Goal: Task Accomplishment & Management: Use online tool/utility

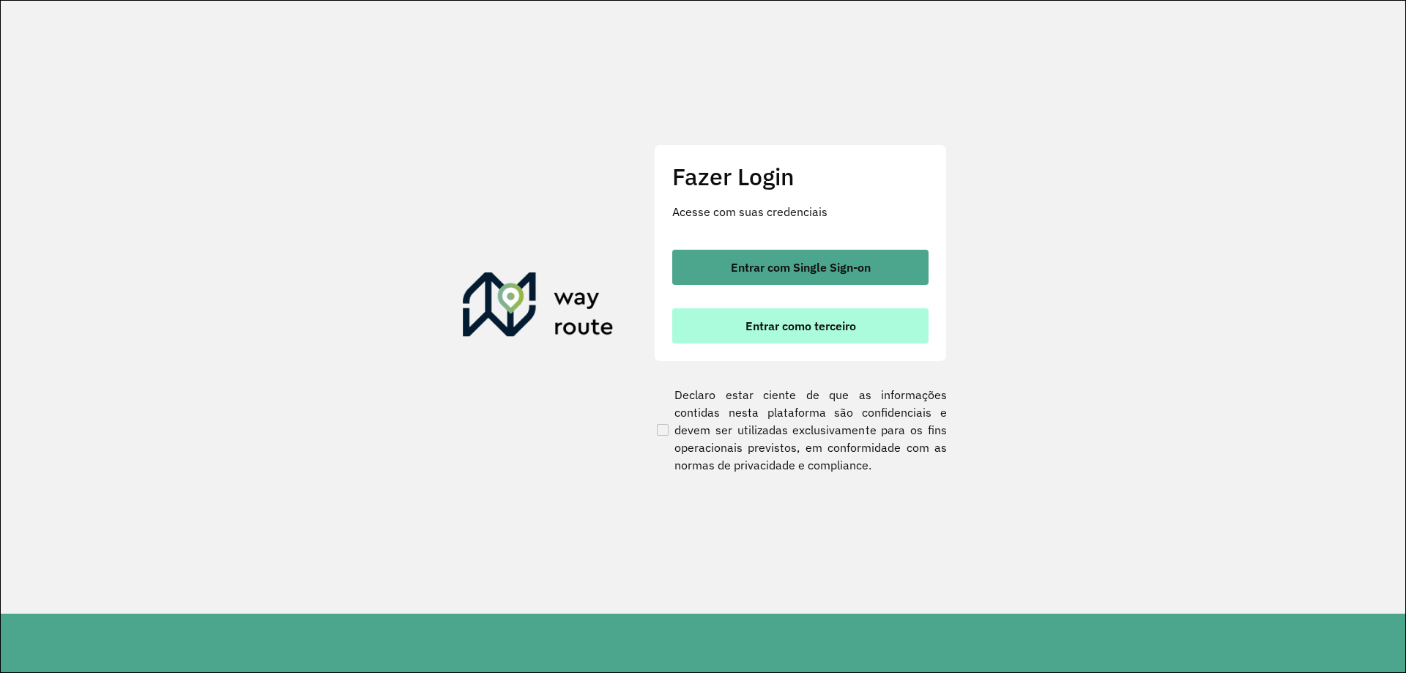
click at [751, 334] on button "Entrar como terceiro" at bounding box center [800, 325] width 256 height 35
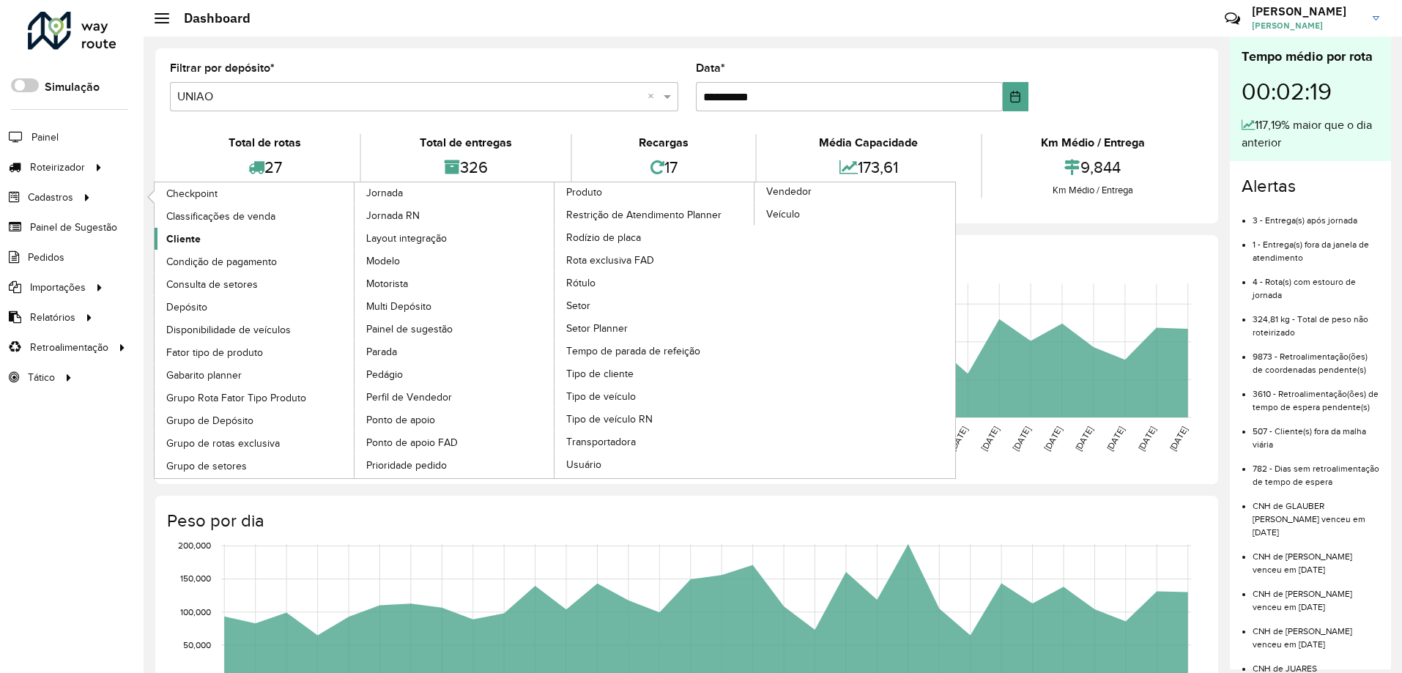
click at [169, 234] on span "Cliente" at bounding box center [183, 238] width 34 height 15
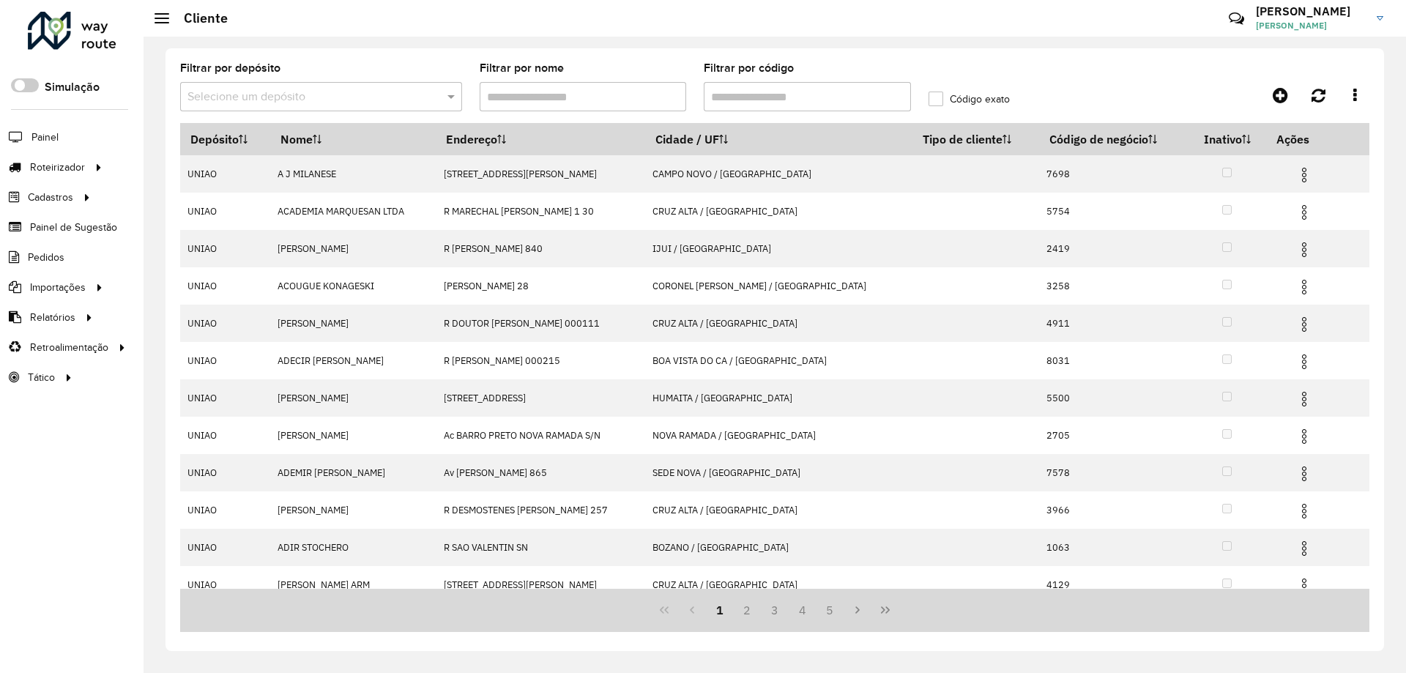
click at [783, 101] on input "Filtrar por código" at bounding box center [807, 96] width 207 height 29
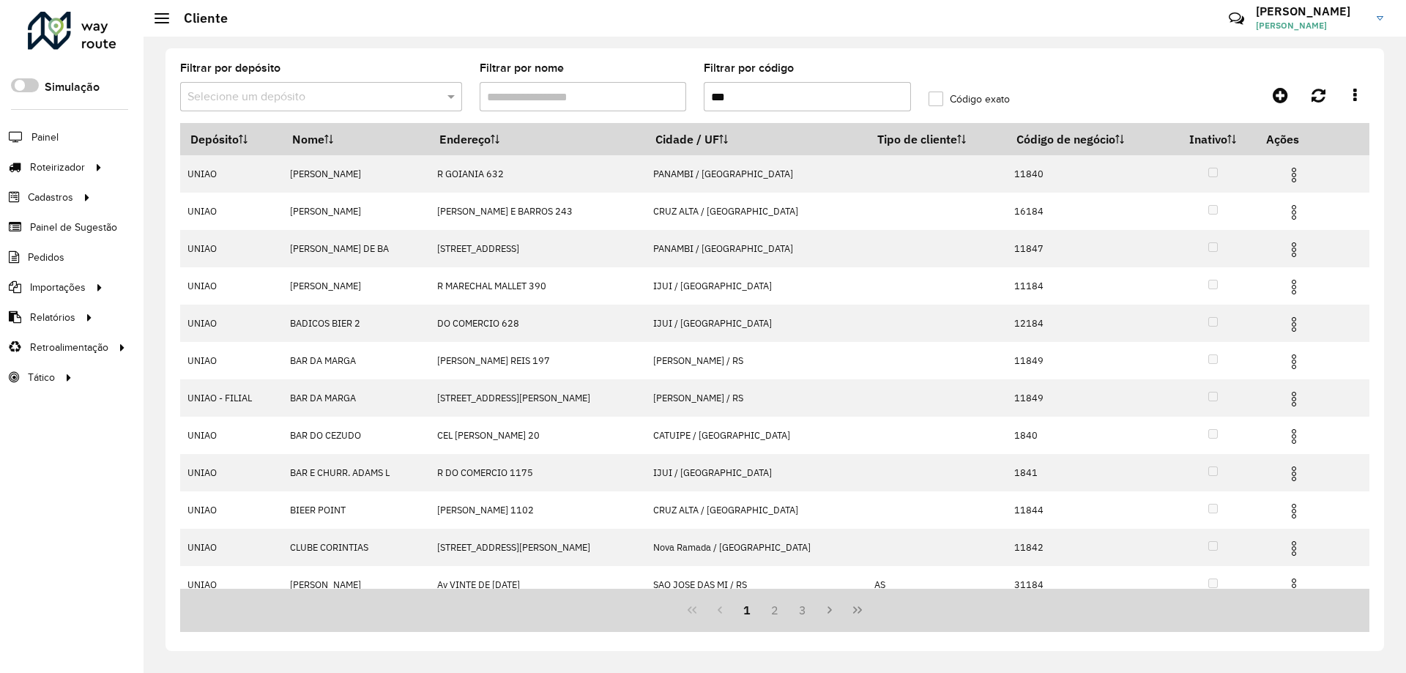
type input "***"
click at [946, 100] on label "Código exato" at bounding box center [969, 99] width 81 height 15
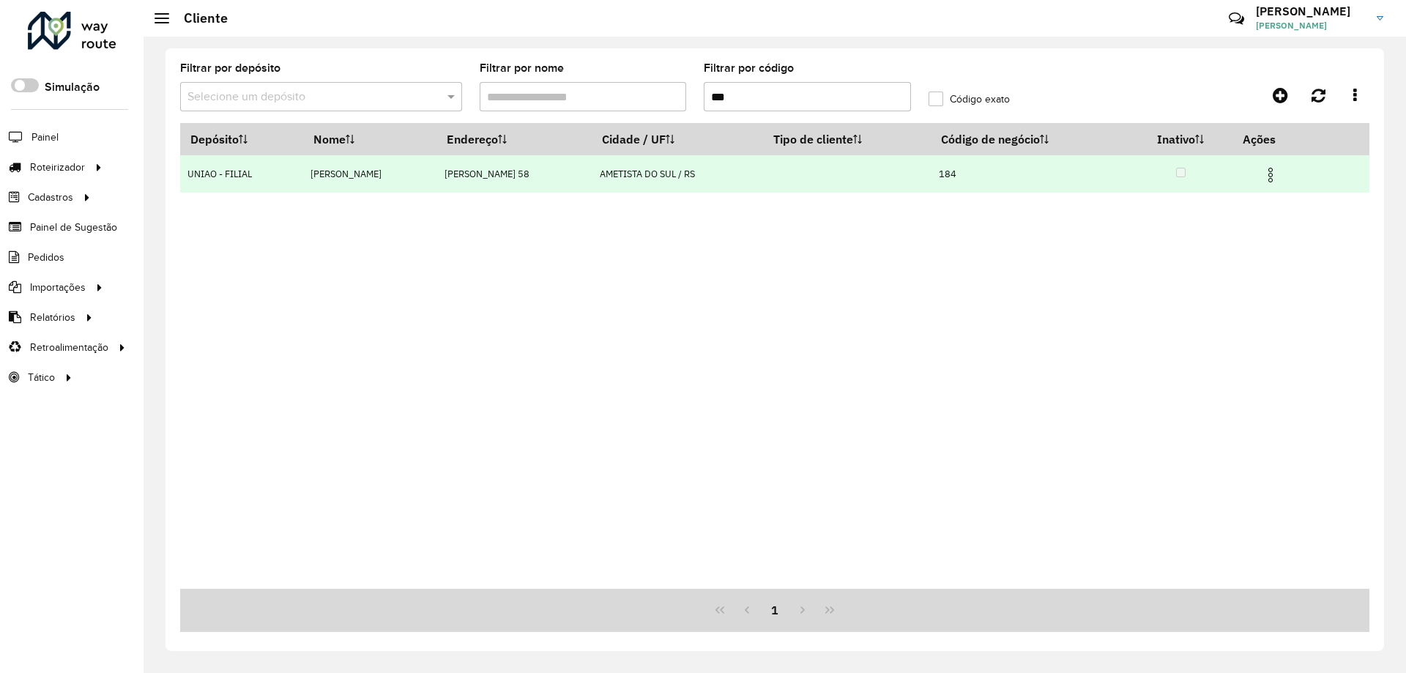
click at [1276, 173] on img at bounding box center [1271, 175] width 18 height 18
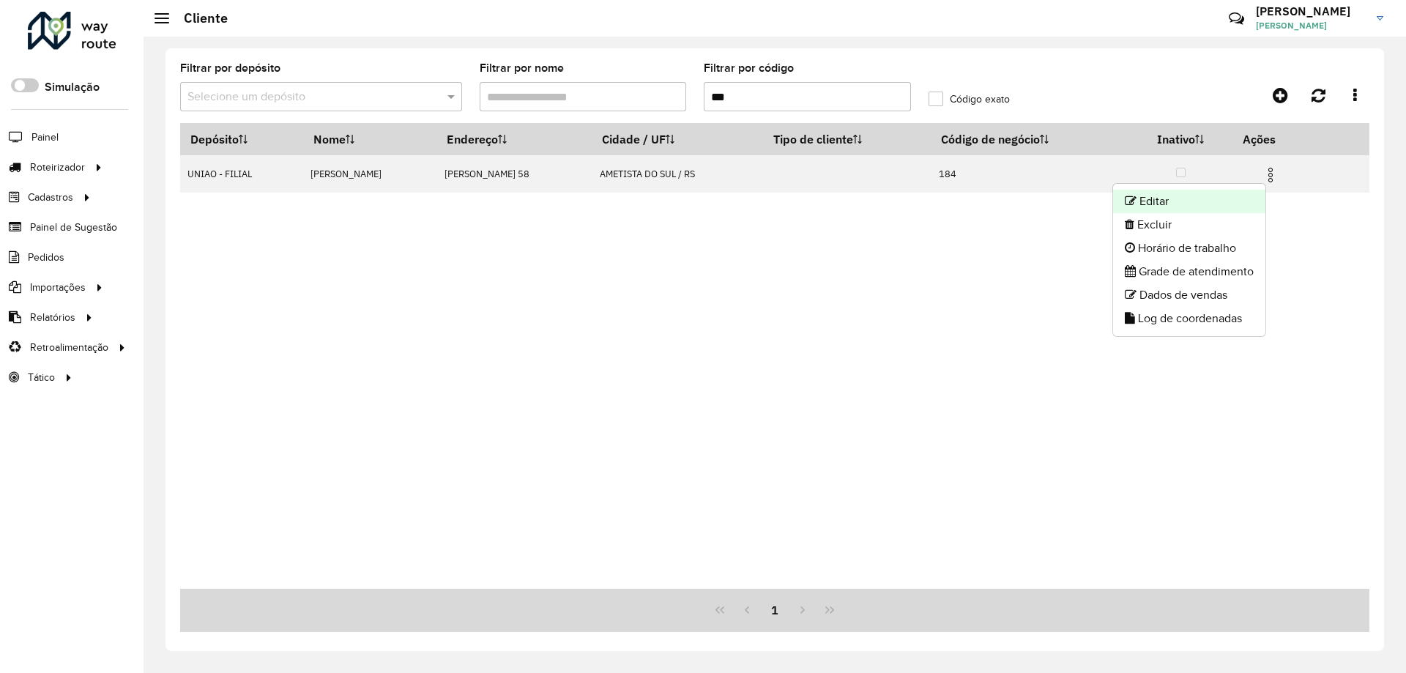
click at [1156, 198] on li "Editar" at bounding box center [1189, 201] width 152 height 23
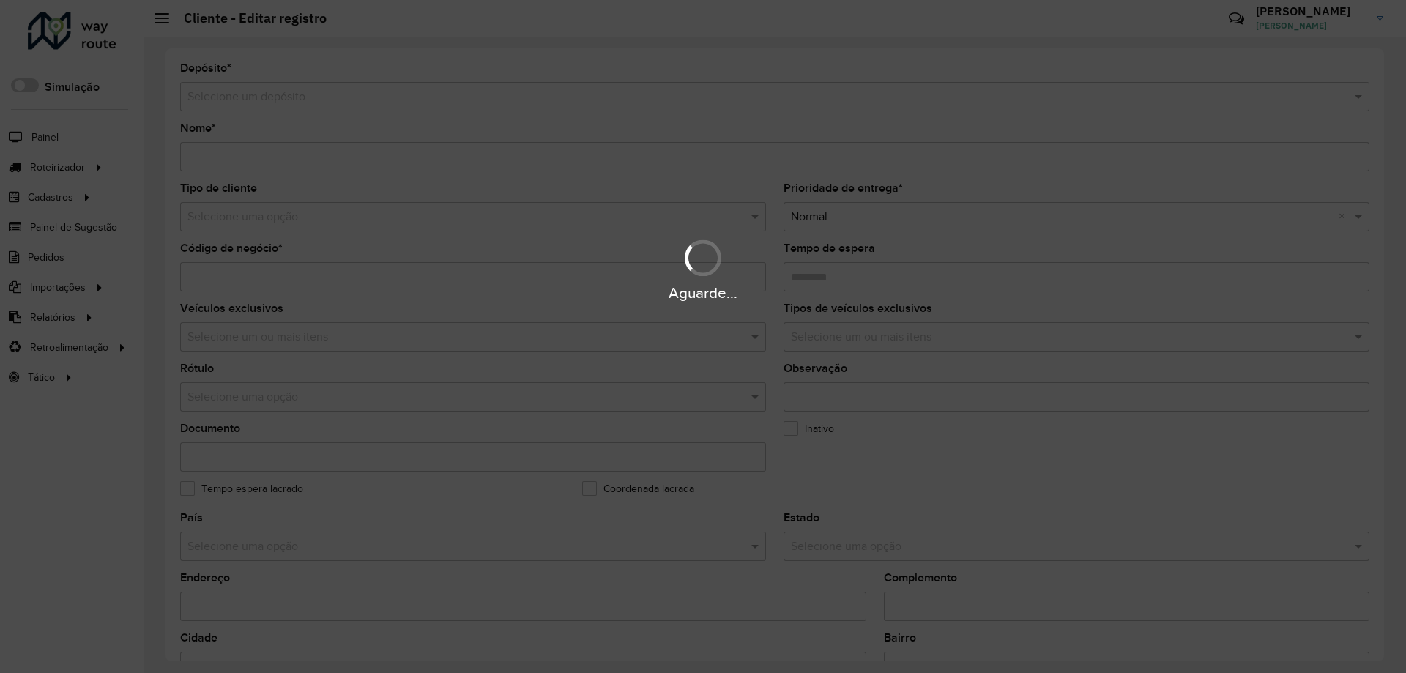
type input "**********"
type input "***"
type input "********"
type input "**********"
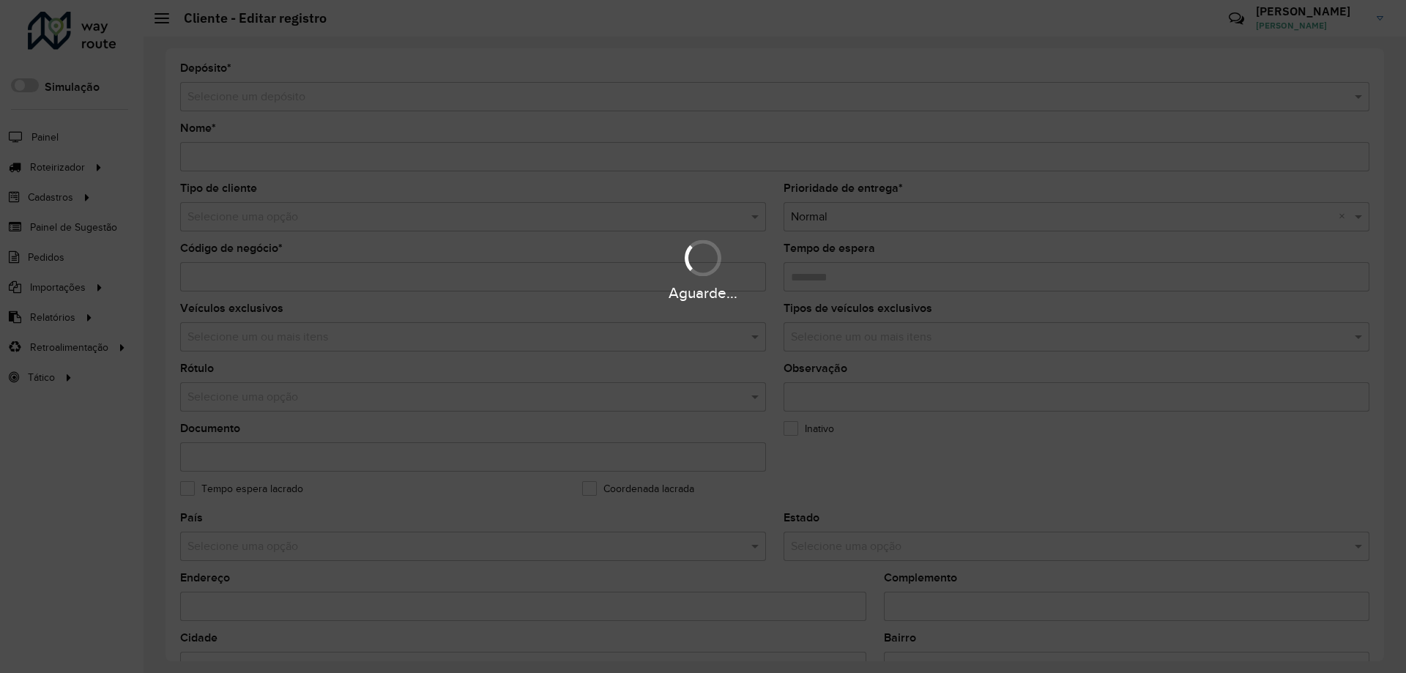
type input "******"
type input "*********"
type input "**********"
type input "***"
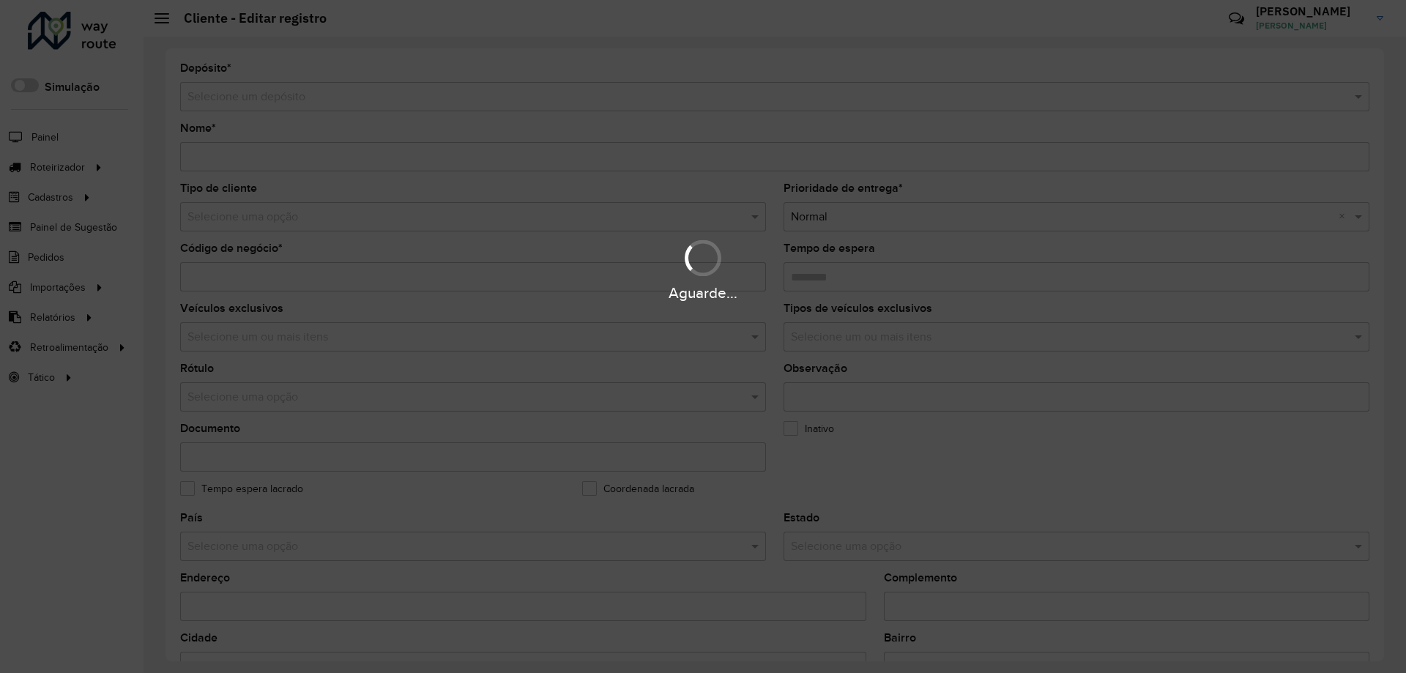
type input "********"
type input "**********"
type input "******"
type input "*********"
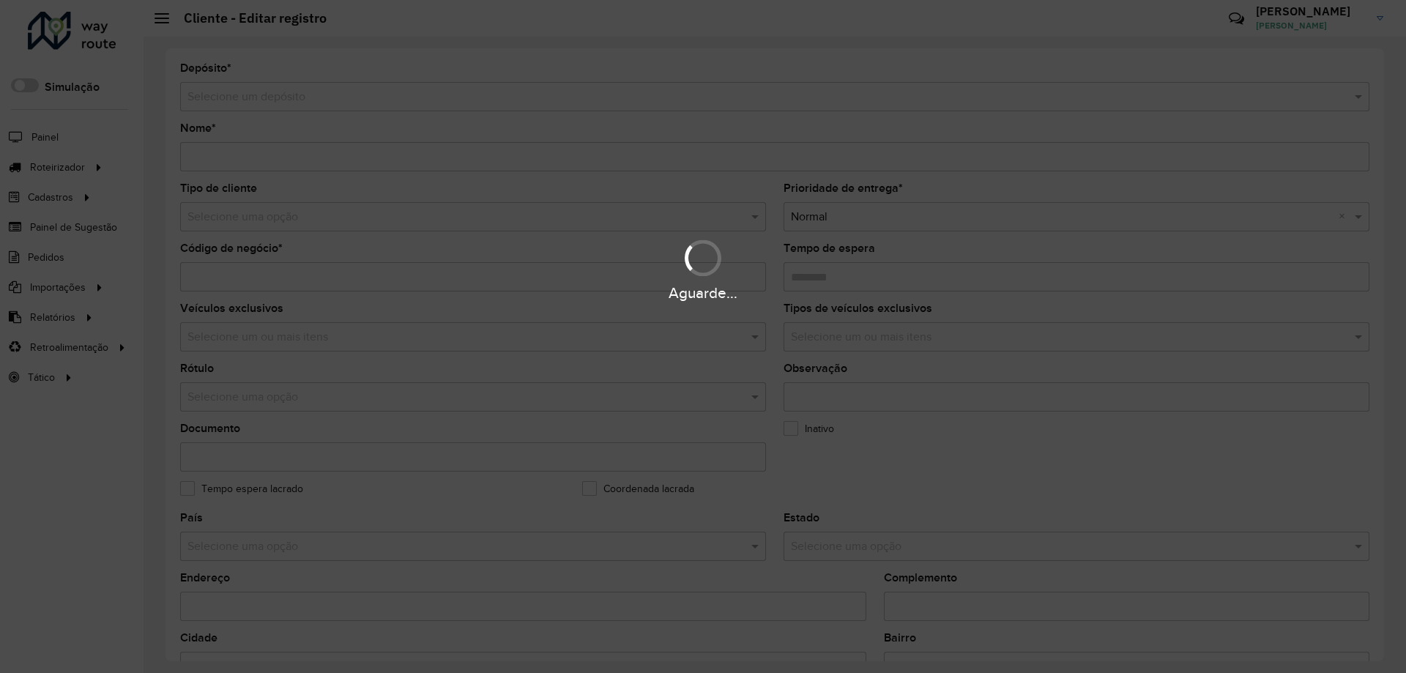
type input "**********"
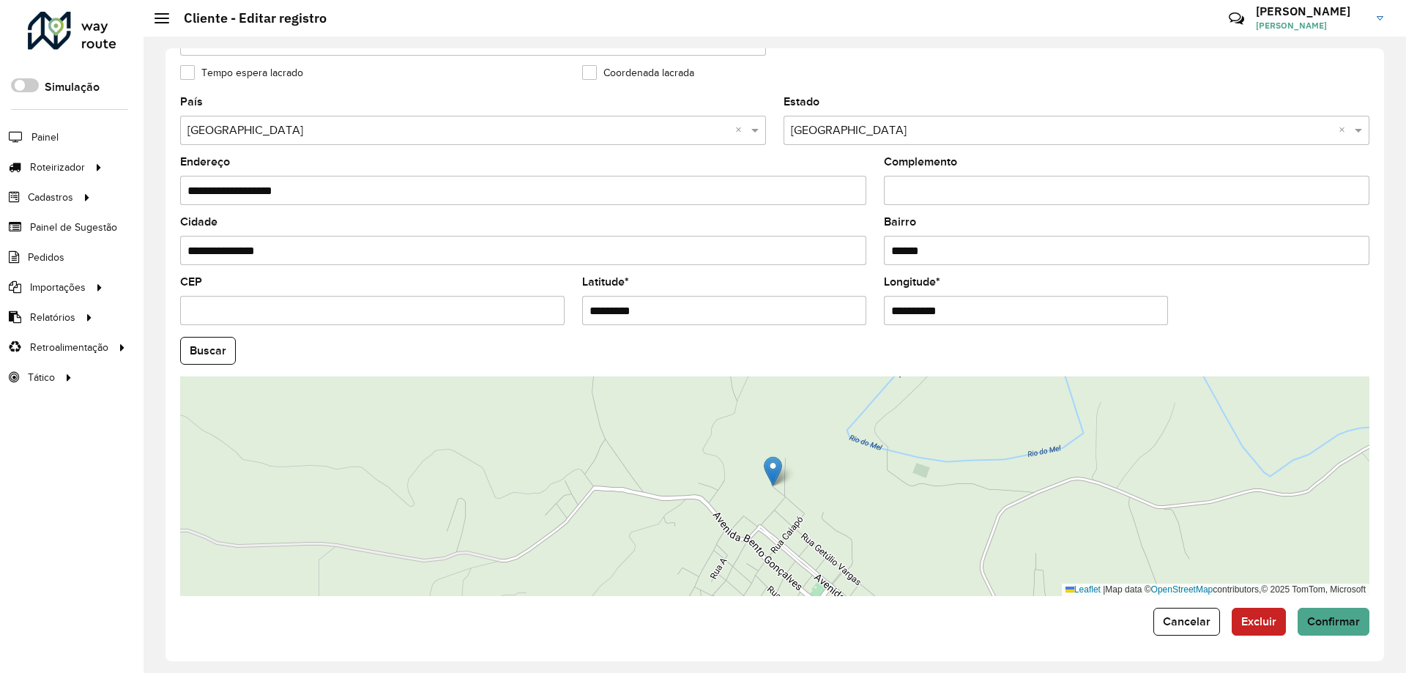
scroll to position [417, 0]
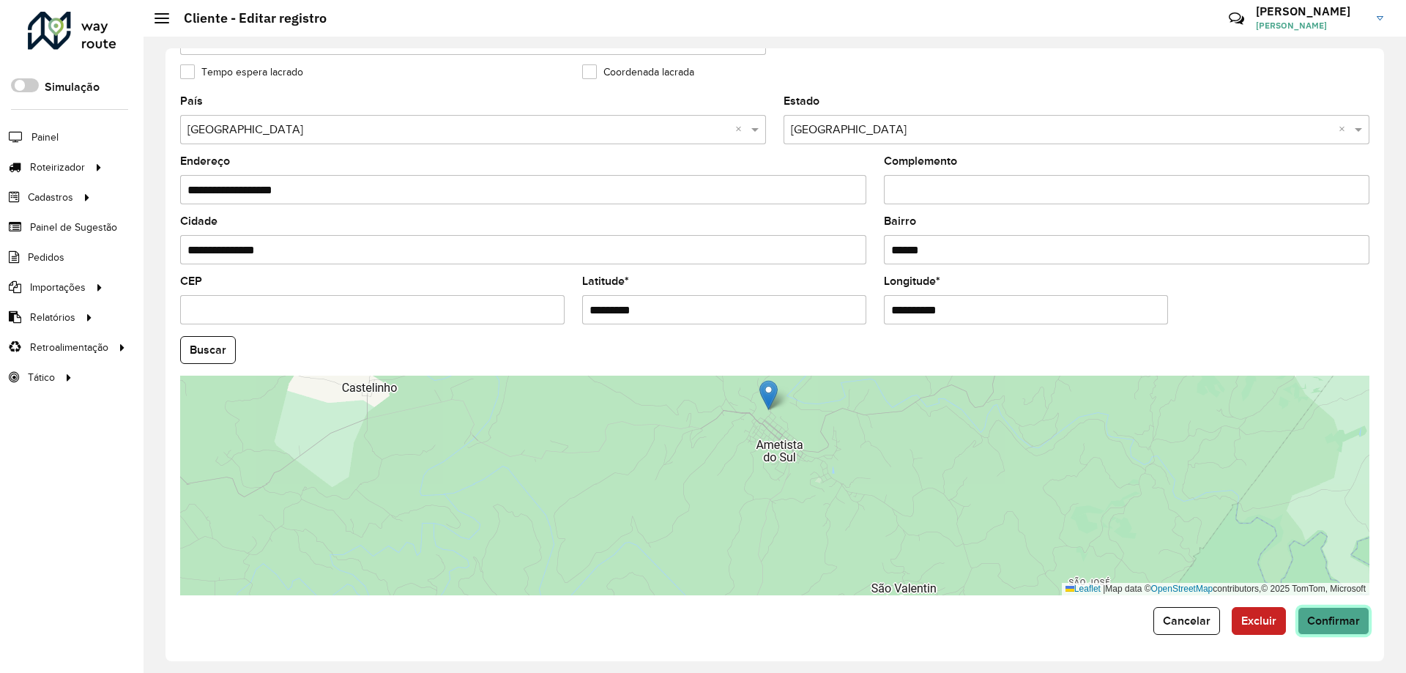
click at [1333, 621] on span "Confirmar" at bounding box center [1333, 620] width 53 height 12
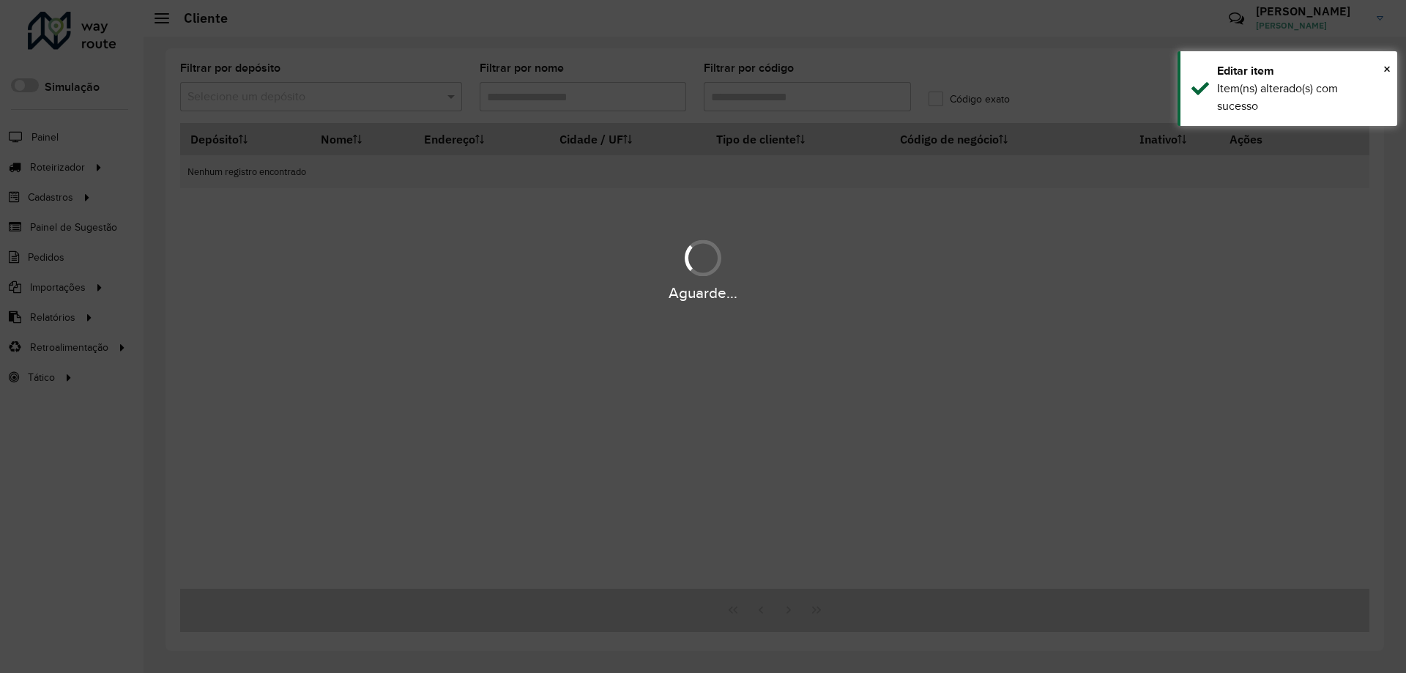
type input "***"
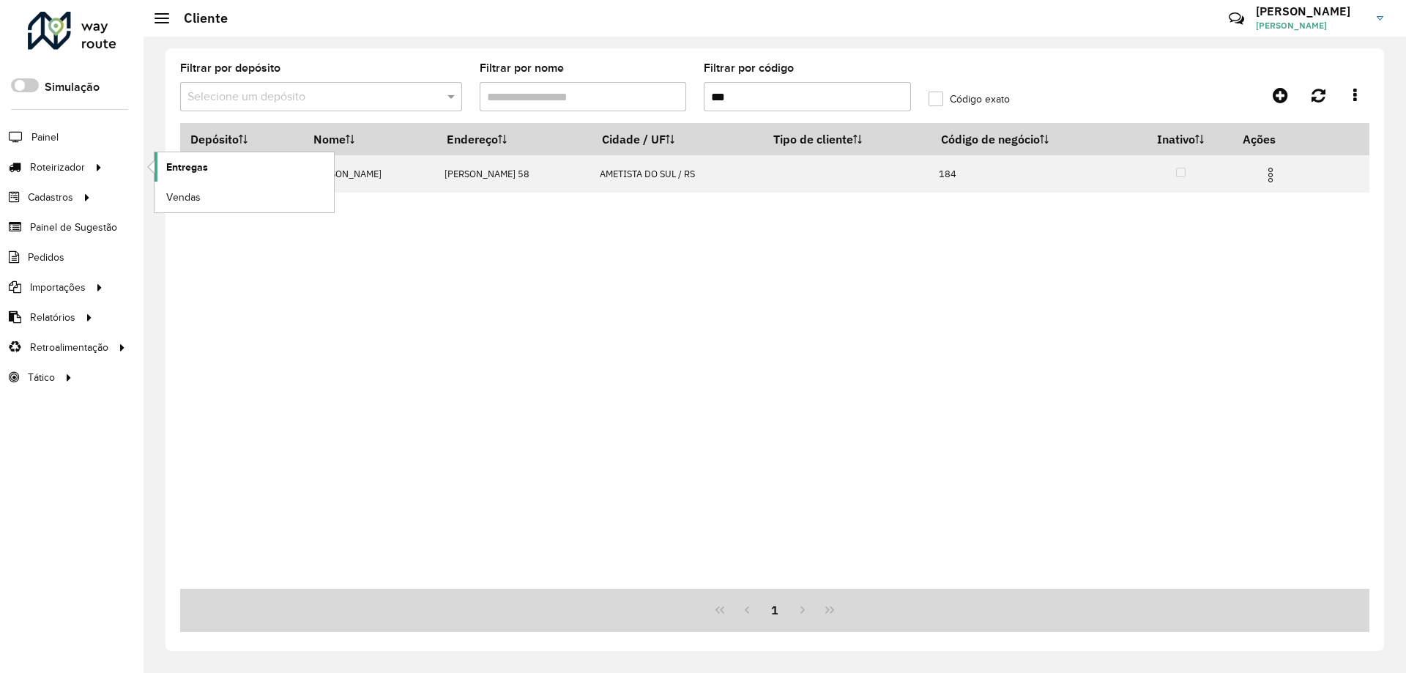
click at [180, 175] on link "Entregas" at bounding box center [244, 166] width 179 height 29
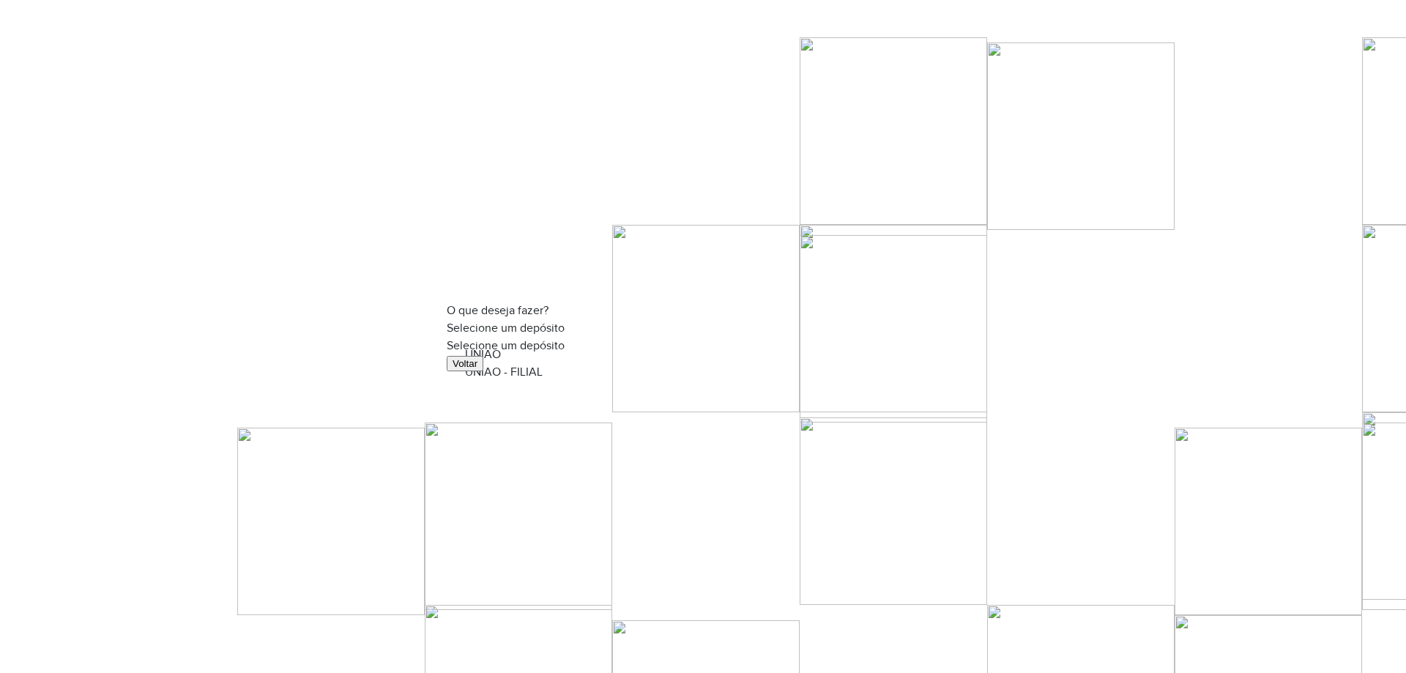
click at [746, 342] on input "text" at bounding box center [703, 347] width 513 height 10
click at [568, 381] on div "UNIAO - FILIAL" at bounding box center [703, 372] width 476 height 18
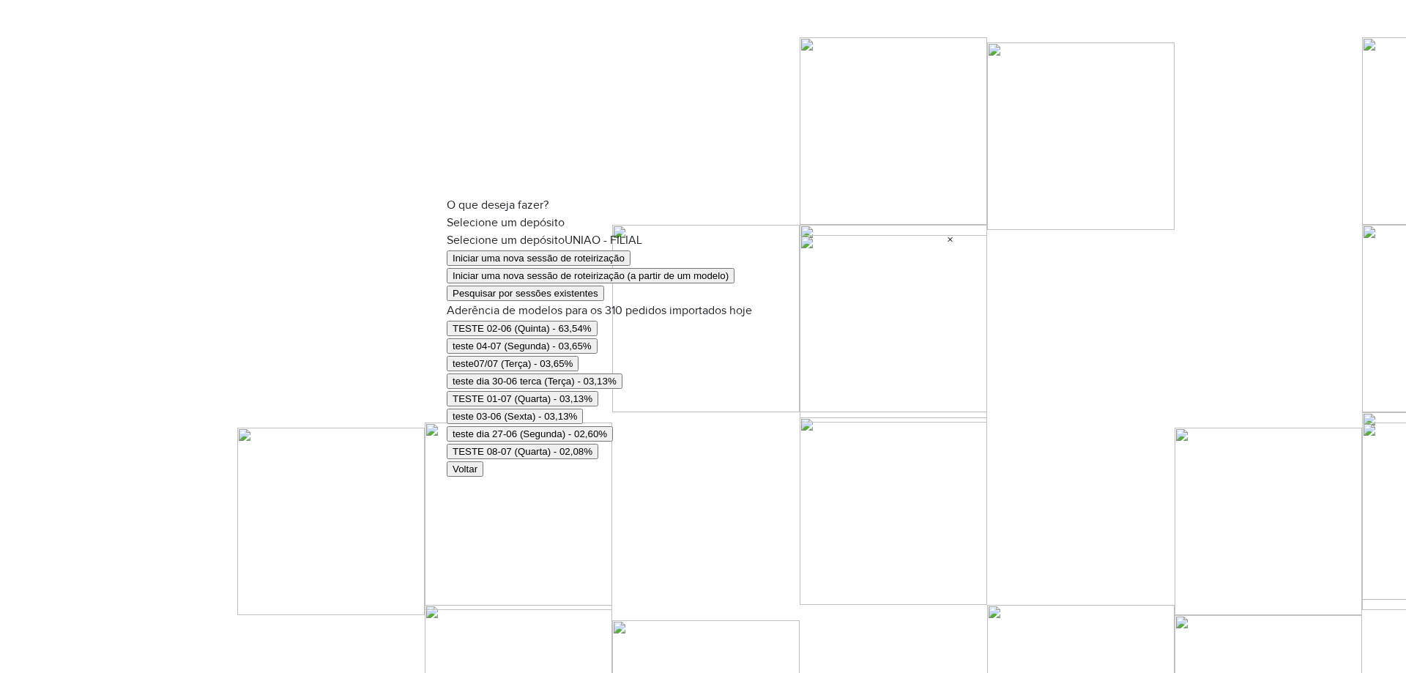
click at [559, 250] on button "Iniciar uma nova sessão de roteirização" at bounding box center [539, 257] width 184 height 15
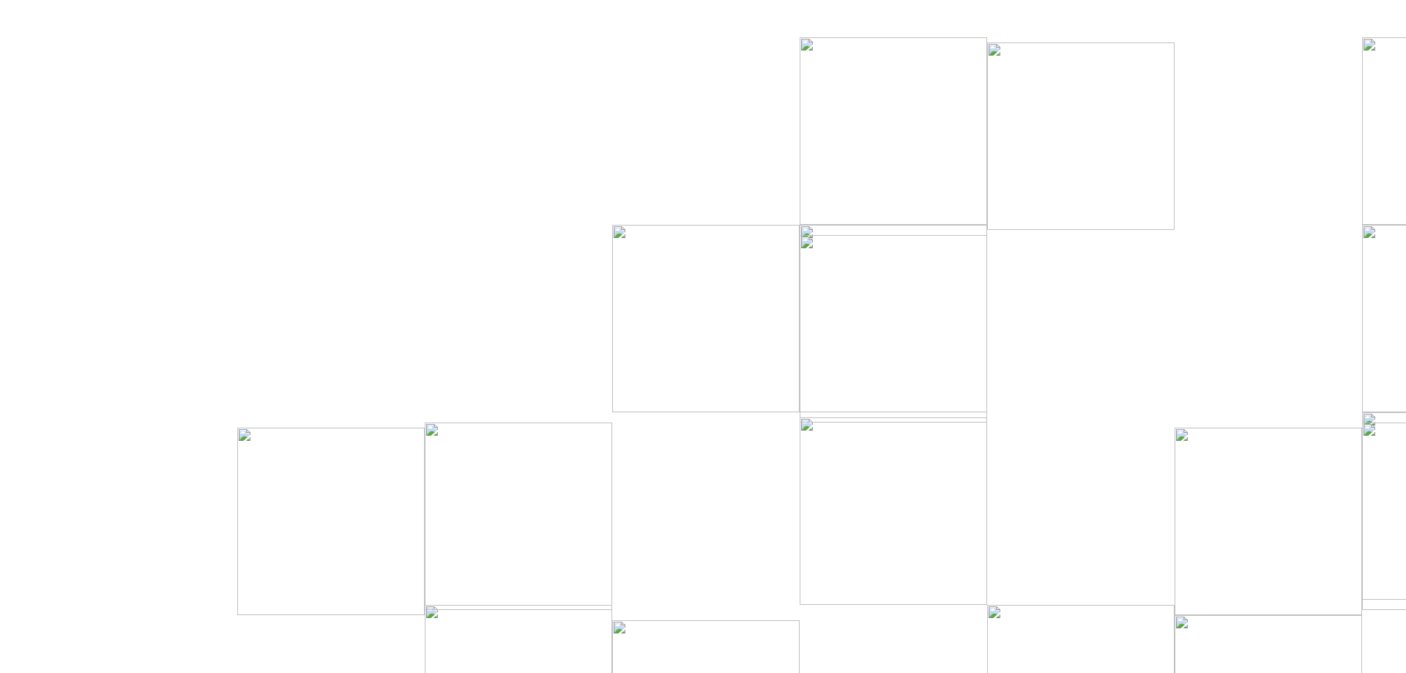
select select "*"
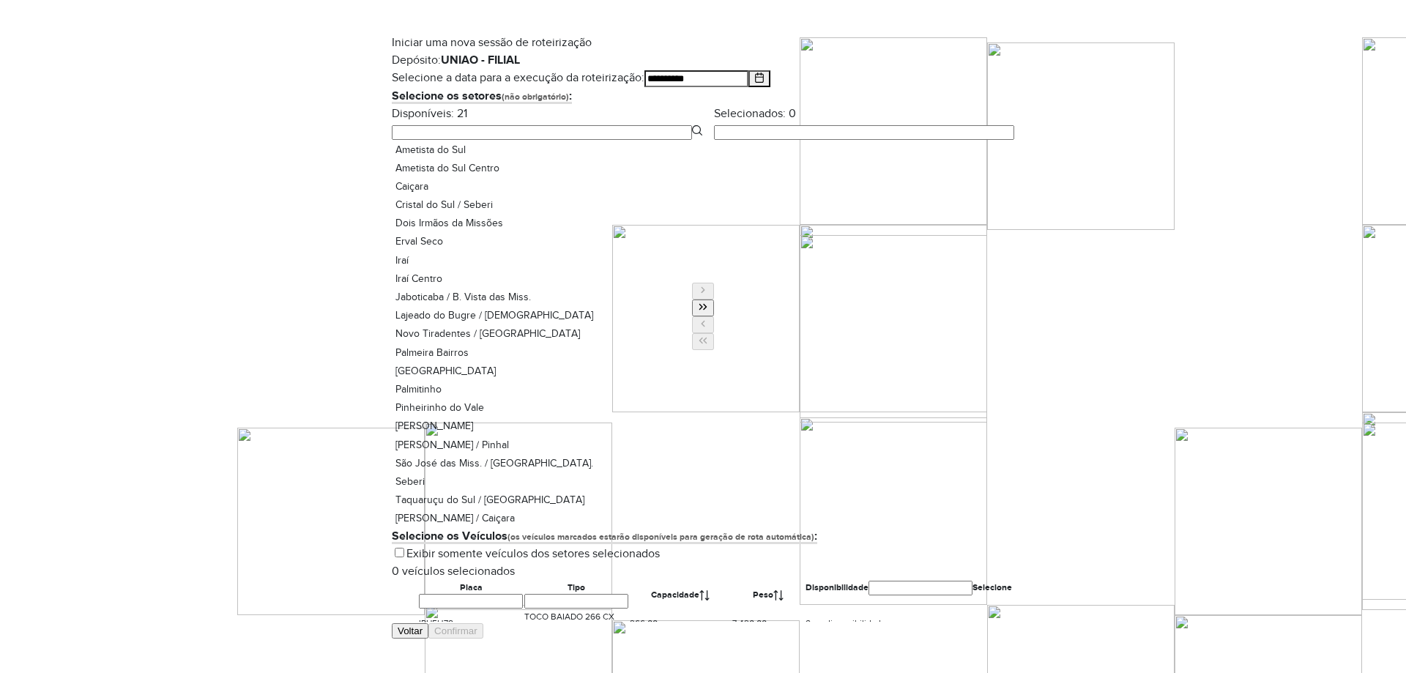
scroll to position [146, 0]
click at [700, 316] on button "Move All to Target" at bounding box center [703, 307] width 22 height 17
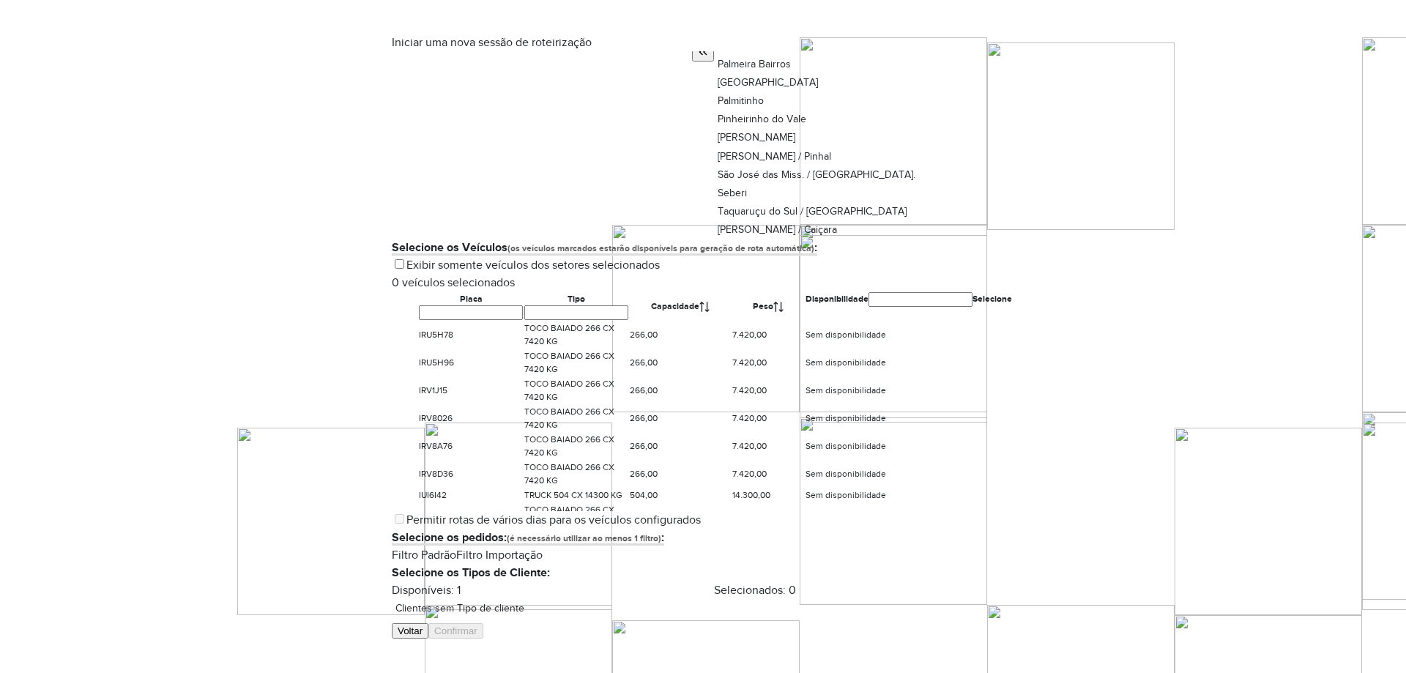
scroll to position [293, 0]
click at [418, 316] on th at bounding box center [405, 301] width 26 height 29
click at [417, 316] on th at bounding box center [405, 301] width 26 height 29
click at [398, 308] on div at bounding box center [394, 308] width 5 height 0
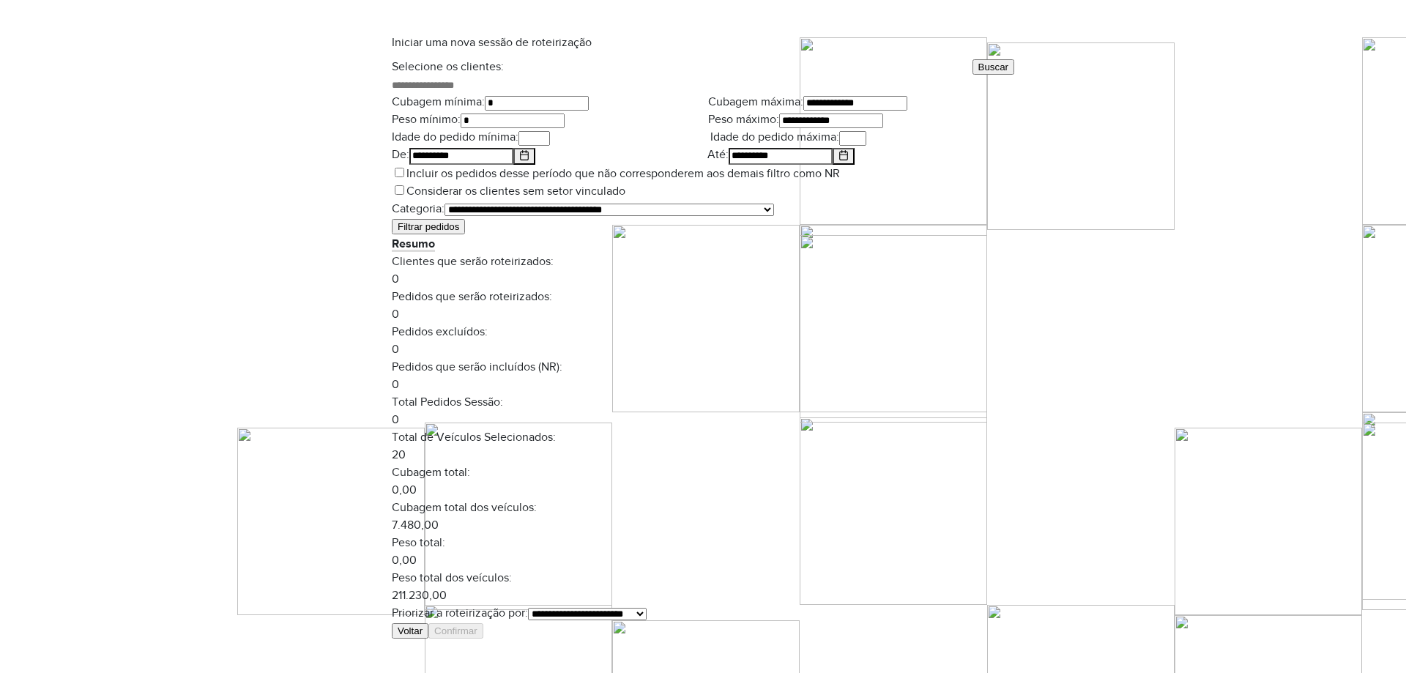
scroll to position [1318, 0]
click at [420, 179] on label "Incluir os pedidos desse período que não corresponderem aos demais filtro como …" at bounding box center [616, 173] width 448 height 12
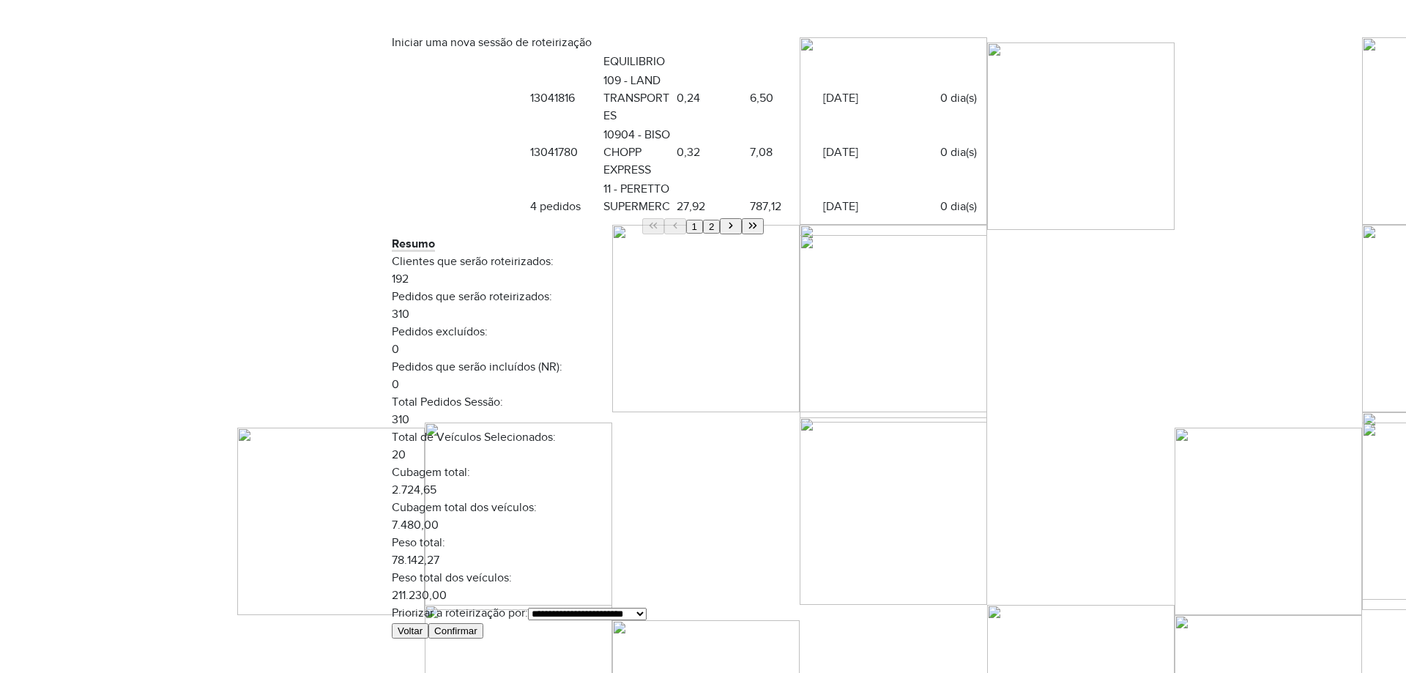
click at [483, 623] on button "Confirmar" at bounding box center [455, 630] width 55 height 15
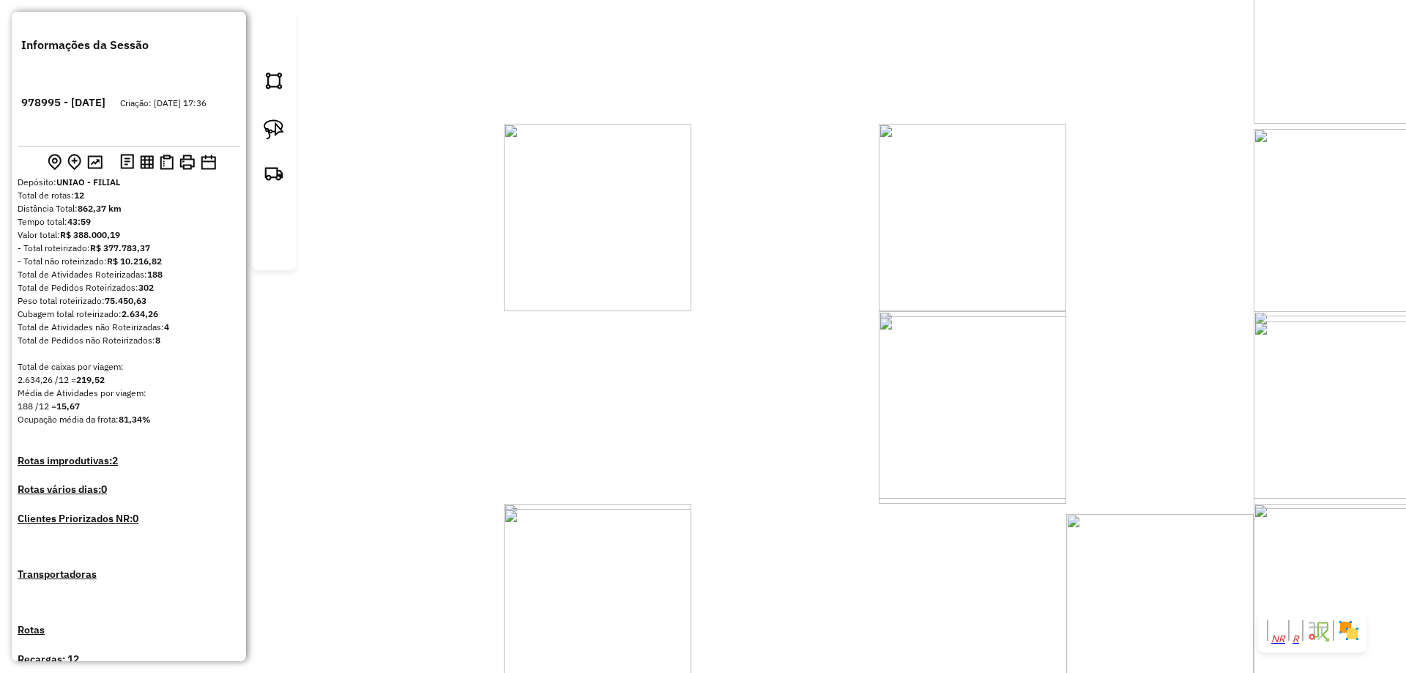
drag, startPoint x: 792, startPoint y: 445, endPoint x: 723, endPoint y: 283, distance: 175.9
click at [723, 283] on div "Janela de atendimento Grade de atendimento Capacidade Transportadoras Veículos …" at bounding box center [703, 336] width 1406 height 673
drag, startPoint x: 848, startPoint y: 379, endPoint x: 857, endPoint y: 247, distance: 132.2
click at [857, 250] on div "Janela de atendimento Grade de atendimento Capacidade Transportadoras Veículos …" at bounding box center [703, 336] width 1406 height 673
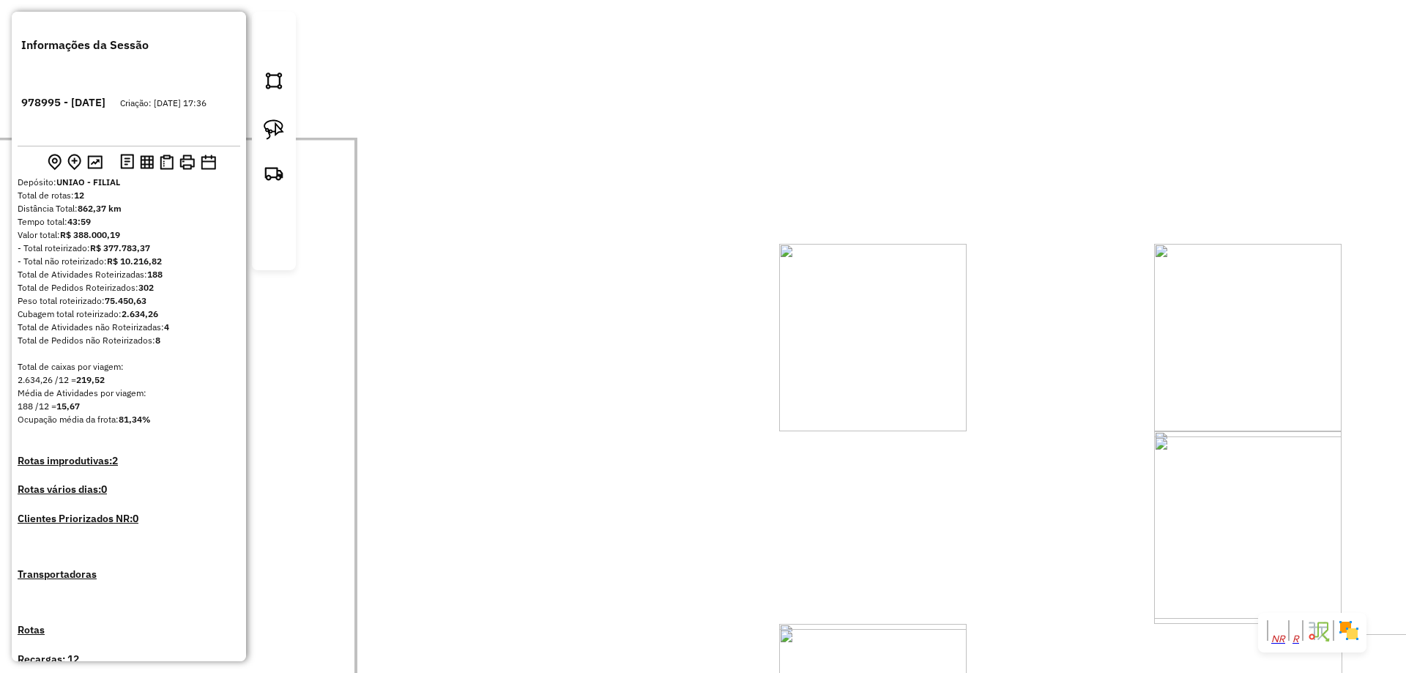
drag, startPoint x: 871, startPoint y: 258, endPoint x: 1000, endPoint y: 218, distance: 135.0
click at [1000, 218] on div "Janela de atendimento Grade de atendimento Capacidade Transportadoras Veículos …" at bounding box center [703, 336] width 1406 height 673
select select "**********"
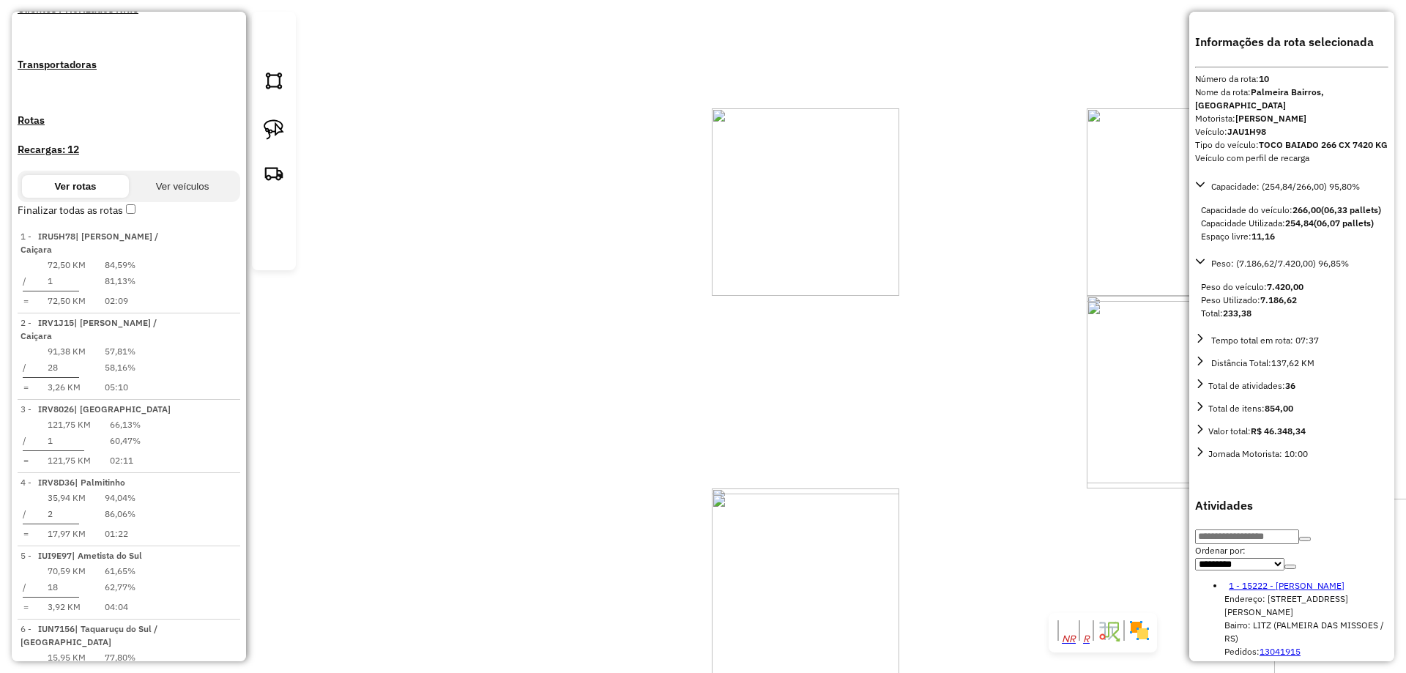
scroll to position [1142, 0]
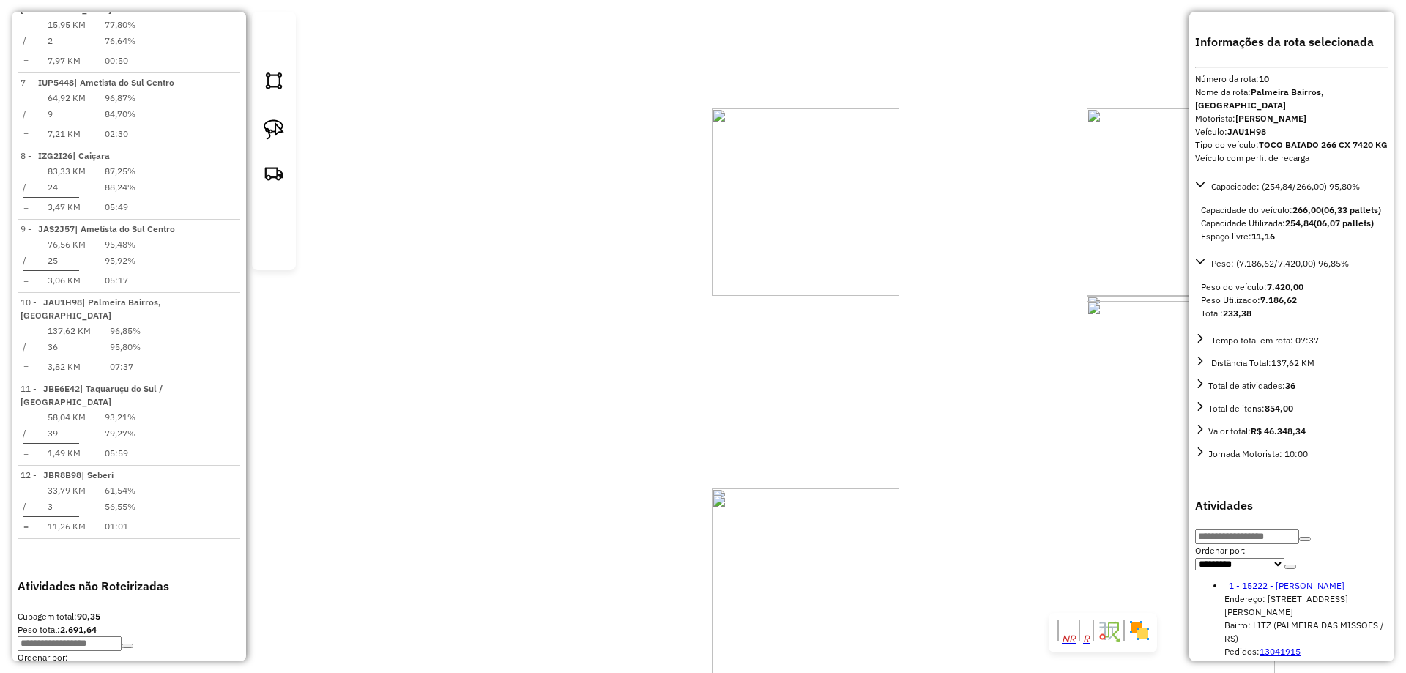
click at [280, 140] on img at bounding box center [274, 129] width 21 height 21
drag, startPoint x: 639, startPoint y: 276, endPoint x: 663, endPoint y: 303, distance: 36.3
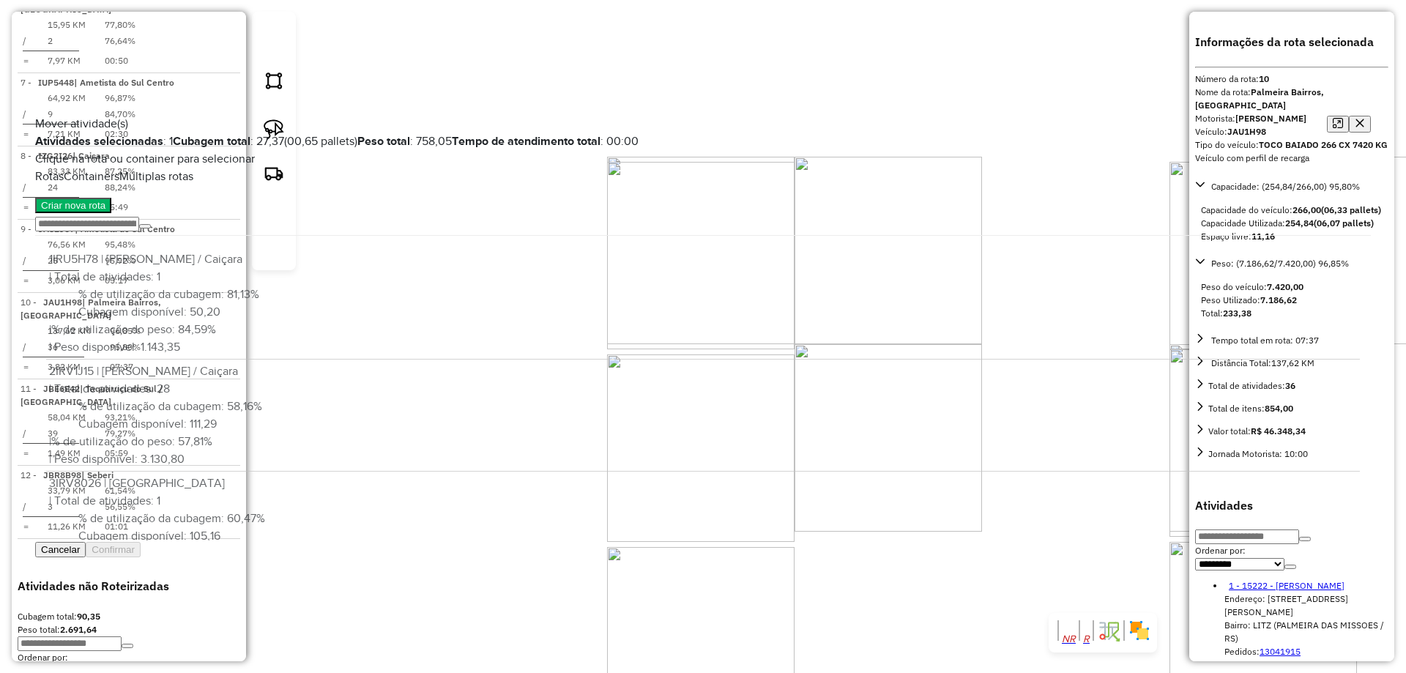
click at [1349, 116] on button "button" at bounding box center [1360, 124] width 22 height 17
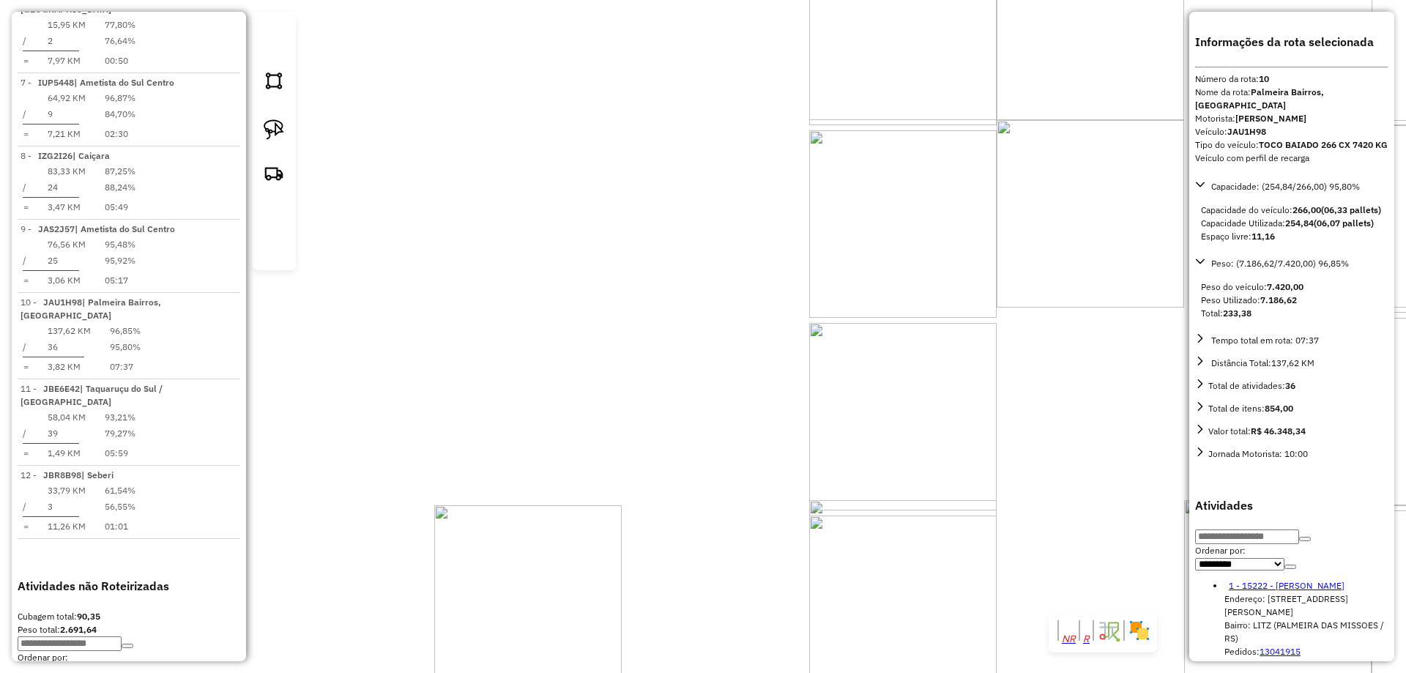
drag, startPoint x: 661, startPoint y: 579, endPoint x: 989, endPoint y: 158, distance: 533.3
click at [1008, 146] on div "Janela de atendimento Grade de atendimento Capacidade Transportadoras Veículos …" at bounding box center [703, 336] width 1406 height 673
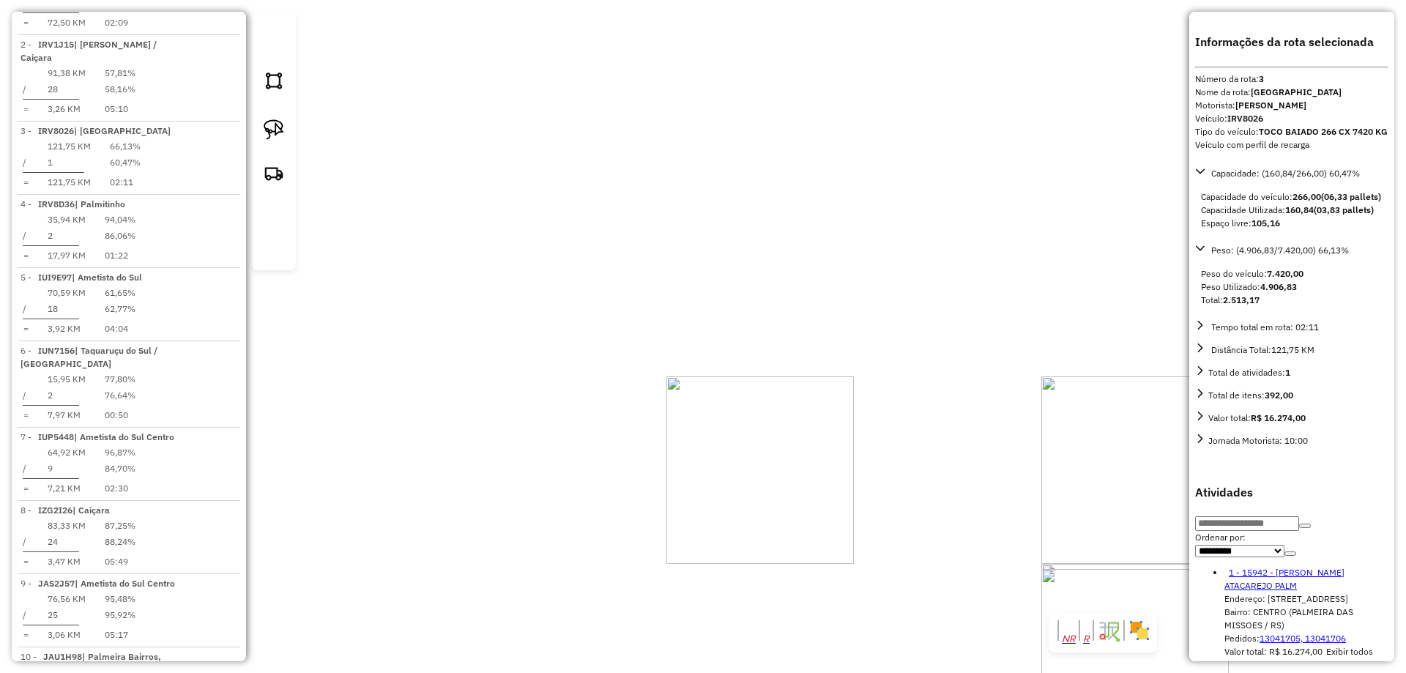
scroll to position [749, 0]
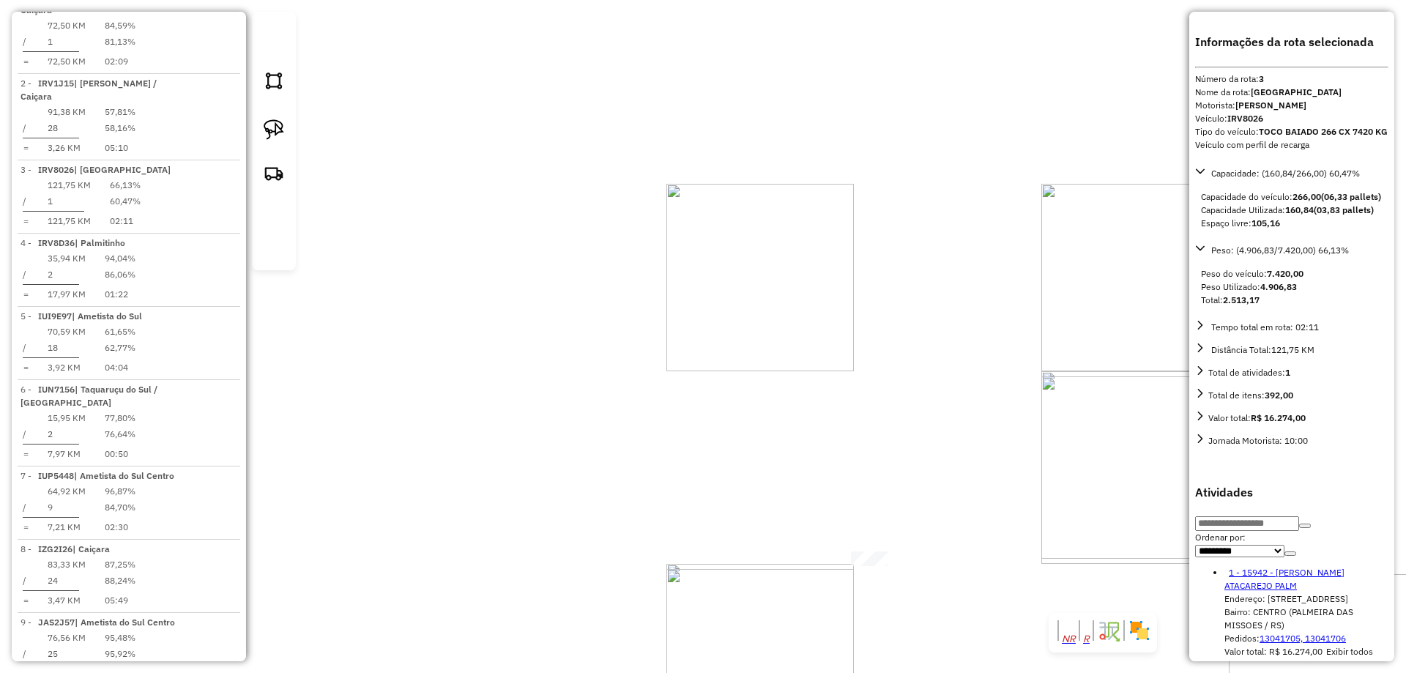
click at [269, 140] on img at bounding box center [274, 129] width 21 height 21
drag, startPoint x: 847, startPoint y: 242, endPoint x: 964, endPoint y: 346, distance: 156.7
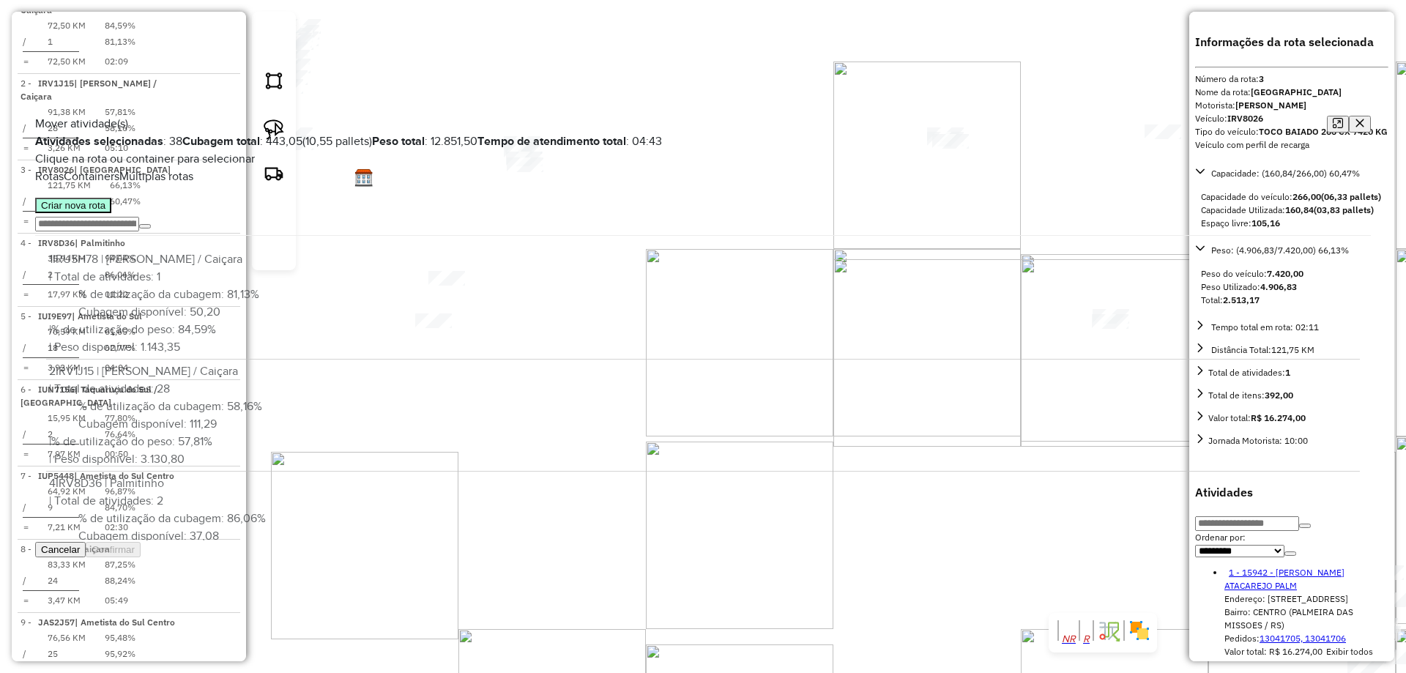
click at [111, 213] on button "Criar nova rota" at bounding box center [73, 205] width 76 height 15
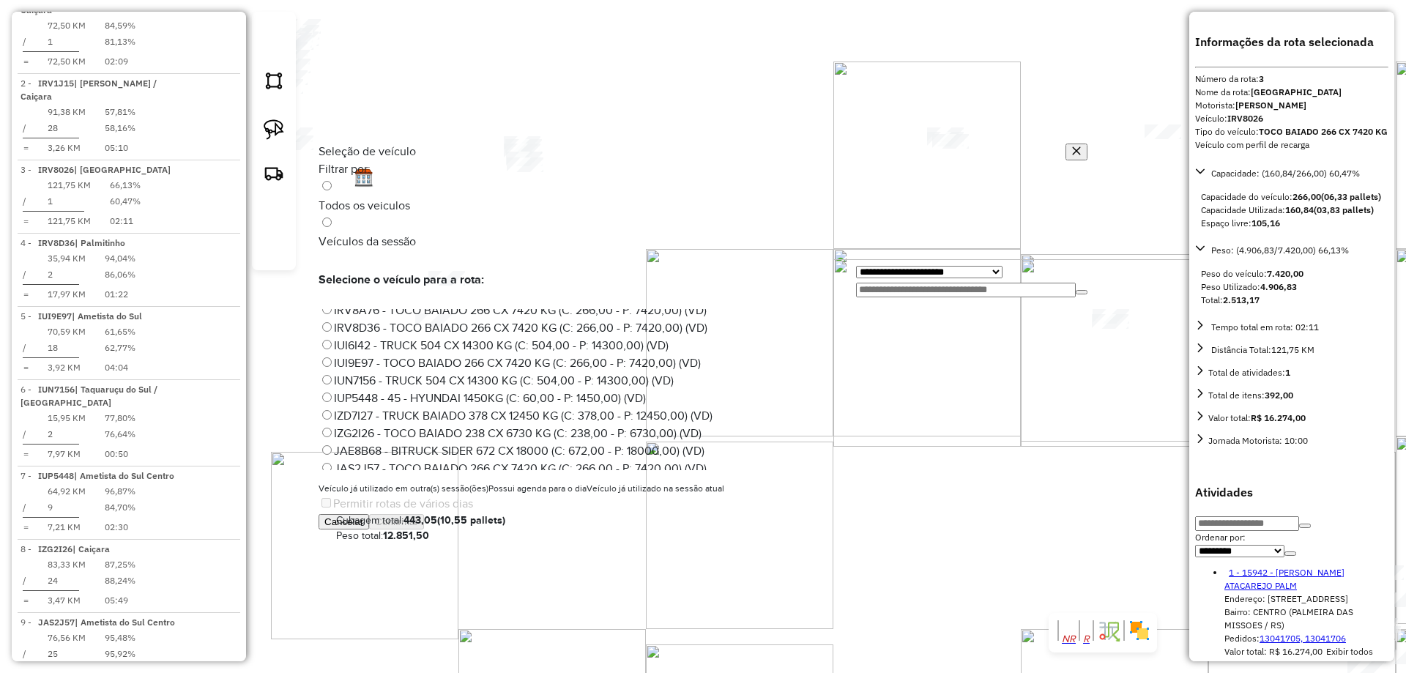
scroll to position [146, 0]
click at [374, 393] on label "JAS2J57 - TOCO BAIADO 266 CX 7420 KG (C: 266,00 - P: 7420,00) (VD)" at bounding box center [513, 399] width 388 height 12
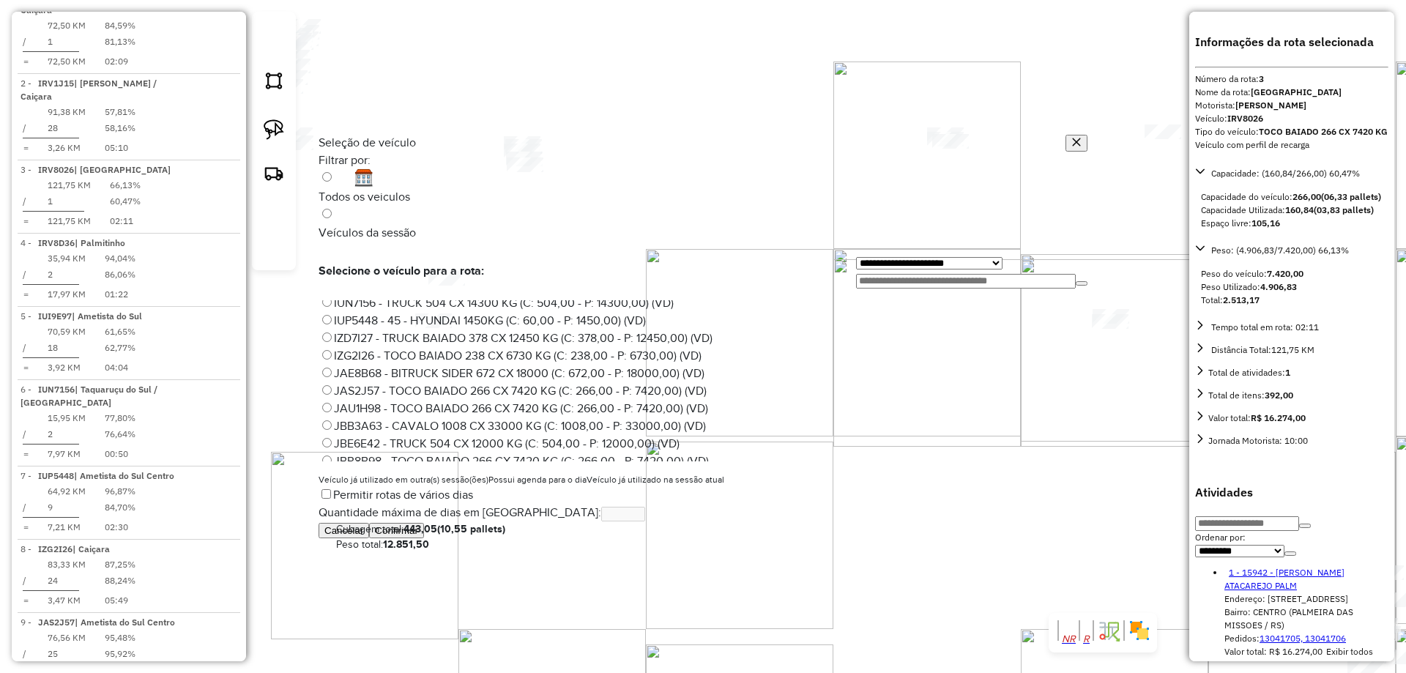
click at [424, 538] on button "Confirmar" at bounding box center [396, 530] width 55 height 15
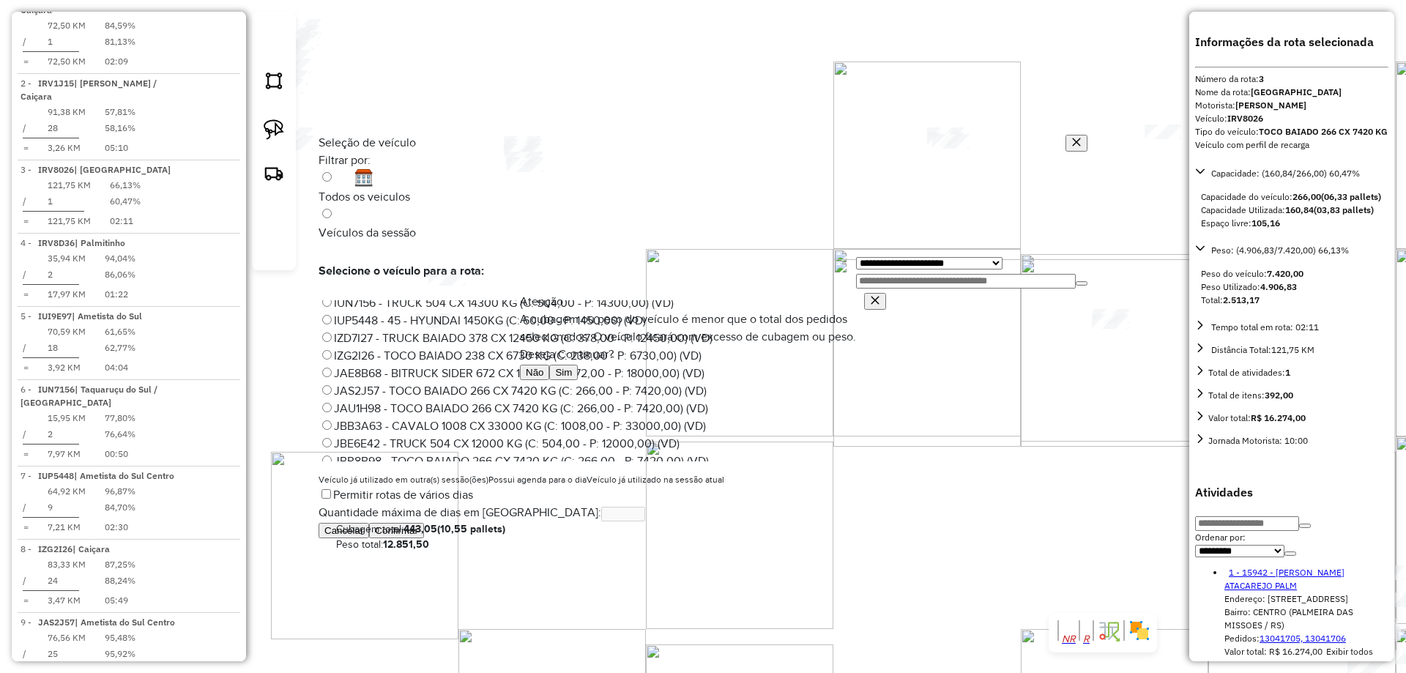
click at [578, 380] on button "Sim" at bounding box center [563, 372] width 29 height 15
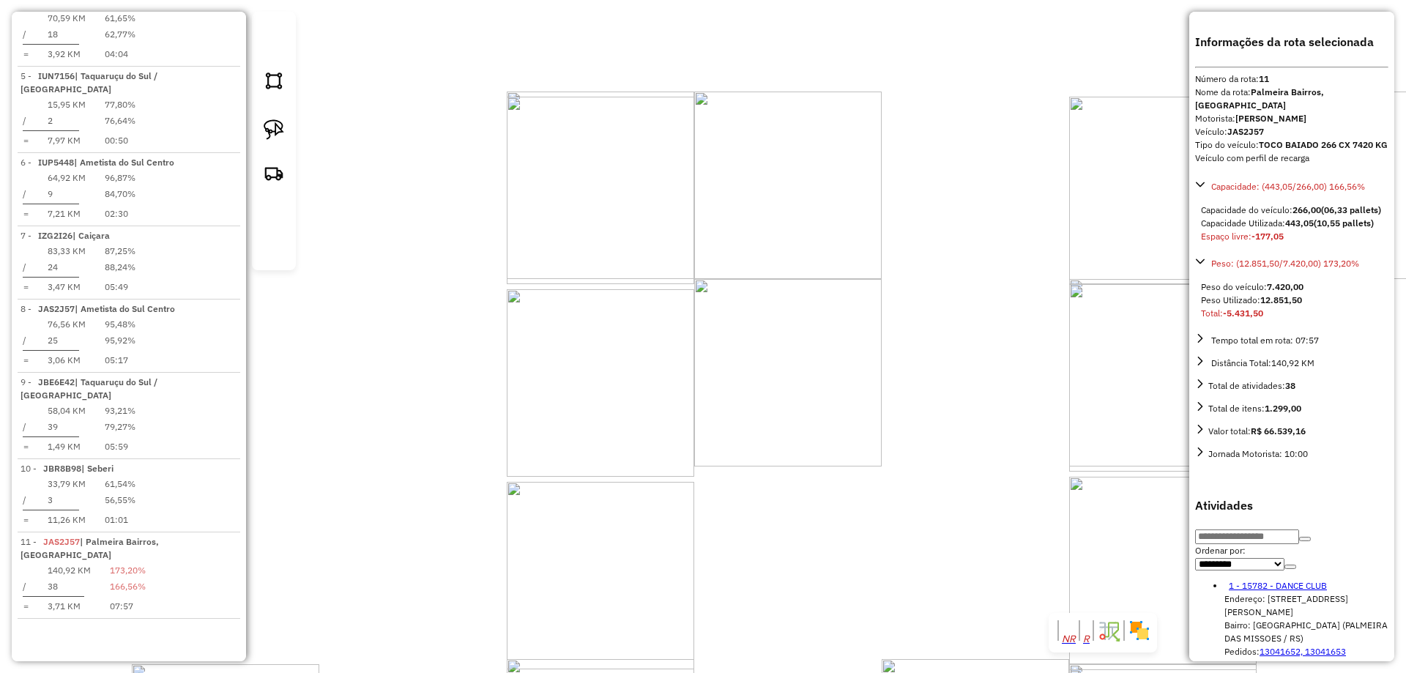
scroll to position [1074, 0]
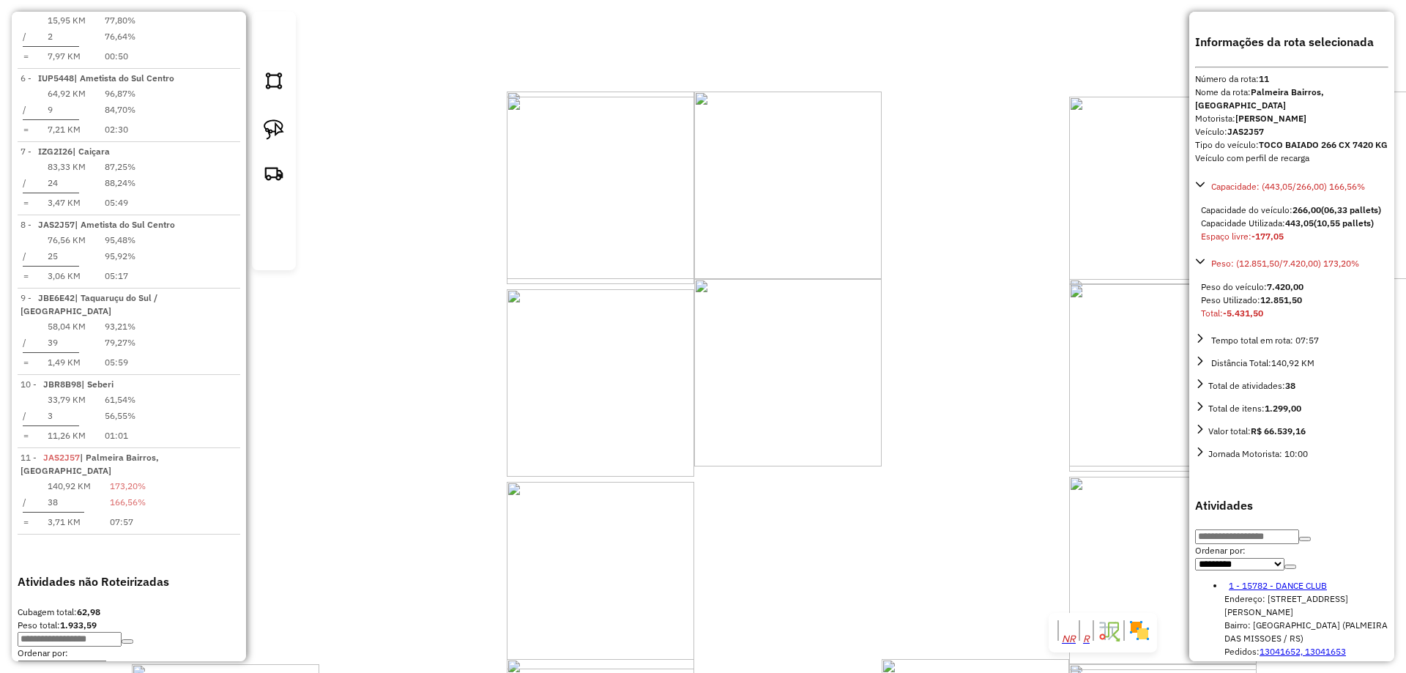
drag, startPoint x: 709, startPoint y: 293, endPoint x: 670, endPoint y: 330, distance: 53.9
click at [705, 302] on div "Janela de atendimento Grade de atendimento Capacidade Transportadoras Veículos …" at bounding box center [703, 336] width 1406 height 673
click at [280, 140] on img at bounding box center [274, 129] width 21 height 21
drag, startPoint x: 577, startPoint y: 301, endPoint x: 598, endPoint y: 313, distance: 24.6
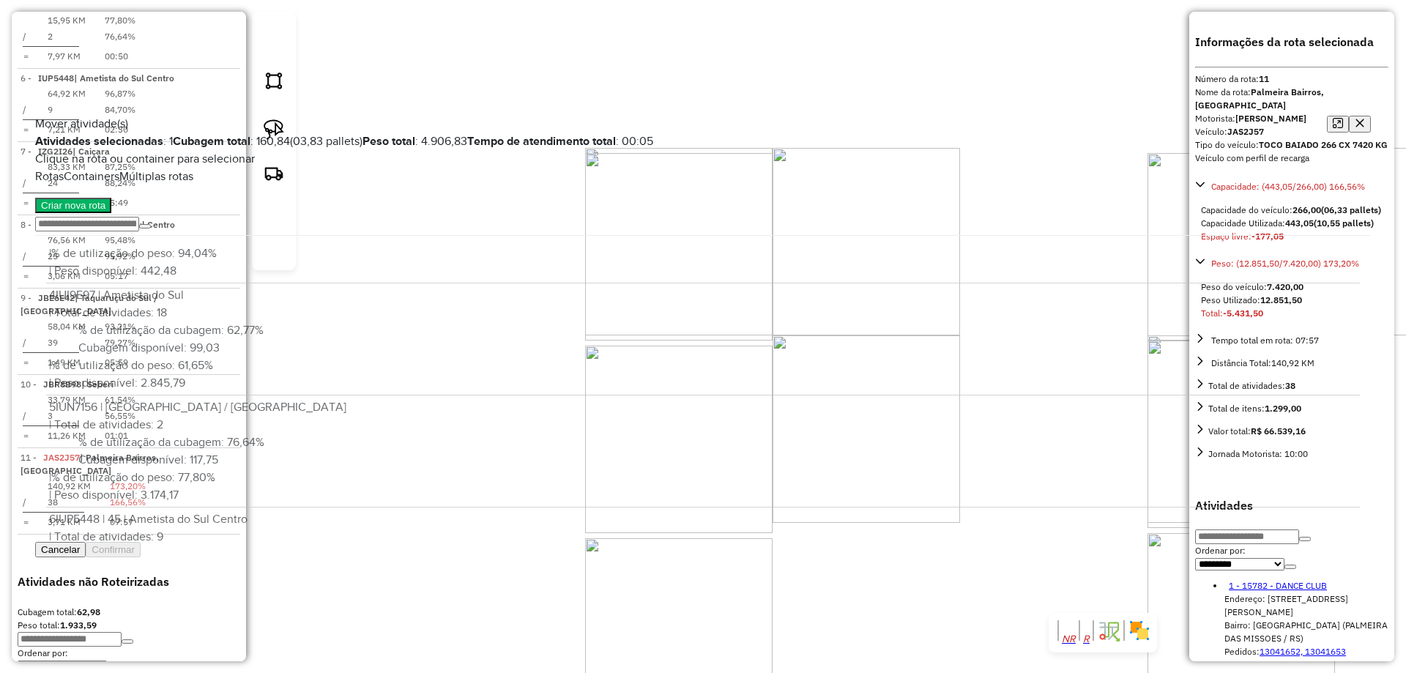
scroll to position [86, 0]
click at [111, 198] on button "Criar nova rota" at bounding box center [73, 205] width 76 height 15
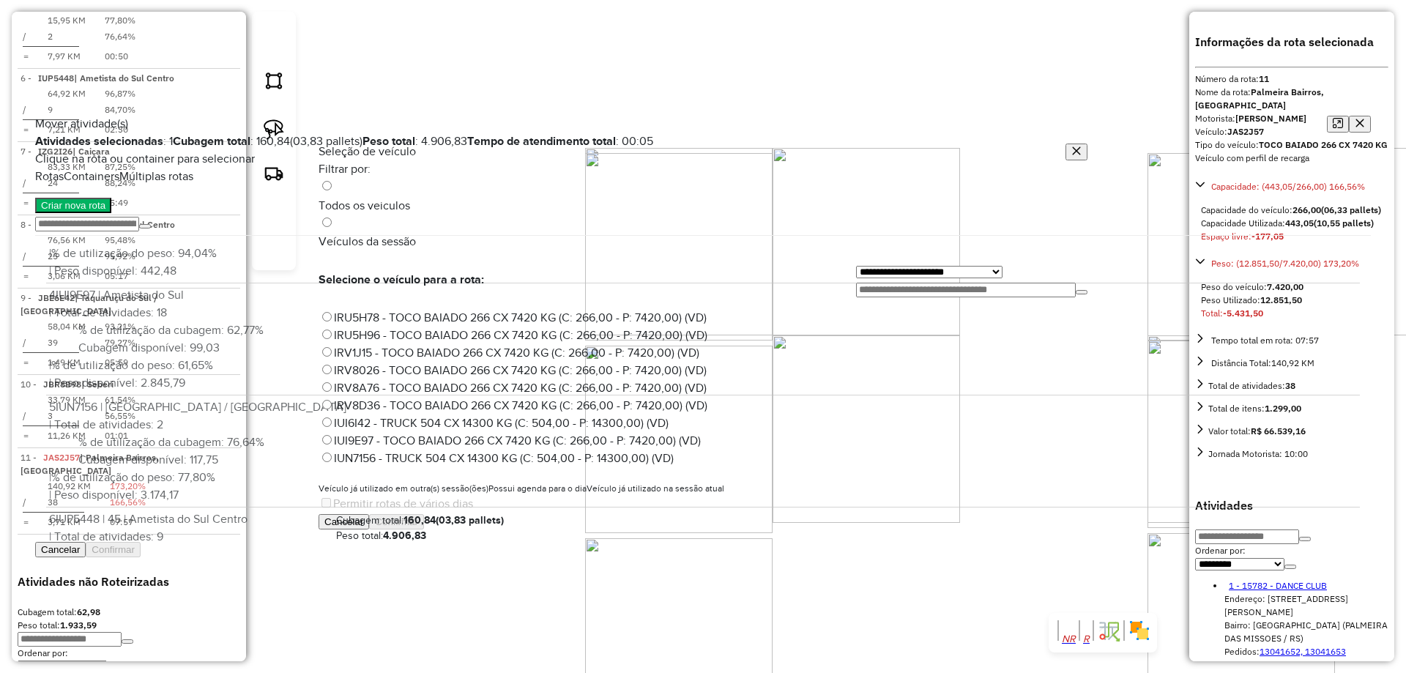
scroll to position [8, 4]
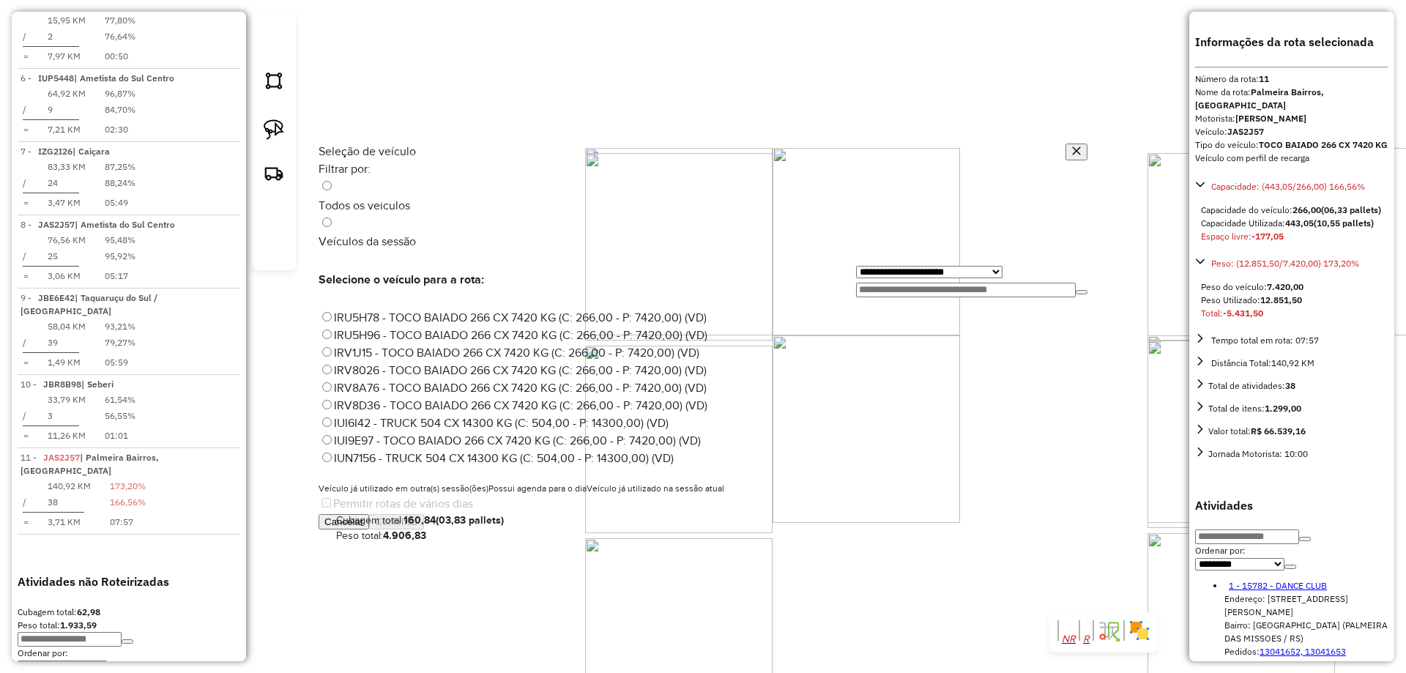
click at [368, 452] on label "IUN7156 - TRUCK 504 CX 14300 KG (C: 504,00 - P: 14300,00) (VD)" at bounding box center [496, 458] width 355 height 12
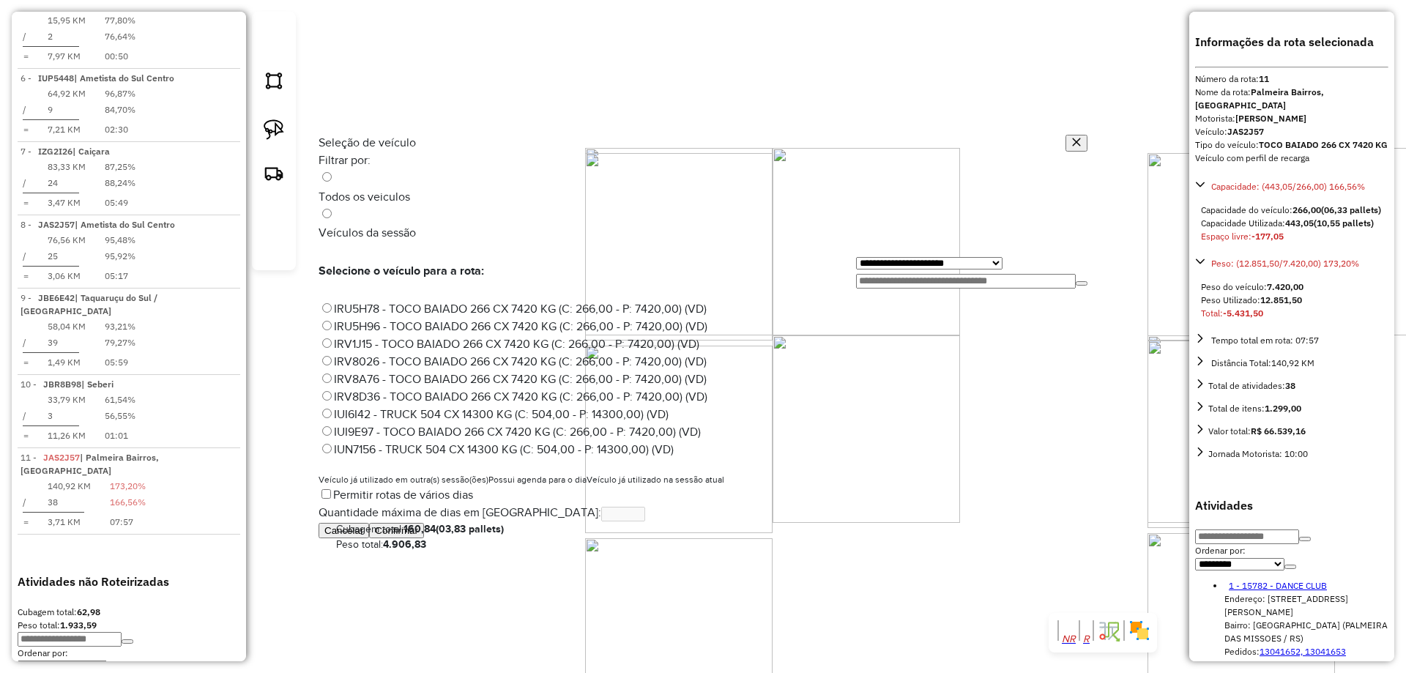
click at [424, 538] on button "Confirmar" at bounding box center [396, 530] width 55 height 15
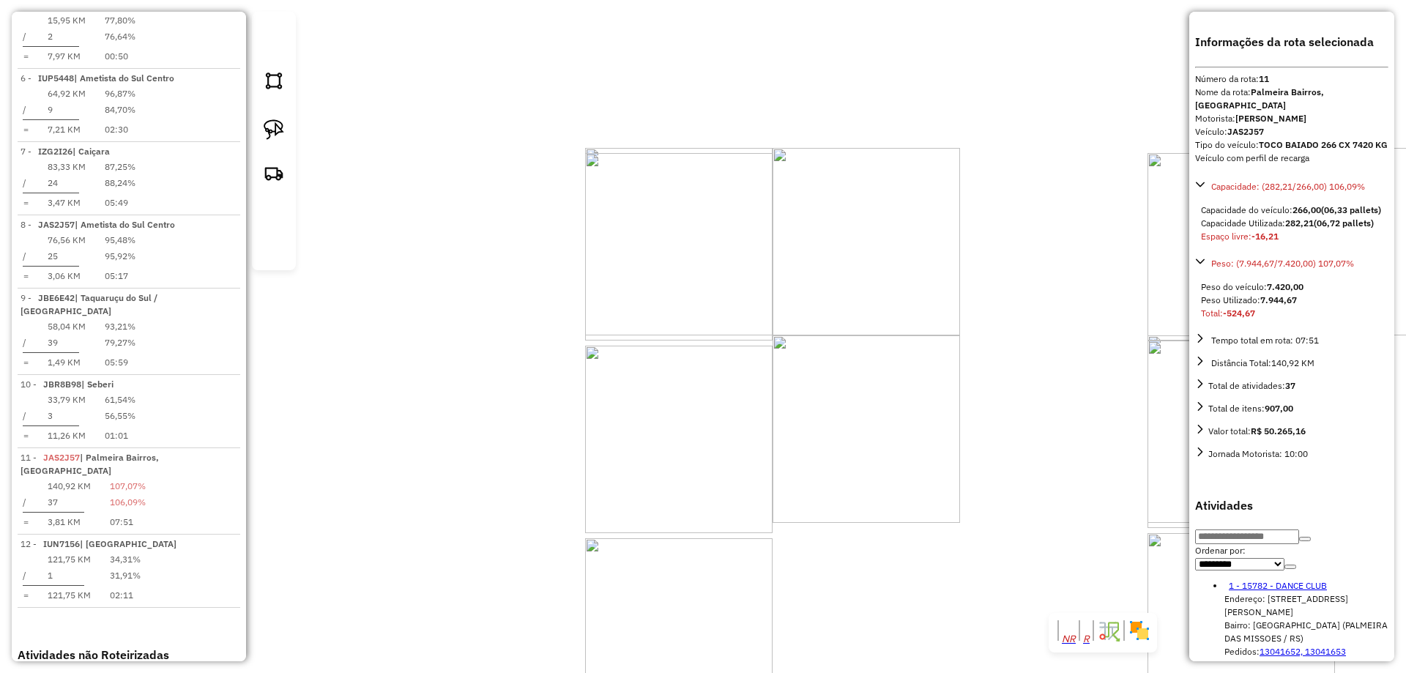
scroll to position [1156, 0]
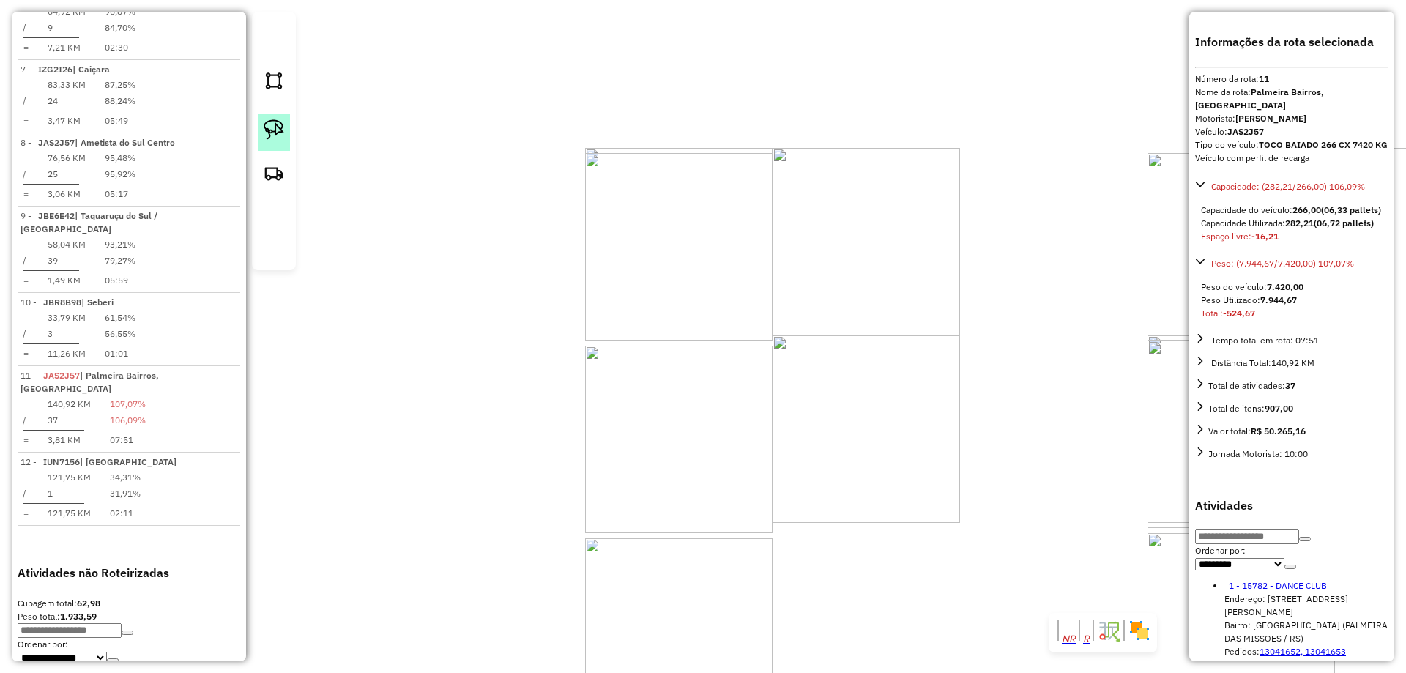
click at [278, 140] on img at bounding box center [274, 129] width 21 height 21
drag, startPoint x: 626, startPoint y: 274, endPoint x: 650, endPoint y: 311, distance: 44.1
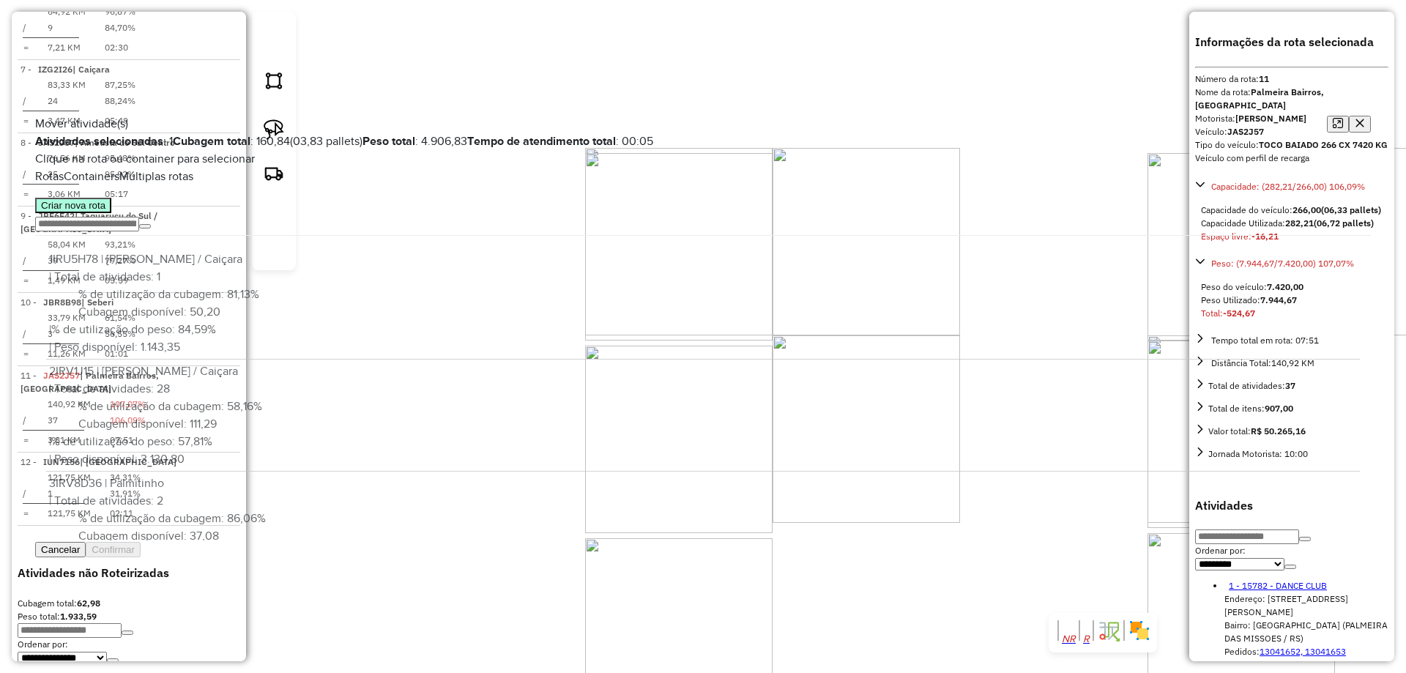
click at [111, 213] on button "Criar nova rota" at bounding box center [73, 205] width 76 height 15
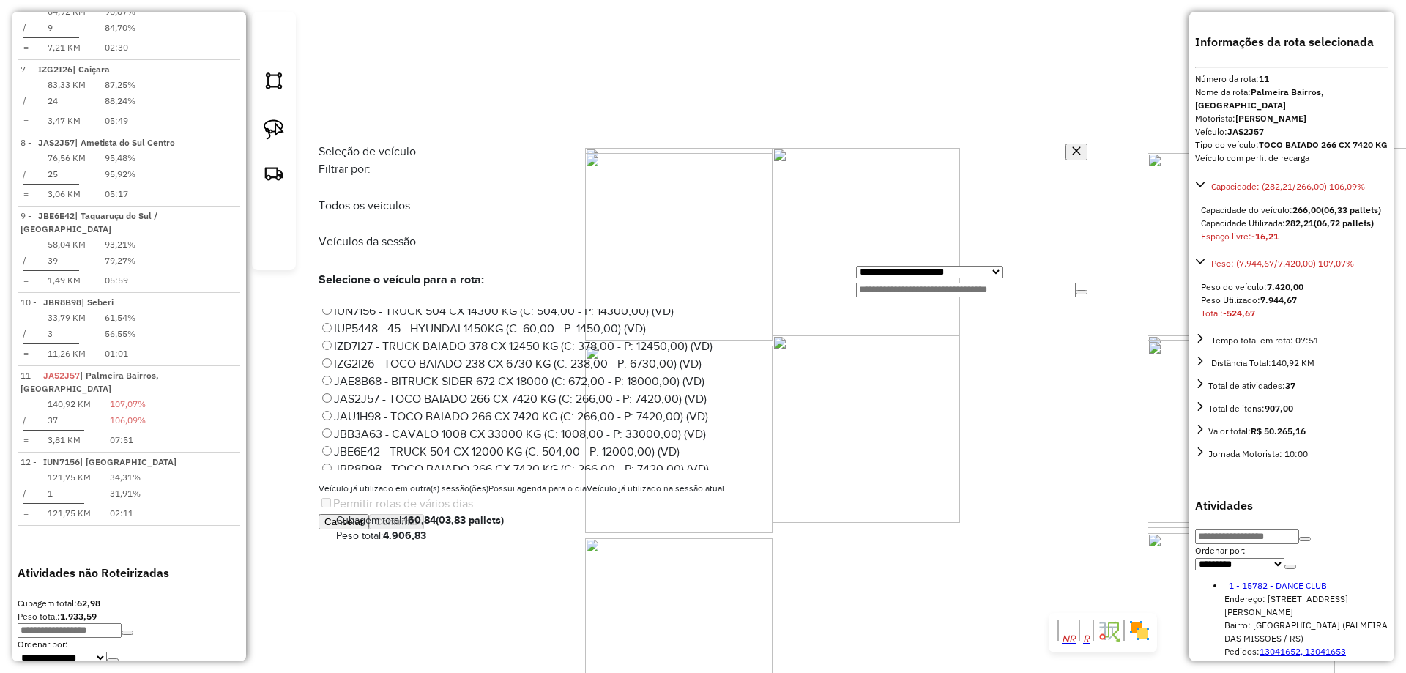
scroll to position [190, 0]
click at [360, 437] on label "JCF4D94 - TRUCK SIDER 476 CX 12400 KG (C: 476,00 - P: 12400,00) (VD)" at bounding box center [515, 443] width 393 height 12
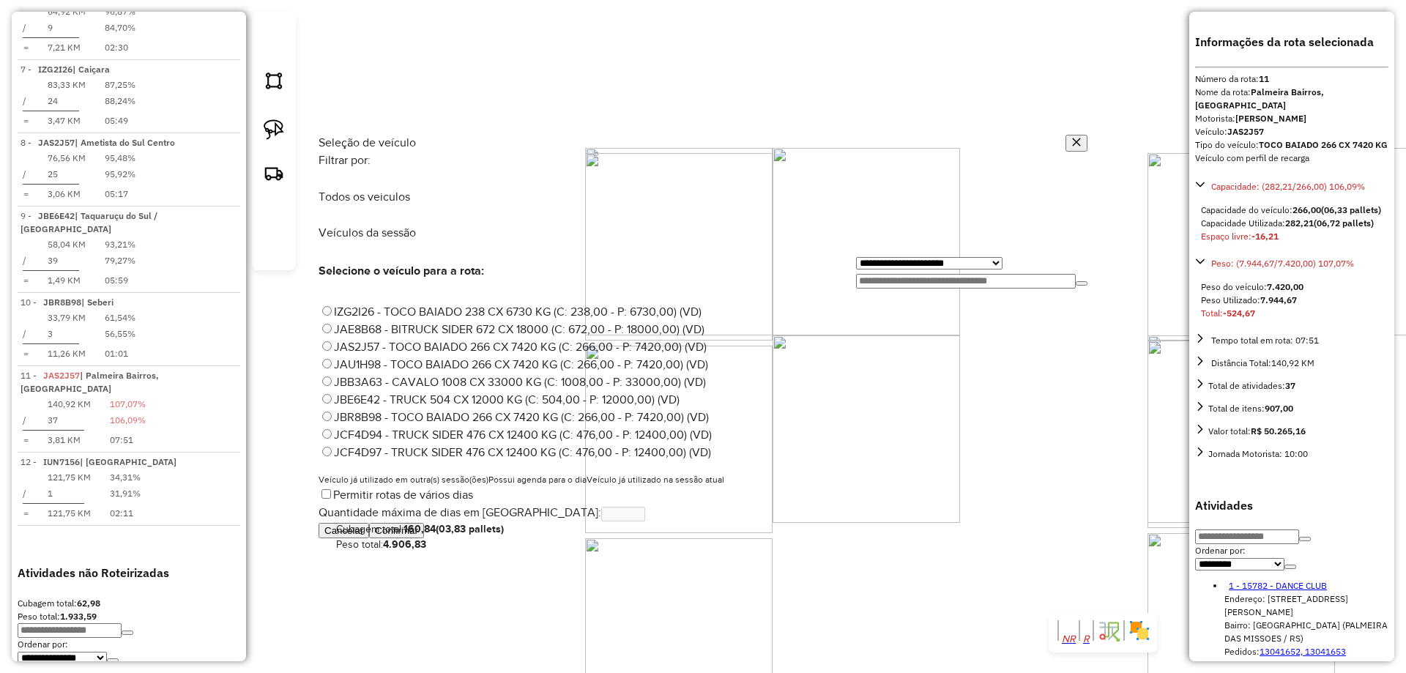
click at [424, 538] on button "Confirmar" at bounding box center [396, 530] width 55 height 15
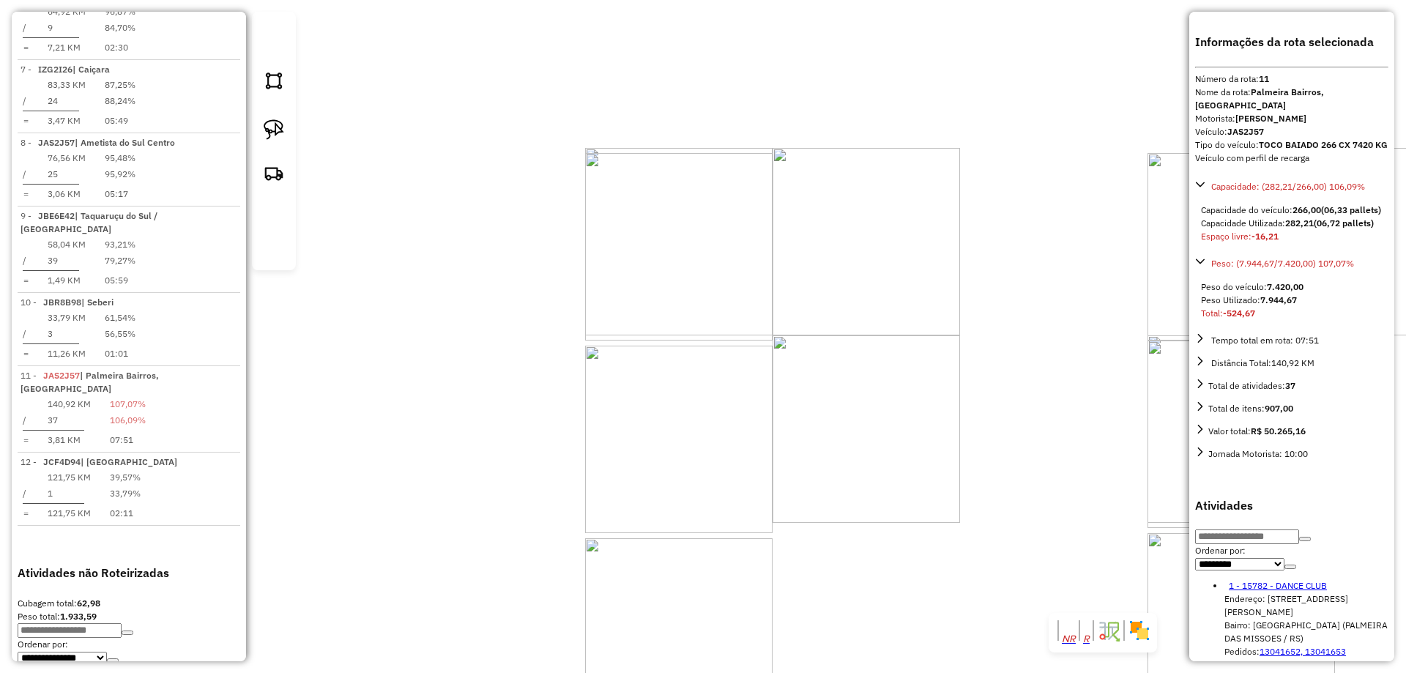
scroll to position [1142, 0]
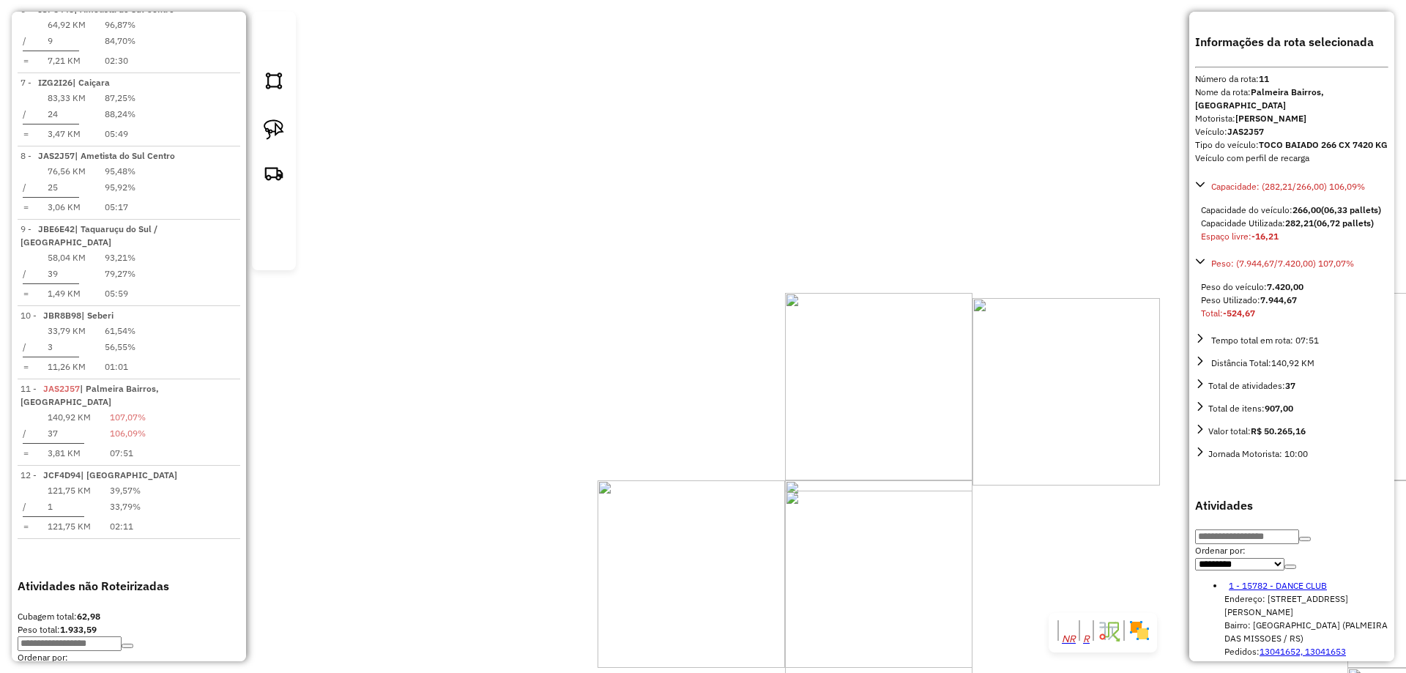
drag, startPoint x: 805, startPoint y: 109, endPoint x: 808, endPoint y: 293, distance: 183.8
click at [808, 293] on div "Janela de atendimento Grade de atendimento Capacidade Transportadoras Veículos …" at bounding box center [703, 336] width 1406 height 673
drag, startPoint x: 729, startPoint y: 300, endPoint x: 744, endPoint y: 248, distance: 54.9
click at [747, 248] on div "Janela de atendimento Grade de atendimento Capacidade Transportadoras Veículos …" at bounding box center [703, 336] width 1406 height 673
click at [262, 151] on link at bounding box center [274, 132] width 32 height 37
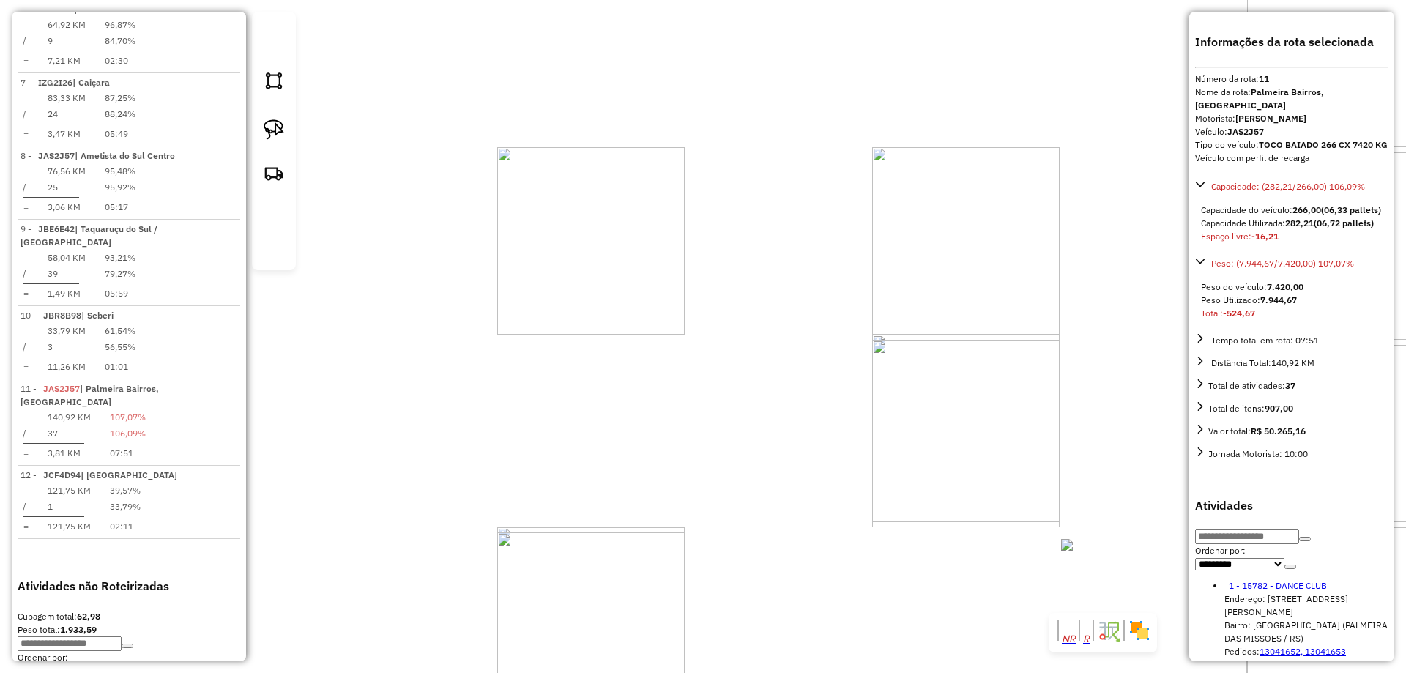
drag, startPoint x: 531, startPoint y: 275, endPoint x: 573, endPoint y: 302, distance: 49.8
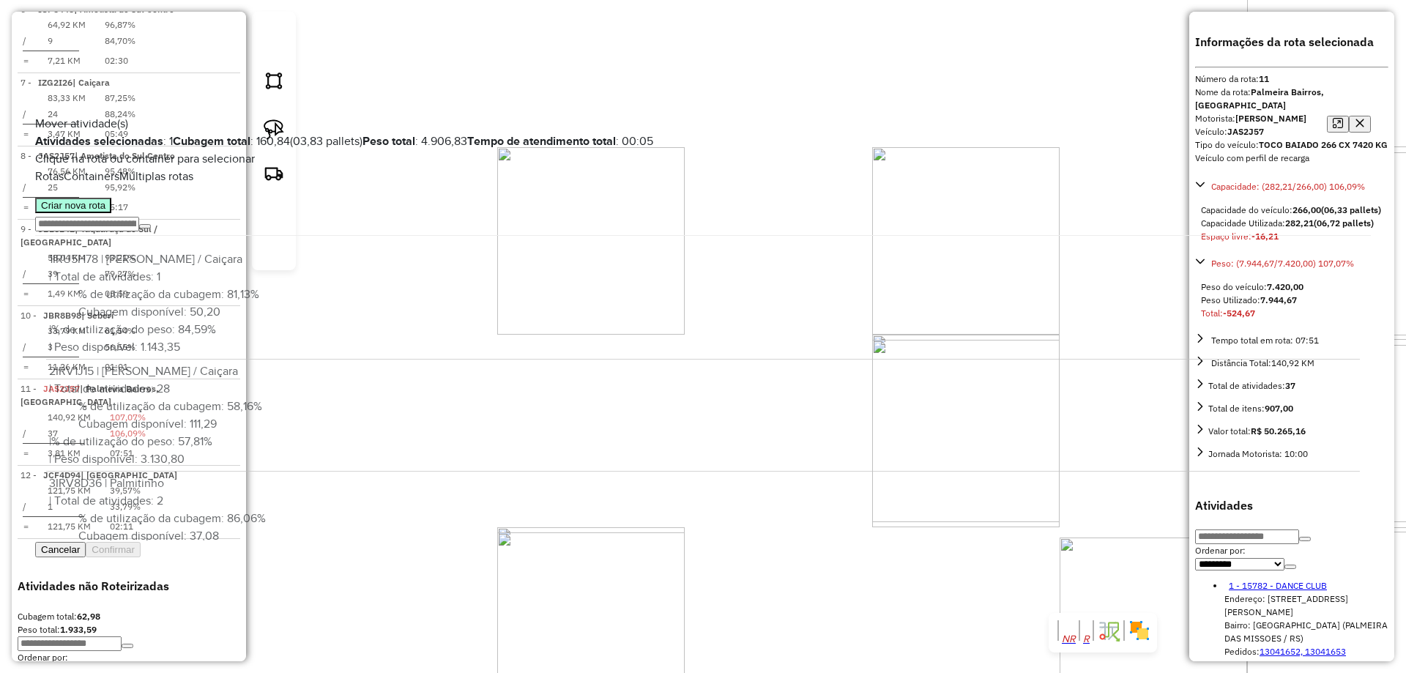
click at [111, 213] on button "Criar nova rota" at bounding box center [73, 205] width 76 height 15
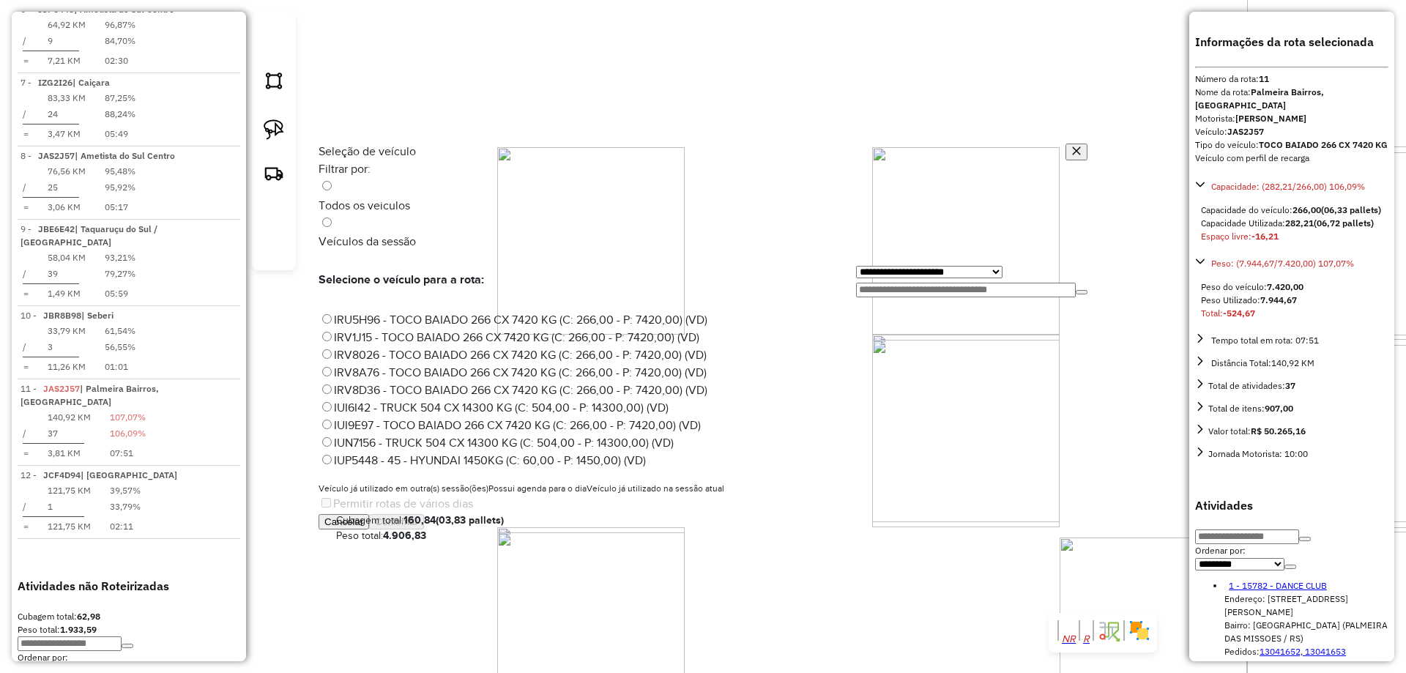
scroll to position [0, 0]
click at [380, 311] on label "IRU5H78 - TOCO BAIADO 266 CX 7420 KG (C: 266,00 - P: 7420,00) (VD)" at bounding box center [513, 317] width 388 height 12
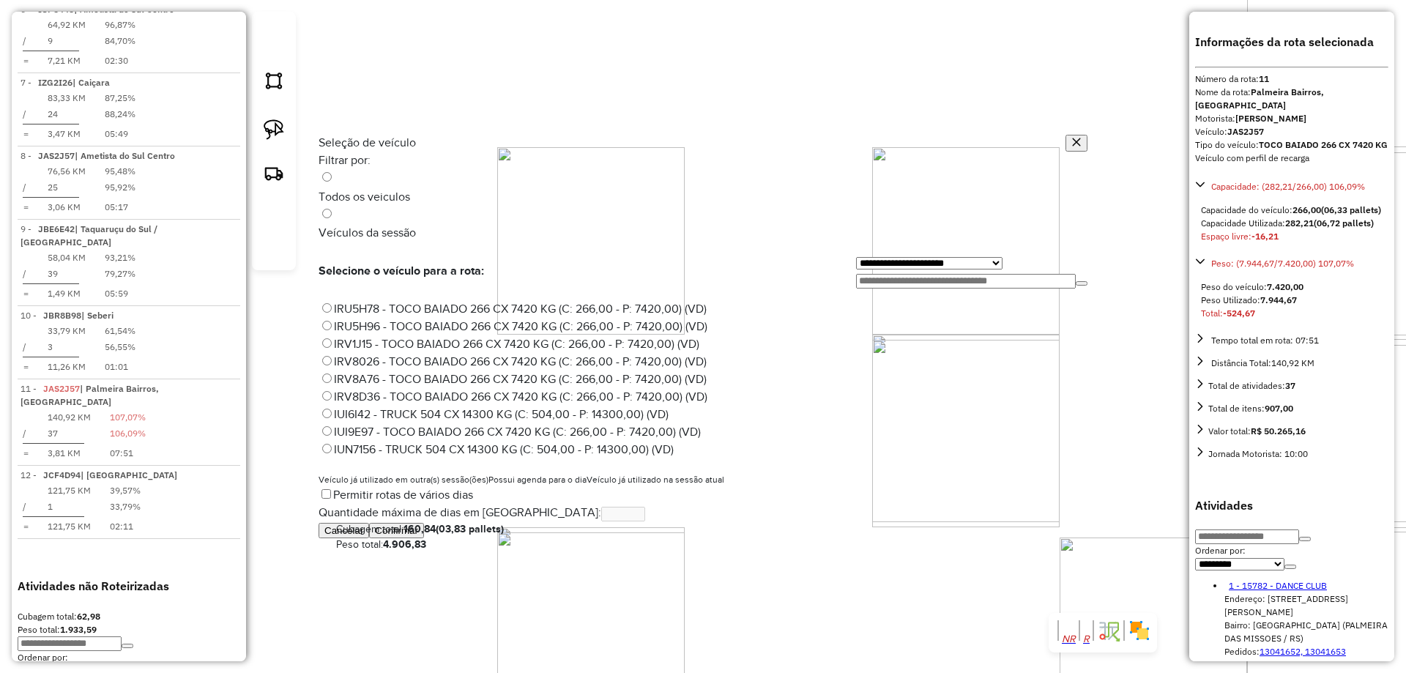
click at [424, 538] on button "Confirmar" at bounding box center [396, 530] width 55 height 15
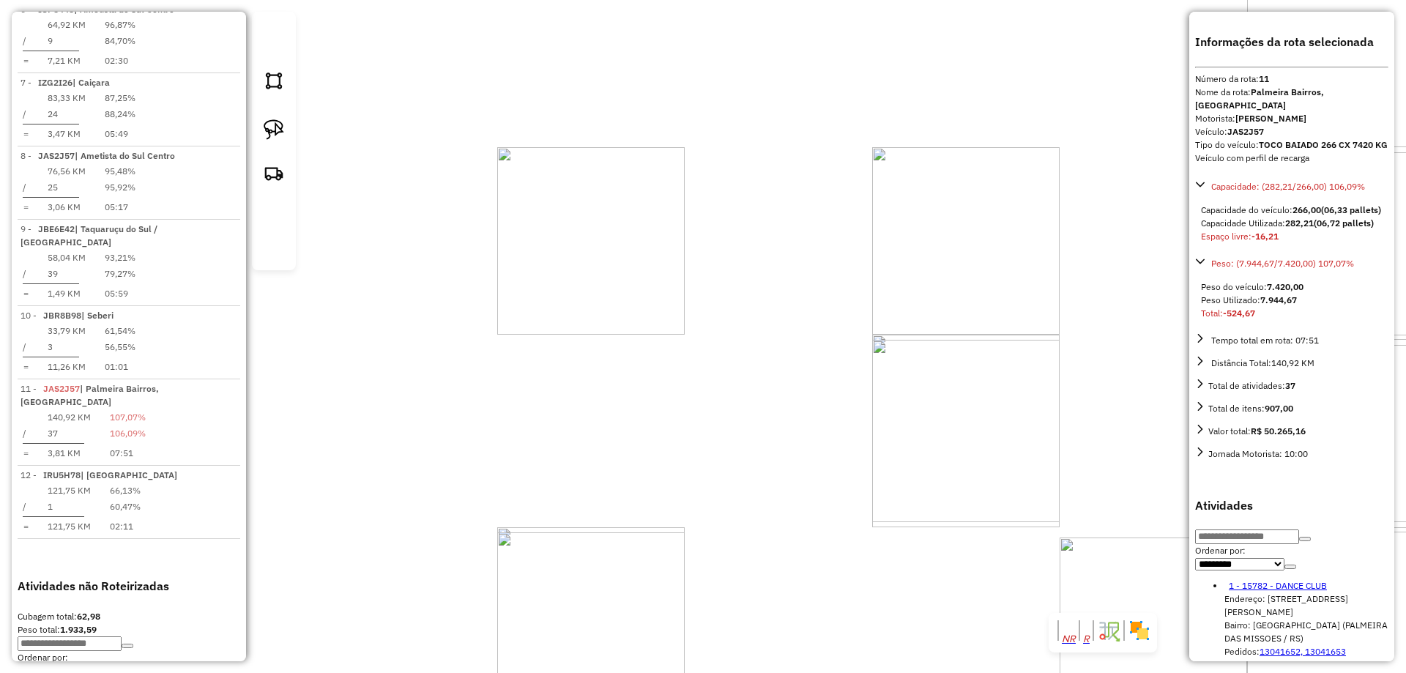
scroll to position [1156, 0]
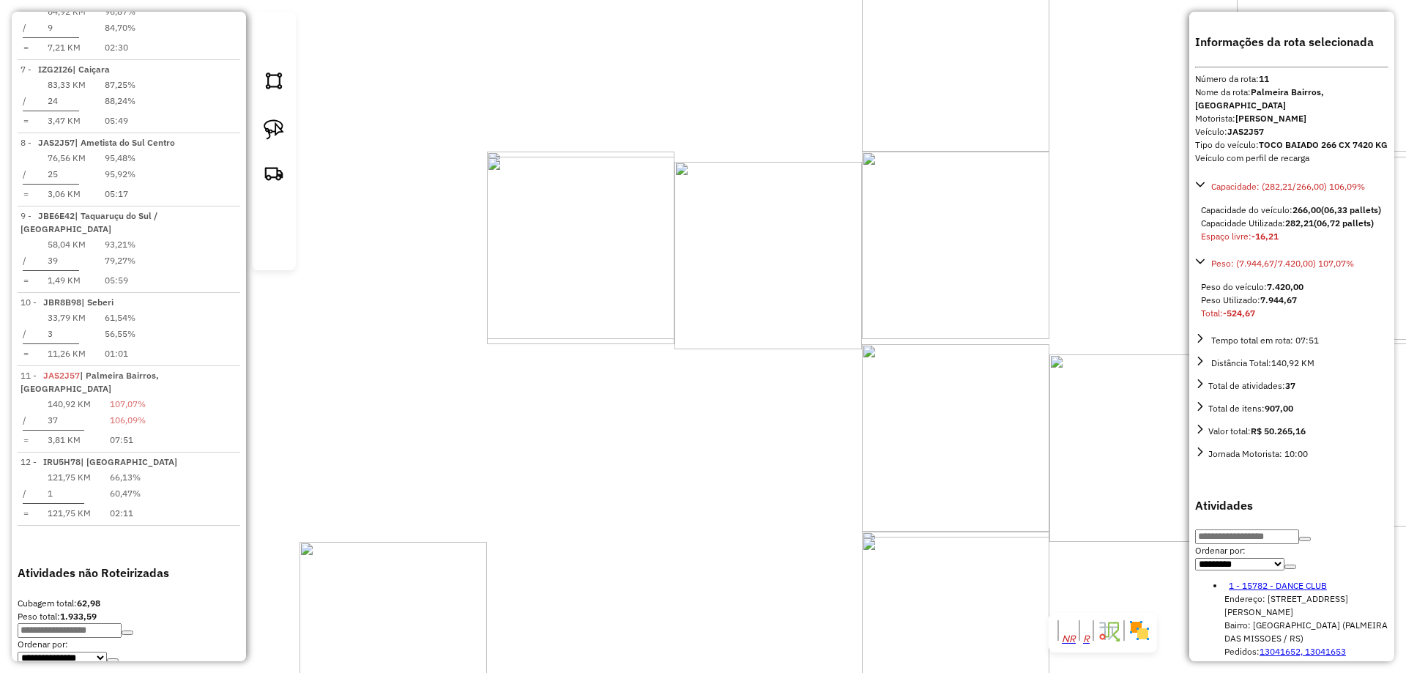
drag, startPoint x: 860, startPoint y: 136, endPoint x: 852, endPoint y: 144, distance: 11.9
drag, startPoint x: 918, startPoint y: 176, endPoint x: 830, endPoint y: 384, distance: 226.4
click at [836, 390] on div "Janela de atendimento Grade de atendimento Capacidade Transportadoras Veículos …" at bounding box center [703, 336] width 1406 height 673
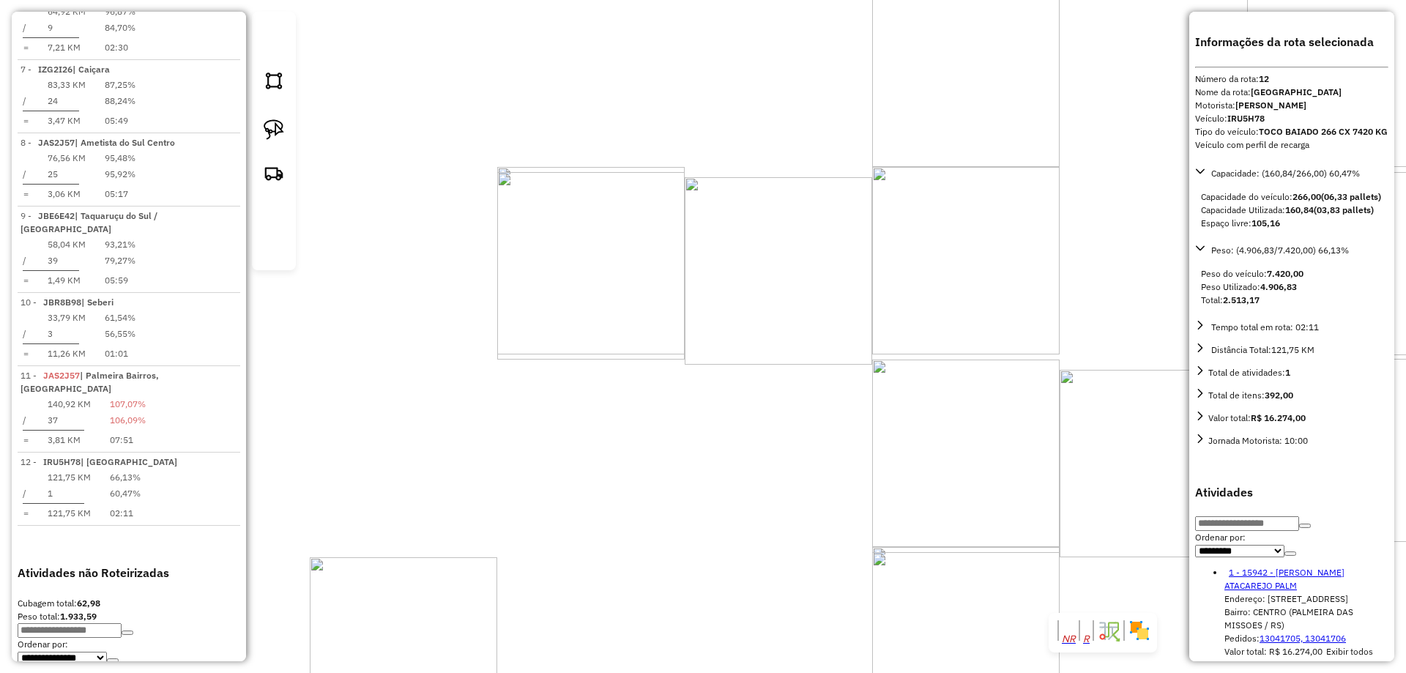
drag, startPoint x: 803, startPoint y: 213, endPoint x: 836, endPoint y: 431, distance: 219.9
click at [836, 431] on div "Janela de atendimento Grade de atendimento Capacidade Transportadoras Veículos …" at bounding box center [703, 336] width 1406 height 673
click at [278, 140] on img at bounding box center [274, 129] width 21 height 21
drag, startPoint x: 746, startPoint y: 418, endPoint x: 720, endPoint y: 387, distance: 41.1
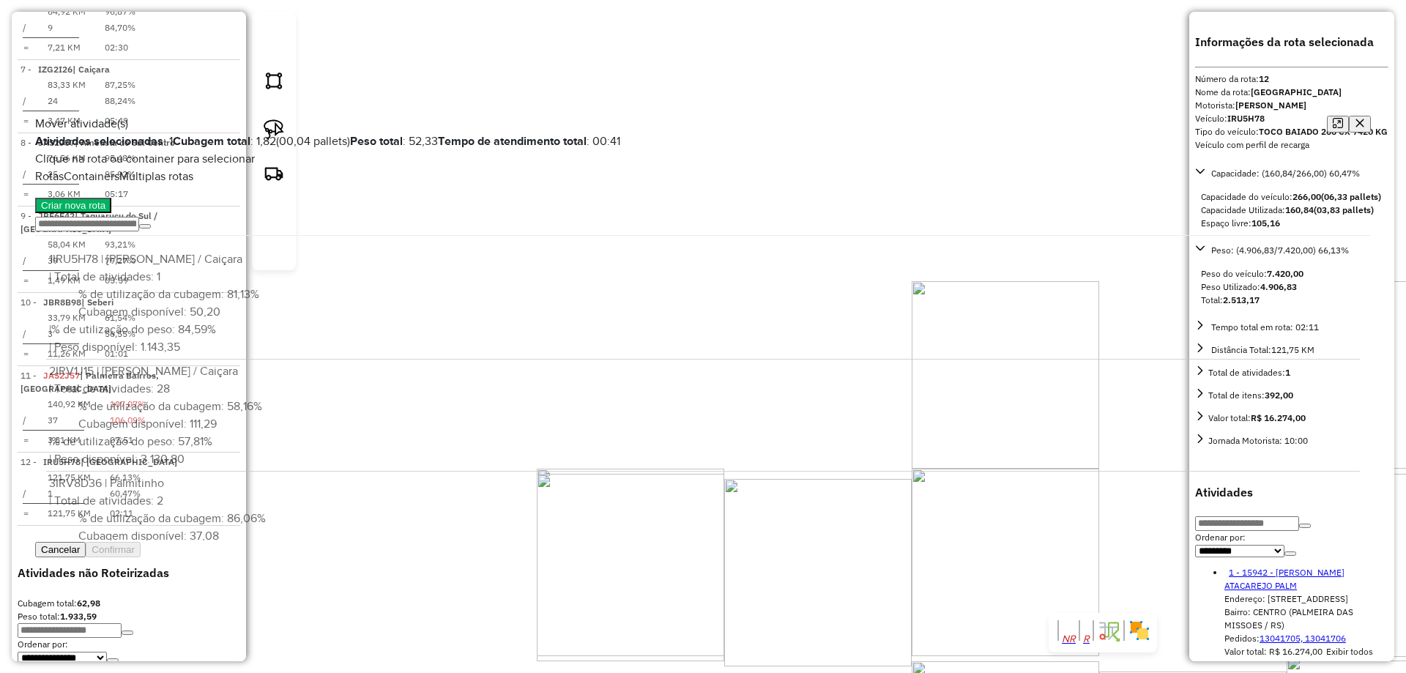
click at [1356, 119] on icon "button" at bounding box center [1360, 123] width 8 height 8
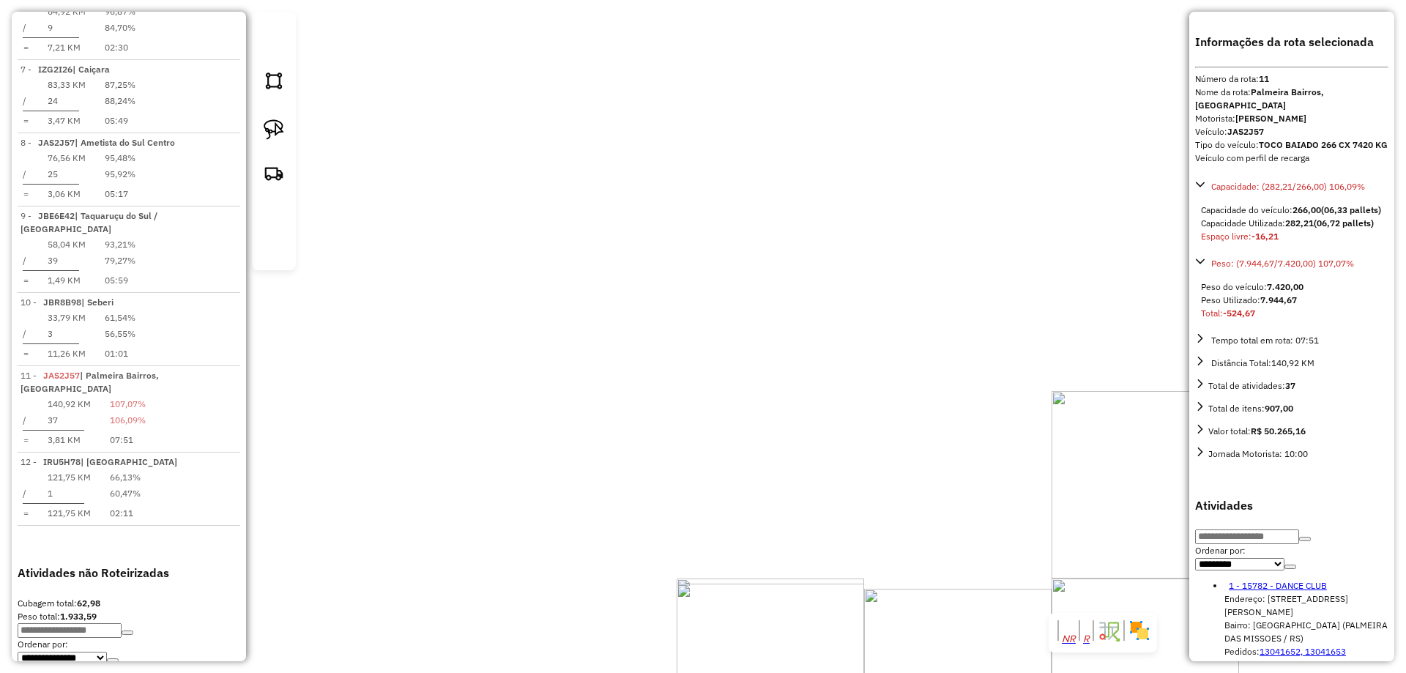
click at [291, 161] on div at bounding box center [274, 141] width 44 height 258
click at [281, 140] on img at bounding box center [274, 129] width 21 height 21
drag, startPoint x: 704, startPoint y: 313, endPoint x: 739, endPoint y: 333, distance: 40.7
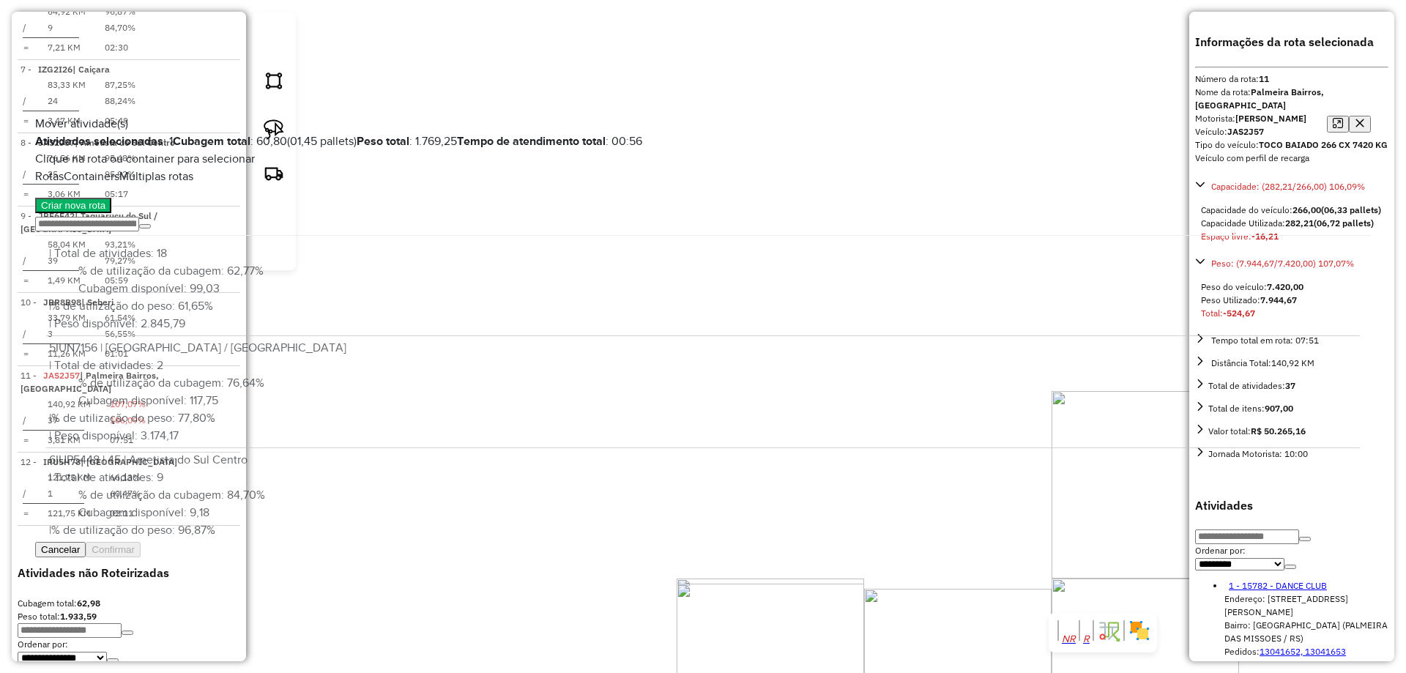
scroll to position [86, 0]
click at [141, 557] on button "Confirmar" at bounding box center [113, 549] width 55 height 15
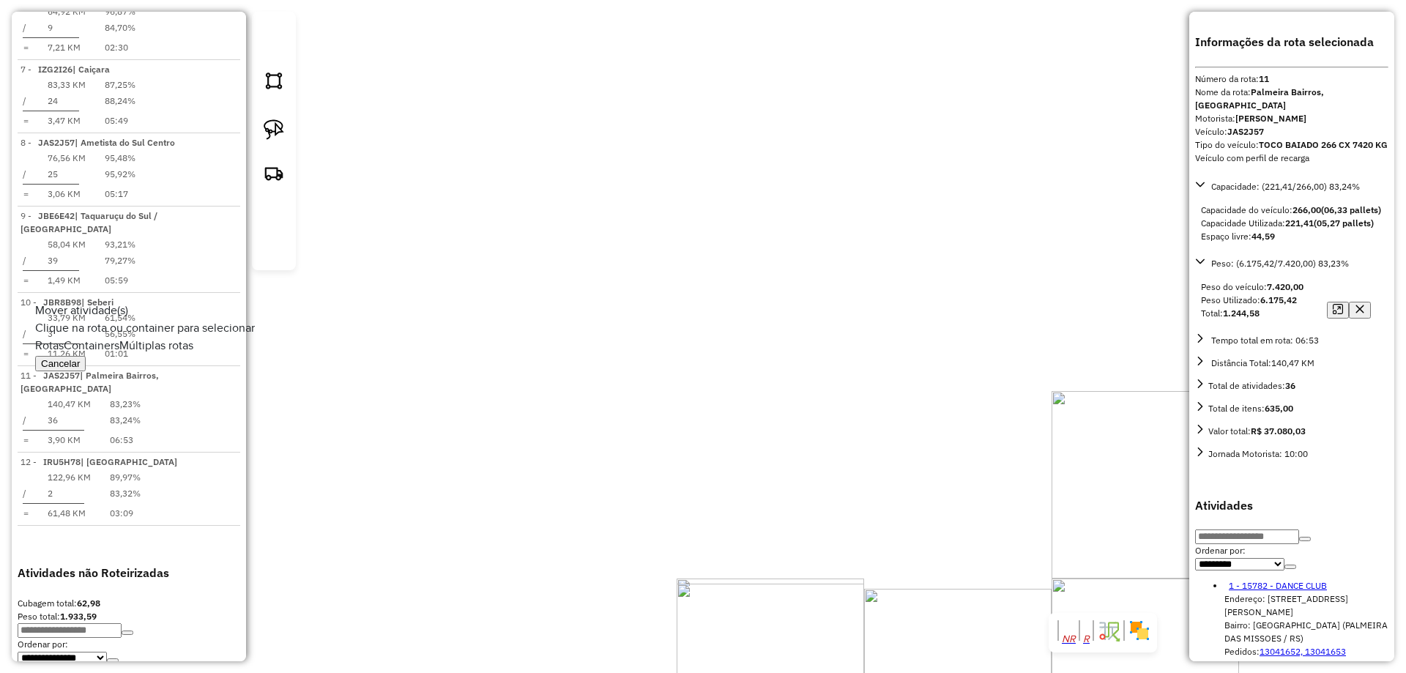
scroll to position [0, 0]
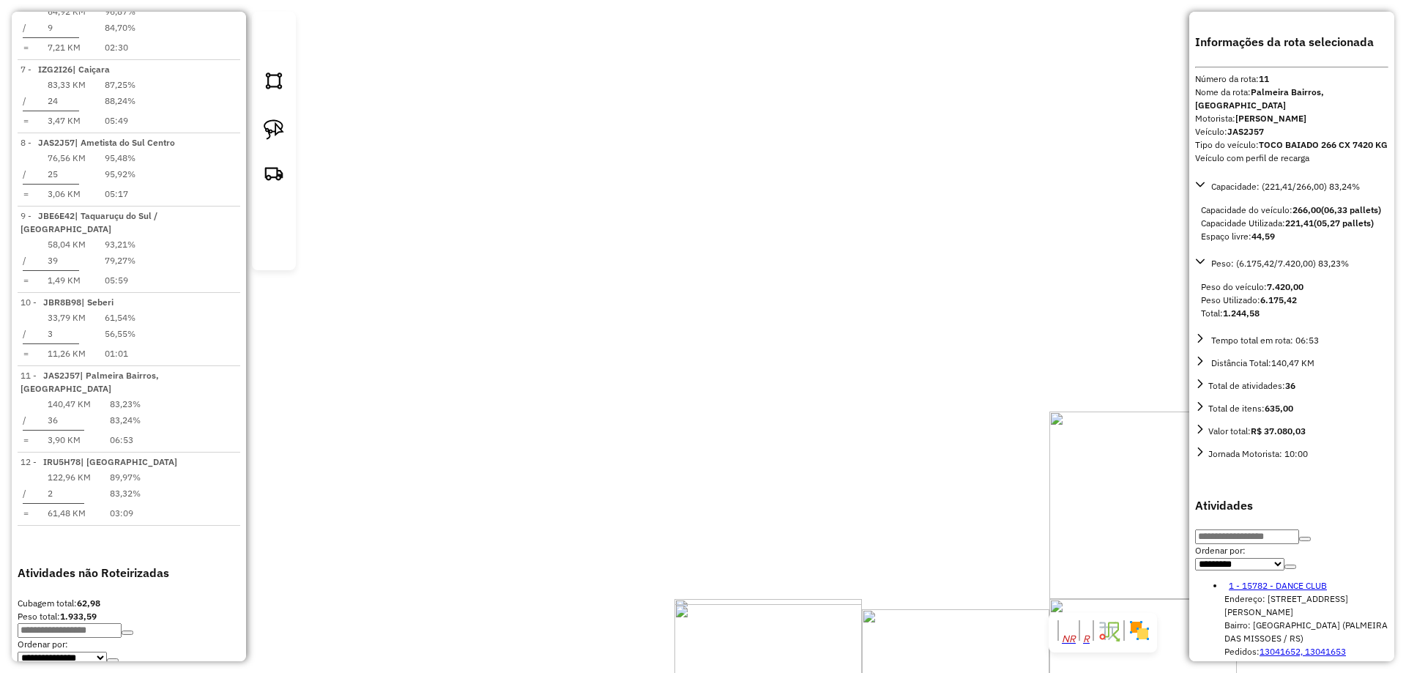
drag, startPoint x: 732, startPoint y: 191, endPoint x: 712, endPoint y: 289, distance: 100.0
click at [713, 294] on div "Janela de atendimento Grade de atendimento Capacidade Transportadoras Veículos …" at bounding box center [703, 336] width 1406 height 673
drag, startPoint x: 748, startPoint y: 172, endPoint x: 730, endPoint y: 360, distance: 189.1
click at [745, 464] on div "Janela de atendimento Grade de atendimento Capacidade Transportadoras Veículos …" at bounding box center [703, 336] width 1406 height 673
drag, startPoint x: 865, startPoint y: 155, endPoint x: 760, endPoint y: 344, distance: 216.6
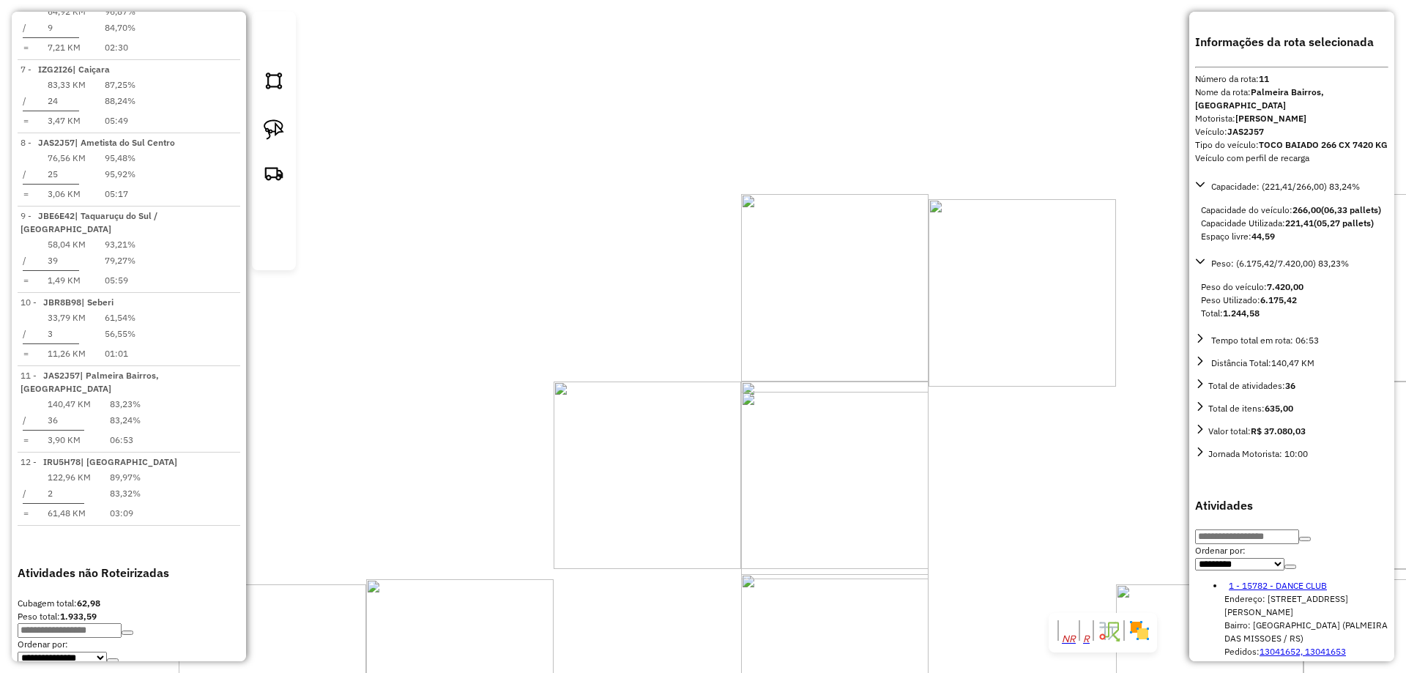
click at [781, 351] on div "Janela de atendimento Grade de atendimento Capacidade Transportadoras Veículos …" at bounding box center [703, 336] width 1406 height 673
drag, startPoint x: 661, startPoint y: 144, endPoint x: 695, endPoint y: 359, distance: 218.0
click at [710, 369] on div "Janela de atendimento Grade de atendimento Capacidade Transportadoras Veículos …" at bounding box center [703, 336] width 1406 height 673
click at [269, 140] on img at bounding box center [274, 129] width 21 height 21
drag, startPoint x: 586, startPoint y: 220, endPoint x: 625, endPoint y: 231, distance: 40.3
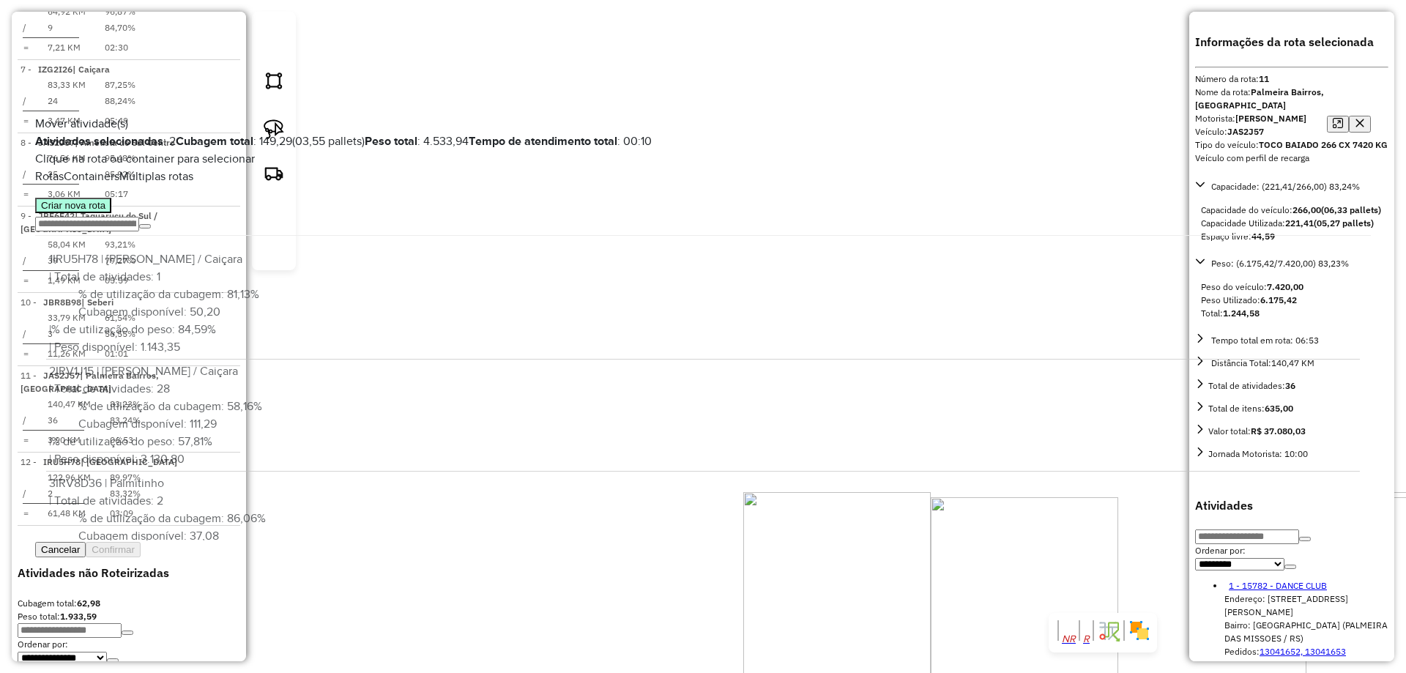
click at [111, 213] on button "Criar nova rota" at bounding box center [73, 205] width 76 height 15
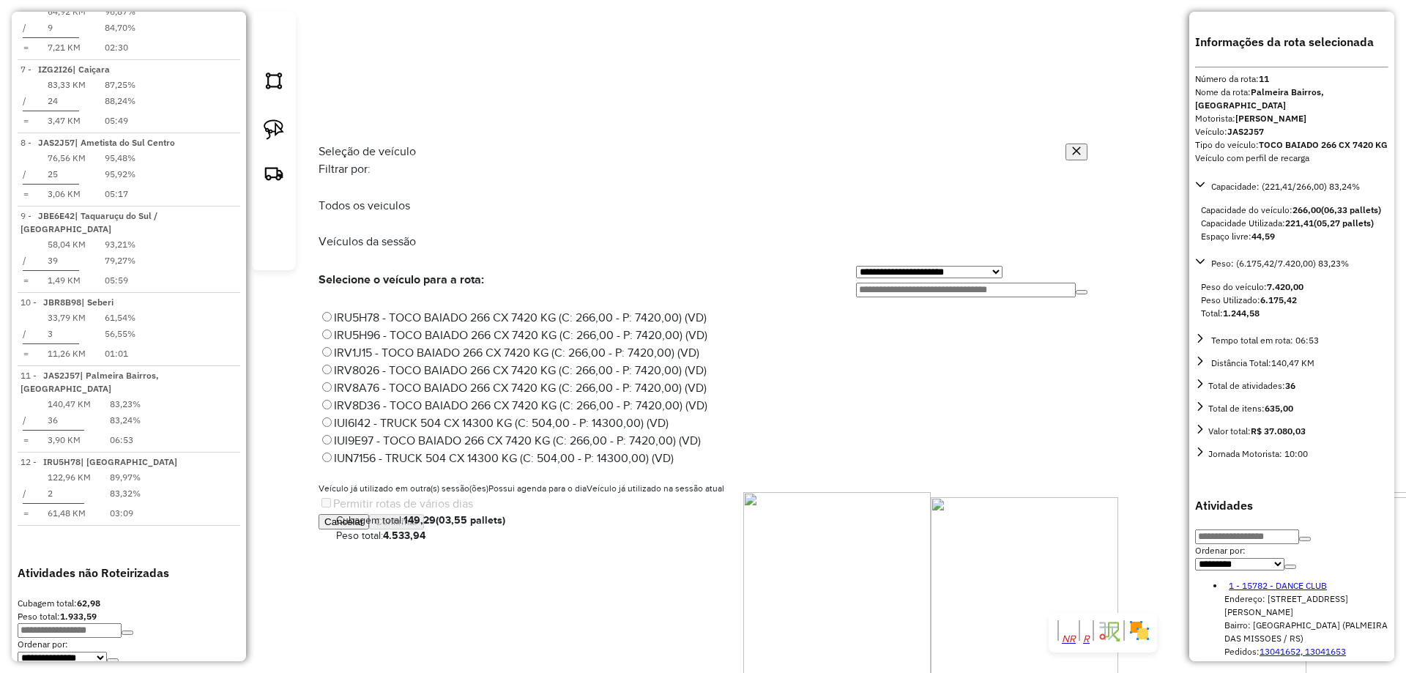
scroll to position [190, 0]
click at [397, 437] on label "JCF4D94 - TRUCK SIDER 476 CX 12400 KG (C: 476,00 - P: 12400,00) (VD)" at bounding box center [515, 443] width 393 height 12
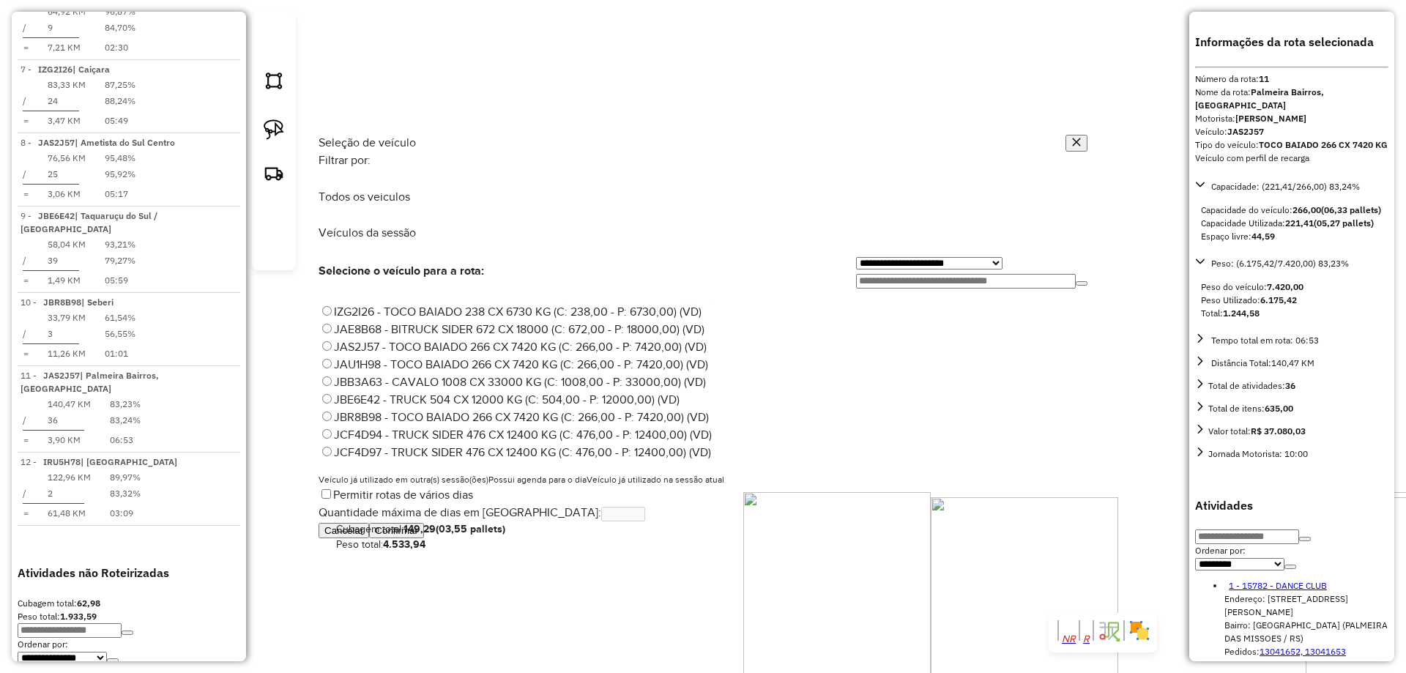
click at [424, 538] on button "Confirmar" at bounding box center [396, 530] width 55 height 15
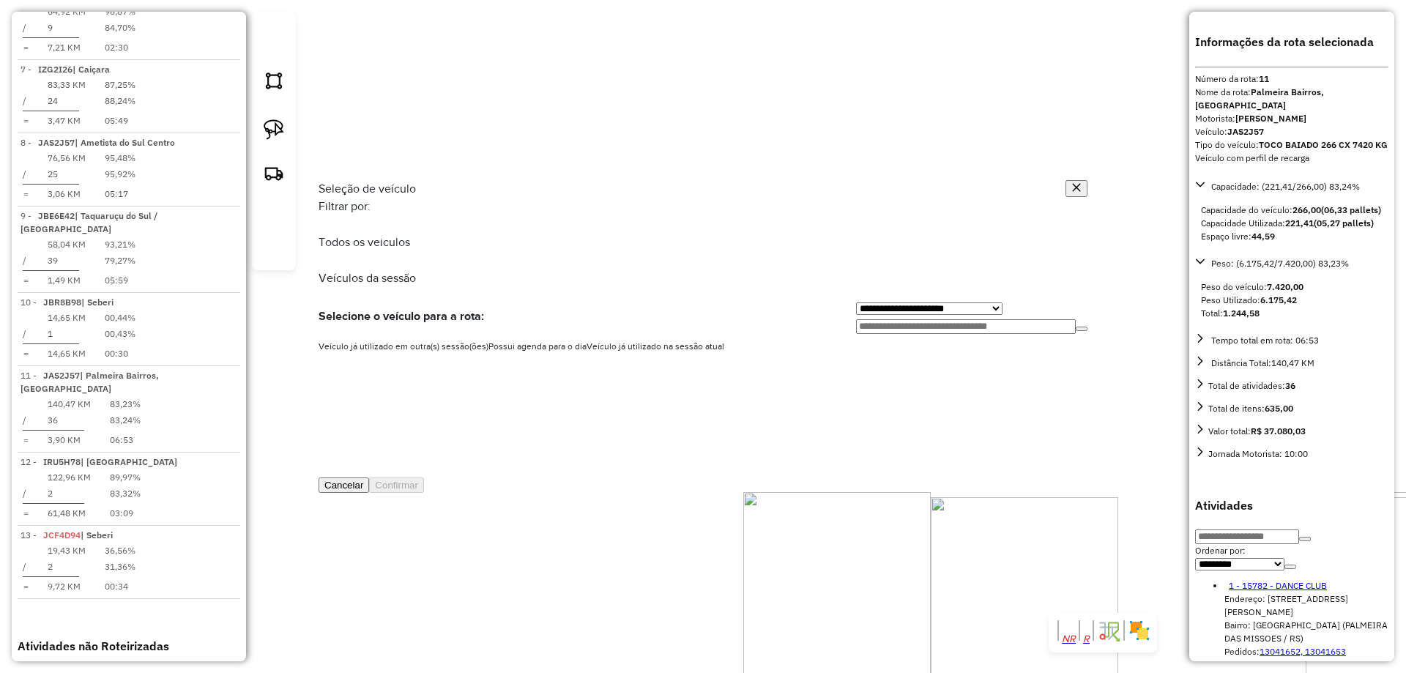
scroll to position [1224, 0]
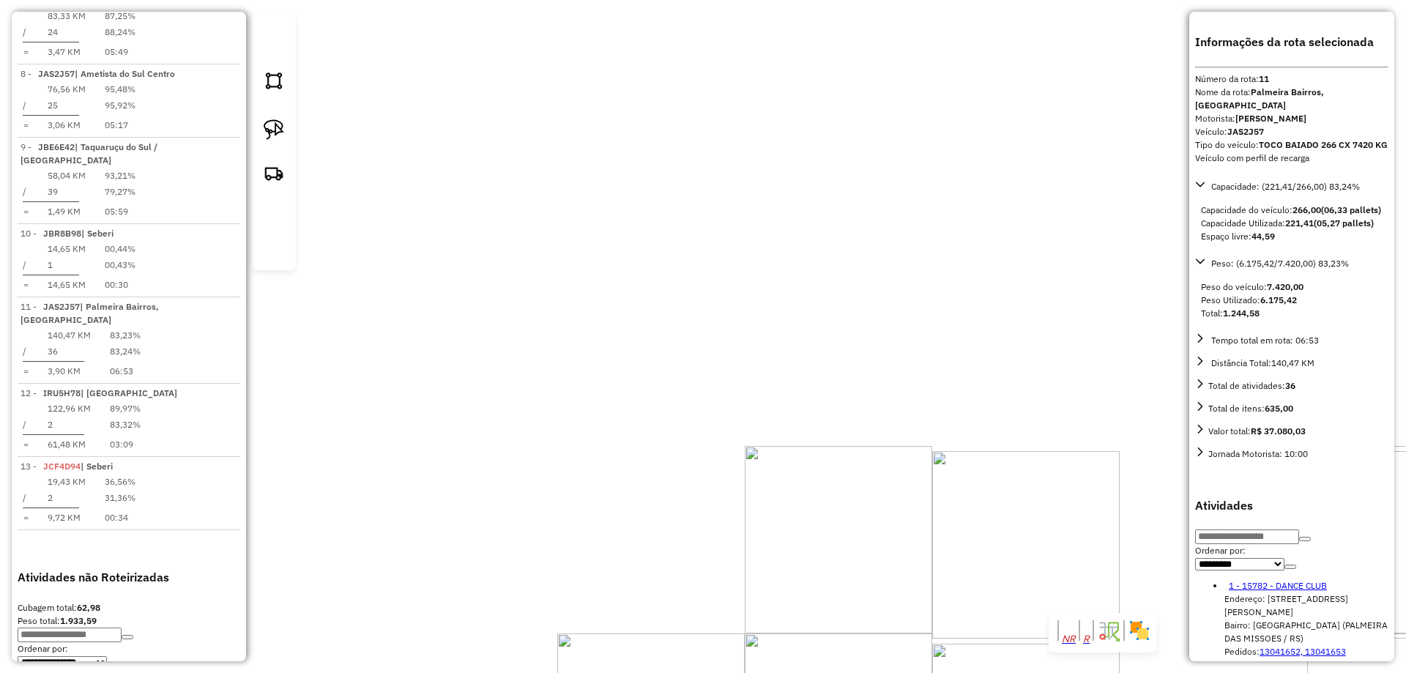
drag, startPoint x: 781, startPoint y: 500, endPoint x: 759, endPoint y: 77, distance: 423.8
click at [759, 73] on div "Janela de atendimento Grade de atendimento Capacidade Transportadoras Veículos …" at bounding box center [703, 336] width 1406 height 673
drag, startPoint x: 781, startPoint y: 385, endPoint x: 764, endPoint y: 291, distance: 95.8
click at [787, 298] on div "Janela de atendimento Grade de atendimento Capacidade Transportadoras Veículos …" at bounding box center [703, 336] width 1406 height 673
drag, startPoint x: 764, startPoint y: 271, endPoint x: 654, endPoint y: 88, distance: 213.5
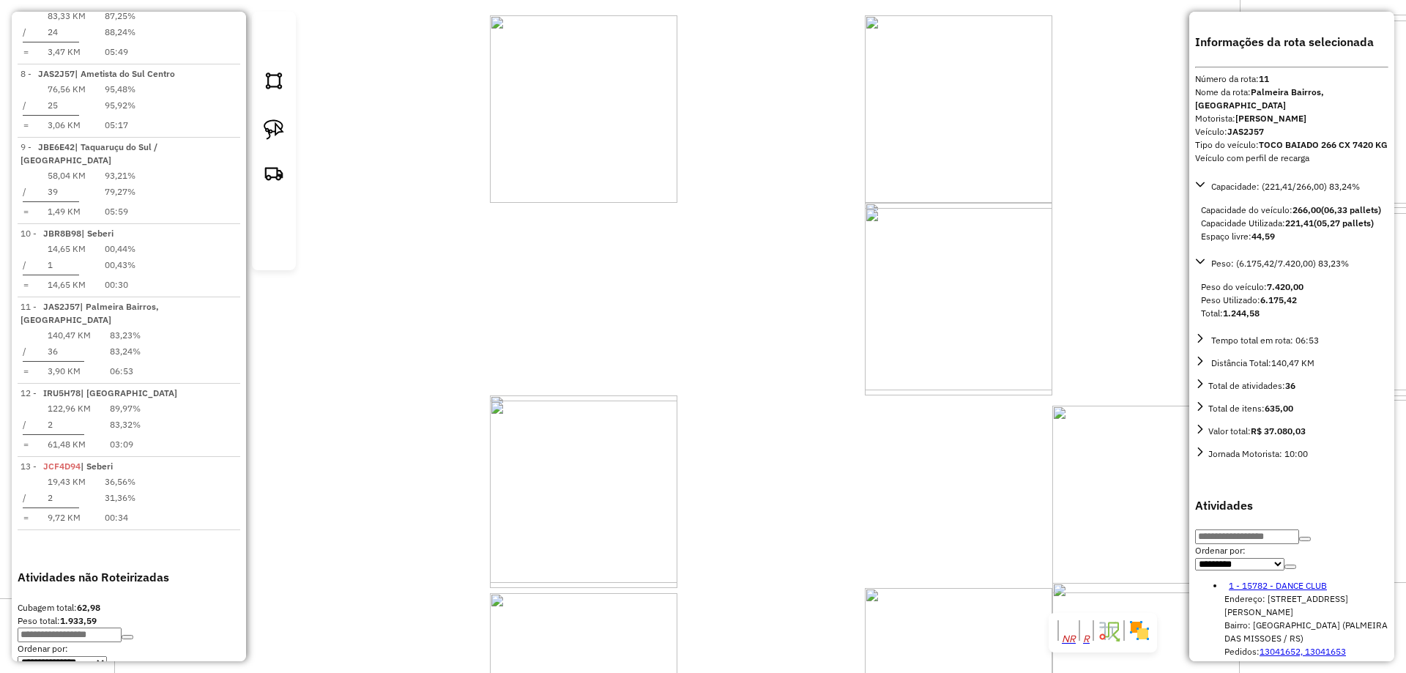
click at [654, 88] on div "Janela de atendimento Grade de atendimento Capacidade Transportadoras Veículos …" at bounding box center [703, 336] width 1406 height 673
drag, startPoint x: 712, startPoint y: 395, endPoint x: 765, endPoint y: 295, distance: 113.0
click at [765, 295] on div "Janela de atendimento Grade de atendimento Capacidade Transportadoras Veículos …" at bounding box center [703, 336] width 1406 height 673
click at [285, 151] on link at bounding box center [274, 132] width 32 height 37
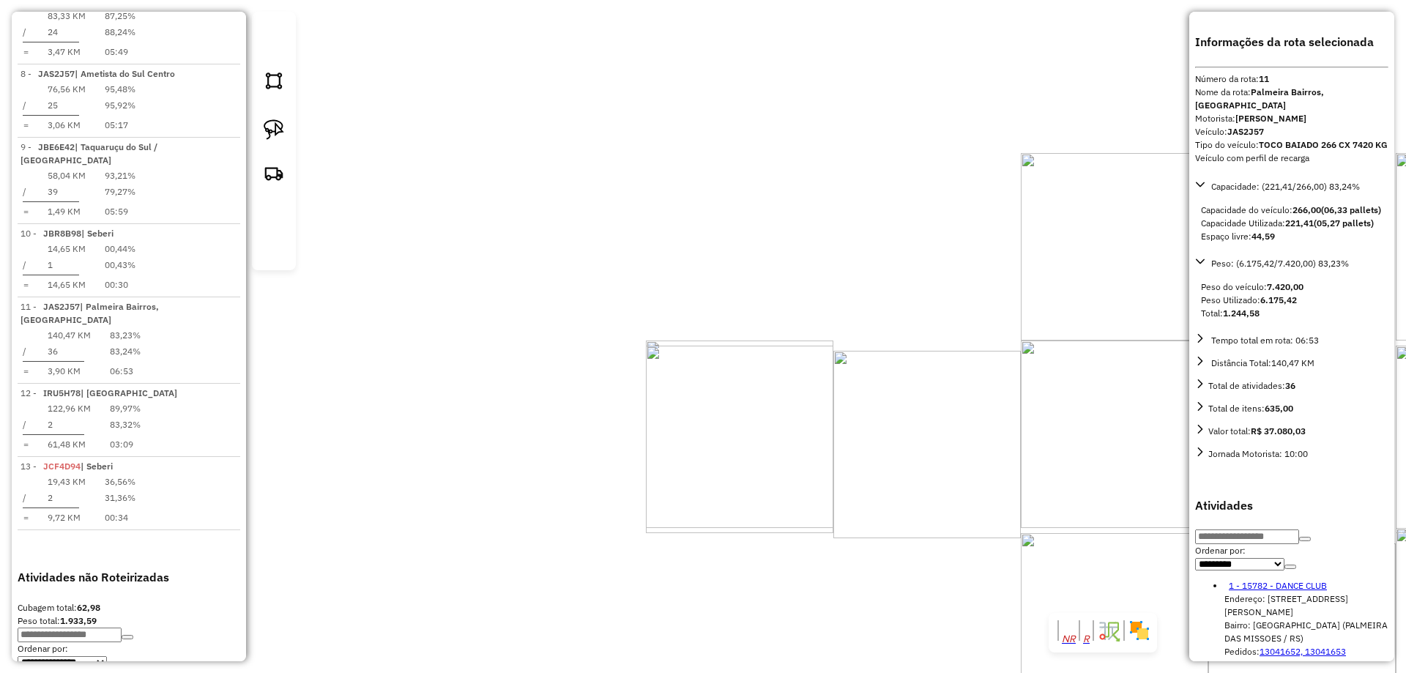
drag, startPoint x: 696, startPoint y: 290, endPoint x: 707, endPoint y: 313, distance: 25.9
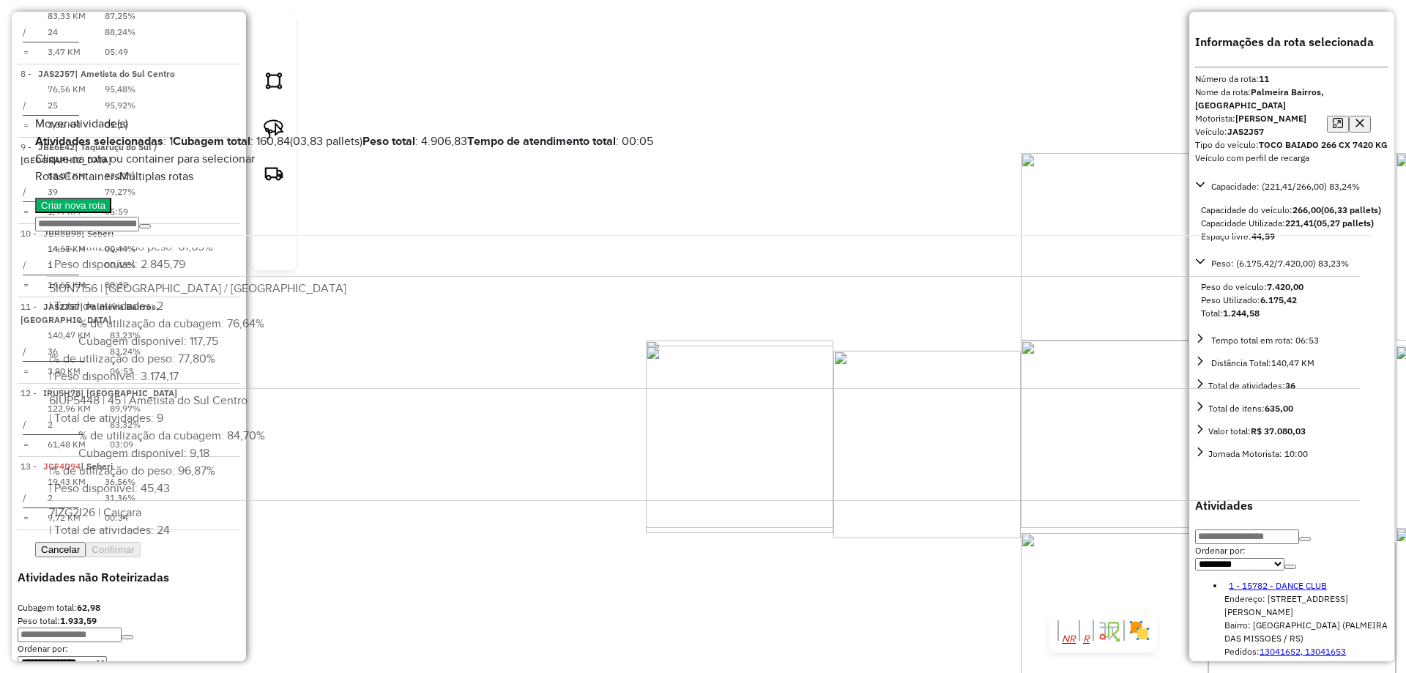
scroll to position [86, 0]
click at [141, 557] on button "Confirmar" at bounding box center [113, 549] width 55 height 15
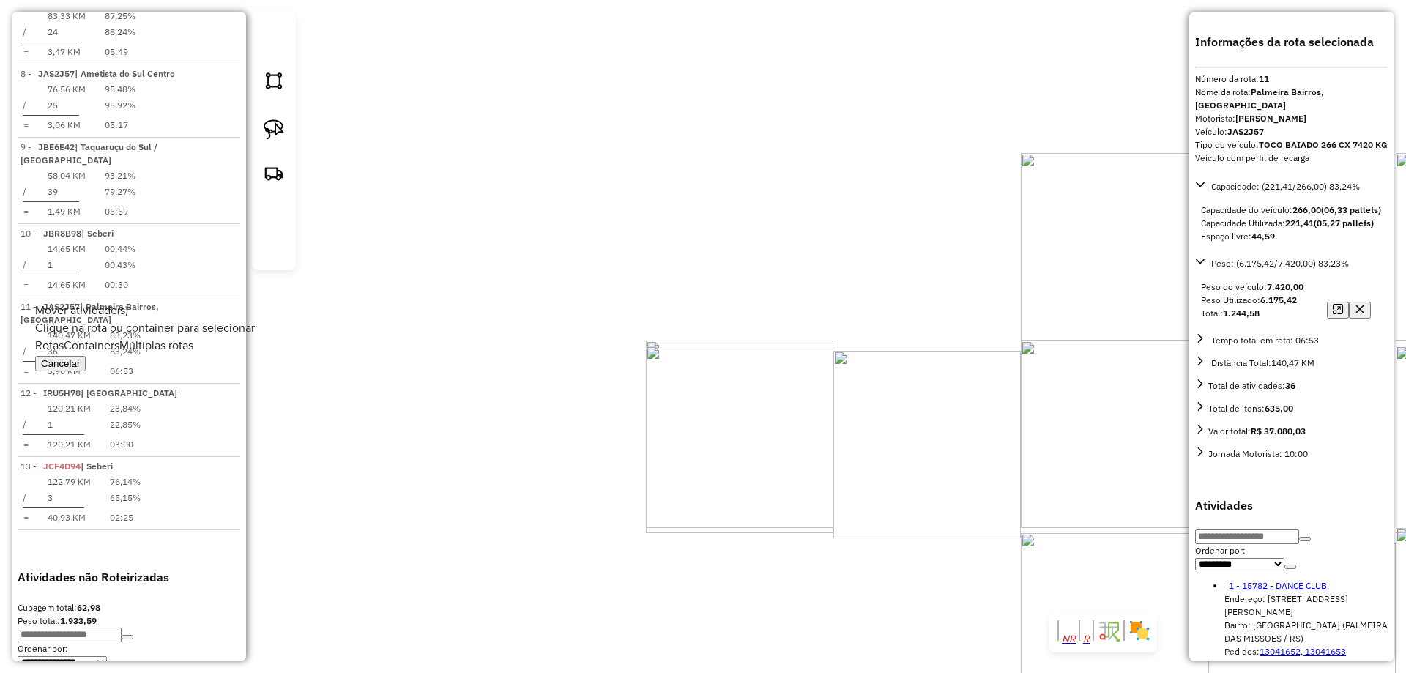
scroll to position [0, 0]
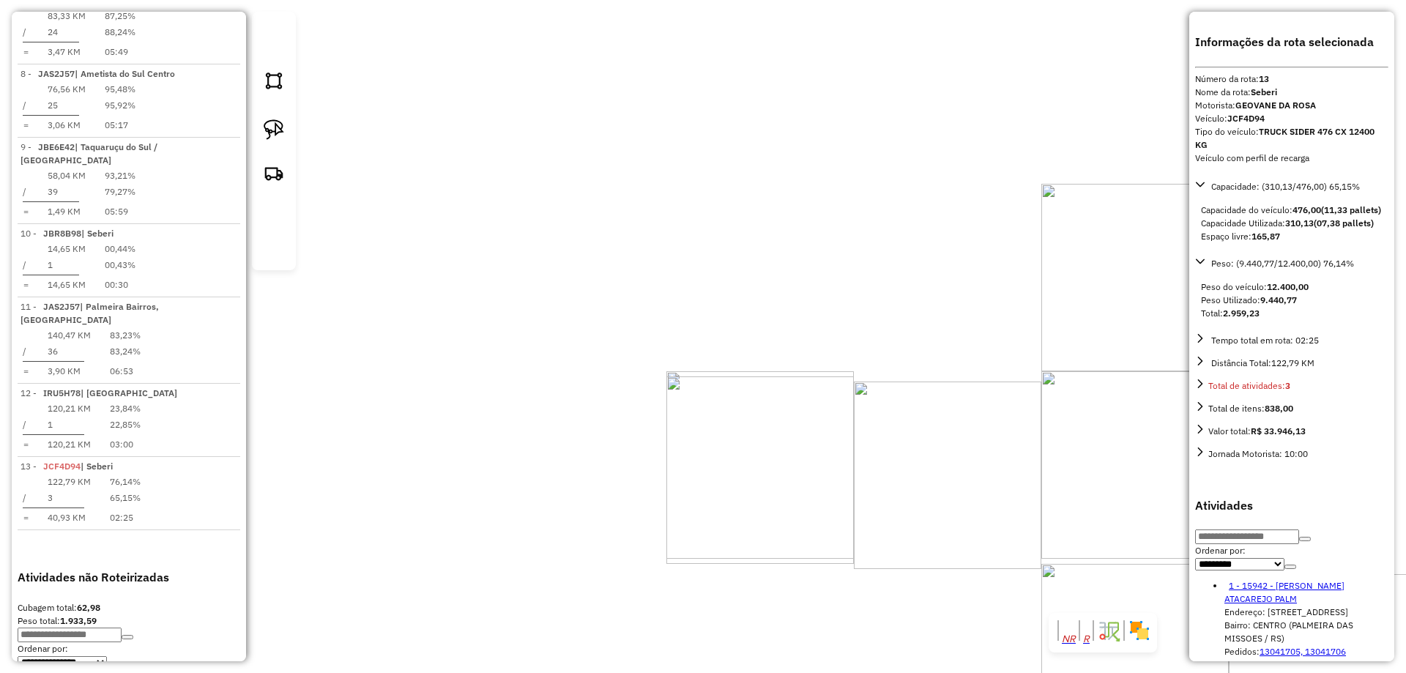
drag, startPoint x: 910, startPoint y: 329, endPoint x: 638, endPoint y: 383, distance: 277.7
click at [733, 399] on div "Janela de atendimento Grade de atendimento Capacidade Transportadoras Veículos …" at bounding box center [703, 336] width 1406 height 673
click at [274, 140] on img at bounding box center [274, 129] width 21 height 21
drag, startPoint x: 691, startPoint y: 94, endPoint x: 989, endPoint y: 327, distance: 378.8
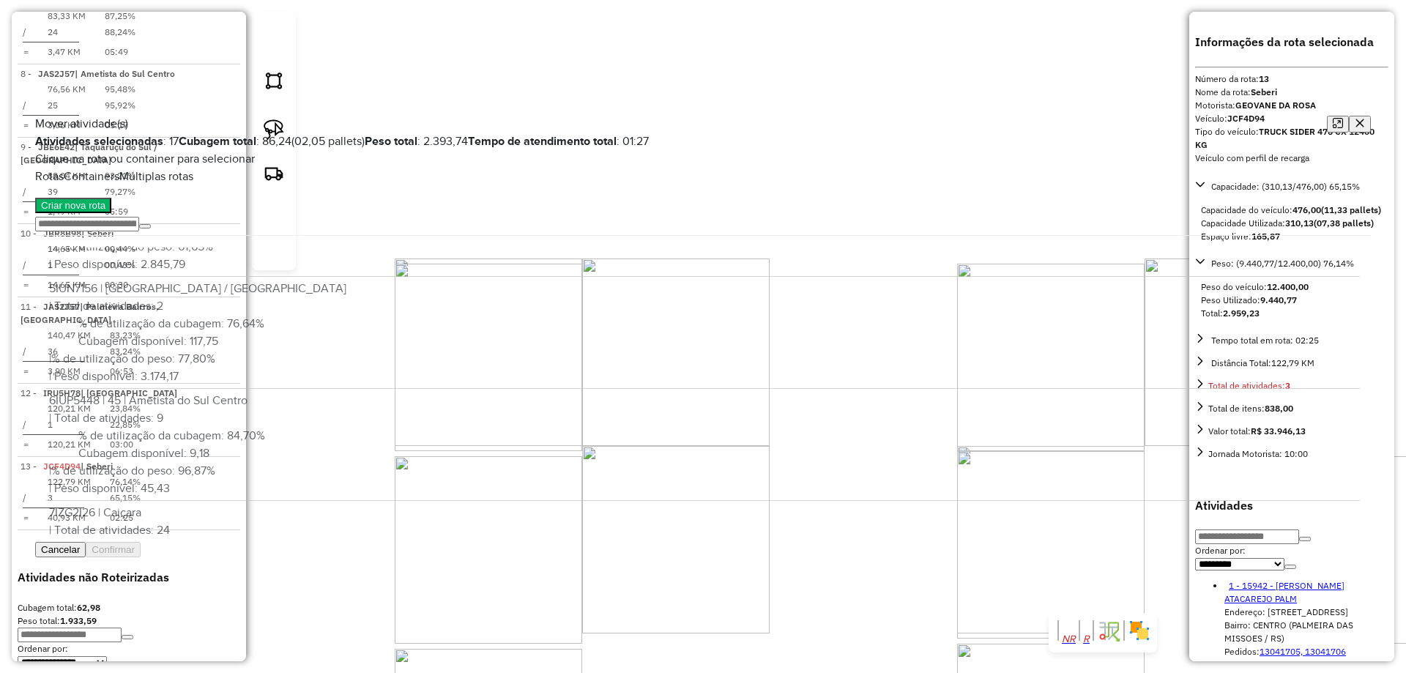
scroll to position [86, 0]
click at [1349, 116] on button "button" at bounding box center [1360, 124] width 22 height 17
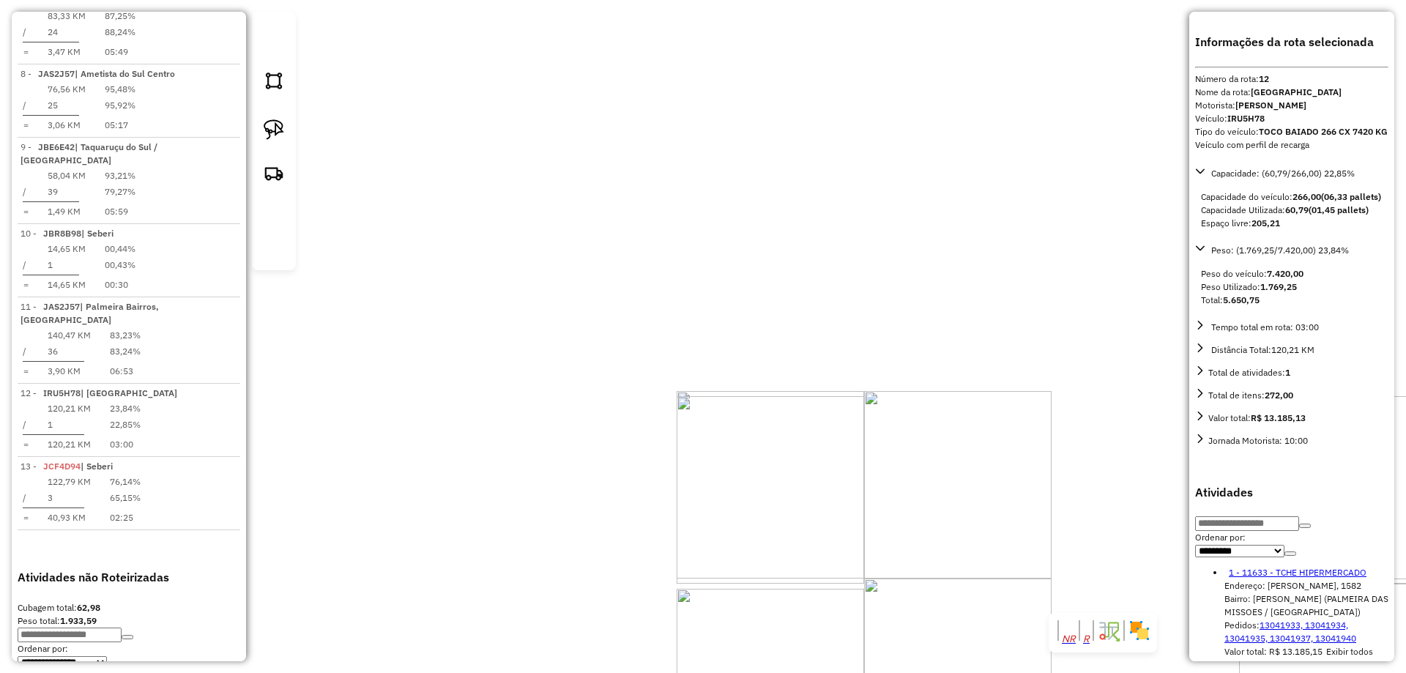
drag, startPoint x: 941, startPoint y: 236, endPoint x: 795, endPoint y: 167, distance: 161.2
click at [795, 167] on div "Janela de atendimento Grade de atendimento Capacidade Transportadoras Veículos …" at bounding box center [703, 336] width 1406 height 673
drag, startPoint x: 805, startPoint y: 420, endPoint x: 771, endPoint y: 319, distance: 106.5
click at [775, 315] on div "Janela de atendimento Grade de atendimento Capacidade Transportadoras Veículos …" at bounding box center [703, 336] width 1406 height 673
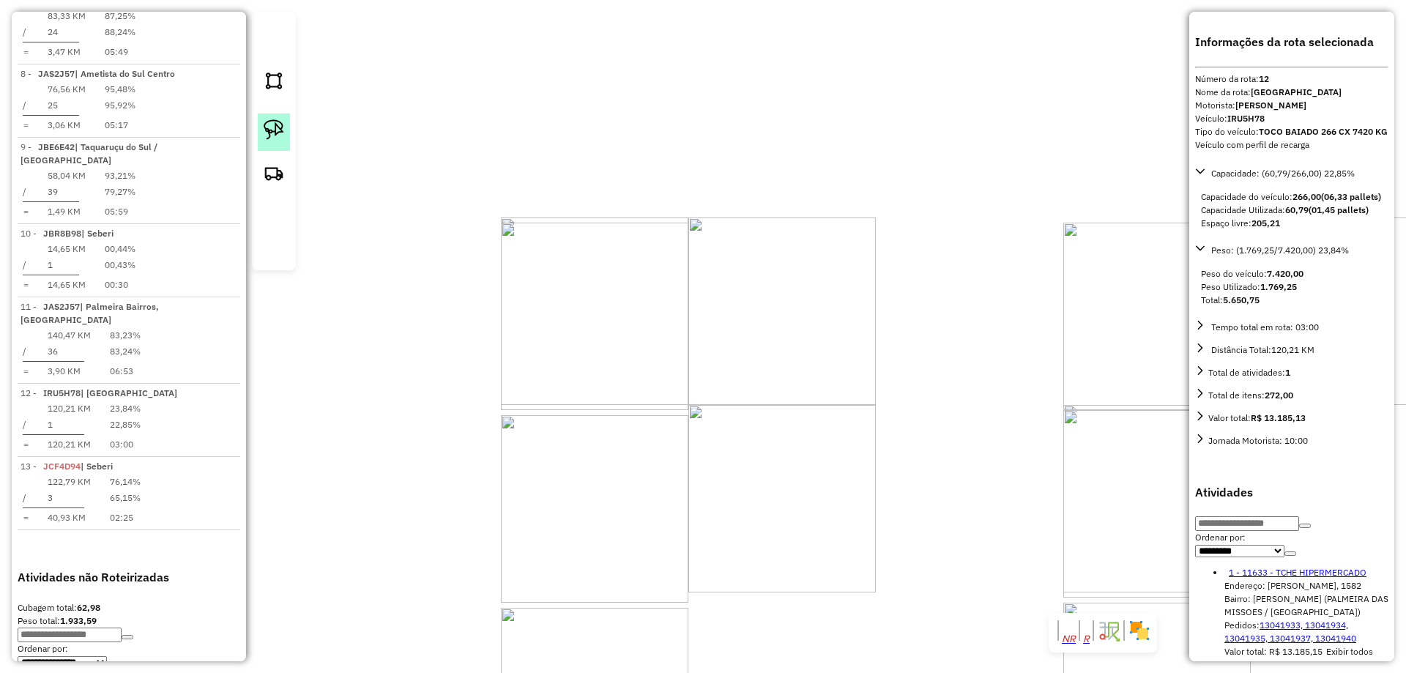
click at [269, 140] on img at bounding box center [274, 129] width 21 height 21
drag, startPoint x: 433, startPoint y: 214, endPoint x: 571, endPoint y: 220, distance: 138.6
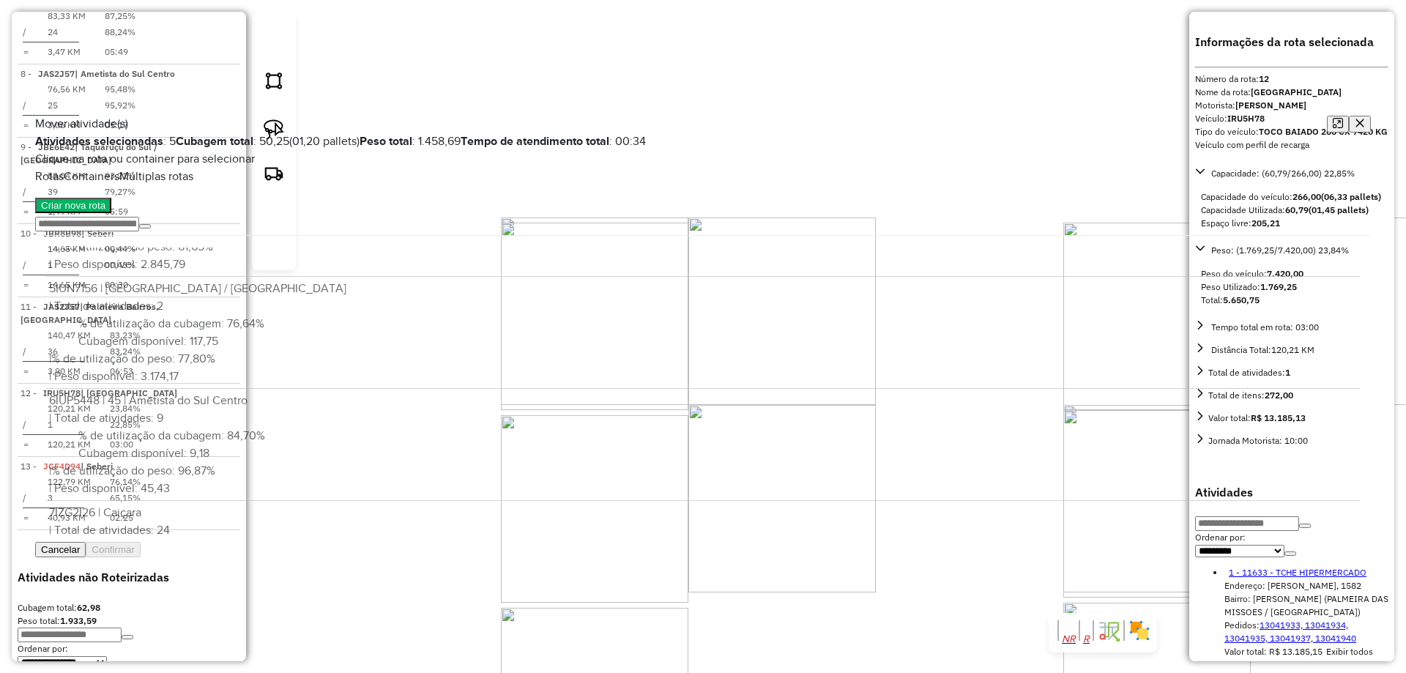
click at [141, 557] on button "Confirmar" at bounding box center [113, 549] width 55 height 15
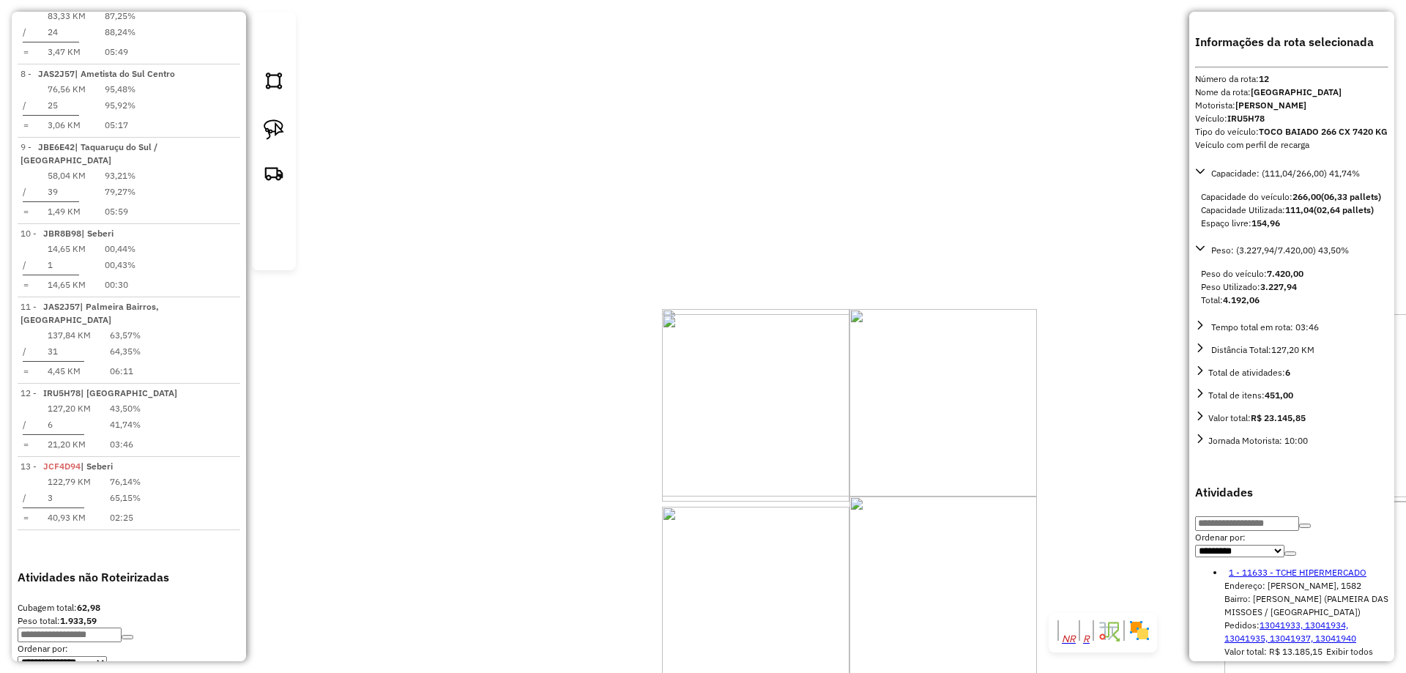
drag, startPoint x: 846, startPoint y: 254, endPoint x: 800, endPoint y: 227, distance: 52.9
click at [843, 248] on div "Janela de atendimento Grade de atendimento Capacidade Transportadoras Veículos …" at bounding box center [703, 336] width 1406 height 673
drag, startPoint x: 792, startPoint y: 148, endPoint x: 734, endPoint y: 167, distance: 61.6
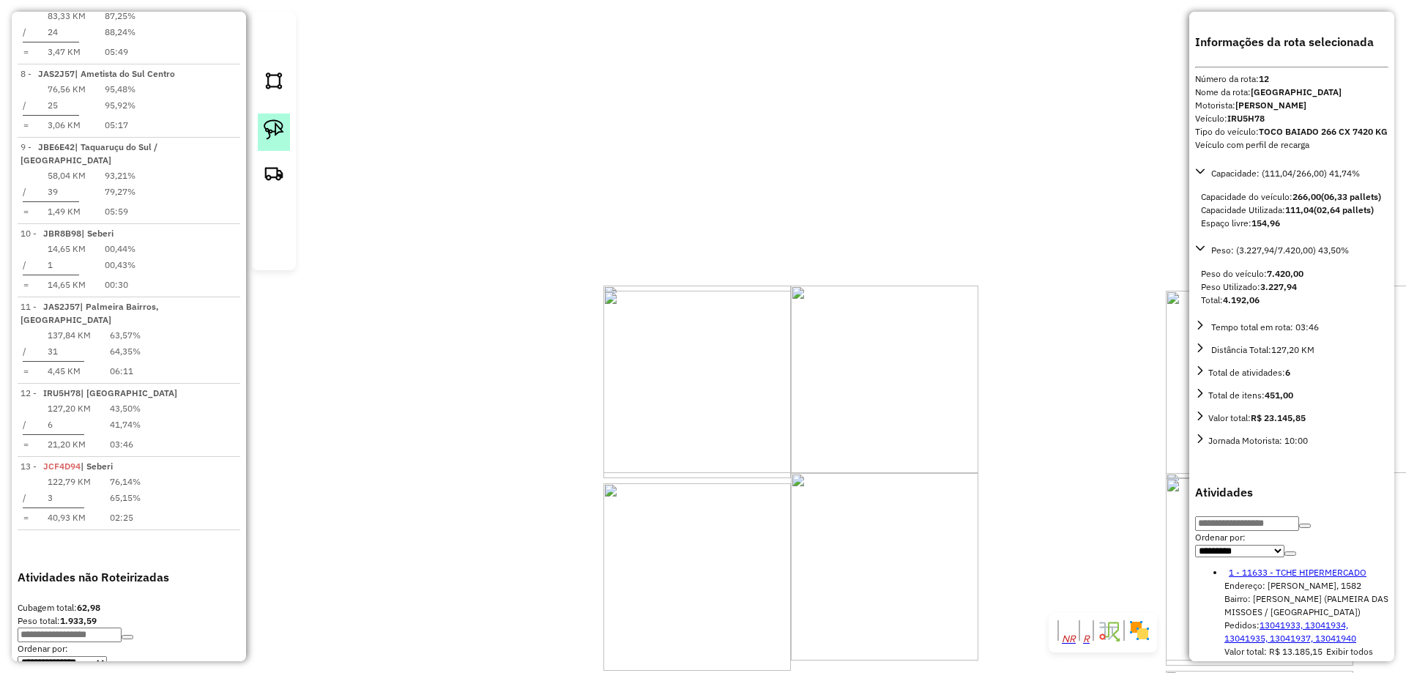
drag, startPoint x: 276, startPoint y: 146, endPoint x: 633, endPoint y: 103, distance: 360.0
click at [276, 140] on img at bounding box center [274, 129] width 21 height 21
drag, startPoint x: 673, startPoint y: 123, endPoint x: 725, endPoint y: 128, distance: 52.2
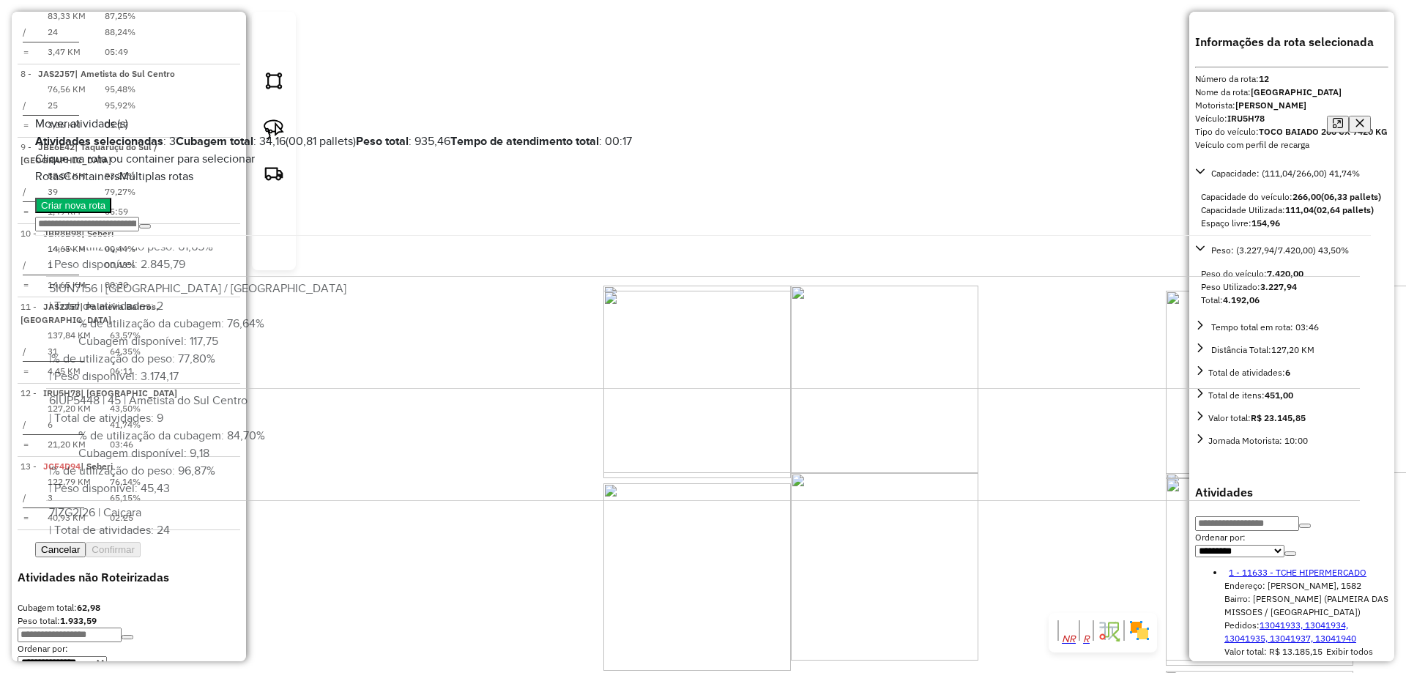
click at [141, 557] on button "Confirmar" at bounding box center [113, 549] width 55 height 15
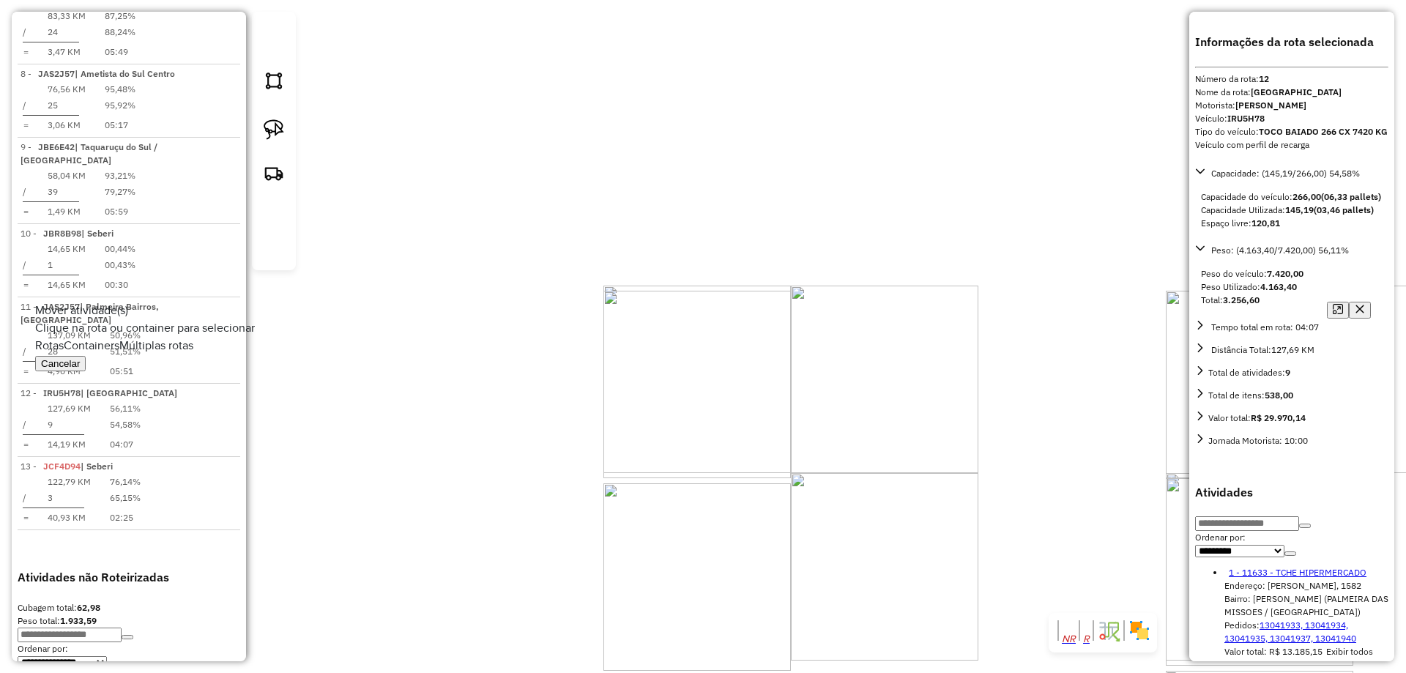
scroll to position [0, 0]
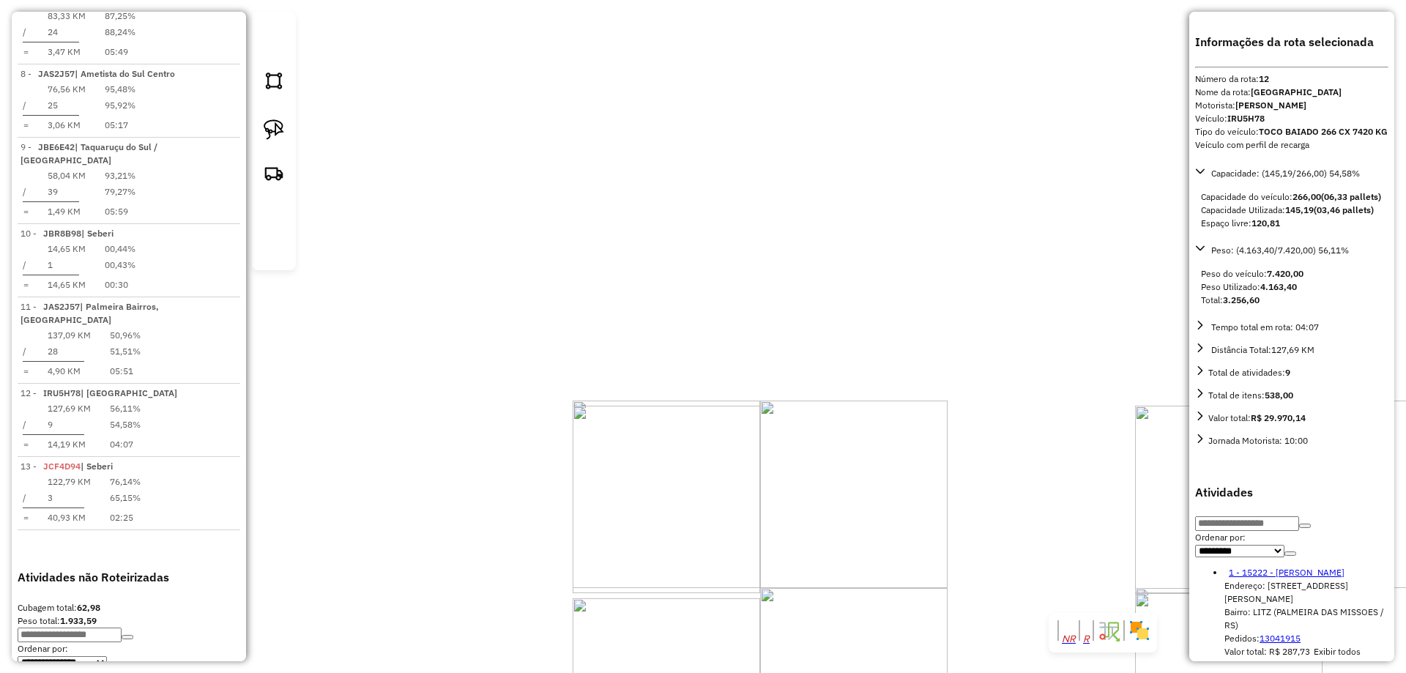
drag, startPoint x: 663, startPoint y: 402, endPoint x: 637, endPoint y: 367, distance: 43.9
click at [637, 367] on div "Janela de atendimento Grade de atendimento Capacidade Transportadoras Veículos …" at bounding box center [703, 336] width 1406 height 673
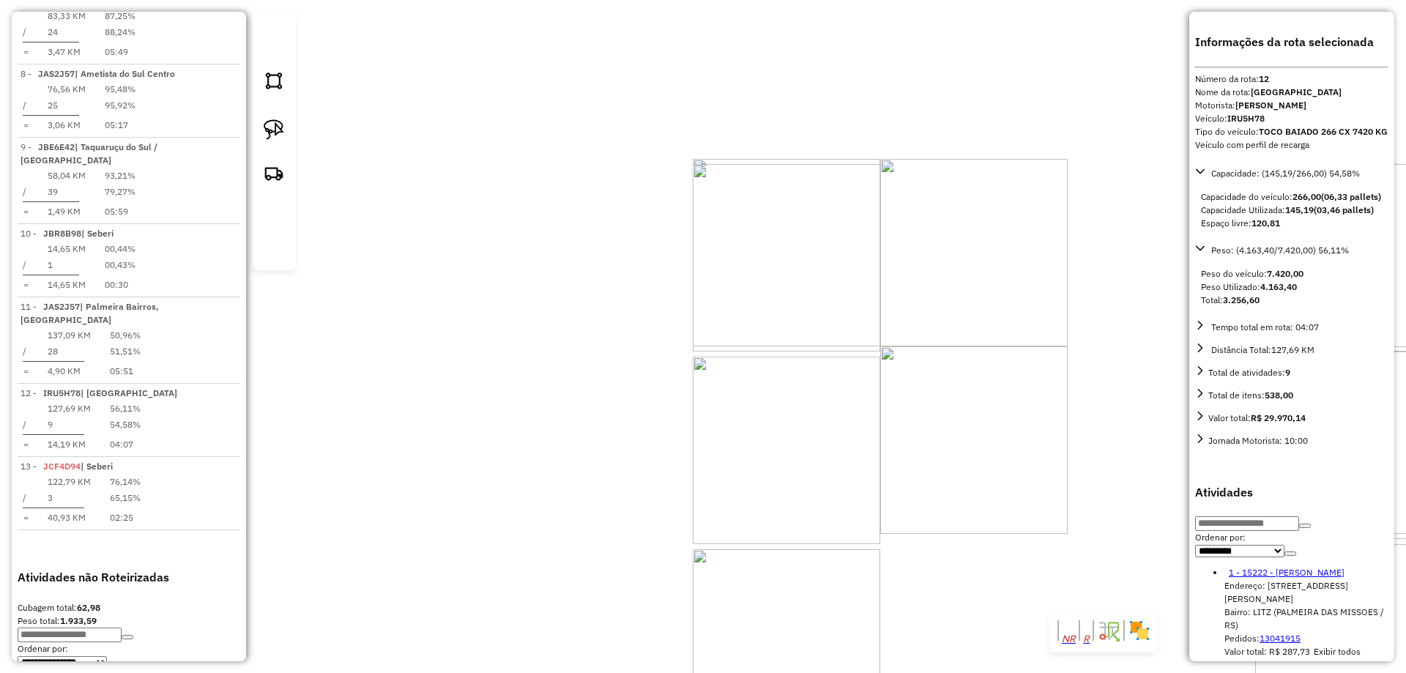
drag, startPoint x: 811, startPoint y: 348, endPoint x: 773, endPoint y: 505, distance: 162.0
click at [789, 503] on div "Janela de atendimento Grade de atendimento Capacidade Transportadoras Veículos …" at bounding box center [703, 336] width 1406 height 673
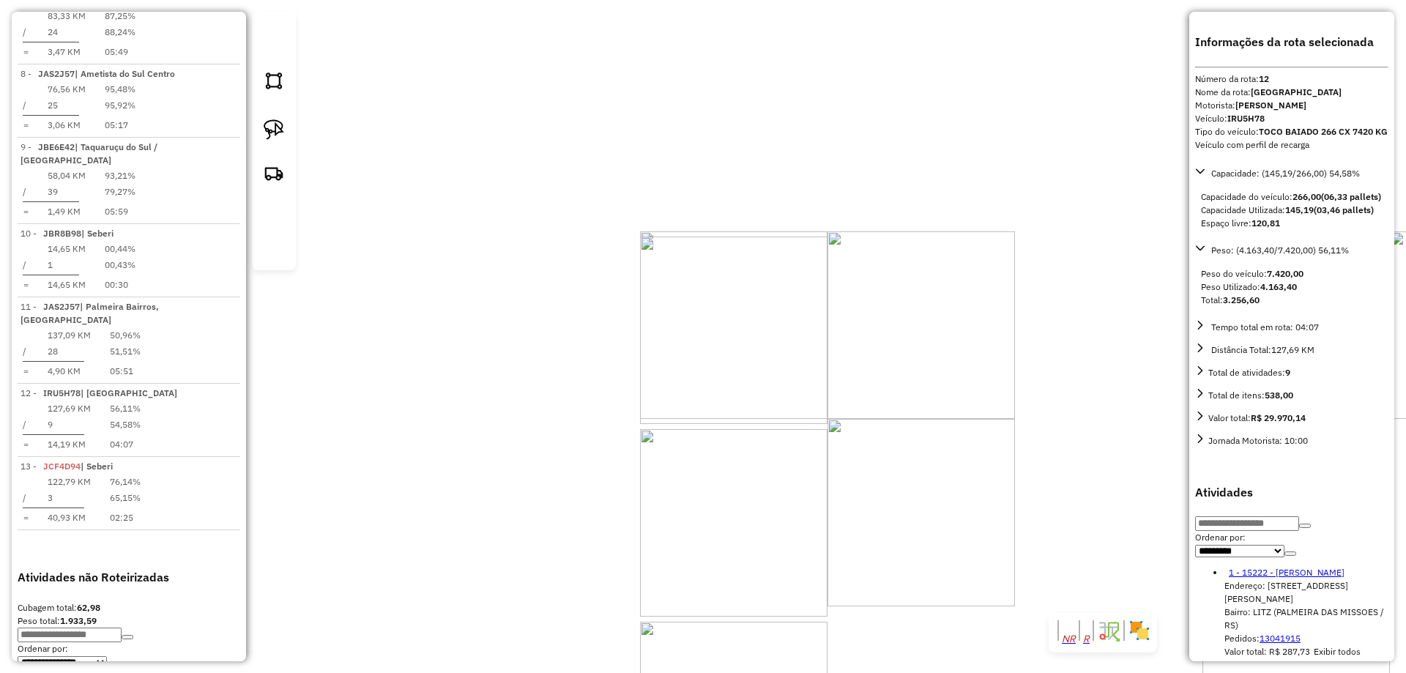
drag, startPoint x: 693, startPoint y: 318, endPoint x: 653, endPoint y: 461, distance: 148.4
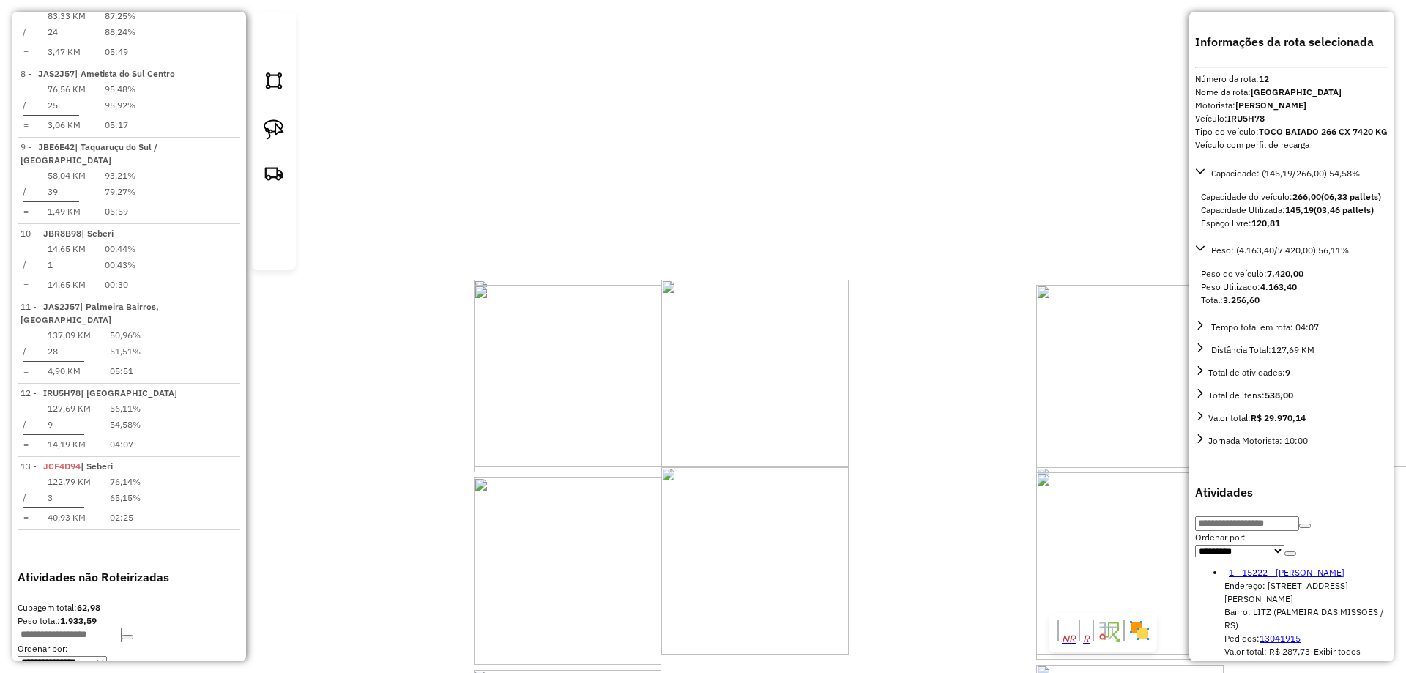
drag, startPoint x: 732, startPoint y: 319, endPoint x: 674, endPoint y: 253, distance: 87.7
drag, startPoint x: 674, startPoint y: 390, endPoint x: 639, endPoint y: 403, distance: 37.3
click at [646, 423] on div "Janela de atendimento Grade de atendimento Capacidade Transportadoras Veículos …" at bounding box center [703, 336] width 1406 height 673
click at [275, 140] on img at bounding box center [274, 129] width 21 height 21
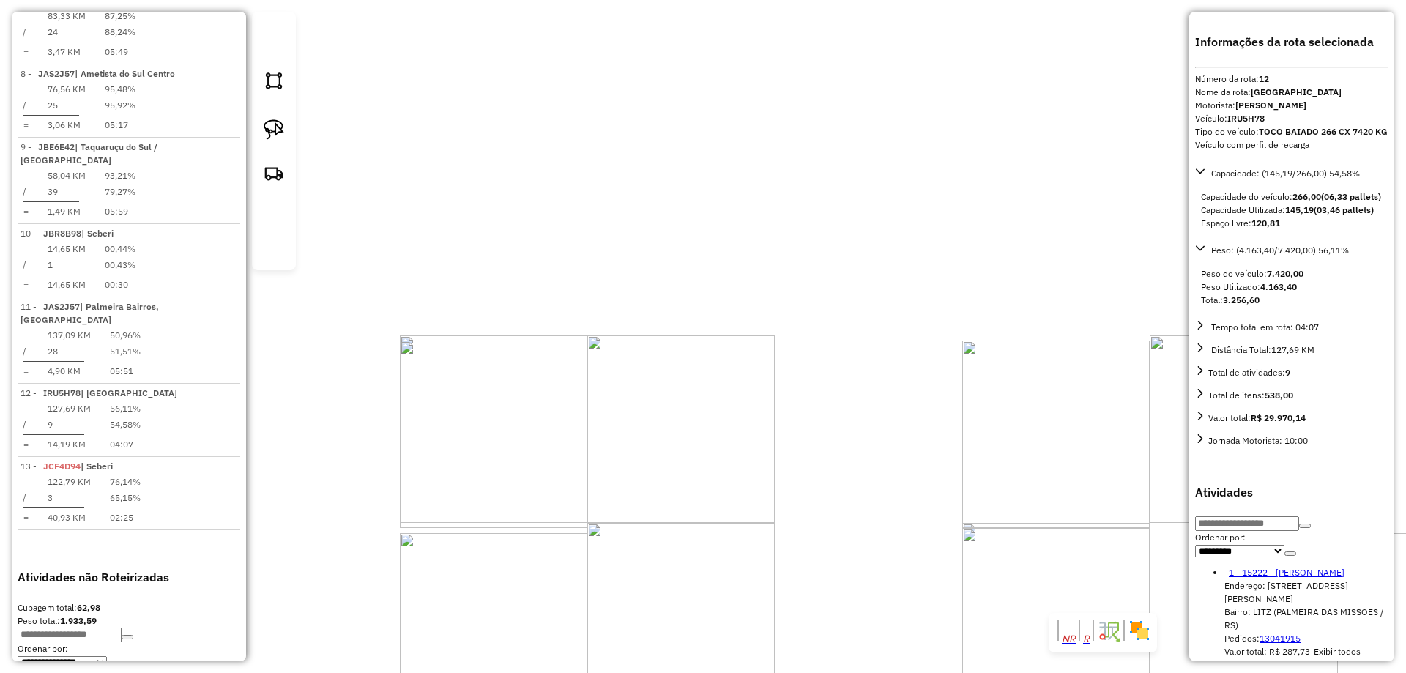
drag, startPoint x: 521, startPoint y: 250, endPoint x: 573, endPoint y: 269, distance: 55.1
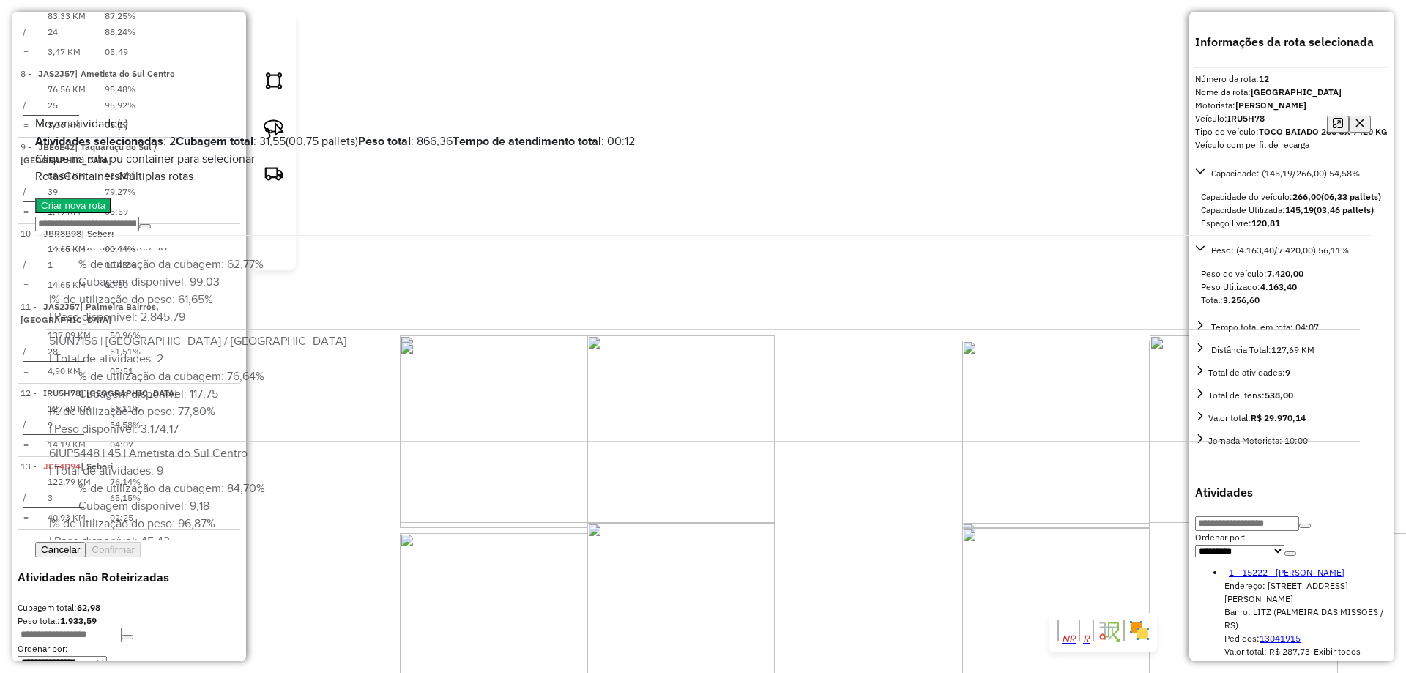
scroll to position [419, 0]
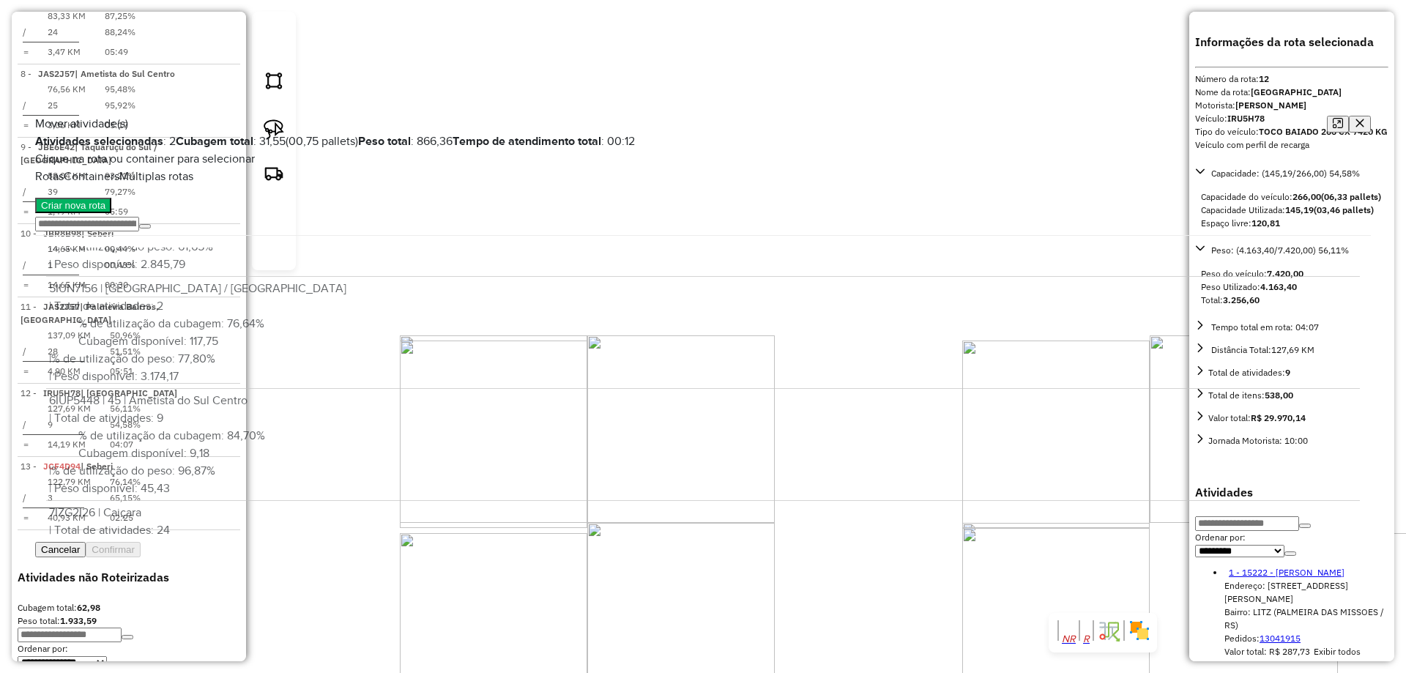
click at [141, 557] on button "Confirmar" at bounding box center [113, 549] width 55 height 15
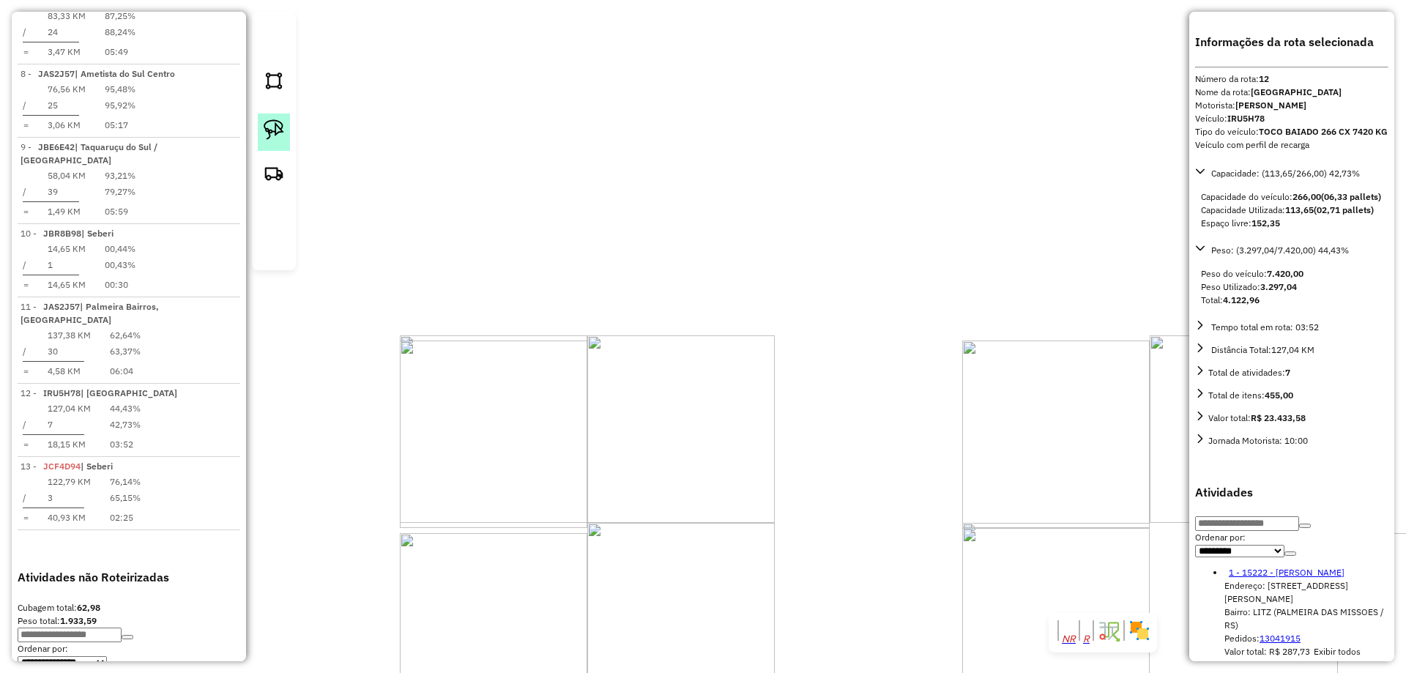
click at [265, 140] on img at bounding box center [274, 129] width 21 height 21
drag, startPoint x: 934, startPoint y: 485, endPoint x: 767, endPoint y: 460, distance: 169.6
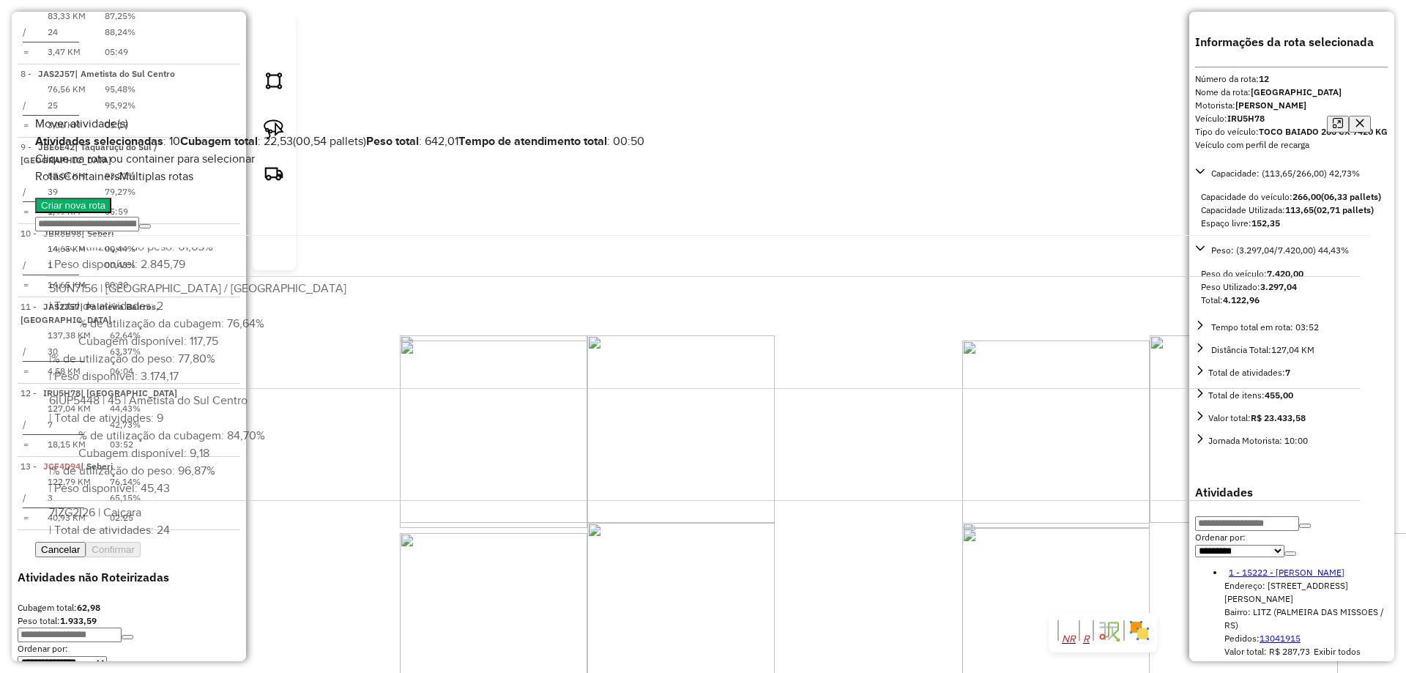
scroll to position [86, 0]
click at [141, 557] on button "Confirmar" at bounding box center [113, 549] width 55 height 15
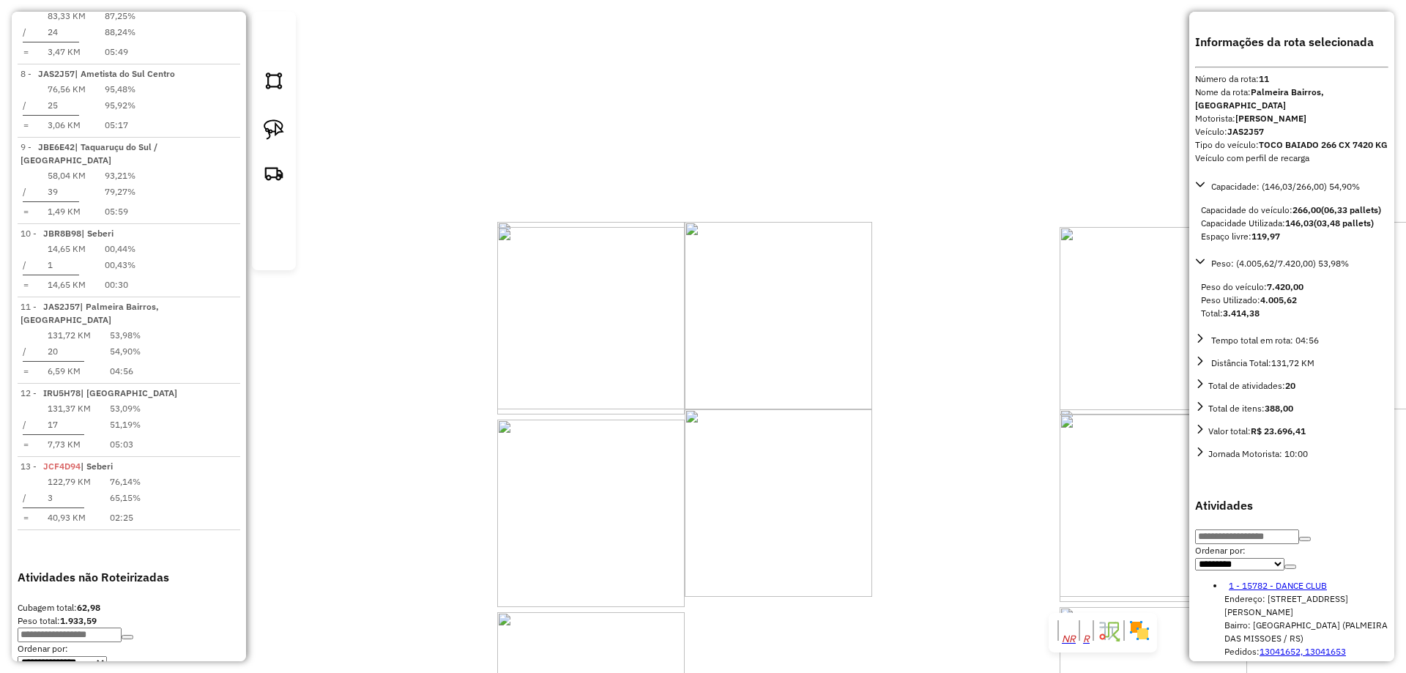
drag, startPoint x: 874, startPoint y: 280, endPoint x: 789, endPoint y: 336, distance: 102.0
click at [789, 336] on div "Janela de atendimento Grade de atendimento Capacidade Transportadoras Veículos …" at bounding box center [703, 336] width 1406 height 673
click at [279, 140] on img at bounding box center [274, 129] width 21 height 21
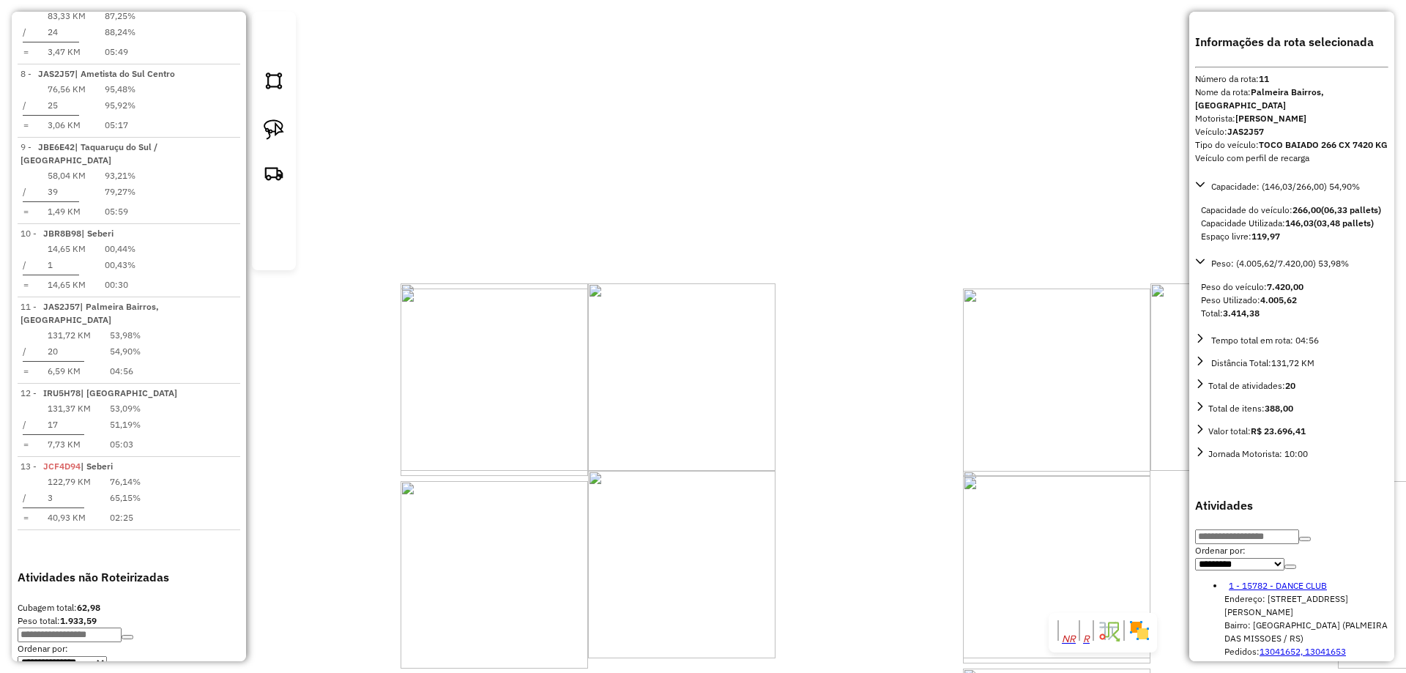
click at [870, 269] on div "Rota 12 - Placa IRU5H78 17443 - IVETE IGNACIO FARIAS Janela de atendimento Grad…" at bounding box center [703, 336] width 1406 height 673
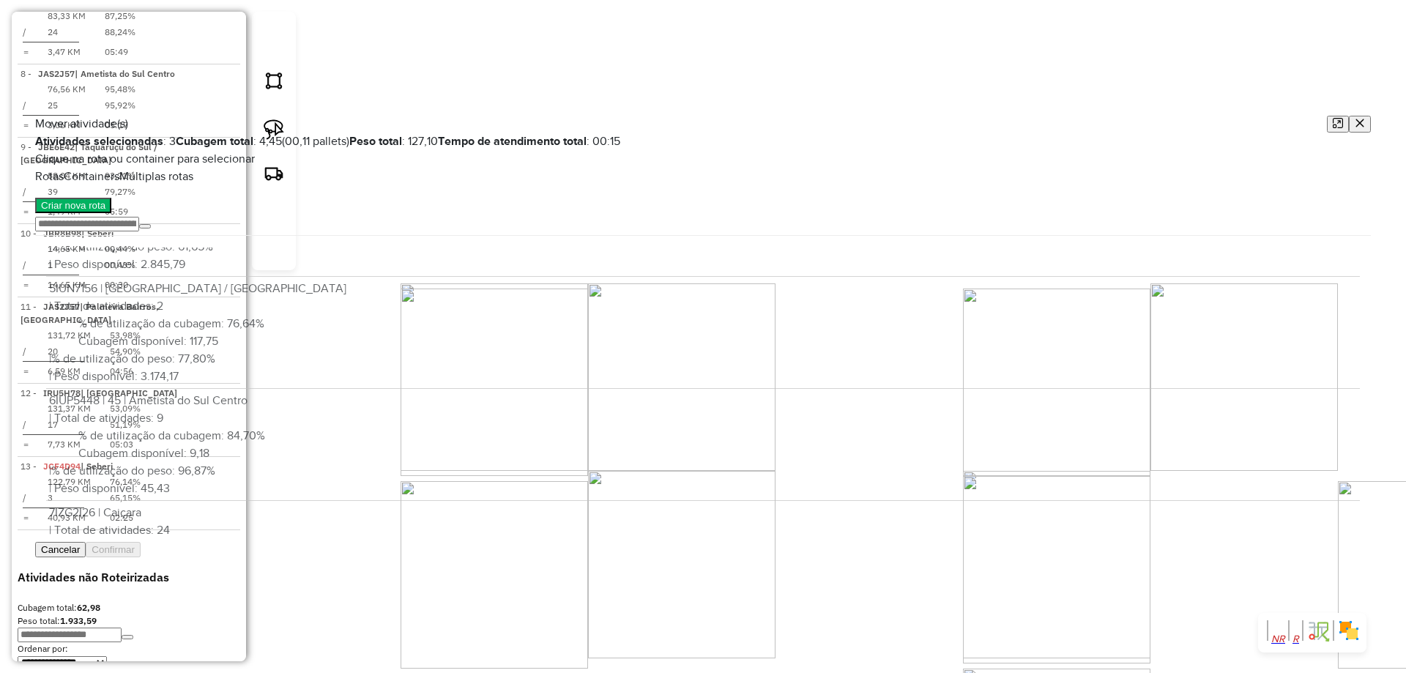
click at [141, 557] on button "Confirmar" at bounding box center [113, 549] width 55 height 15
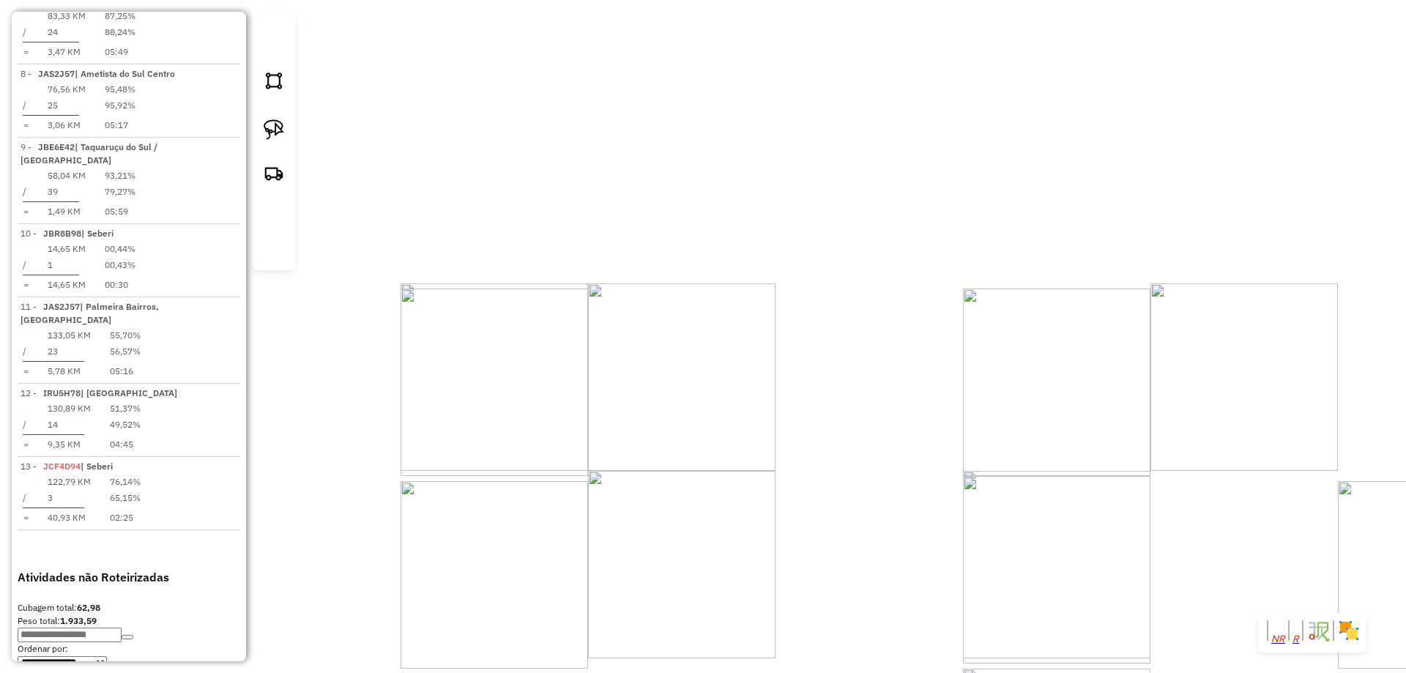
select select "**********"
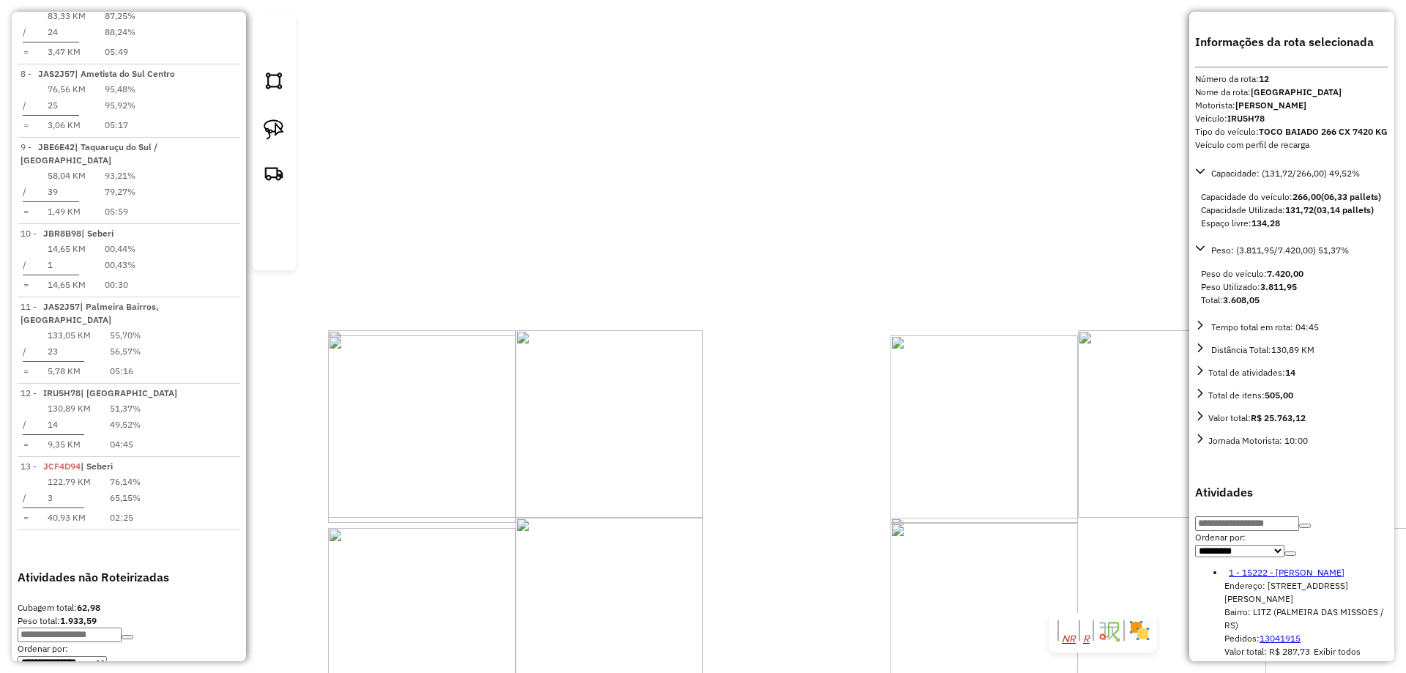
drag, startPoint x: 669, startPoint y: 171, endPoint x: 561, endPoint y: 466, distance: 314.8
click at [571, 509] on div "Janela de atendimento Grade de atendimento Capacidade Transportadoras Veículos …" at bounding box center [703, 336] width 1406 height 673
drag, startPoint x: 775, startPoint y: 404, endPoint x: 760, endPoint y: 514, distance: 110.8
click at [808, 564] on div "Janela de atendimento Grade de atendimento Capacidade Transportadoras Veículos …" at bounding box center [703, 336] width 1406 height 673
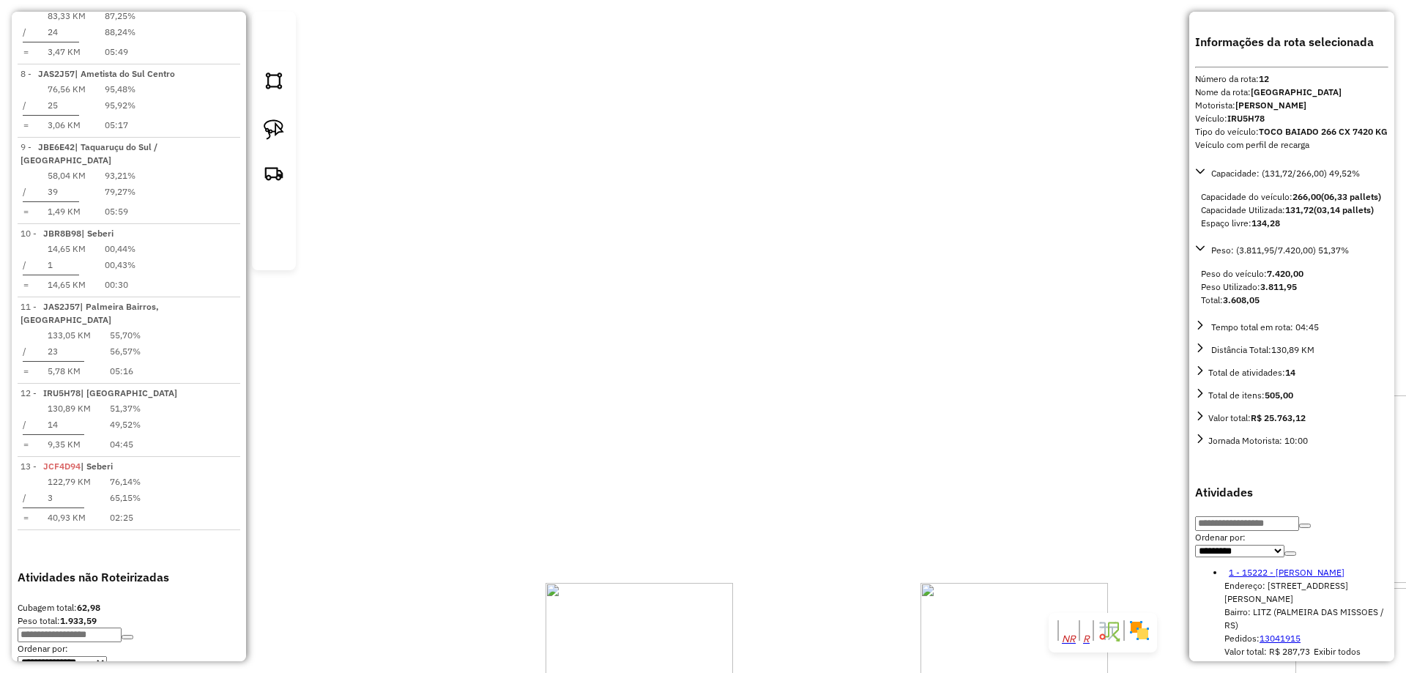
drag, startPoint x: 738, startPoint y: 274, endPoint x: 696, endPoint y: 371, distance: 105.3
click at [692, 377] on div "Janela de atendimento Grade de atendimento Capacidade Transportadoras Veículos …" at bounding box center [703, 336] width 1406 height 673
drag, startPoint x: 467, startPoint y: 258, endPoint x: 482, endPoint y: 256, distance: 14.8
click at [482, 256] on div "Janela de atendimento Grade de atendimento Capacidade Transportadoras Veículos …" at bounding box center [703, 336] width 1406 height 673
click at [286, 151] on link at bounding box center [274, 132] width 32 height 37
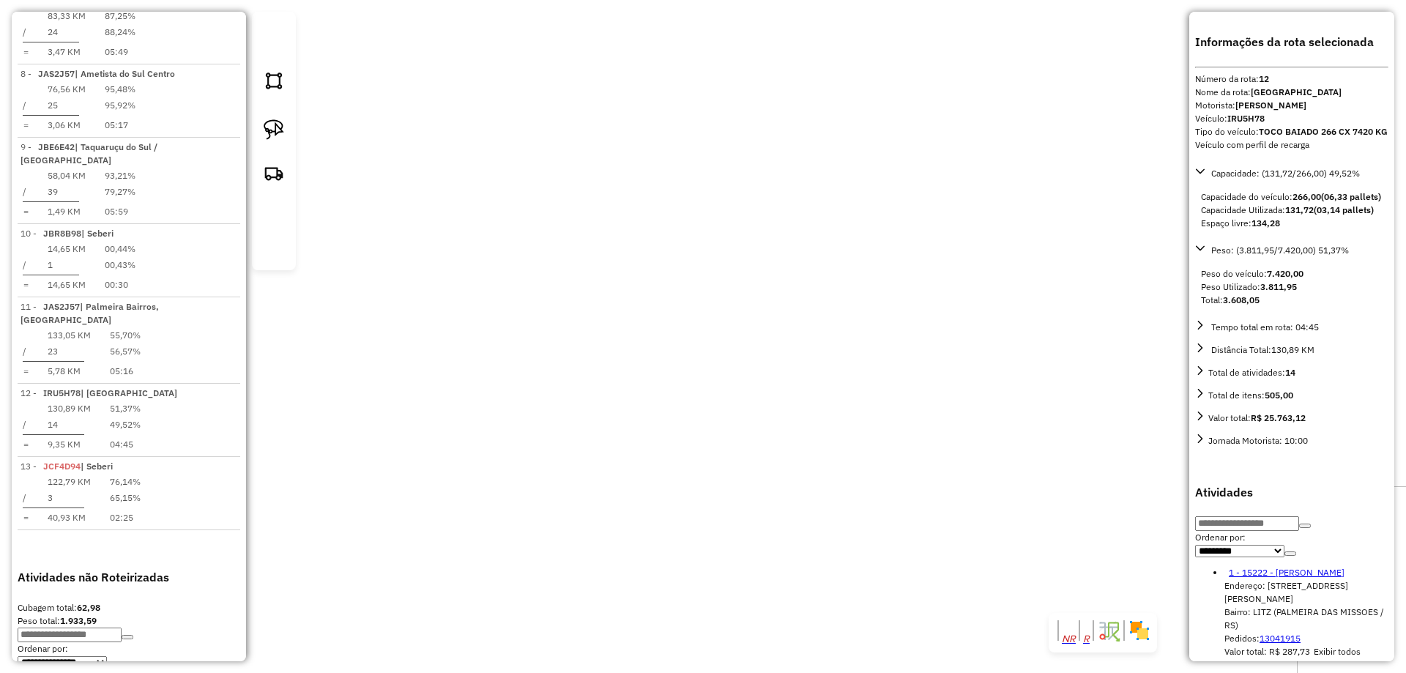
drag, startPoint x: 387, startPoint y: 248, endPoint x: 512, endPoint y: 271, distance: 126.5
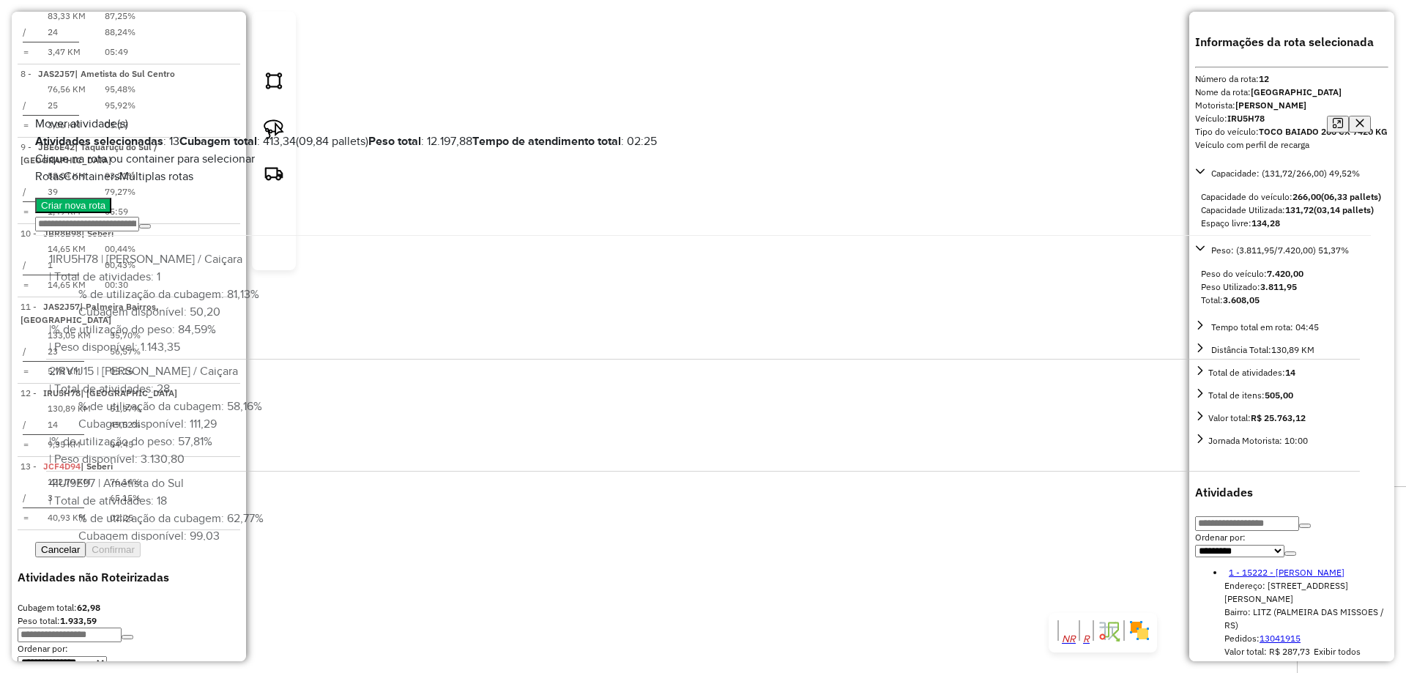
click at [1355, 118] on icon "button" at bounding box center [1360, 123] width 10 height 10
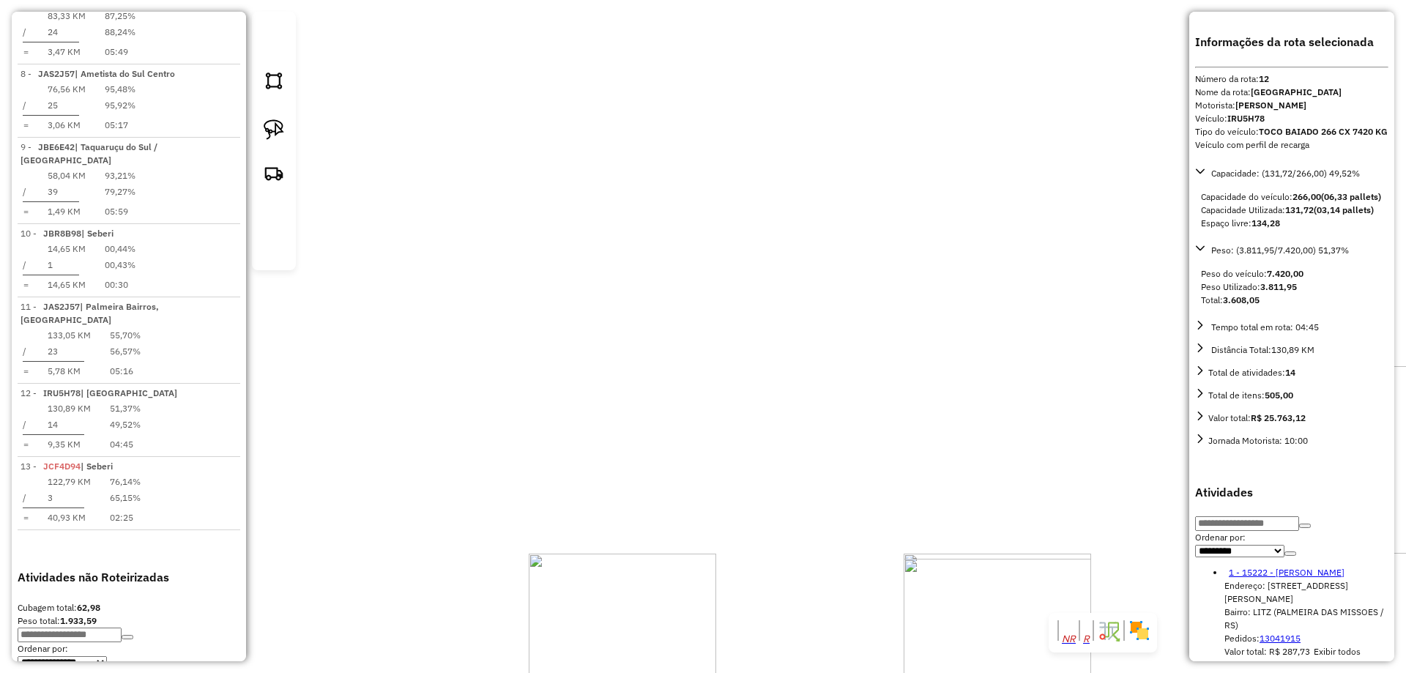
drag, startPoint x: 564, startPoint y: 412, endPoint x: 533, endPoint y: 45, distance: 368.2
click at [534, 62] on div "Janela de atendimento Grade de atendimento Capacidade Transportadoras Veículos …" at bounding box center [703, 336] width 1406 height 673
drag, startPoint x: 671, startPoint y: 442, endPoint x: 669, endPoint y: 201, distance: 240.9
click at [671, 221] on div "Janela de atendimento Grade de atendimento Capacidade Transportadoras Veículos …" at bounding box center [703, 336] width 1406 height 673
drag, startPoint x: 680, startPoint y: 287, endPoint x: 754, endPoint y: 119, distance: 183.3
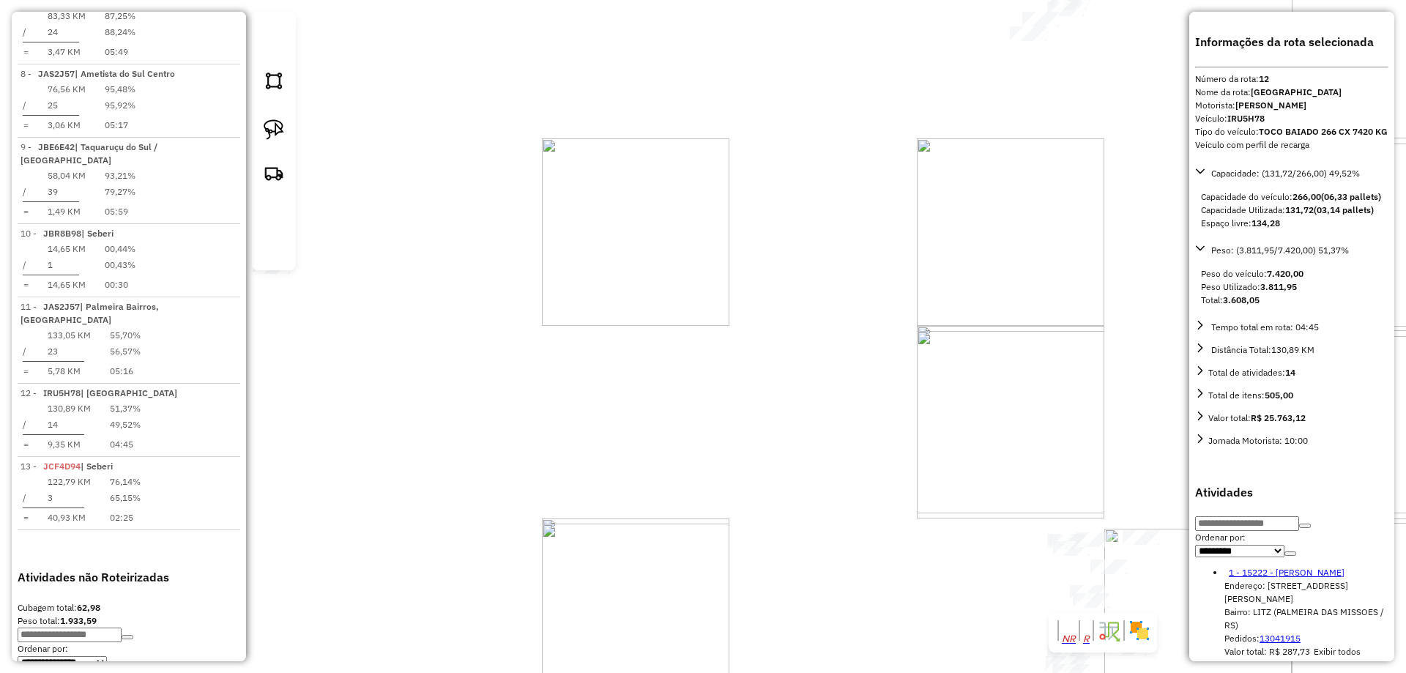
click at [753, 120] on div "Janela de atendimento Grade de atendimento Capacidade Transportadoras Veículos …" at bounding box center [703, 336] width 1406 height 673
drag, startPoint x: 702, startPoint y: 117, endPoint x: 743, endPoint y: 98, distance: 45.2
click at [747, 97] on div "Janela de atendimento Grade de atendimento Capacidade Transportadoras Veículos …" at bounding box center [703, 336] width 1406 height 673
click at [265, 140] on img at bounding box center [274, 129] width 21 height 21
drag, startPoint x: 511, startPoint y: 174, endPoint x: 682, endPoint y: 168, distance: 170.7
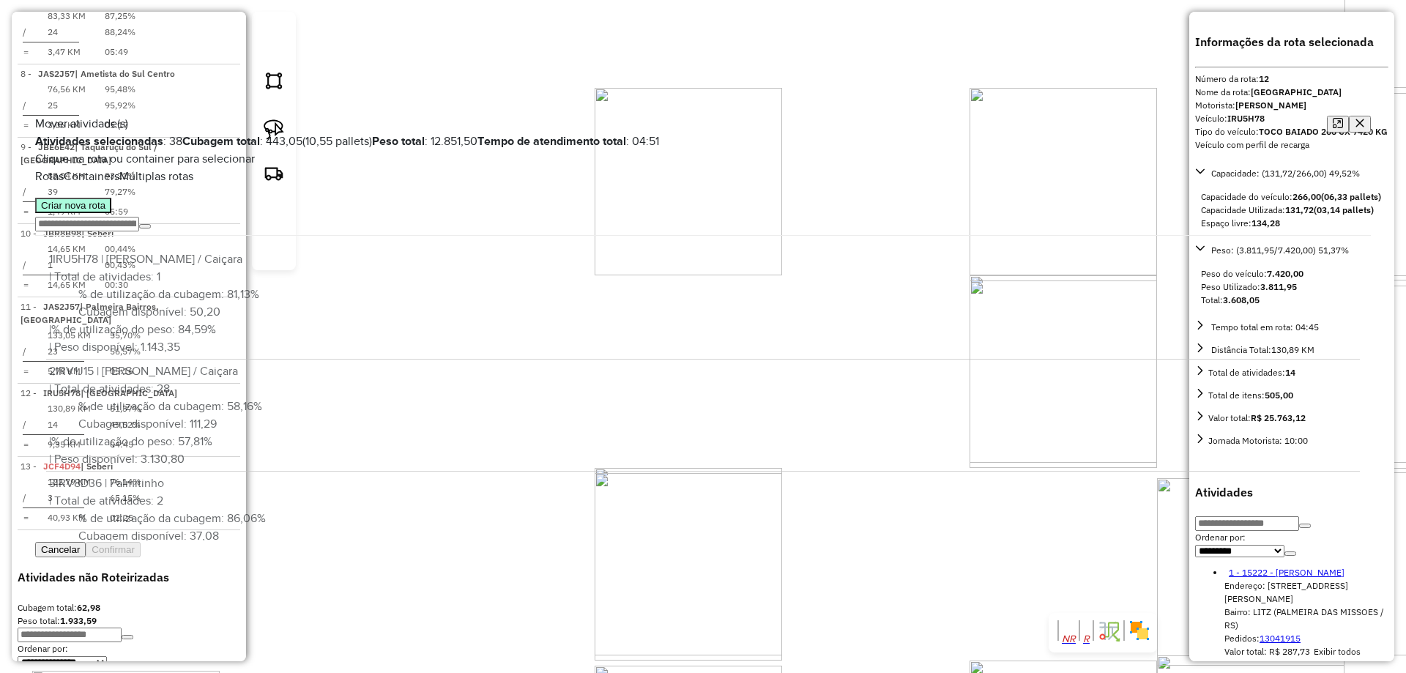
click at [103, 213] on button "Criar nova rota" at bounding box center [73, 205] width 76 height 15
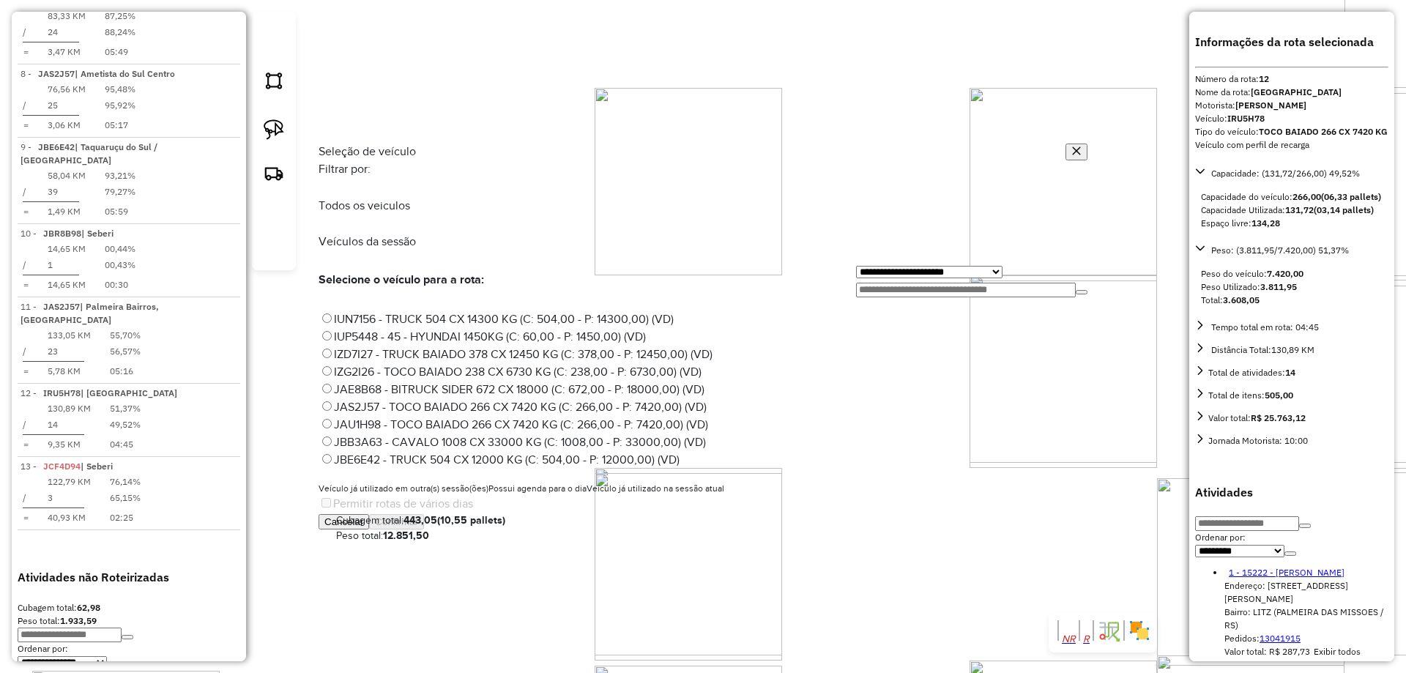
scroll to position [146, 0]
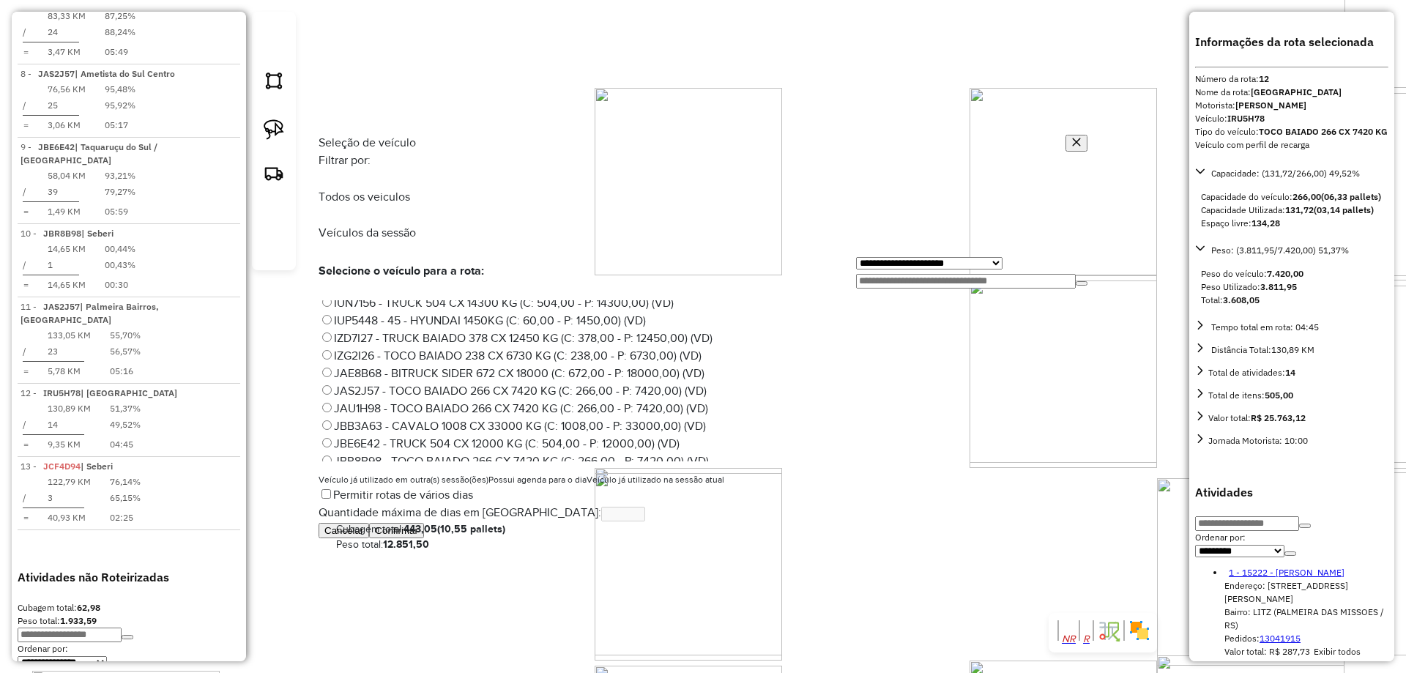
click at [424, 538] on button "Confirmar" at bounding box center [396, 530] width 55 height 15
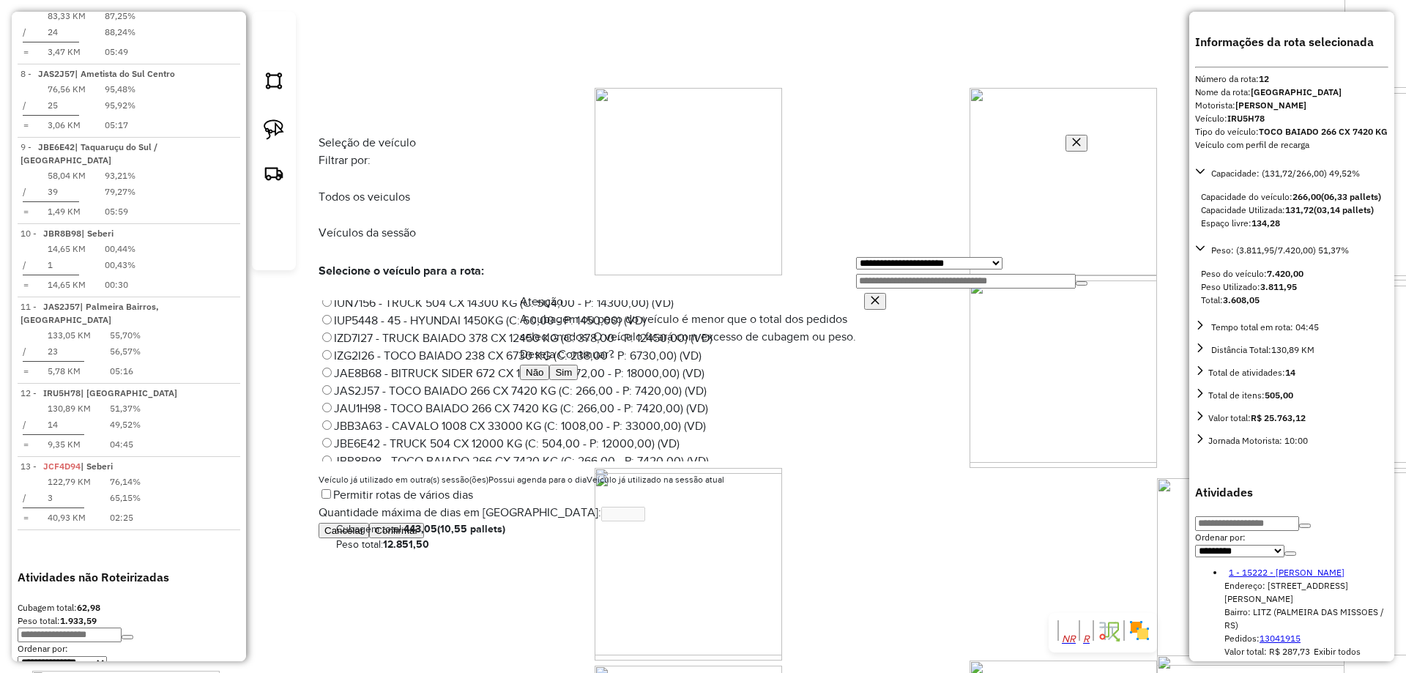
click at [838, 381] on div "Não Sim" at bounding box center [703, 372] width 366 height 18
click at [578, 380] on button "Sim" at bounding box center [563, 372] width 29 height 15
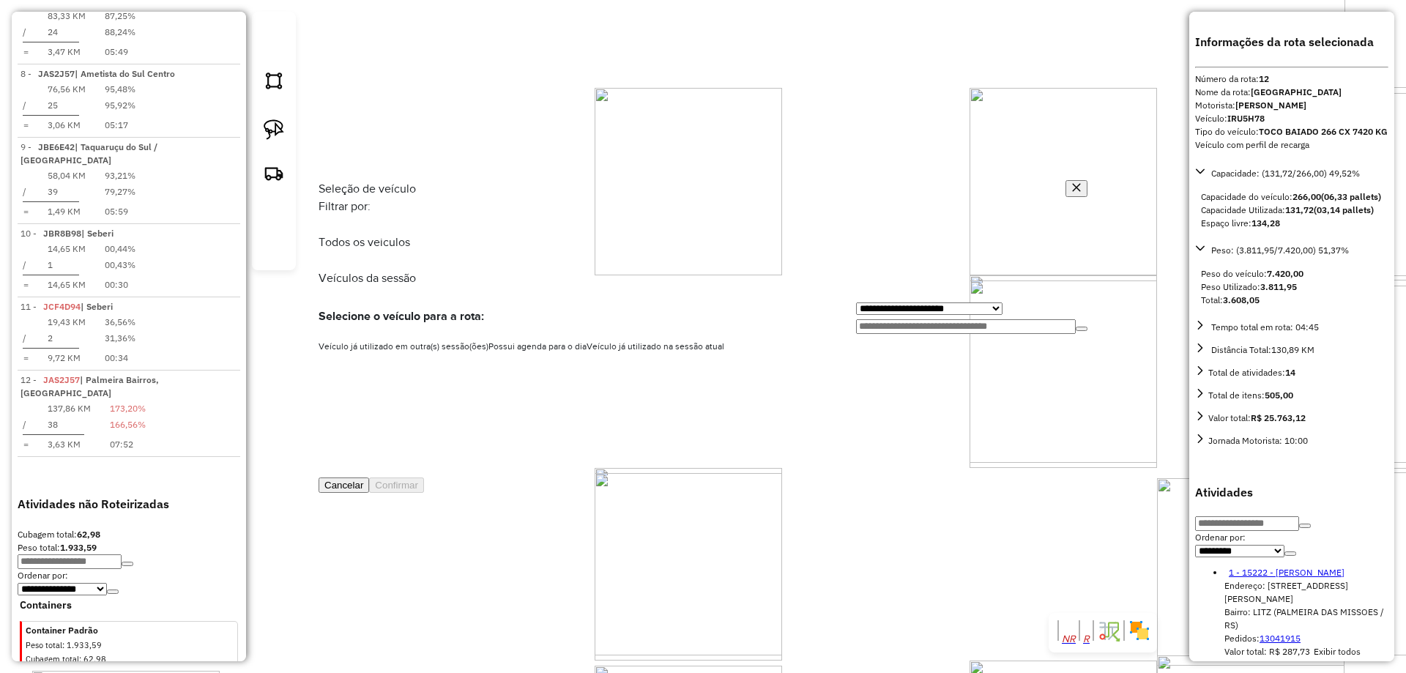
scroll to position [1142, 0]
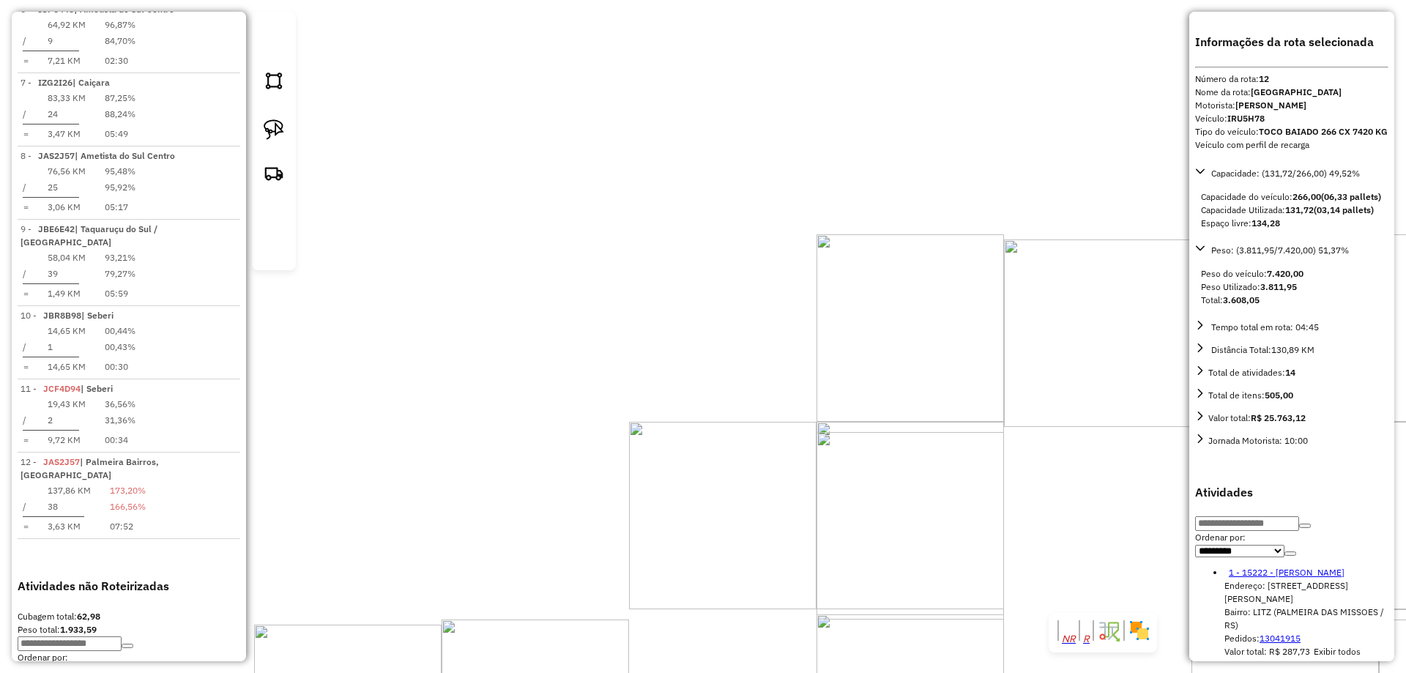
drag, startPoint x: 686, startPoint y: 45, endPoint x: 630, endPoint y: 500, distance: 458.9
click at [636, 497] on div "Janela de atendimento Grade de atendimento Capacidade Transportadoras Veículos …" at bounding box center [703, 336] width 1406 height 673
drag, startPoint x: 661, startPoint y: 139, endPoint x: 666, endPoint y: 505, distance: 366.2
click at [671, 541] on div "Janela de atendimento Grade de atendimento Capacidade Transportadoras Veículos …" at bounding box center [703, 336] width 1406 height 673
drag, startPoint x: 580, startPoint y: 157, endPoint x: 618, endPoint y: 290, distance: 137.9
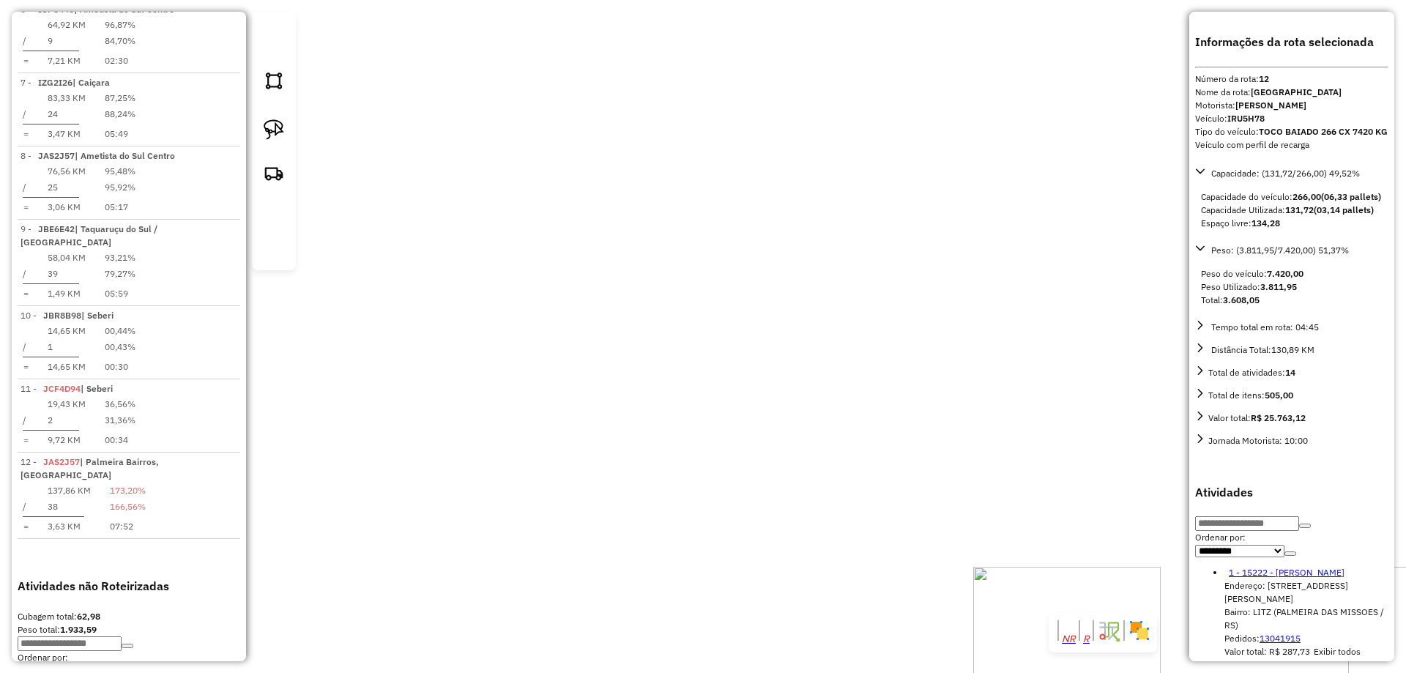
click at [685, 301] on div "Janela de atendimento Grade de atendimento Capacidade Transportadoras Veículos …" at bounding box center [703, 336] width 1406 height 673
click at [273, 140] on img at bounding box center [274, 129] width 21 height 21
drag, startPoint x: 495, startPoint y: 193, endPoint x: 533, endPoint y: 213, distance: 43.2
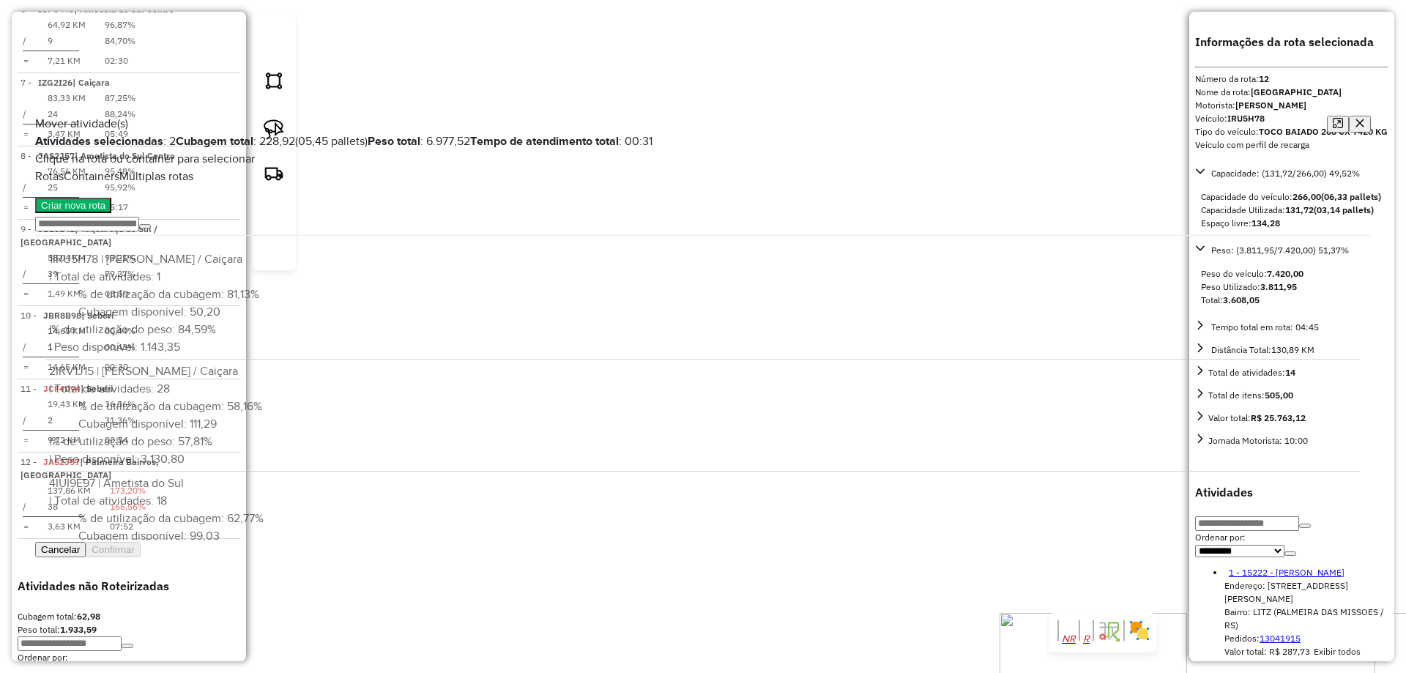
click at [1350, 116] on button "button" at bounding box center [1360, 124] width 22 height 17
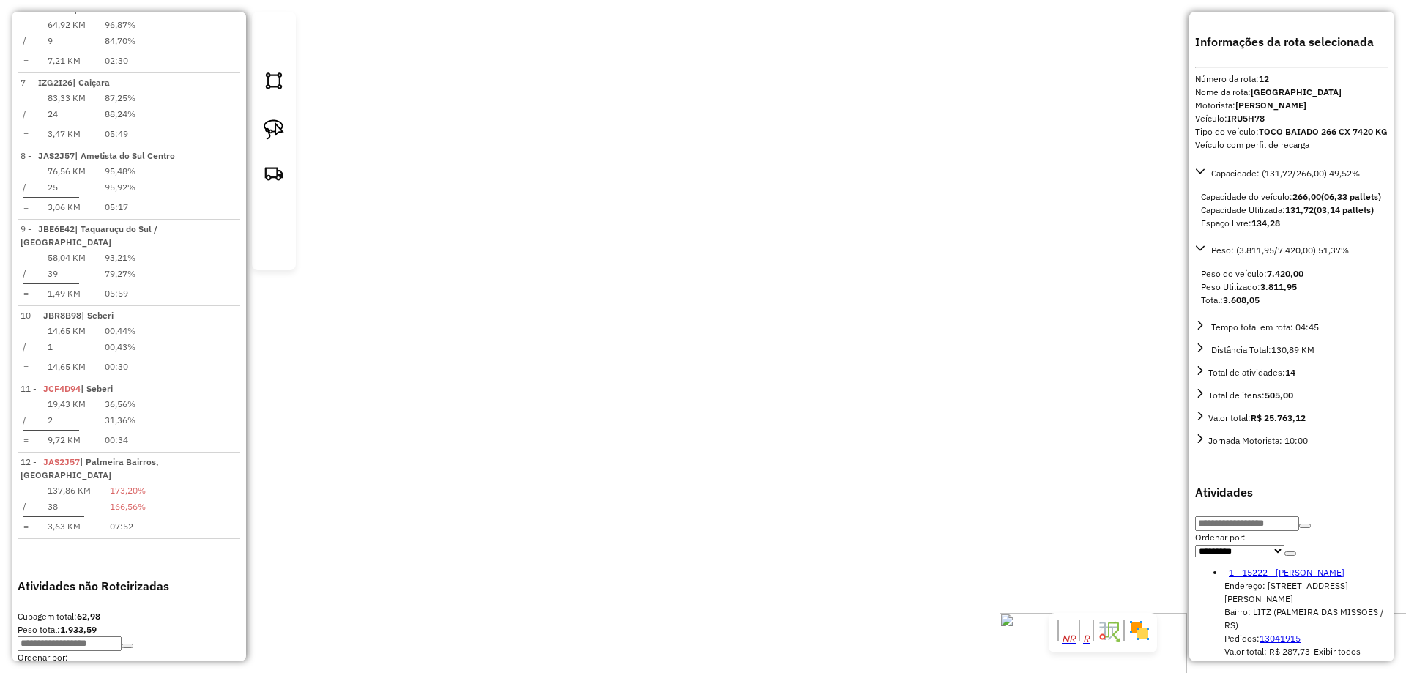
drag, startPoint x: 496, startPoint y: 338, endPoint x: 452, endPoint y: 302, distance: 57.8
click at [455, 303] on div "Janela de atendimento Grade de atendimento Capacidade Transportadoras Veículos …" at bounding box center [703, 336] width 1406 height 673
click at [265, 144] on link at bounding box center [274, 132] width 32 height 37
drag, startPoint x: 508, startPoint y: 176, endPoint x: 576, endPoint y: 198, distance: 71.6
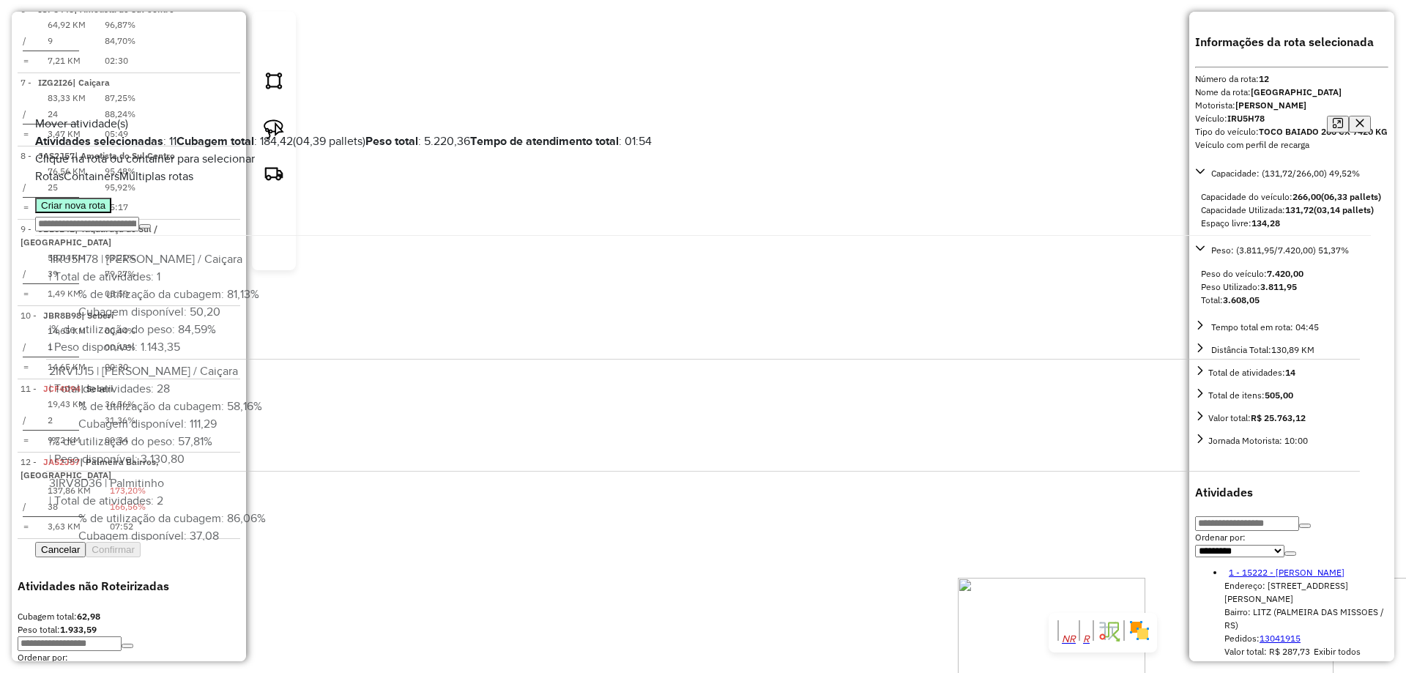
click at [111, 213] on button "Criar nova rota" at bounding box center [73, 205] width 76 height 15
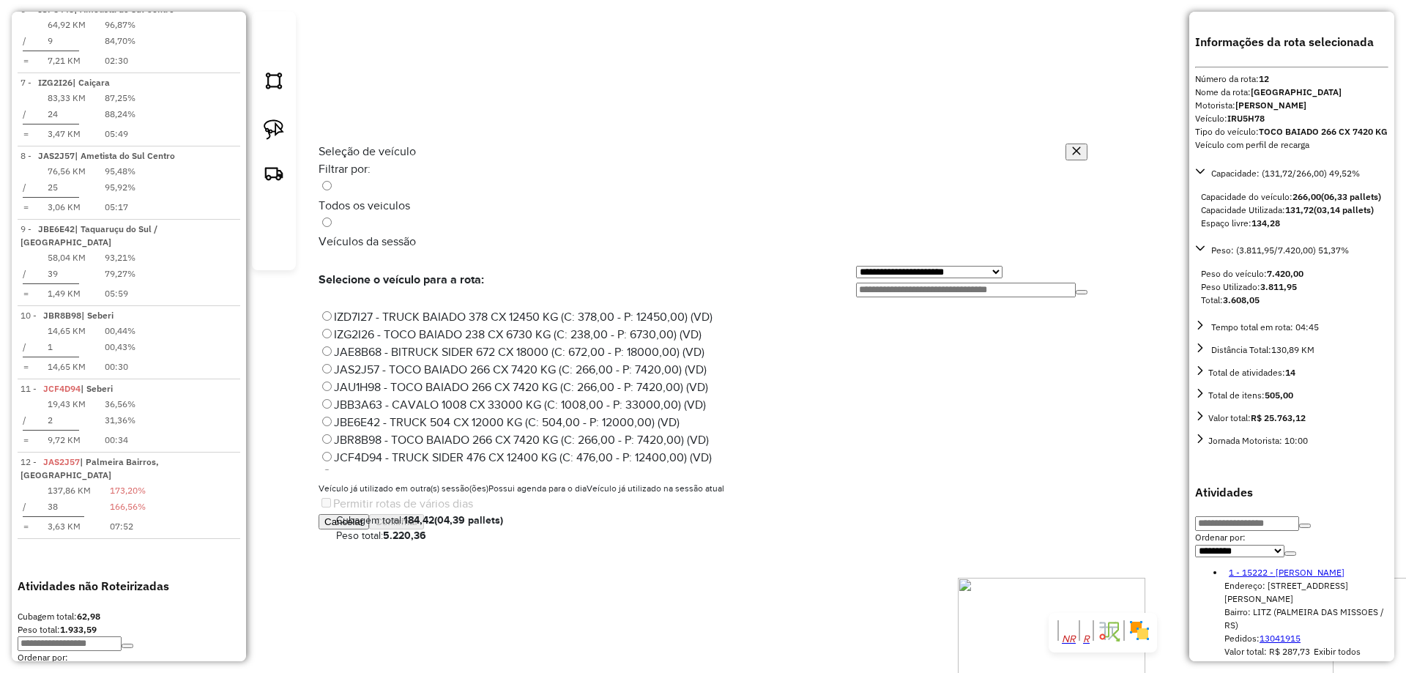
scroll to position [190, 0]
click at [384, 420] on label "JBR8B98 - TOCO BAIADO 266 CX 7420 KG (C: 266,00 - P: 7420,00) (VD)" at bounding box center [514, 426] width 390 height 12
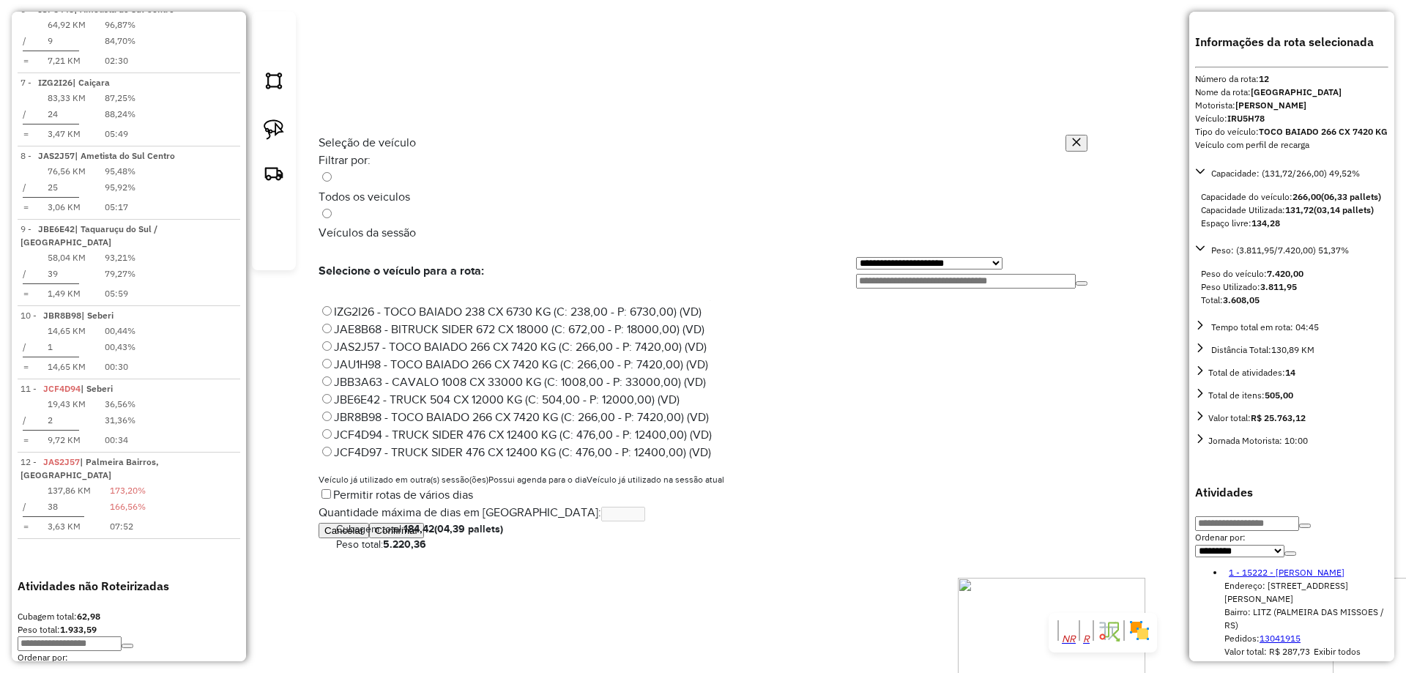
click at [424, 538] on button "Confirmar" at bounding box center [396, 530] width 55 height 15
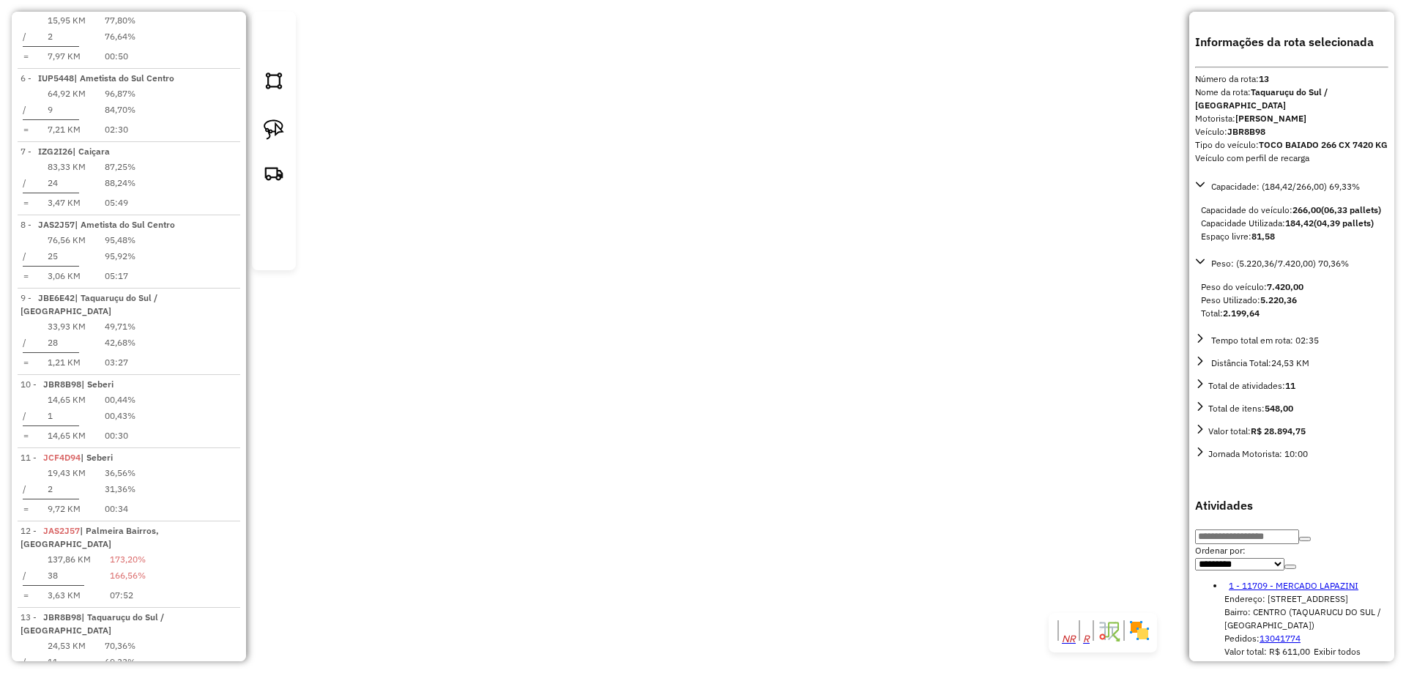
scroll to position [1224, 0]
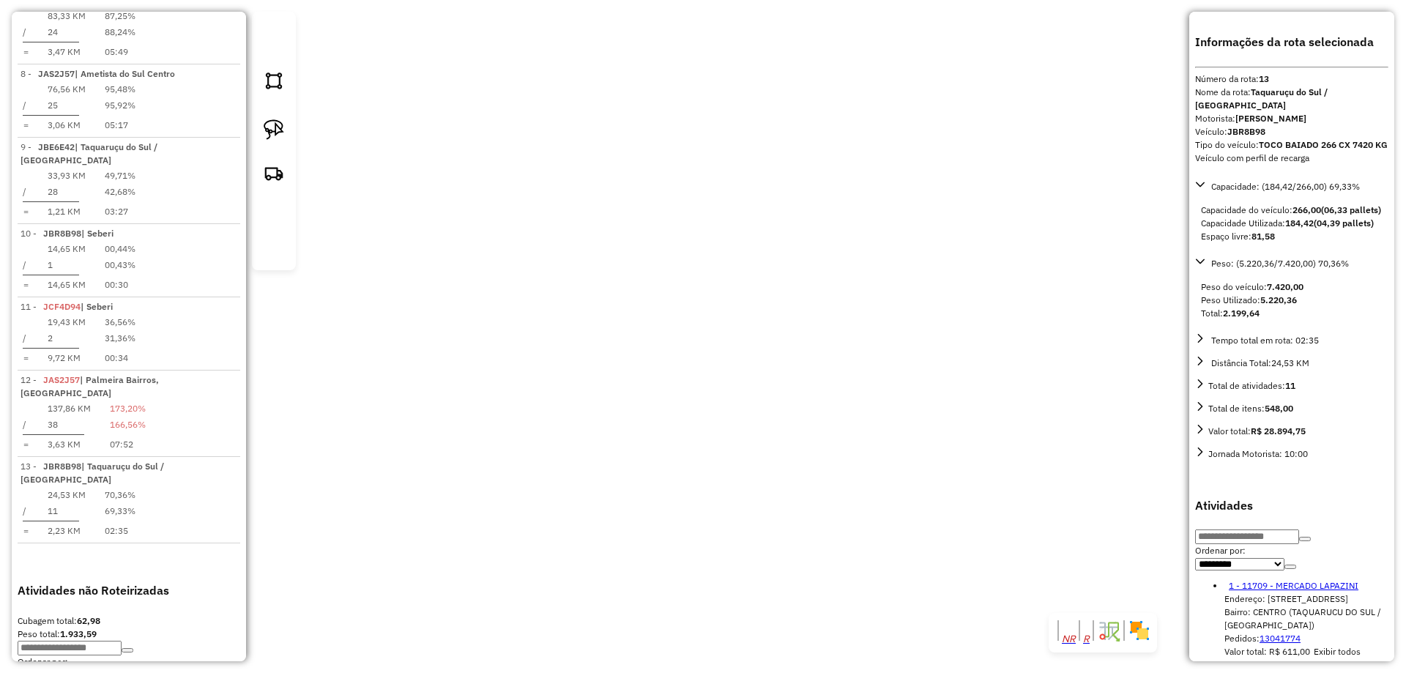
click at [267, 140] on img at bounding box center [274, 129] width 21 height 21
drag, startPoint x: 622, startPoint y: 272, endPoint x: 641, endPoint y: 288, distance: 23.9
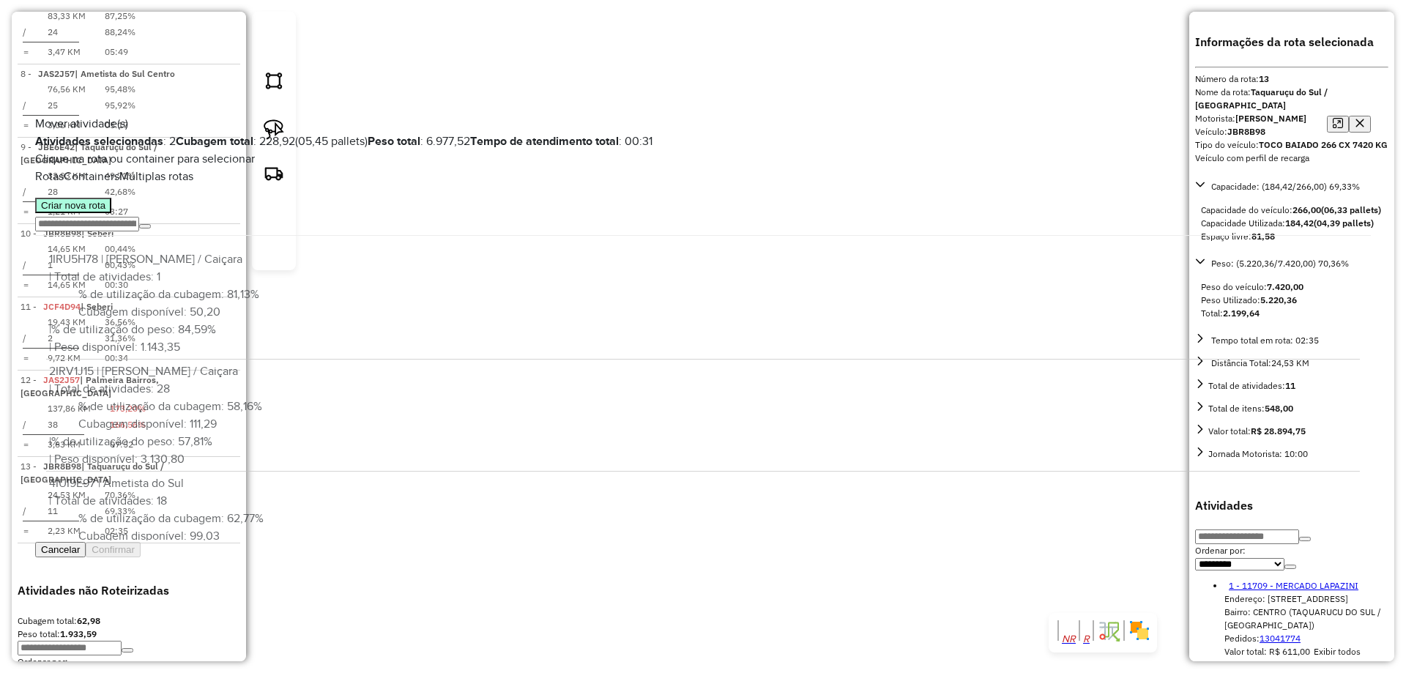
click at [111, 213] on button "Criar nova rota" at bounding box center [73, 205] width 76 height 15
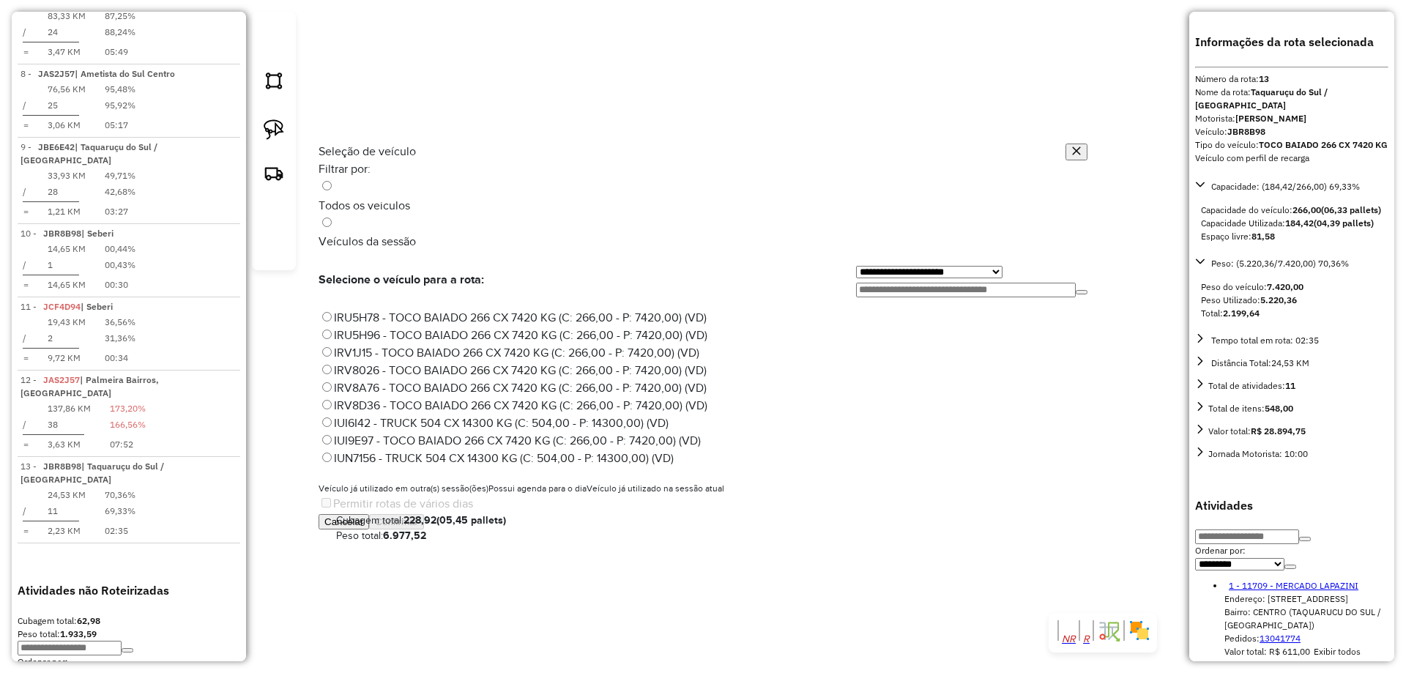
scroll to position [73, 0]
click at [382, 379] on label "IUN7156 - TRUCK 504 CX 14300 KG (C: 504,00 - P: 14300,00) (VD)" at bounding box center [496, 385] width 355 height 12
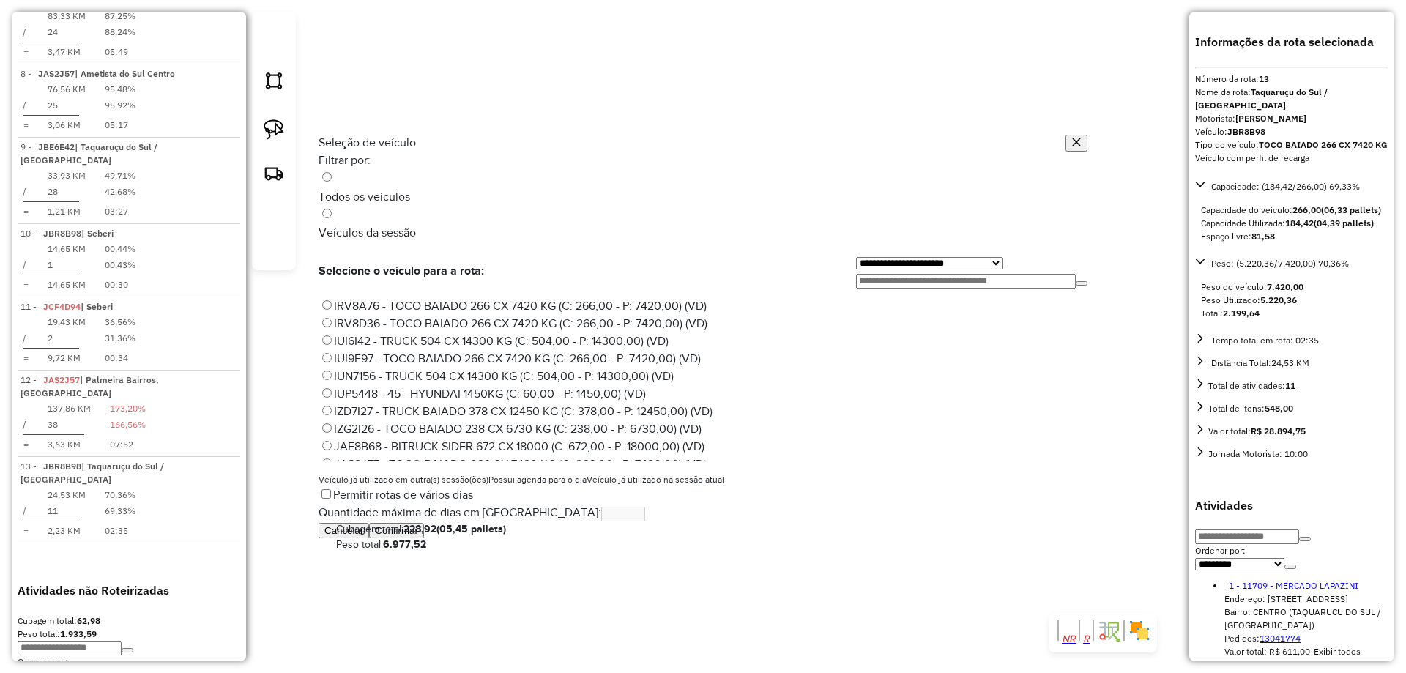
click at [424, 538] on button "Confirmar" at bounding box center [396, 530] width 55 height 15
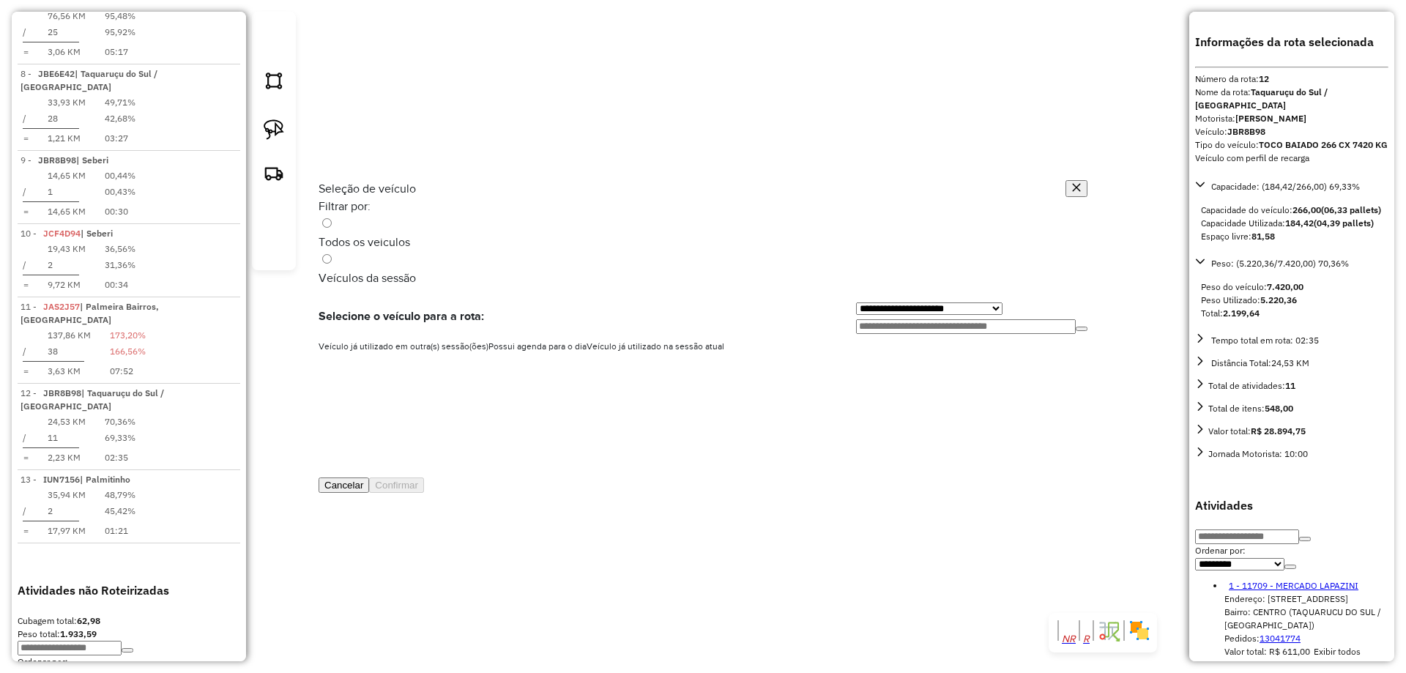
scroll to position [1224, 0]
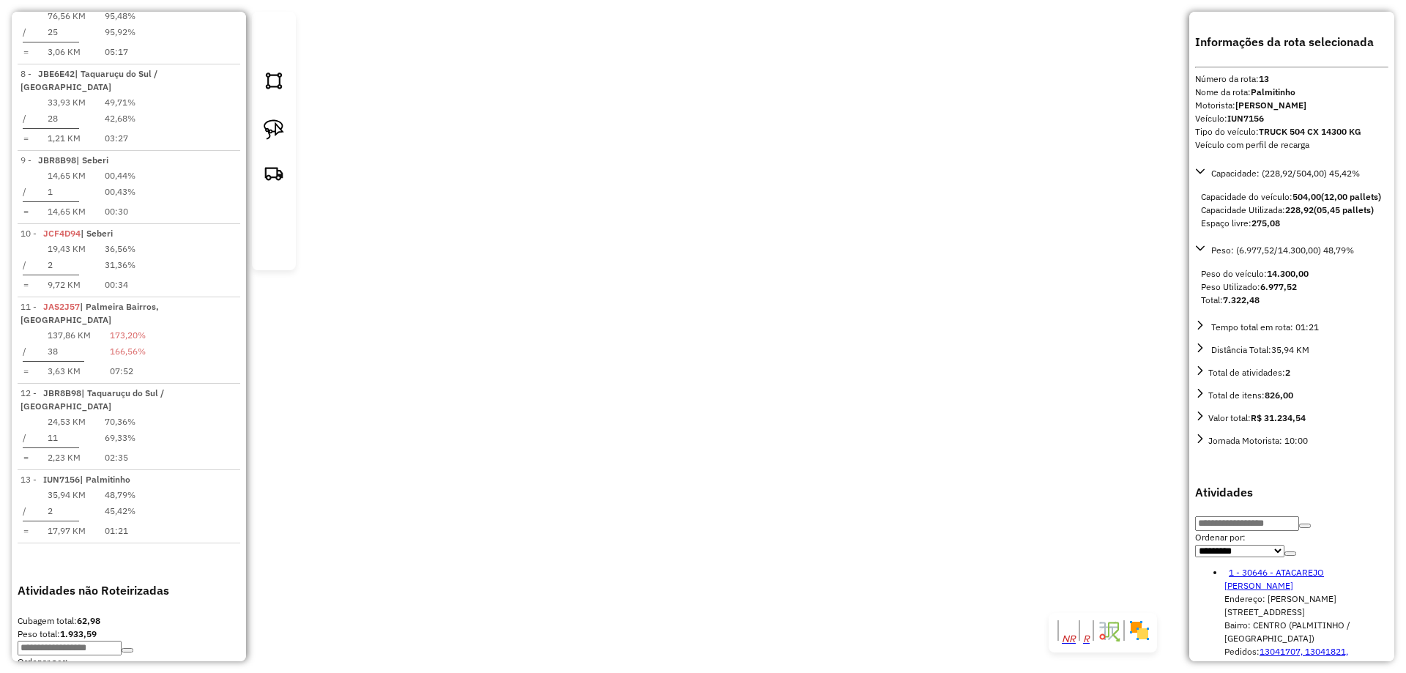
drag, startPoint x: 803, startPoint y: 214, endPoint x: 674, endPoint y: 239, distance: 132.0
click at [255, 156] on div at bounding box center [274, 141] width 44 height 258
drag, startPoint x: 271, startPoint y: 157, endPoint x: 660, endPoint y: 122, distance: 390.4
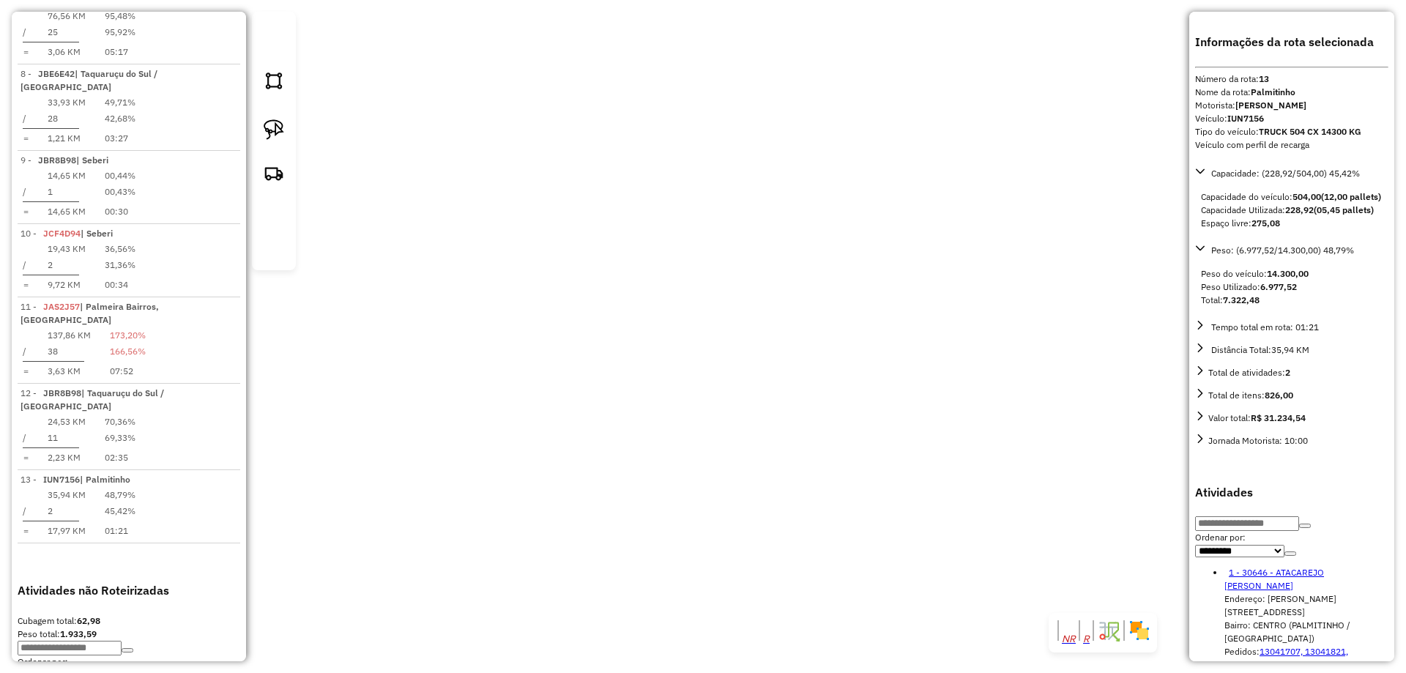
click at [272, 140] on img at bounding box center [274, 129] width 21 height 21
drag, startPoint x: 541, startPoint y: 150, endPoint x: 650, endPoint y: 151, distance: 108.4
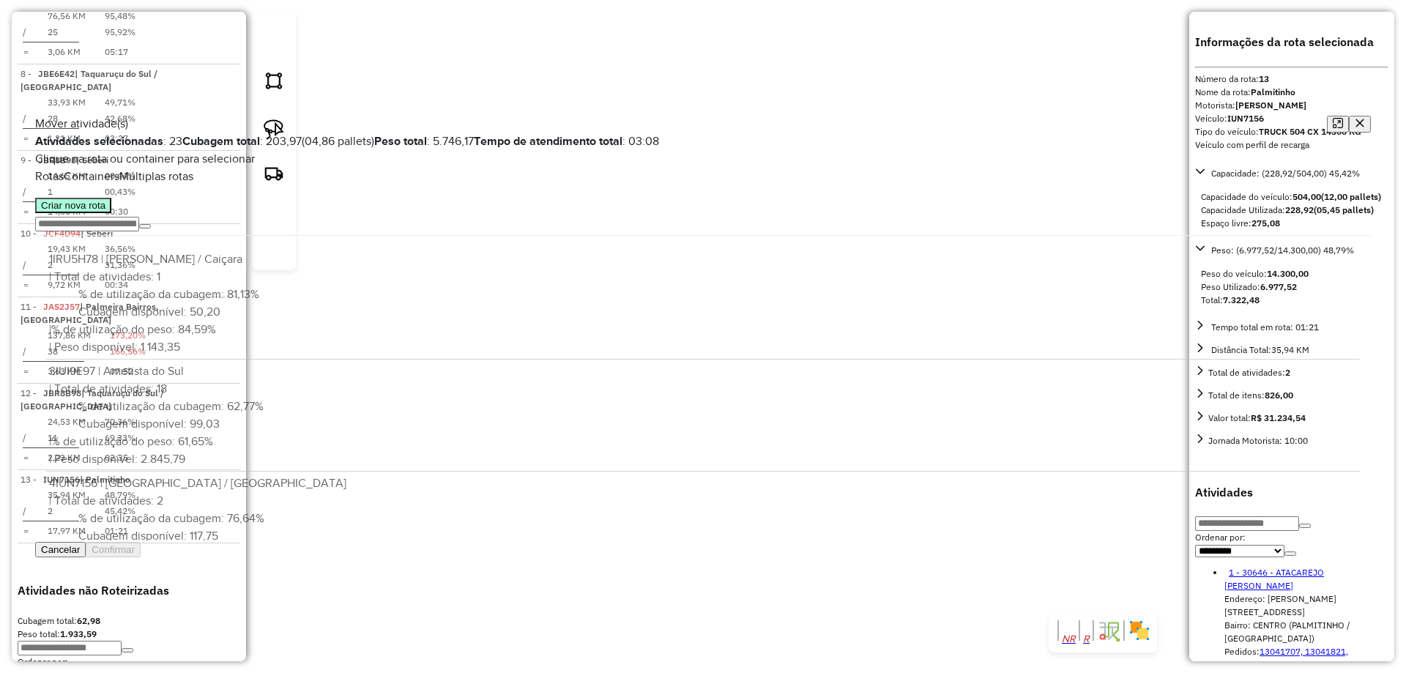
click at [111, 213] on button "Criar nova rota" at bounding box center [73, 205] width 76 height 15
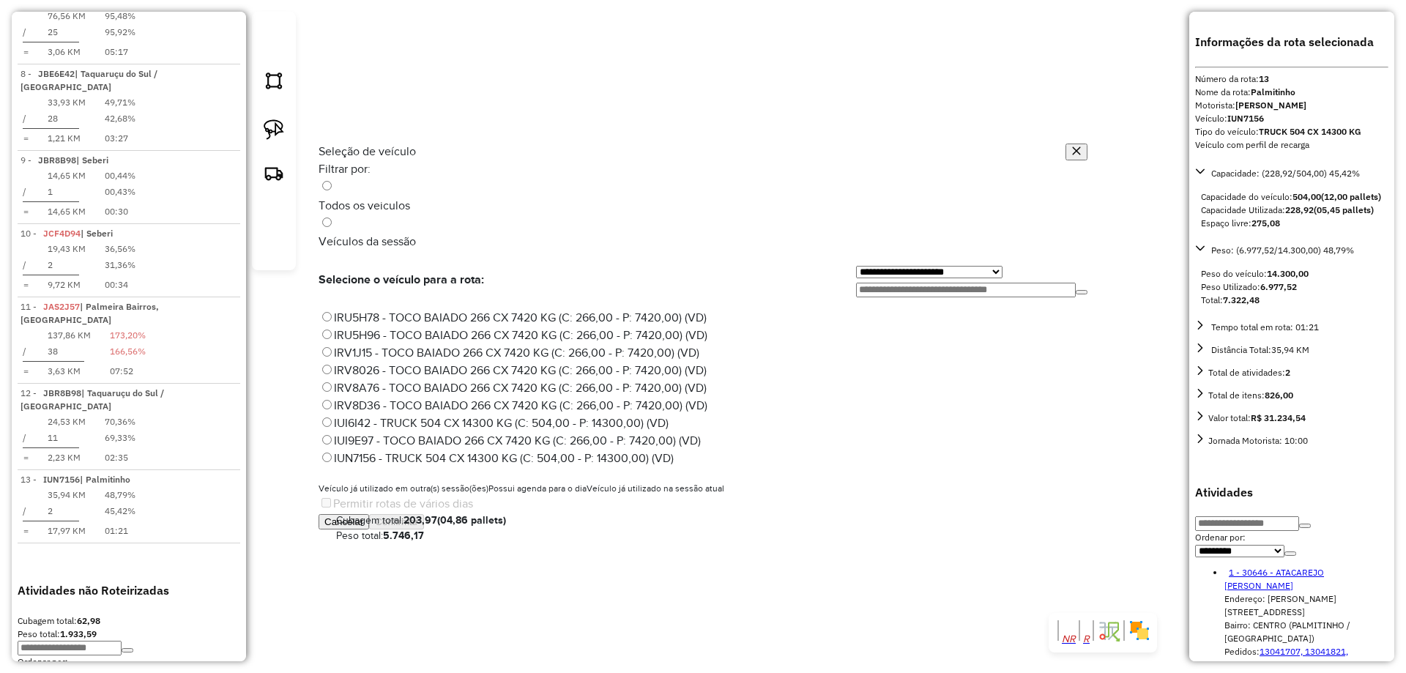
scroll to position [8, 4]
click at [381, 399] on label "IRV8D36 - TOCO BAIADO 266 CX 7420 KG (C: 266,00 - P: 7420,00) (VD)" at bounding box center [513, 405] width 389 height 12
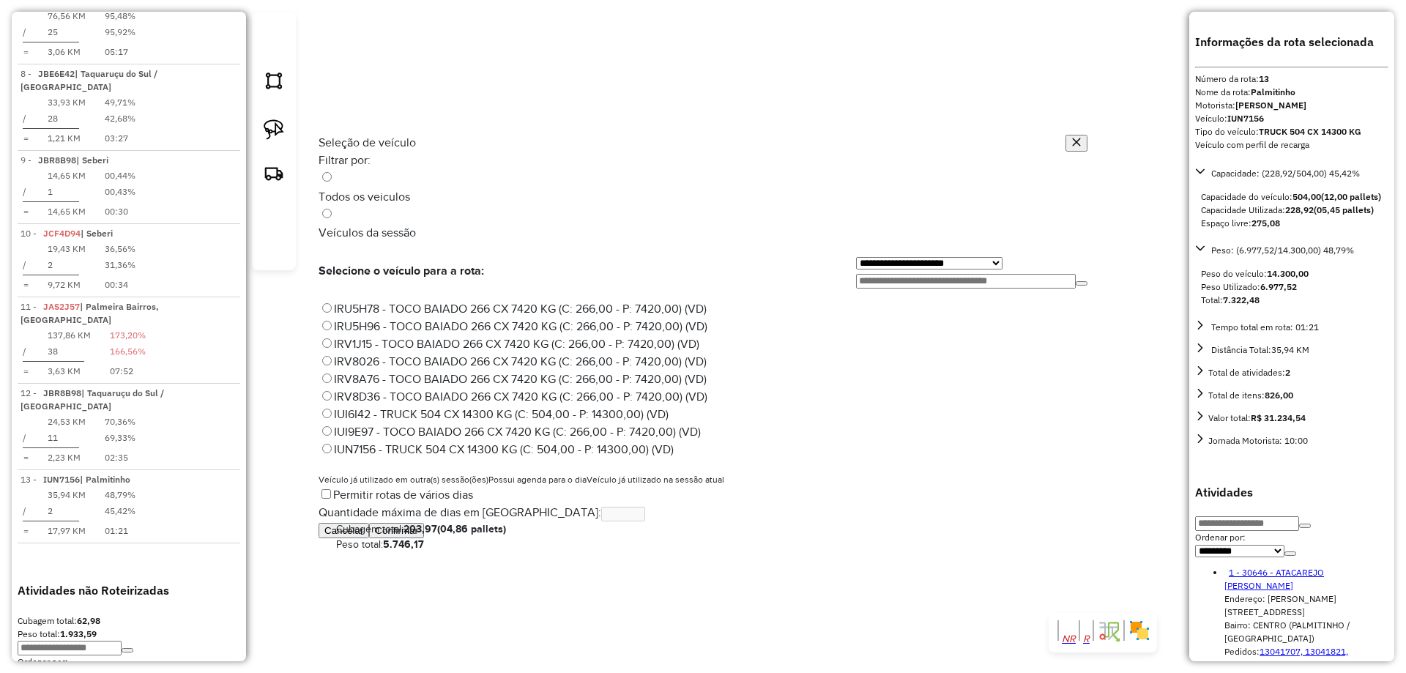
click at [424, 538] on button "Confirmar" at bounding box center [396, 530] width 55 height 15
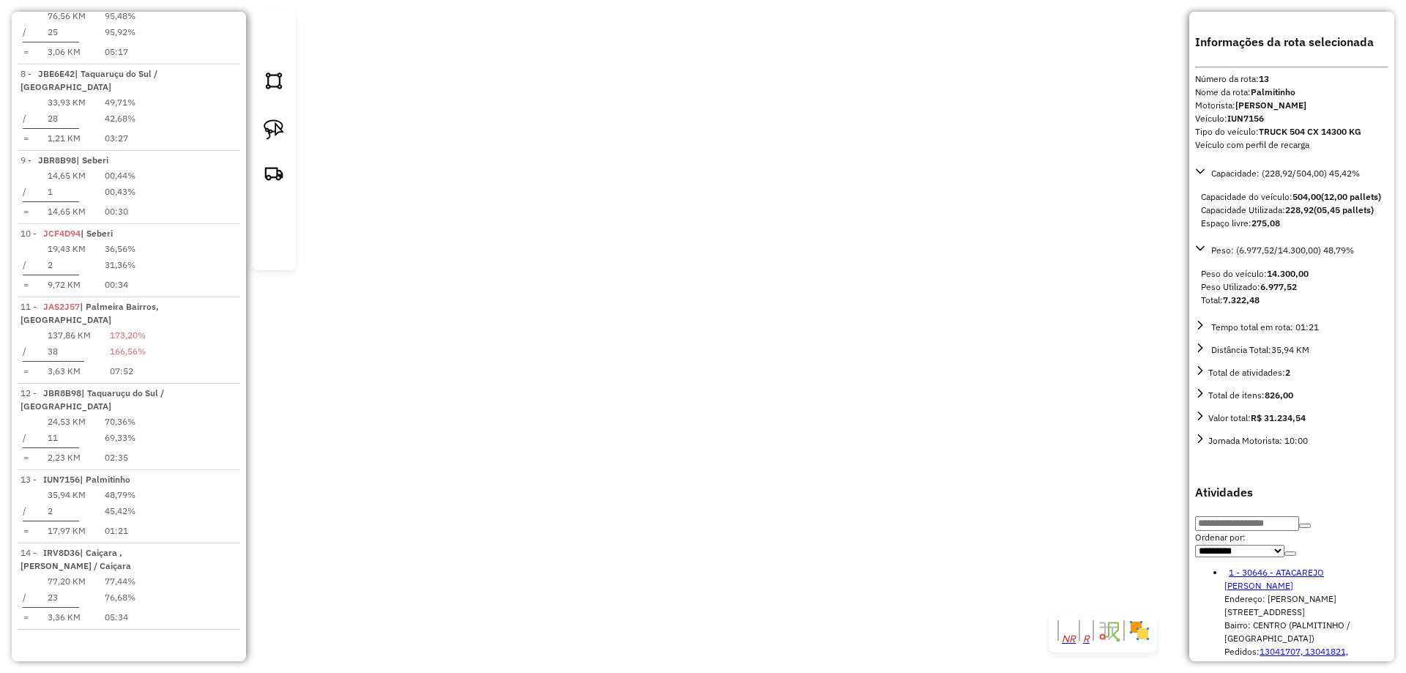
scroll to position [1306, 0]
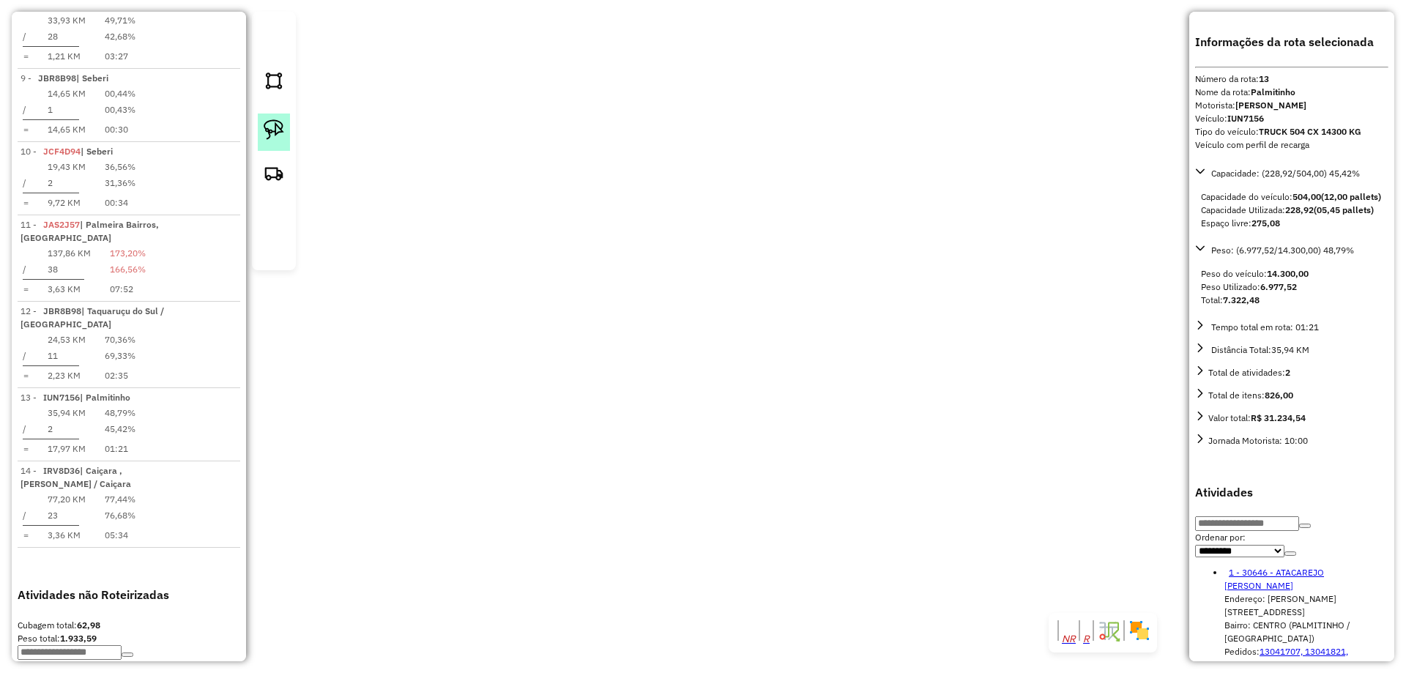
click at [270, 140] on img at bounding box center [274, 129] width 21 height 21
drag, startPoint x: 721, startPoint y: 76, endPoint x: 805, endPoint y: 127, distance: 98.2
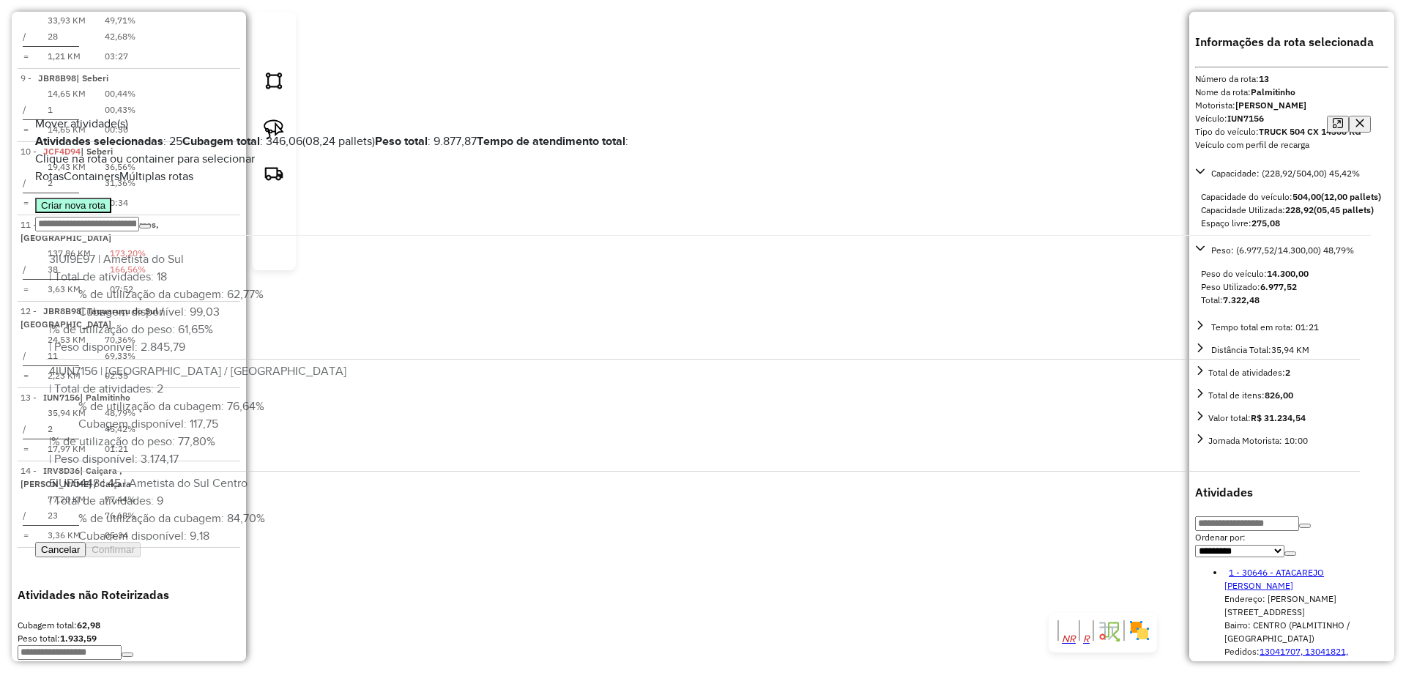
click at [106, 213] on button "Criar nova rota" at bounding box center [73, 205] width 76 height 15
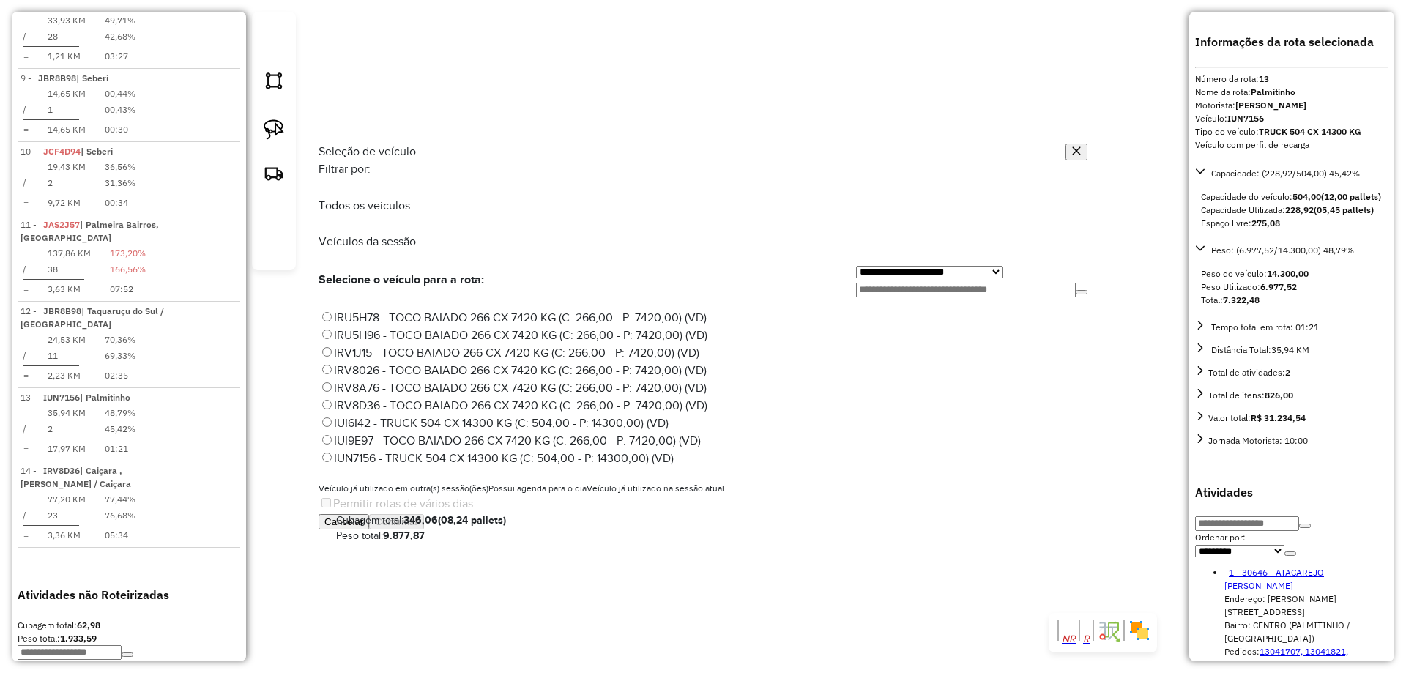
scroll to position [8, 4]
click at [384, 329] on label "IRU5H96 - TOCO BAIADO 266 CX 7420 KG (C: 266,00 - P: 7420,00) (VD)" at bounding box center [513, 335] width 389 height 12
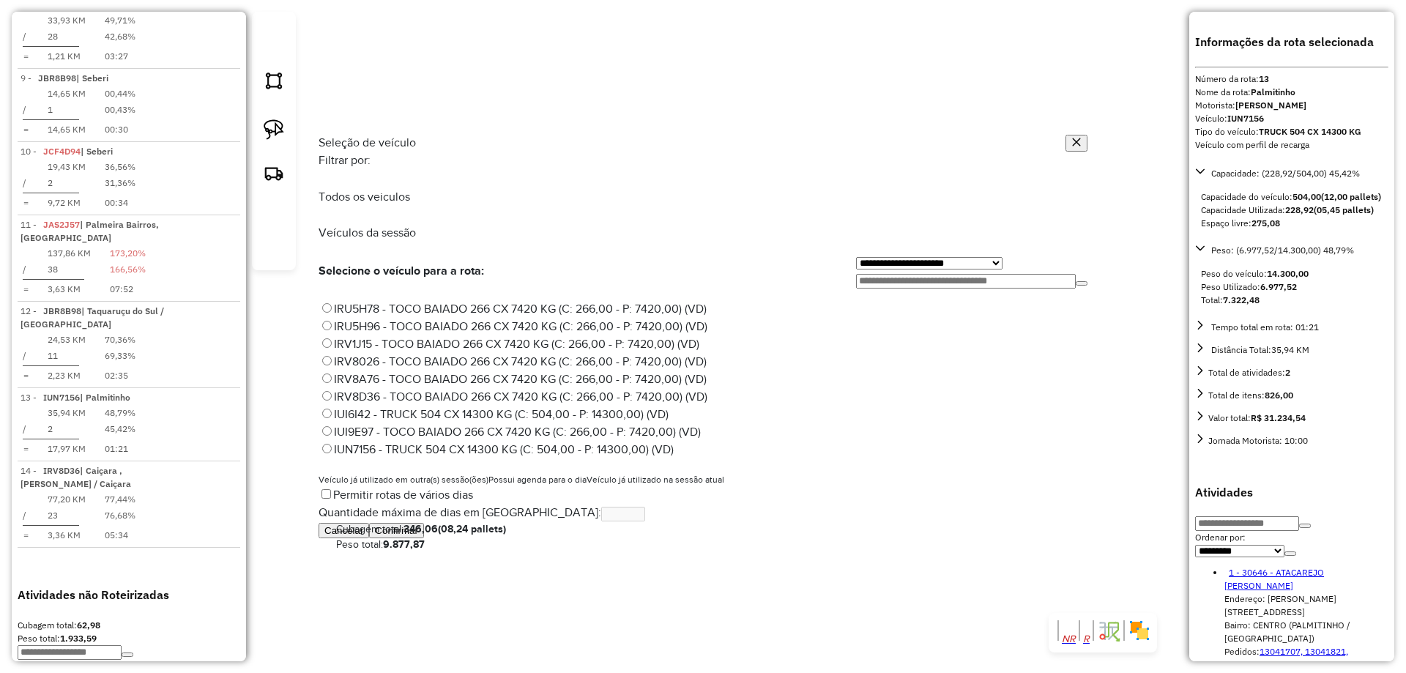
click at [424, 538] on button "Confirmar" at bounding box center [396, 530] width 55 height 15
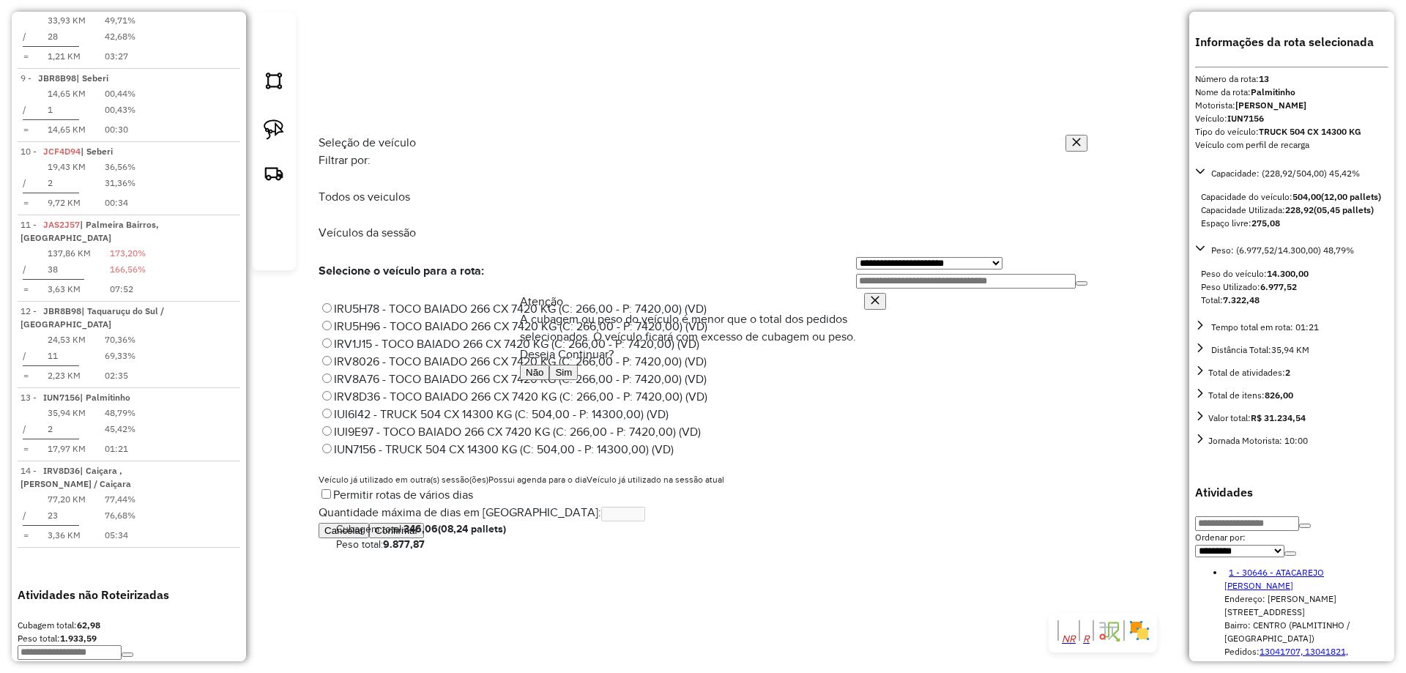
click at [555, 378] on icon "button" at bounding box center [555, 372] width 0 height 11
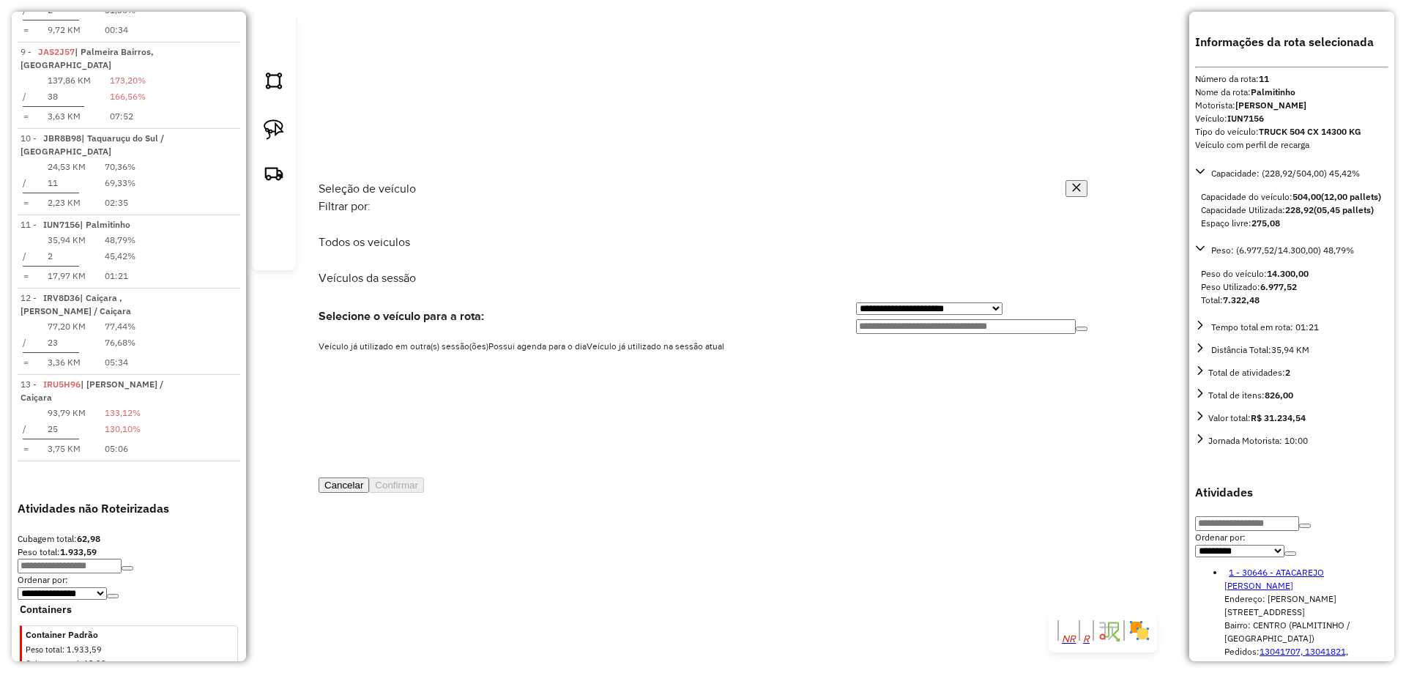
scroll to position [1224, 0]
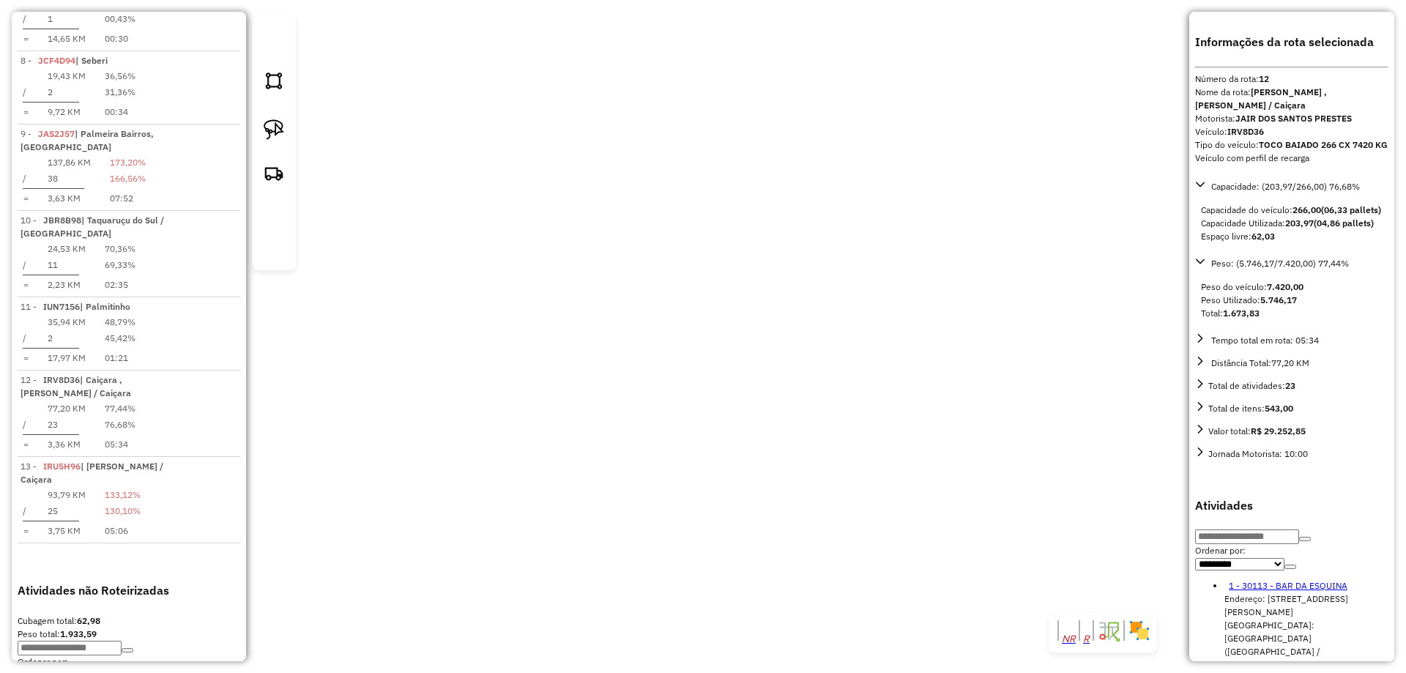
drag, startPoint x: 865, startPoint y: 134, endPoint x: 843, endPoint y: 208, distance: 77.2
drag, startPoint x: 803, startPoint y: 371, endPoint x: 777, endPoint y: 259, distance: 114.4
click at [777, 259] on div "Janela de atendimento Grade de atendimento Capacidade Transportadoras Veículos …" at bounding box center [703, 336] width 1406 height 673
drag, startPoint x: 885, startPoint y: 398, endPoint x: 831, endPoint y: 324, distance: 91.3
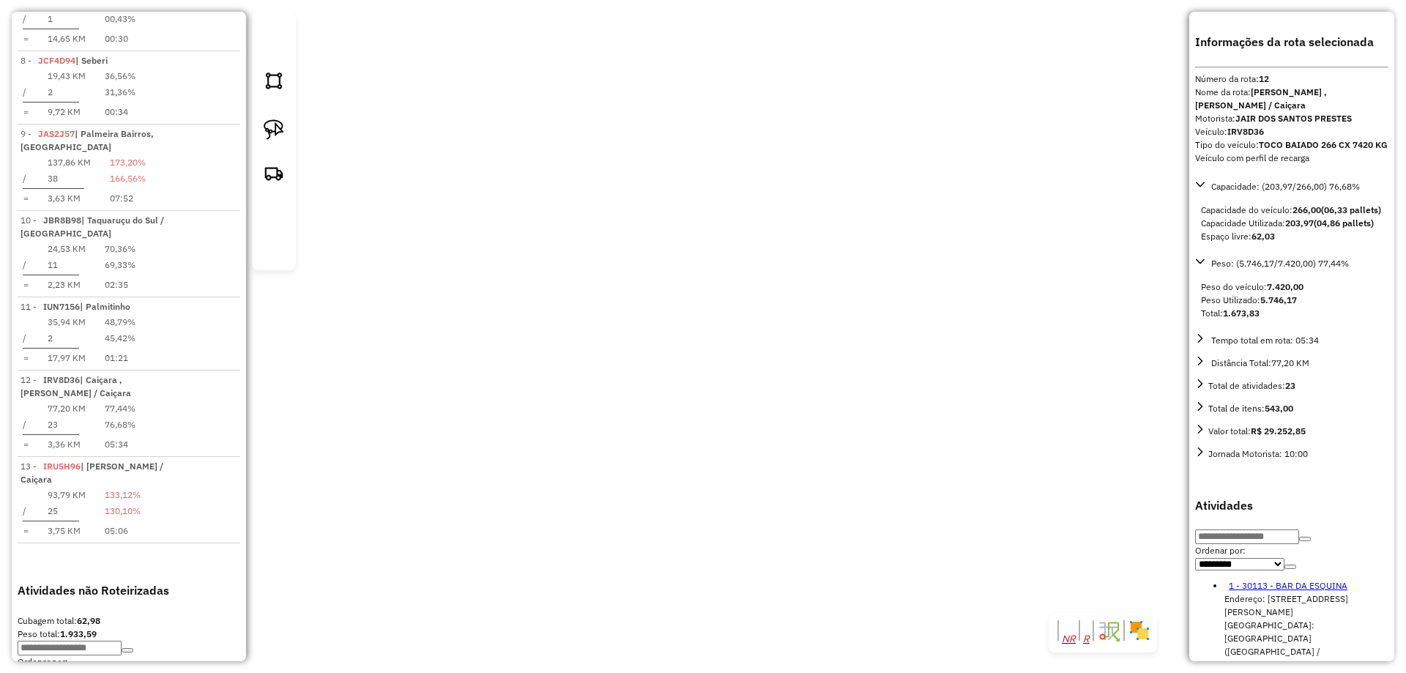
click at [836, 339] on div "Janela de atendimento Grade de atendimento Capacidade Transportadoras Veículos …" at bounding box center [703, 336] width 1406 height 673
drag, startPoint x: 823, startPoint y: 323, endPoint x: 783, endPoint y: 256, distance: 78.5
click at [784, 257] on div "Janela de atendimento Grade de atendimento Capacidade Transportadoras Veículos …" at bounding box center [703, 336] width 1406 height 673
click at [268, 140] on img at bounding box center [274, 129] width 21 height 21
drag, startPoint x: 914, startPoint y: 176, endPoint x: 1040, endPoint y: 185, distance: 126.3
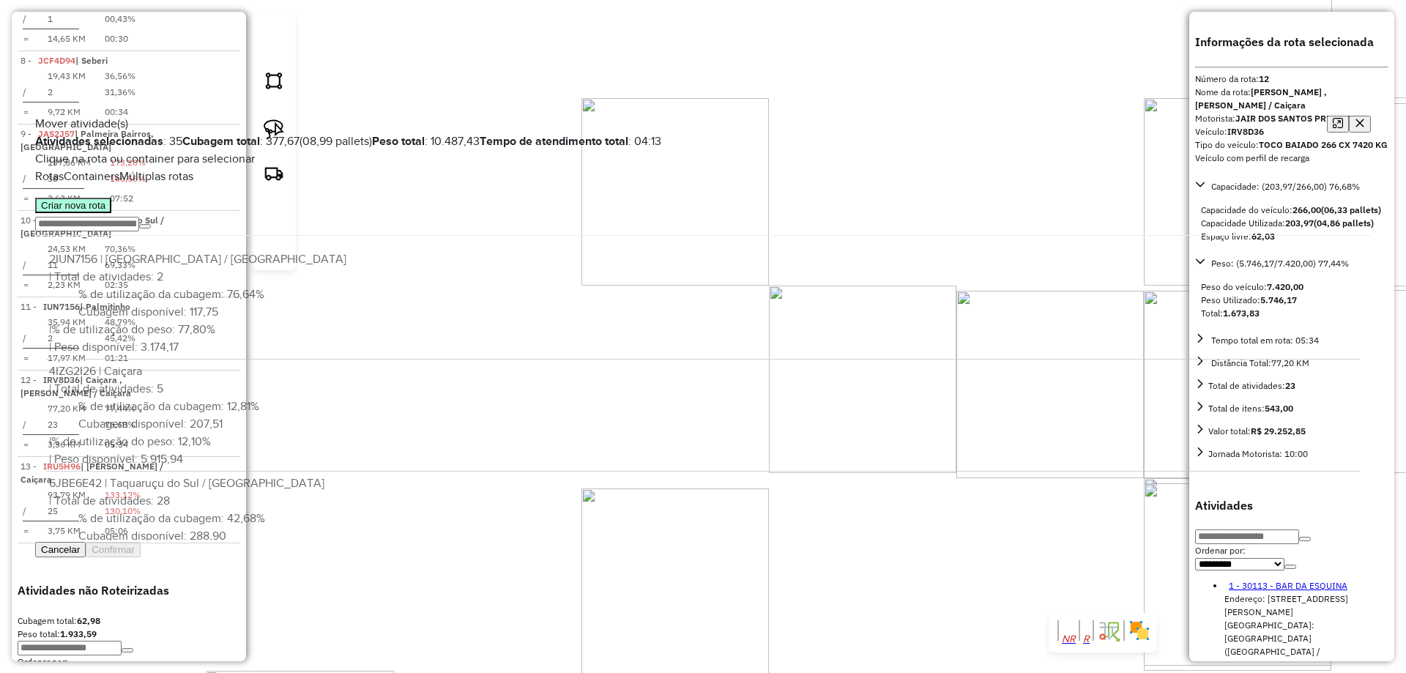
click at [104, 213] on button "Criar nova rota" at bounding box center [73, 205] width 76 height 15
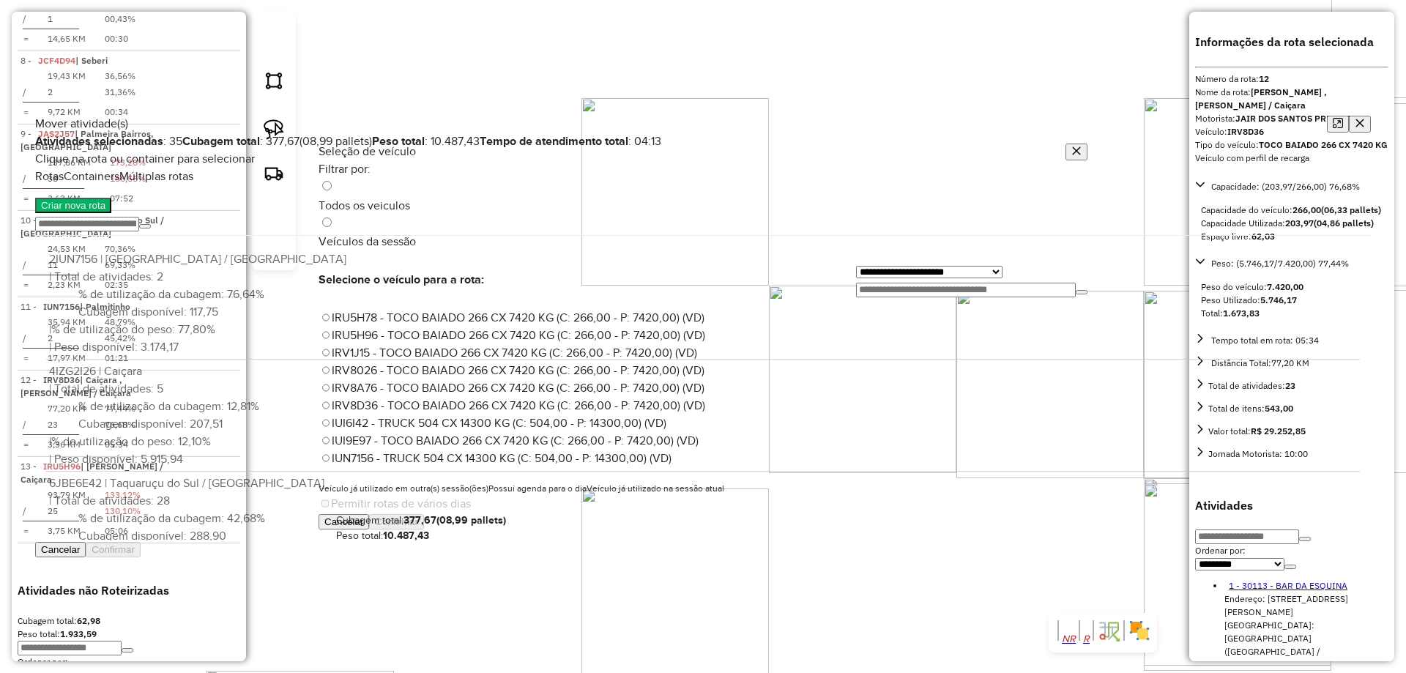
scroll to position [8, 4]
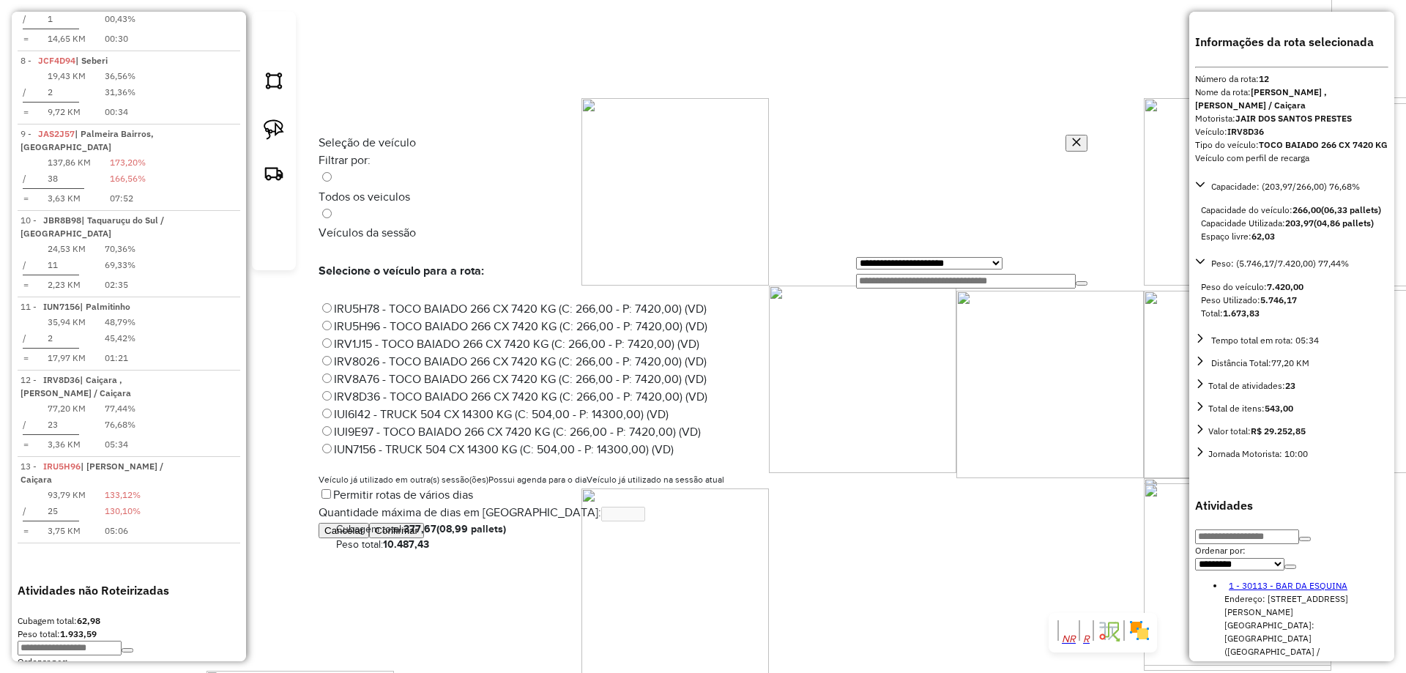
click at [424, 538] on button "Confirmar" at bounding box center [396, 530] width 55 height 15
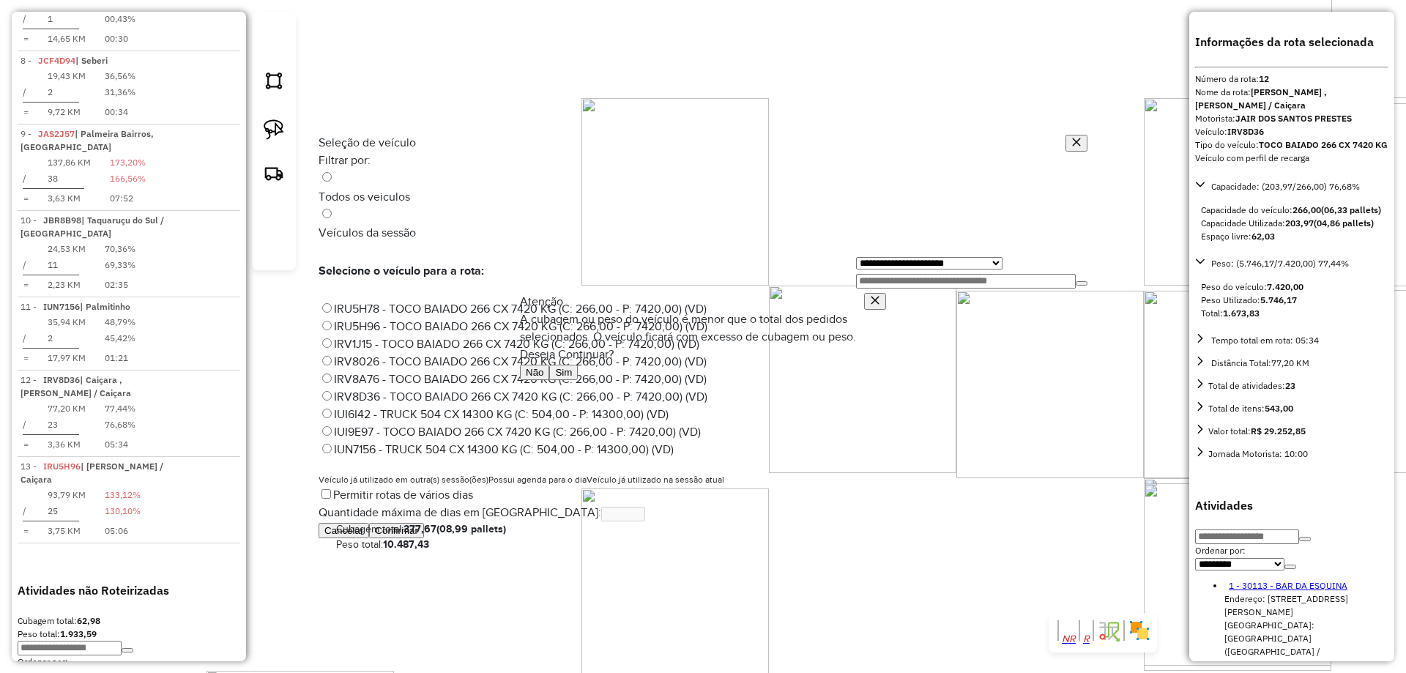
click at [578, 380] on button "Sim" at bounding box center [563, 372] width 29 height 15
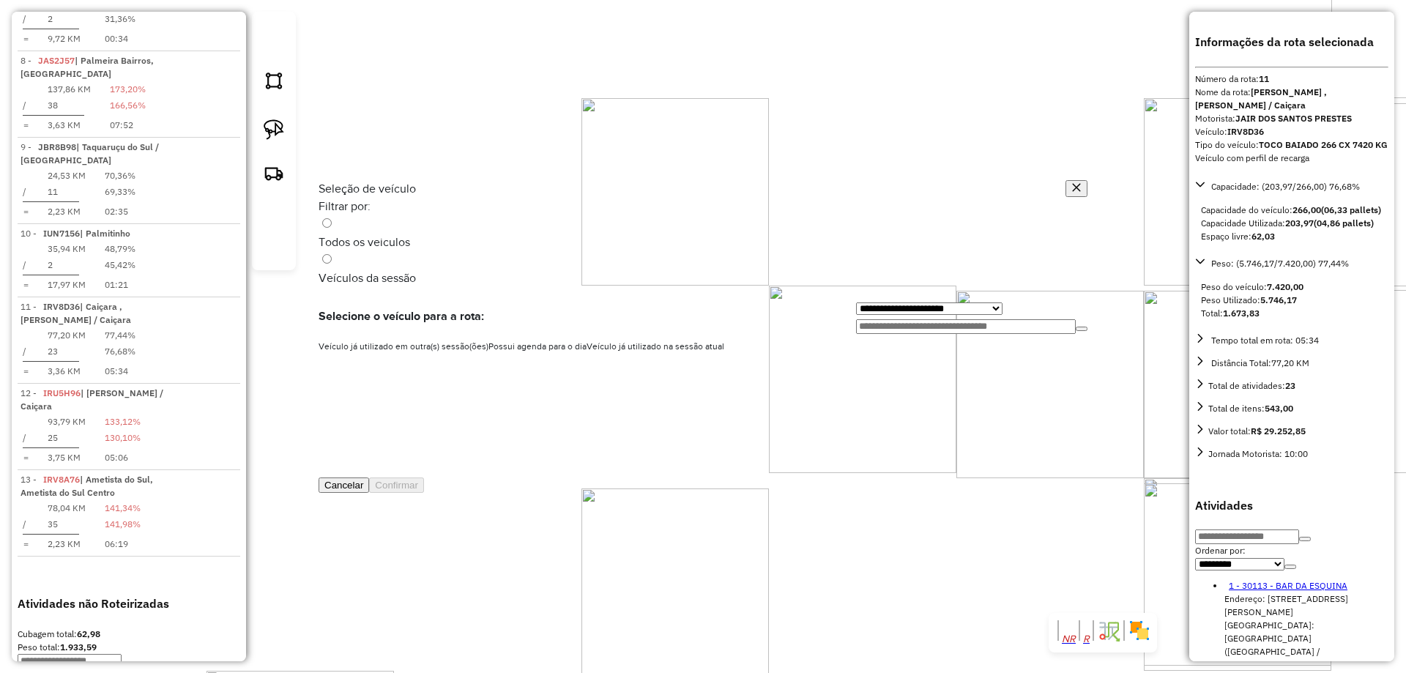
scroll to position [1224, 0]
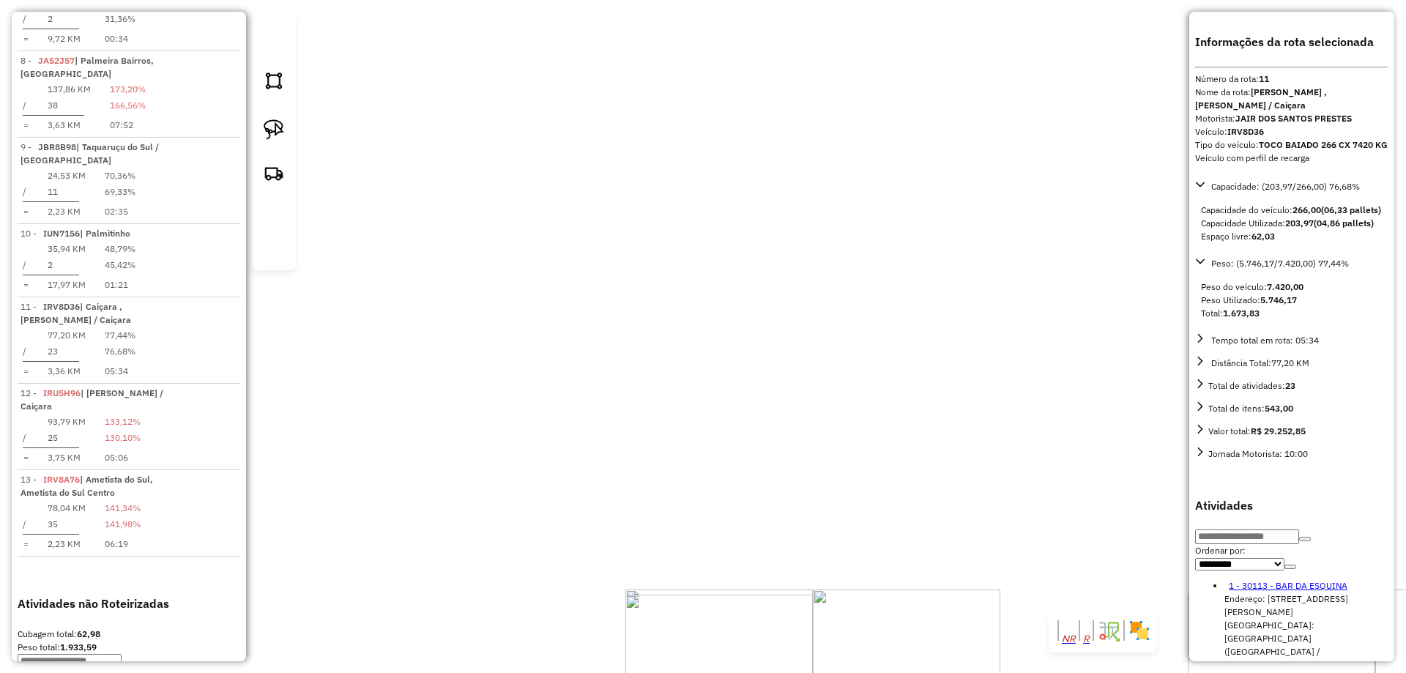
drag, startPoint x: 837, startPoint y: 363, endPoint x: 825, endPoint y: 409, distance: 47.8
click at [821, 417] on div "Janela de atendimento Grade de atendimento Capacidade Transportadoras Veículos …" at bounding box center [703, 336] width 1406 height 673
click at [283, 140] on img at bounding box center [274, 129] width 21 height 21
drag, startPoint x: 1008, startPoint y: 51, endPoint x: 1109, endPoint y: 138, distance: 133.4
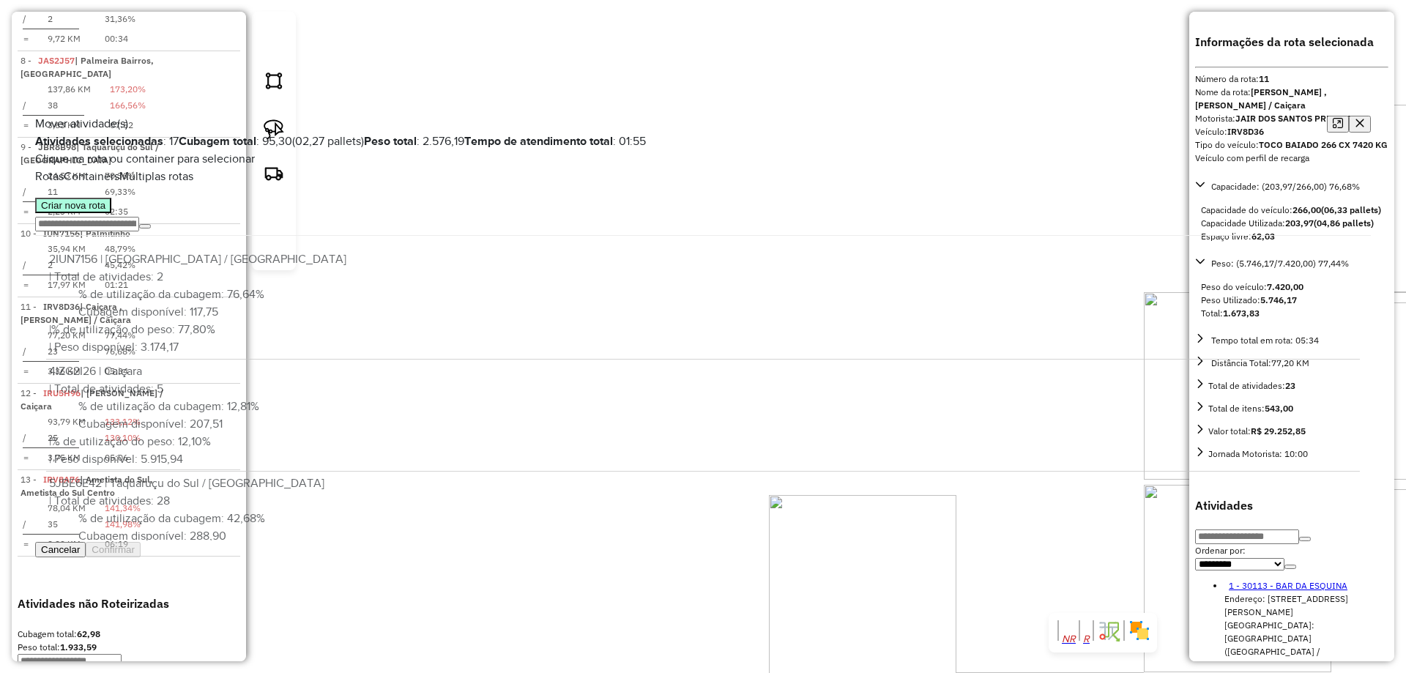
click at [111, 213] on button "Criar nova rota" at bounding box center [73, 205] width 76 height 15
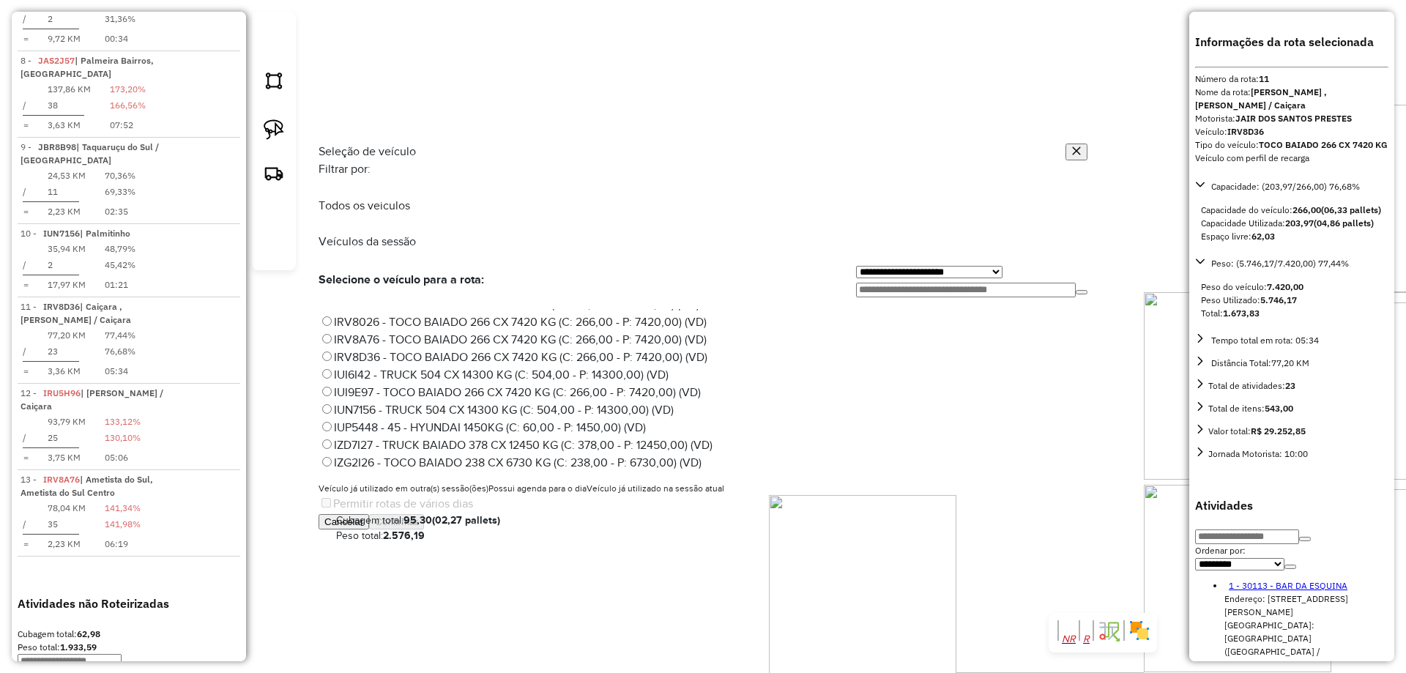
scroll to position [73, 0]
click at [385, 414] on label "IZD7I27 - TRUCK BAIADO 378 CX 12450 KG (C: 378,00 - P: 12450,00) (VD)" at bounding box center [516, 420] width 394 height 12
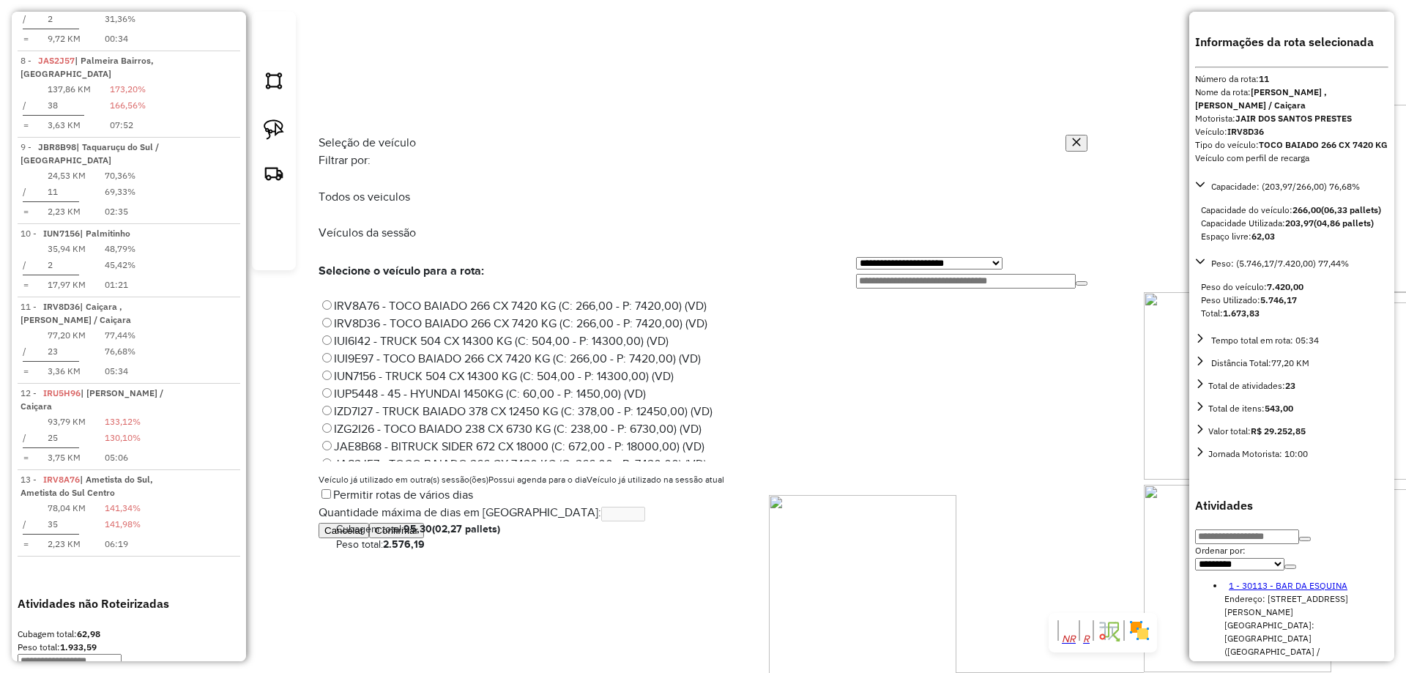
click at [424, 538] on button "Confirmar" at bounding box center [396, 530] width 55 height 15
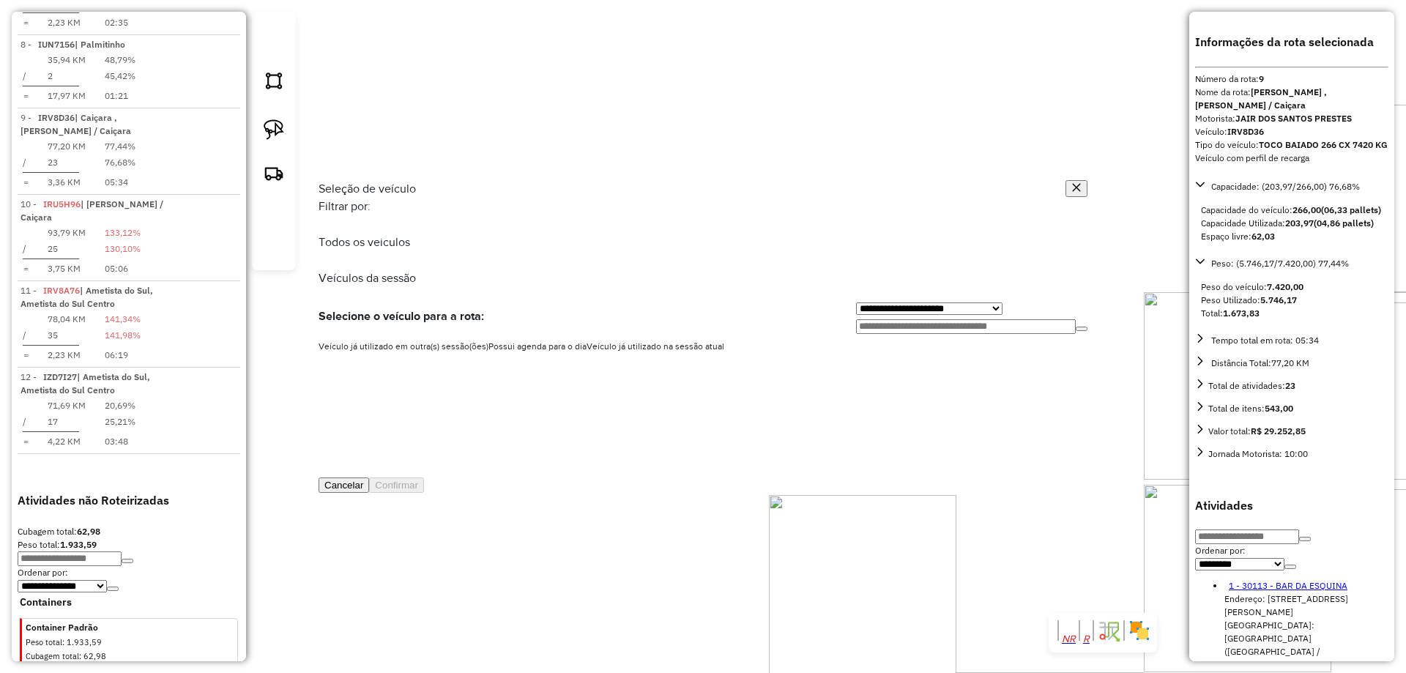
scroll to position [1137, 0]
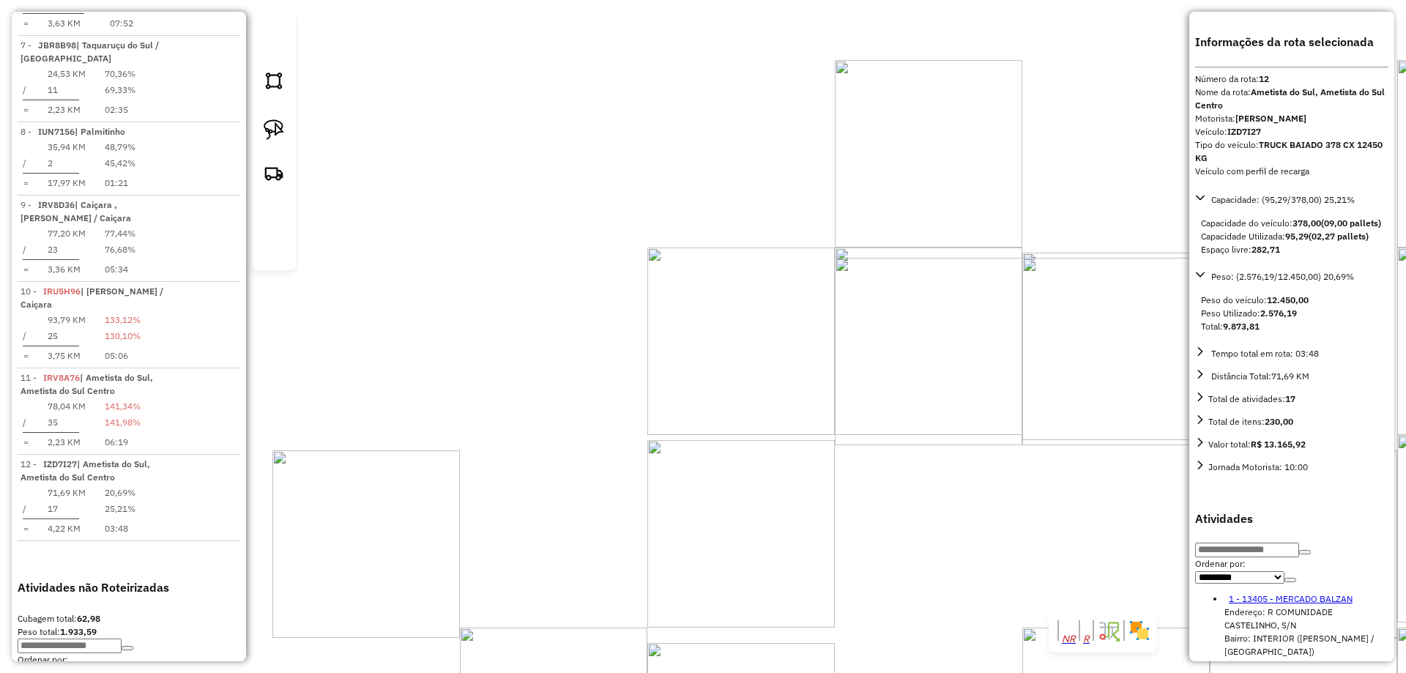
drag, startPoint x: 830, startPoint y: 352, endPoint x: 534, endPoint y: 235, distance: 318.2
click at [540, 238] on div "17662 - RUAN PABOLO DOS SANT Endereço: Rua Anacleto Pioversan, 762 Bairro: (Ame…" at bounding box center [703, 336] width 1406 height 673
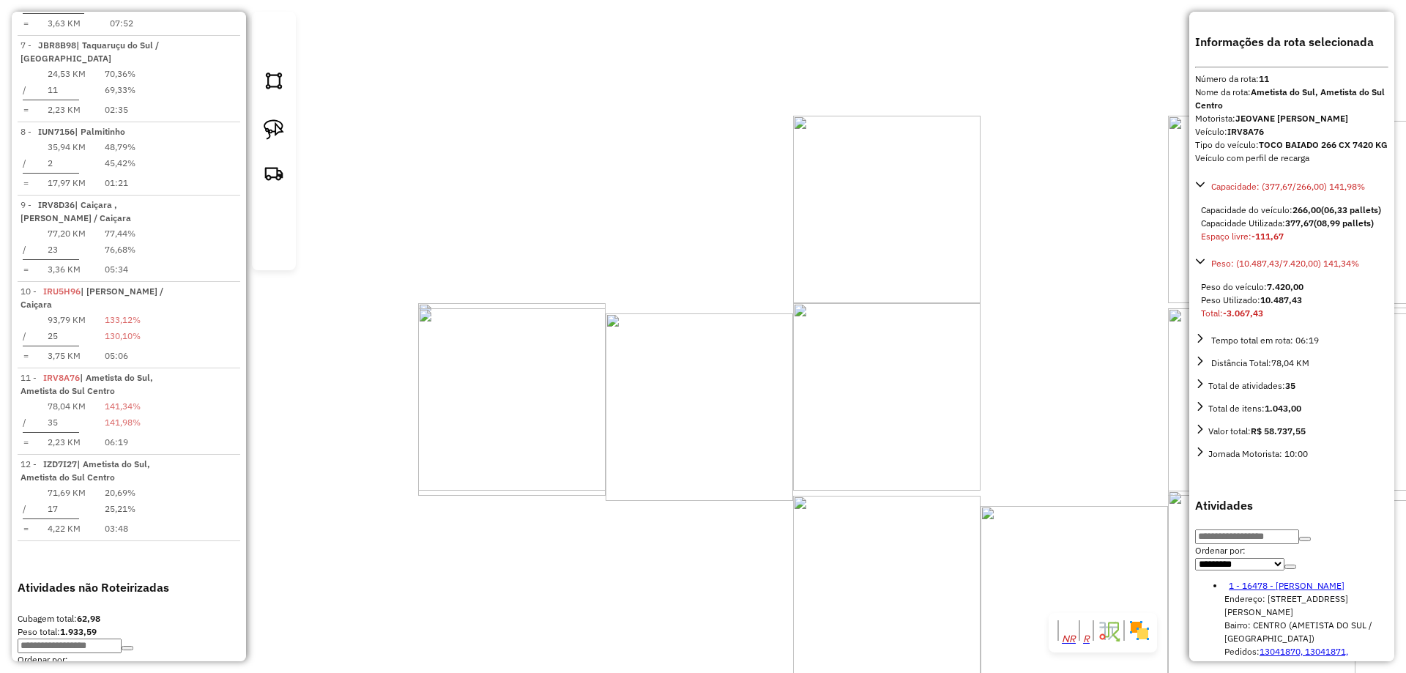
drag, startPoint x: 655, startPoint y: 257, endPoint x: 815, endPoint y: 271, distance: 161.0
click at [900, 256] on div "Janela de atendimento Grade de atendimento Capacidade Transportadoras Veículos …" at bounding box center [703, 336] width 1406 height 673
click at [273, 140] on img at bounding box center [274, 129] width 21 height 21
drag, startPoint x: 584, startPoint y: 242, endPoint x: 644, endPoint y: 257, distance: 62.7
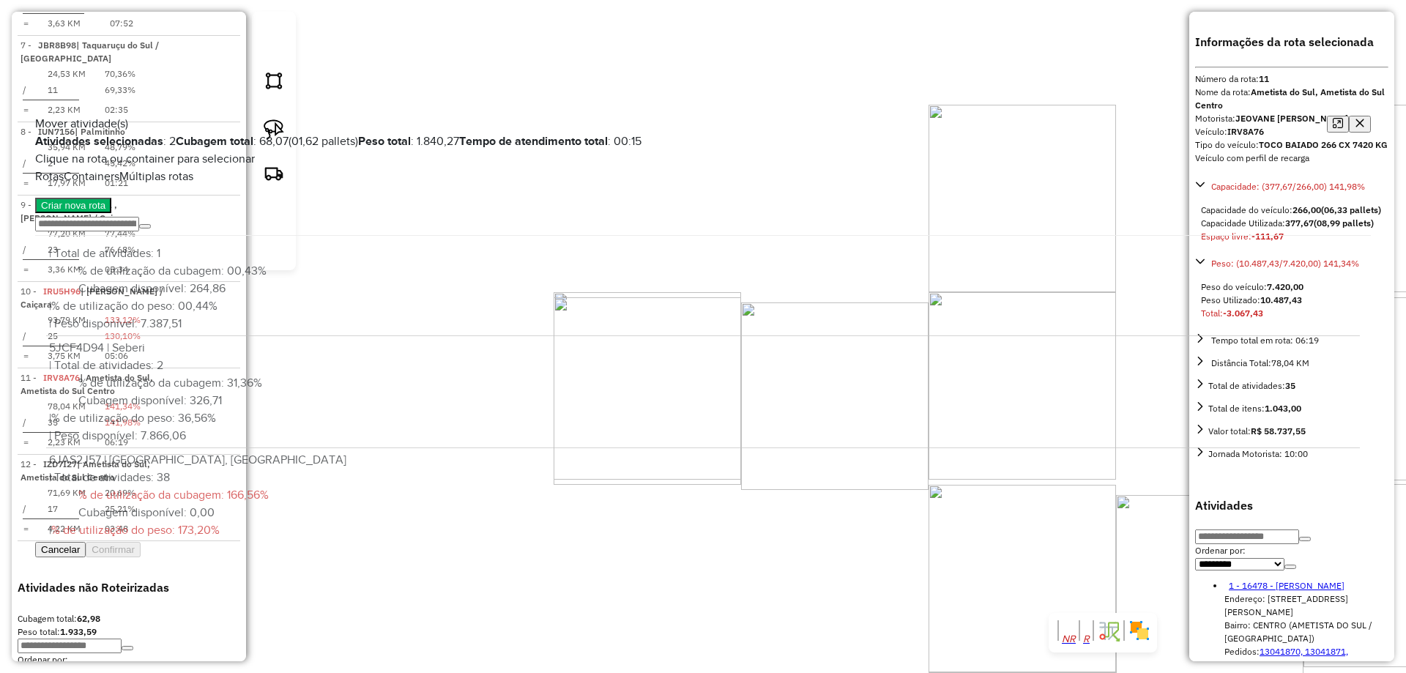
scroll to position [86, 0]
click at [141, 557] on button "Confirmar" at bounding box center [113, 549] width 55 height 15
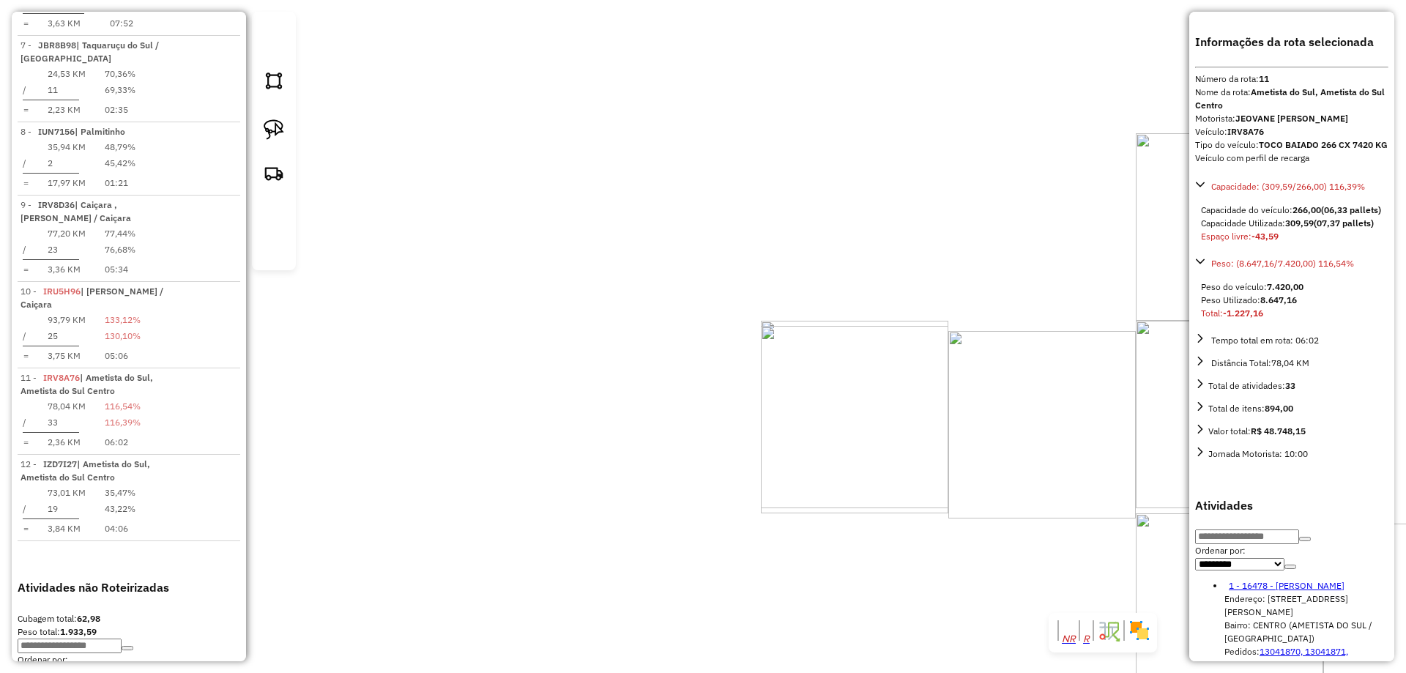
drag, startPoint x: 617, startPoint y: 174, endPoint x: 839, endPoint y: 224, distance: 228.1
click at [839, 223] on div "Janela de atendimento Grade de atendimento Capacidade Transportadoras Veículos …" at bounding box center [703, 336] width 1406 height 673
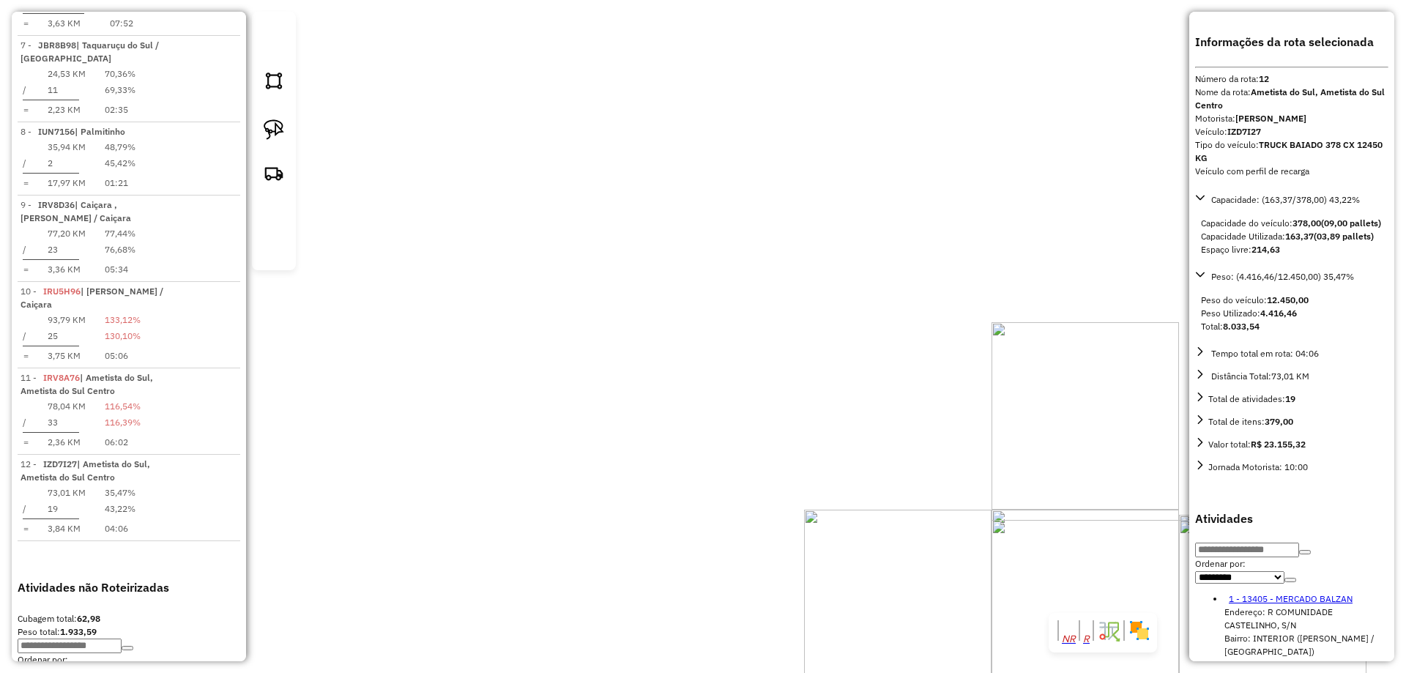
click at [269, 140] on img at bounding box center [274, 129] width 21 height 21
drag, startPoint x: 796, startPoint y: 363, endPoint x: 915, endPoint y: 381, distance: 119.9
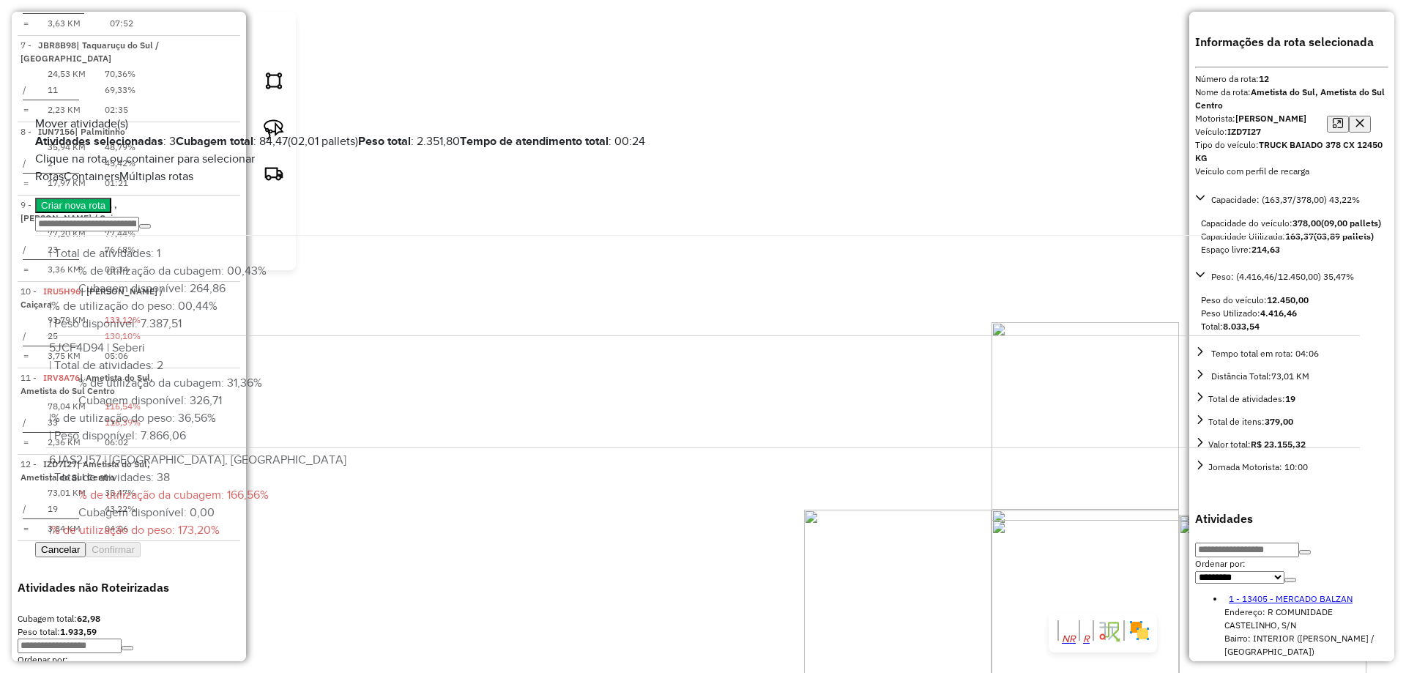
click at [141, 557] on button "Confirmar" at bounding box center [113, 549] width 55 height 15
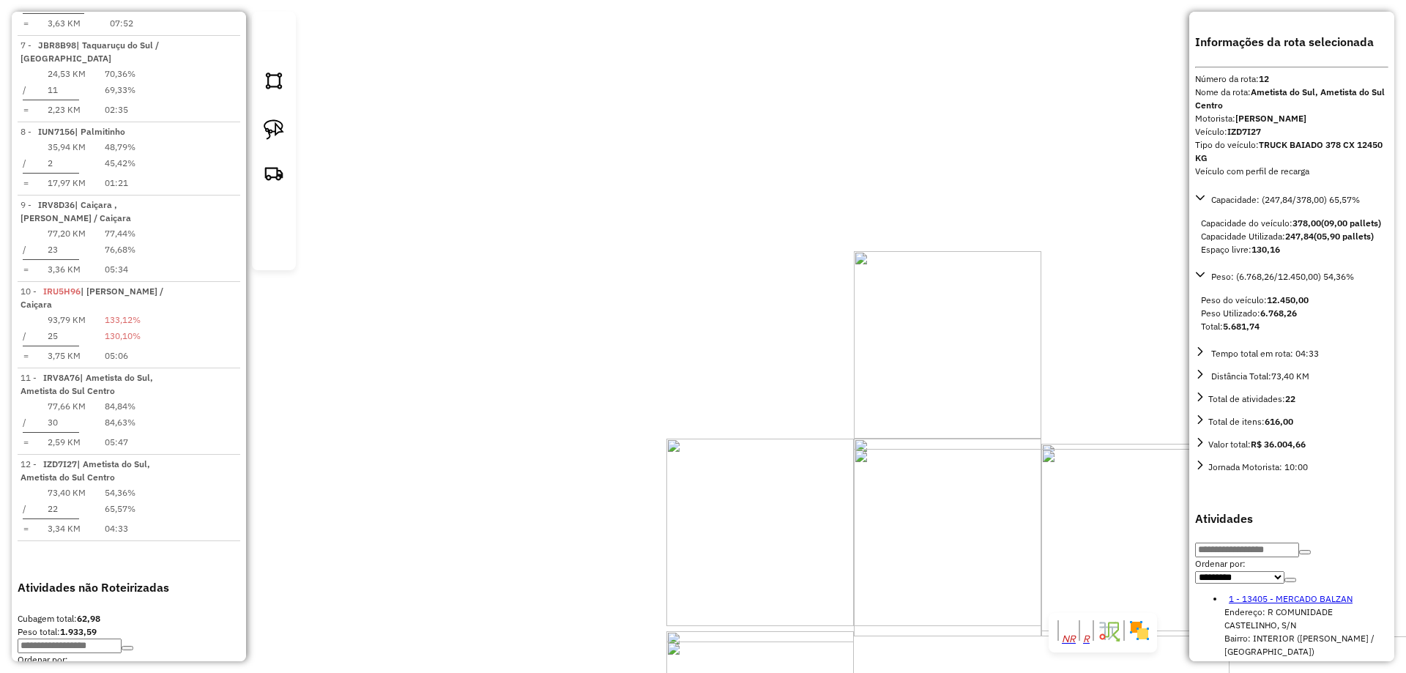
drag, startPoint x: 589, startPoint y: 319, endPoint x: 888, endPoint y: 278, distance: 301.6
click at [888, 278] on div "Janela de atendimento Grade de atendimento Capacidade Transportadoras Veículos …" at bounding box center [703, 336] width 1406 height 673
drag, startPoint x: 637, startPoint y: 406, endPoint x: 633, endPoint y: 372, distance: 34.0
click at [625, 362] on div "Janela de atendimento Grade de atendimento Capacidade Transportadoras Veículos …" at bounding box center [703, 336] width 1406 height 673
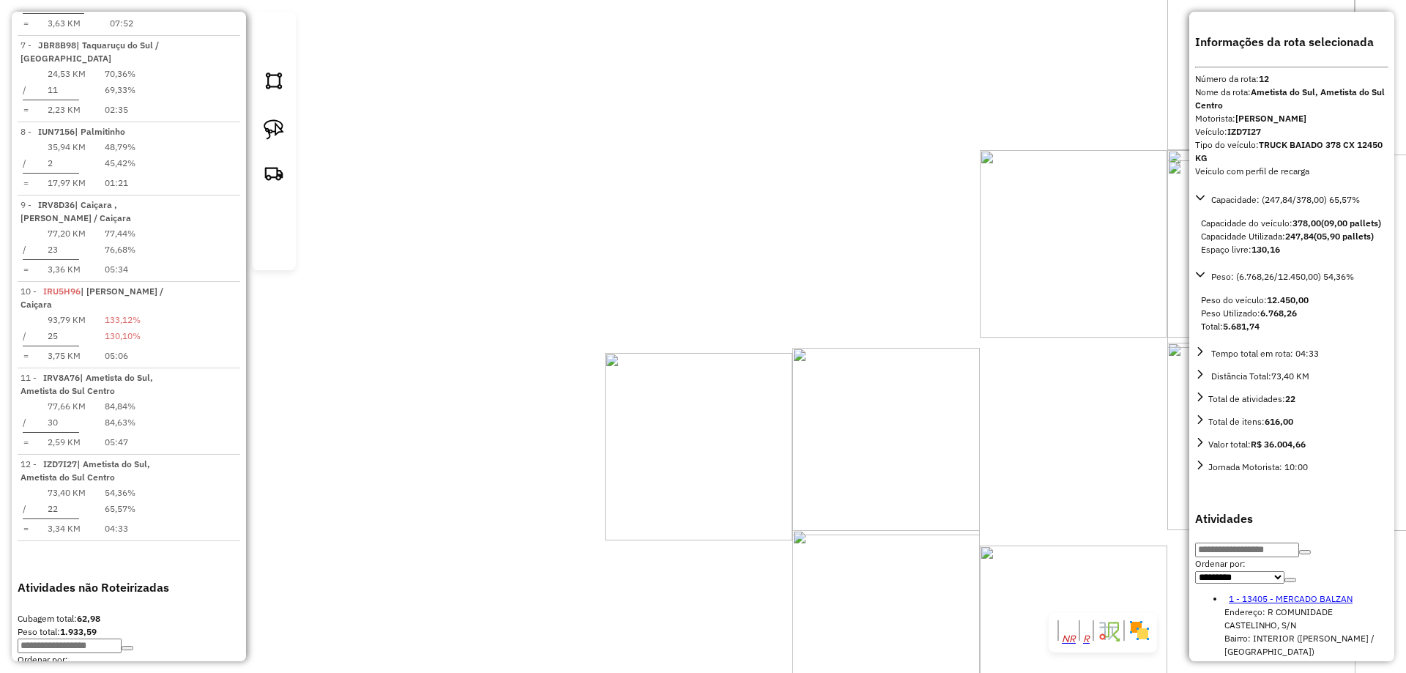
drag, startPoint x: 873, startPoint y: 319, endPoint x: 818, endPoint y: 454, distance: 145.5
click at [841, 472] on div "Janela de atendimento Grade de atendimento Capacidade Transportadoras Veículos …" at bounding box center [703, 336] width 1406 height 673
click at [272, 140] on img at bounding box center [274, 129] width 21 height 21
drag, startPoint x: 703, startPoint y: 4, endPoint x: 803, endPoint y: 473, distance: 480.0
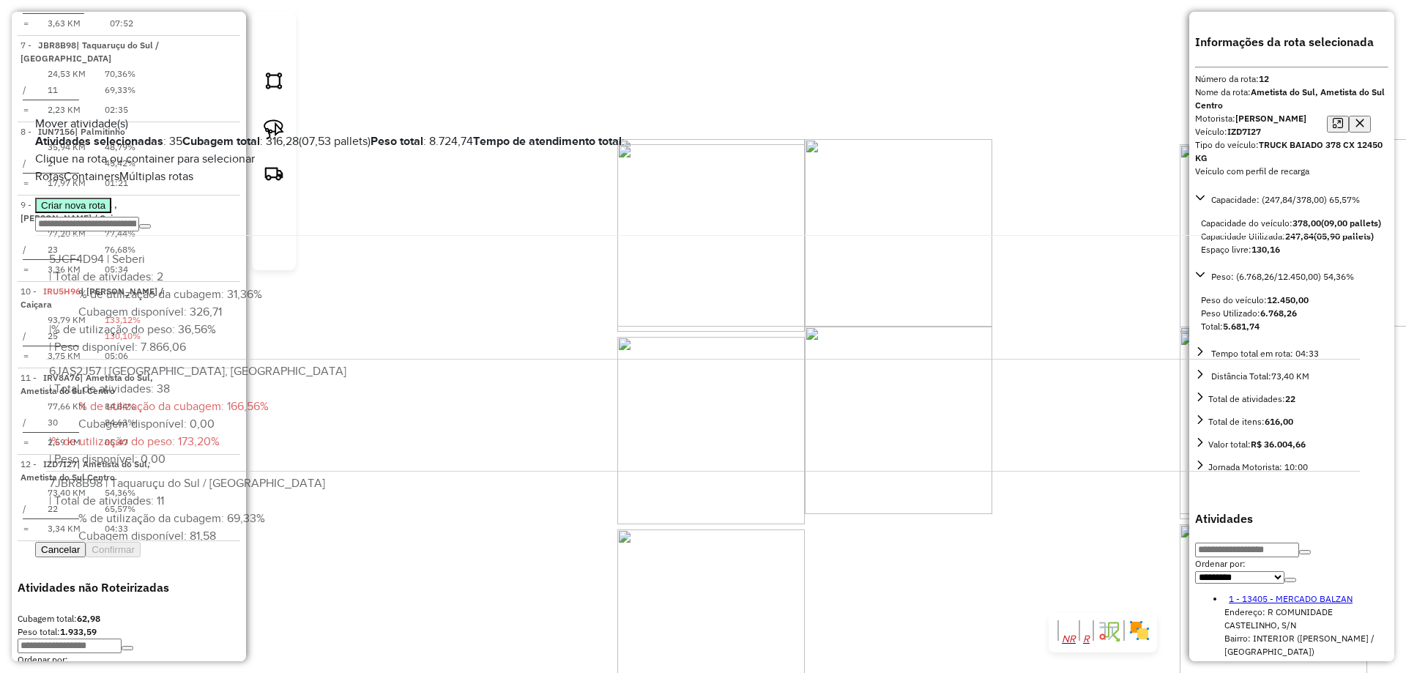
click at [111, 213] on button "Criar nova rota" at bounding box center [73, 205] width 76 height 15
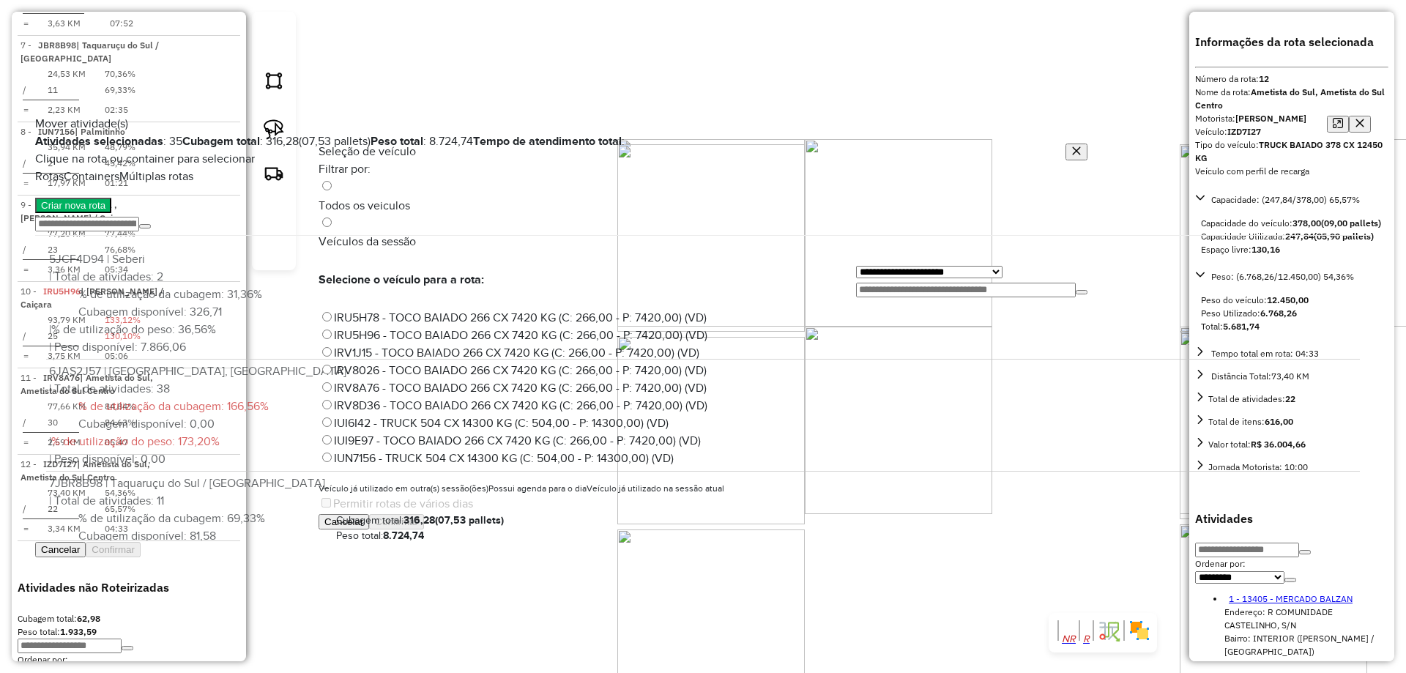
scroll to position [8, 4]
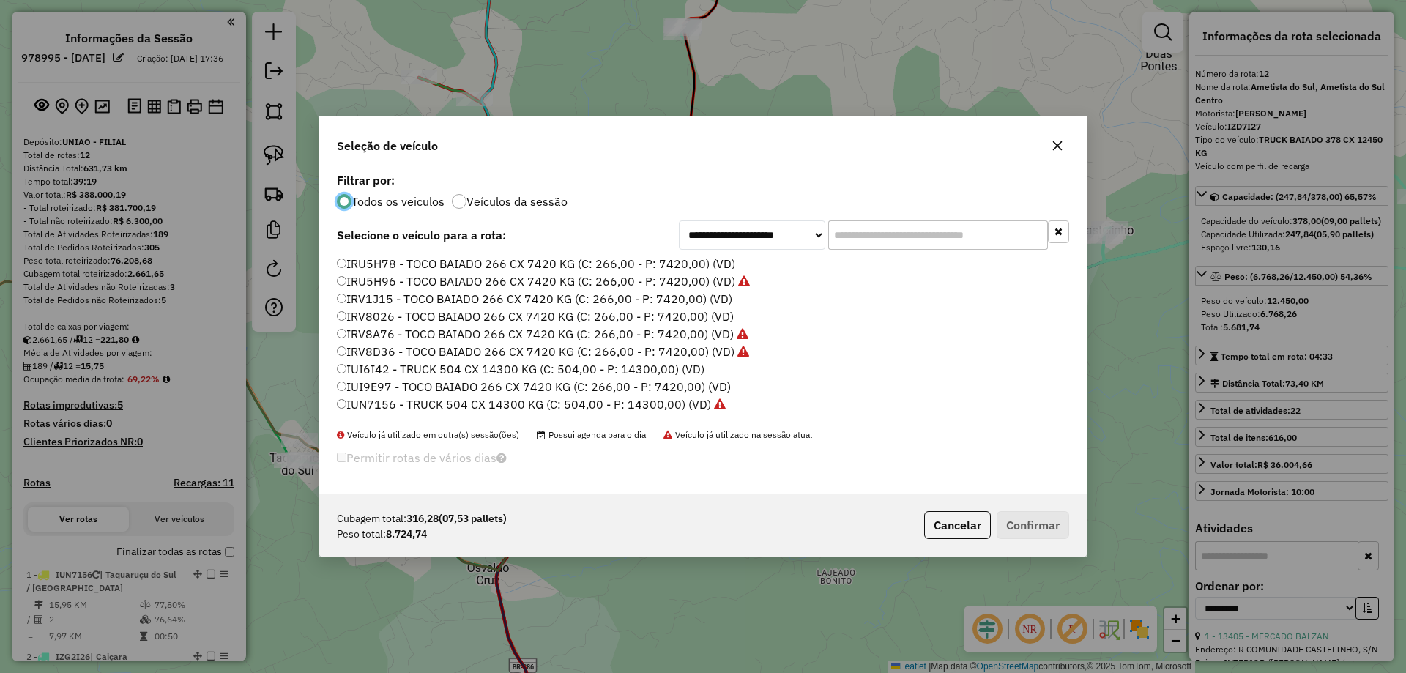
select select "**********"
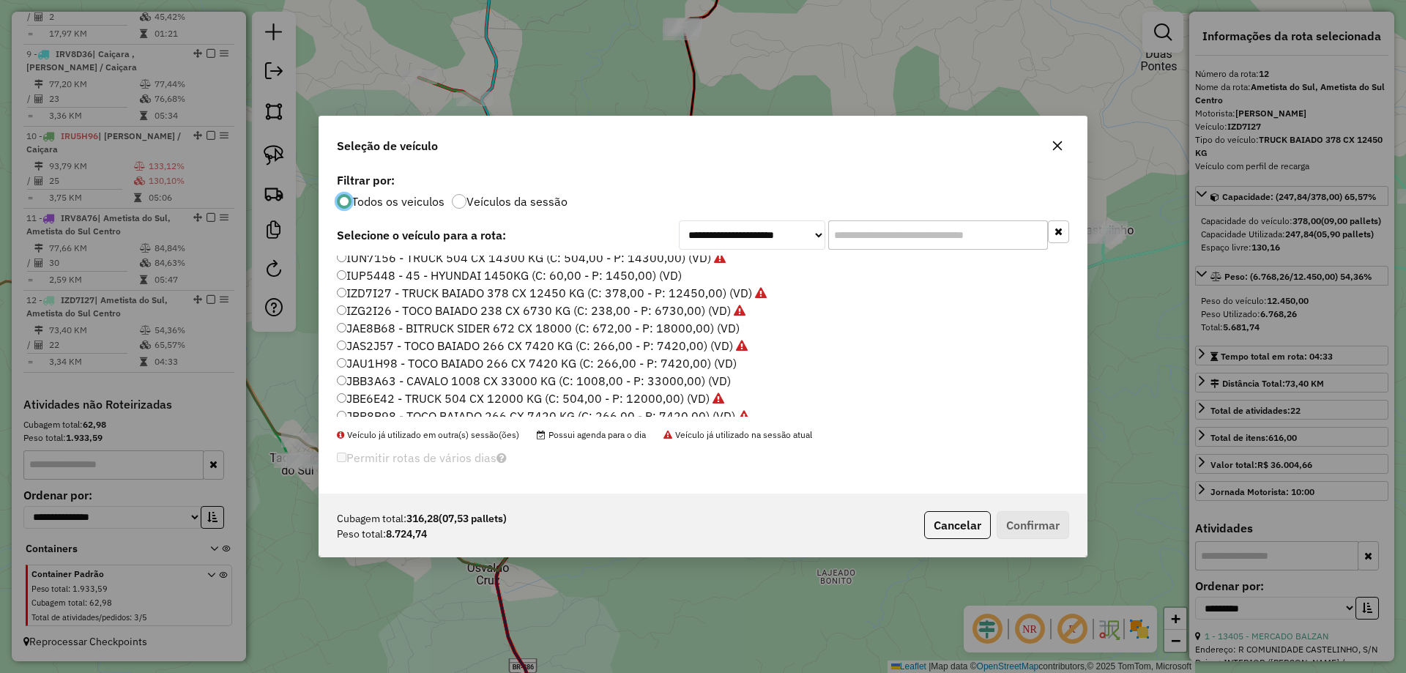
scroll to position [146, 0]
click at [375, 308] on label "IZG2I26 - TOCO BAIADO 238 CX 6730 KG (C: 238,00 - P: 6730,00) (VD)" at bounding box center [541, 311] width 409 height 18
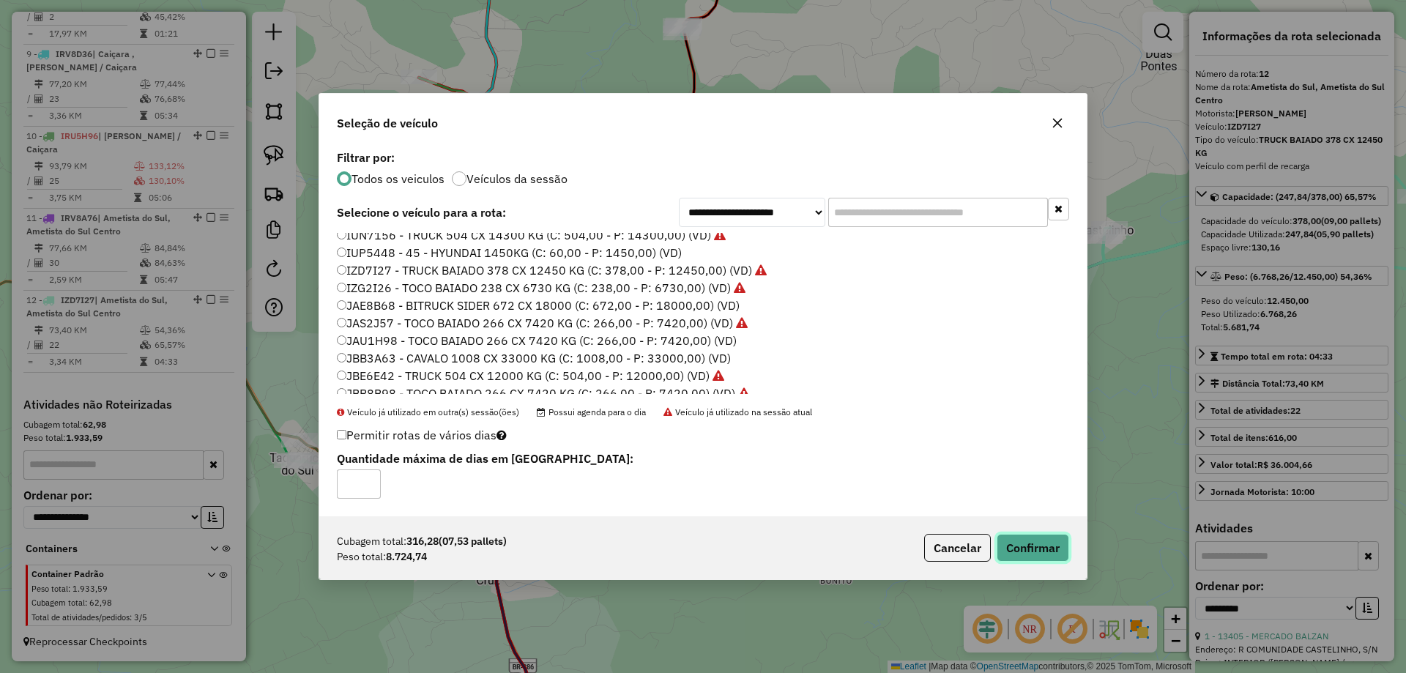
click at [1030, 554] on button "Confirmar" at bounding box center [1033, 548] width 72 height 28
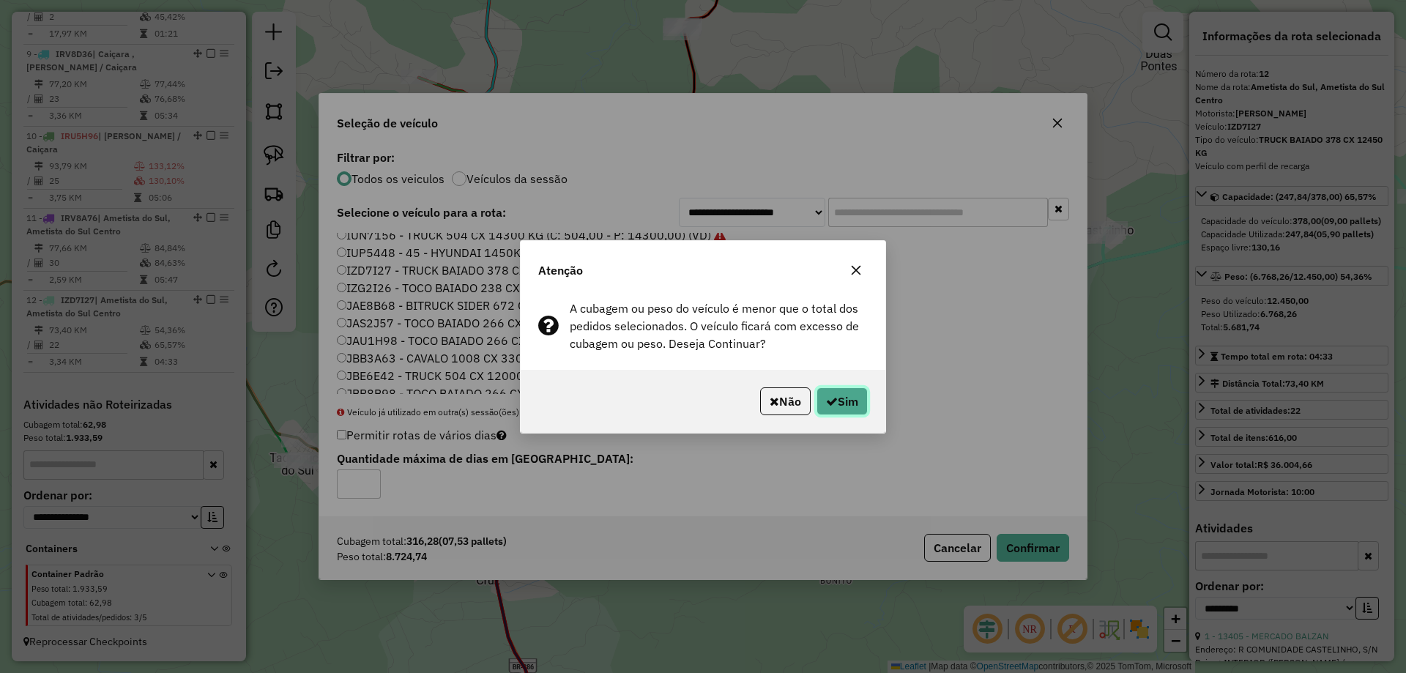
click at [829, 404] on icon "button" at bounding box center [832, 401] width 12 height 12
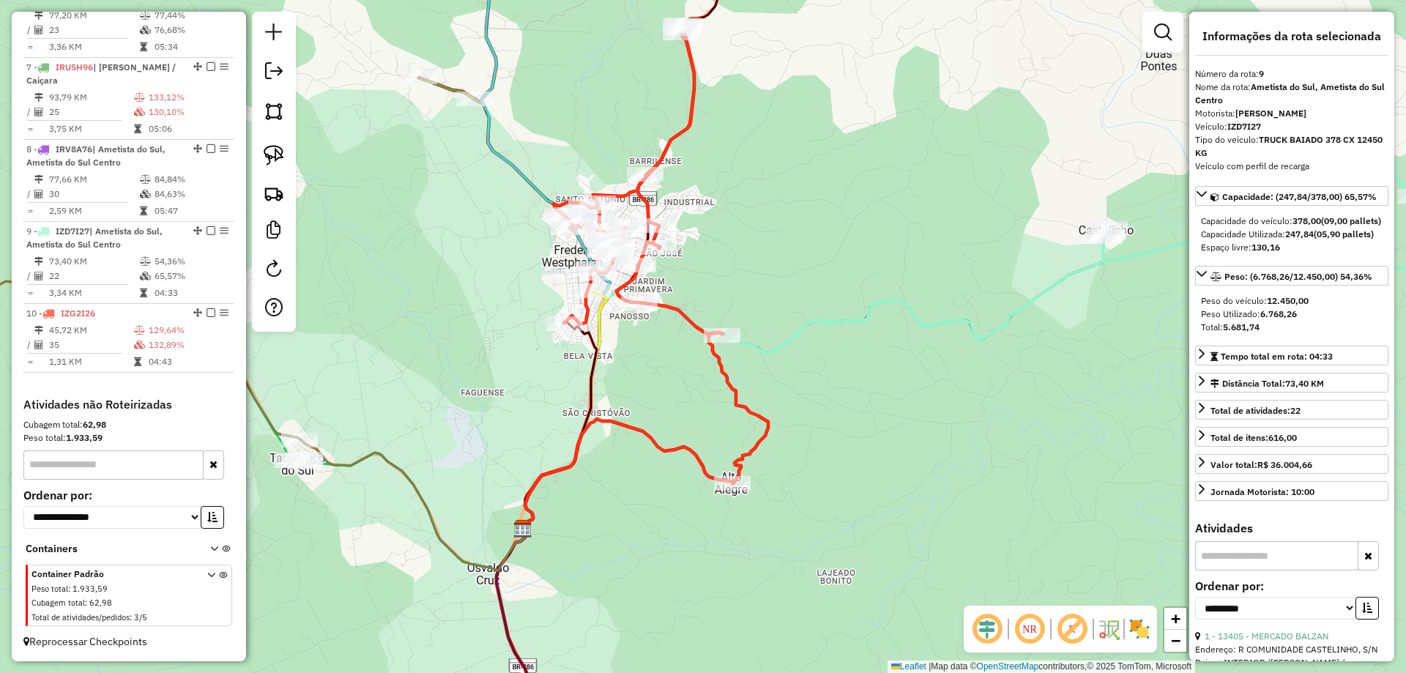
scroll to position [986, 0]
click at [269, 152] on img at bounding box center [274, 155] width 21 height 21
drag, startPoint x: 581, startPoint y: 305, endPoint x: 567, endPoint y: 286, distance: 23.4
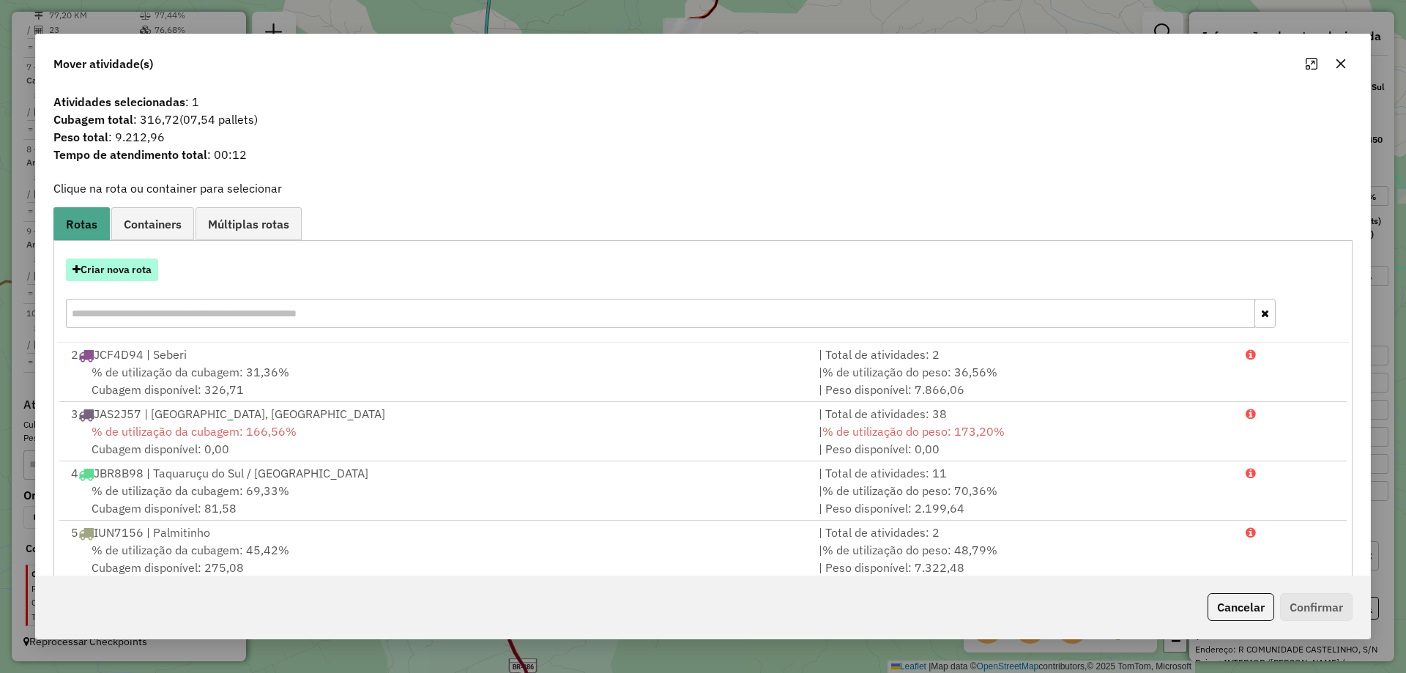
click at [127, 271] on button "Criar nova rota" at bounding box center [112, 269] width 92 height 23
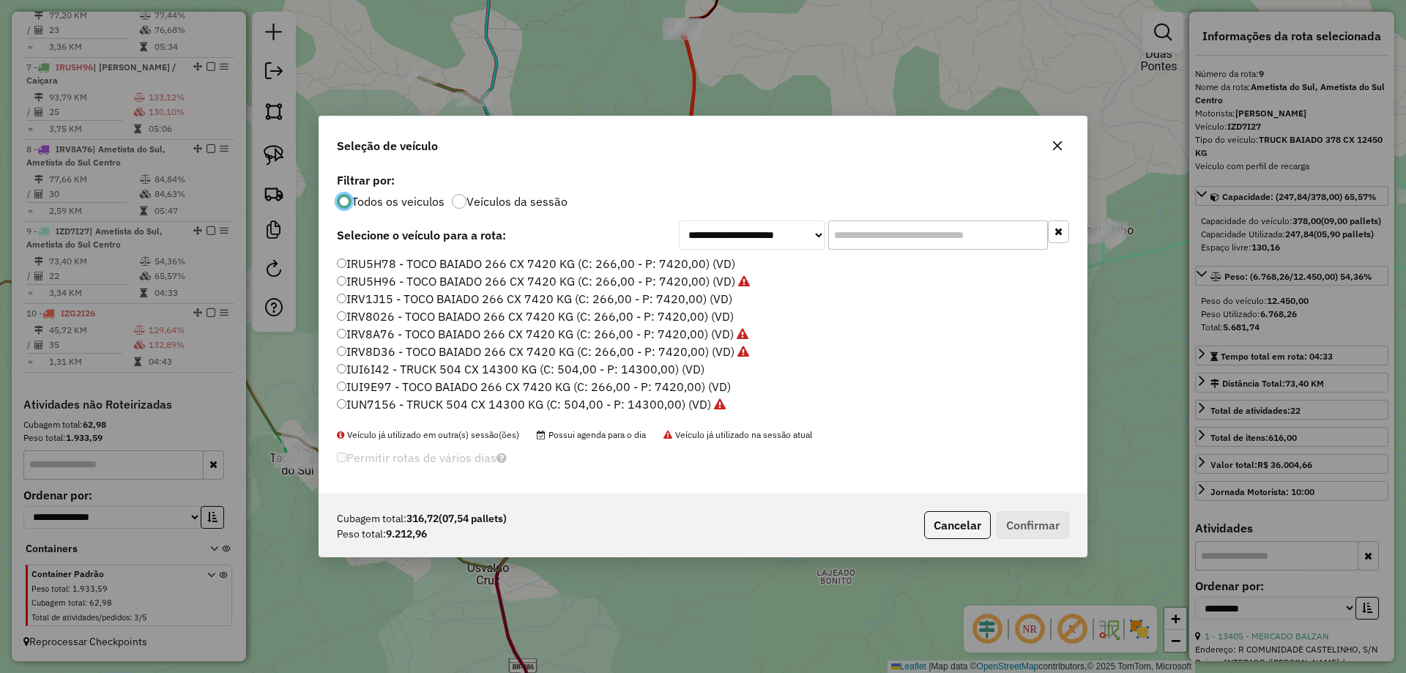
scroll to position [8, 4]
click at [377, 372] on label "IUI6I42 - TRUCK 504 CX 14300 KG (C: 504,00 - P: 14300,00) (VD)" at bounding box center [521, 369] width 368 height 18
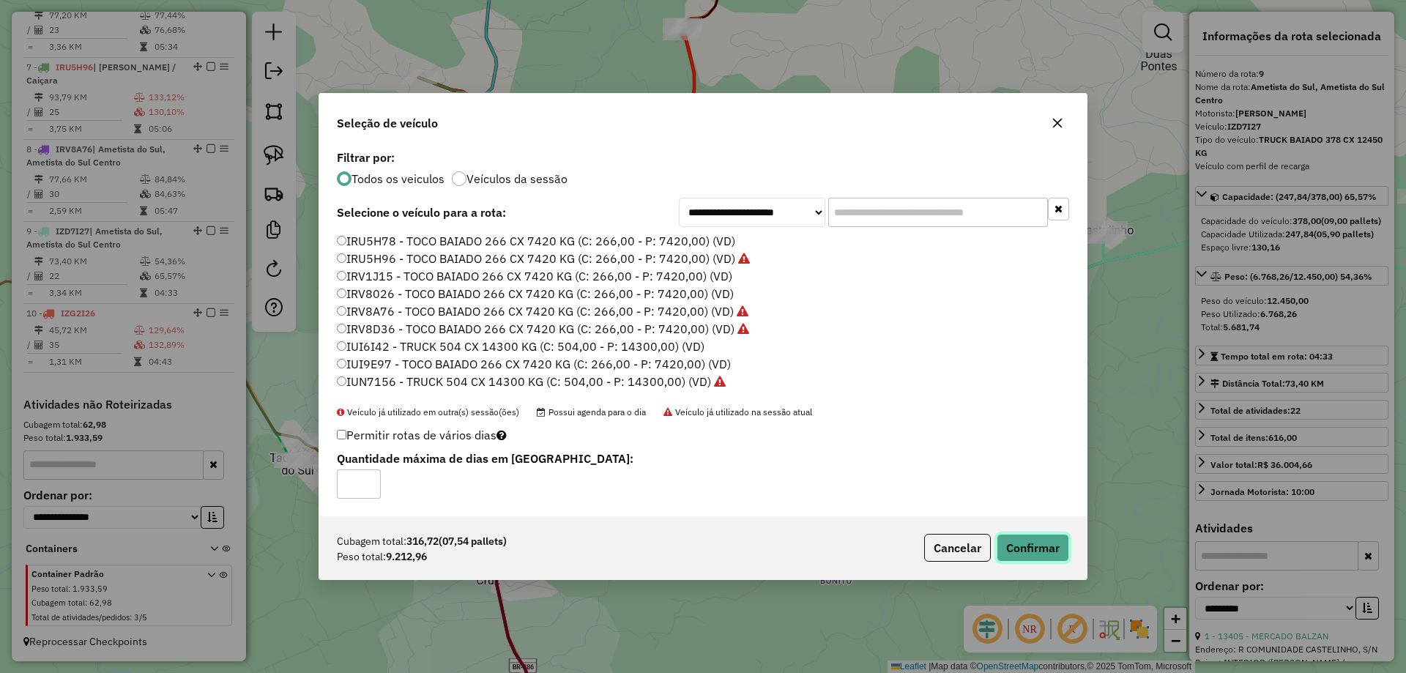
click at [1038, 543] on button "Confirmar" at bounding box center [1033, 548] width 72 height 28
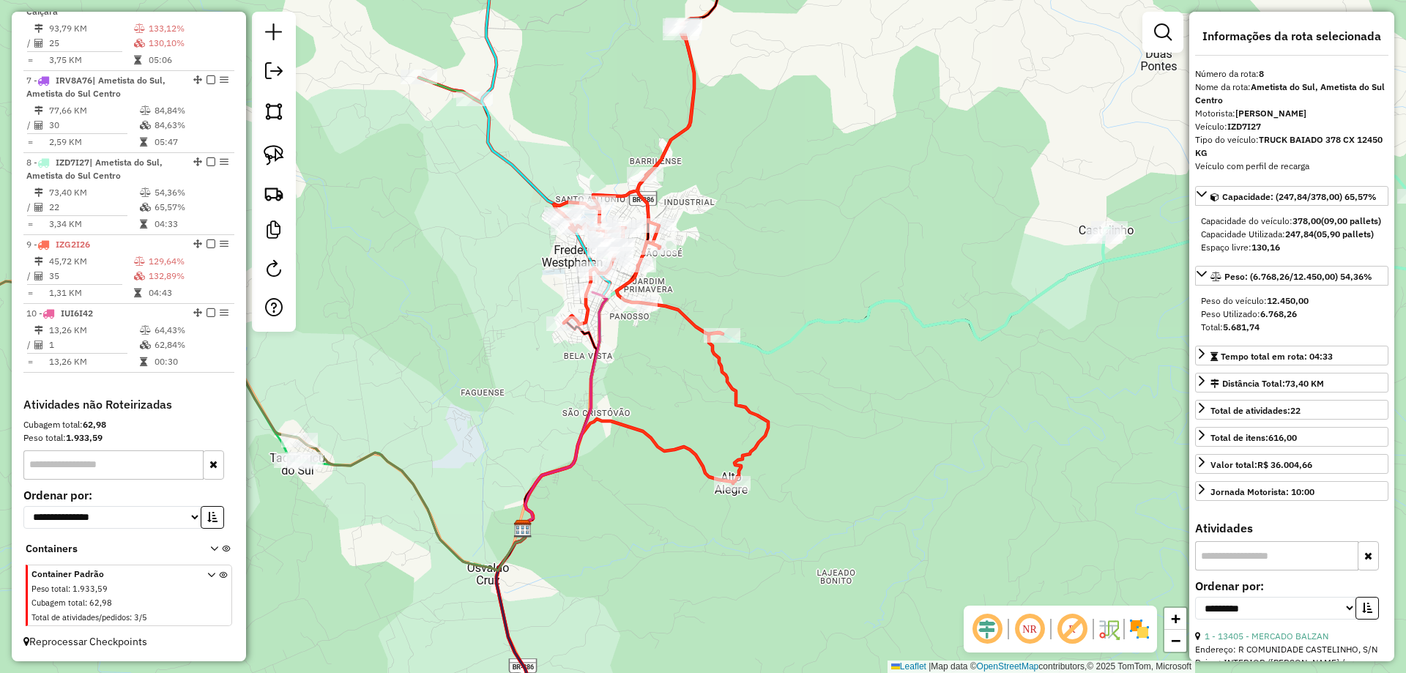
scroll to position [973, 0]
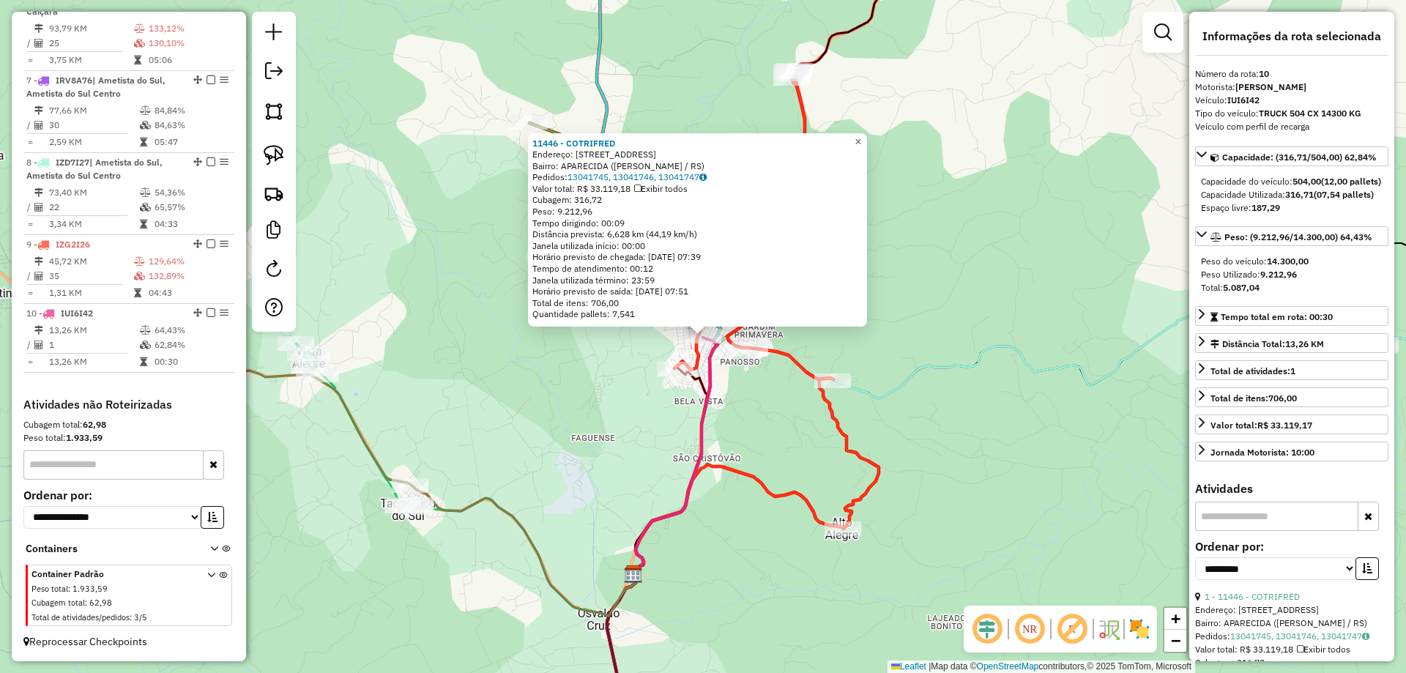
drag, startPoint x: 874, startPoint y: 142, endPoint x: 866, endPoint y: 160, distance: 19.3
click at [867, 142] on link "×" at bounding box center [858, 142] width 18 height 18
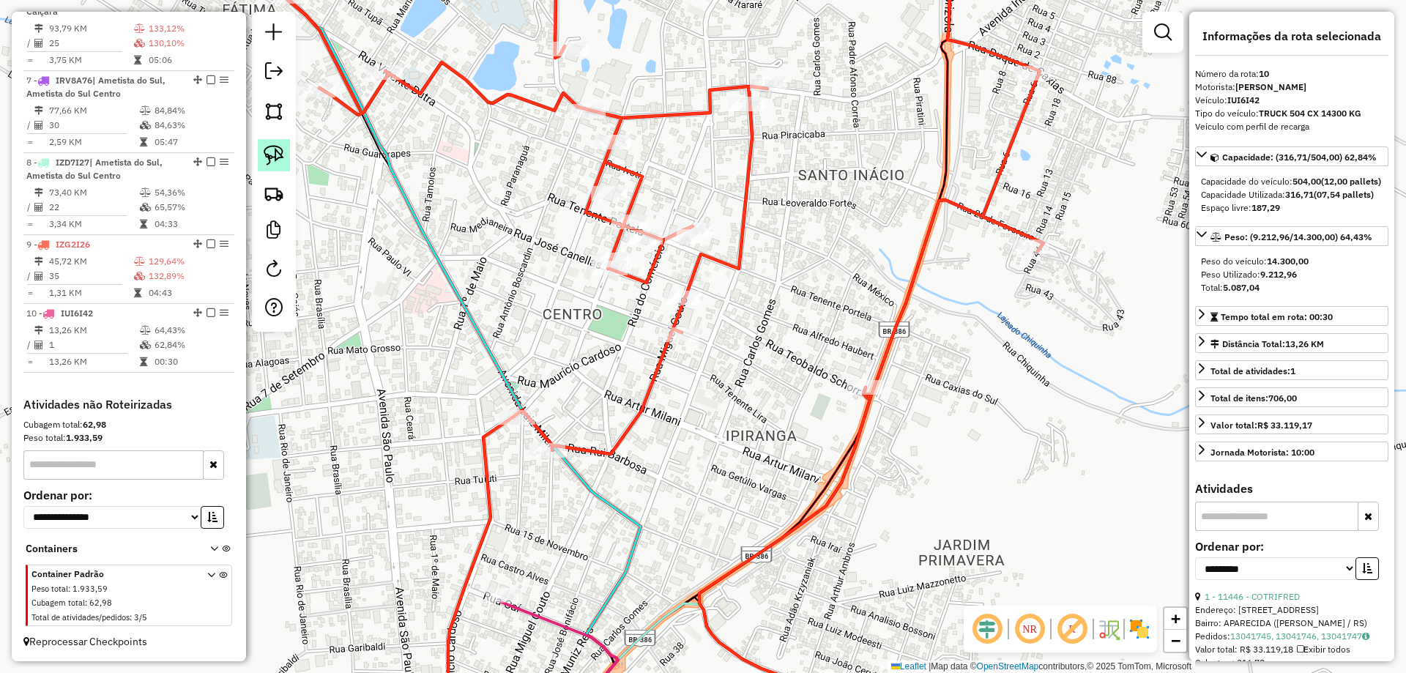
click at [273, 165] on link at bounding box center [274, 155] width 32 height 32
drag, startPoint x: 675, startPoint y: 351, endPoint x: 664, endPoint y: 319, distance: 34.7
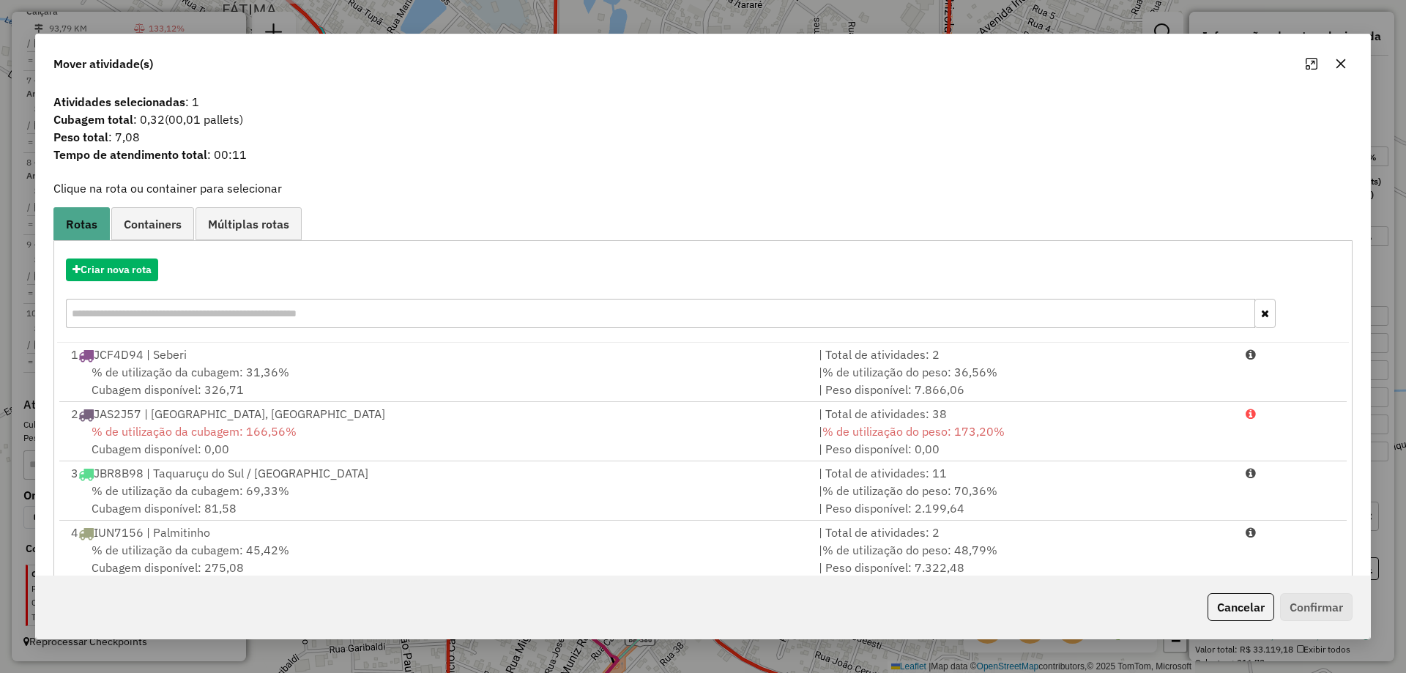
click at [1346, 76] on div "Mover atividade(s)" at bounding box center [703, 60] width 1334 height 53
click at [1346, 67] on icon "button" at bounding box center [1341, 64] width 12 height 12
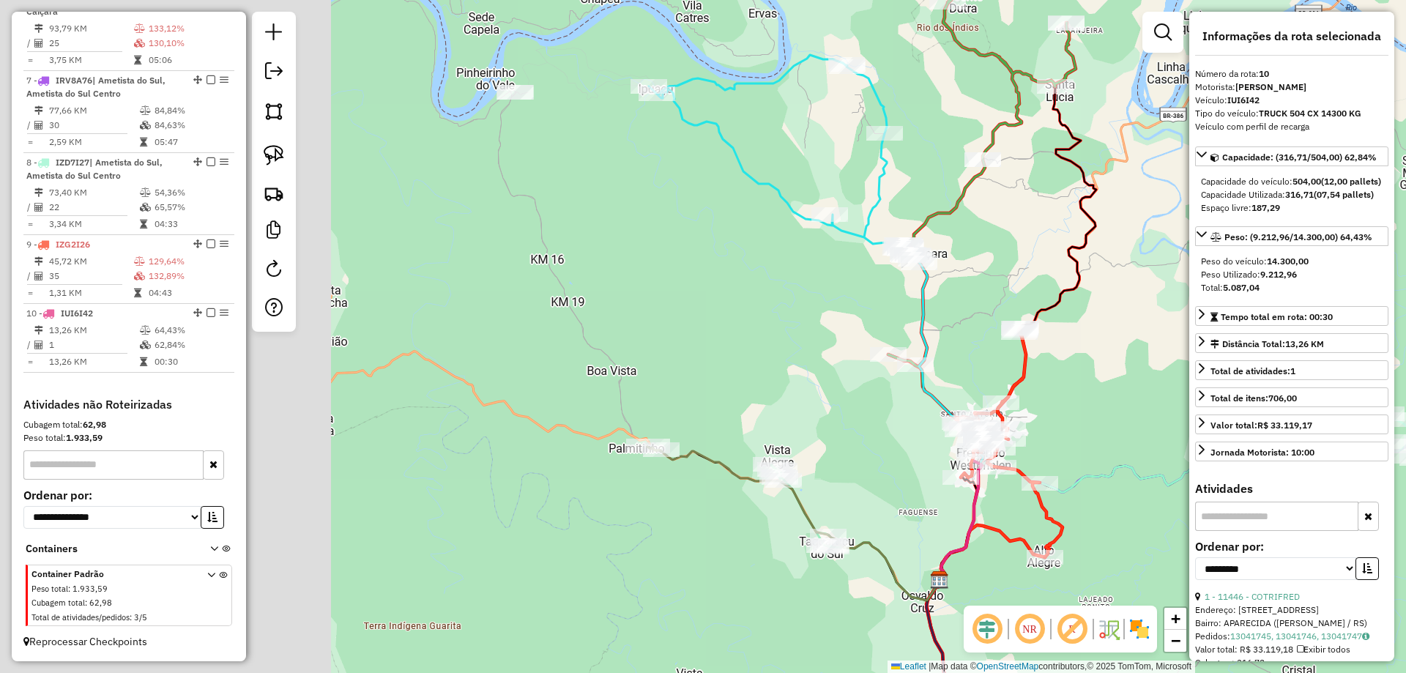
drag, startPoint x: 423, startPoint y: 245, endPoint x: 872, endPoint y: 315, distance: 455.0
click at [934, 318] on div "Janela de atendimento Grade de atendimento Capacidade Transportadoras Veículos …" at bounding box center [703, 336] width 1406 height 673
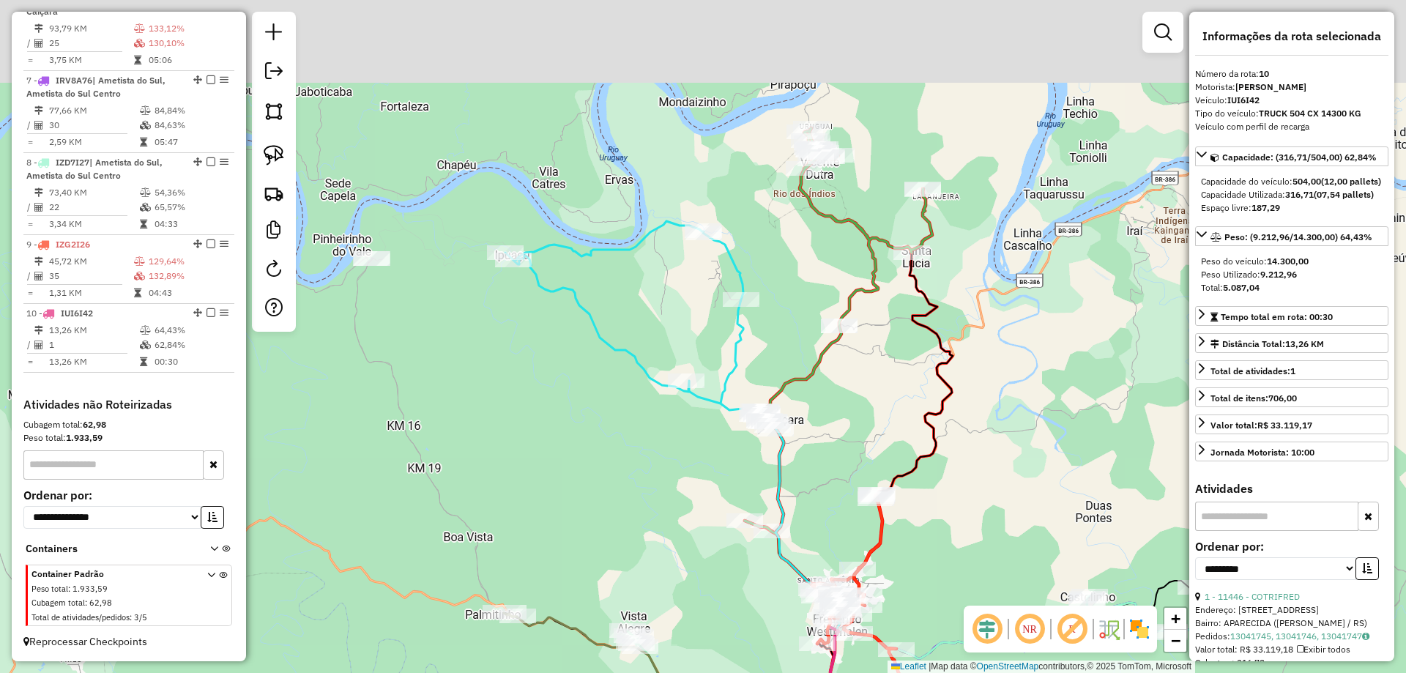
drag, startPoint x: 770, startPoint y: 201, endPoint x: 528, endPoint y: 371, distance: 295.6
click at [529, 371] on div "Janela de atendimento Grade de atendimento Capacidade Transportadoras Veículos …" at bounding box center [703, 336] width 1406 height 673
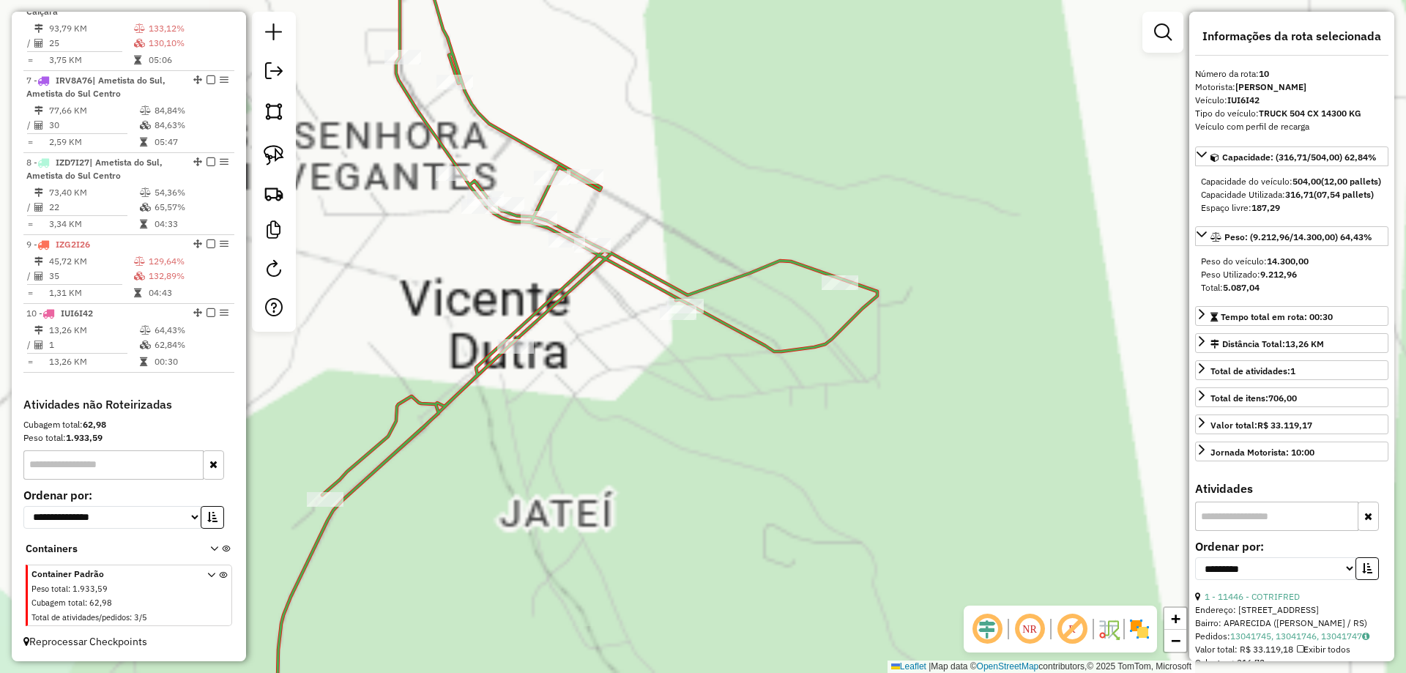
click at [830, 310] on div "Janela de atendimento Grade de atendimento Capacidade Transportadoras Veículos …" at bounding box center [703, 336] width 1406 height 673
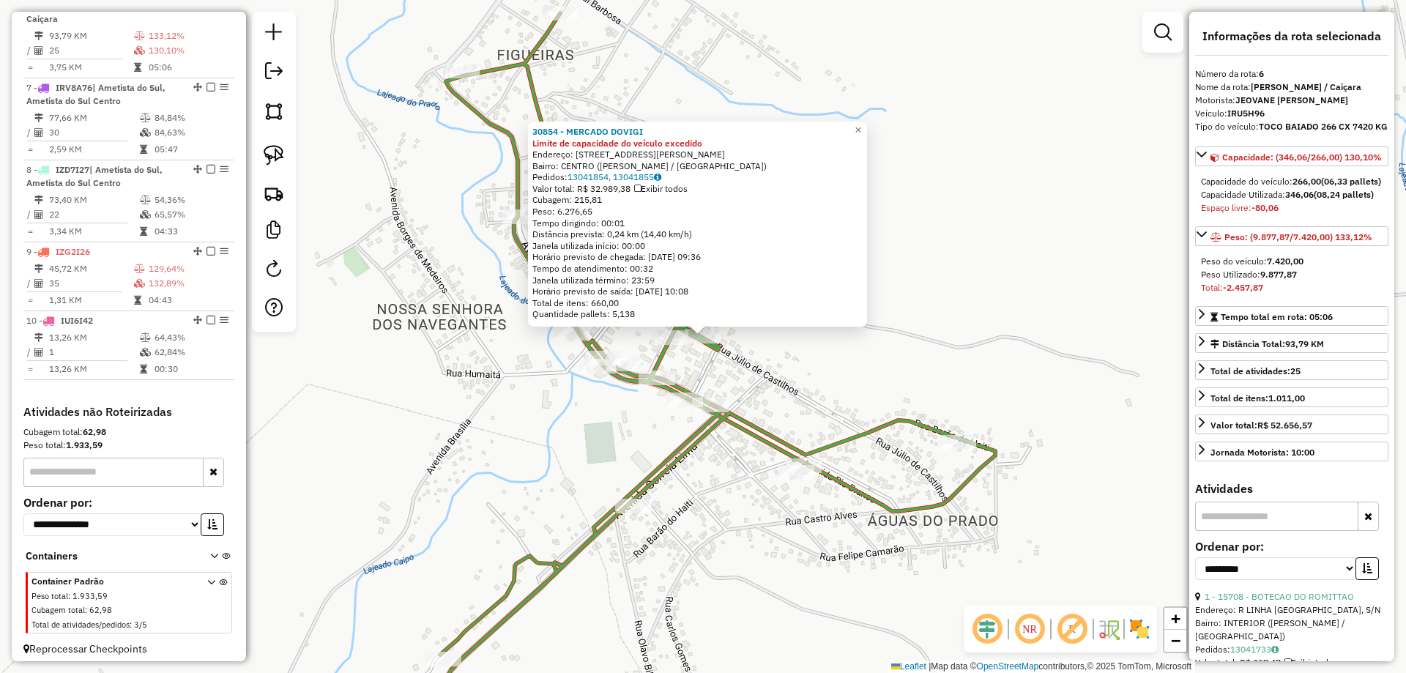
scroll to position [950, 0]
drag, startPoint x: 871, startPoint y: 129, endPoint x: 858, endPoint y: 145, distance: 20.4
click at [861, 128] on span "×" at bounding box center [858, 130] width 7 height 12
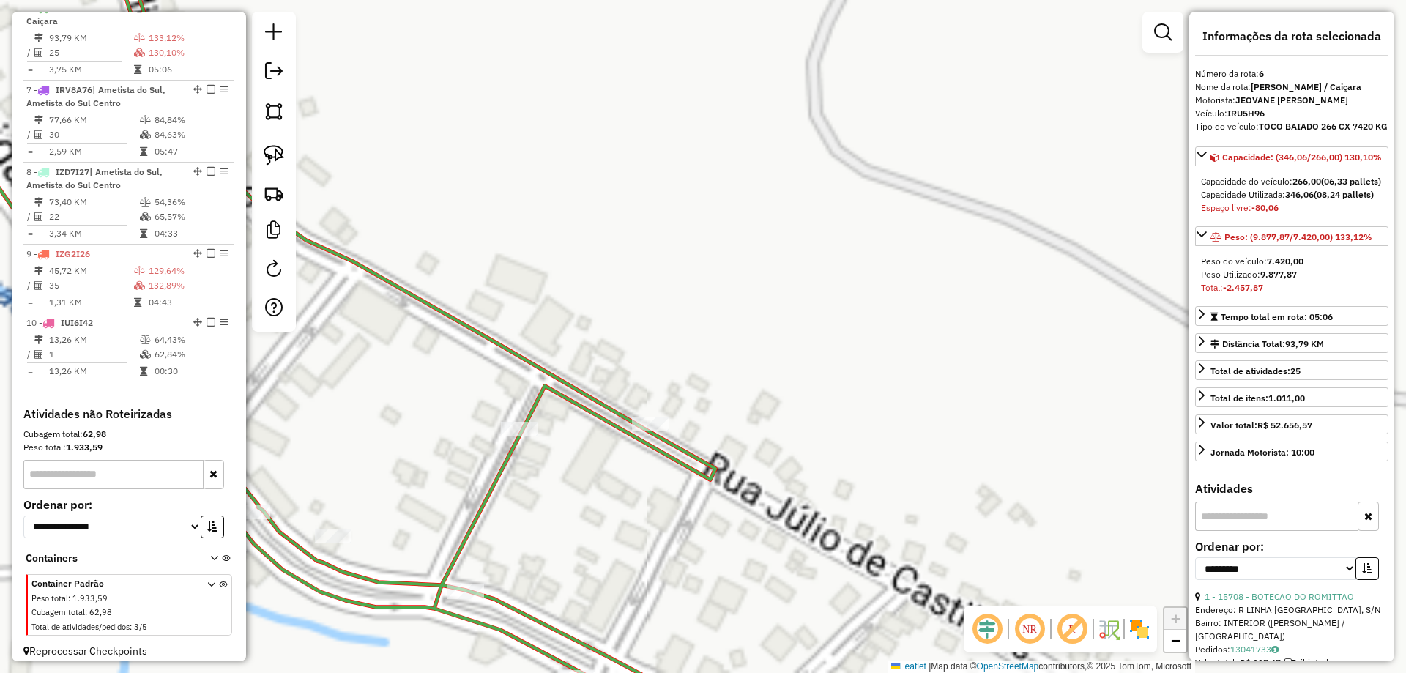
drag, startPoint x: 691, startPoint y: 283, endPoint x: 677, endPoint y: 278, distance: 15.1
click at [691, 278] on div "Janela de atendimento Grade de atendimento Capacidade Transportadoras Veículos …" at bounding box center [703, 336] width 1406 height 673
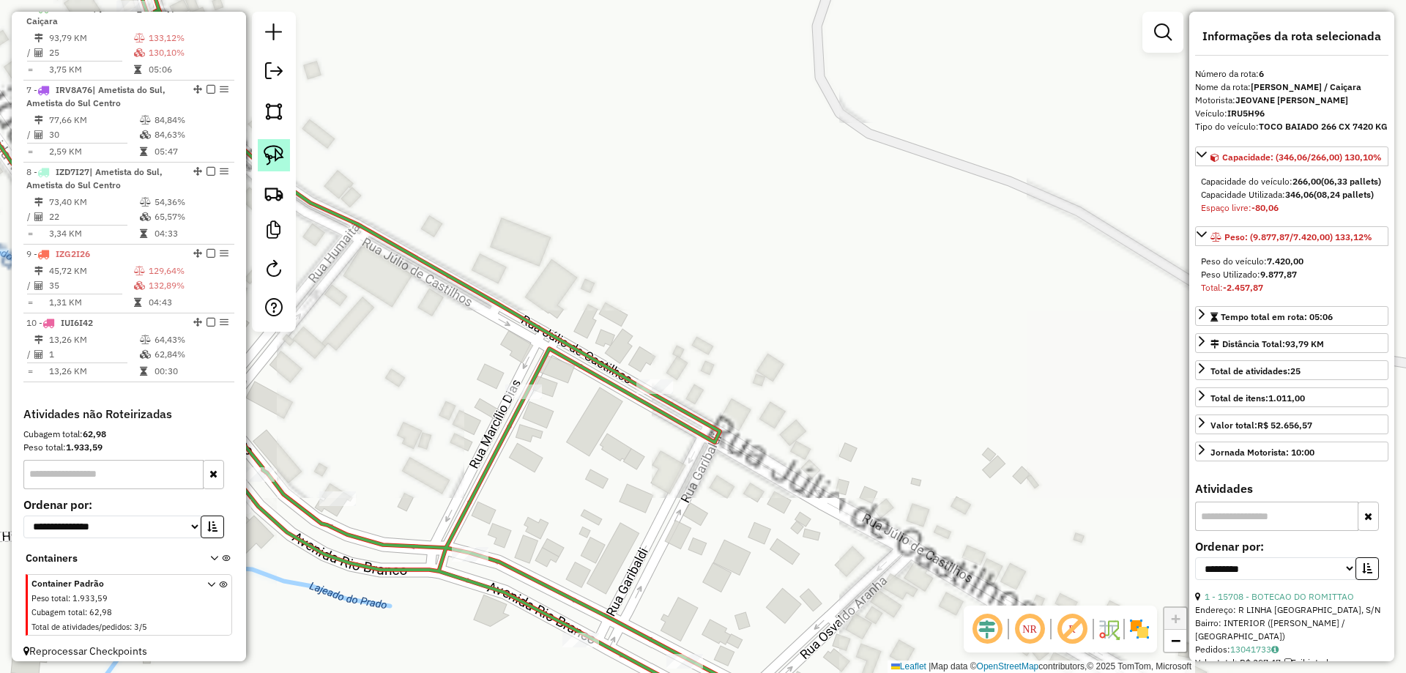
click at [279, 153] on img at bounding box center [274, 155] width 21 height 21
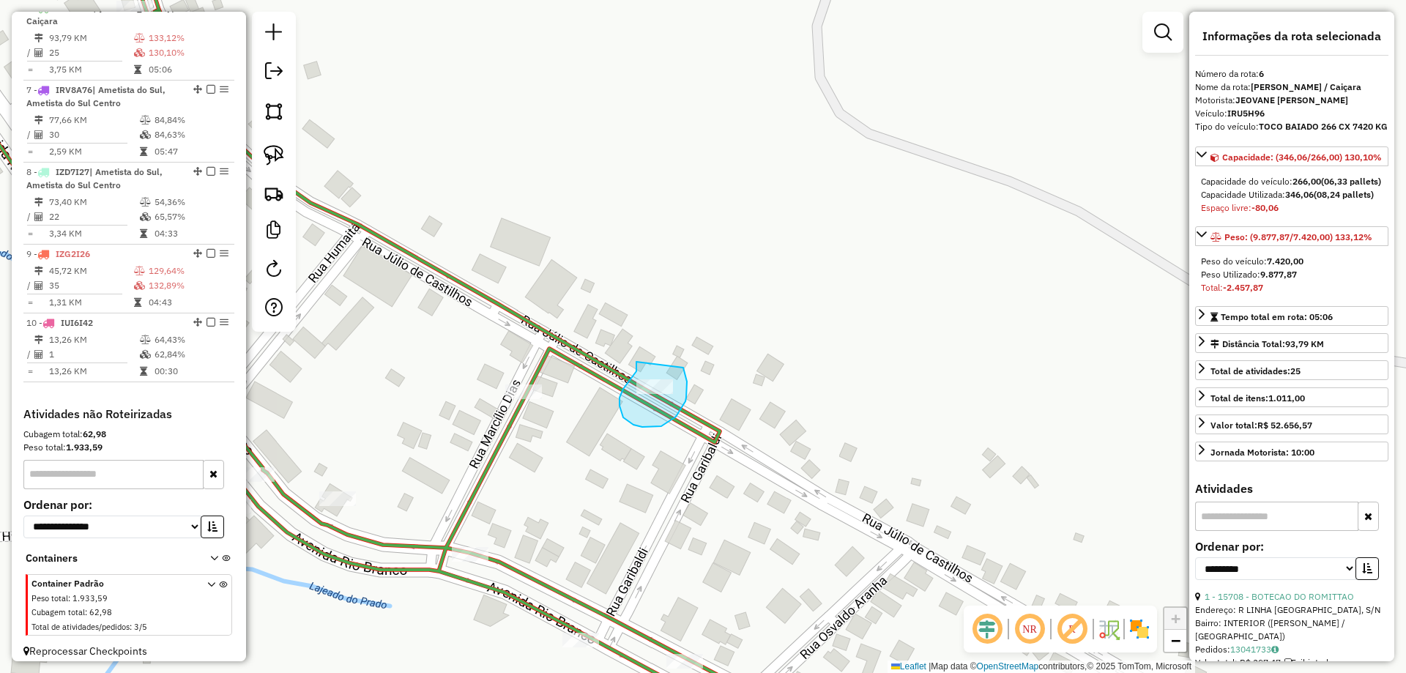
drag, startPoint x: 636, startPoint y: 362, endPoint x: 683, endPoint y: 368, distance: 47.2
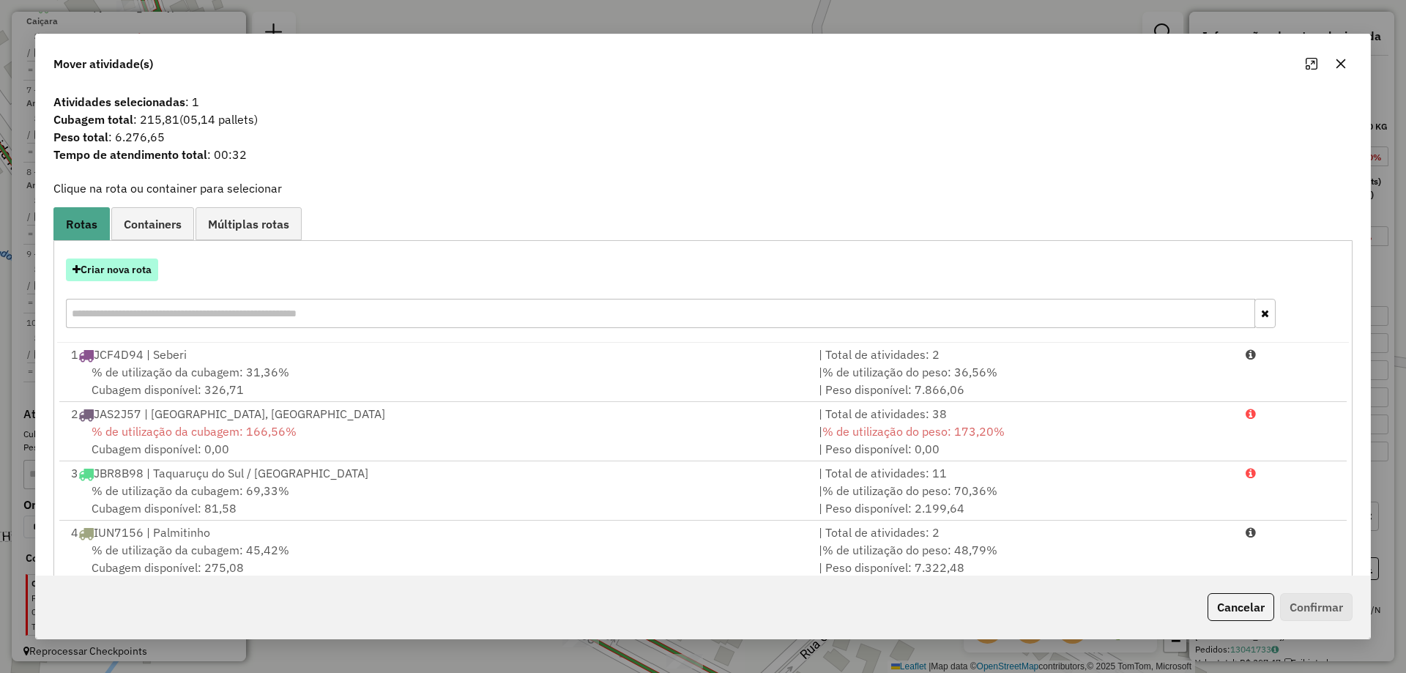
click at [125, 270] on button "Criar nova rota" at bounding box center [112, 269] width 92 height 23
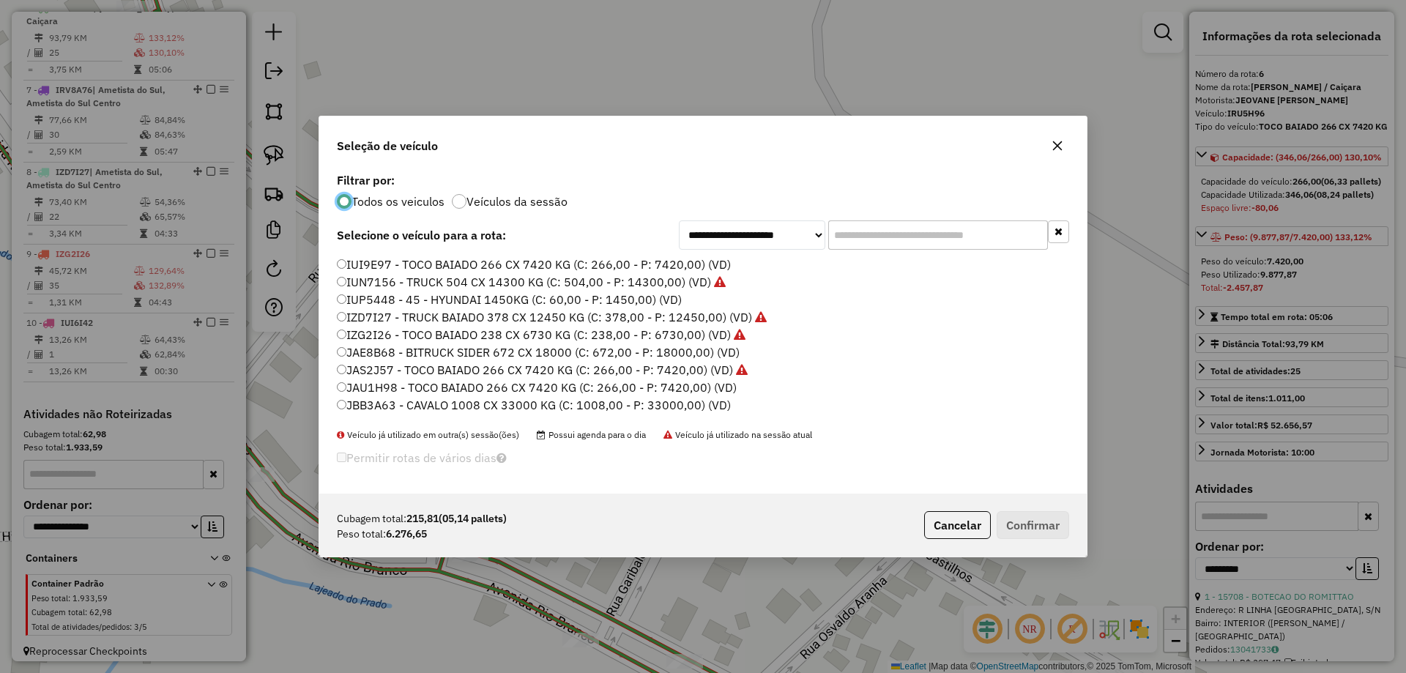
scroll to position [146, 0]
click at [371, 360] on label "JAU1H98 - TOCO BAIADO 266 CX 7420 KG (C: 266,00 - P: 7420,00) (VD)" at bounding box center [537, 363] width 400 height 18
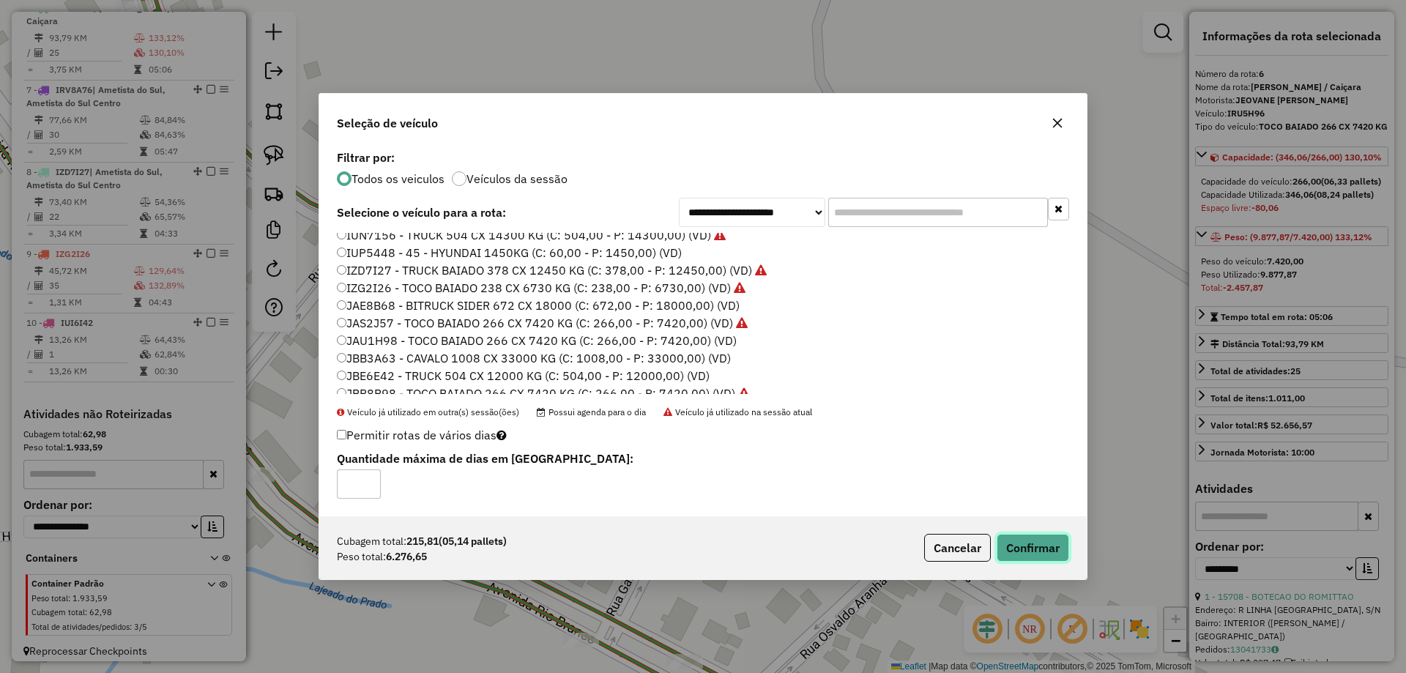
click at [1027, 538] on button "Confirmar" at bounding box center [1033, 548] width 72 height 28
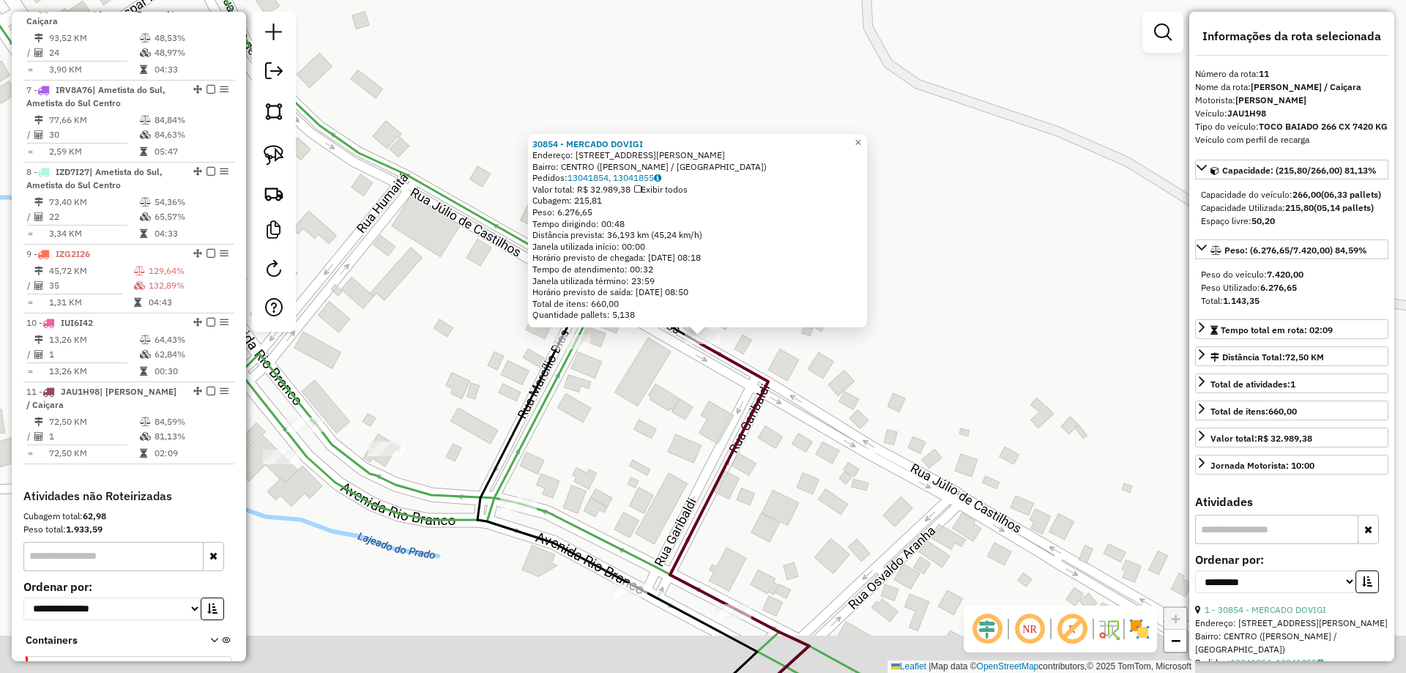
scroll to position [1055, 0]
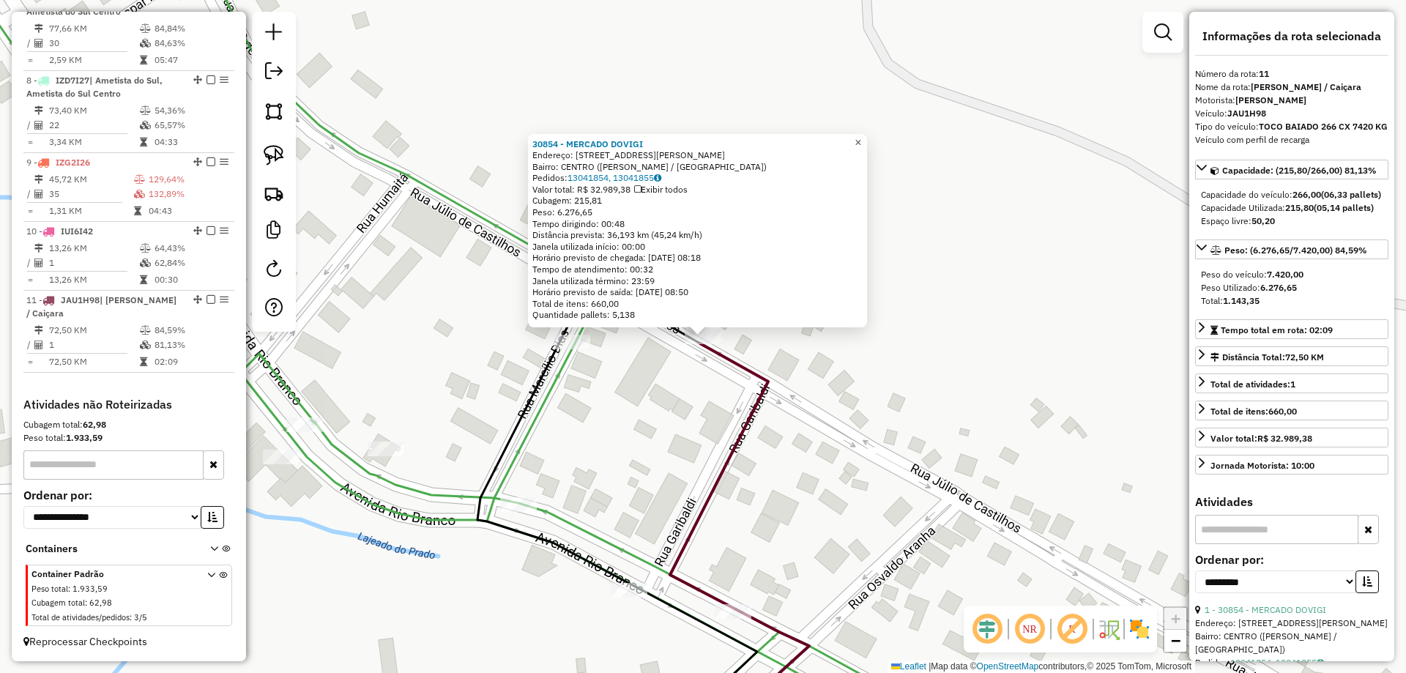
click at [861, 143] on span "×" at bounding box center [858, 142] width 7 height 12
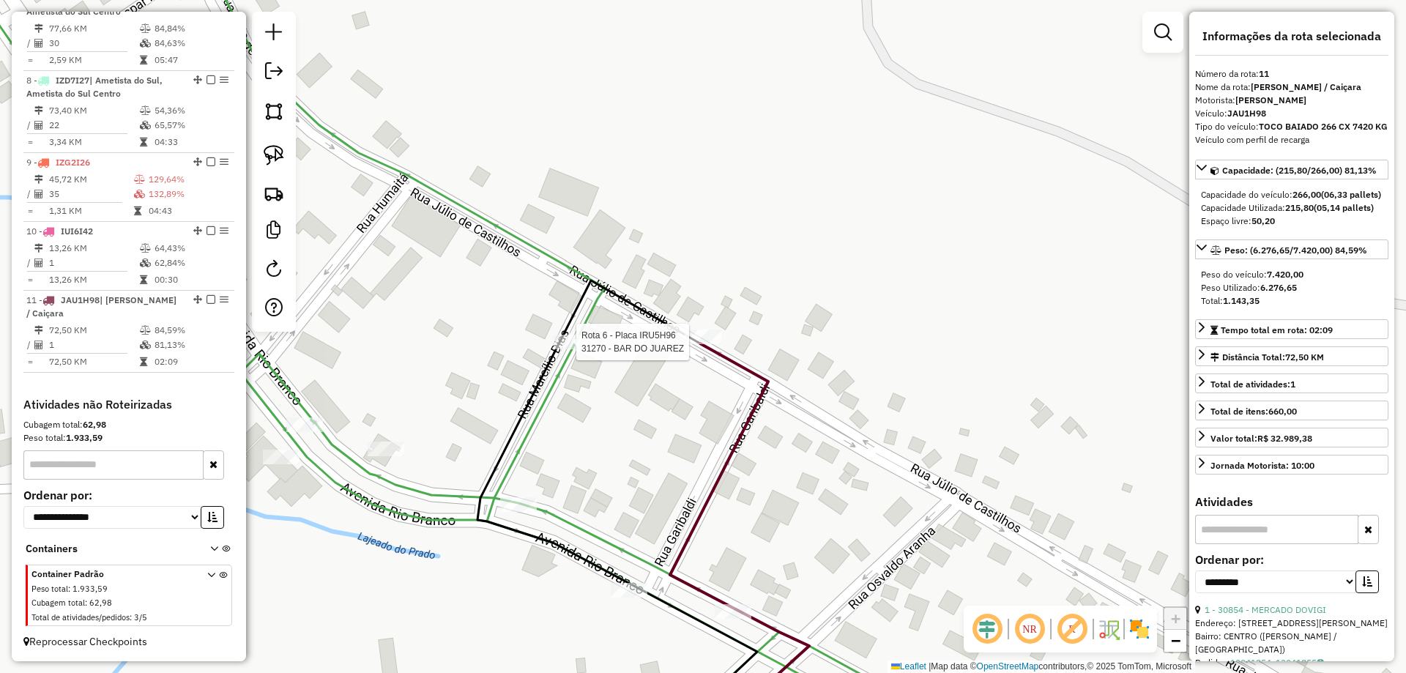
click at [576, 349] on div at bounding box center [572, 342] width 37 height 15
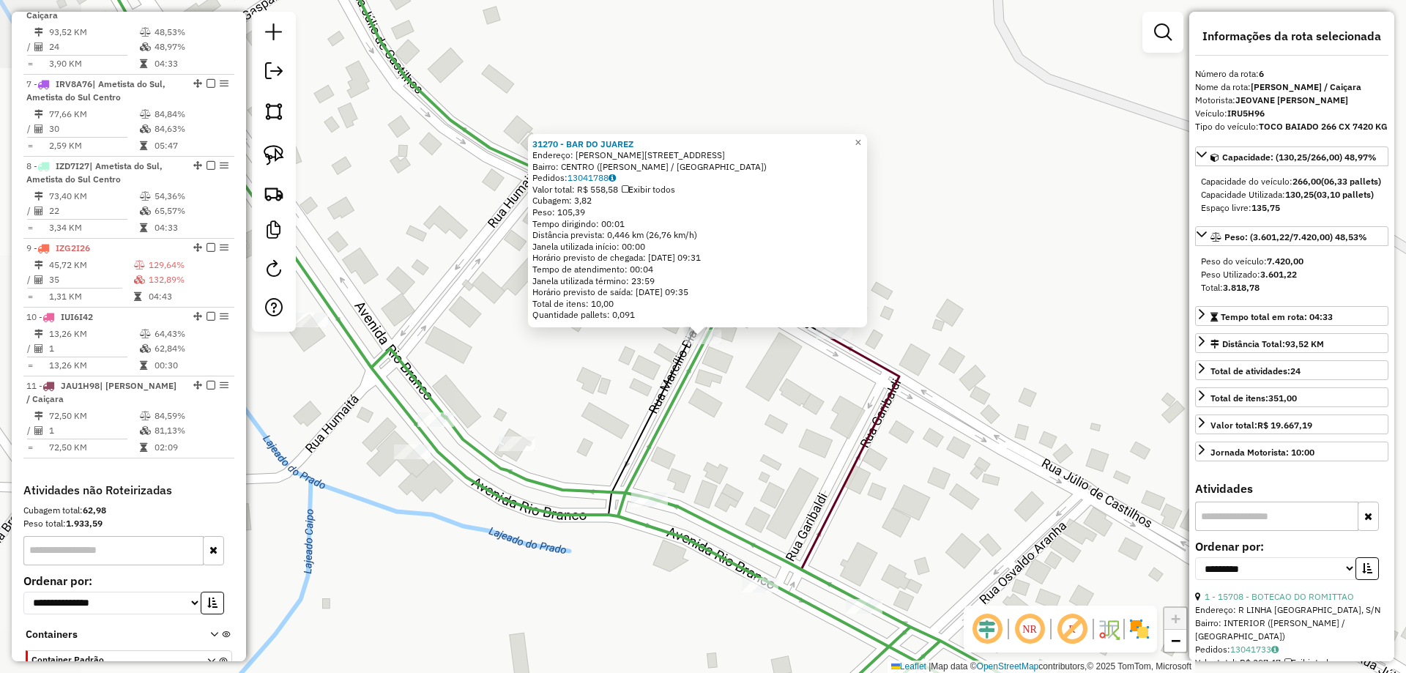
scroll to position [950, 0]
click at [861, 143] on span "×" at bounding box center [858, 142] width 7 height 12
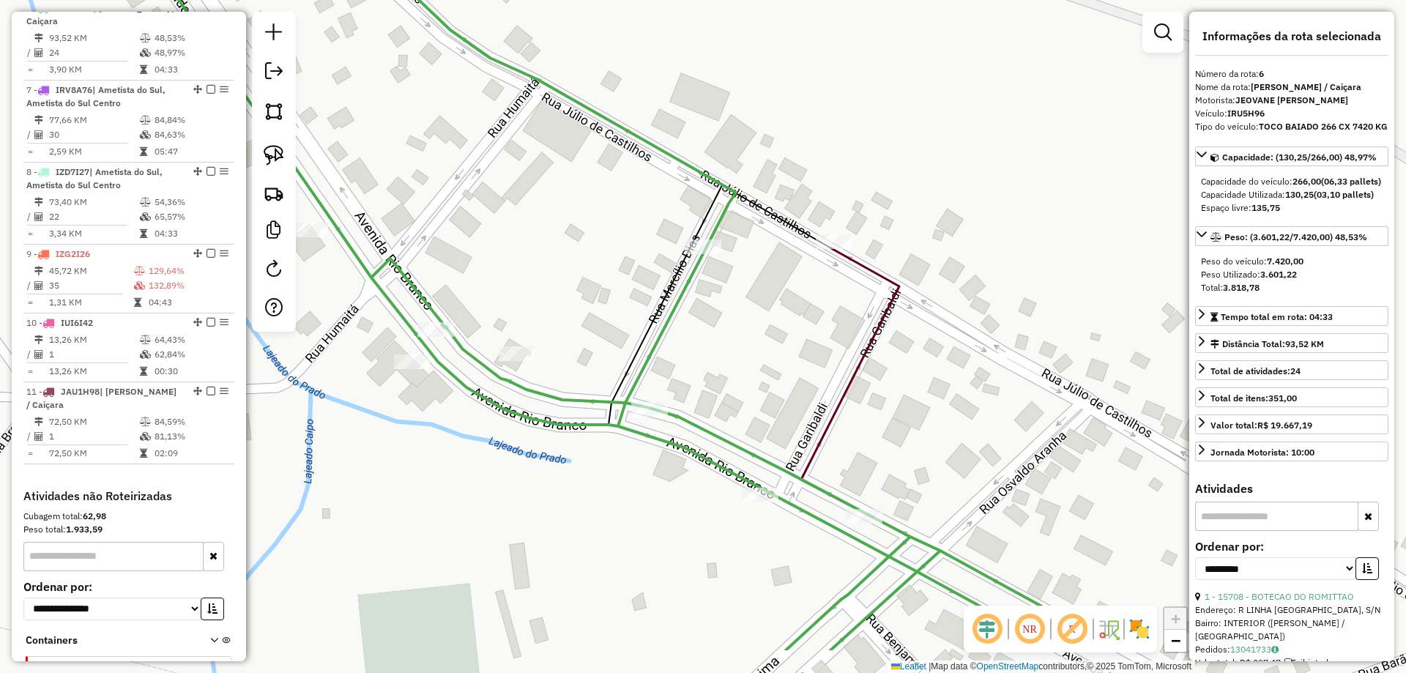
drag, startPoint x: 905, startPoint y: 513, endPoint x: 859, endPoint y: 463, distance: 67.9
click at [893, 275] on div "Janela de atendimento Grade de atendimento Capacidade Transportadoras Veículos …" at bounding box center [703, 336] width 1406 height 673
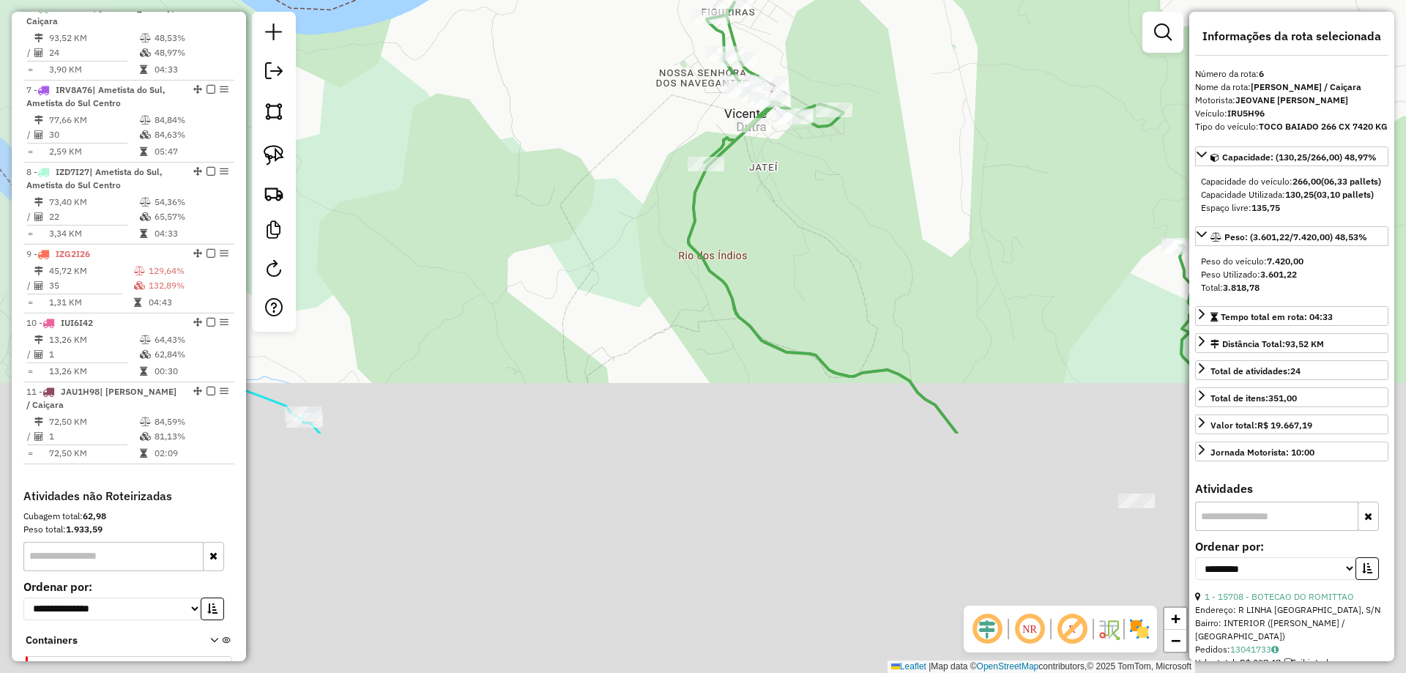
drag, startPoint x: 902, startPoint y: 450, endPoint x: 784, endPoint y: 101, distance: 368.2
click at [784, 101] on div "Rota 6 - Placa IRU5H96 360 - MINI MERCADO BILIBIO Janela de atendimento Grade d…" at bounding box center [703, 336] width 1406 height 673
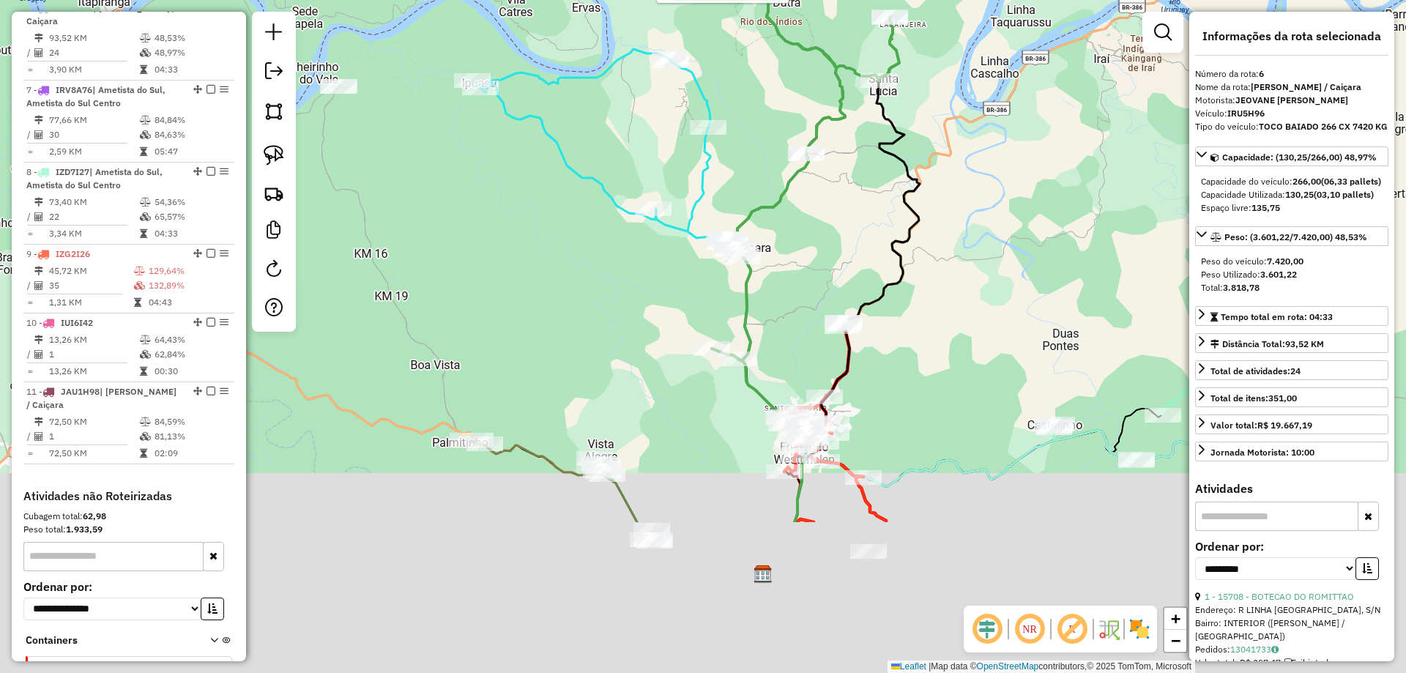
drag, startPoint x: 903, startPoint y: 392, endPoint x: 872, endPoint y: 135, distance: 258.9
click at [872, 135] on div "Rota 6 - Placa IRU5H96 360 - MINI MERCADO BILIBIO Rota 6 - Placa IRU5H96 12452 …" at bounding box center [703, 336] width 1406 height 673
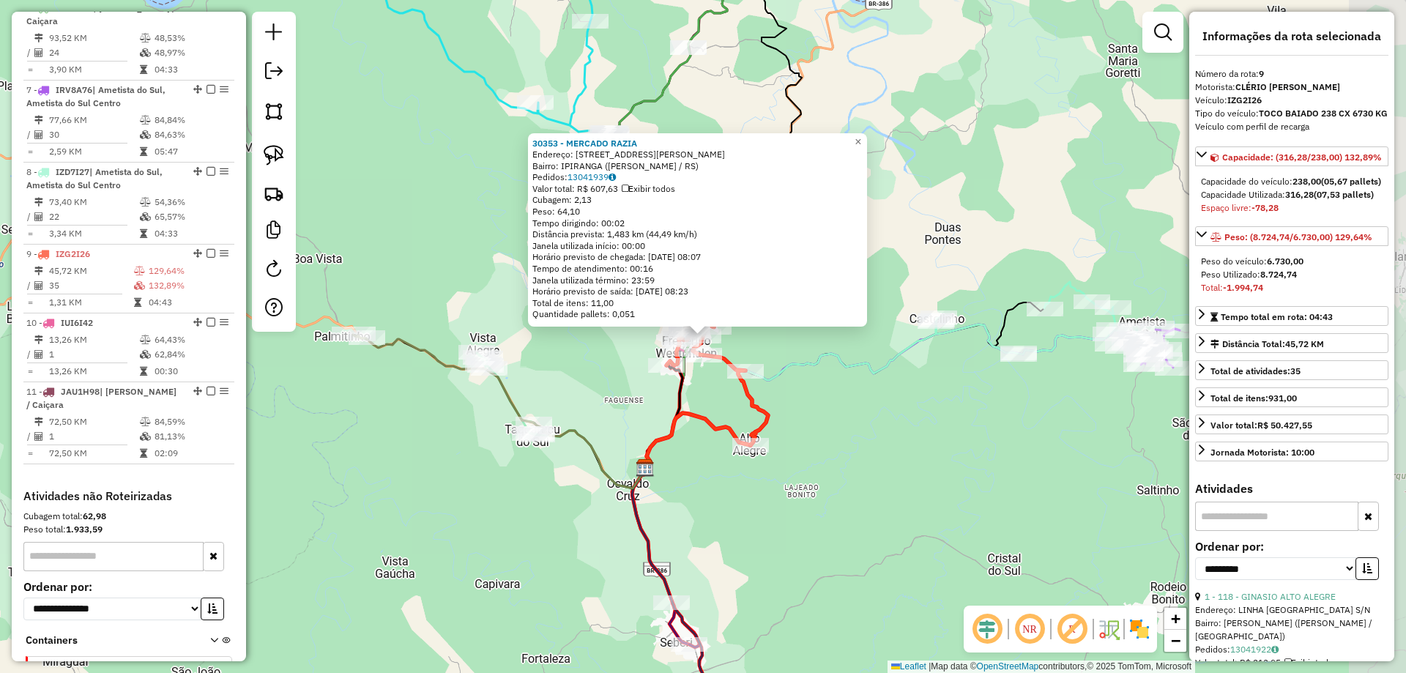
scroll to position [1055, 0]
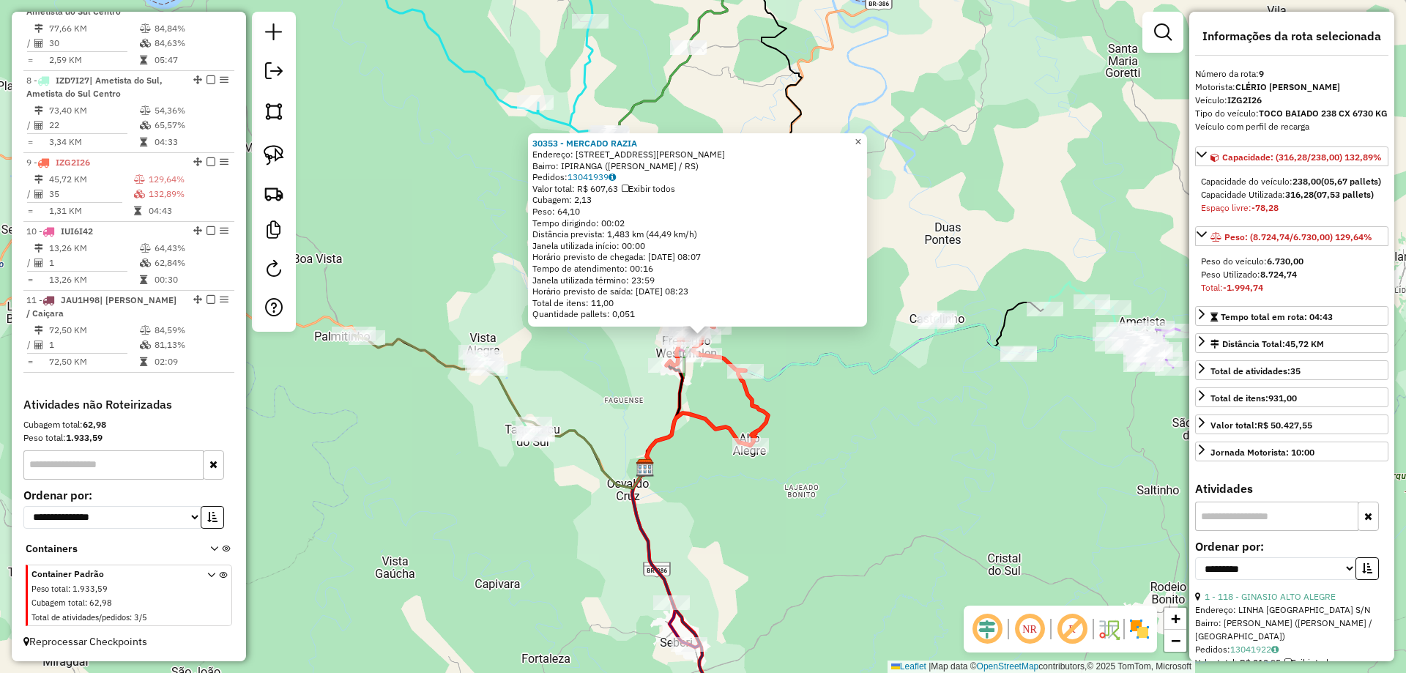
click at [861, 138] on span "×" at bounding box center [858, 141] width 7 height 12
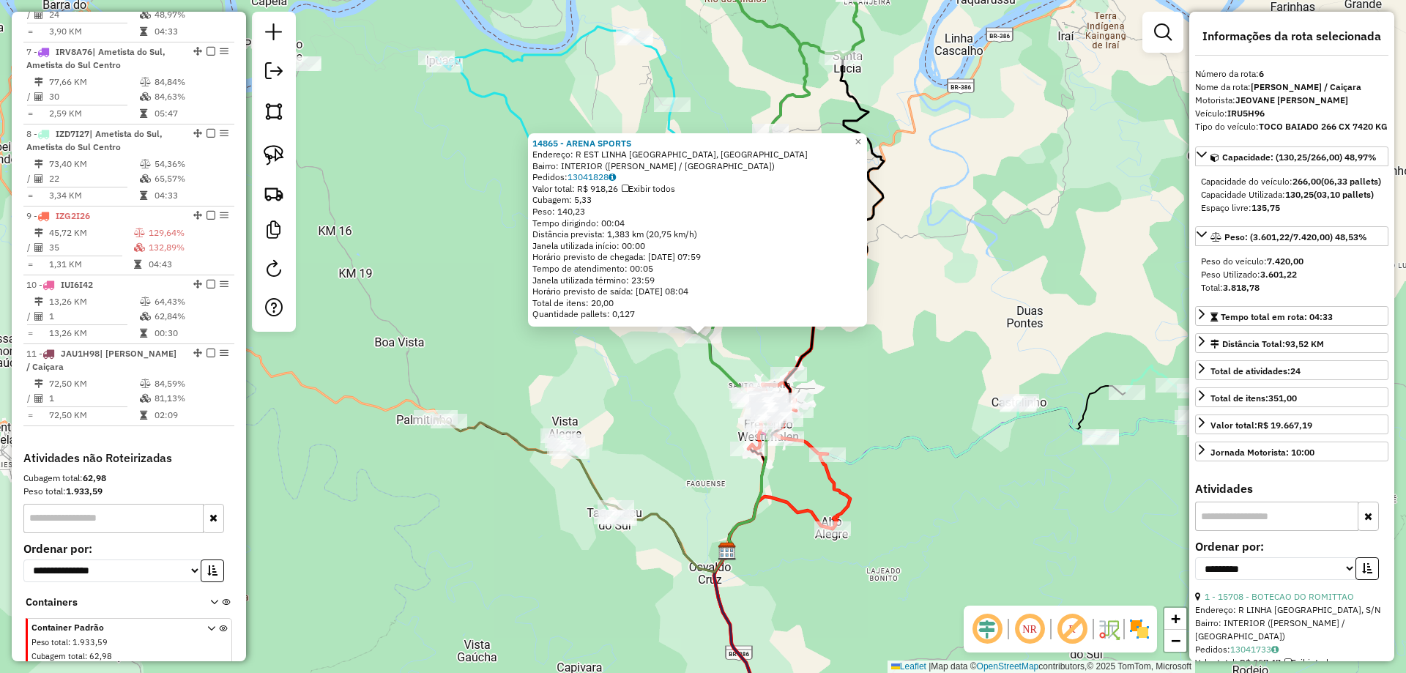
scroll to position [950, 0]
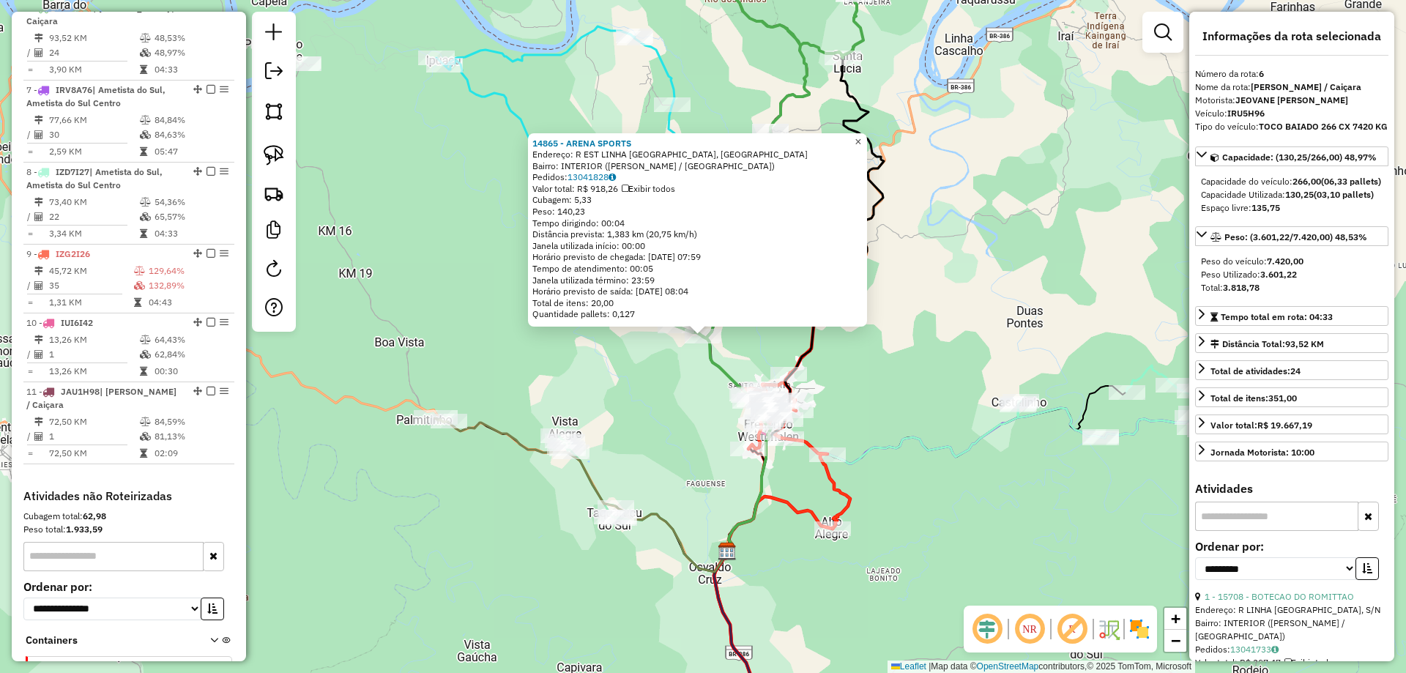
click at [861, 135] on span "×" at bounding box center [858, 141] width 7 height 12
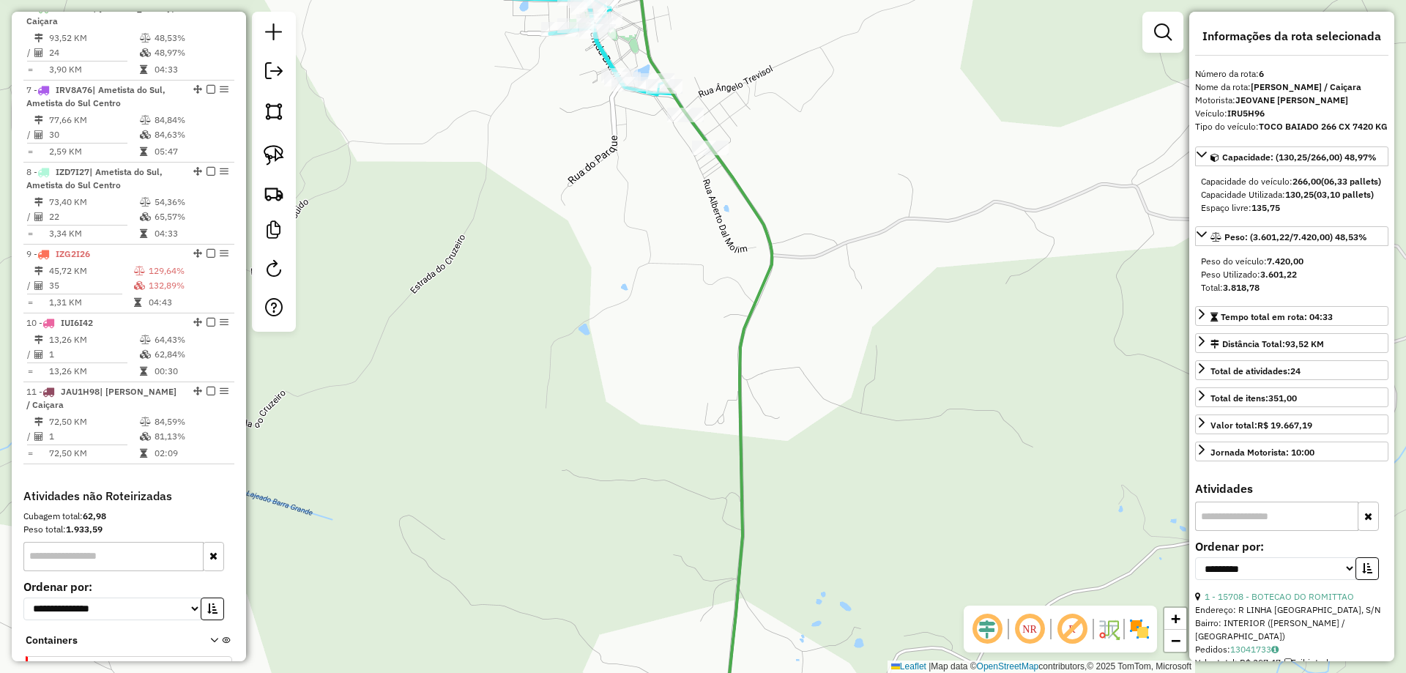
drag, startPoint x: 658, startPoint y: 245, endPoint x: 619, endPoint y: 380, distance: 140.7
click at [619, 380] on div "Janela de atendimento Grade de atendimento Capacidade Transportadoras Veículos …" at bounding box center [703, 336] width 1406 height 673
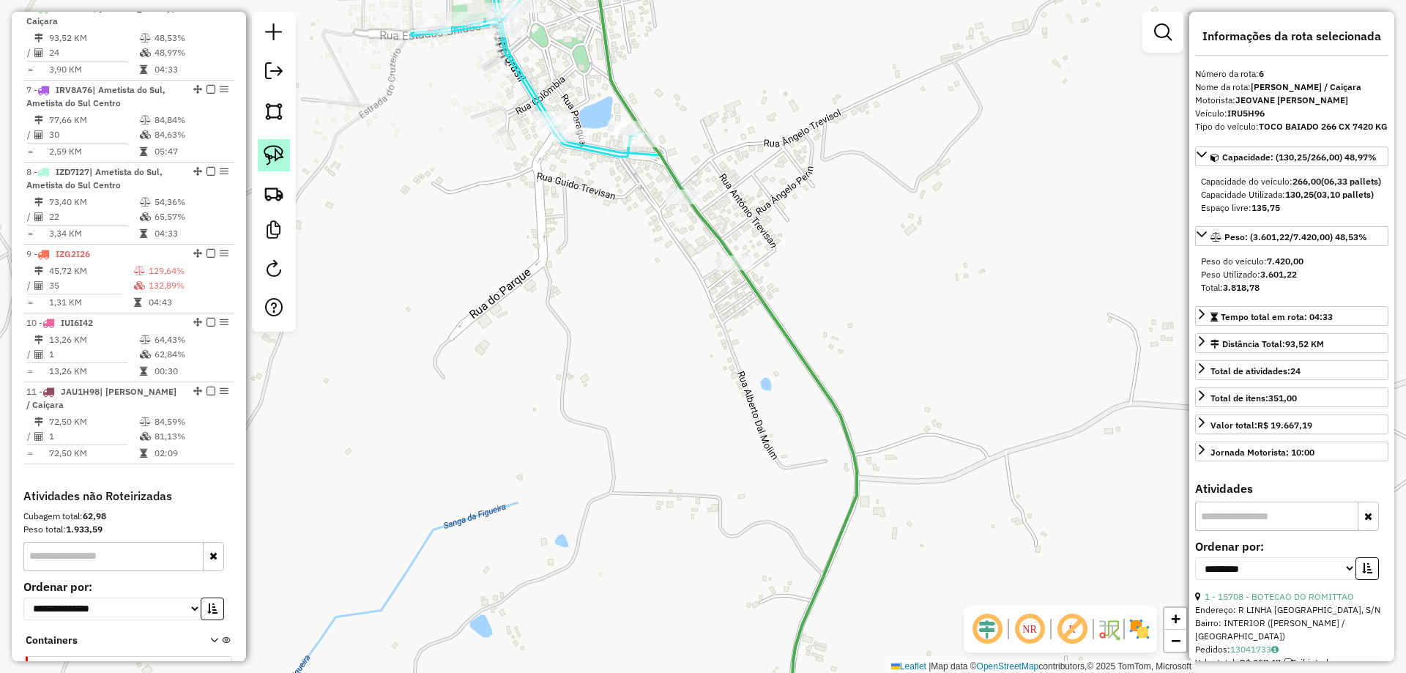
click at [264, 152] on img at bounding box center [274, 155] width 21 height 21
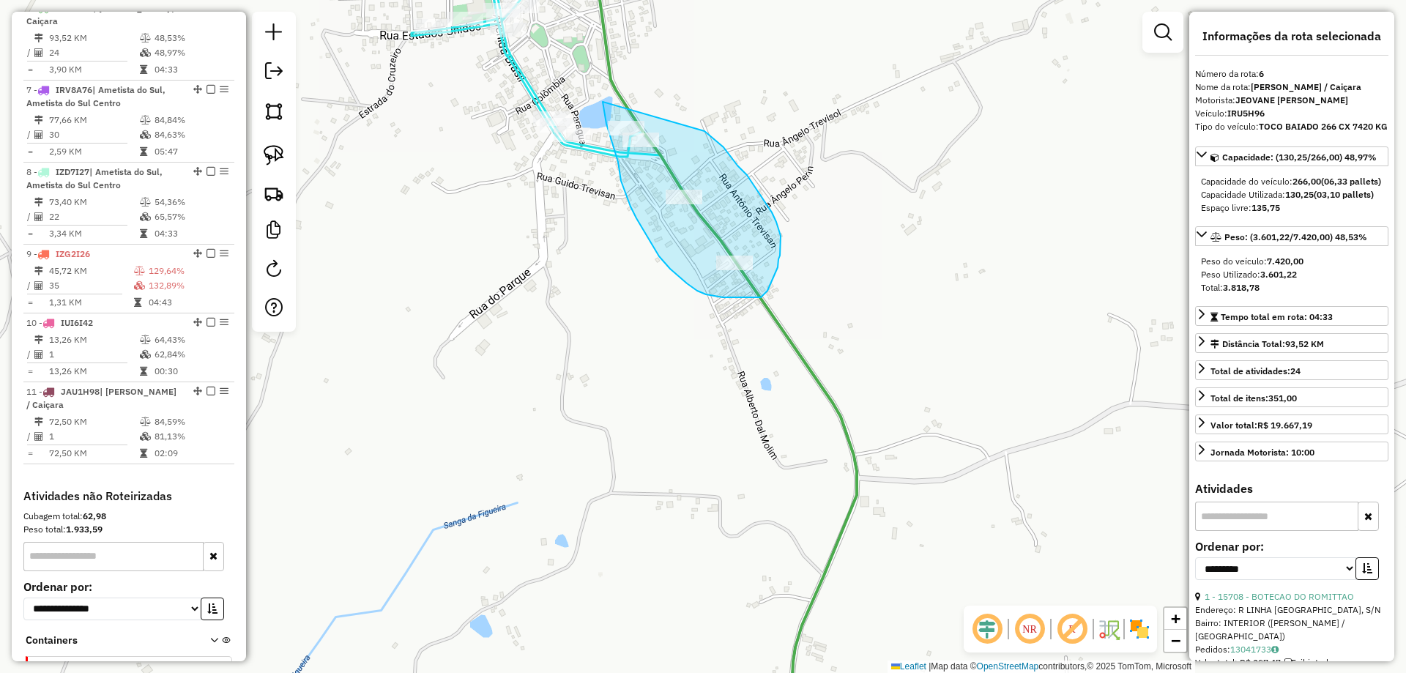
drag, startPoint x: 603, startPoint y: 102, endPoint x: 699, endPoint y: 129, distance: 100.4
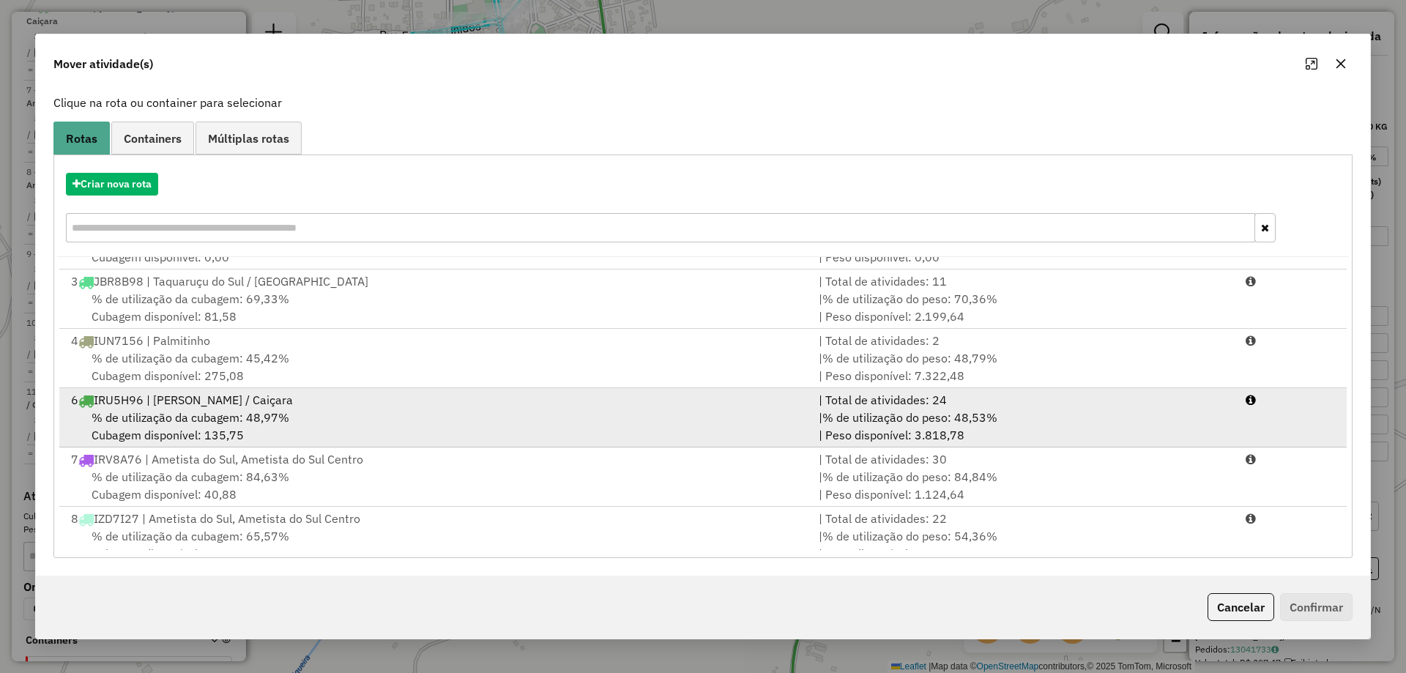
scroll to position [81, 0]
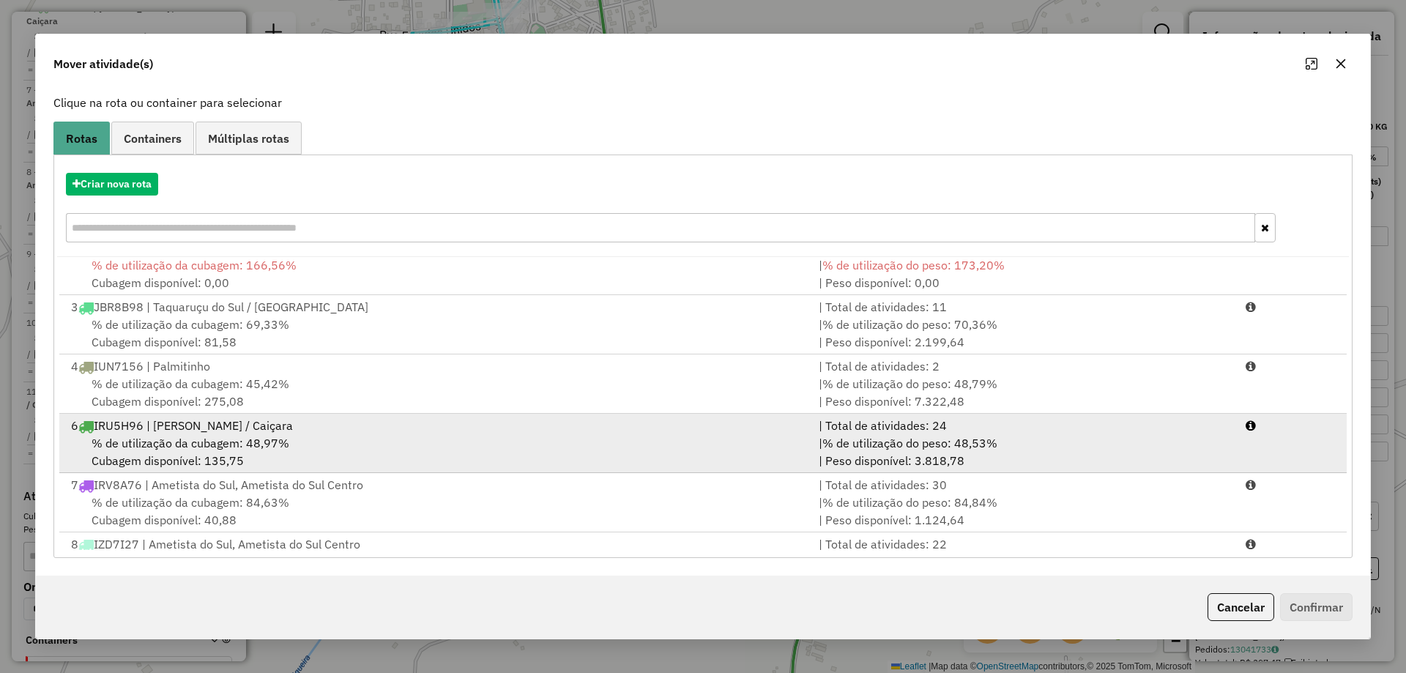
click at [168, 425] on div "6 IRU5H96 | Vicente Dutra / Caiçara" at bounding box center [436, 426] width 748 height 18
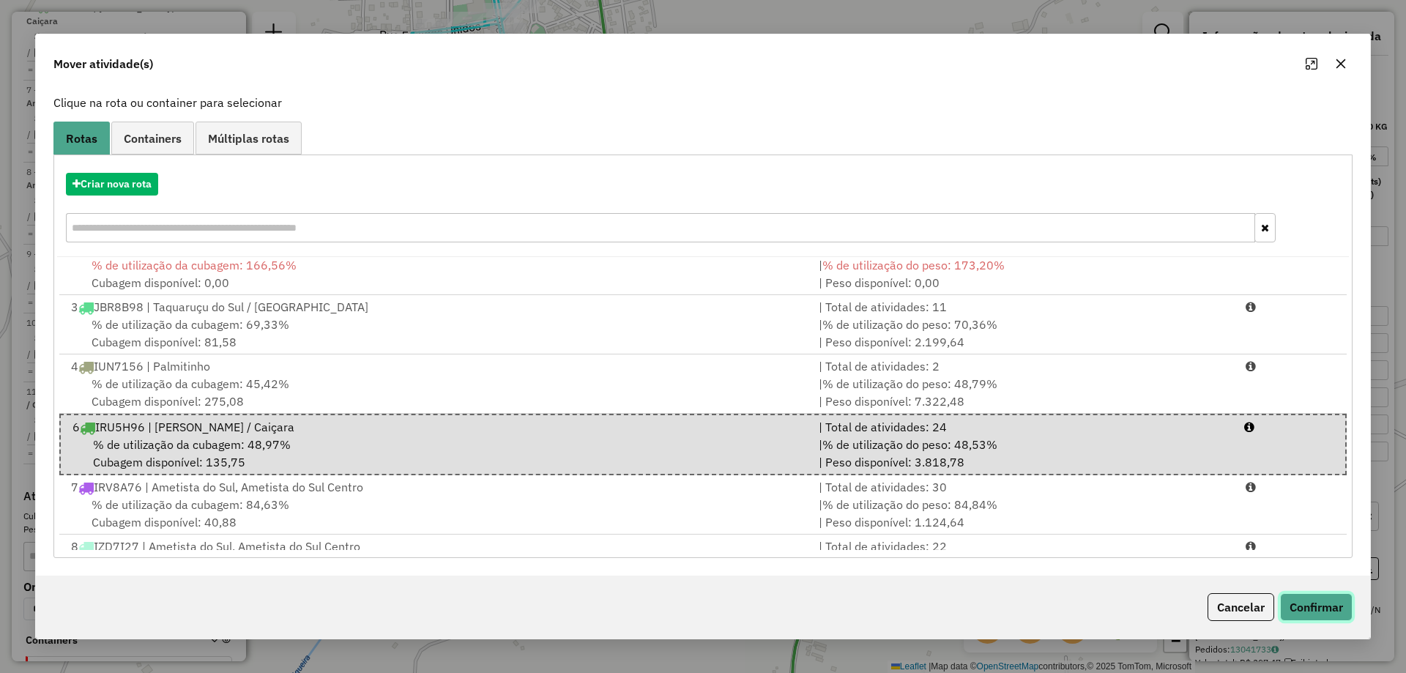
click at [1319, 598] on button "Confirmar" at bounding box center [1316, 607] width 72 height 28
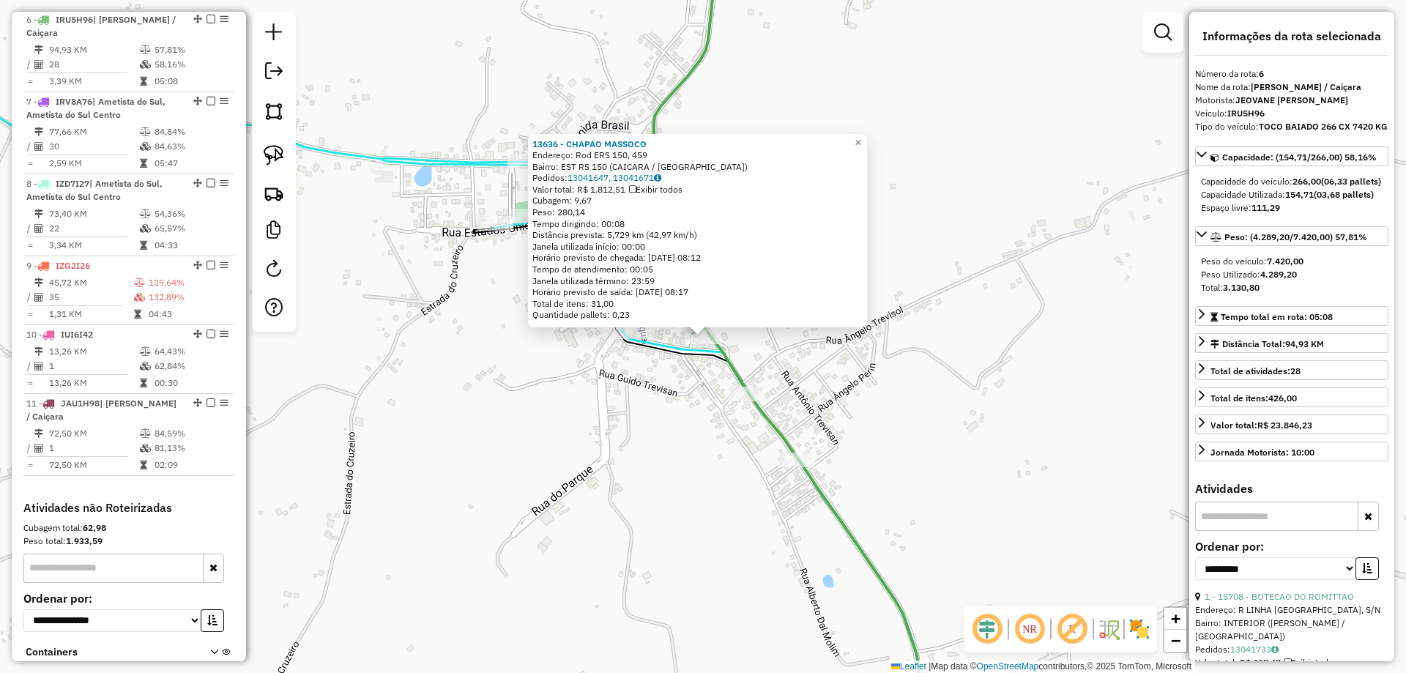
scroll to position [950, 0]
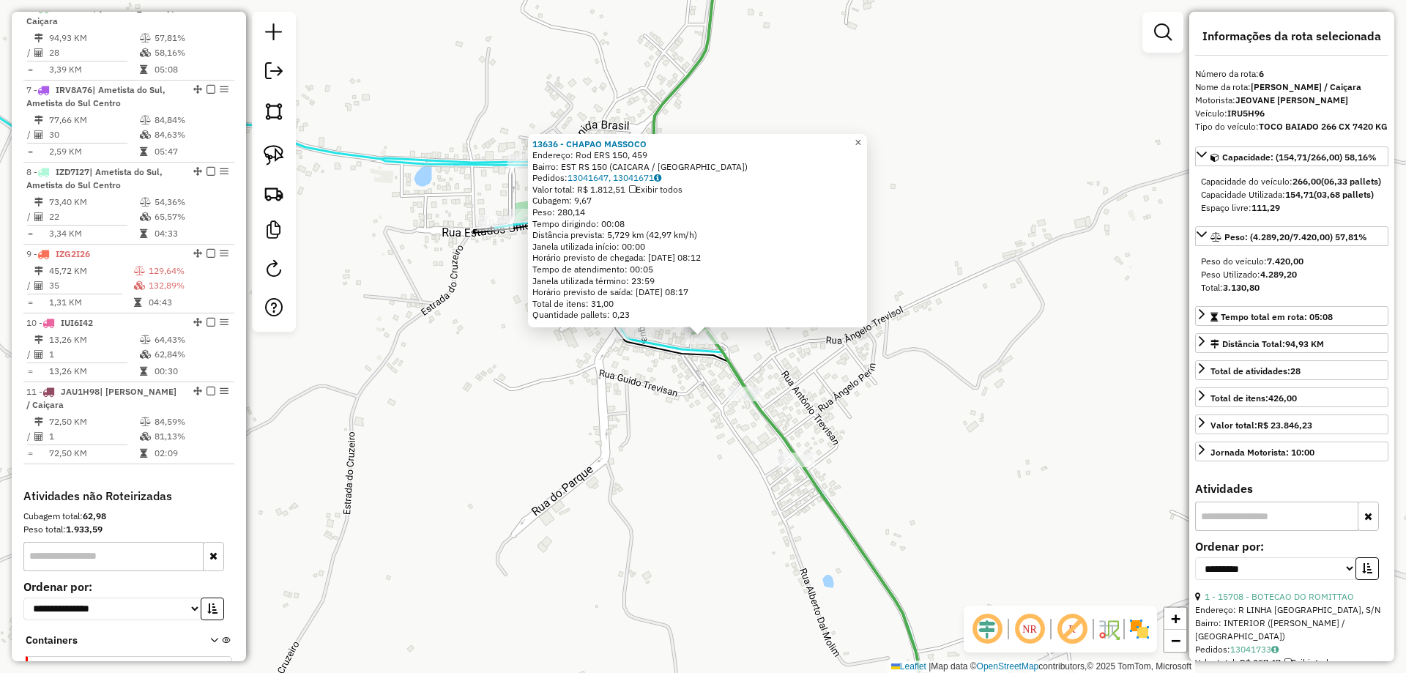
click at [861, 136] on span "×" at bounding box center [858, 142] width 7 height 12
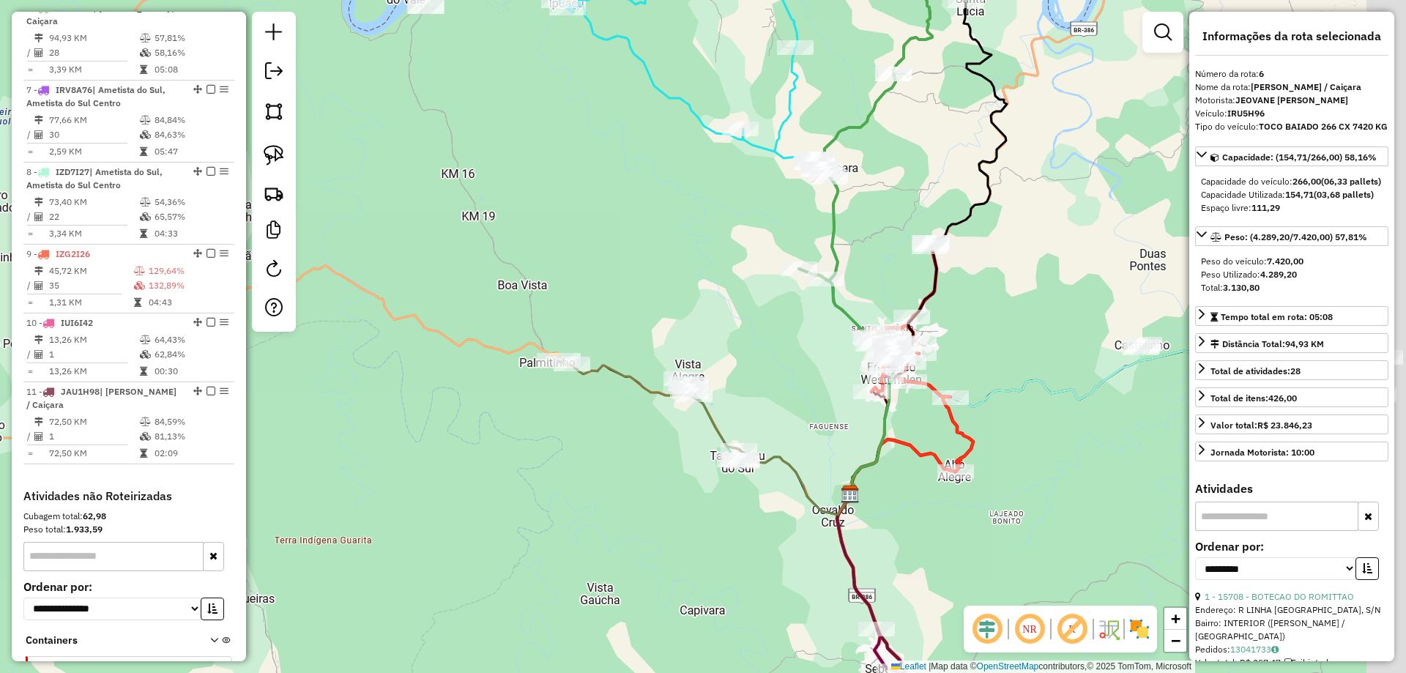
drag, startPoint x: 792, startPoint y: 434, endPoint x: 661, endPoint y: 341, distance: 161.3
click at [663, 341] on div "Janela de atendimento Grade de atendimento Capacidade Transportadoras Veículos …" at bounding box center [703, 336] width 1406 height 673
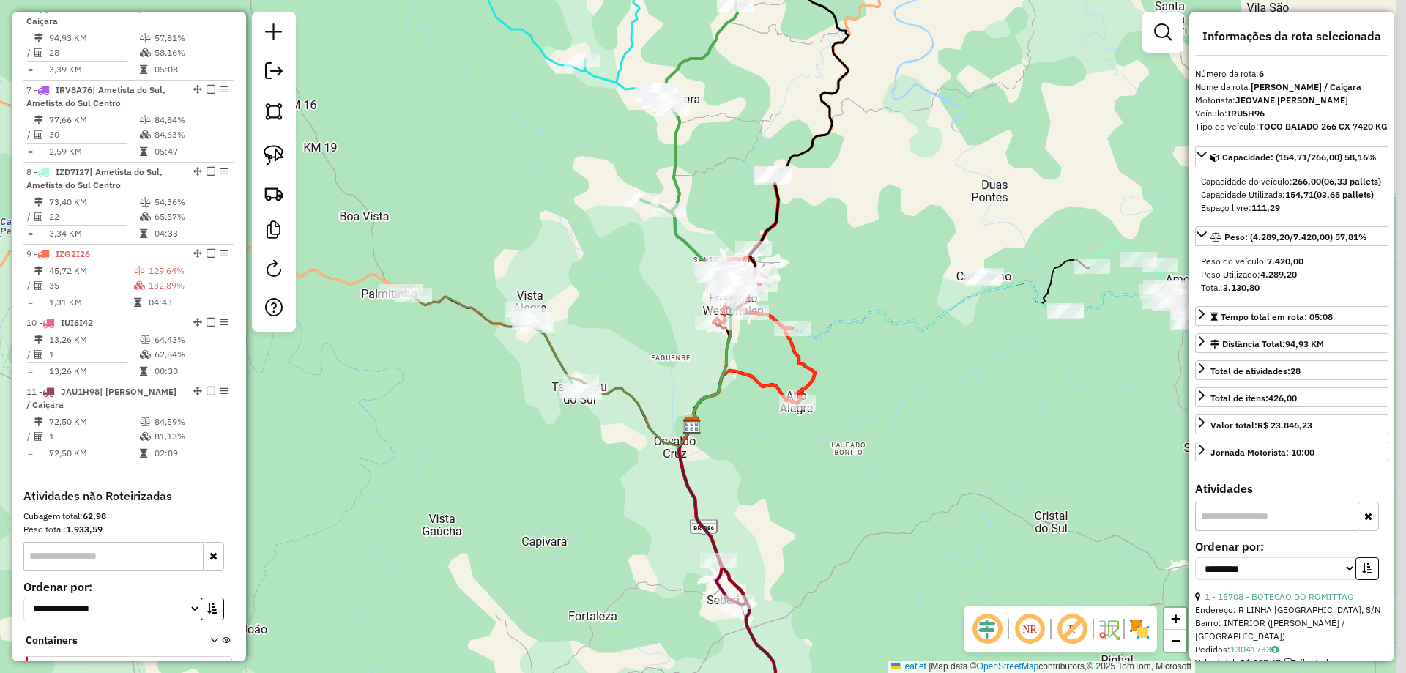
drag, startPoint x: 811, startPoint y: 508, endPoint x: 753, endPoint y: 576, distance: 89.4
click at [754, 576] on div "Janela de atendimento Grade de atendimento Capacidade Transportadoras Veículos …" at bounding box center [703, 336] width 1406 height 673
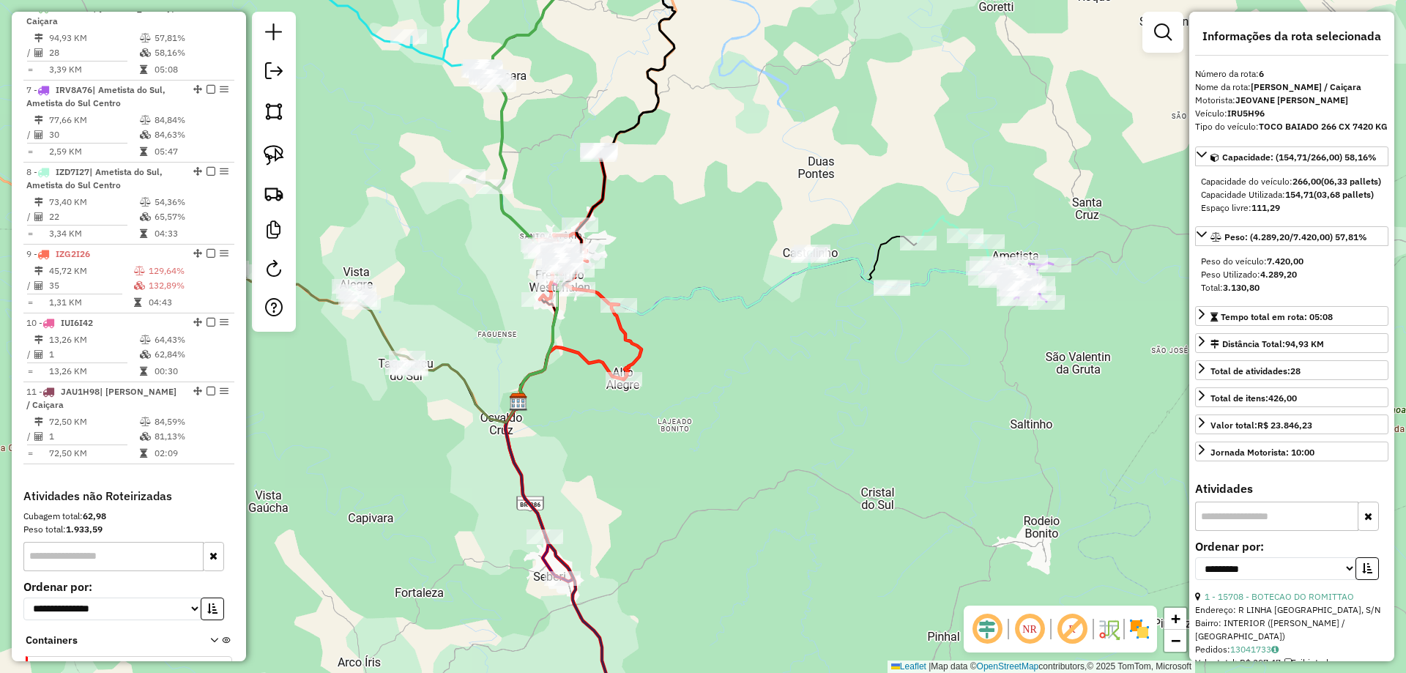
drag, startPoint x: 784, startPoint y: 502, endPoint x: 626, endPoint y: 420, distance: 177.9
click at [623, 421] on div "Janela de atendimento Grade de atendimento Capacidade Transportadoras Veículos …" at bounding box center [703, 336] width 1406 height 673
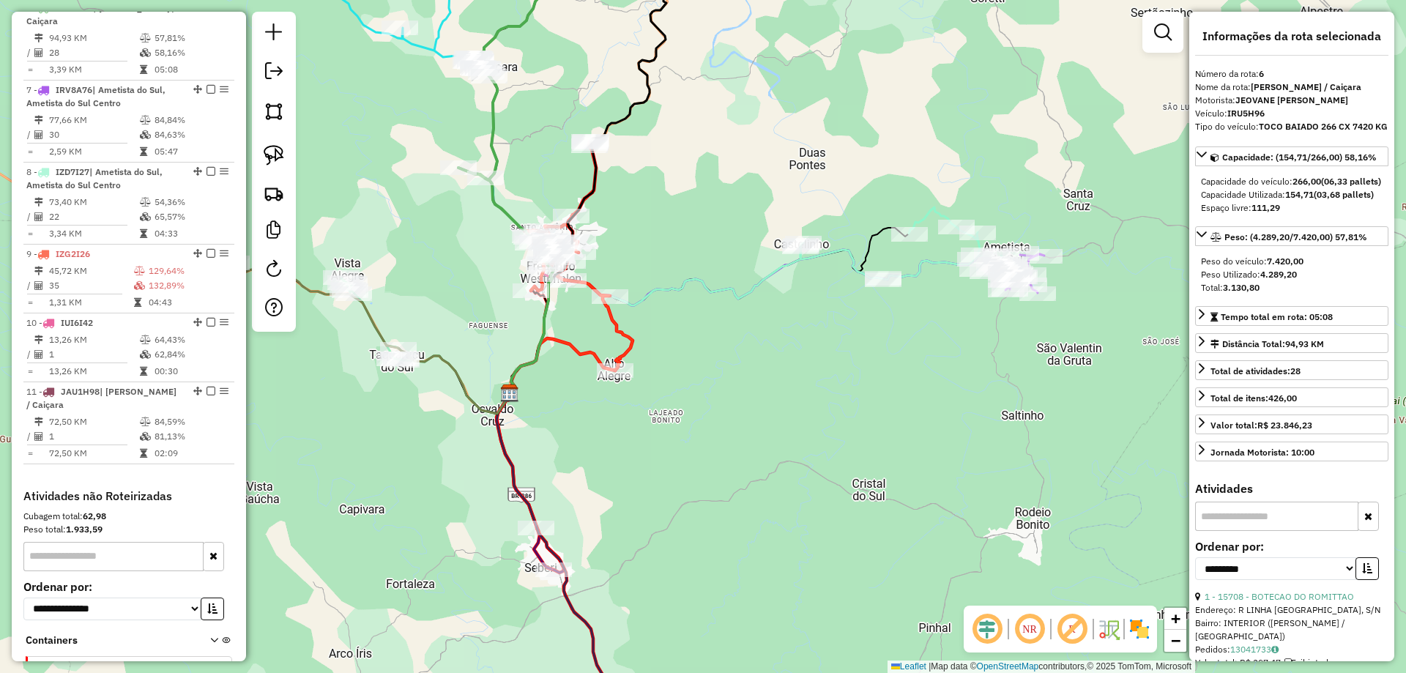
drag, startPoint x: 668, startPoint y: 332, endPoint x: 676, endPoint y: 431, distance: 98.5
click at [705, 432] on div "Janela de atendimento Grade de atendimento Capacidade Transportadoras Veículos …" at bounding box center [703, 336] width 1406 height 673
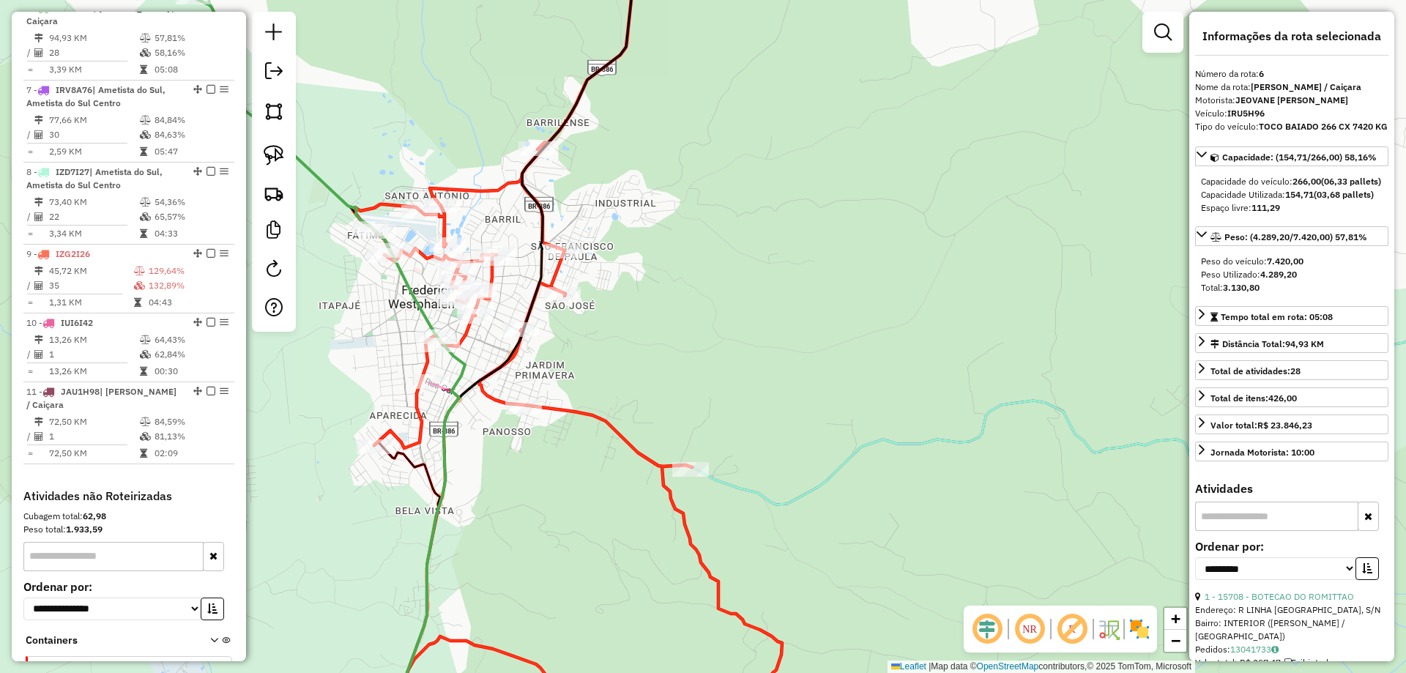
drag, startPoint x: 543, startPoint y: 379, endPoint x: 675, endPoint y: 393, distance: 133.3
click at [677, 392] on div "Janela de atendimento Grade de atendimento Capacidade Transportadoras Veículos …" at bounding box center [703, 336] width 1406 height 673
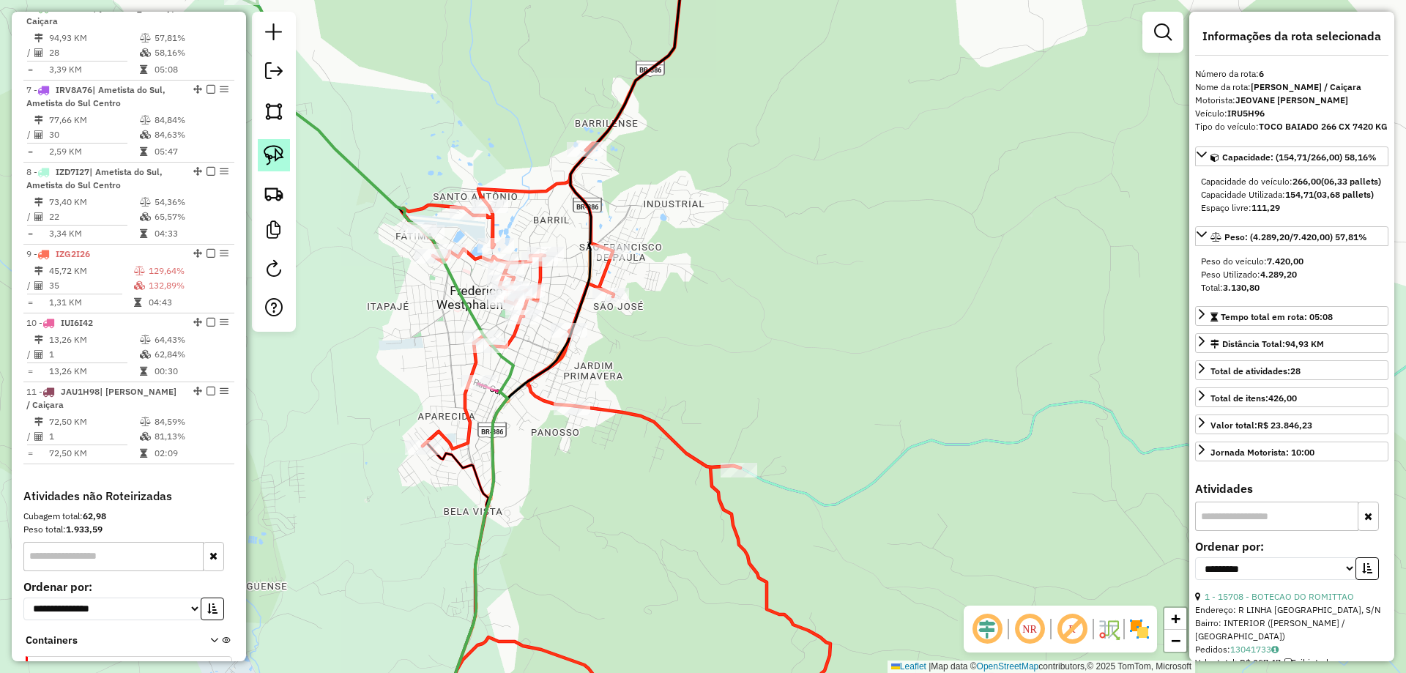
click at [282, 161] on img at bounding box center [274, 155] width 21 height 21
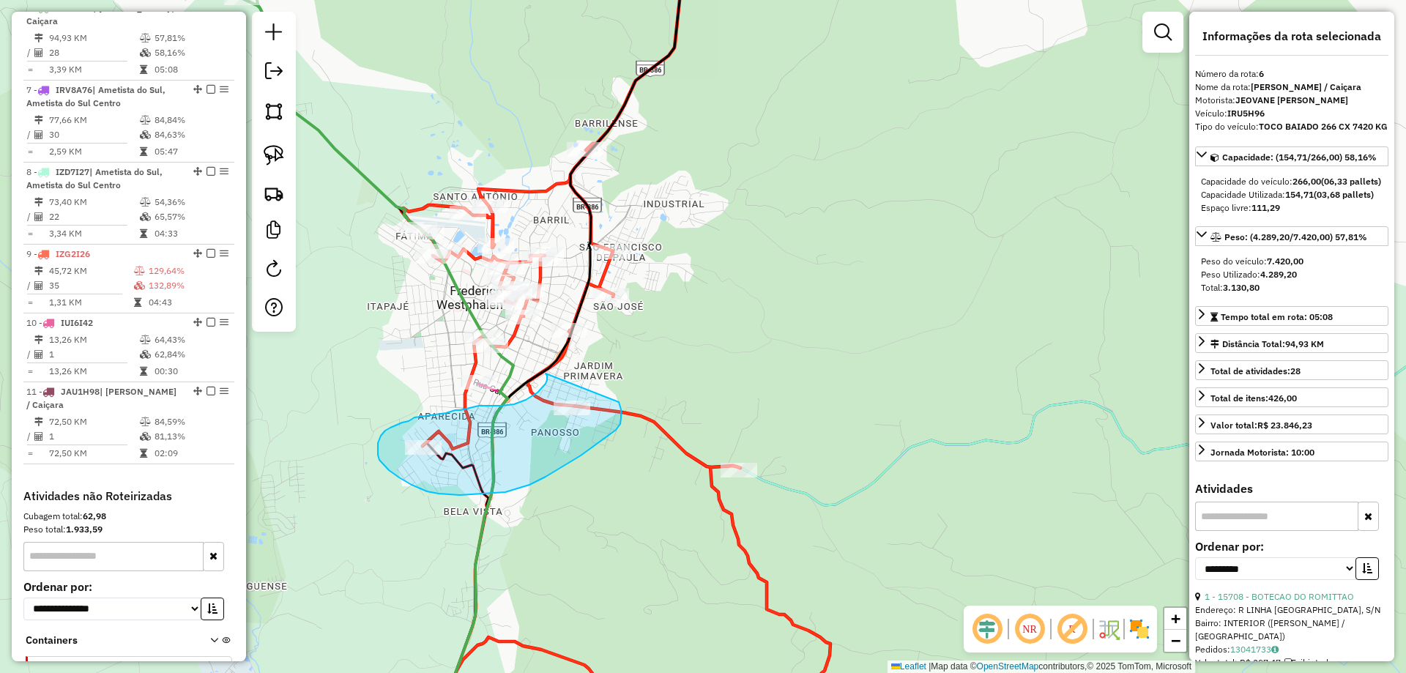
drag, startPoint x: 537, startPoint y: 392, endPoint x: 619, endPoint y: 402, distance: 81.8
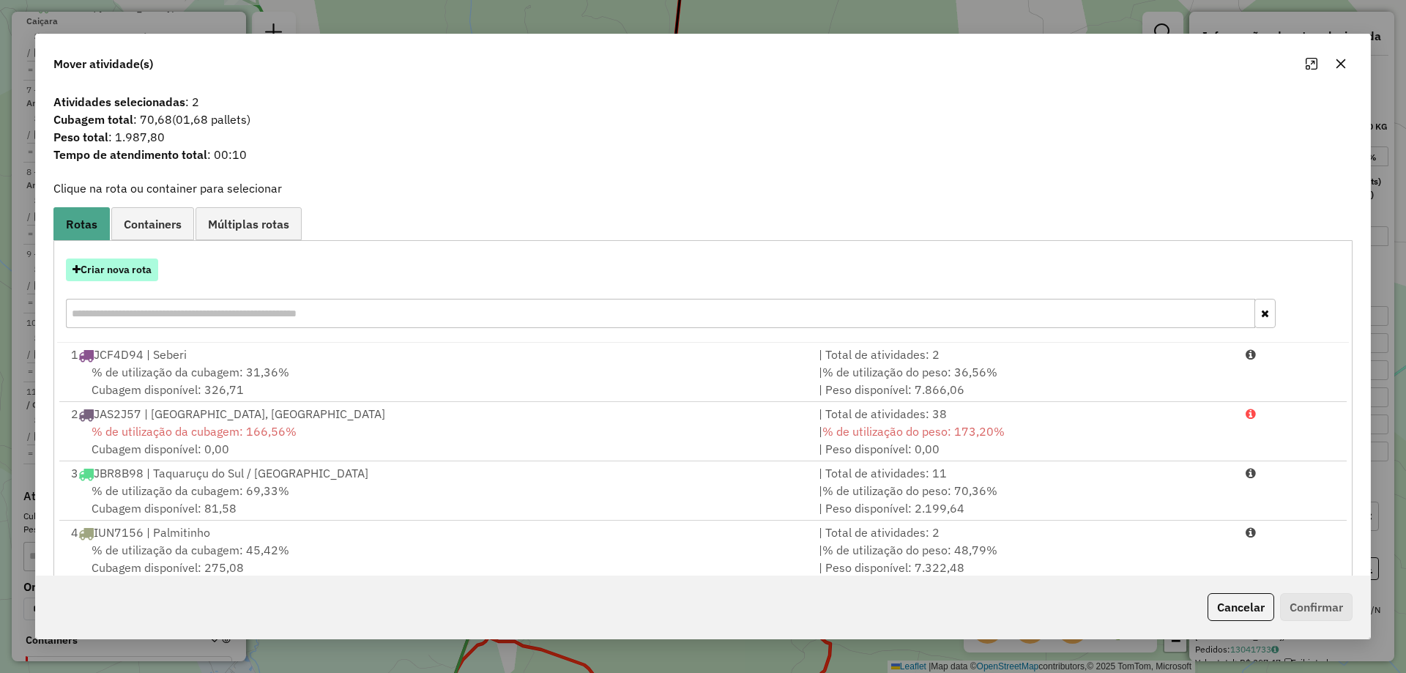
click at [132, 272] on button "Criar nova rota" at bounding box center [112, 269] width 92 height 23
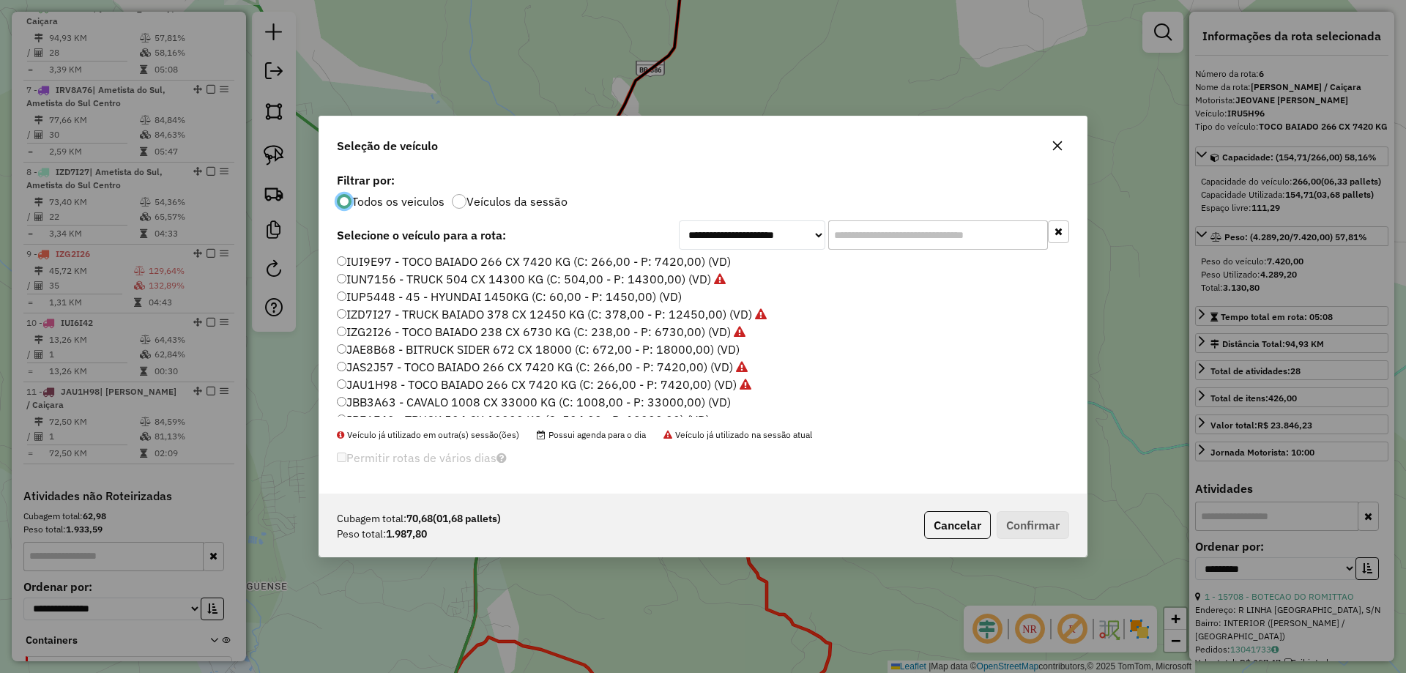
scroll to position [146, 0]
click at [377, 361] on label "JAU1H98 - TOCO BAIADO 266 CX 7420 KG (C: 266,00 - P: 7420,00) (VD)" at bounding box center [544, 363] width 414 height 18
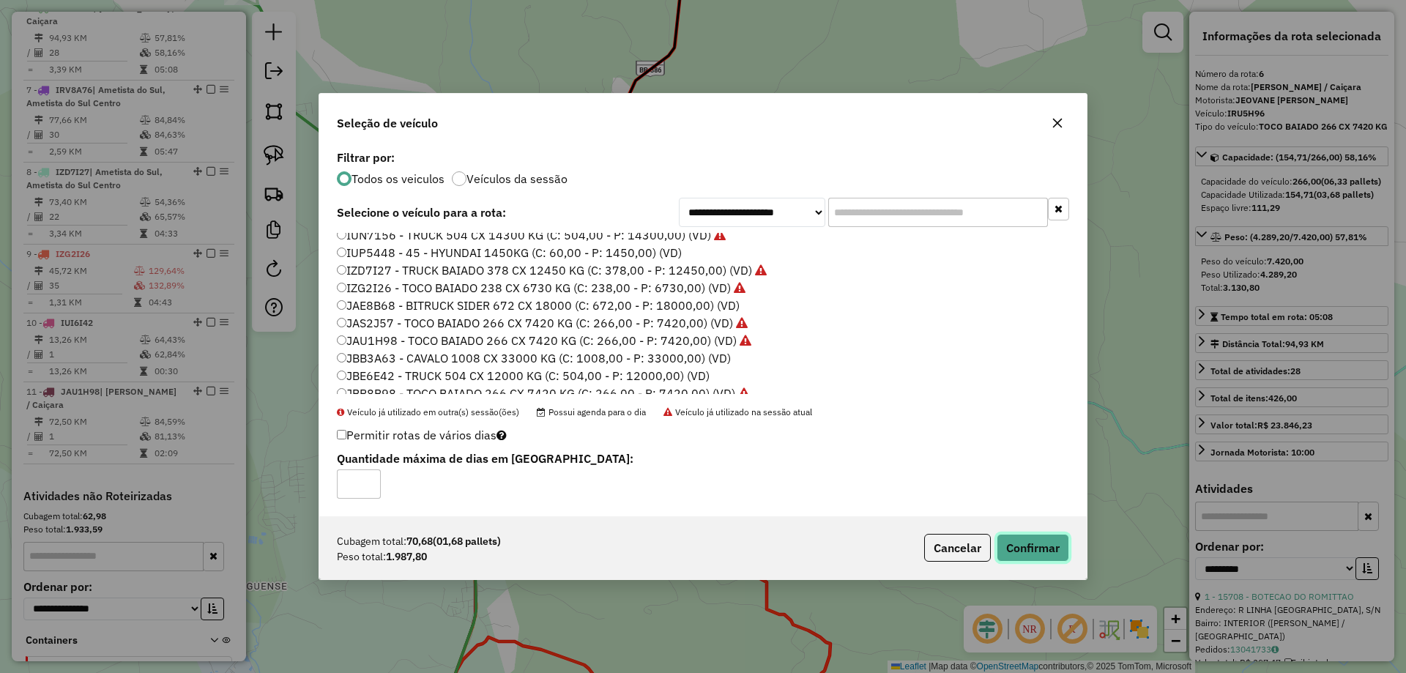
click at [1032, 543] on button "Confirmar" at bounding box center [1033, 548] width 72 height 28
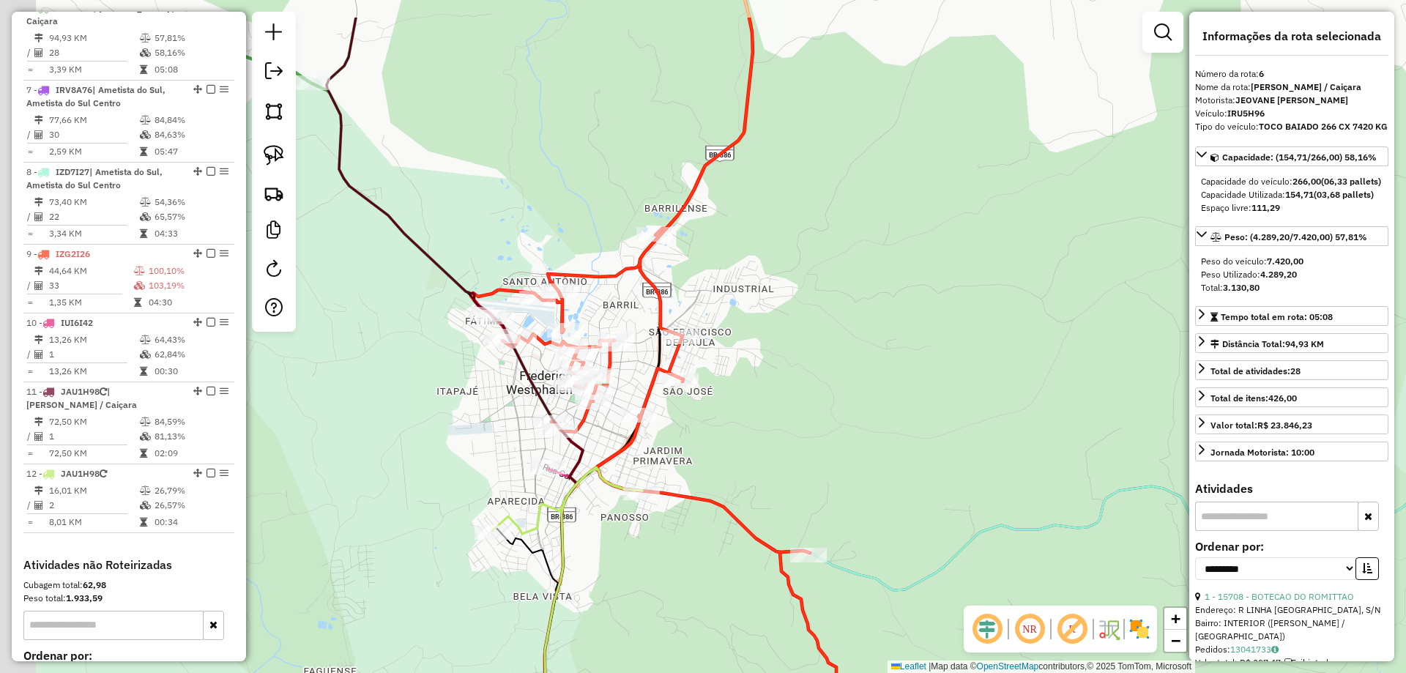
drag, startPoint x: 726, startPoint y: 252, endPoint x: 790, endPoint y: 359, distance: 124.5
click at [796, 347] on div "Janela de atendimento Grade de atendimento Capacidade Transportadoras Veículos …" at bounding box center [703, 336] width 1406 height 673
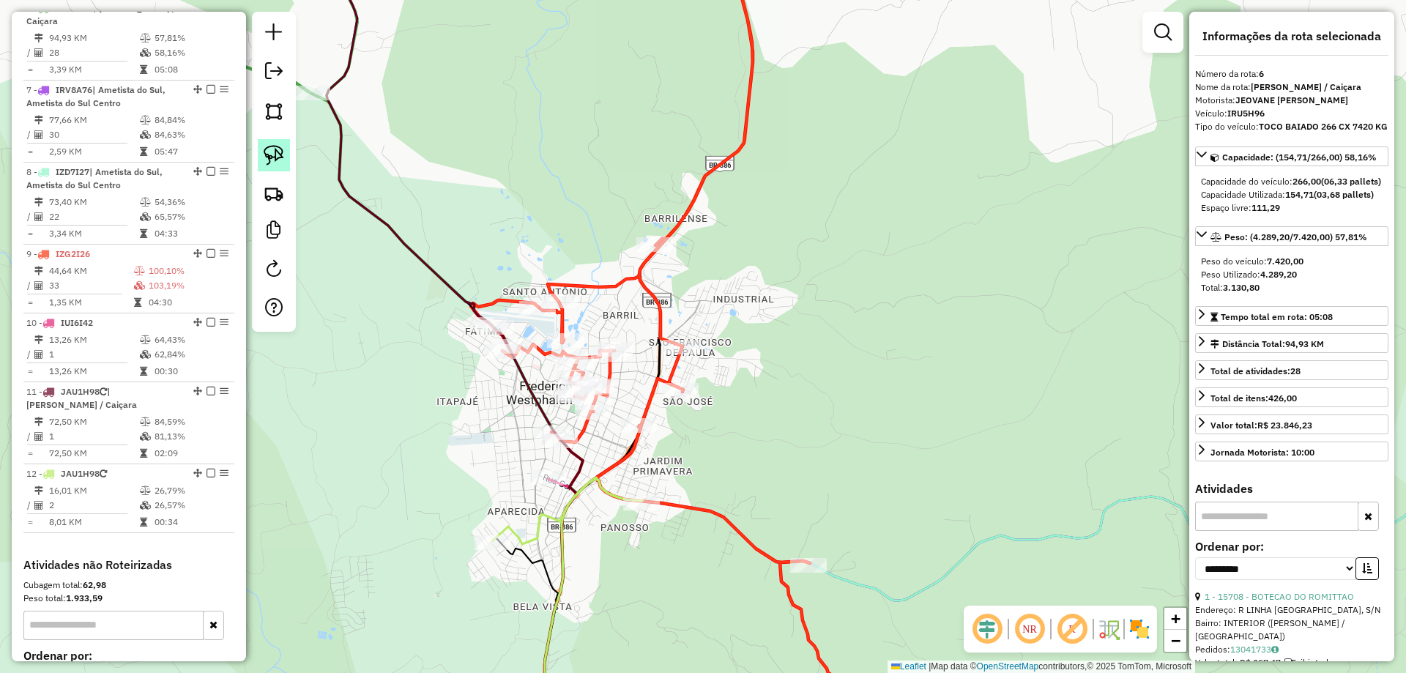
click at [269, 155] on img at bounding box center [274, 155] width 21 height 21
drag, startPoint x: 661, startPoint y: 225, endPoint x: 713, endPoint y: 350, distance: 135.9
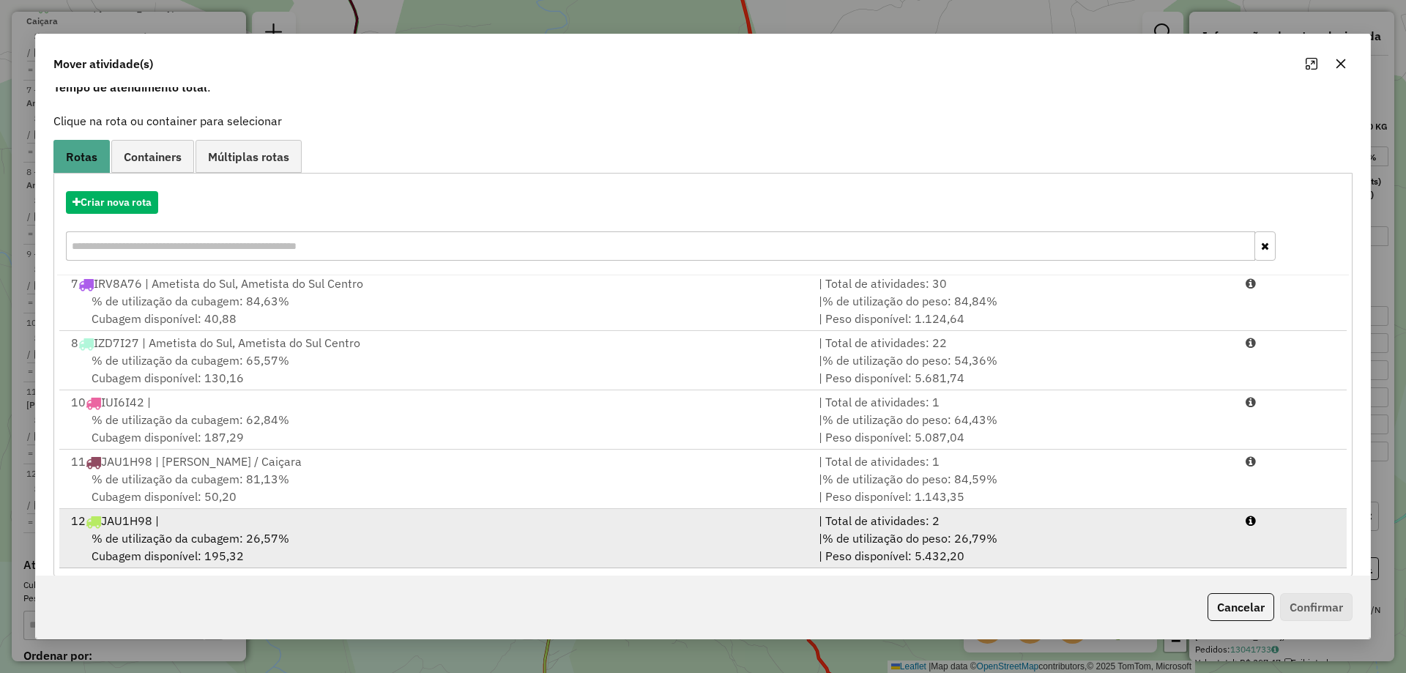
scroll to position [86, 0]
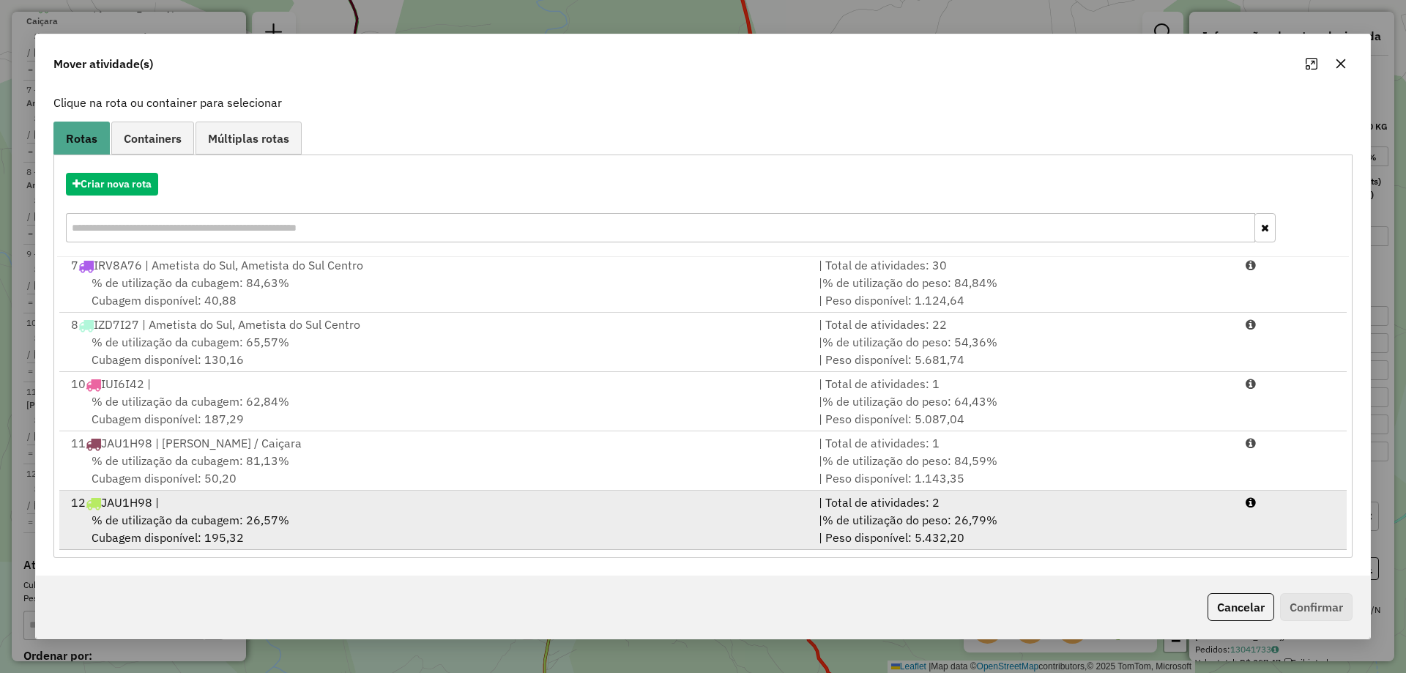
click at [296, 498] on div "12 JAU1H98 |" at bounding box center [436, 503] width 748 height 18
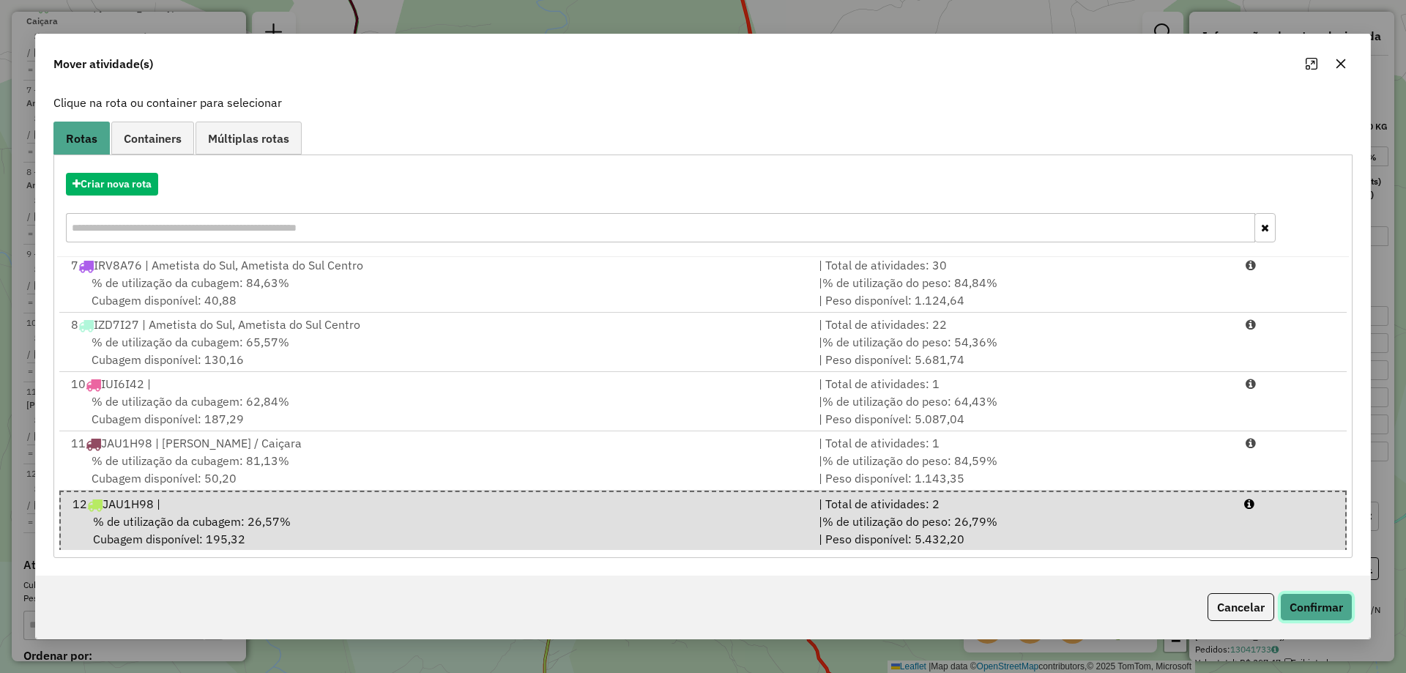
click at [1316, 607] on button "Confirmar" at bounding box center [1316, 607] width 72 height 28
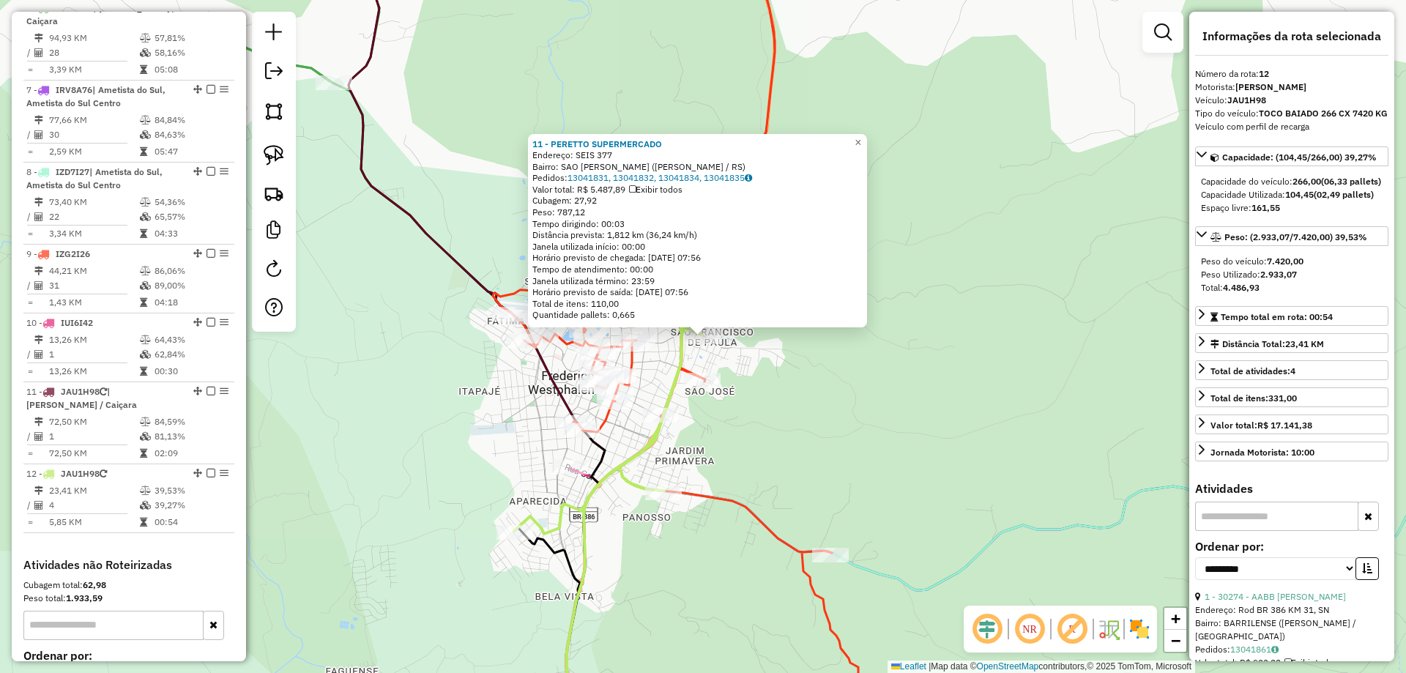
scroll to position [1124, 0]
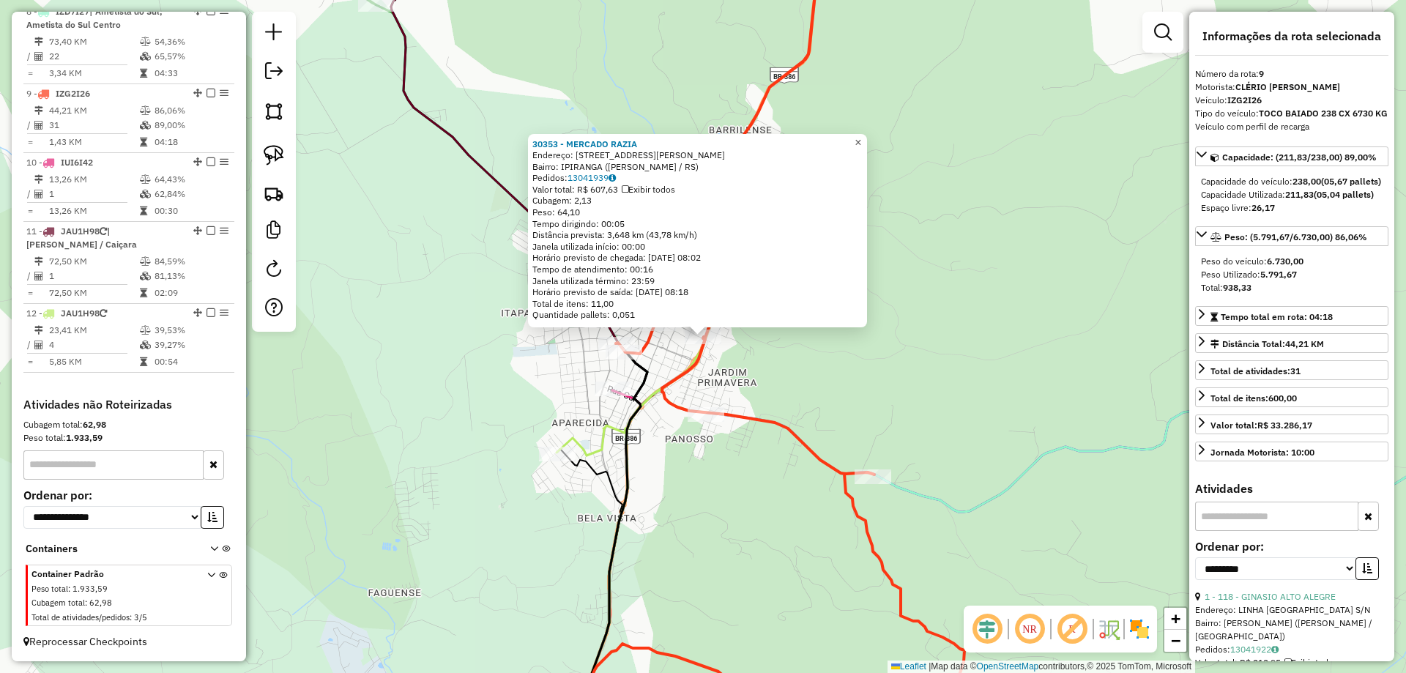
click at [861, 136] on span "×" at bounding box center [858, 142] width 7 height 12
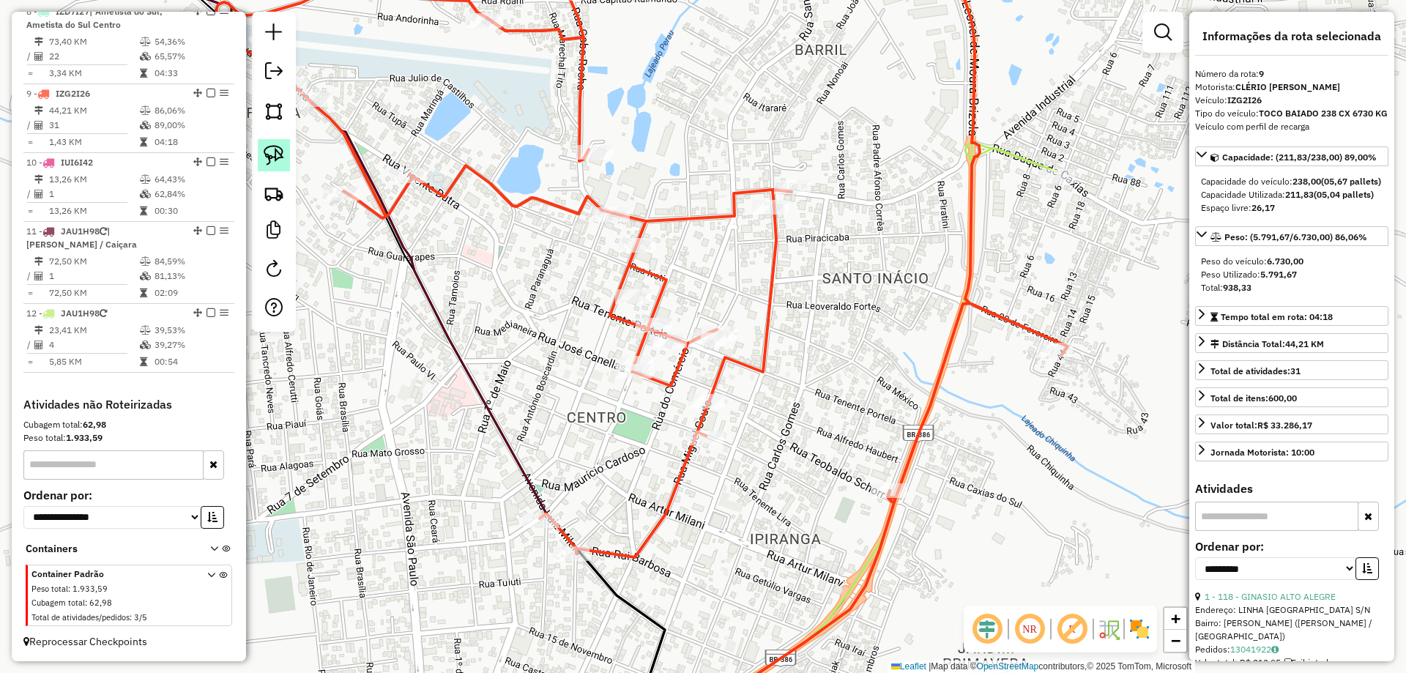
click at [263, 148] on link at bounding box center [274, 155] width 32 height 32
drag, startPoint x: 618, startPoint y: 277, endPoint x: 666, endPoint y: 305, distance: 55.1
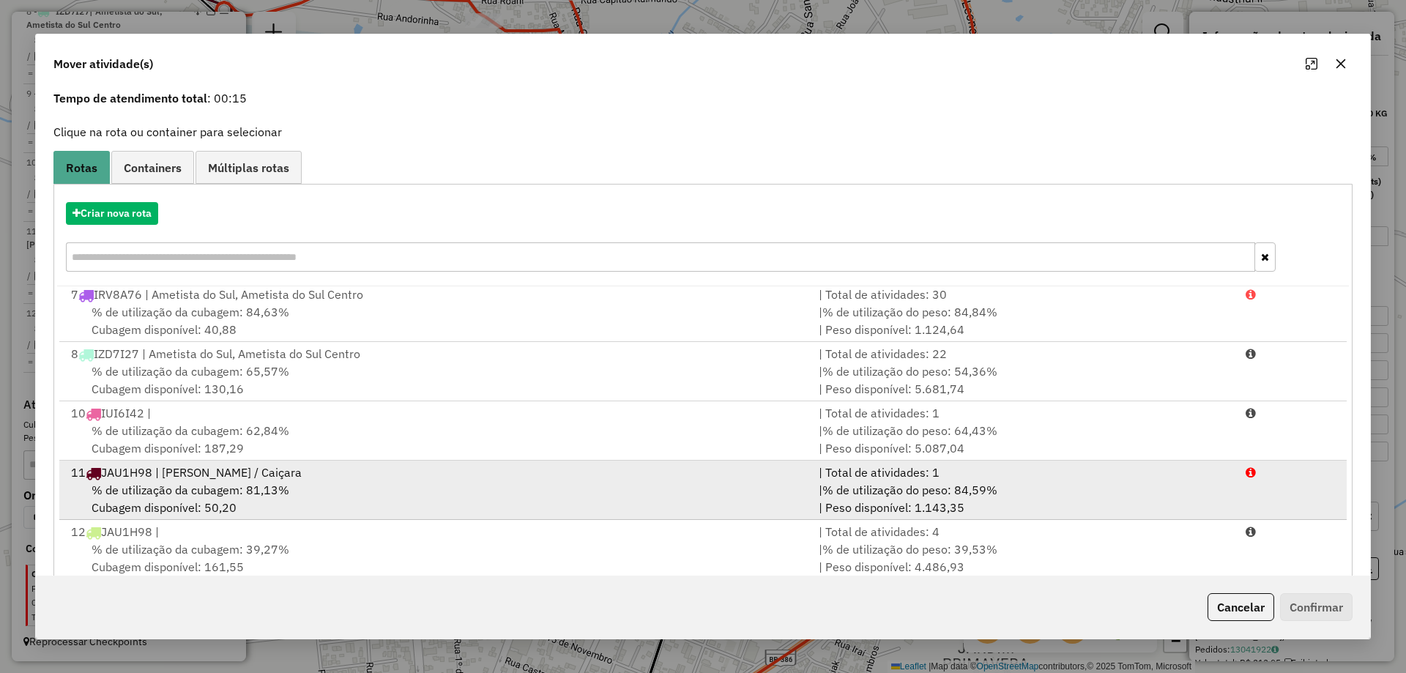
scroll to position [86, 0]
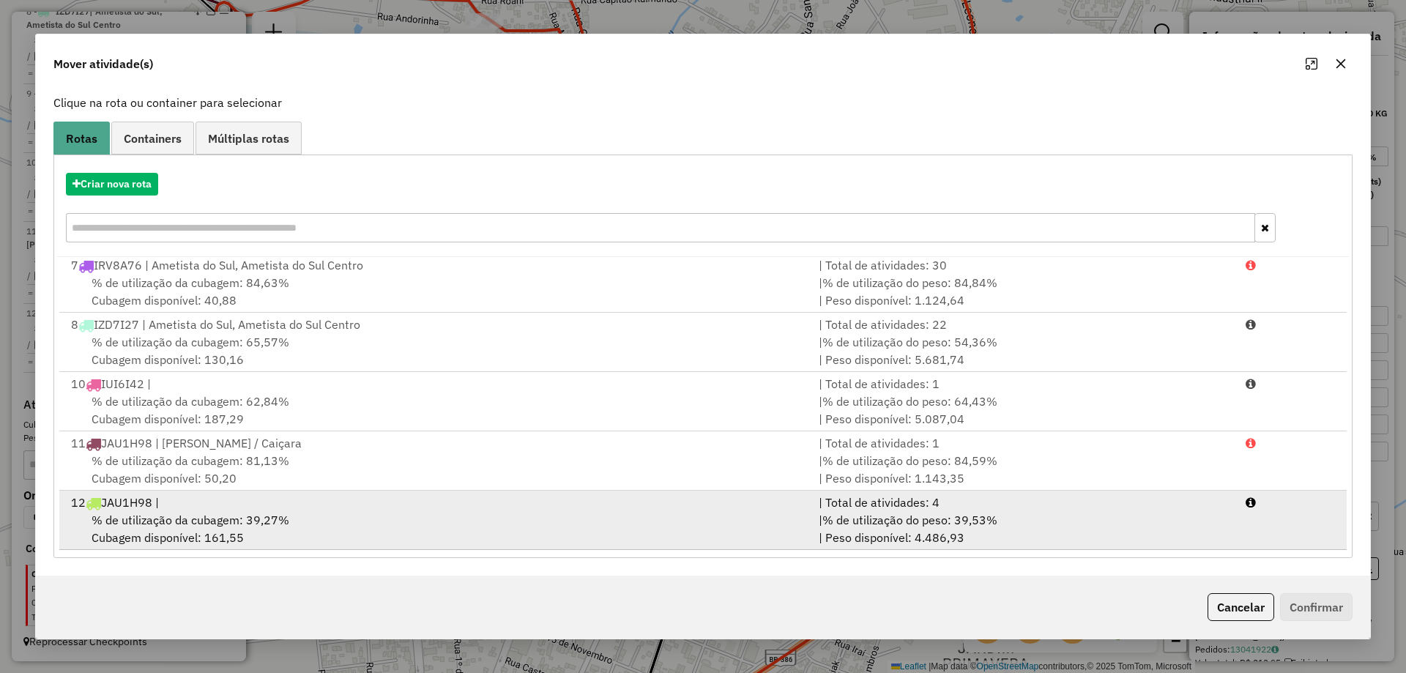
click at [458, 502] on div "12 JAU1H98 |" at bounding box center [436, 503] width 748 height 18
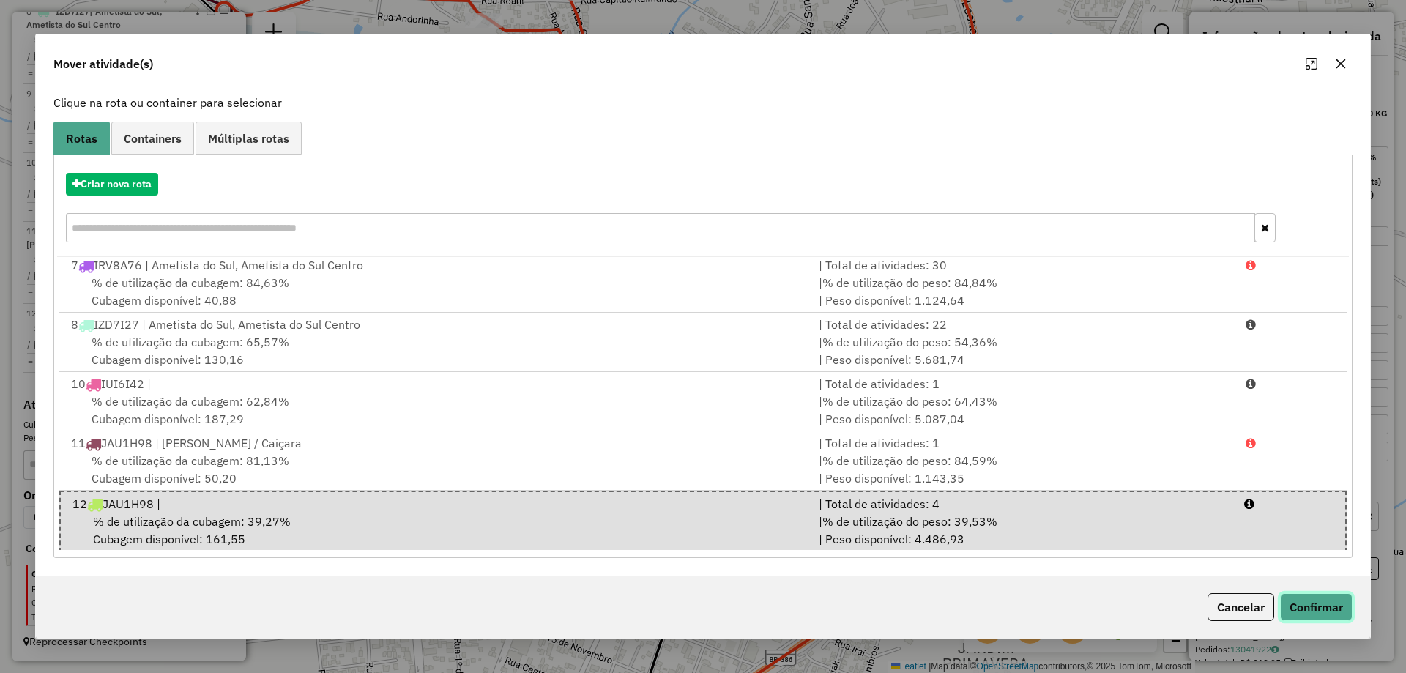
click at [1332, 597] on button "Confirmar" at bounding box center [1316, 607] width 72 height 28
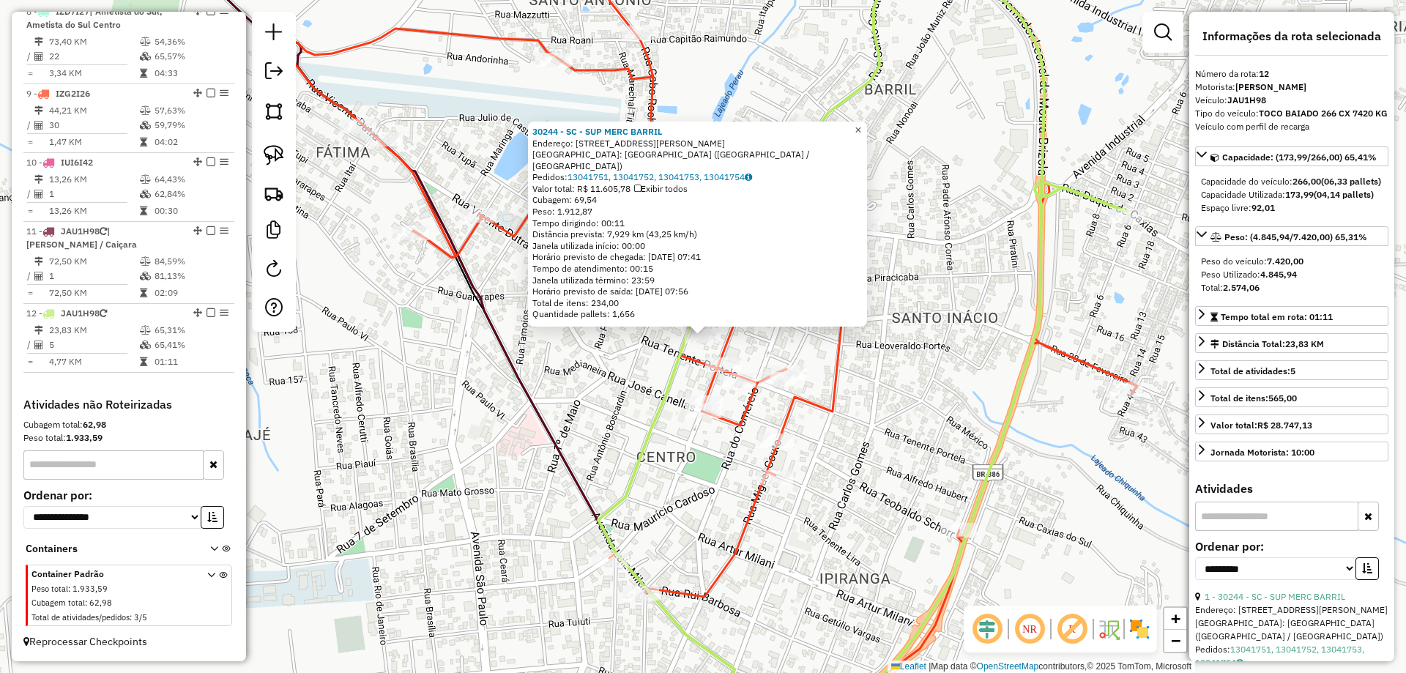
click at [861, 135] on span "×" at bounding box center [858, 130] width 7 height 12
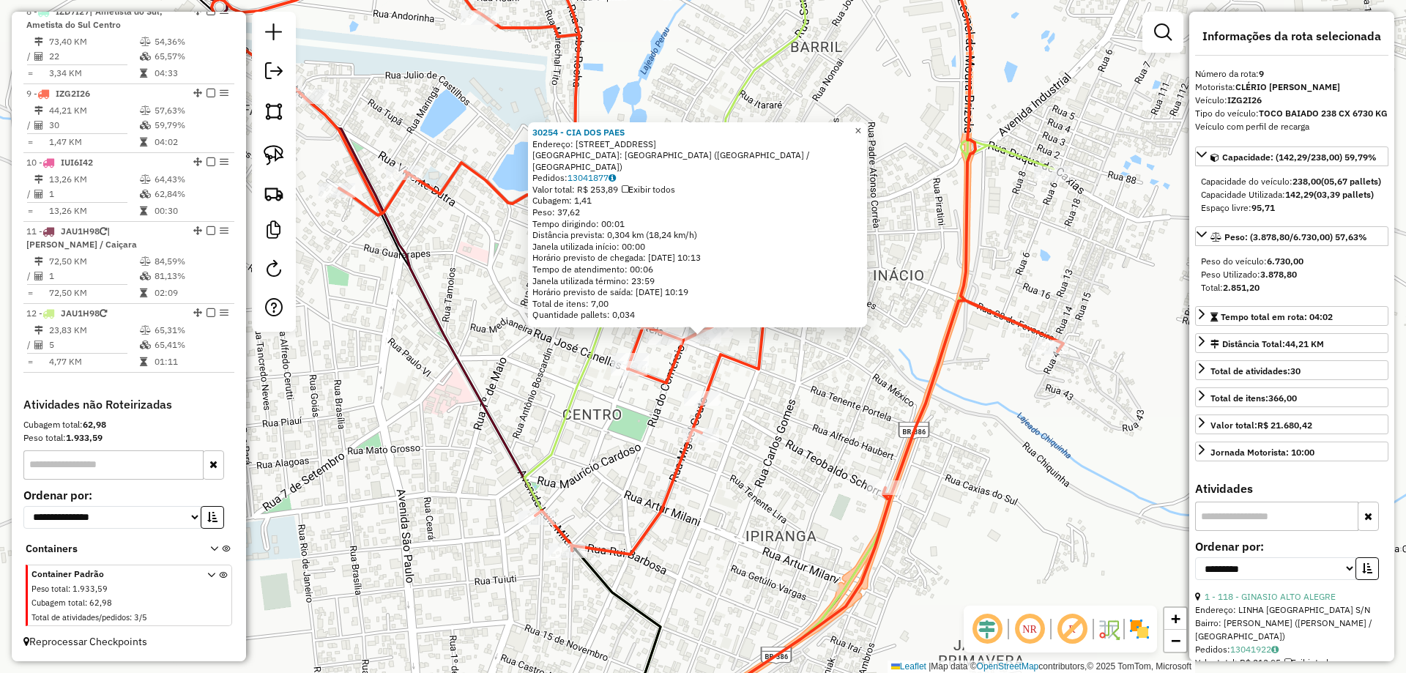
click at [861, 134] on span "×" at bounding box center [858, 130] width 7 height 12
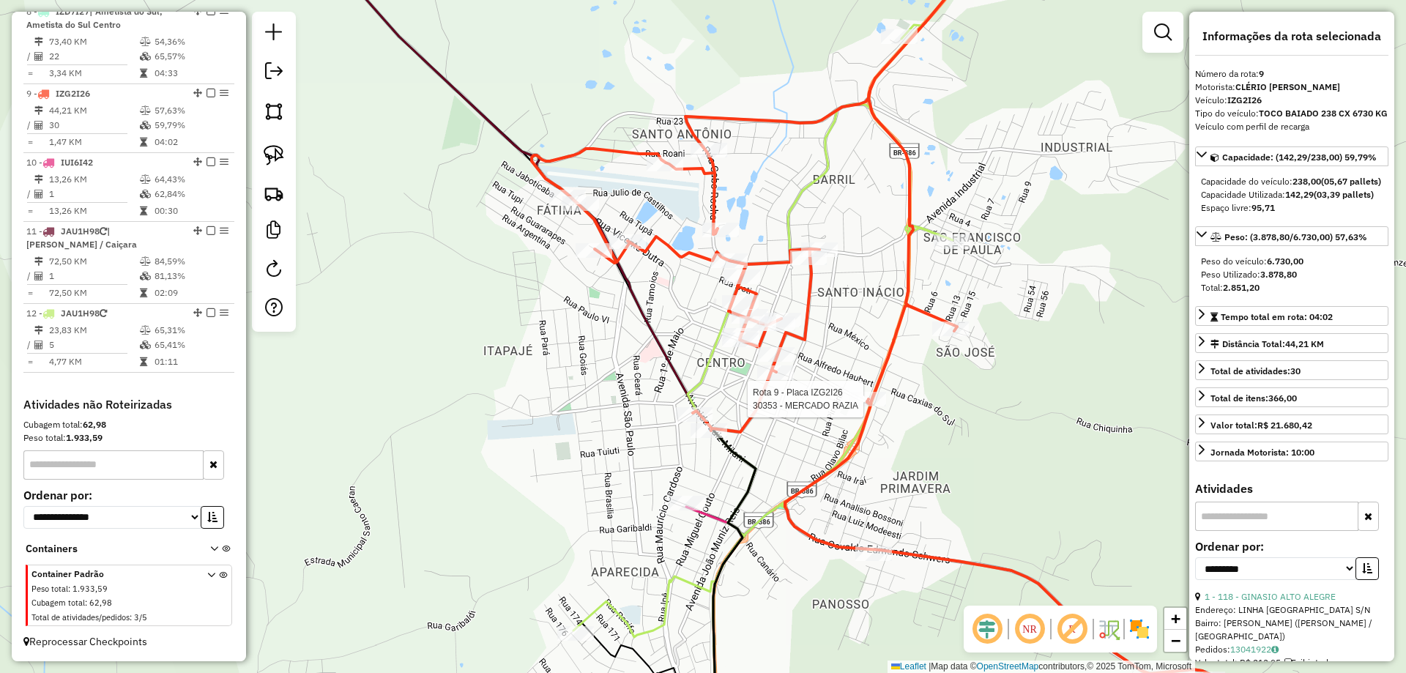
click at [873, 406] on div at bounding box center [867, 399] width 37 height 15
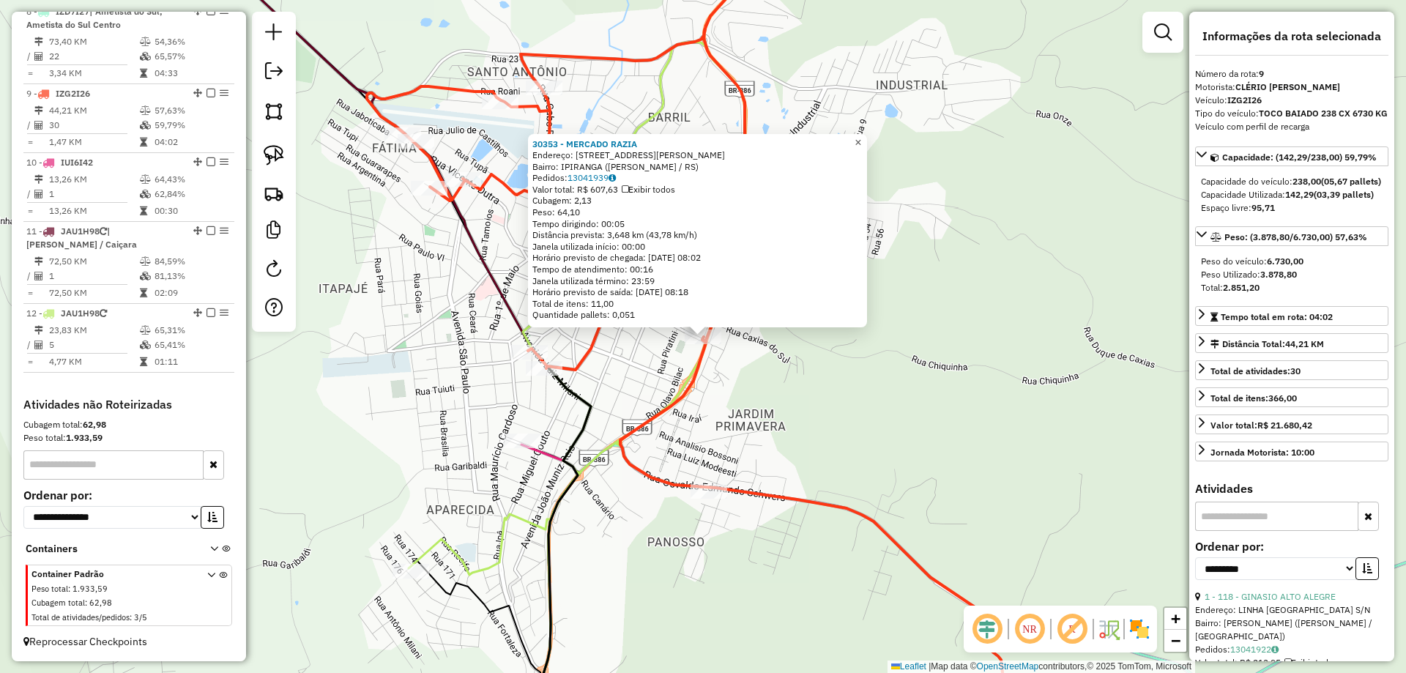
click at [861, 139] on span "×" at bounding box center [858, 142] width 7 height 12
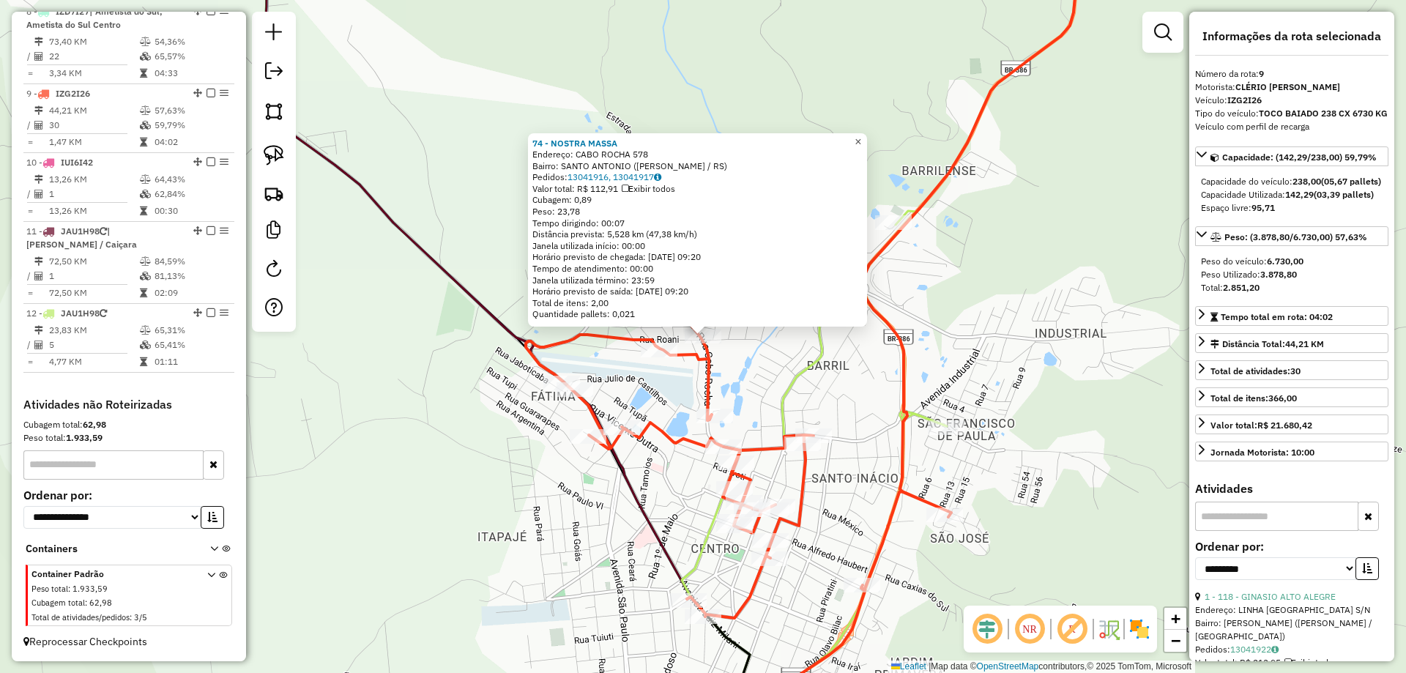
click at [861, 135] on span "×" at bounding box center [858, 141] width 7 height 12
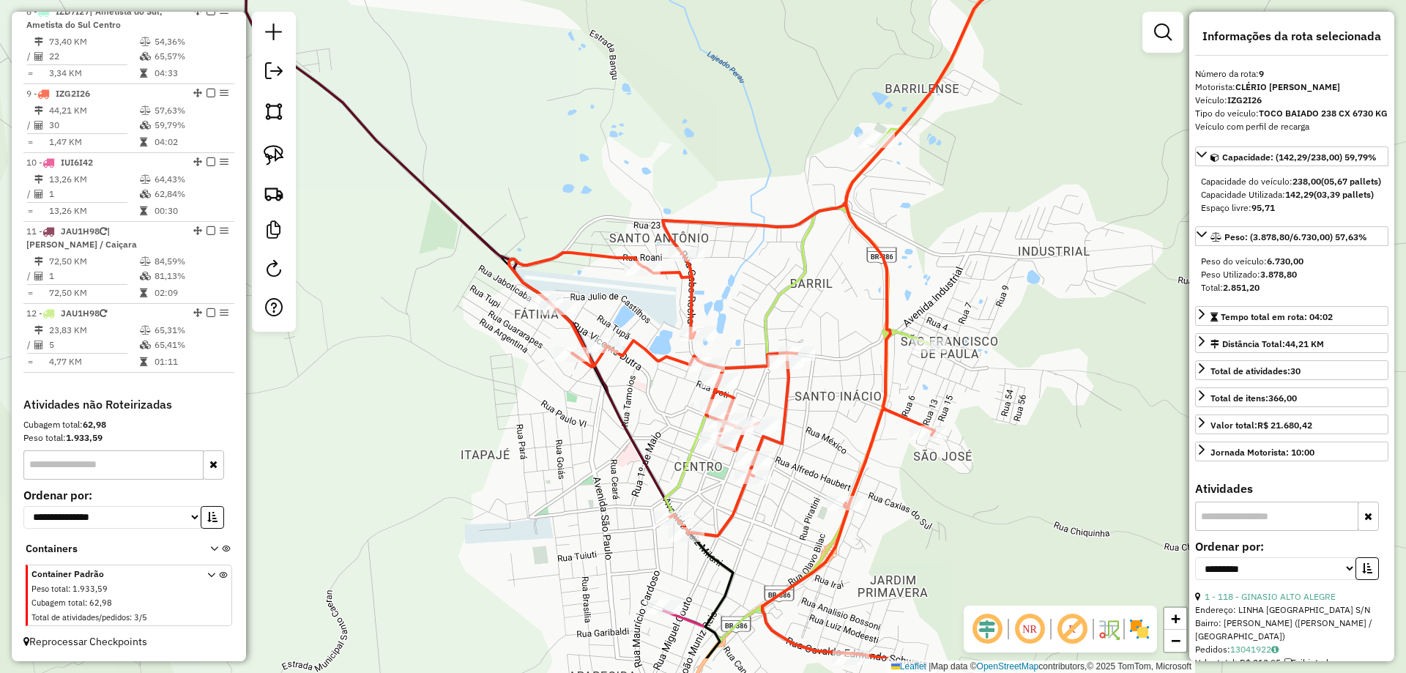
drag, startPoint x: 827, startPoint y: 444, endPoint x: 809, endPoint y: 380, distance: 66.8
click at [809, 380] on div "Janela de atendimento Grade de atendimento Capacidade Transportadoras Veículos …" at bounding box center [703, 336] width 1406 height 673
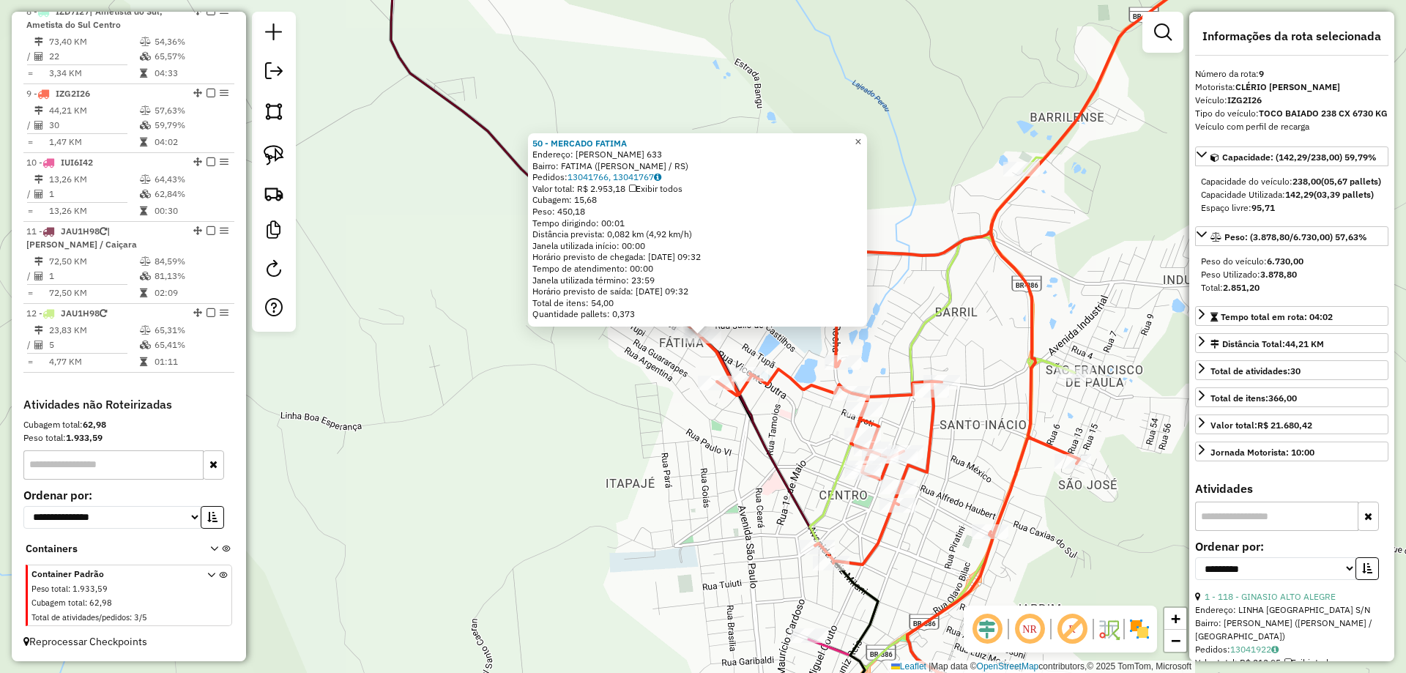
click at [861, 138] on span "×" at bounding box center [858, 141] width 7 height 12
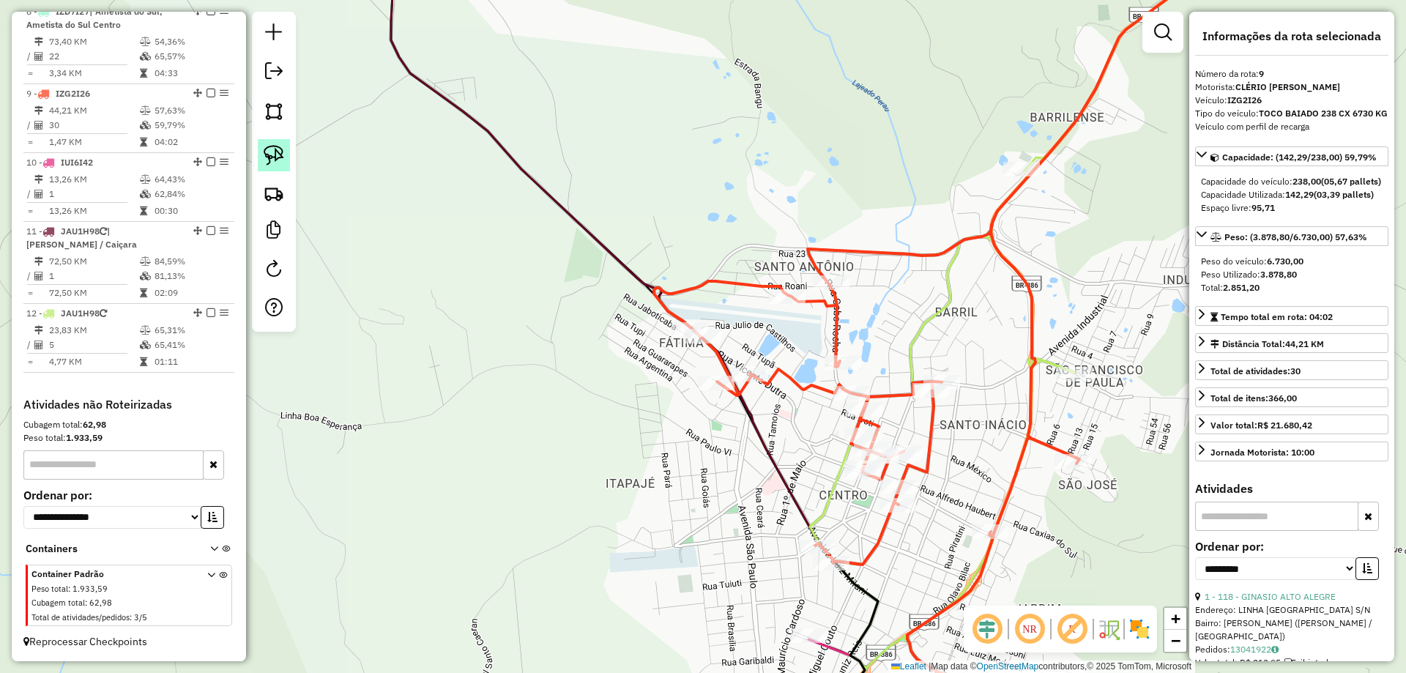
click at [274, 160] on img at bounding box center [274, 155] width 21 height 21
drag, startPoint x: 663, startPoint y: 294, endPoint x: 779, endPoint y: 370, distance: 138.5
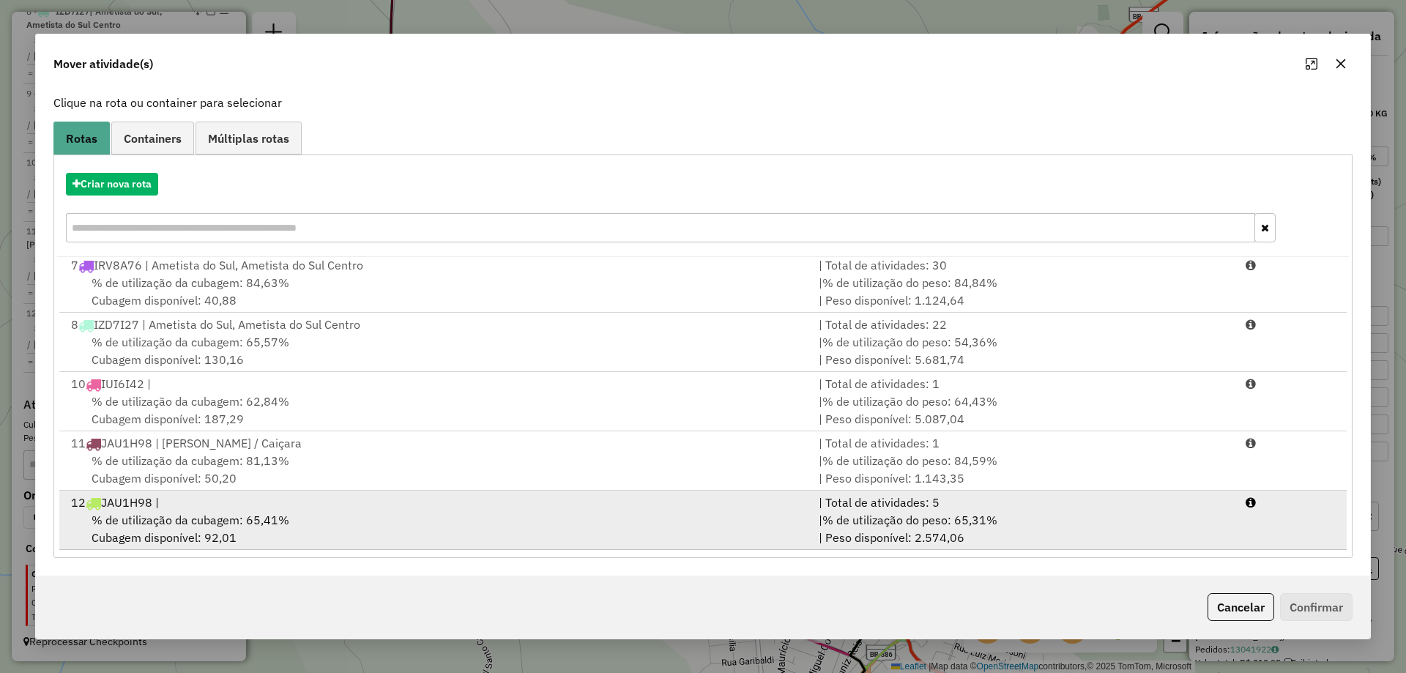
click at [675, 524] on div "% de utilização da cubagem: 65,41% Cubagem disponível: 92,01" at bounding box center [436, 528] width 748 height 35
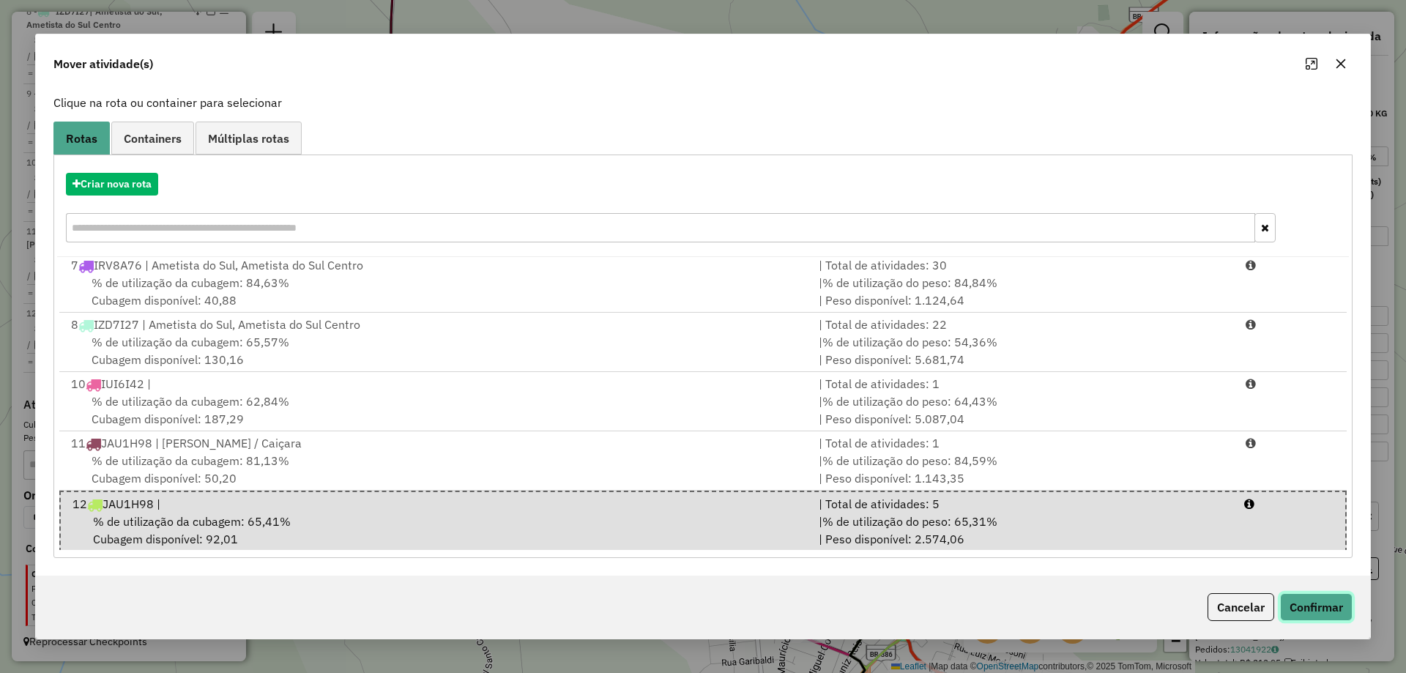
click at [1317, 598] on button "Confirmar" at bounding box center [1316, 607] width 72 height 28
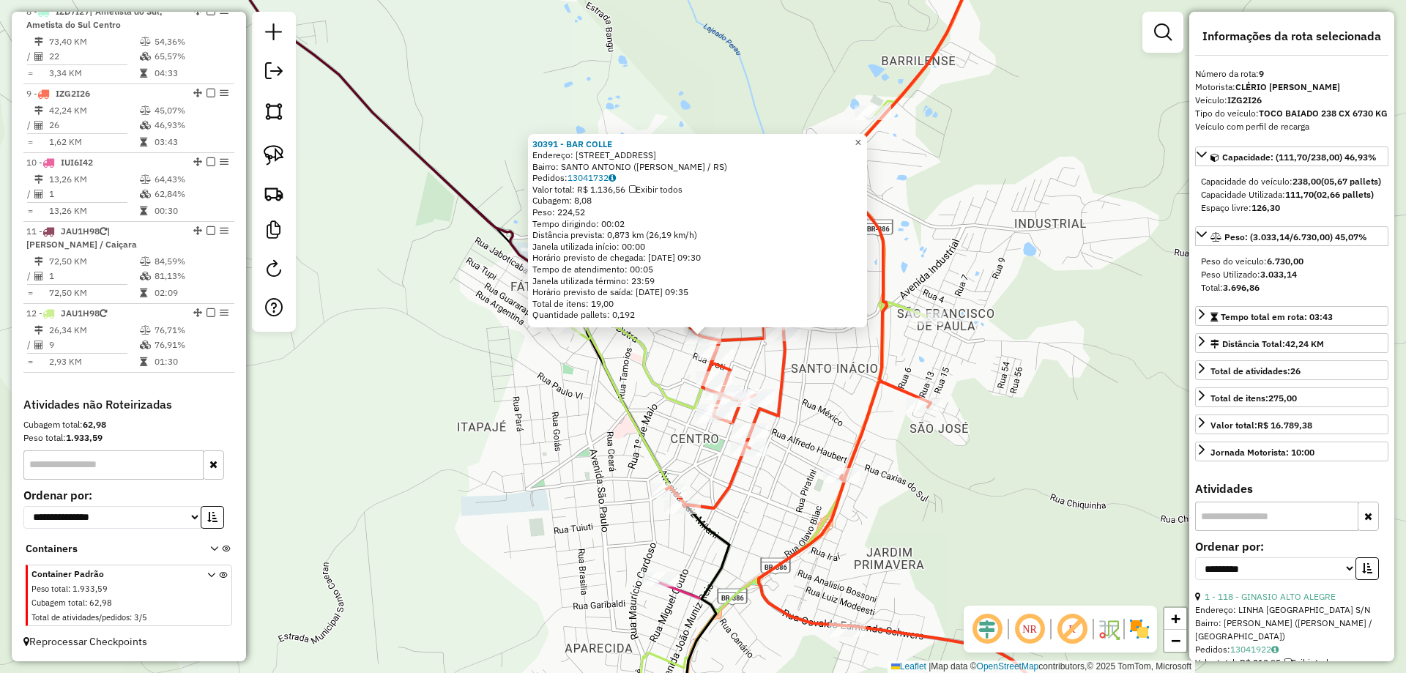
click at [861, 136] on span "×" at bounding box center [858, 142] width 7 height 12
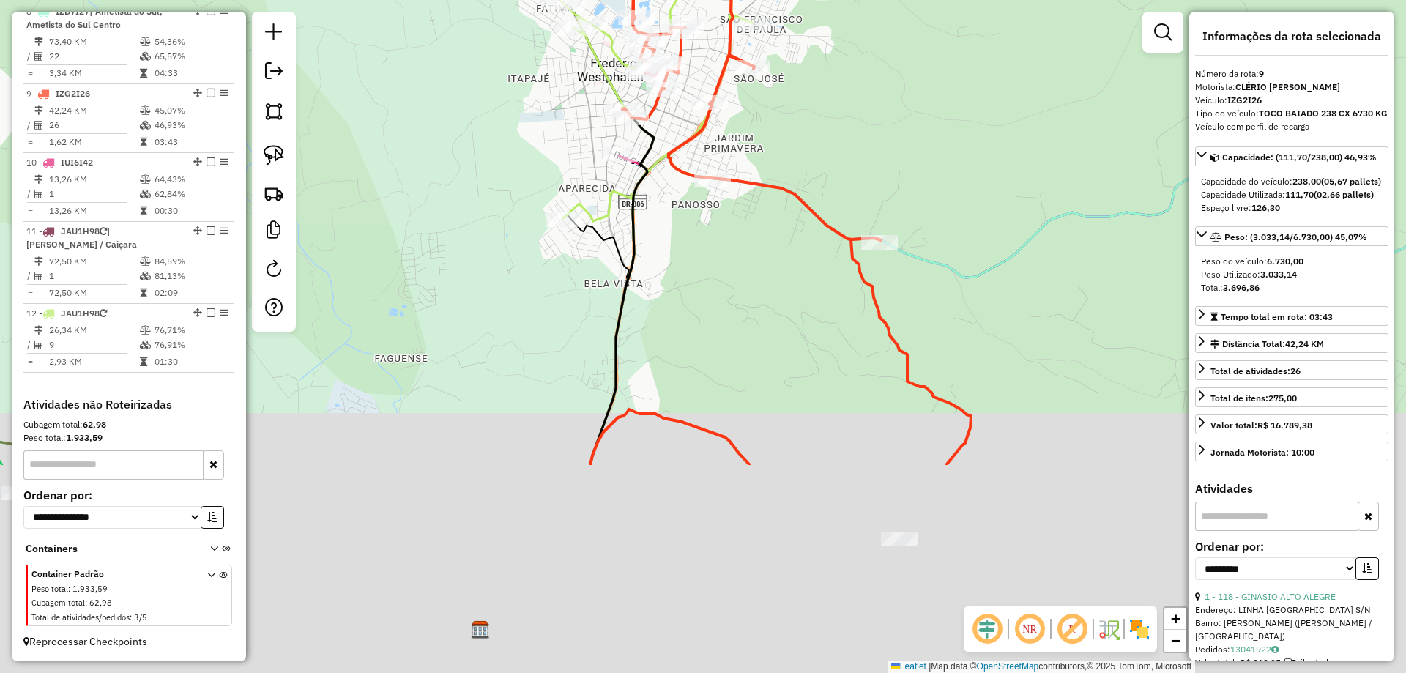
drag, startPoint x: 761, startPoint y: 465, endPoint x: 647, endPoint y: 209, distance: 279.9
click at [647, 209] on div "Janela de atendimento Grade de atendimento Capacidade Transportadoras Veículos …" at bounding box center [703, 336] width 1406 height 673
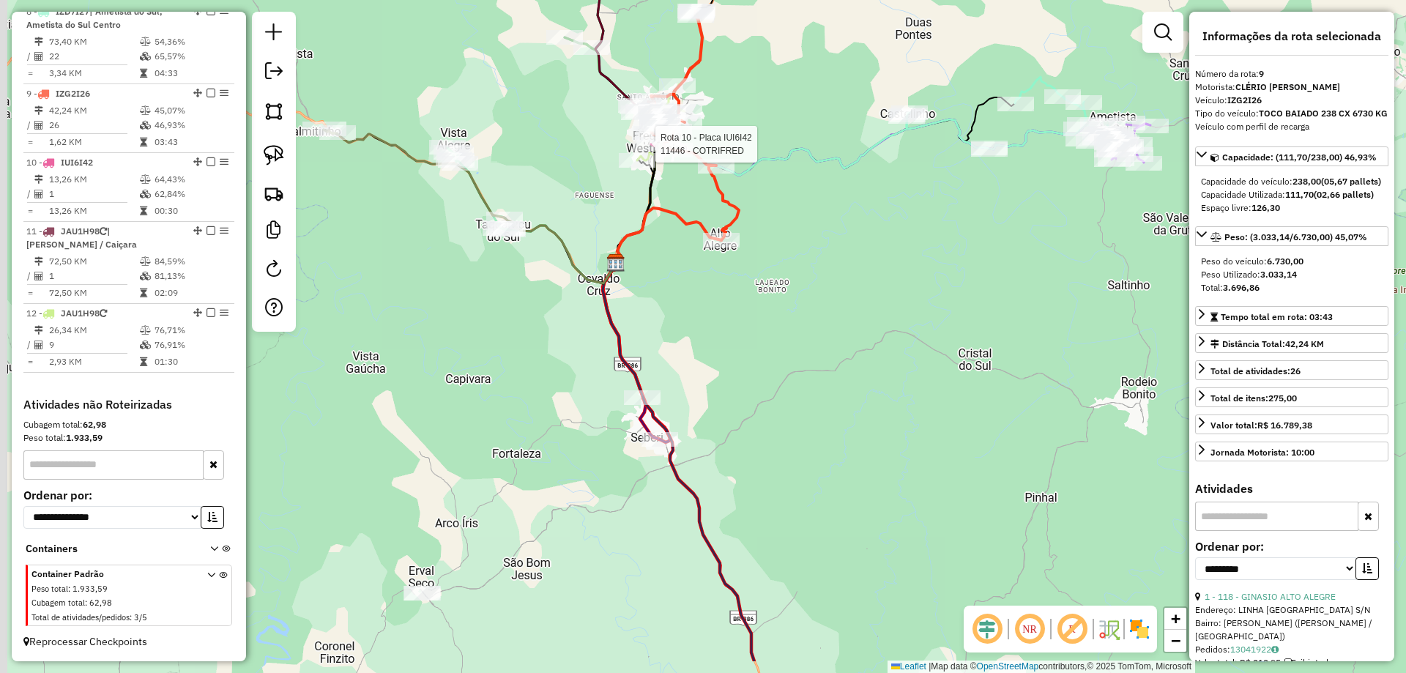
drag, startPoint x: 673, startPoint y: 351, endPoint x: 673, endPoint y: 276, distance: 75.4
click at [673, 294] on div "Rota 10 - Placa IUI6I42 11446 - COTRIFRED Janela de atendimento Grade de atendi…" at bounding box center [703, 336] width 1406 height 673
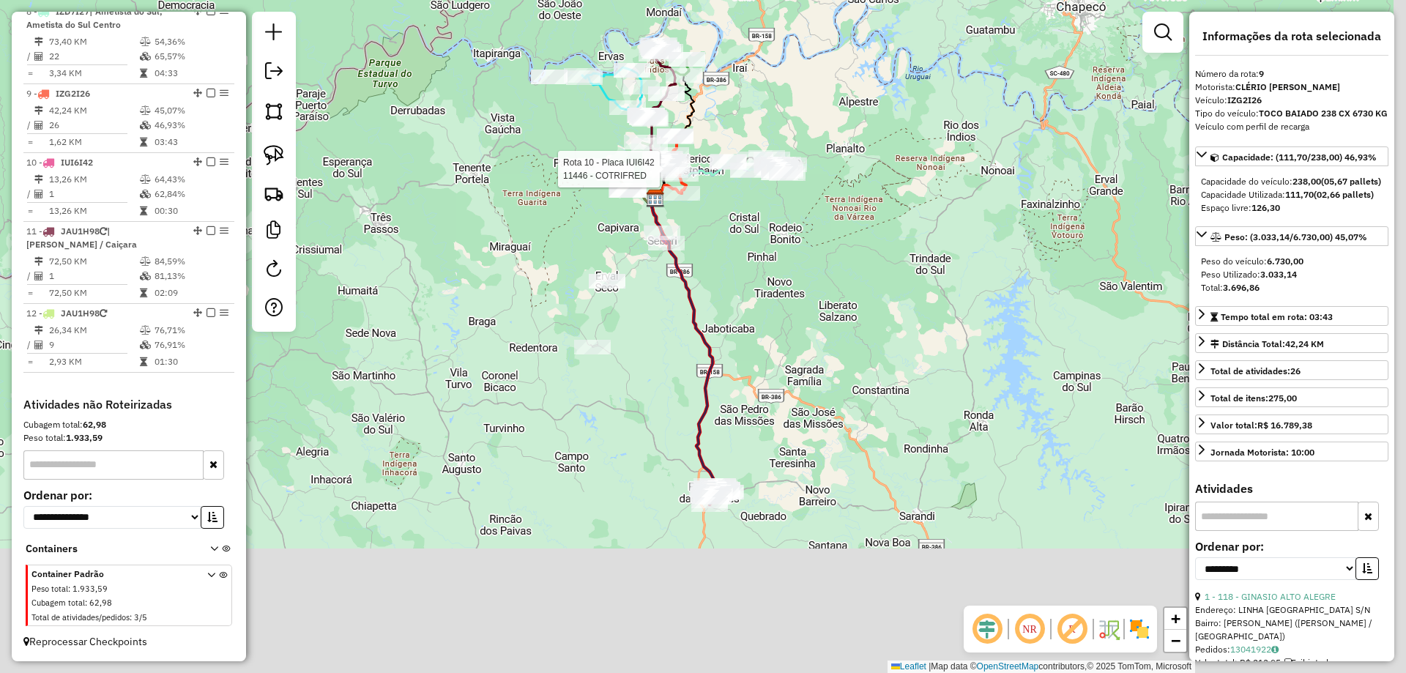
drag, startPoint x: 789, startPoint y: 456, endPoint x: 565, endPoint y: 92, distance: 427.4
click at [564, 72] on div "Rota 10 - Placa IUI6I42 11446 - COTRIFRED Janela de atendimento Grade de atendi…" at bounding box center [703, 336] width 1406 height 673
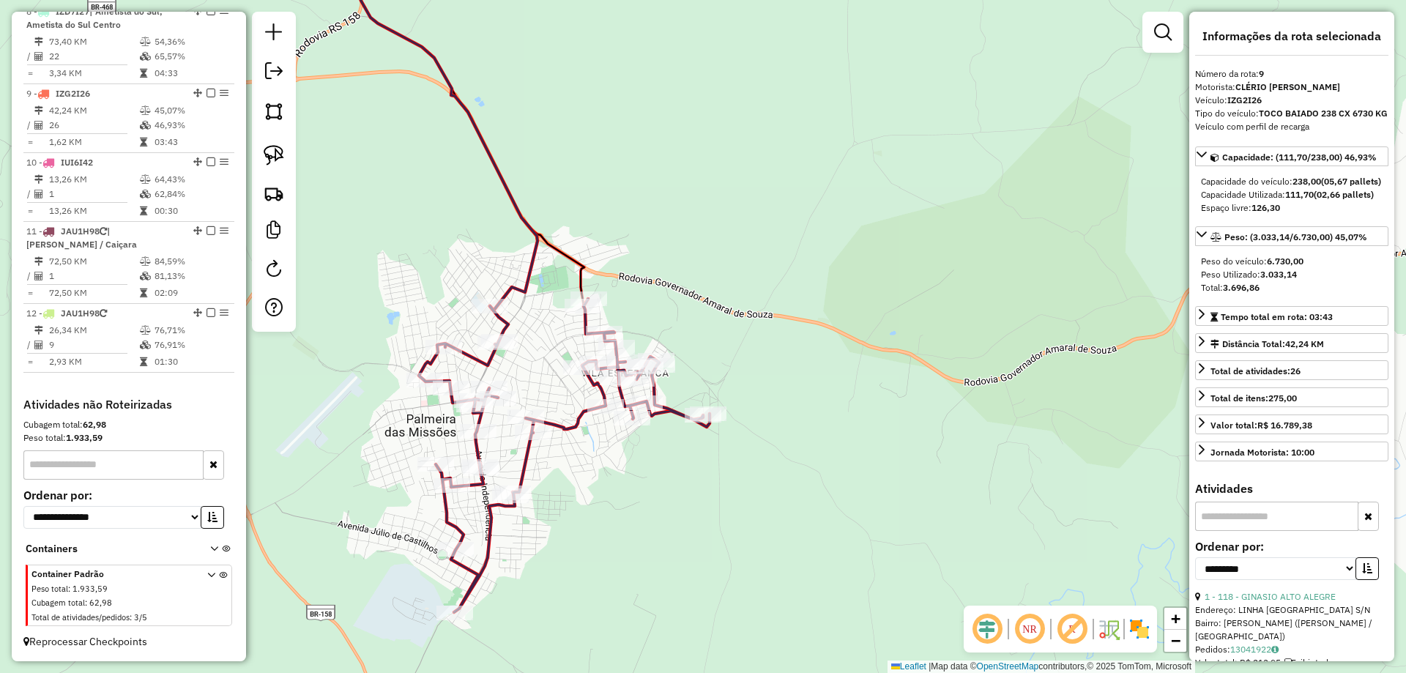
drag, startPoint x: 541, startPoint y: 371, endPoint x: 614, endPoint y: 229, distance: 158.8
click at [611, 234] on div "Rota 10 - Placa IUI6I42 11446 - COTRIFRED Rota 1 - Placa JCF4D94 12030 - SILVA …" at bounding box center [703, 336] width 1406 height 673
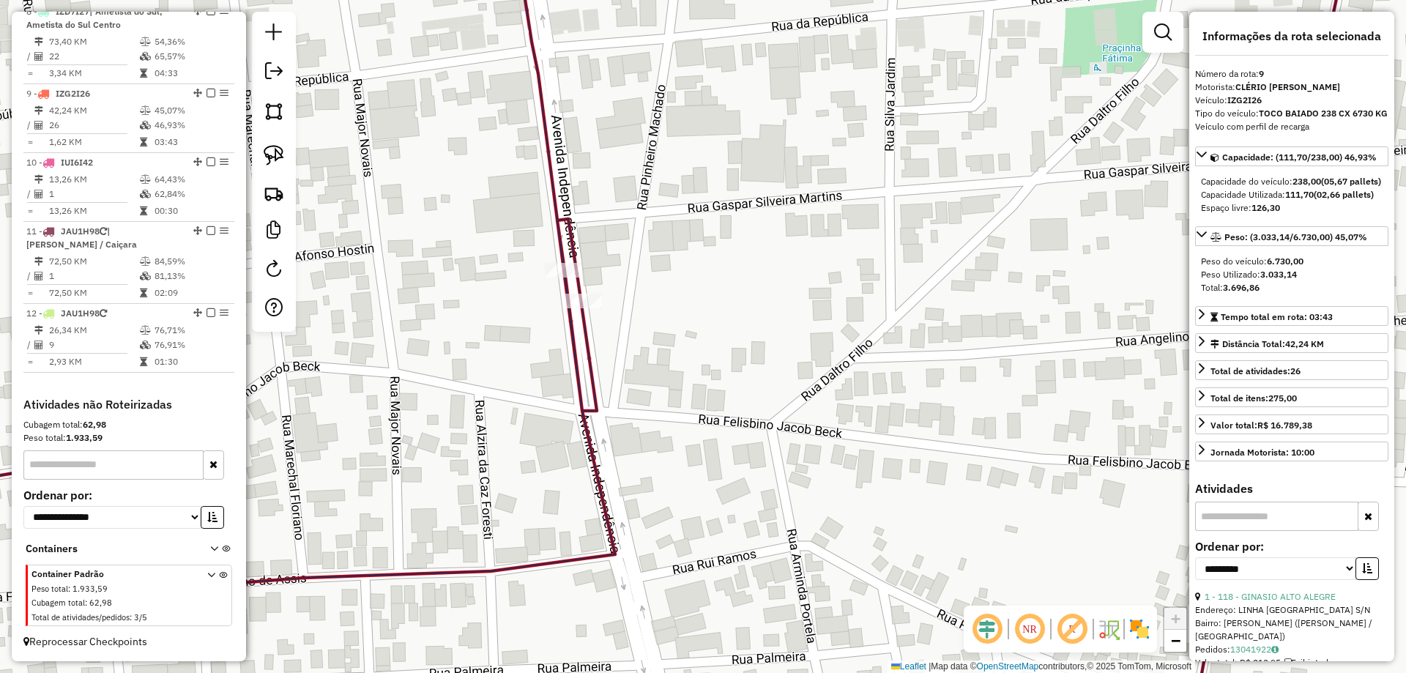
drag, startPoint x: 602, startPoint y: 307, endPoint x: 679, endPoint y: 286, distance: 79.6
click at [679, 286] on div "Rota 10 - Placa IUI6I42 11446 - COTRIFRED Rota 1 - Placa JCF4D94 12030 - SILVA …" at bounding box center [703, 336] width 1406 height 673
click at [275, 156] on img at bounding box center [274, 155] width 21 height 21
drag, startPoint x: 556, startPoint y: 248, endPoint x: 598, endPoint y: 271, distance: 47.5
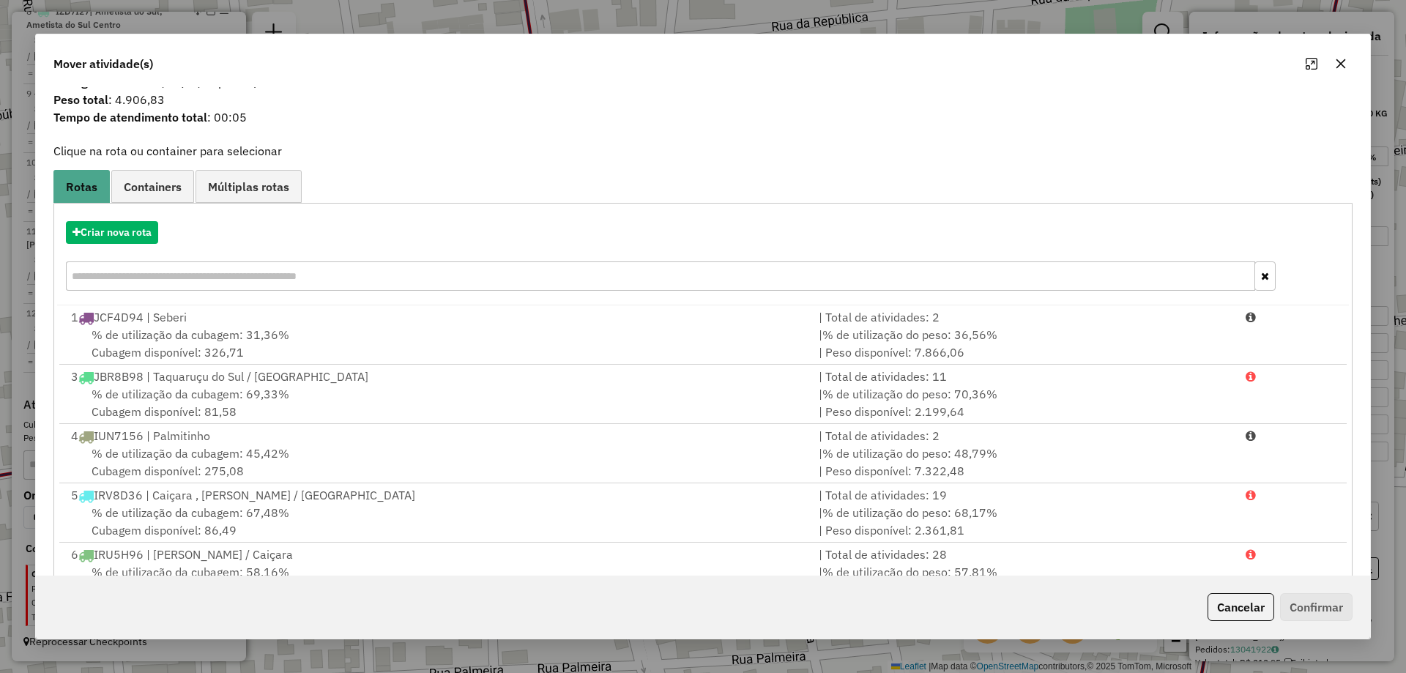
scroll to position [12, 0]
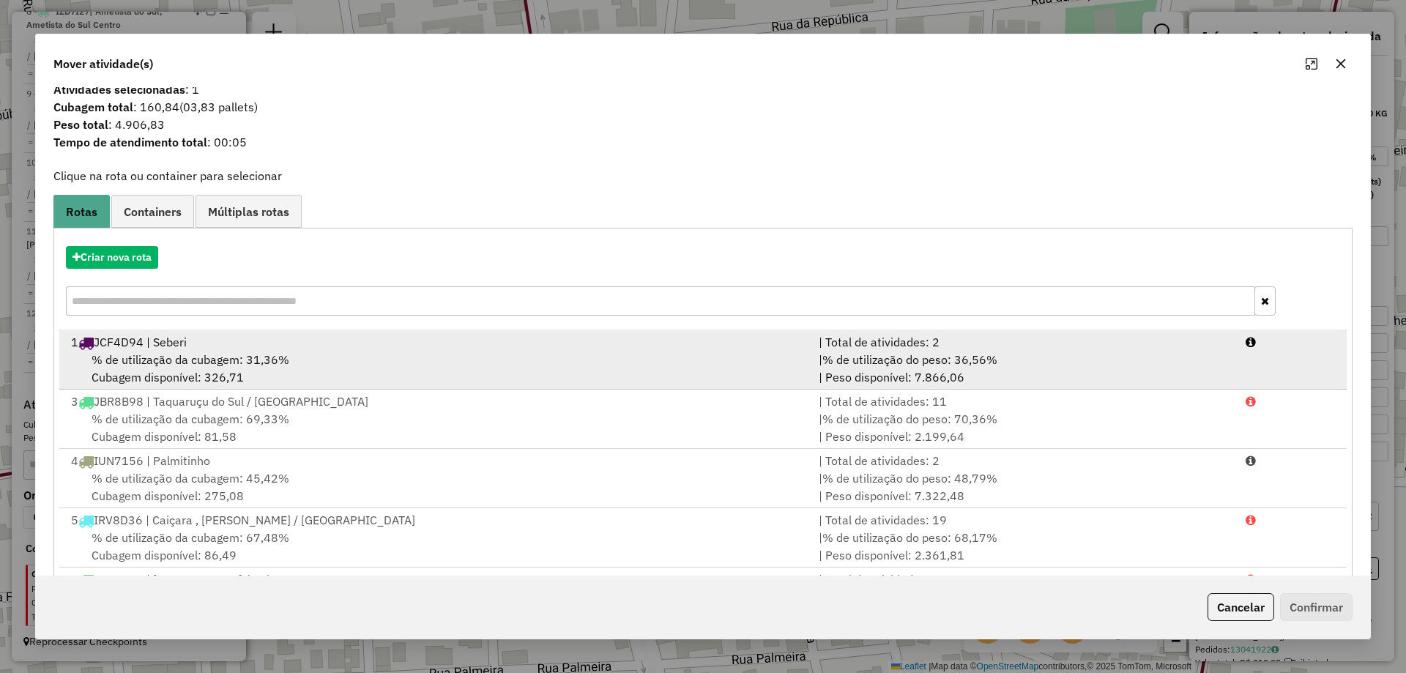
click at [275, 350] on div "1 JCF4D94 | Seberi" at bounding box center [436, 342] width 748 height 18
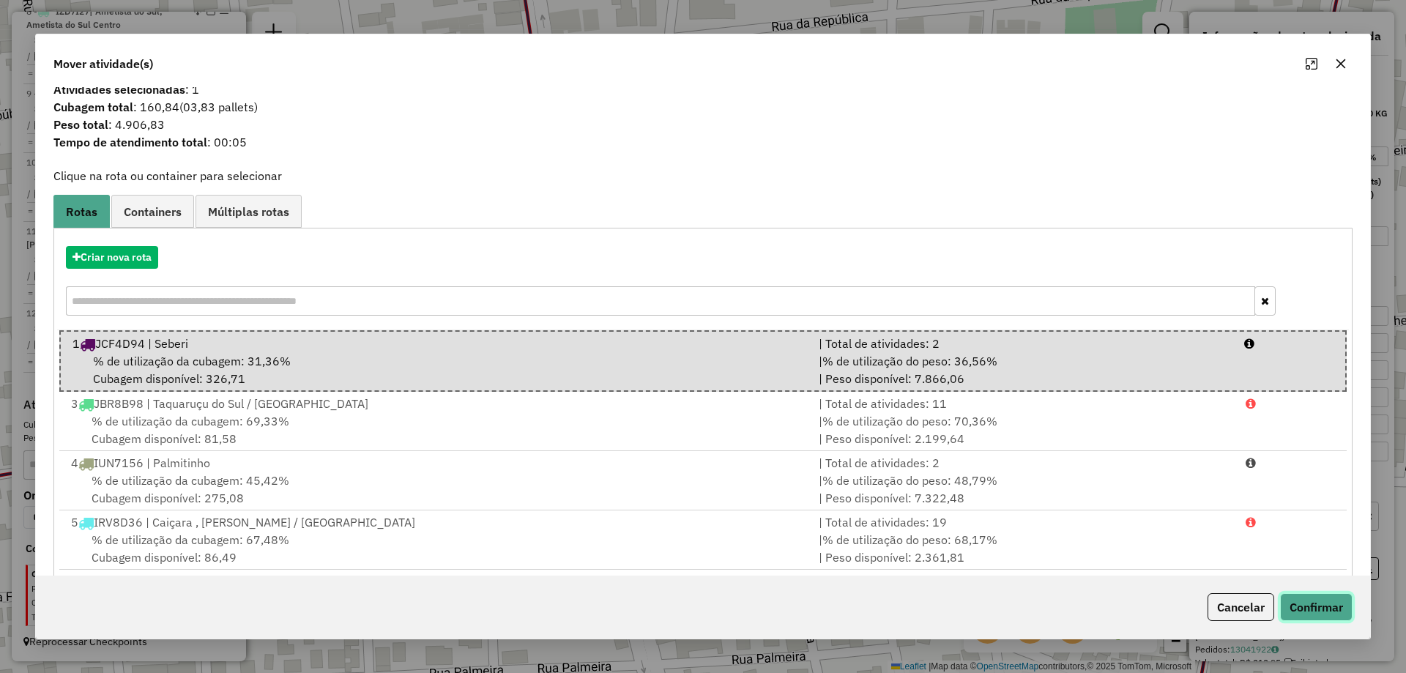
click at [1298, 602] on button "Confirmar" at bounding box center [1316, 607] width 72 height 28
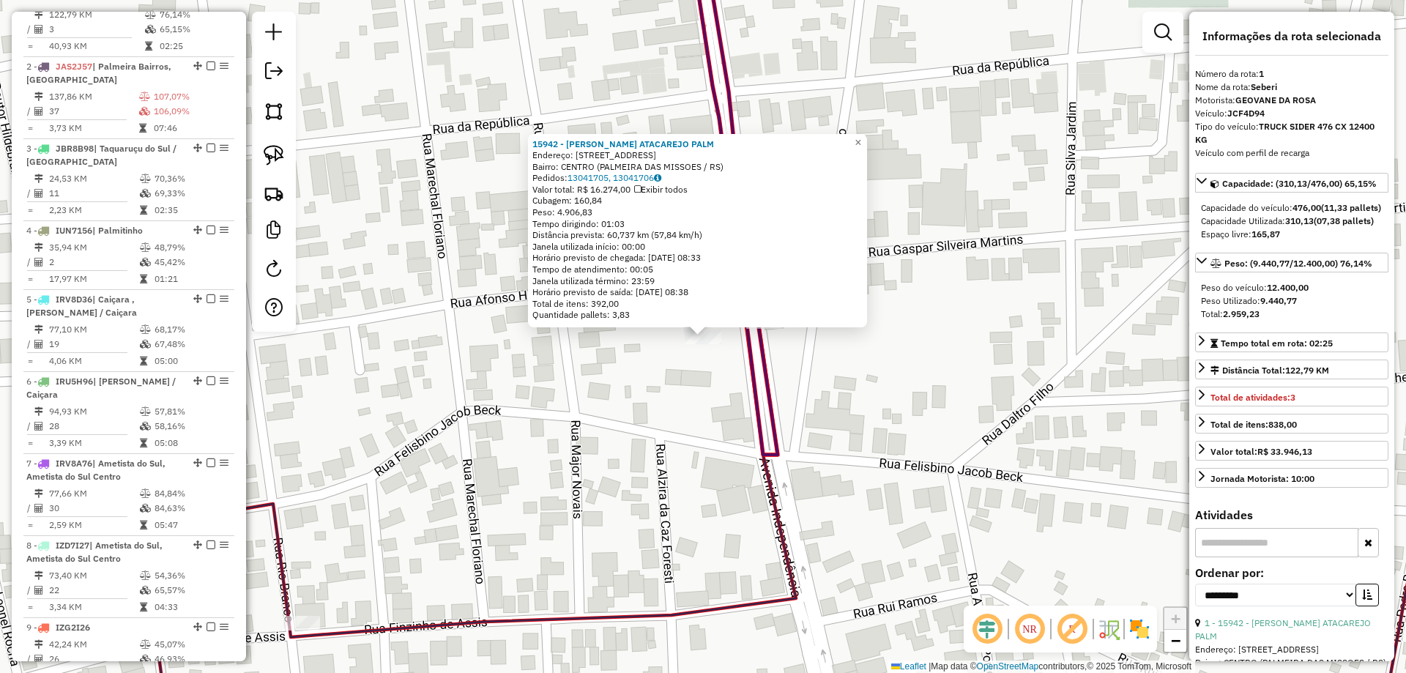
scroll to position [567, 0]
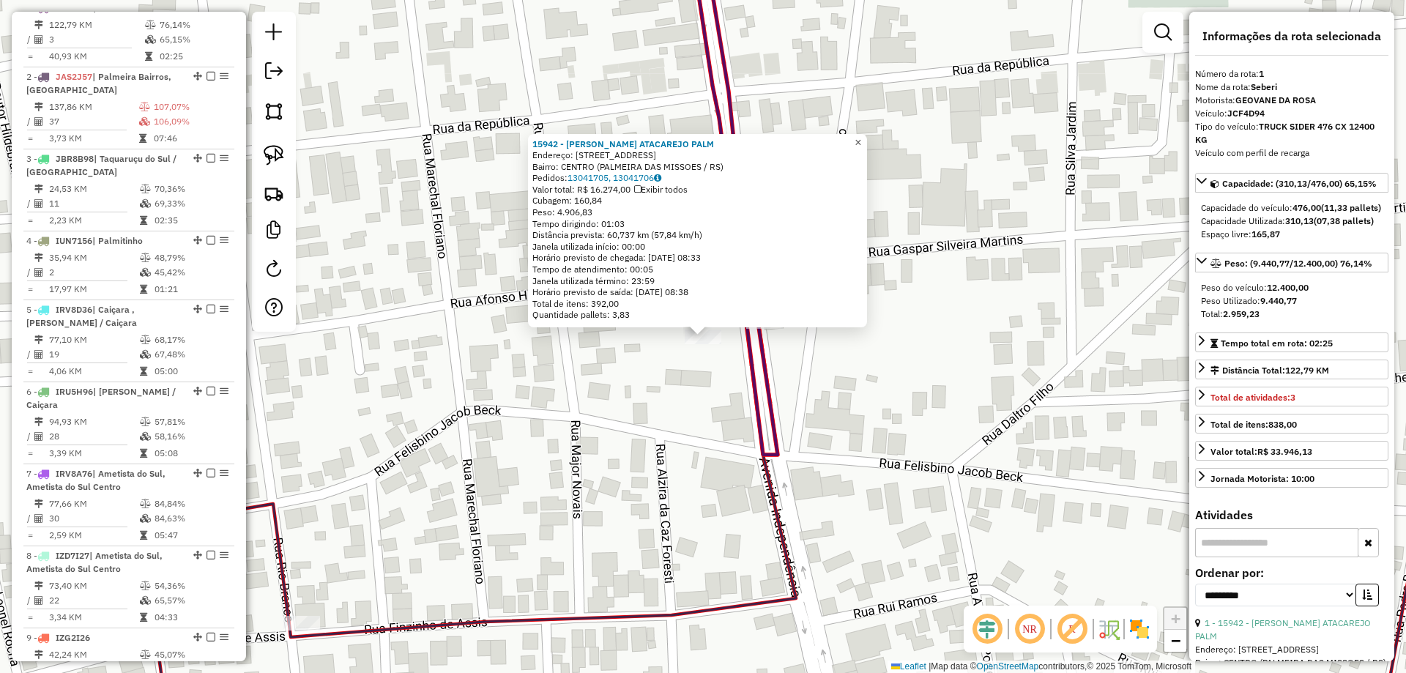
click at [861, 140] on span "×" at bounding box center [858, 142] width 7 height 12
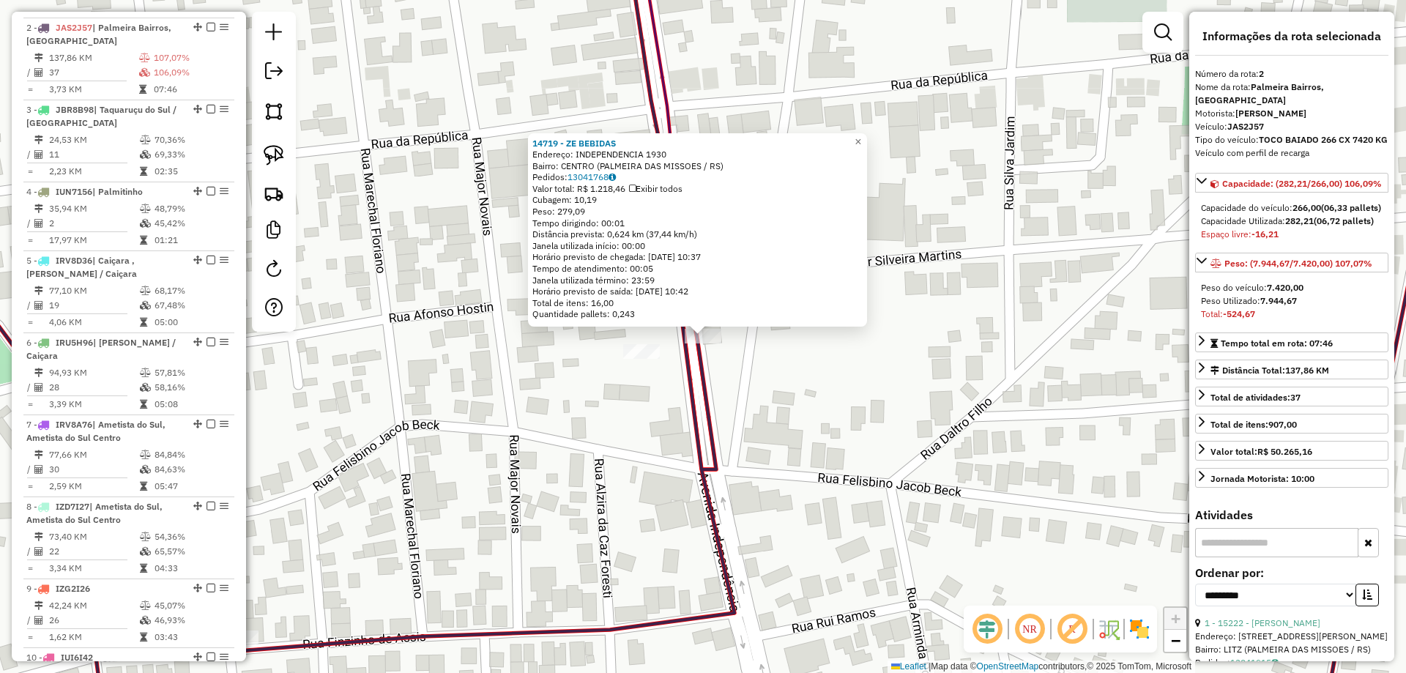
scroll to position [636, 0]
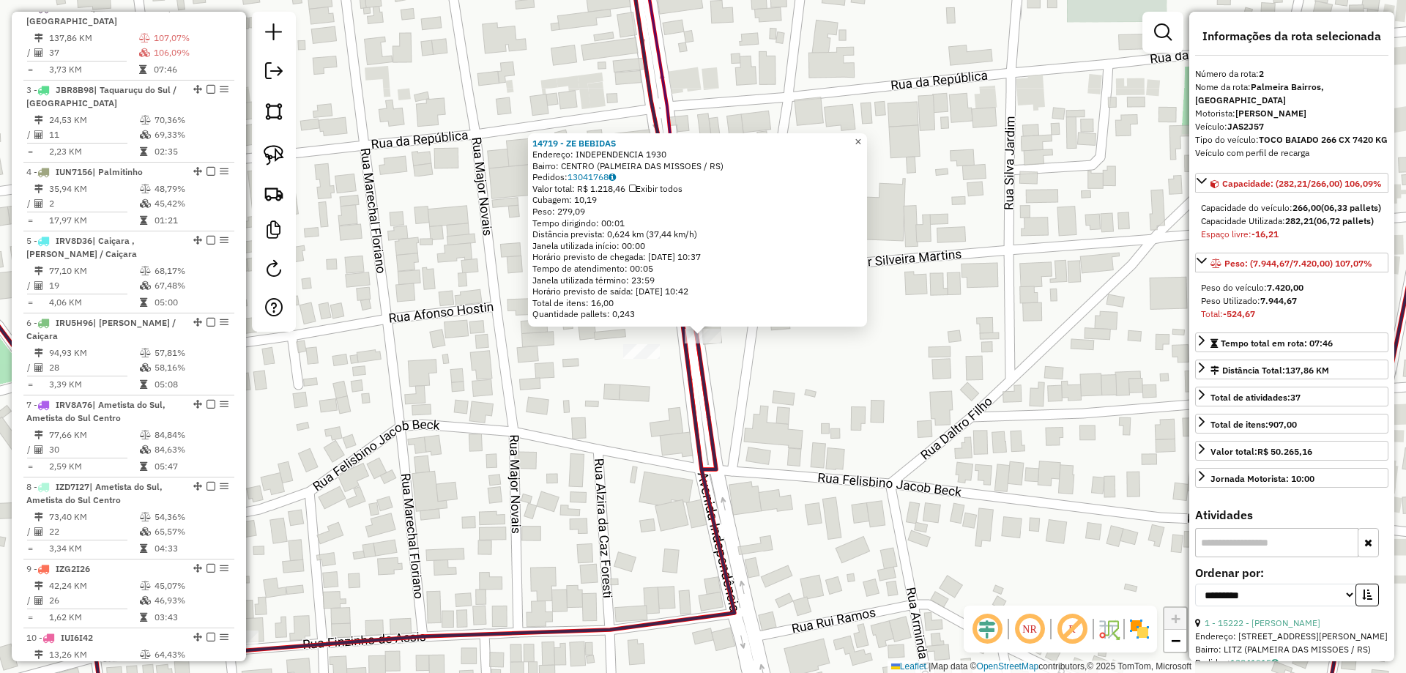
click at [861, 135] on span "×" at bounding box center [858, 141] width 7 height 12
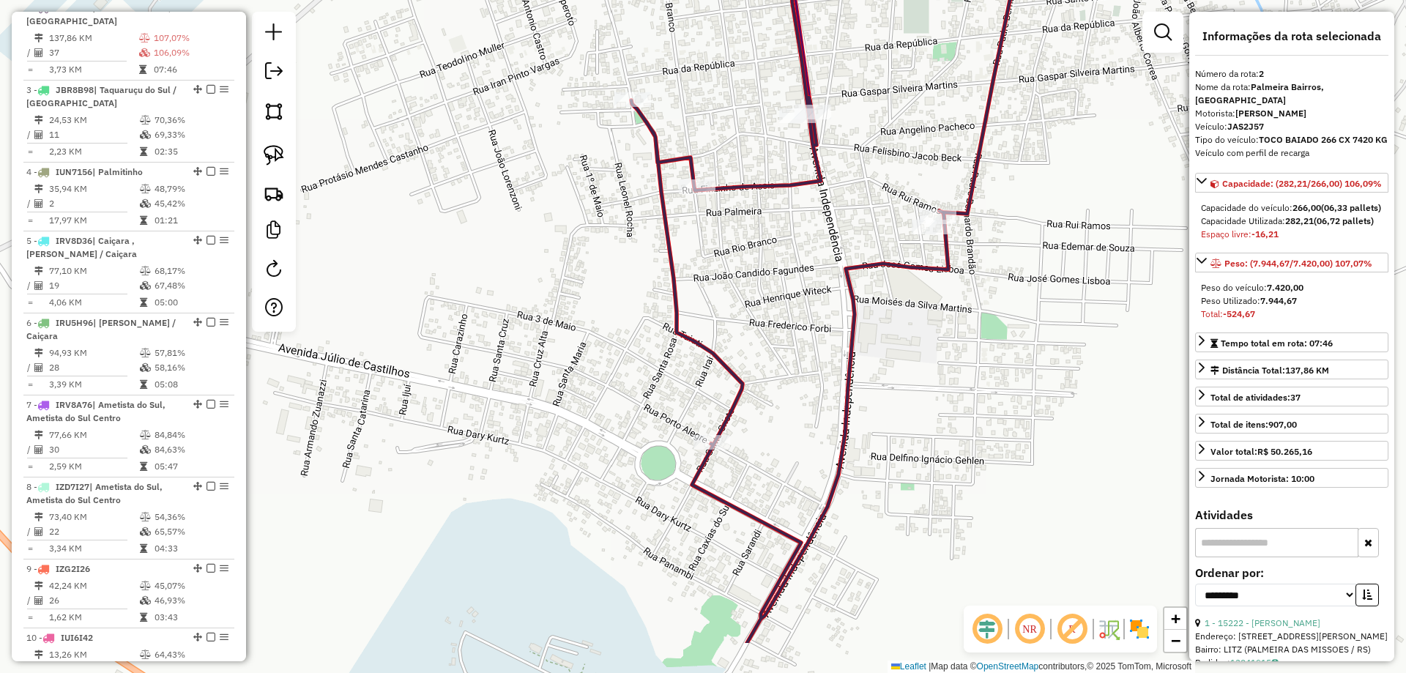
drag, startPoint x: 867, startPoint y: 472, endPoint x: 827, endPoint y: 357, distance: 122.5
click at [849, 364] on icon at bounding box center [1080, 239] width 898 height 808
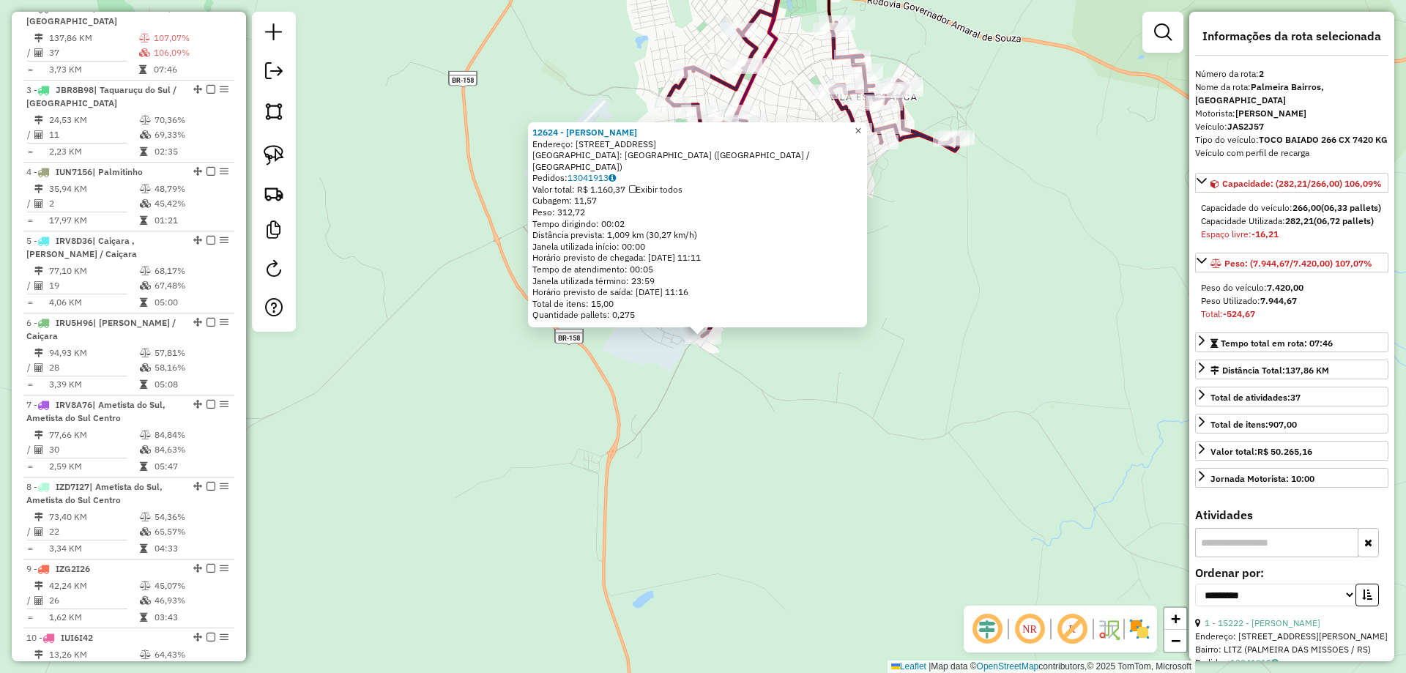
click at [861, 137] on span "×" at bounding box center [858, 130] width 7 height 12
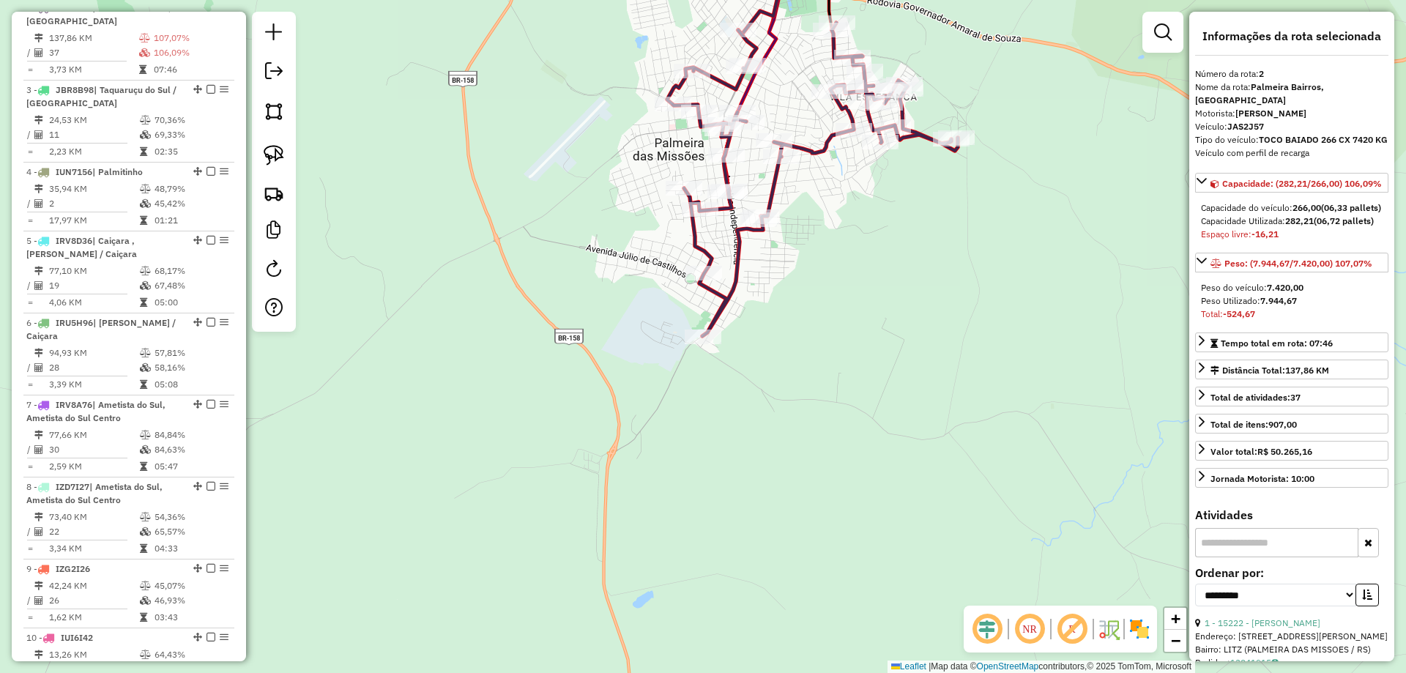
drag, startPoint x: 786, startPoint y: 301, endPoint x: 781, endPoint y: 343, distance: 42.1
click at [787, 345] on div "Janela de atendimento Grade de atendimento Capacidade Transportadoras Veículos …" at bounding box center [703, 336] width 1406 height 673
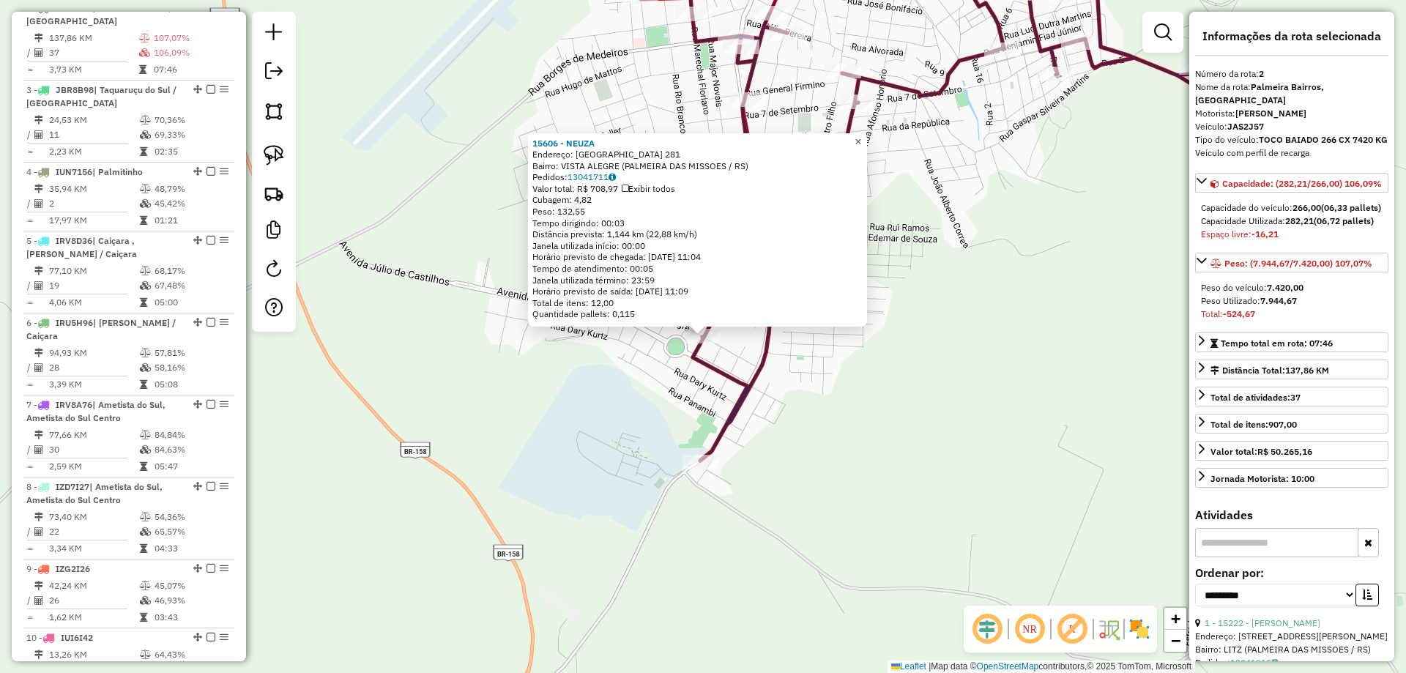
click at [861, 135] on span "×" at bounding box center [858, 141] width 7 height 12
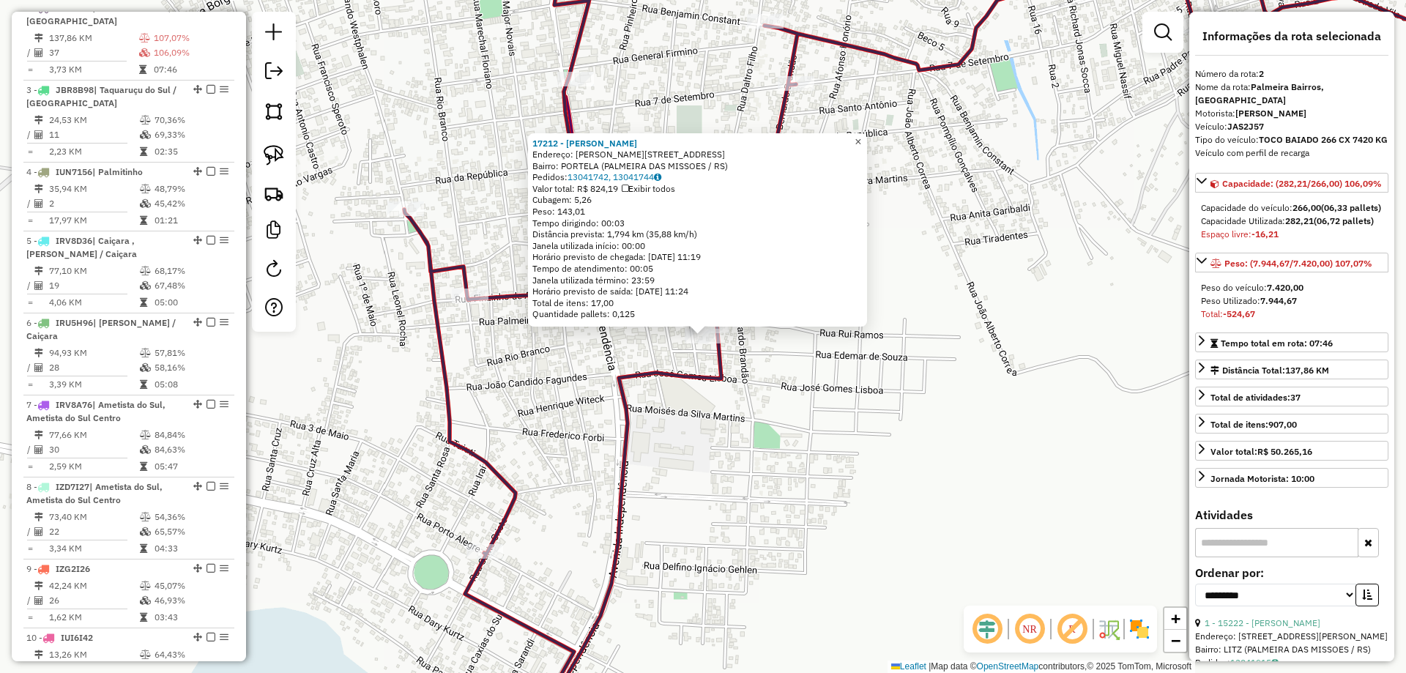
click at [861, 135] on span "×" at bounding box center [858, 141] width 7 height 12
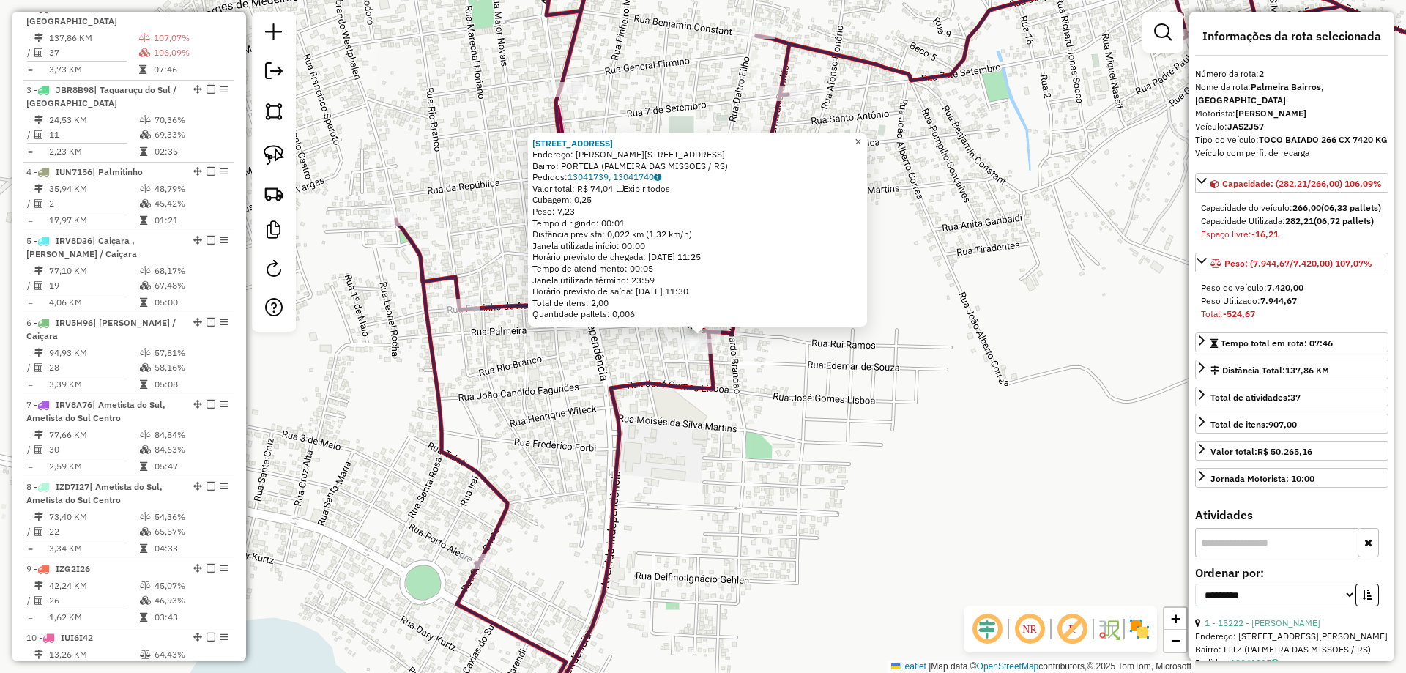
click at [863, 139] on link "×" at bounding box center [858, 142] width 18 height 18
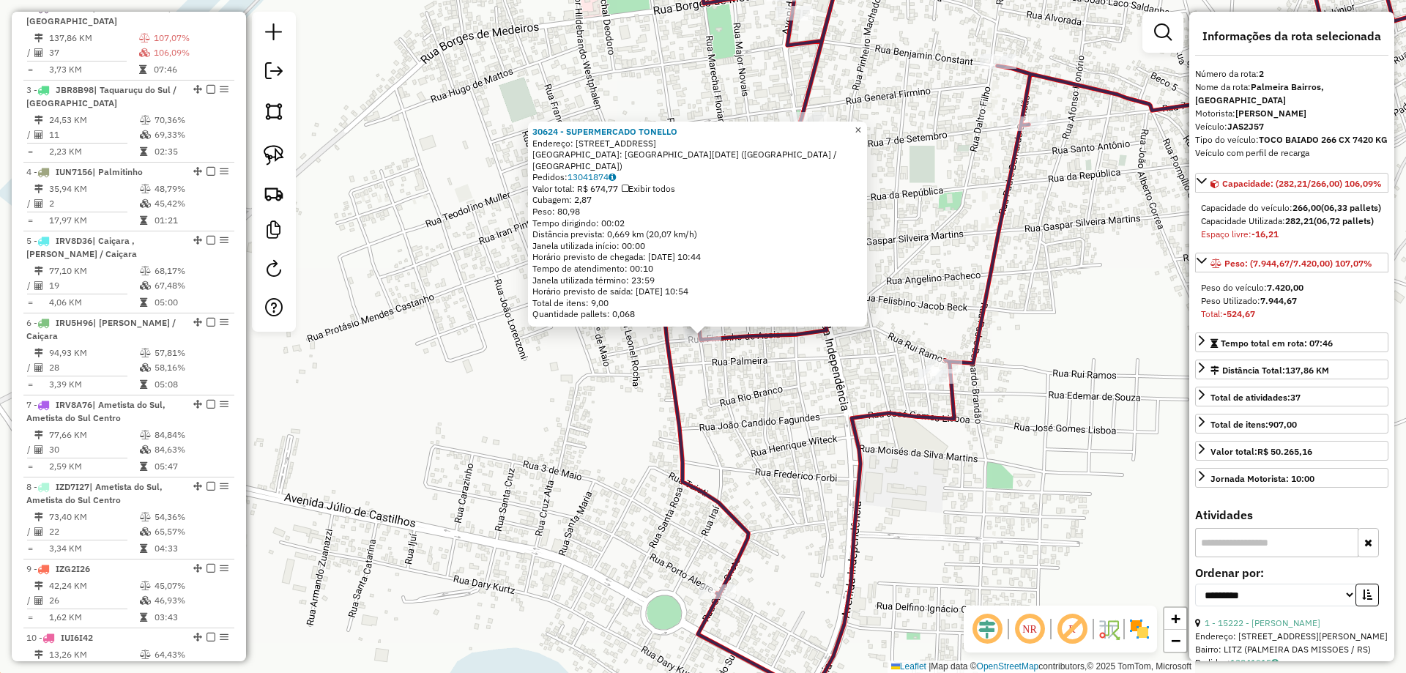
click at [861, 136] on span "×" at bounding box center [858, 130] width 7 height 12
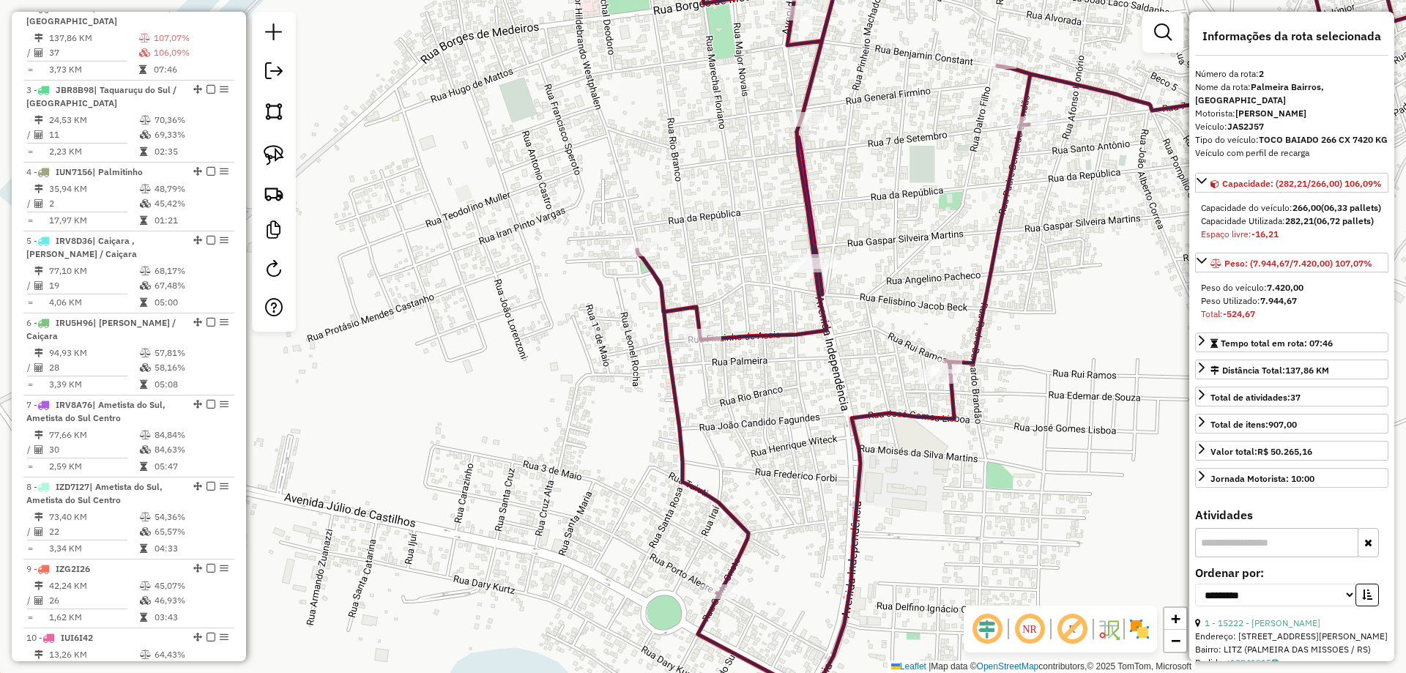
click at [632, 262] on div "Janela de atendimento Grade de atendimento Capacidade Transportadoras Veículos …" at bounding box center [703, 336] width 1406 height 673
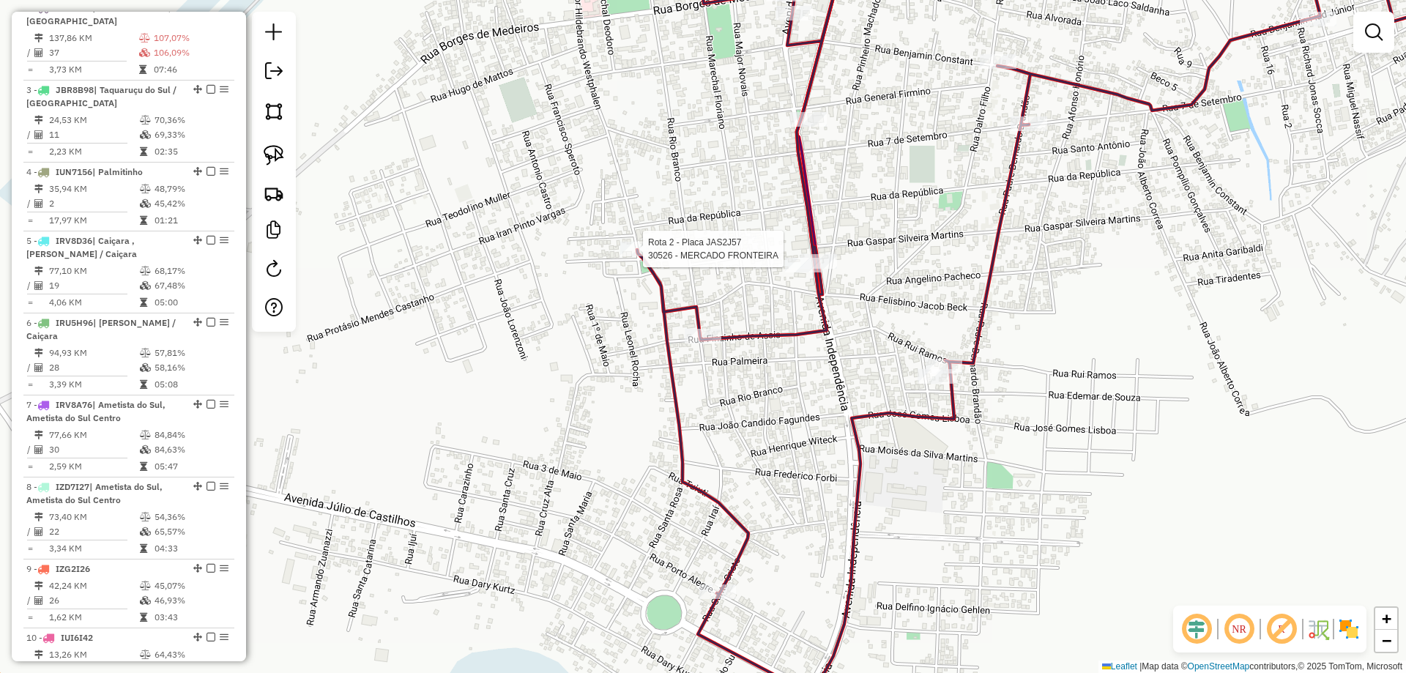
click at [634, 256] on div at bounding box center [638, 249] width 37 height 15
select select "**********"
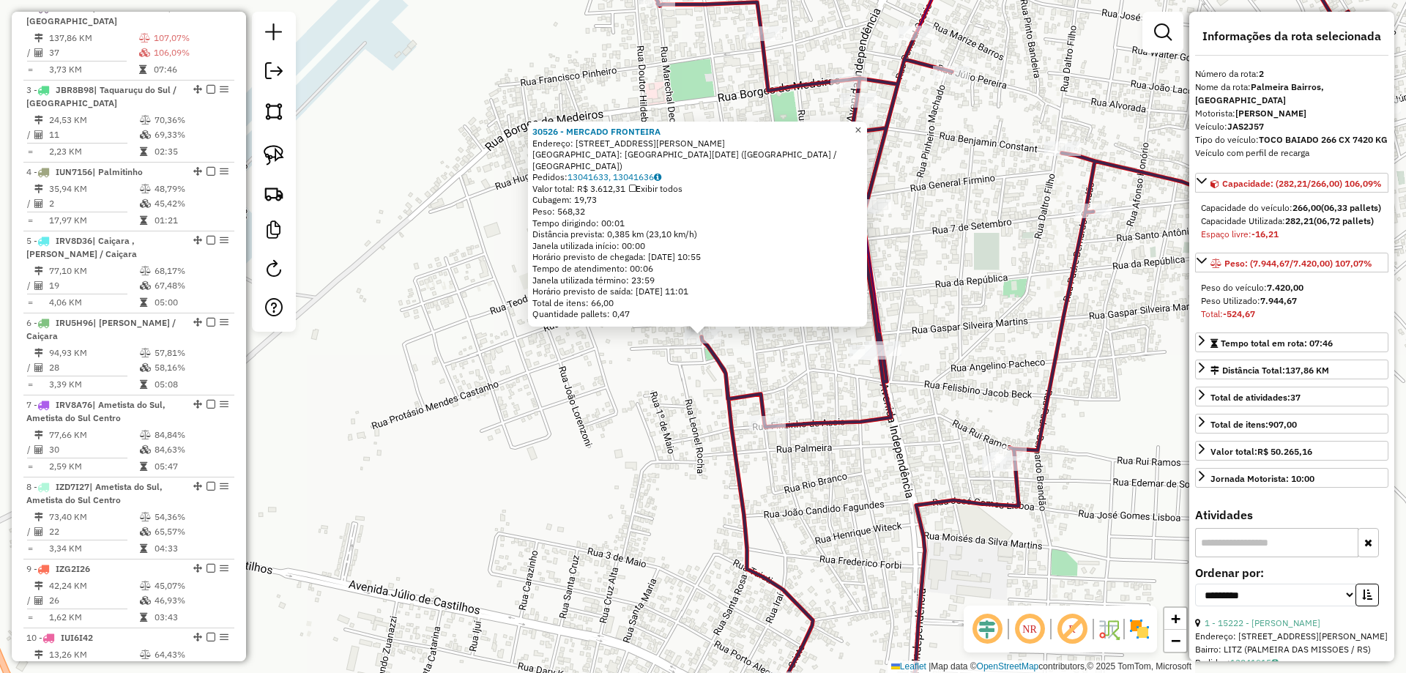
click at [861, 133] on span "×" at bounding box center [858, 130] width 7 height 12
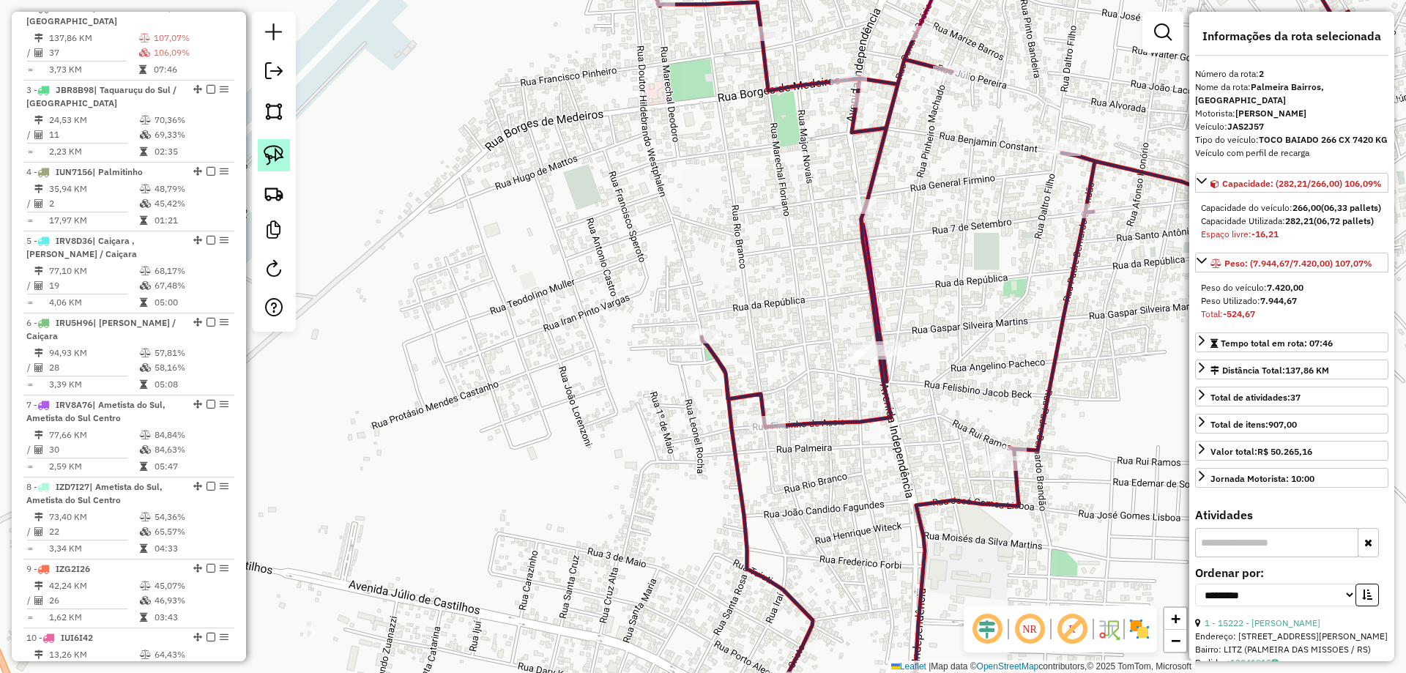
click at [278, 157] on img at bounding box center [274, 155] width 21 height 21
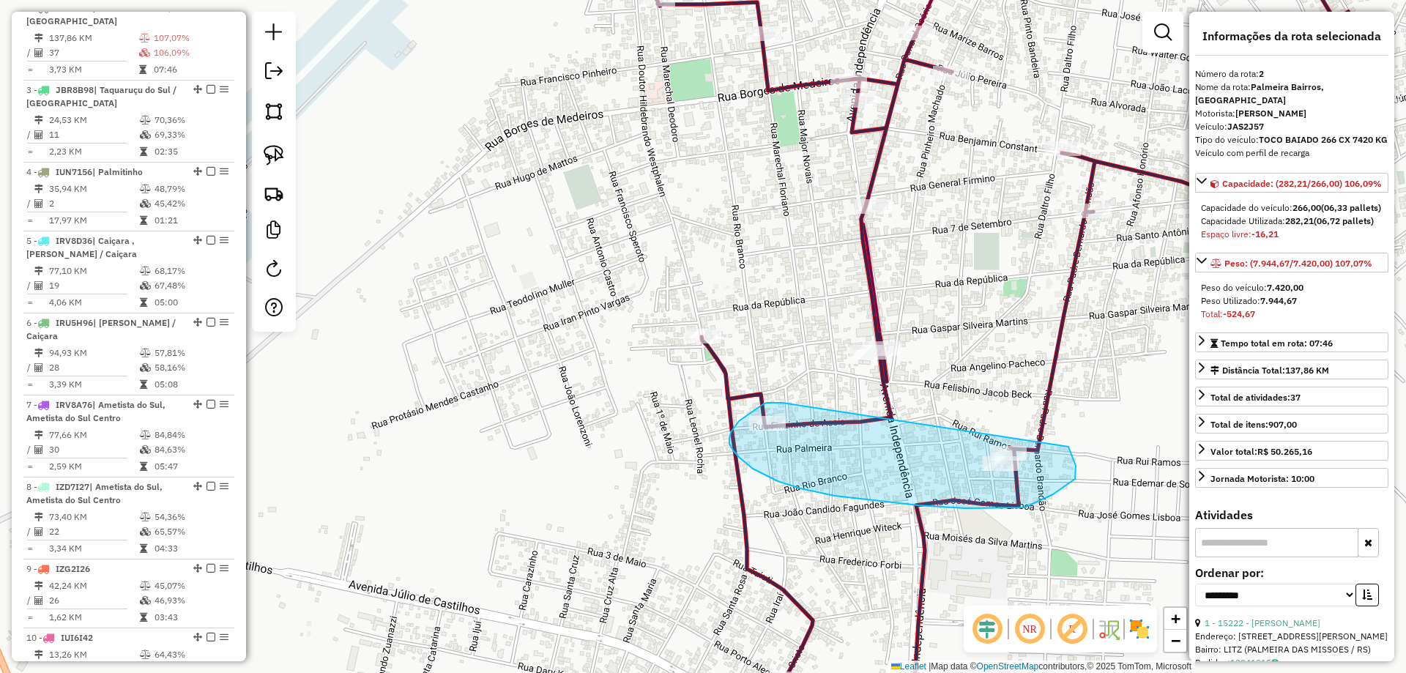
drag, startPoint x: 778, startPoint y: 402, endPoint x: 1068, endPoint y: 445, distance: 293.2
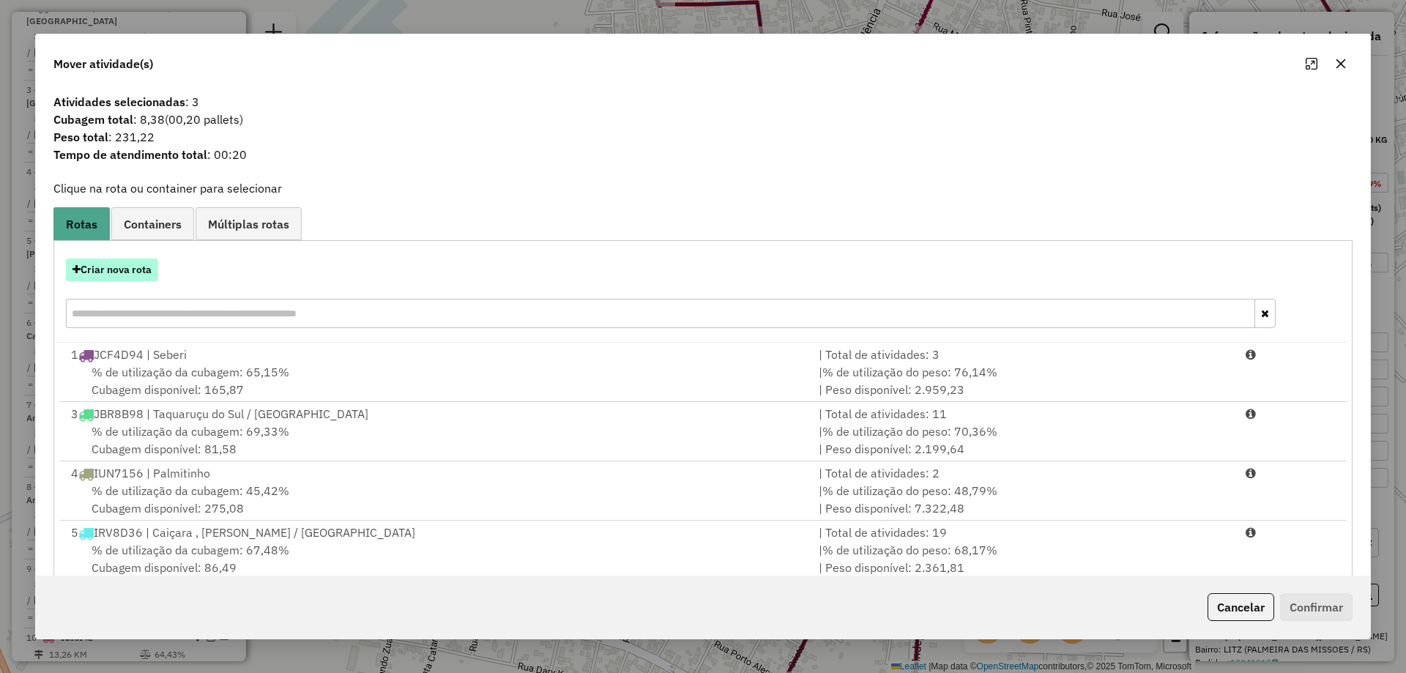
click at [155, 273] on button "Criar nova rota" at bounding box center [112, 269] width 92 height 23
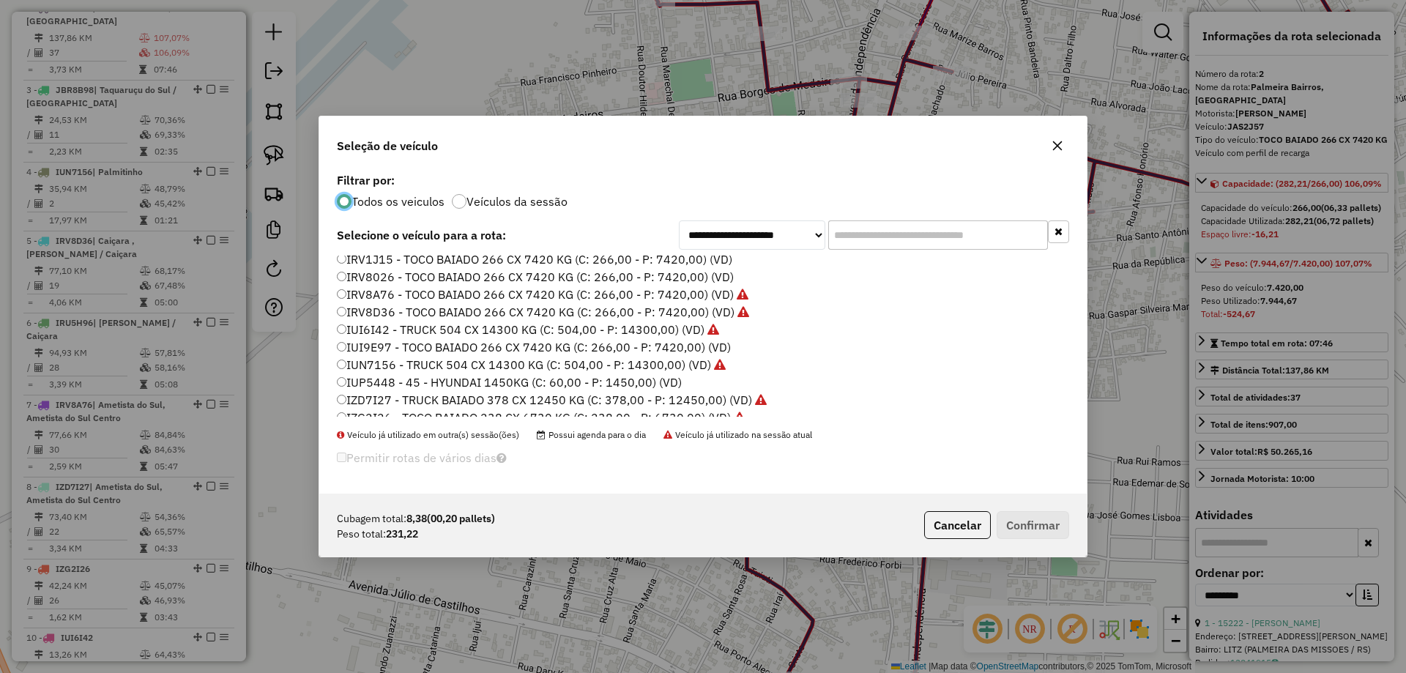
scroll to position [146, 0]
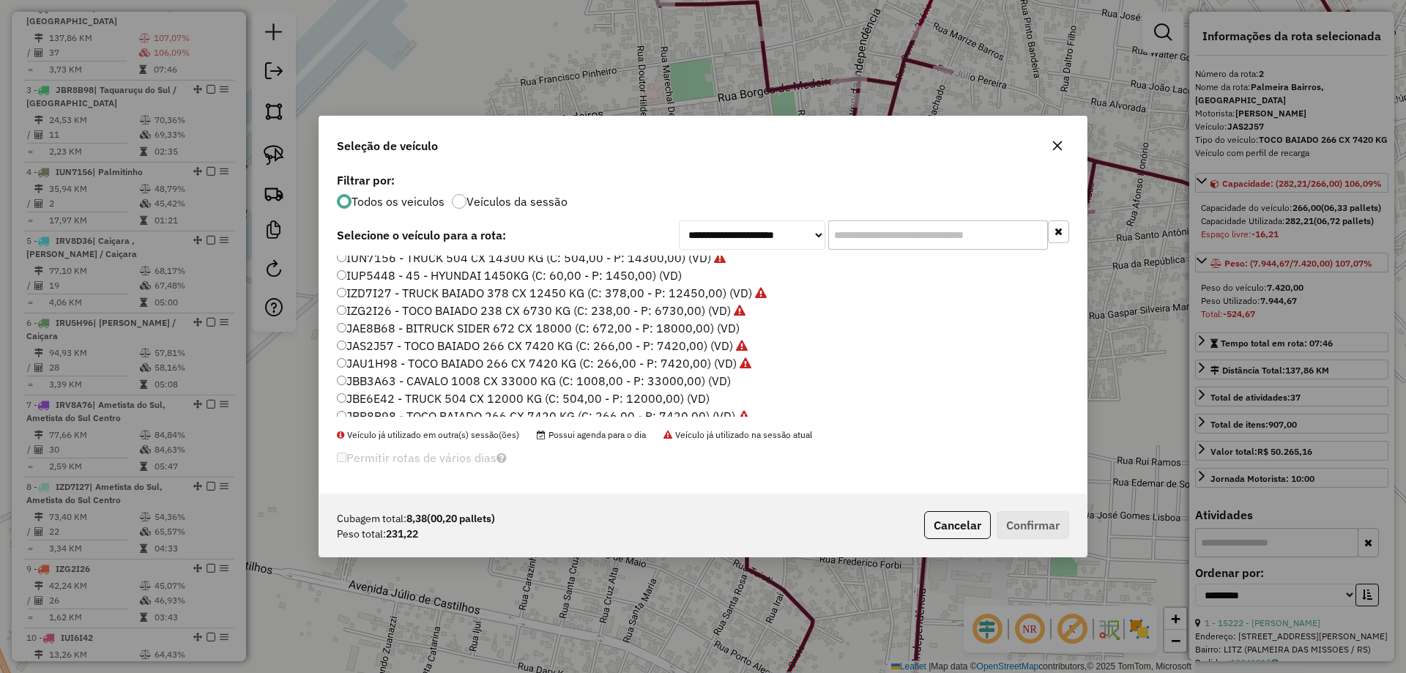
click at [345, 275] on label "IUP5448 - 45 - HYUNDAI 1450KG (C: 60,00 - P: 1450,00) (VD)" at bounding box center [509, 276] width 345 height 18
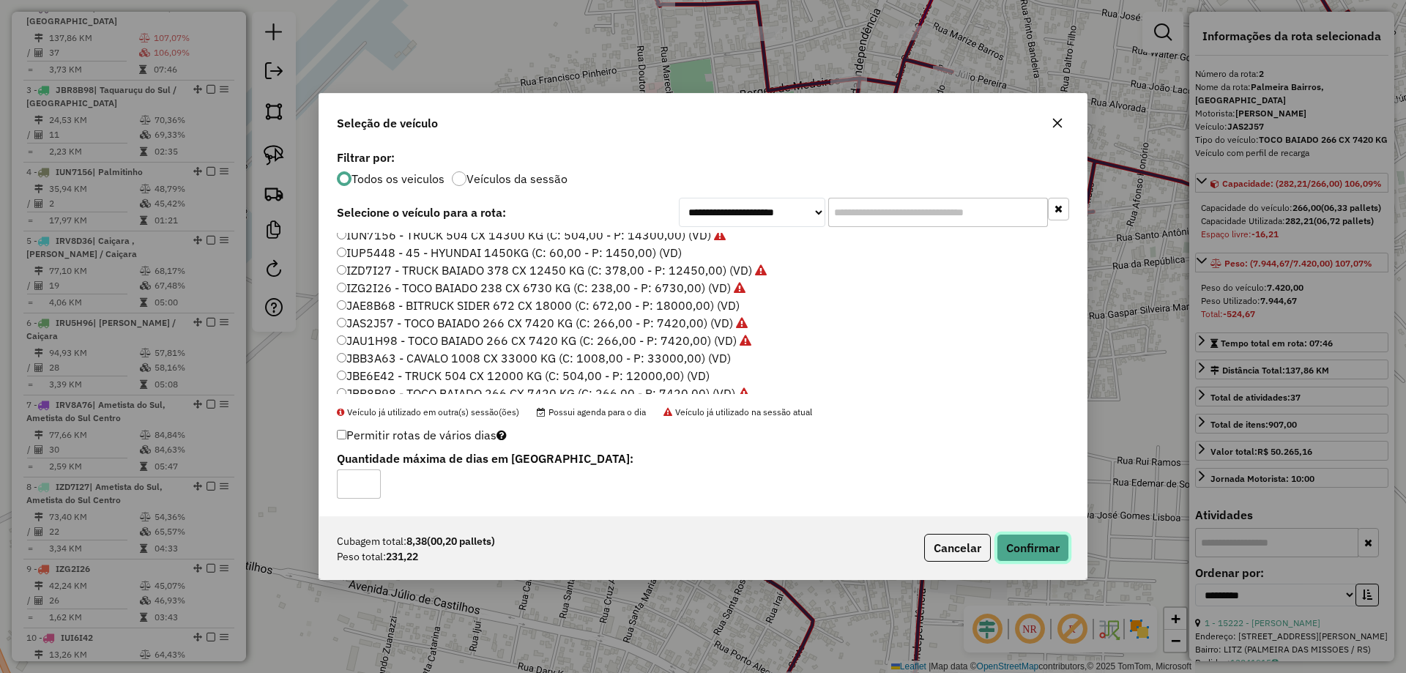
click at [1047, 548] on button "Confirmar" at bounding box center [1033, 548] width 72 height 28
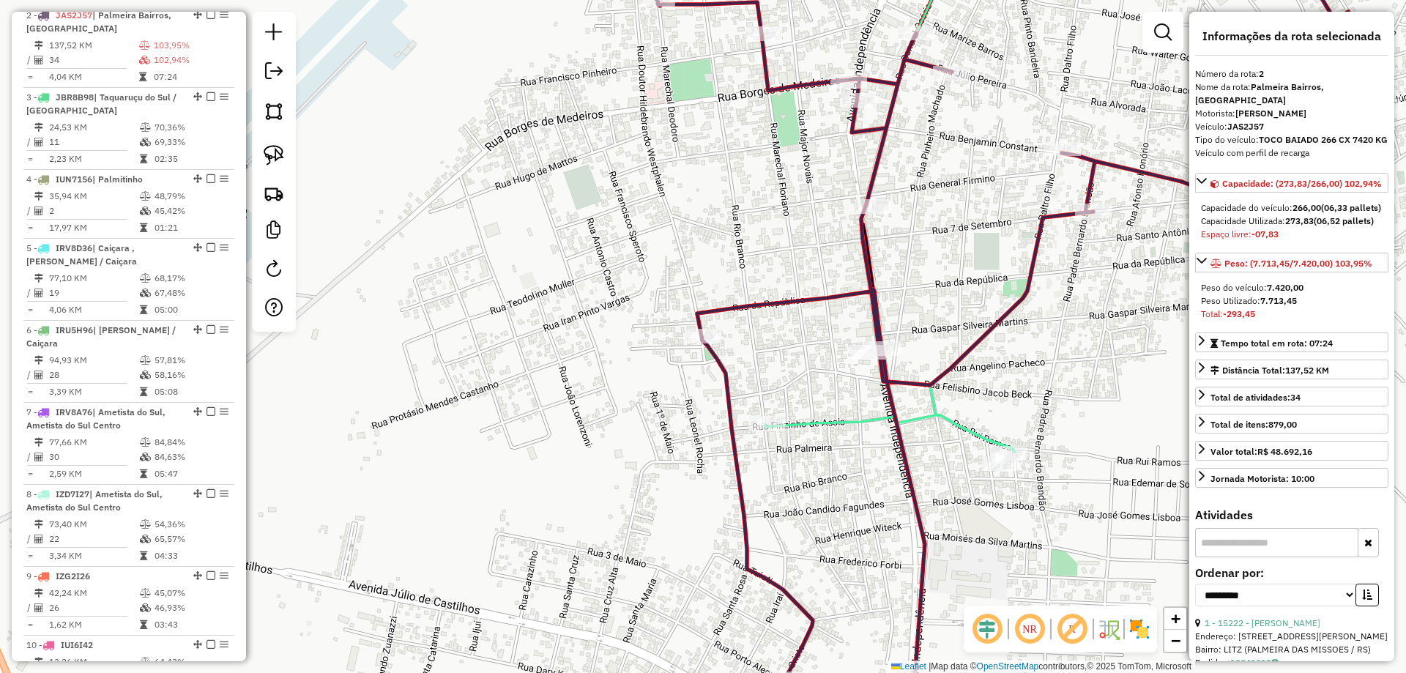
scroll to position [636, 0]
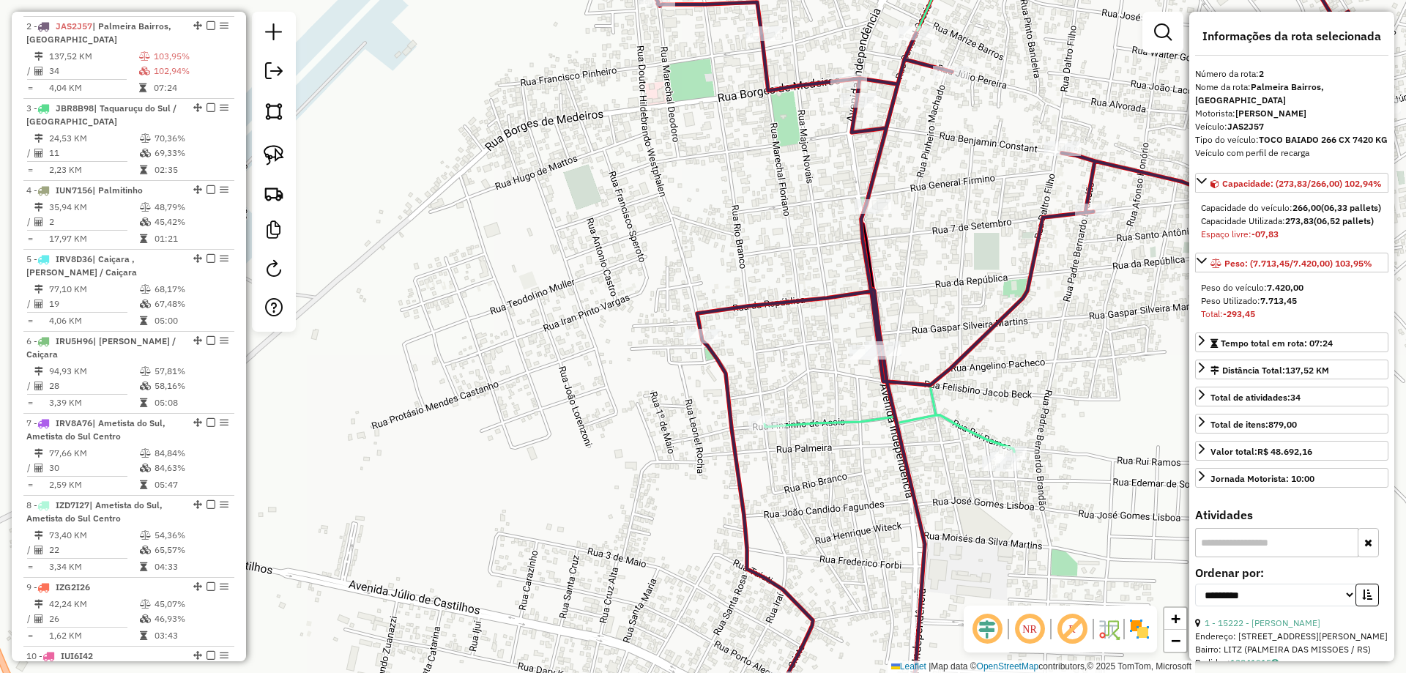
drag, startPoint x: 937, startPoint y: 299, endPoint x: 773, endPoint y: 454, distance: 225.8
click at [789, 460] on div "Janela de atendimento Grade de atendimento Capacidade Transportadoras Veículos …" at bounding box center [703, 336] width 1406 height 673
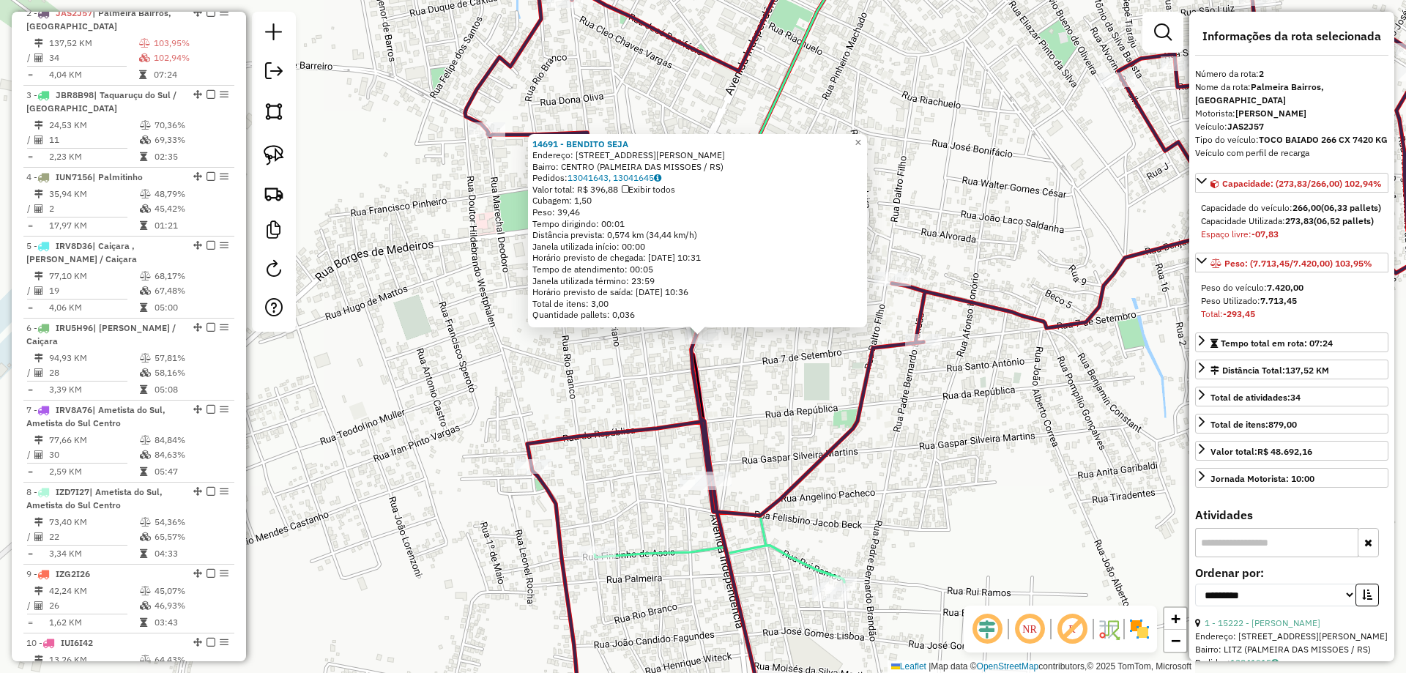
scroll to position [654, 0]
click at [931, 349] on div at bounding box center [923, 341] width 37 height 15
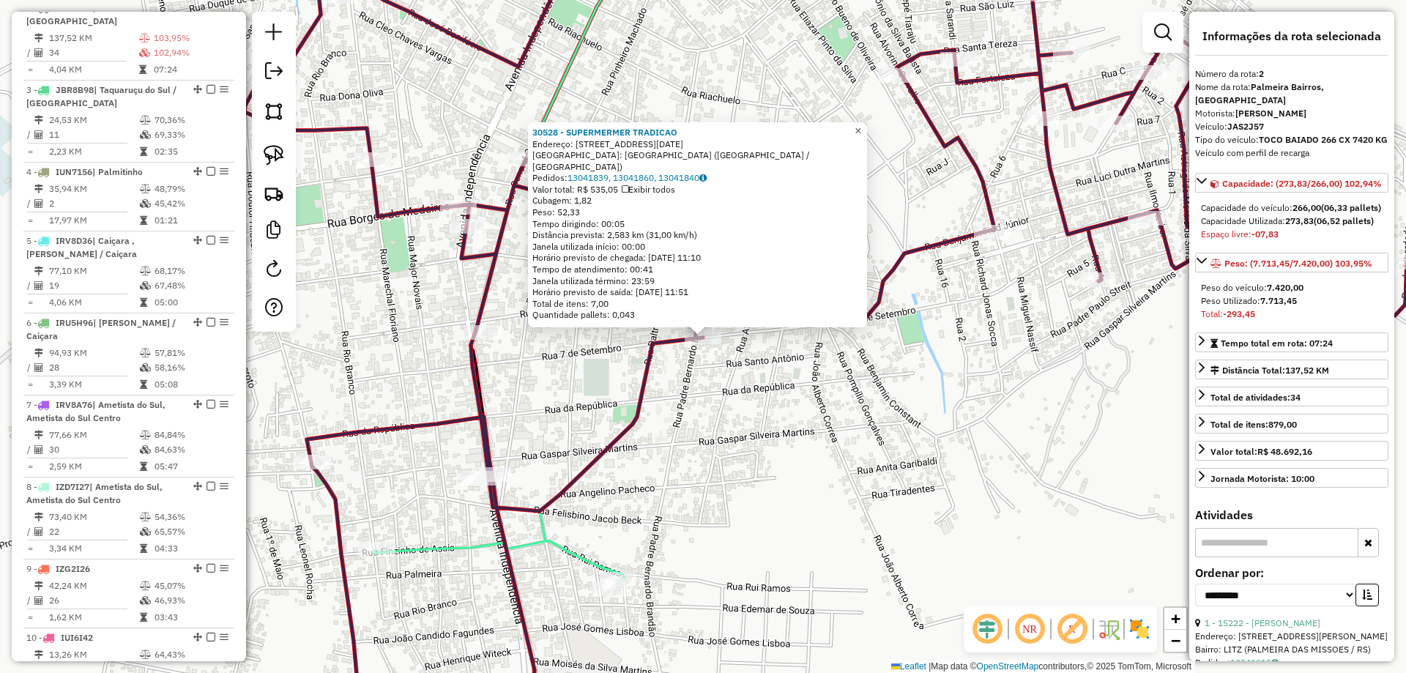
click at [867, 140] on link "×" at bounding box center [858, 131] width 18 height 18
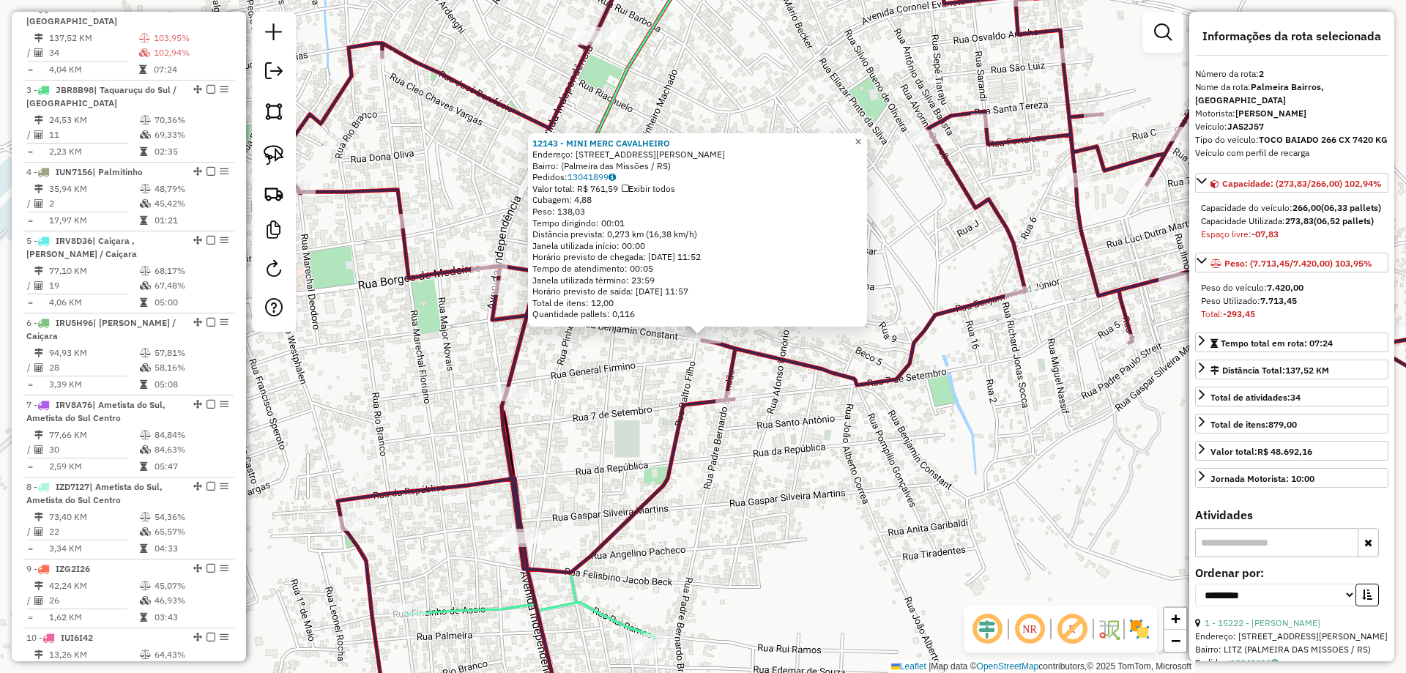
click at [861, 135] on span "×" at bounding box center [858, 141] width 7 height 12
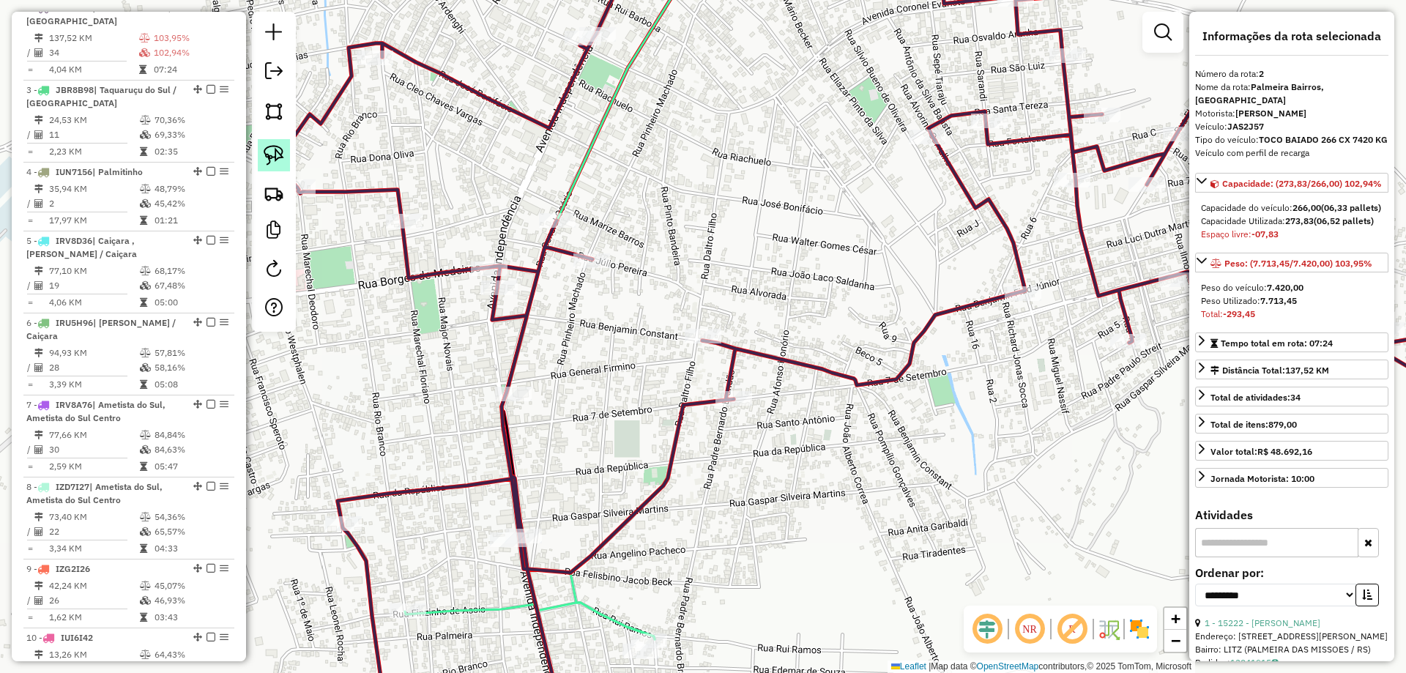
click at [279, 164] on img at bounding box center [274, 155] width 21 height 21
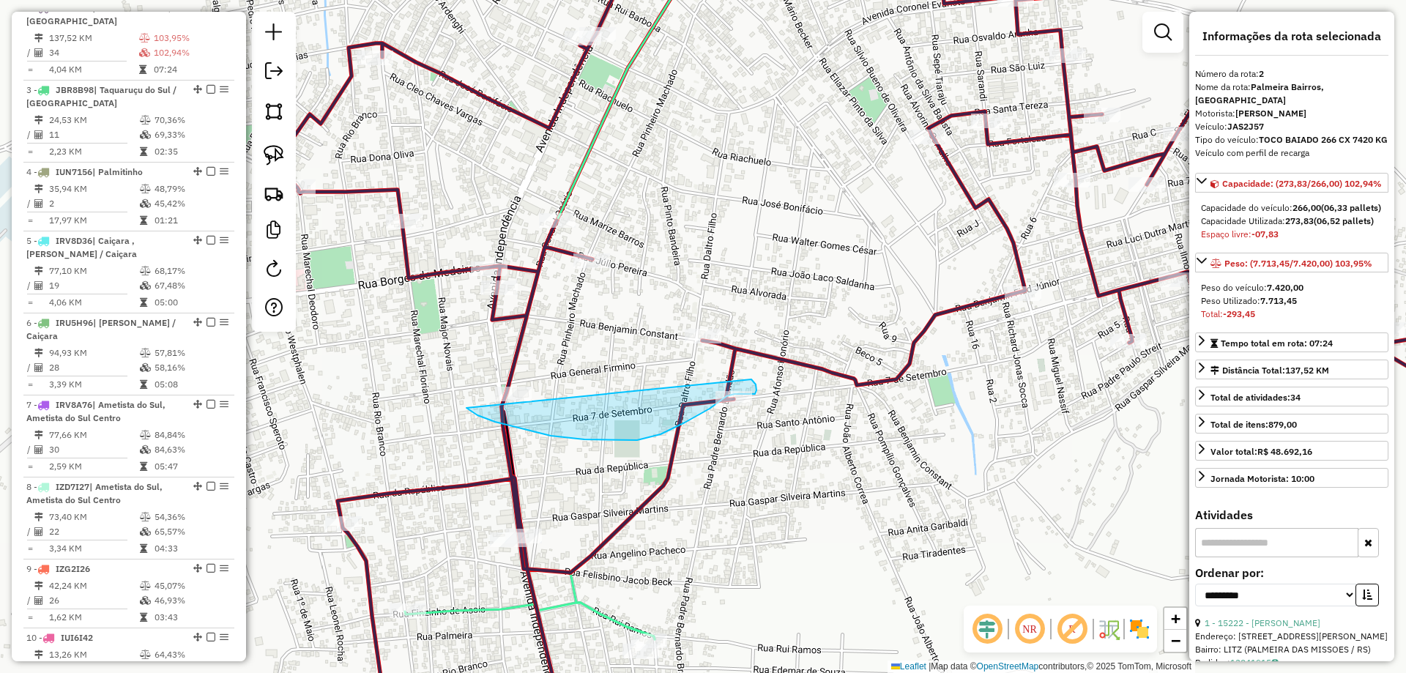
drag, startPoint x: 495, startPoint y: 422, endPoint x: 751, endPoint y: 379, distance: 259.8
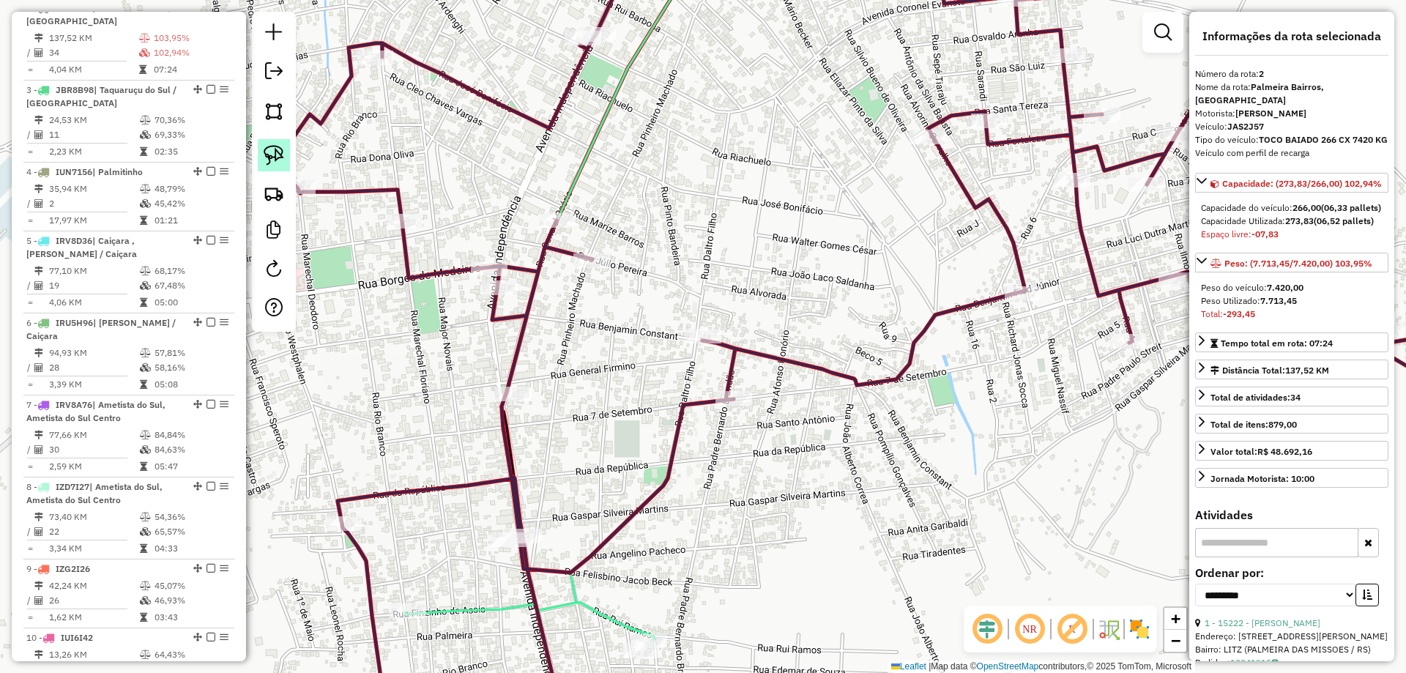
click at [274, 153] on img at bounding box center [274, 155] width 21 height 21
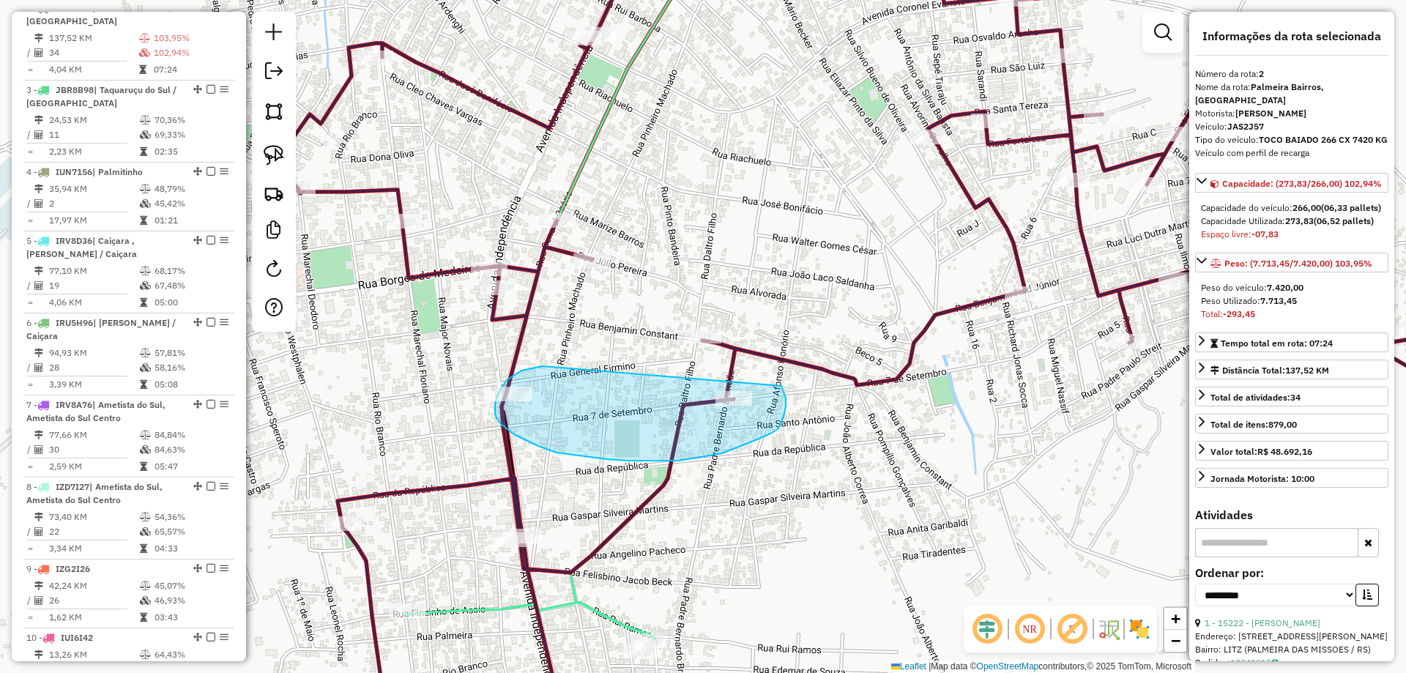
drag, startPoint x: 535, startPoint y: 368, endPoint x: 781, endPoint y: 386, distance: 247.5
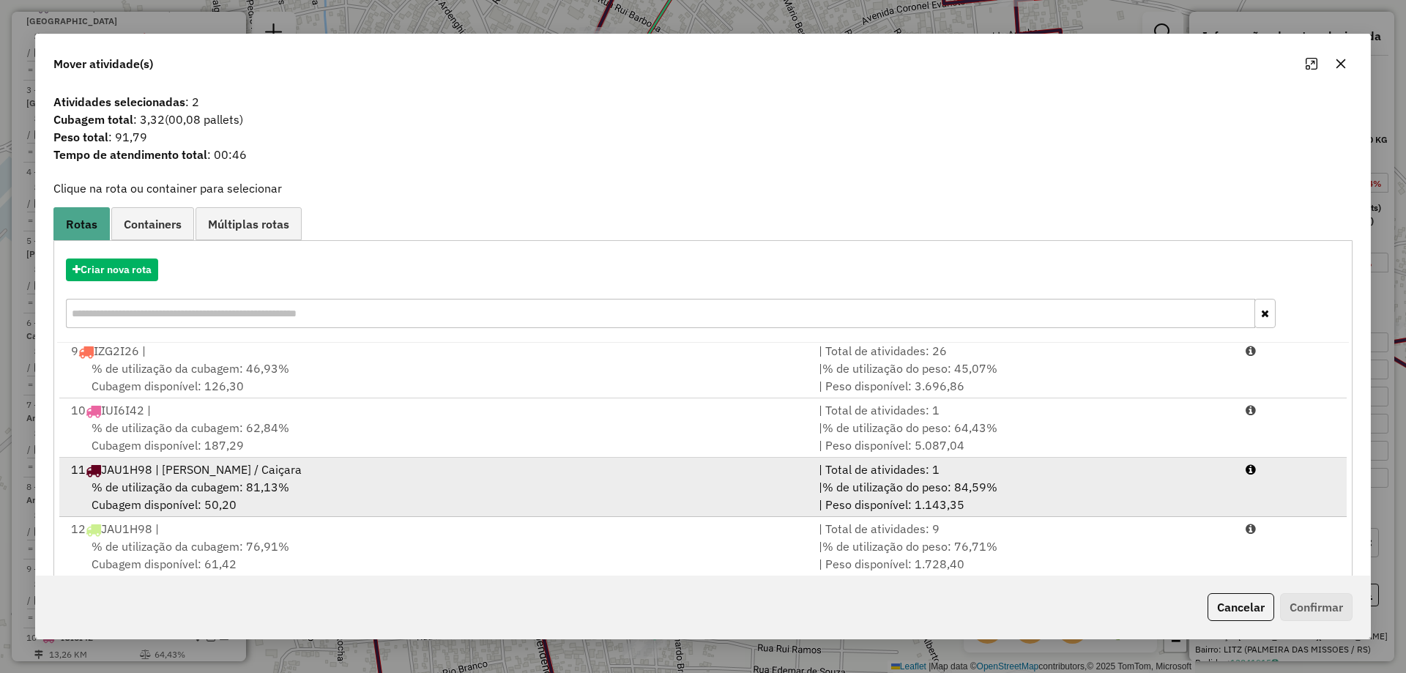
scroll to position [86, 0]
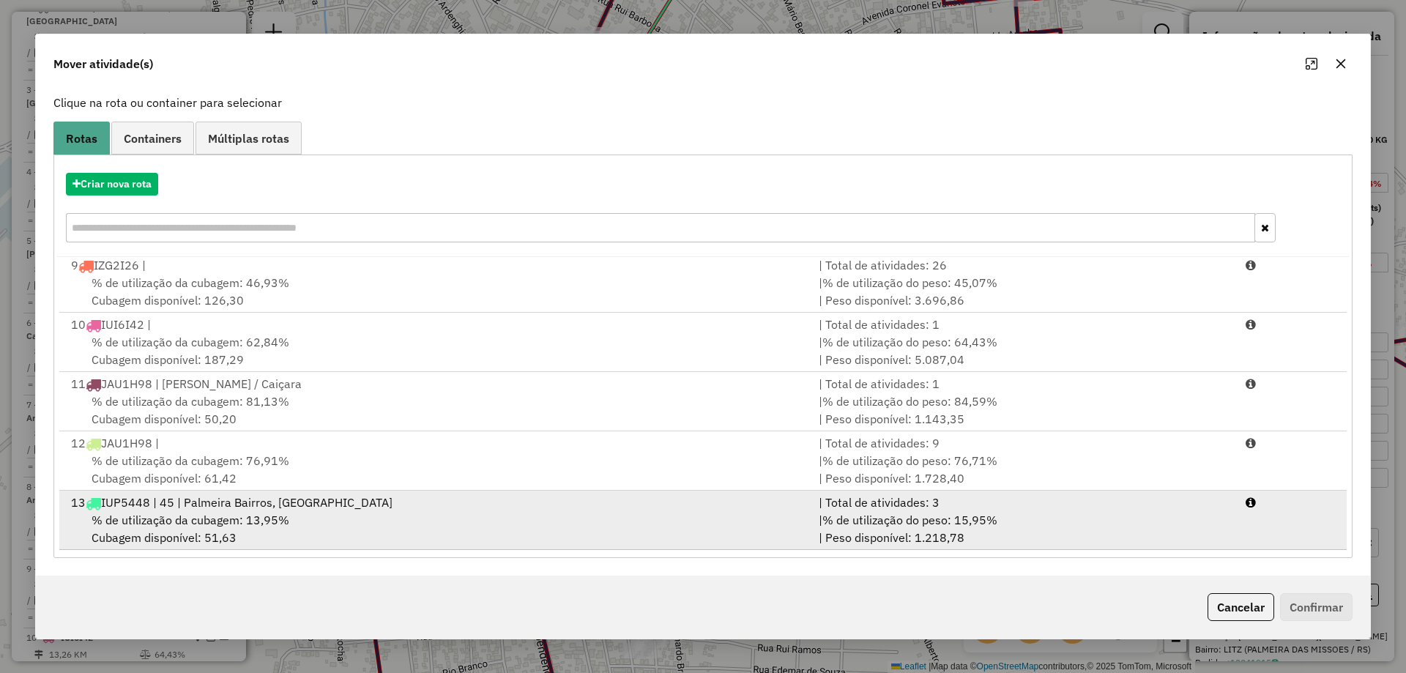
click at [289, 521] on div "% de utilização da cubagem: 13,95% Cubagem disponível: 51,63" at bounding box center [436, 528] width 748 height 35
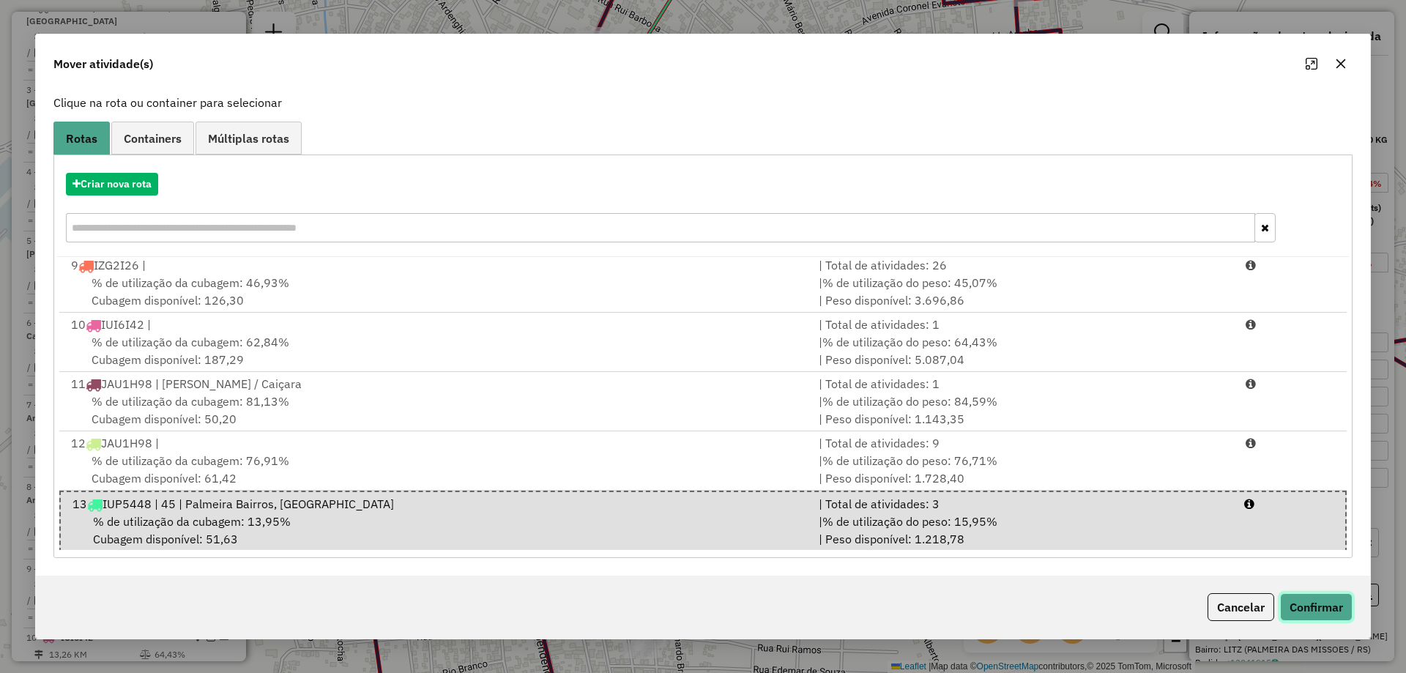
click at [1317, 597] on button "Confirmar" at bounding box center [1316, 607] width 72 height 28
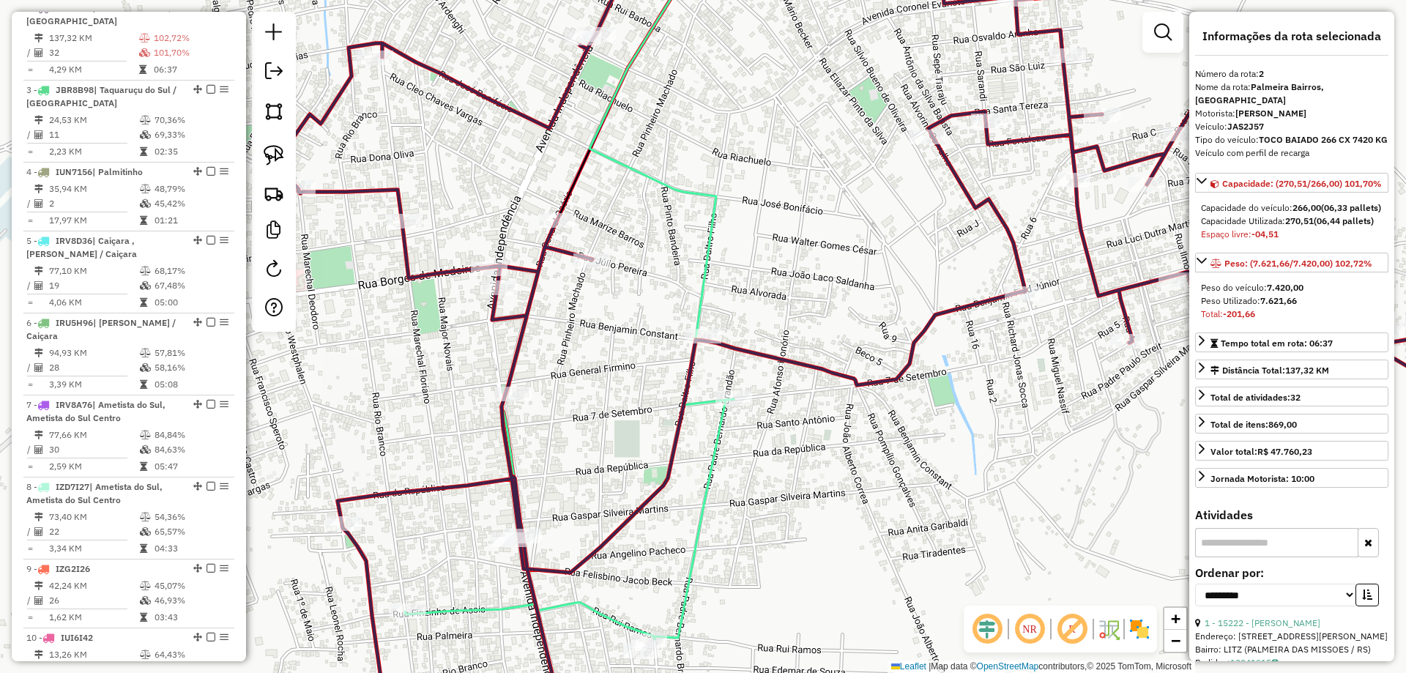
drag, startPoint x: 423, startPoint y: 353, endPoint x: 652, endPoint y: 465, distance: 255.1
click at [645, 468] on div "Janela de atendimento Grade de atendimento Capacidade Transportadoras Veículos …" at bounding box center [703, 336] width 1406 height 673
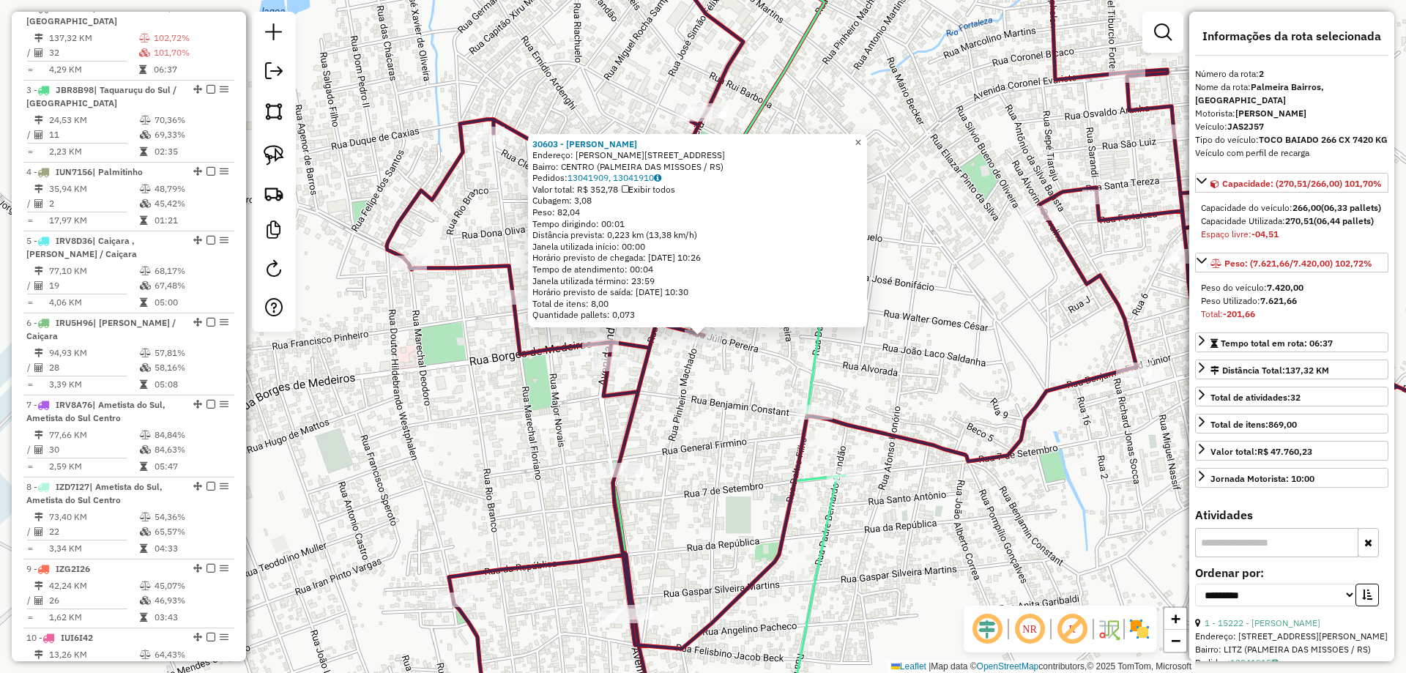
click at [861, 136] on span "×" at bounding box center [858, 142] width 7 height 12
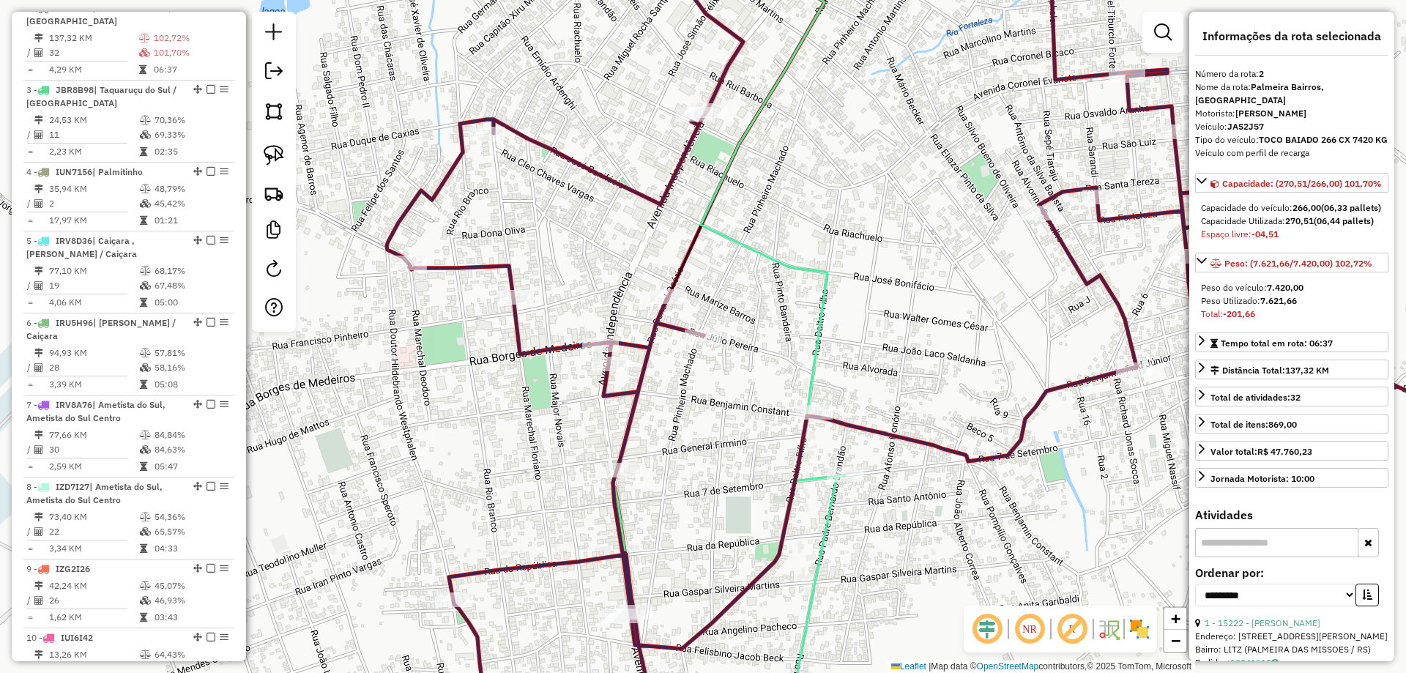
click at [663, 287] on icon at bounding box center [721, 200] width 206 height 535
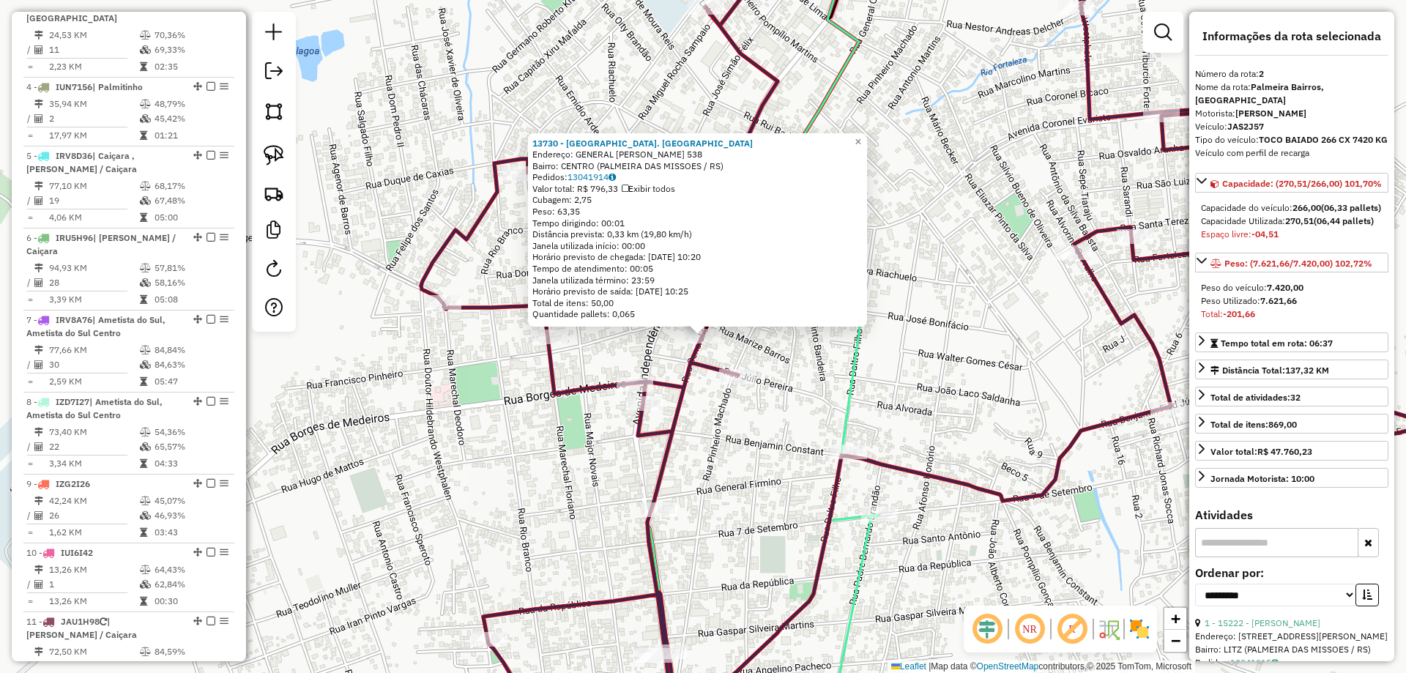
scroll to position [654, 0]
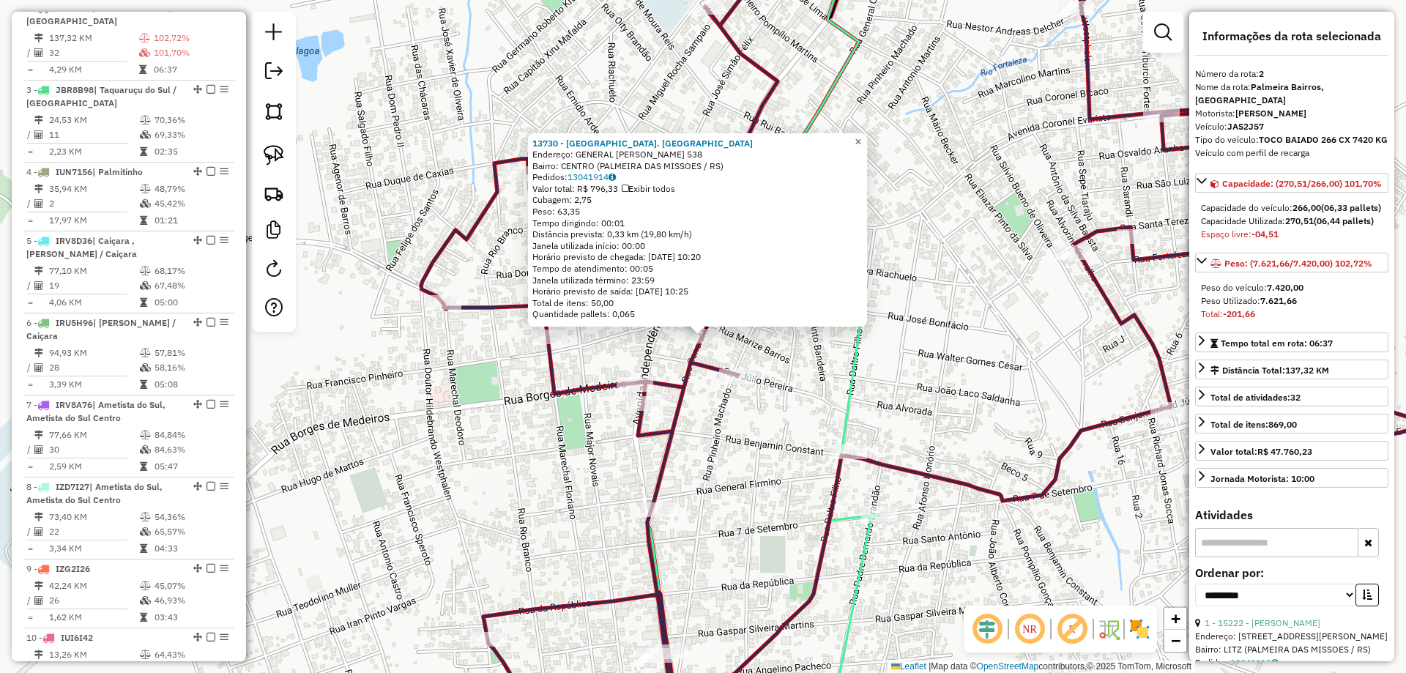
click at [861, 137] on span "×" at bounding box center [858, 141] width 7 height 12
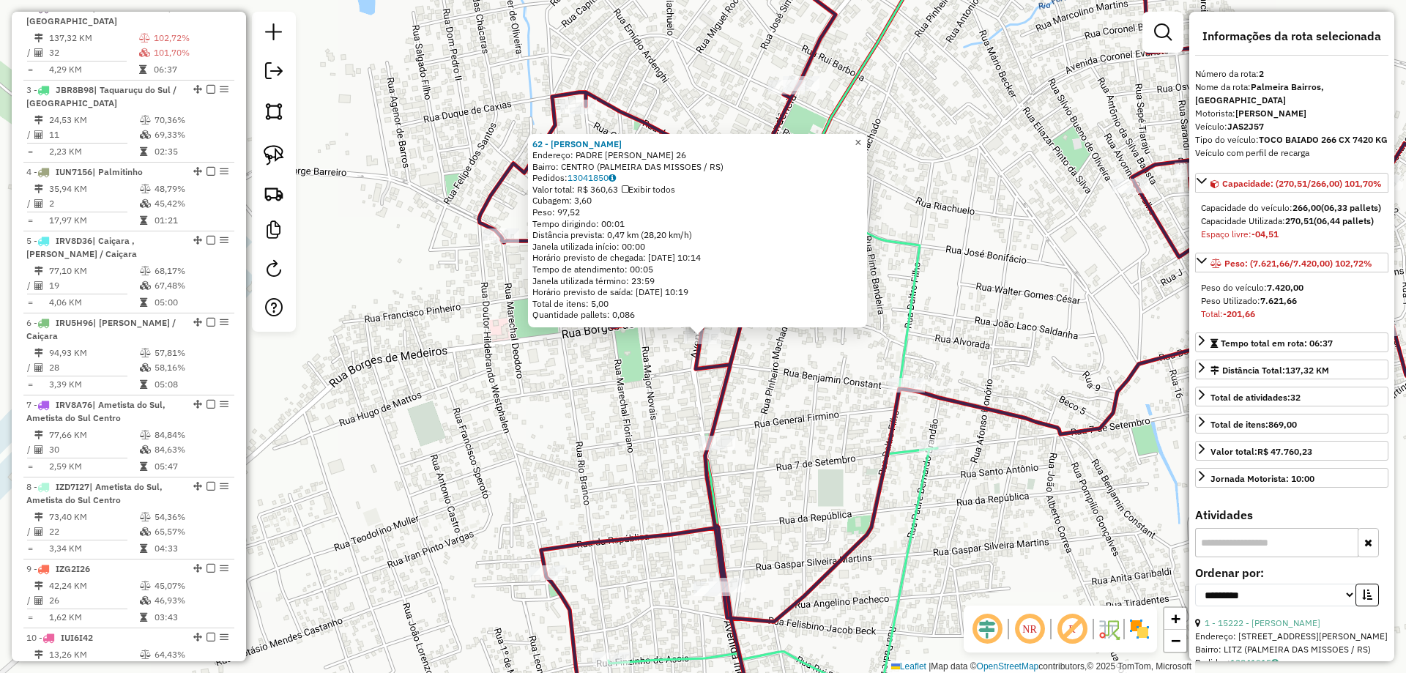
click at [861, 136] on span "×" at bounding box center [858, 142] width 7 height 12
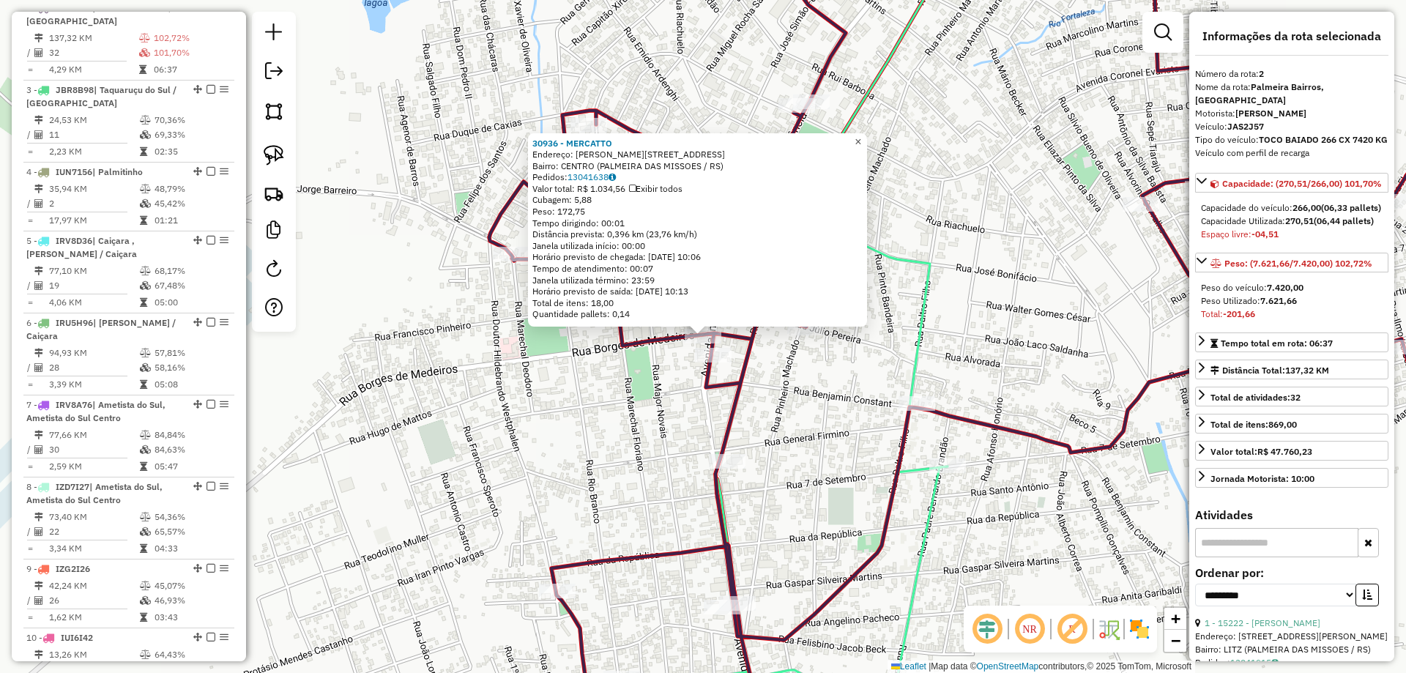
click at [861, 138] on span "×" at bounding box center [858, 141] width 7 height 12
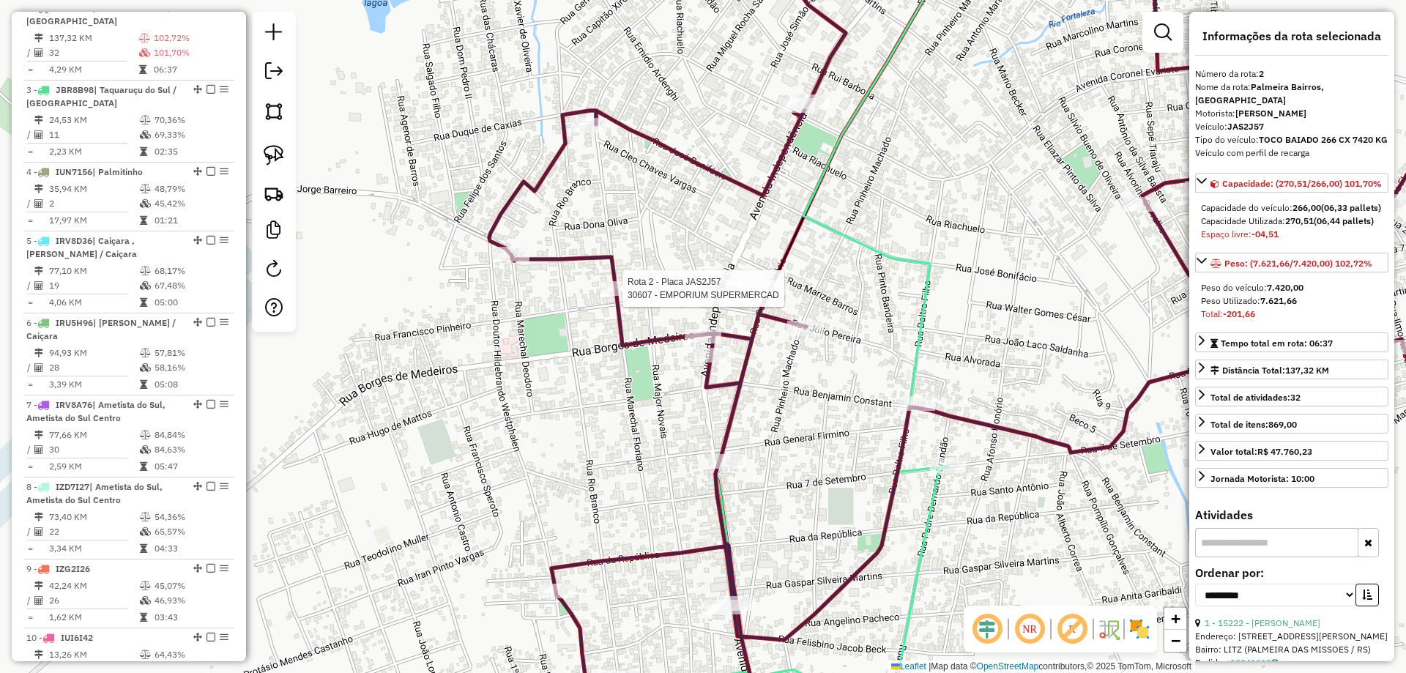
click at [617, 296] on div at bounding box center [618, 288] width 37 height 15
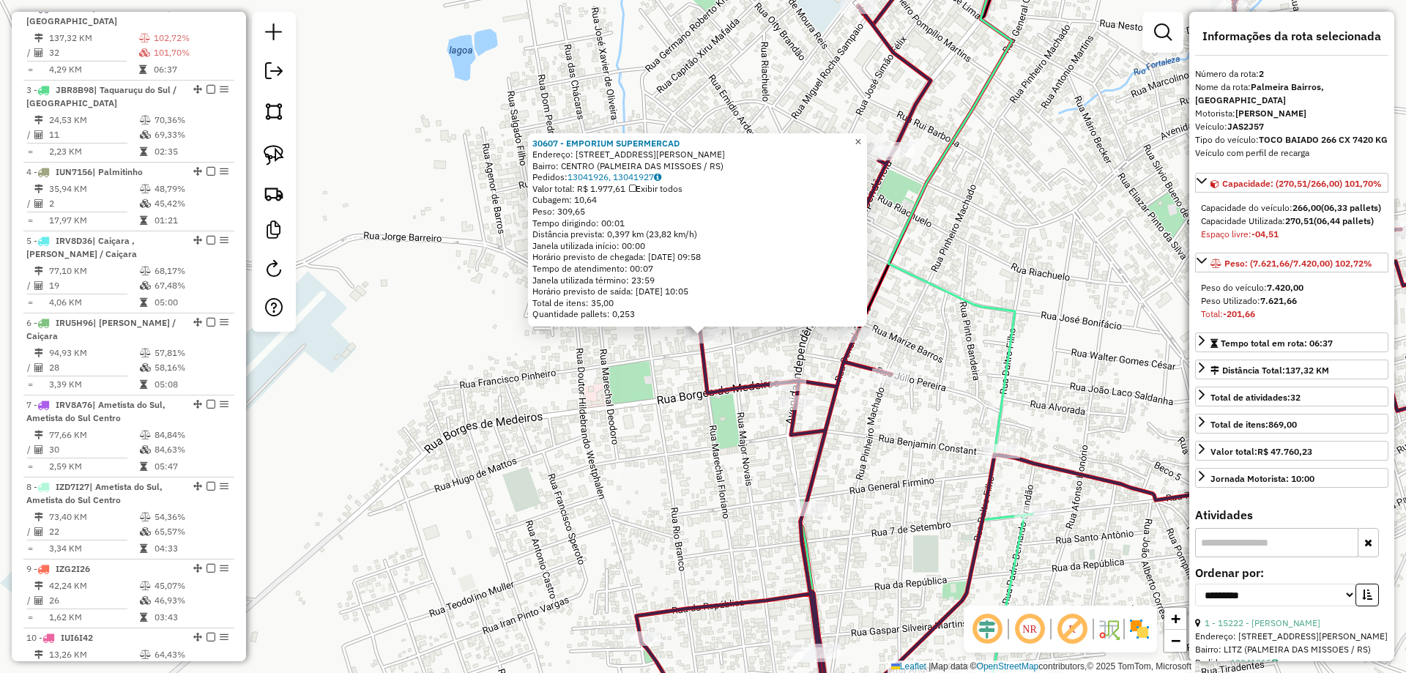
click at [861, 140] on span "×" at bounding box center [858, 141] width 7 height 12
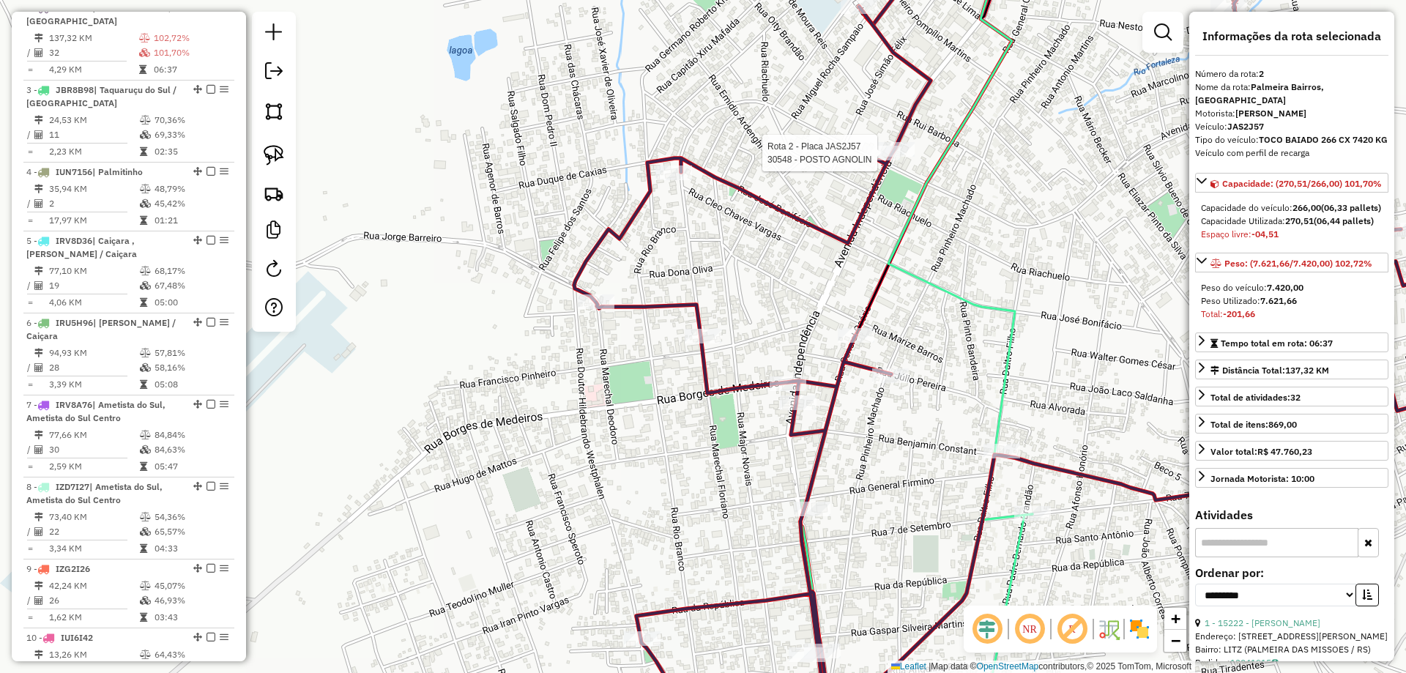
click at [874, 160] on div at bounding box center [881, 153] width 37 height 15
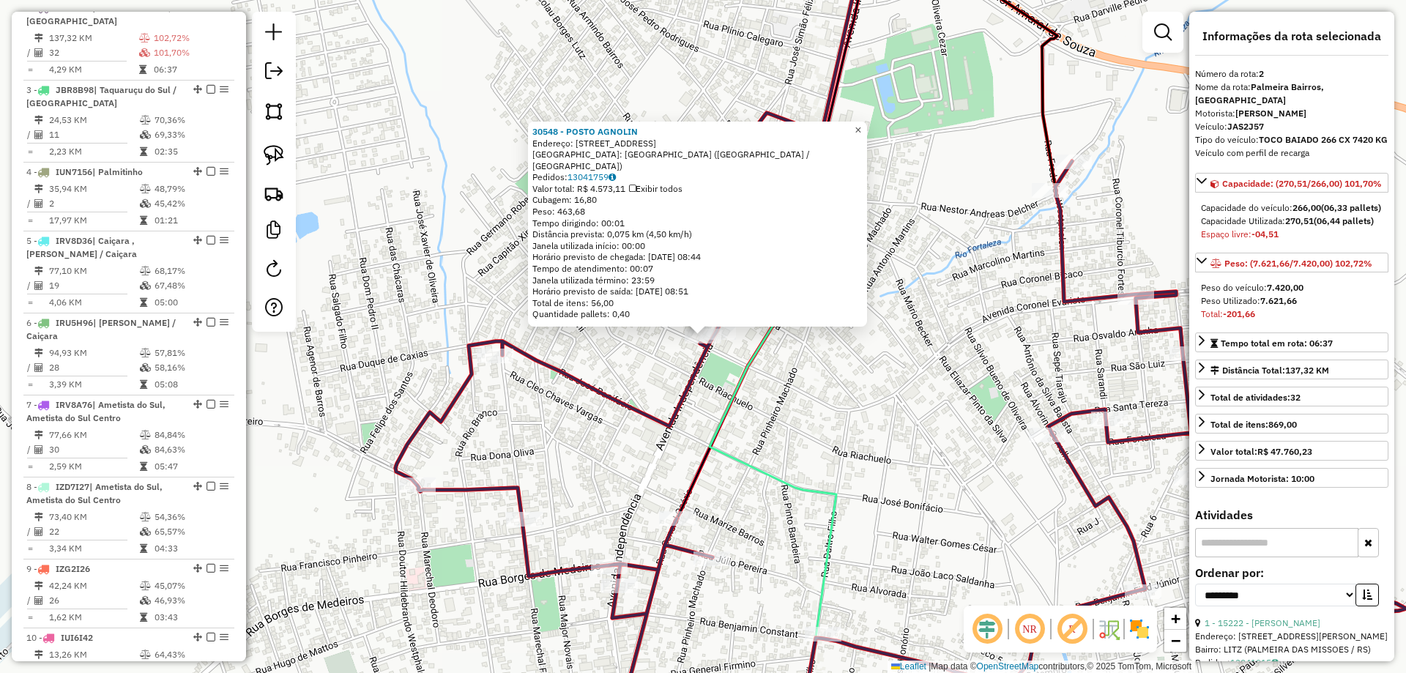
click at [861, 136] on span "×" at bounding box center [858, 130] width 7 height 12
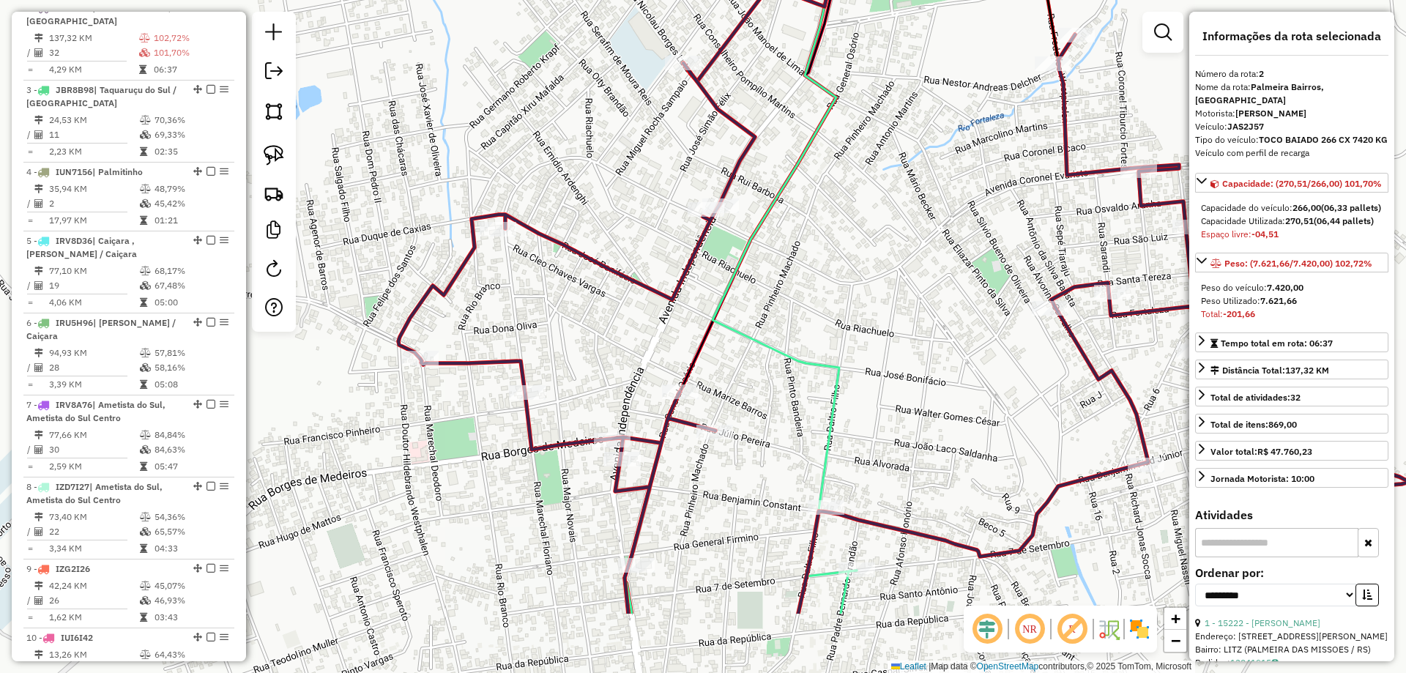
drag, startPoint x: 795, startPoint y: 428, endPoint x: 777, endPoint y: 324, distance: 104.9
click at [784, 321] on icon at bounding box center [791, 191] width 159 height 770
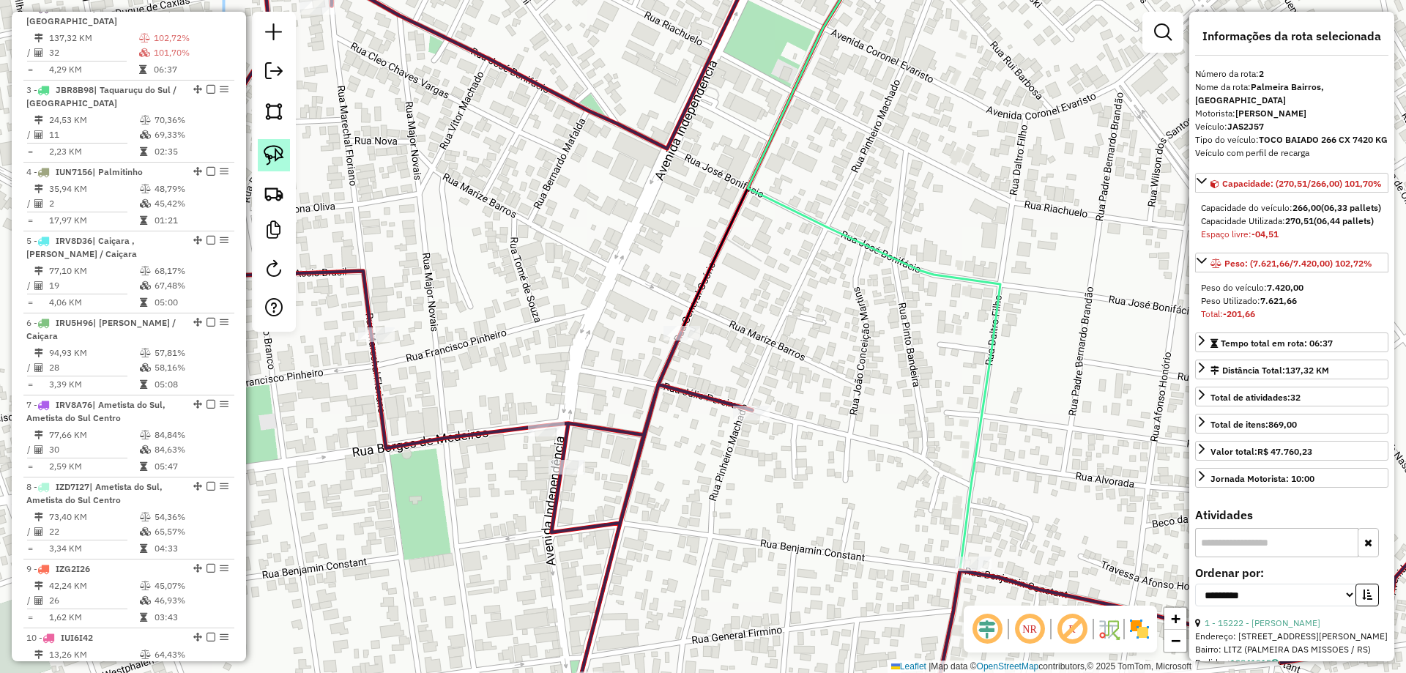
click at [282, 162] on img at bounding box center [274, 155] width 21 height 21
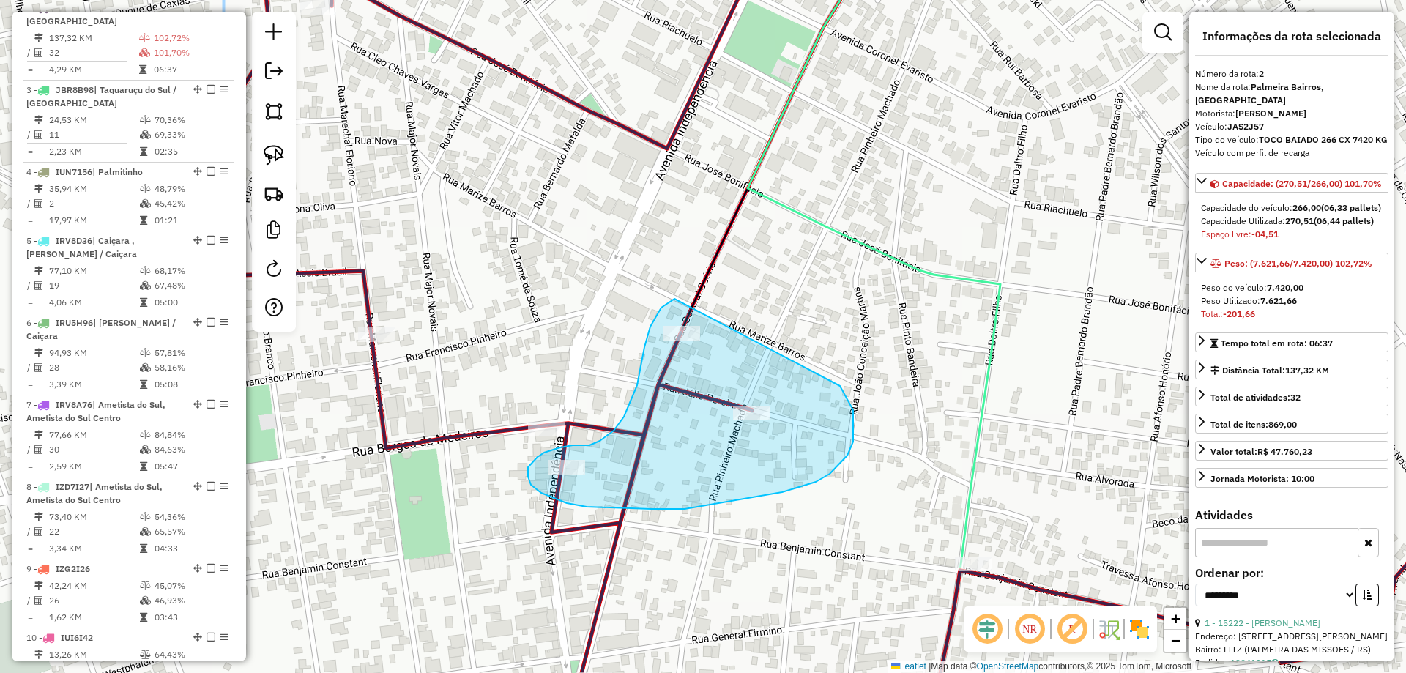
drag, startPoint x: 663, startPoint y: 307, endPoint x: 792, endPoint y: 334, distance: 132.4
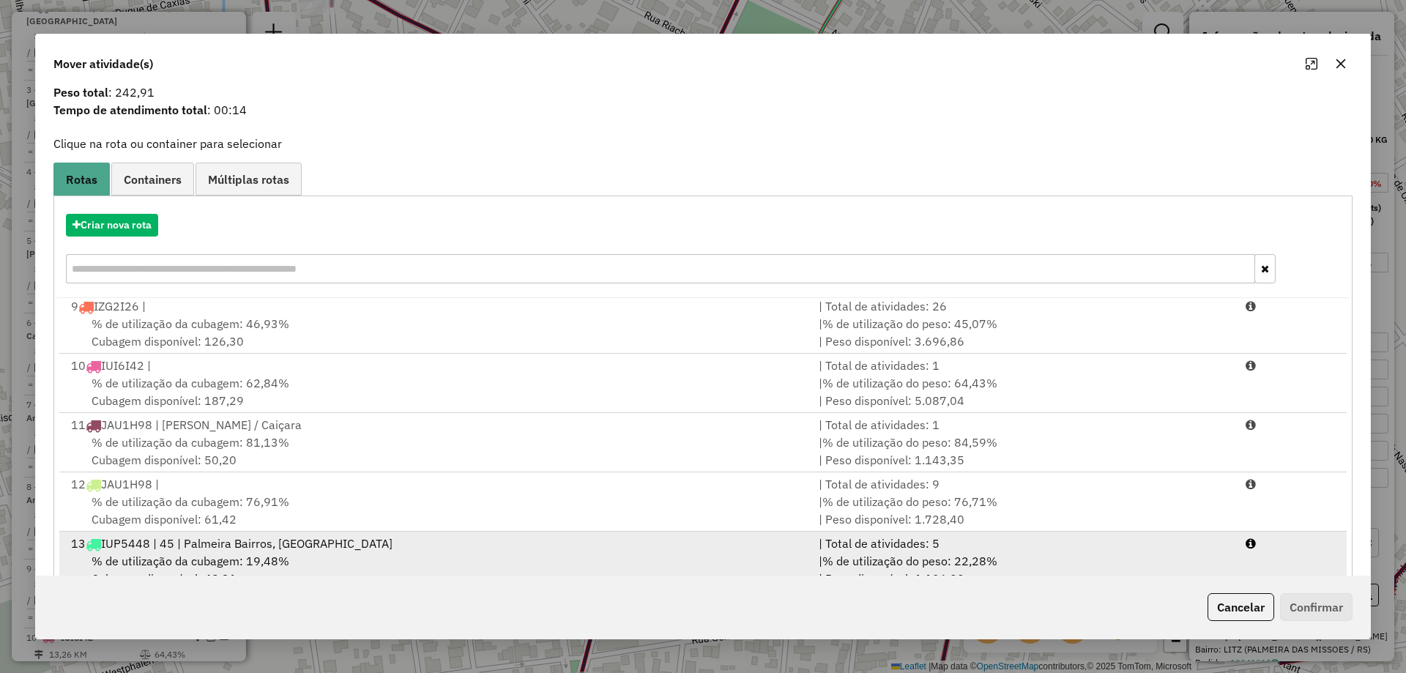
scroll to position [86, 0]
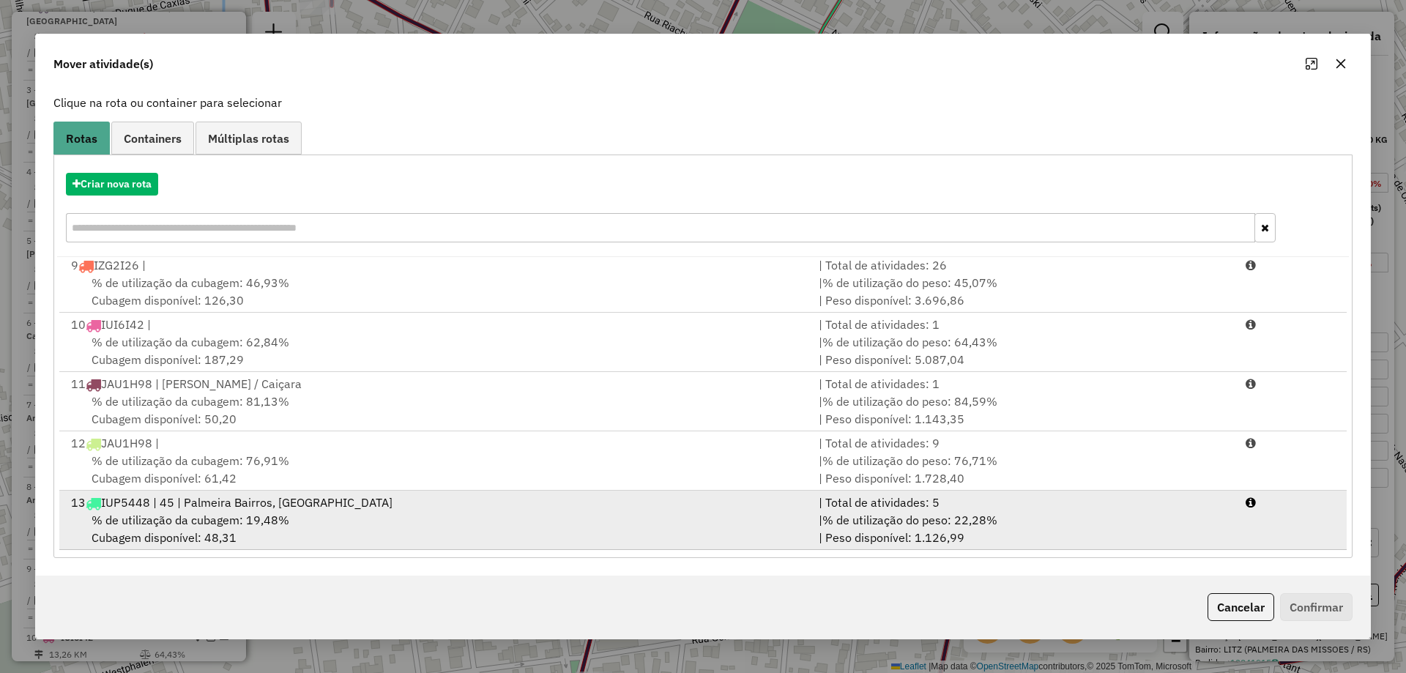
click at [576, 531] on div "% de utilização da cubagem: 19,48% Cubagem disponível: 48,31" at bounding box center [436, 528] width 748 height 35
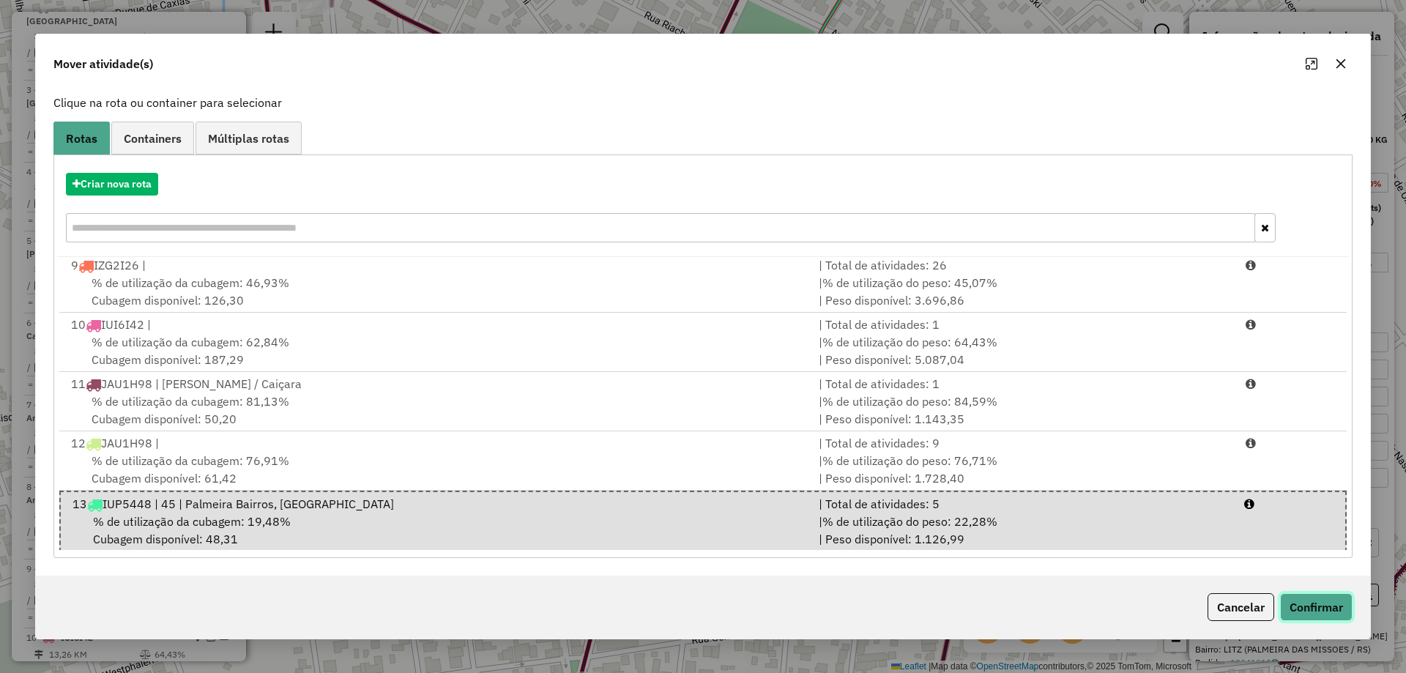
click at [1325, 608] on button "Confirmar" at bounding box center [1316, 607] width 72 height 28
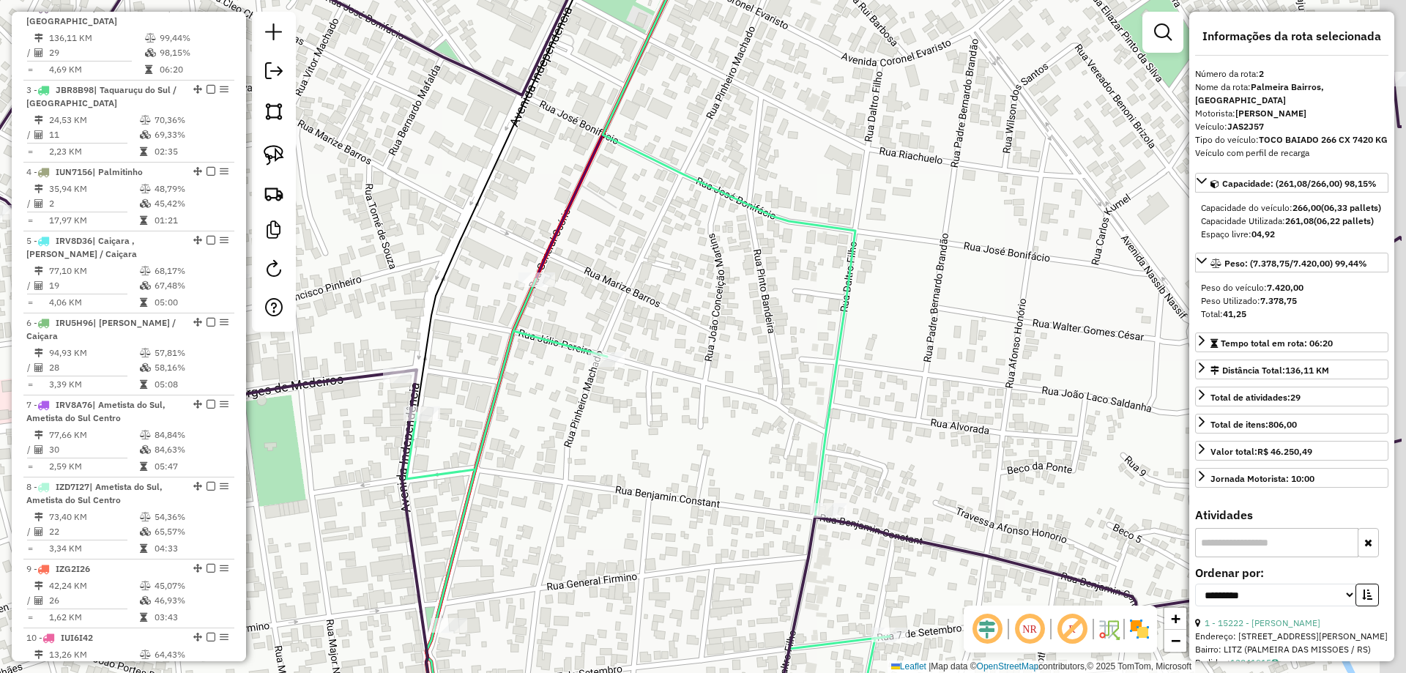
drag, startPoint x: 1133, startPoint y: 444, endPoint x: 479, endPoint y: 222, distance: 690.8
click at [479, 222] on div "Janela de atendimento Grade de atendimento Capacidade Transportadoras Veículos …" at bounding box center [703, 336] width 1406 height 673
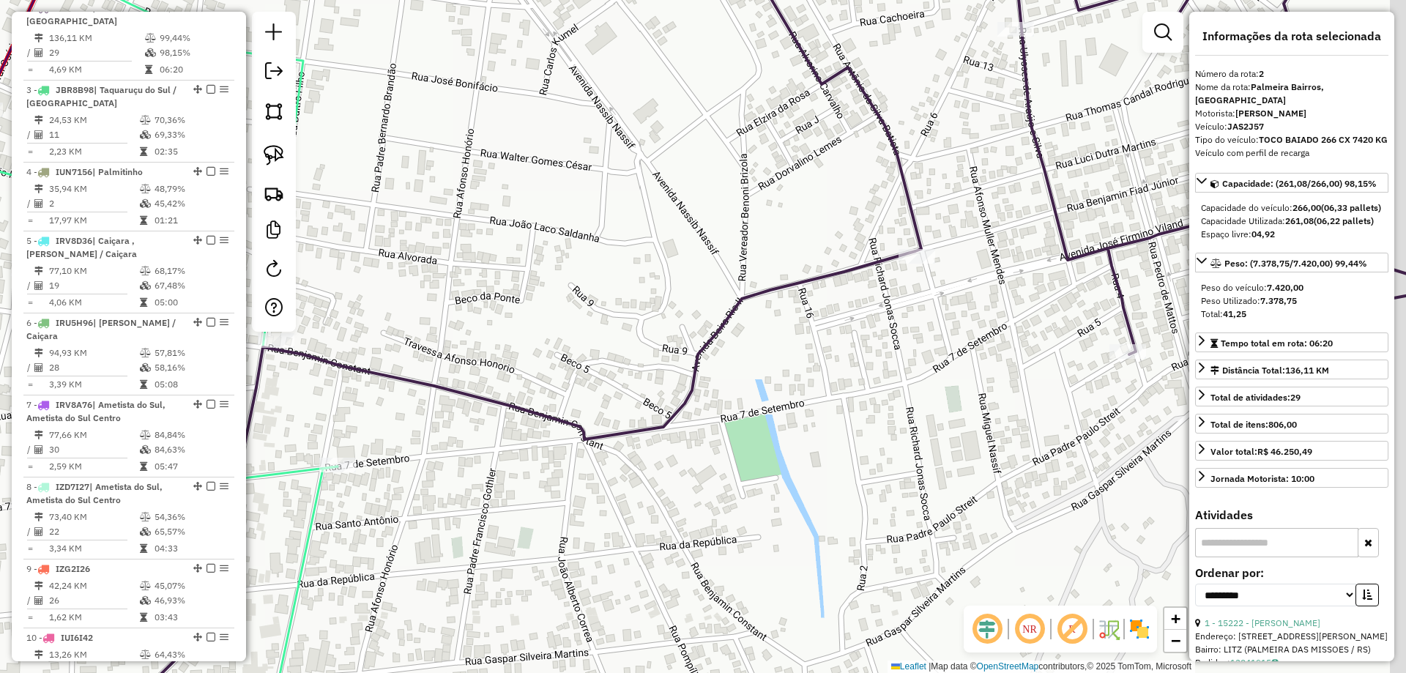
drag, startPoint x: 901, startPoint y: 308, endPoint x: 617, endPoint y: 304, distance: 284.1
click at [609, 280] on div "Janela de atendimento Grade de atendimento Capacidade Transportadoras Veículos …" at bounding box center [703, 336] width 1406 height 673
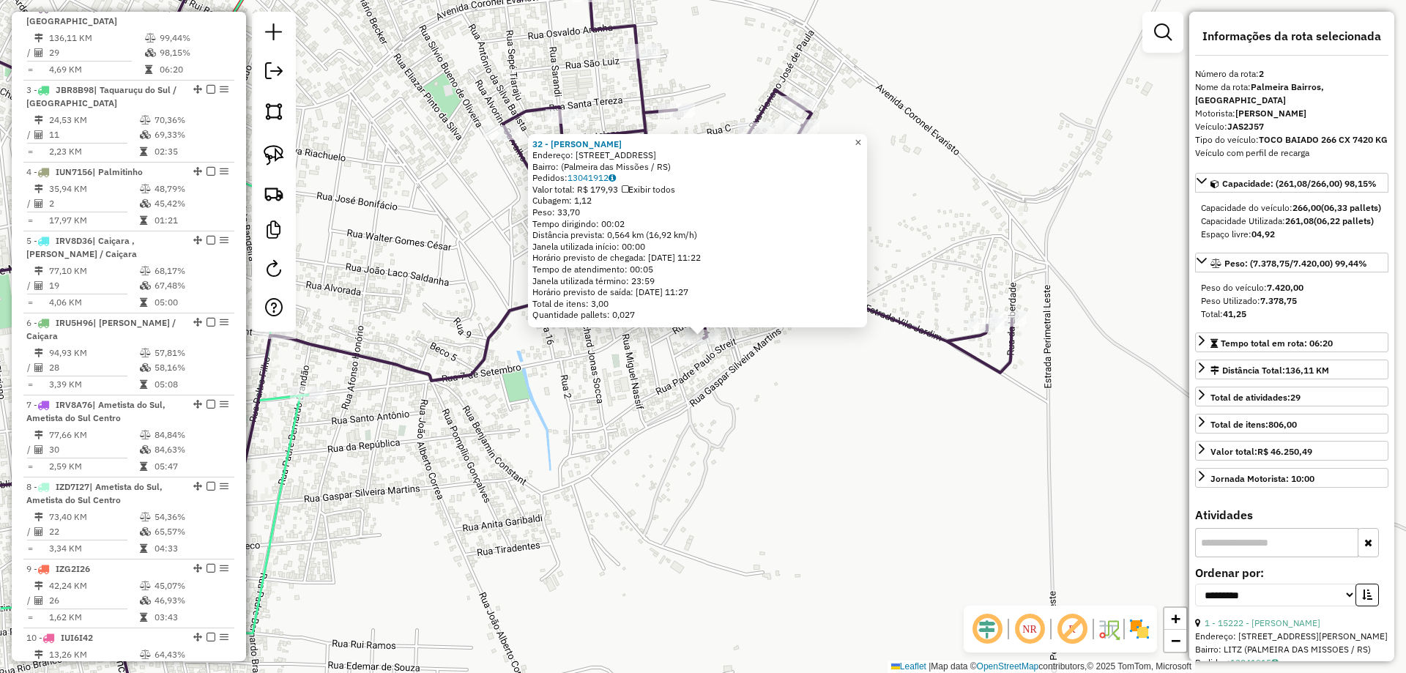
click at [861, 136] on span "×" at bounding box center [858, 142] width 7 height 12
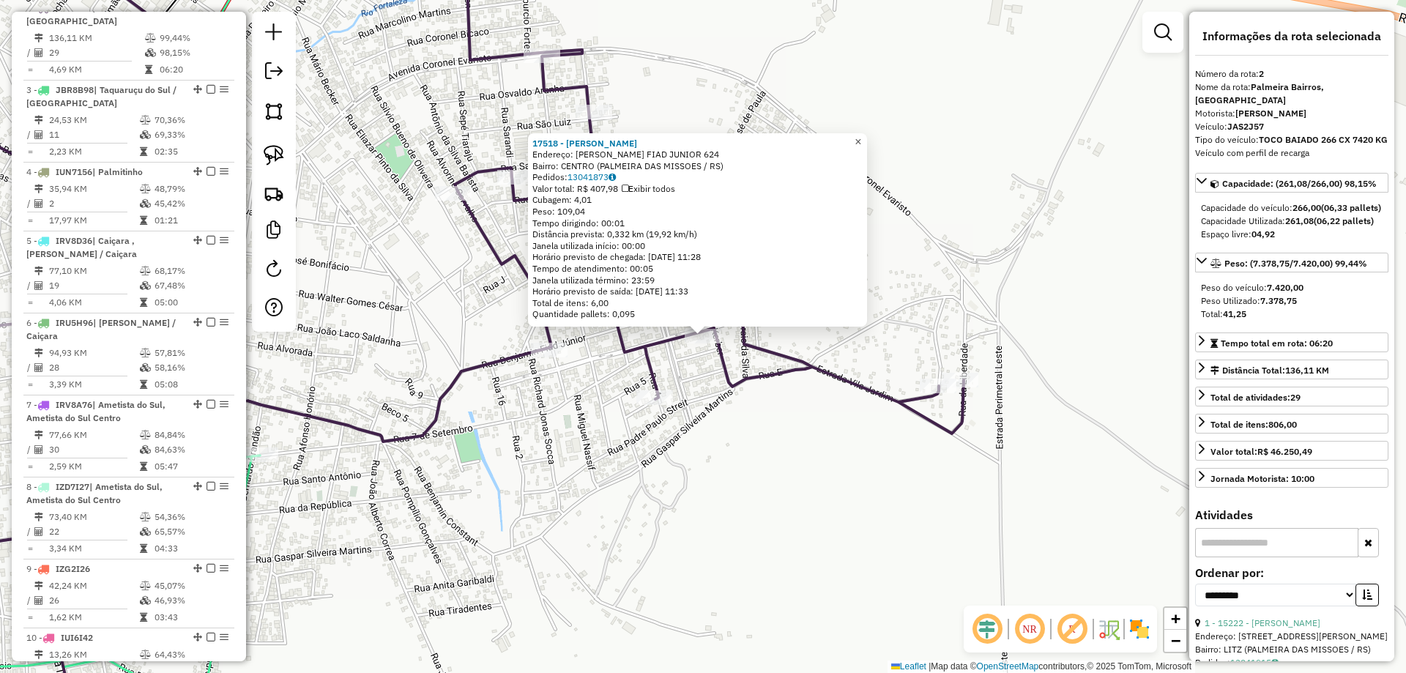
click at [863, 138] on link "×" at bounding box center [858, 142] width 18 height 18
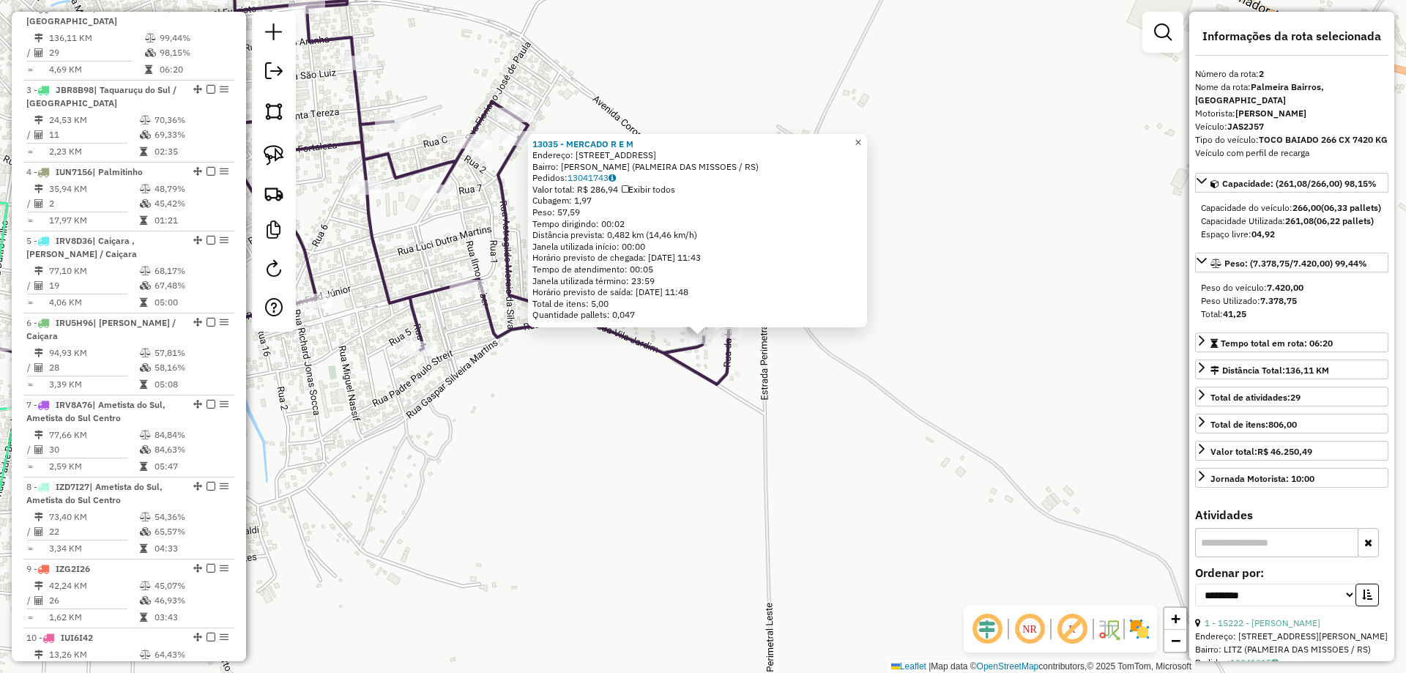
click at [861, 139] on span "×" at bounding box center [858, 142] width 7 height 12
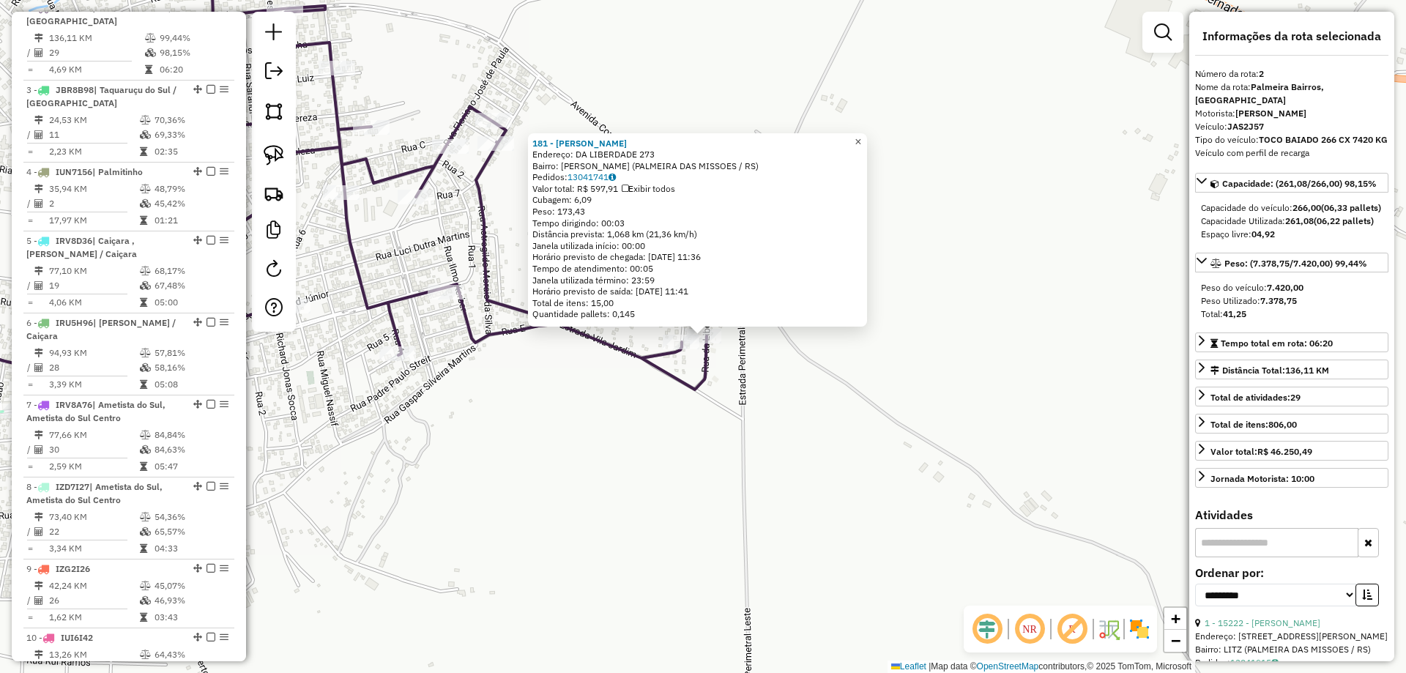
click at [861, 138] on span "×" at bounding box center [858, 141] width 7 height 12
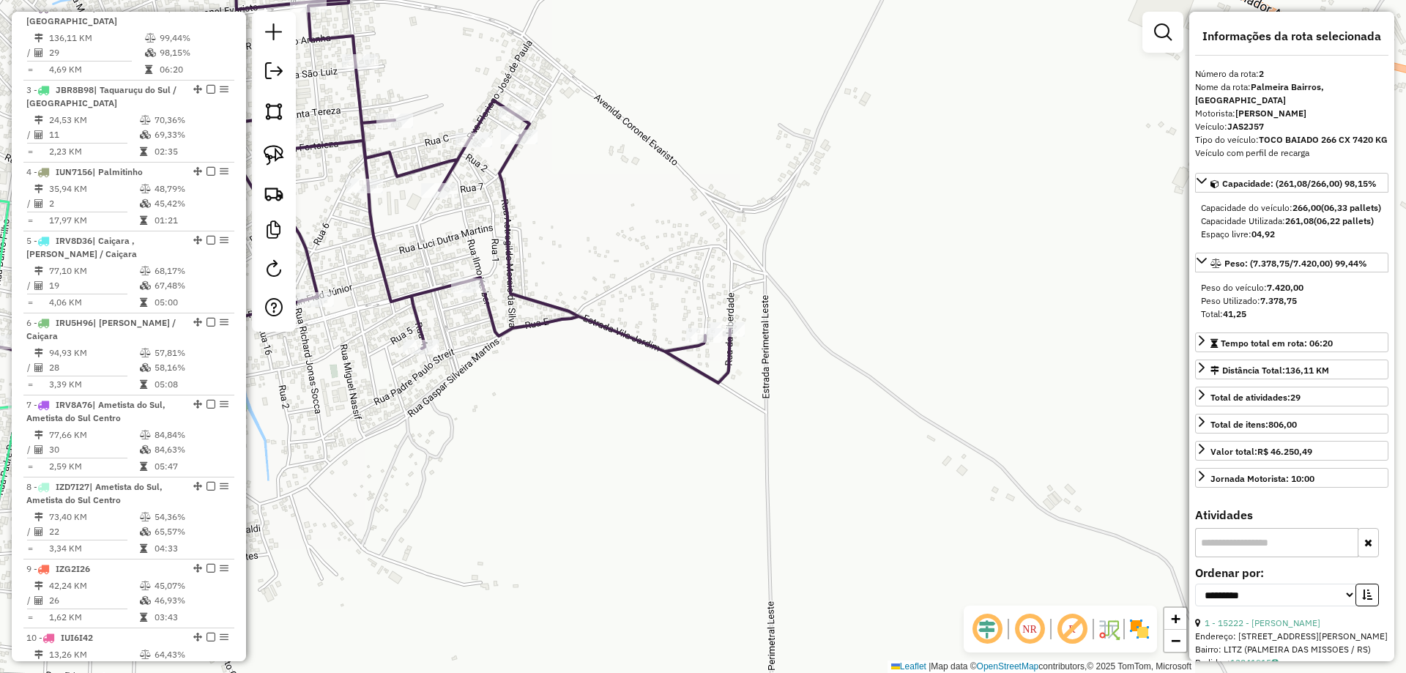
drag, startPoint x: 730, startPoint y: 268, endPoint x: 882, endPoint y: 234, distance: 155.3
click at [882, 234] on div "Janela de atendimento Grade de atendimento Capacidade Transportadoras Veículos …" at bounding box center [703, 336] width 1406 height 673
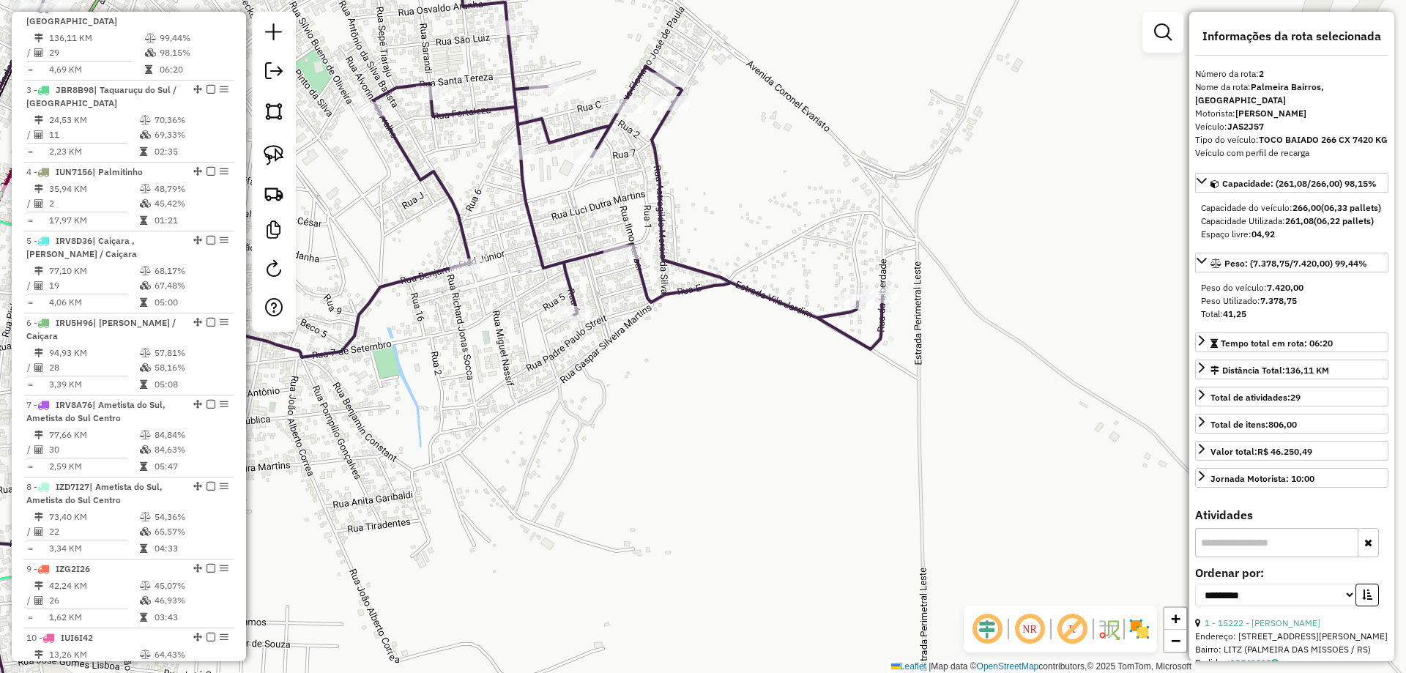
drag, startPoint x: 734, startPoint y: 265, endPoint x: 789, endPoint y: 298, distance: 64.7
click at [796, 299] on div "Janela de atendimento Grade de atendimento Capacidade Transportadoras Veículos …" at bounding box center [703, 336] width 1406 height 673
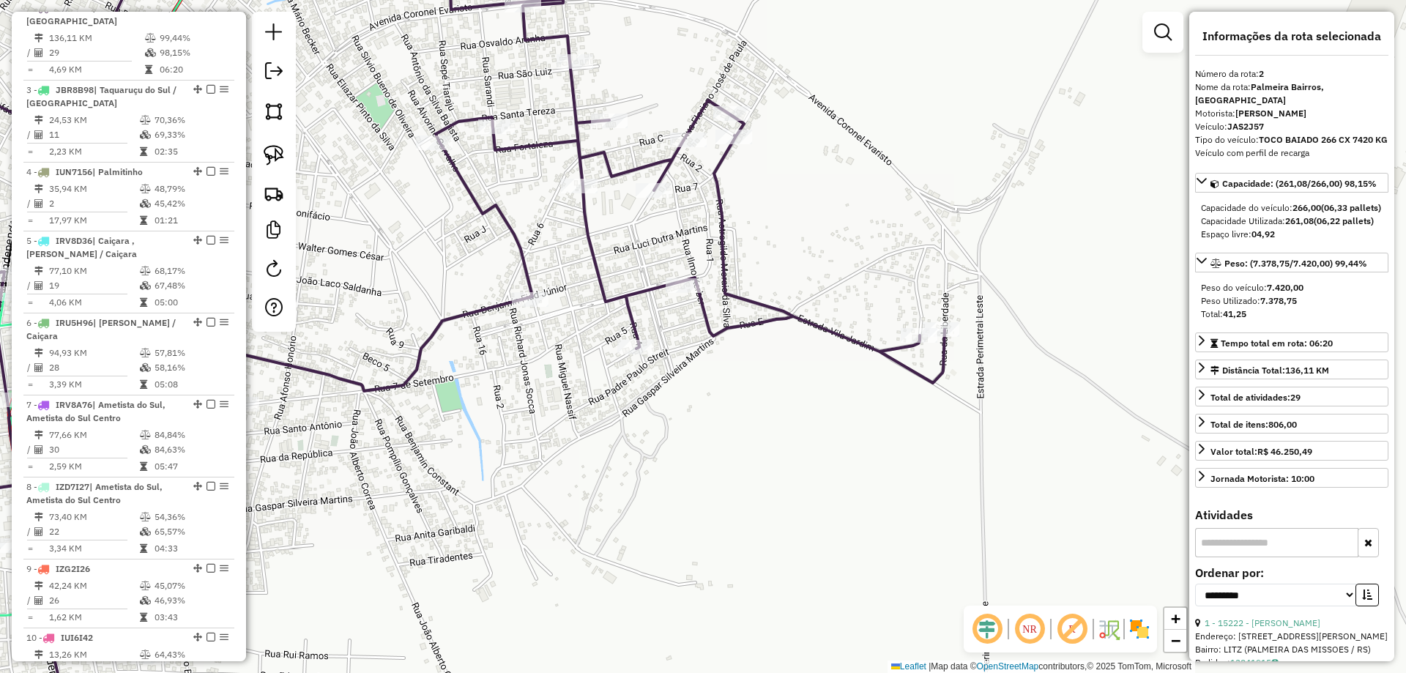
drag, startPoint x: 272, startPoint y: 146, endPoint x: 484, endPoint y: 214, distance: 222.3
click at [274, 146] on img at bounding box center [274, 155] width 21 height 21
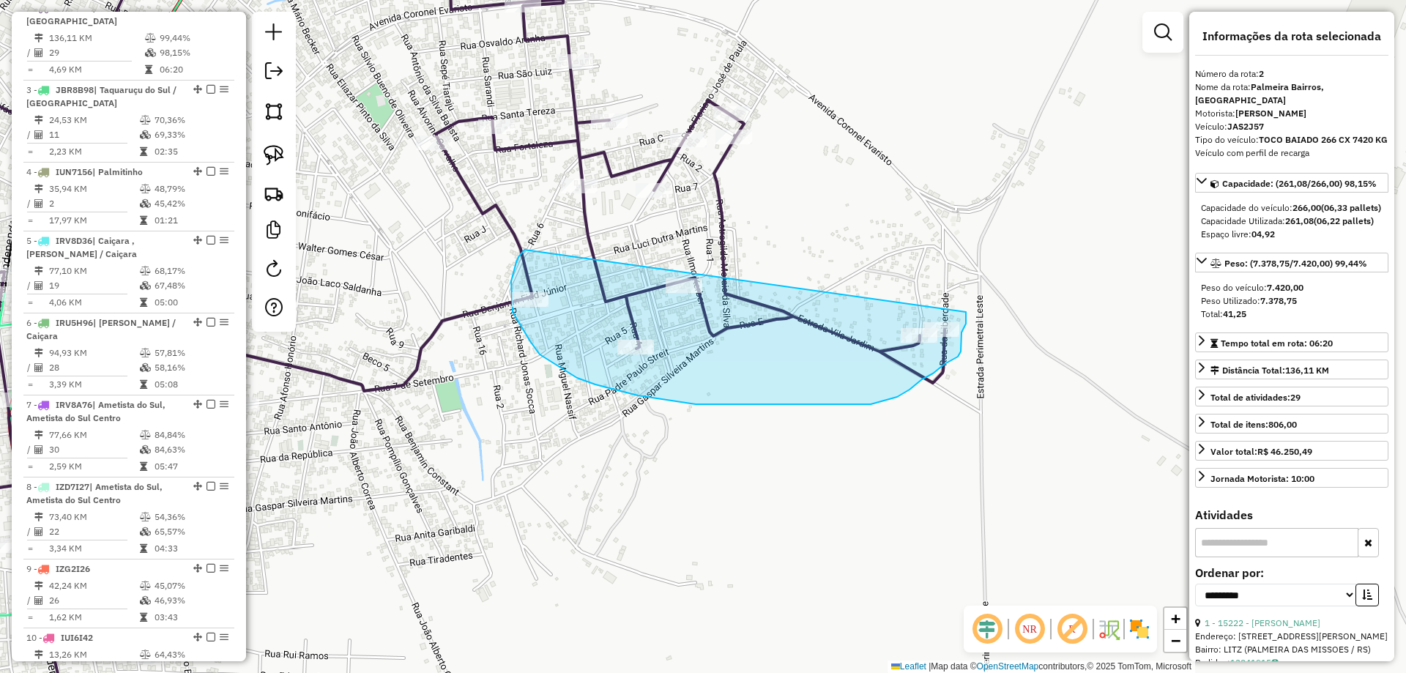
drag, startPoint x: 518, startPoint y: 257, endPoint x: 966, endPoint y: 312, distance: 450.8
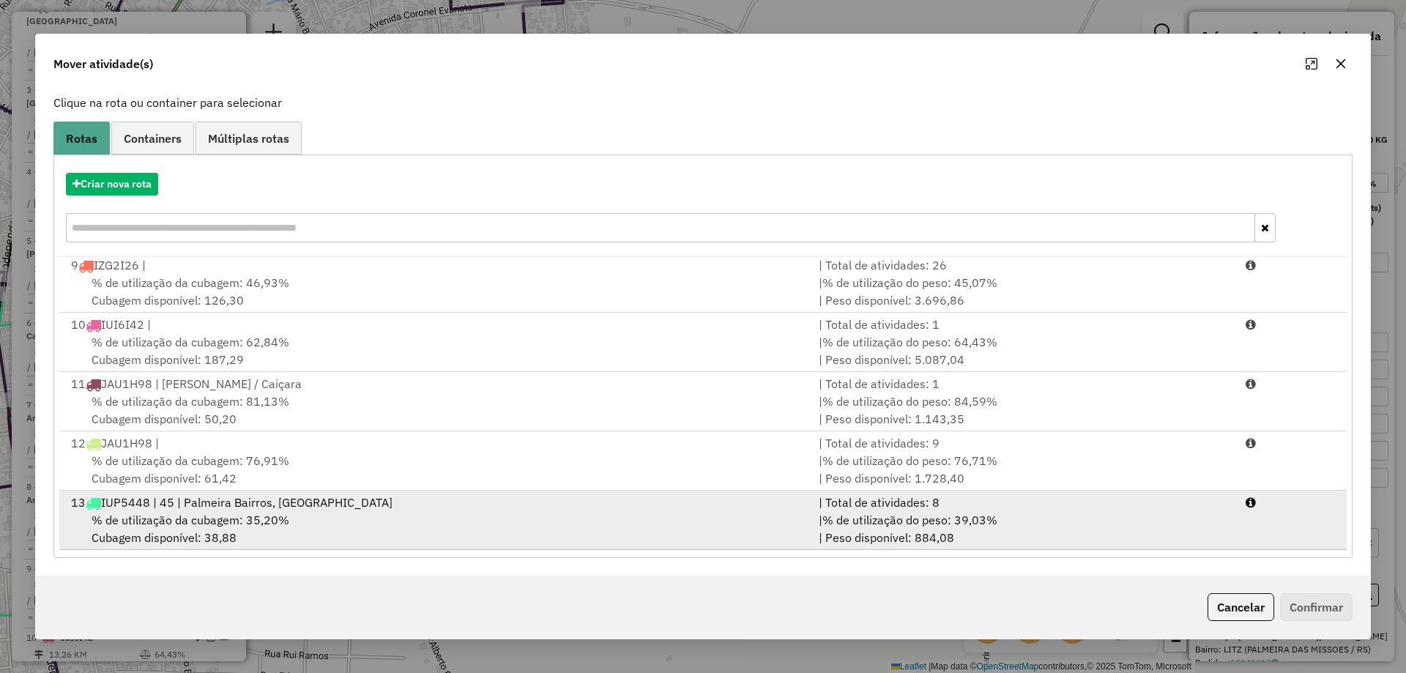
drag, startPoint x: 532, startPoint y: 535, endPoint x: 591, endPoint y: 536, distance: 58.6
click at [536, 535] on div "% de utilização da cubagem: 35,20% Cubagem disponível: 38,88" at bounding box center [436, 528] width 748 height 35
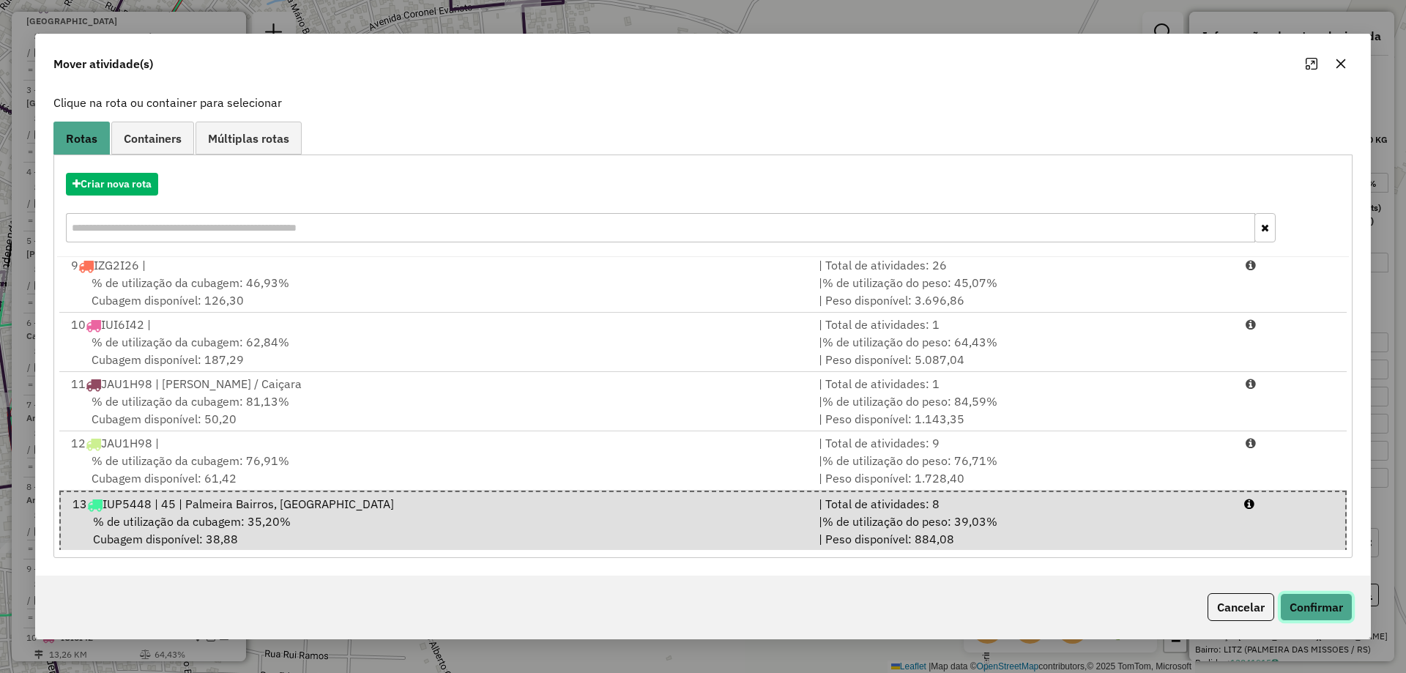
click at [1338, 612] on button "Confirmar" at bounding box center [1316, 607] width 72 height 28
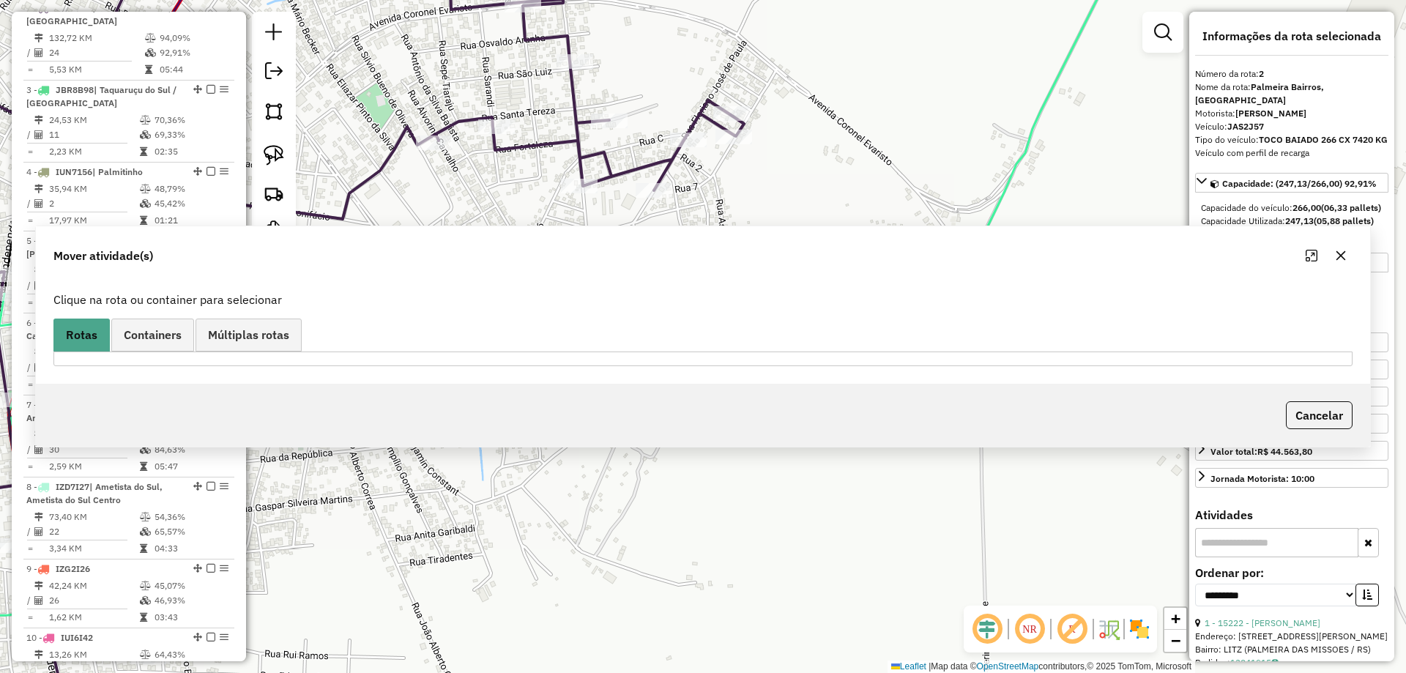
scroll to position [0, 0]
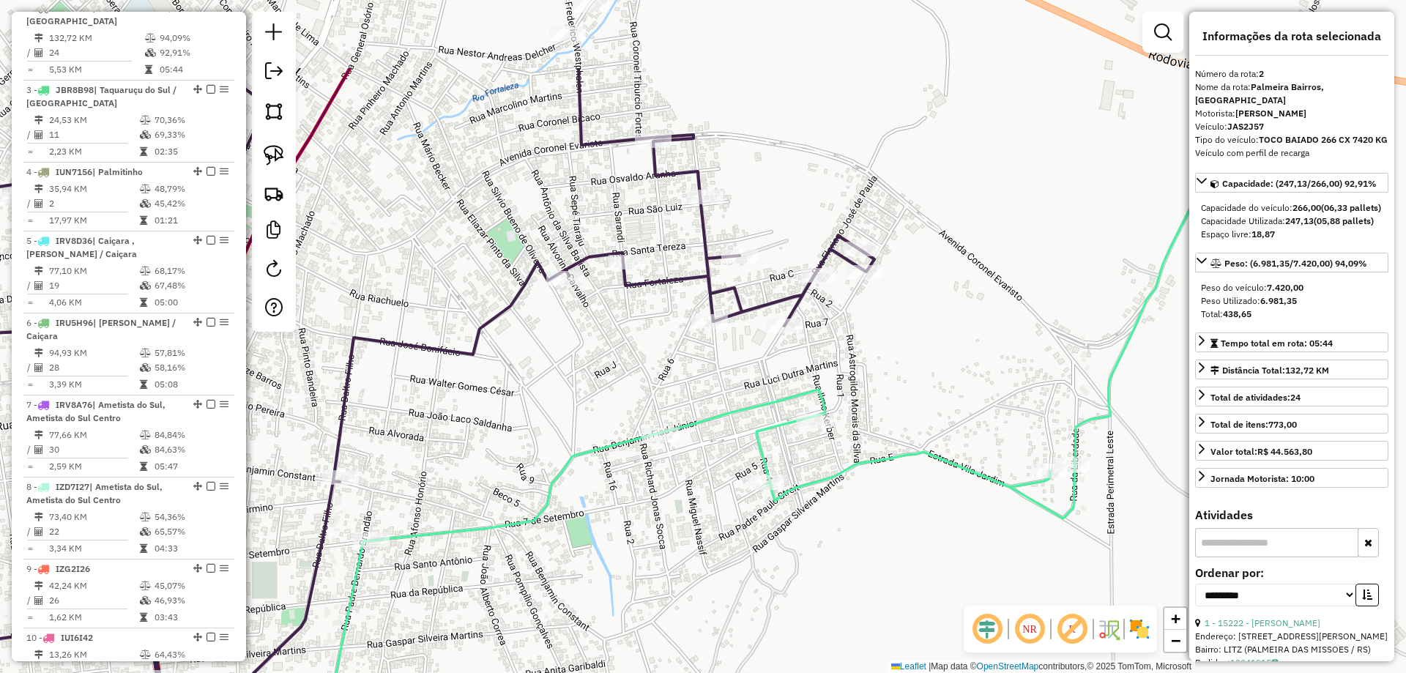
drag, startPoint x: 748, startPoint y: 390, endPoint x: 870, endPoint y: 411, distance: 124.1
click at [795, 516] on div "Janela de atendimento Grade de atendimento Capacidade Transportadoras Veículos …" at bounding box center [703, 336] width 1406 height 673
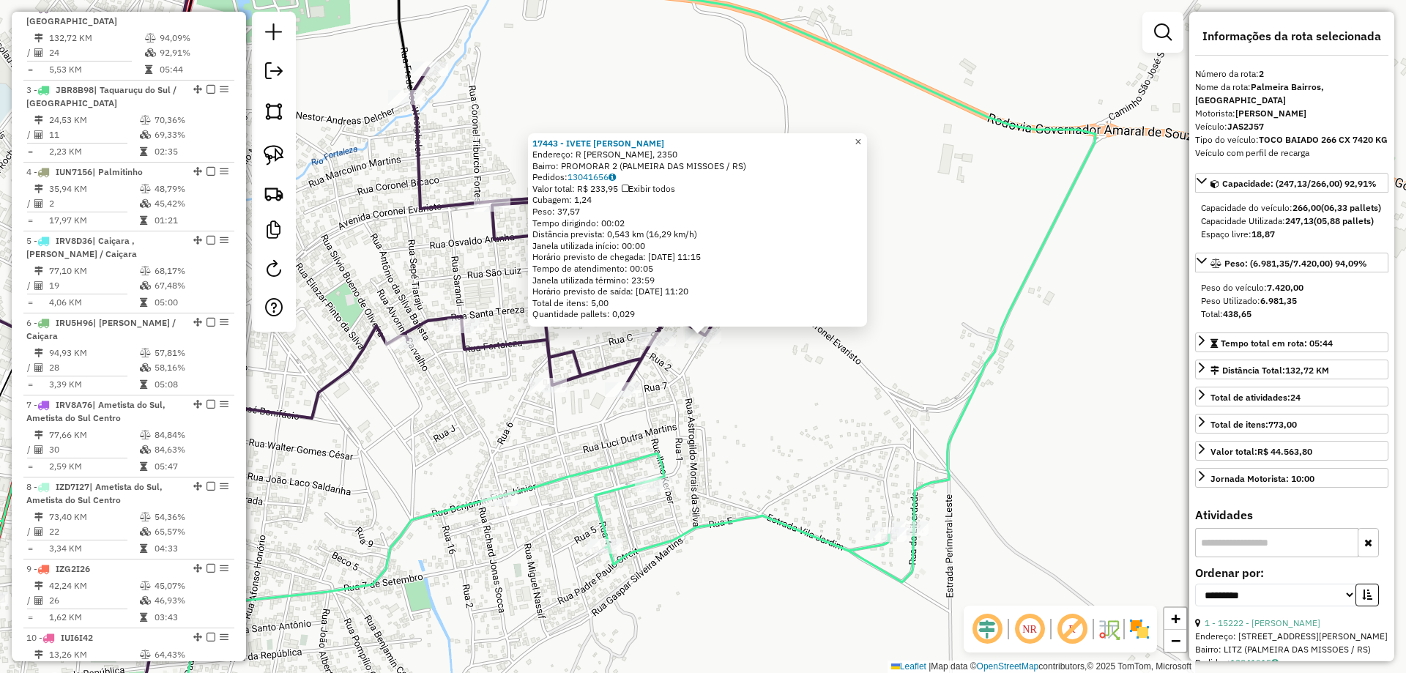
click at [861, 136] on span "×" at bounding box center [858, 141] width 7 height 12
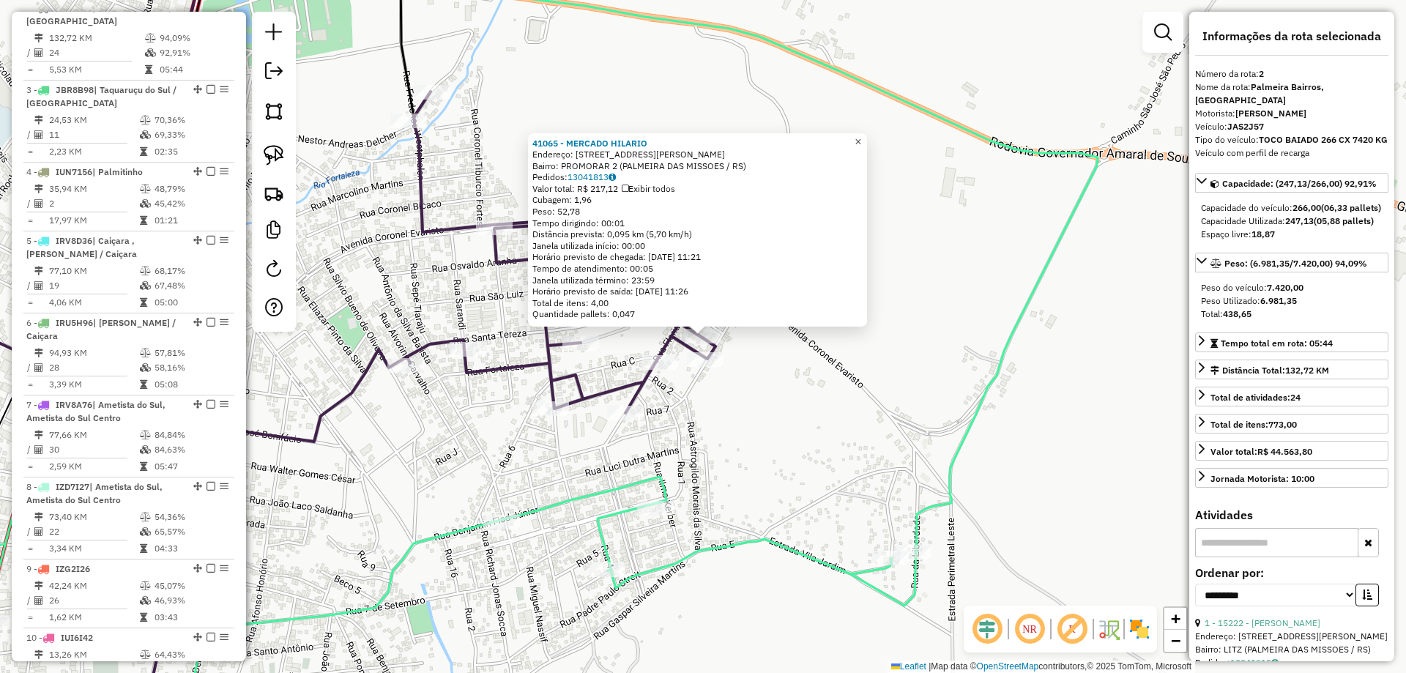
click at [861, 135] on span "×" at bounding box center [858, 141] width 7 height 12
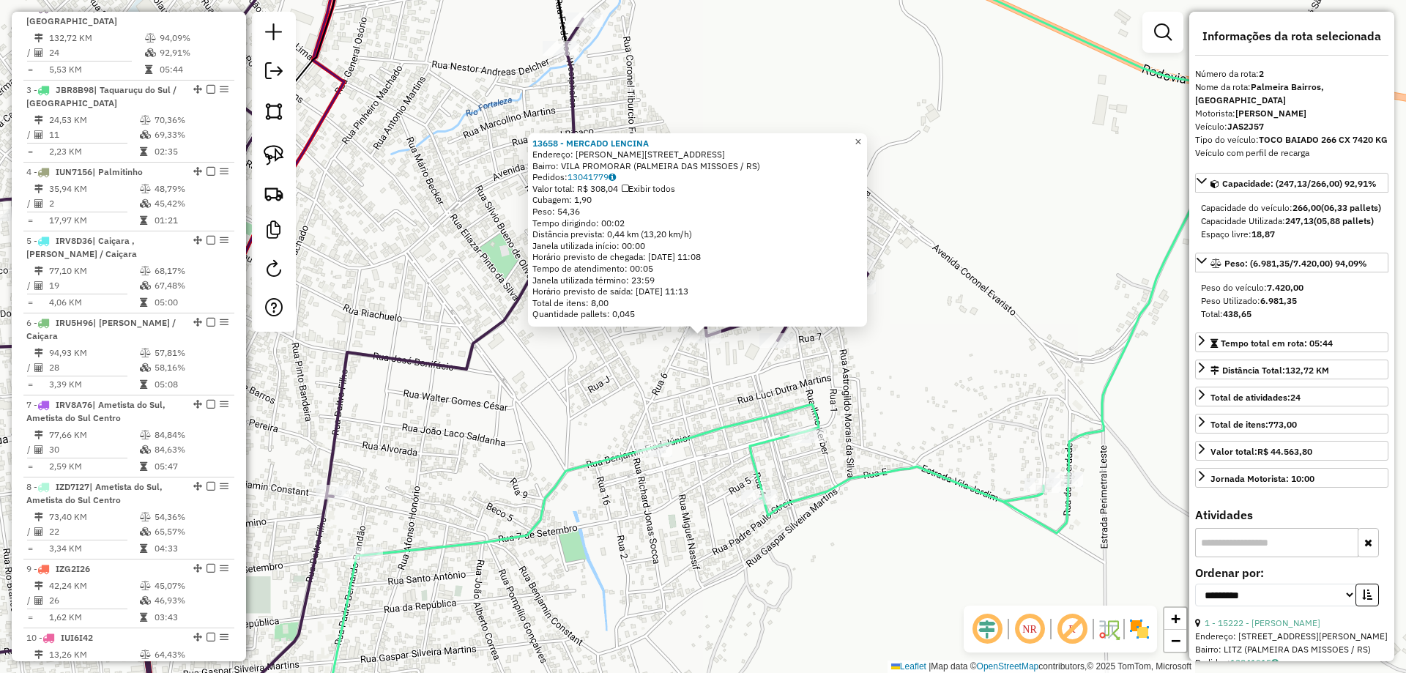
click at [861, 137] on span "×" at bounding box center [858, 141] width 7 height 12
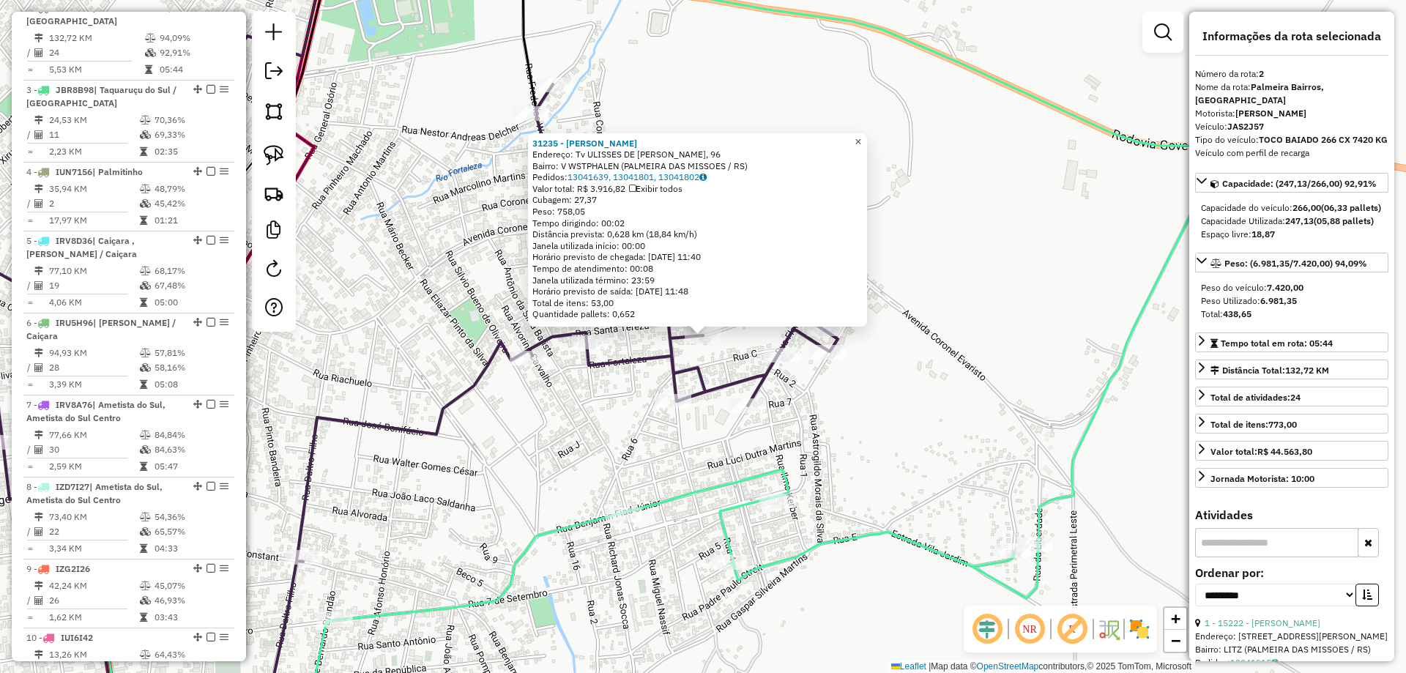
click at [861, 138] on span "×" at bounding box center [858, 141] width 7 height 12
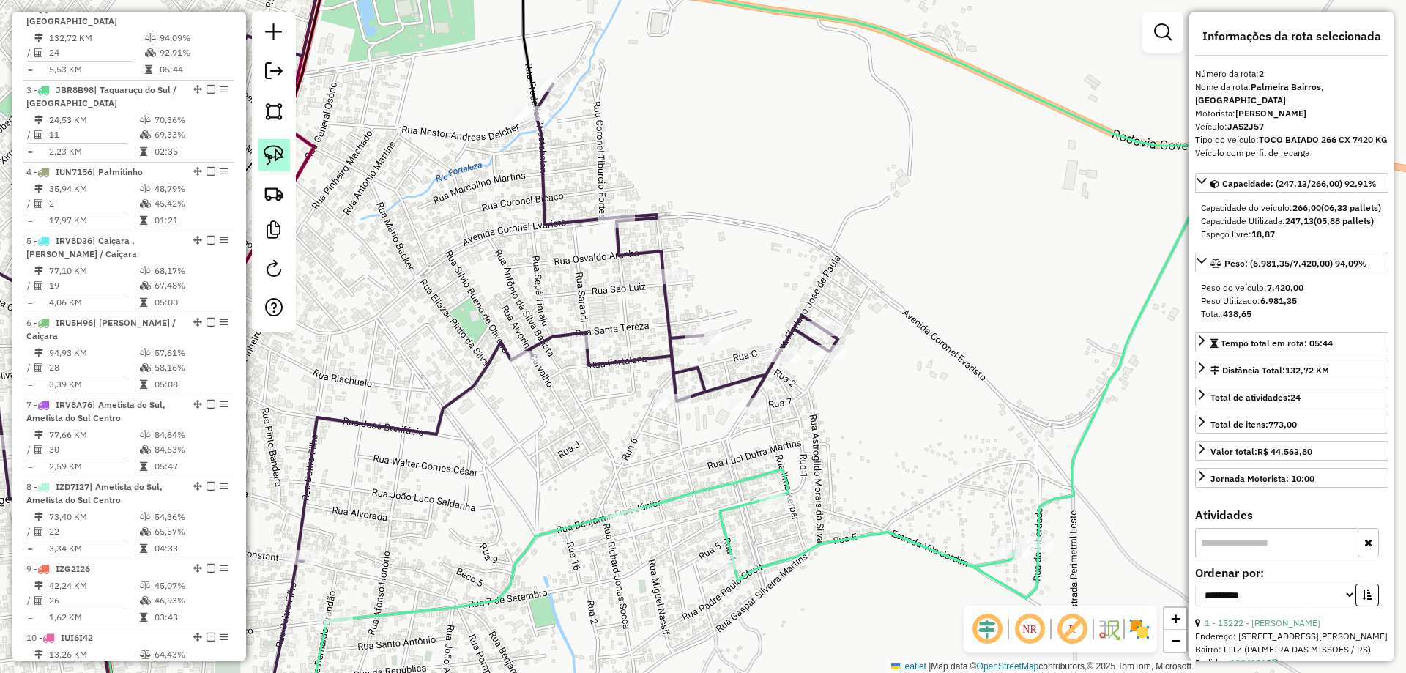
click at [285, 160] on link at bounding box center [274, 155] width 32 height 32
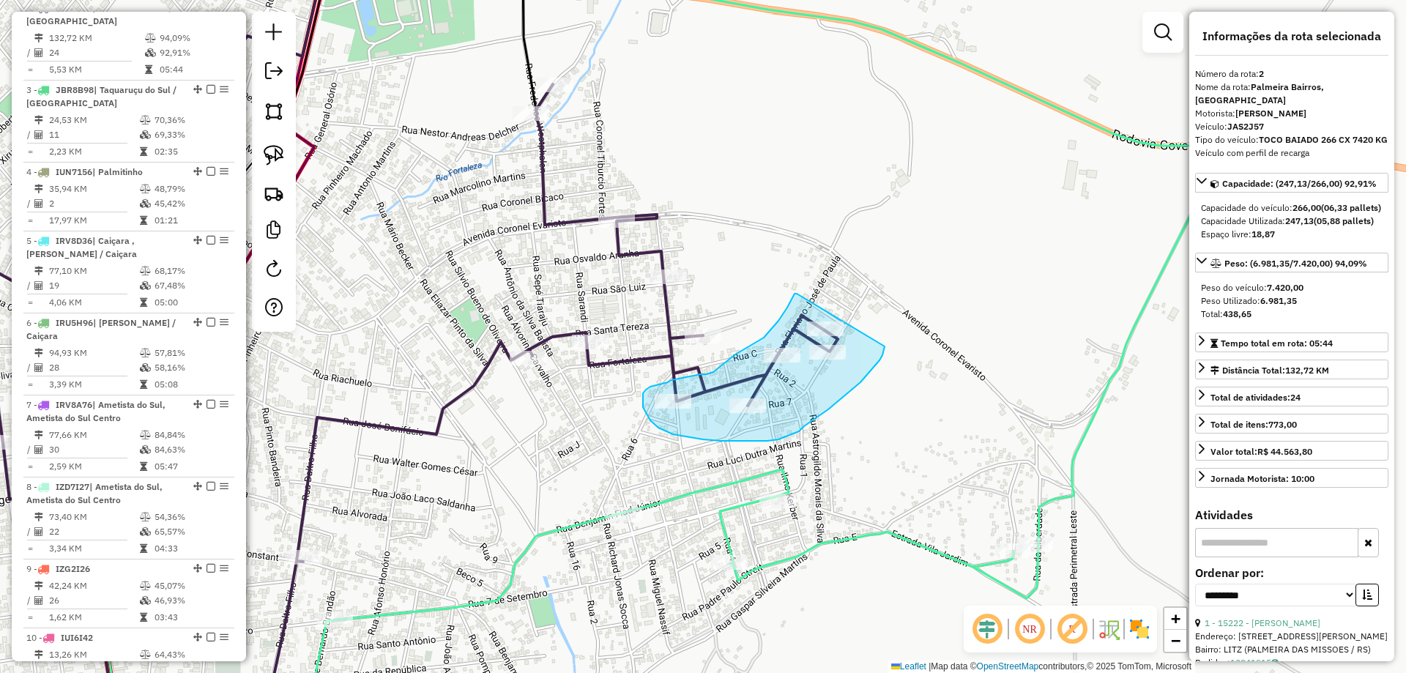
drag, startPoint x: 797, startPoint y: 294, endPoint x: 885, endPoint y: 338, distance: 98.2
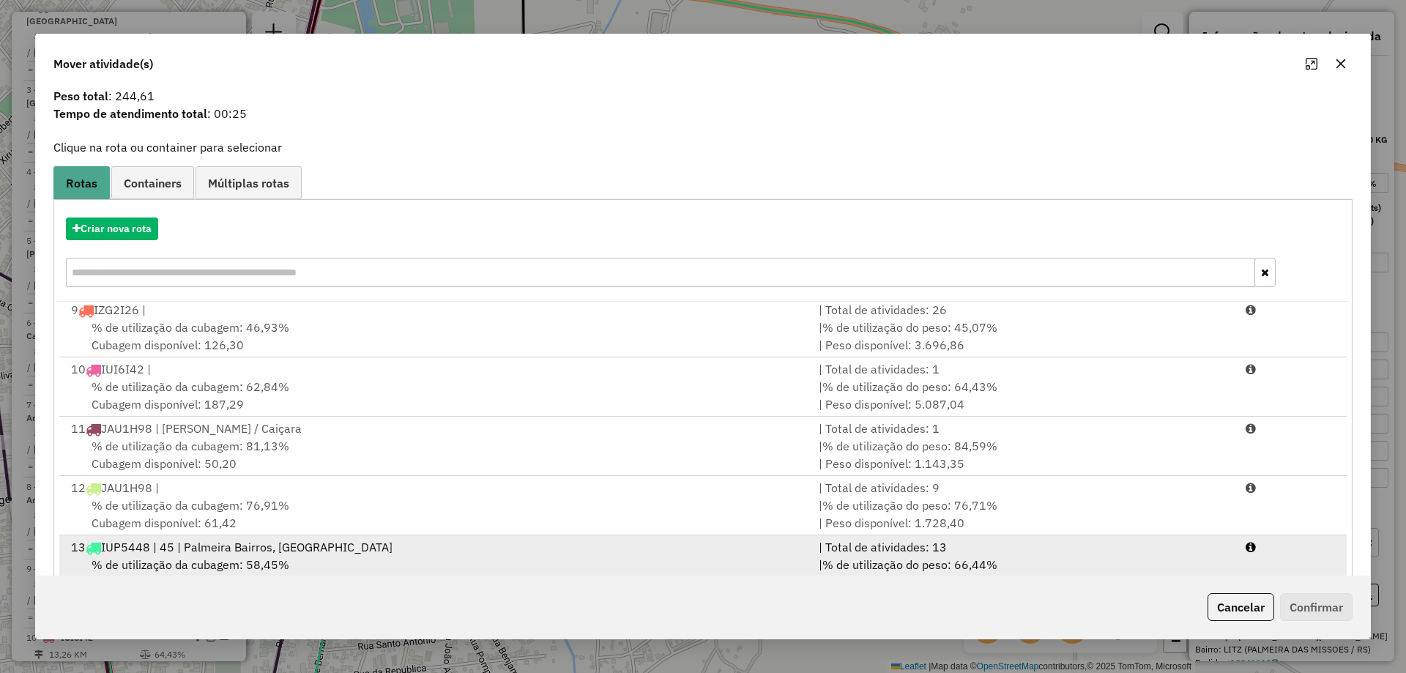
scroll to position [86, 0]
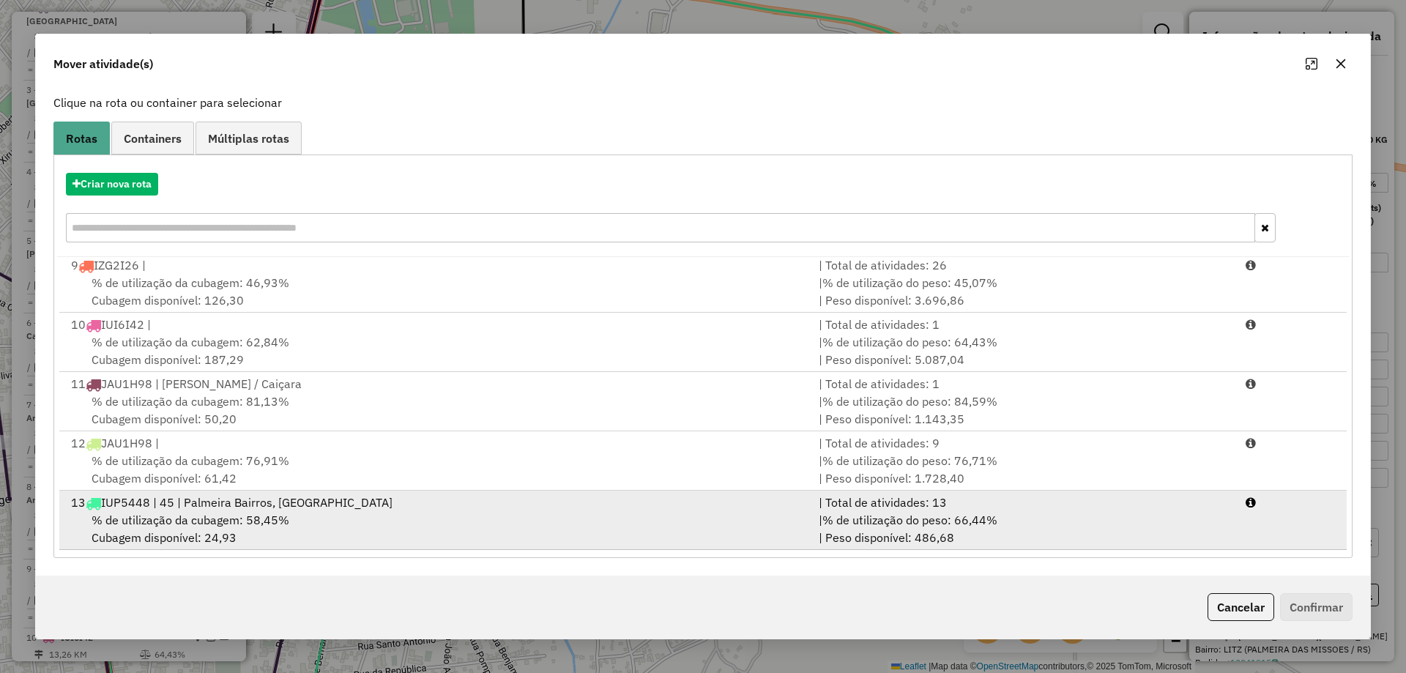
click at [357, 527] on div "% de utilização da cubagem: 58,45% Cubagem disponível: 24,93" at bounding box center [436, 528] width 748 height 35
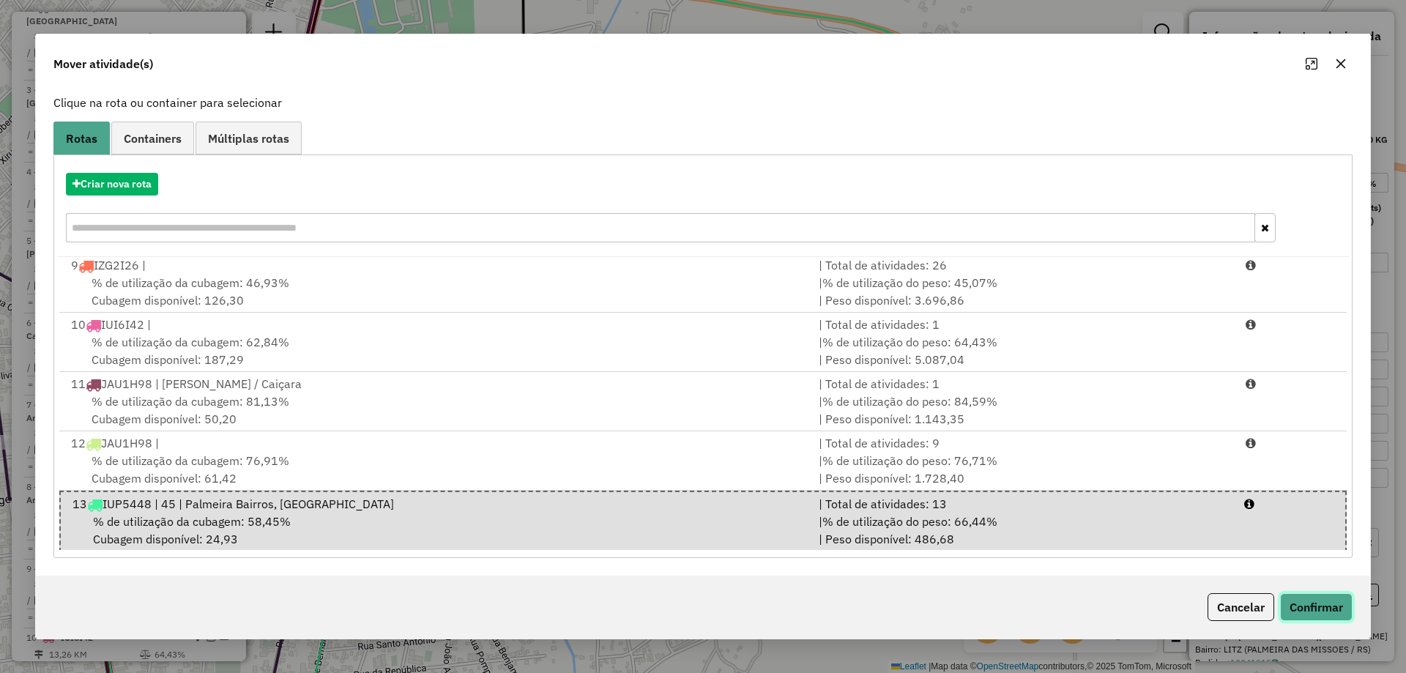
click at [1303, 608] on button "Confirmar" at bounding box center [1316, 607] width 72 height 28
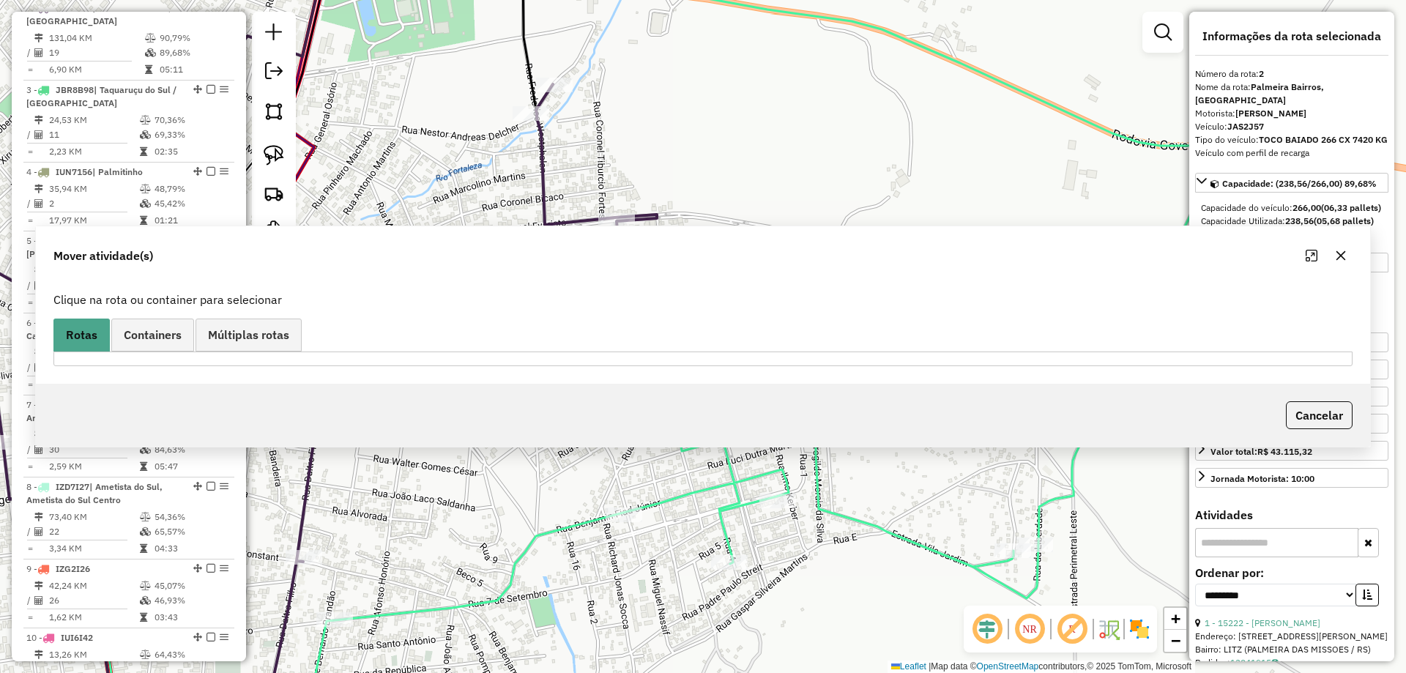
scroll to position [0, 0]
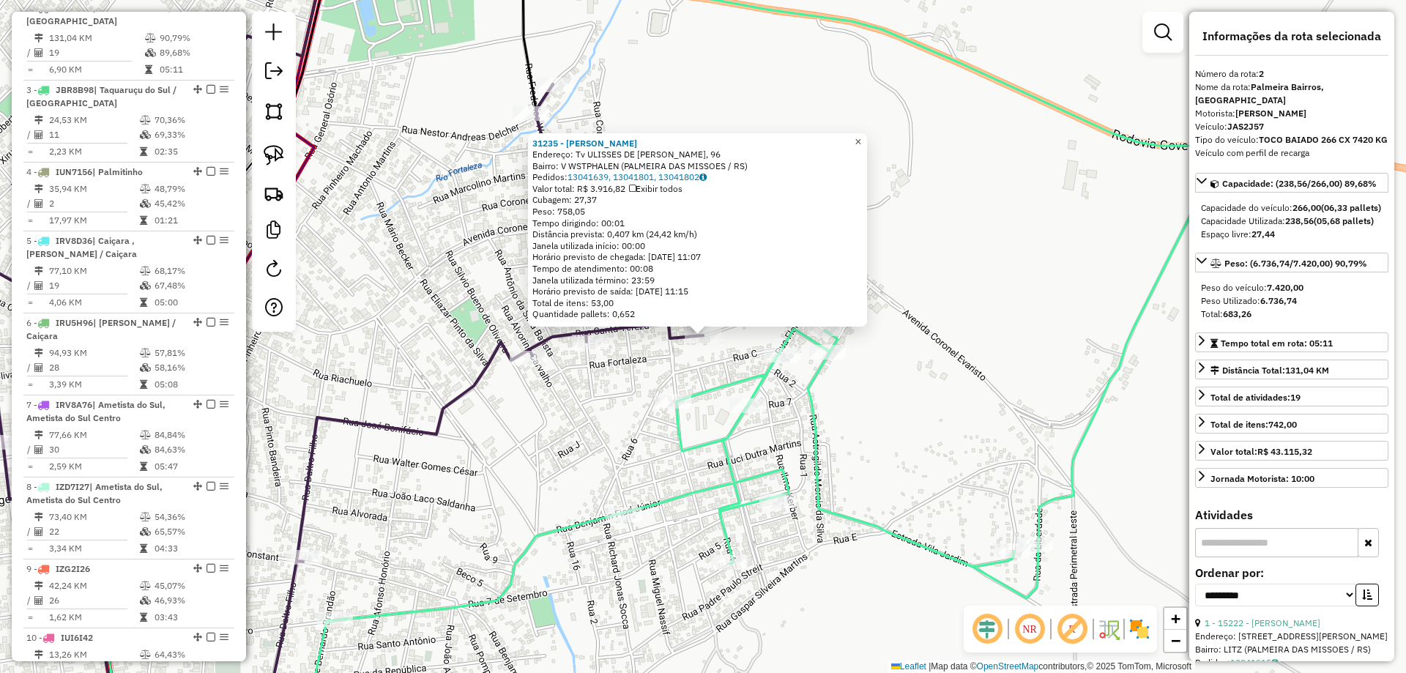
click at [861, 135] on span "×" at bounding box center [858, 141] width 7 height 12
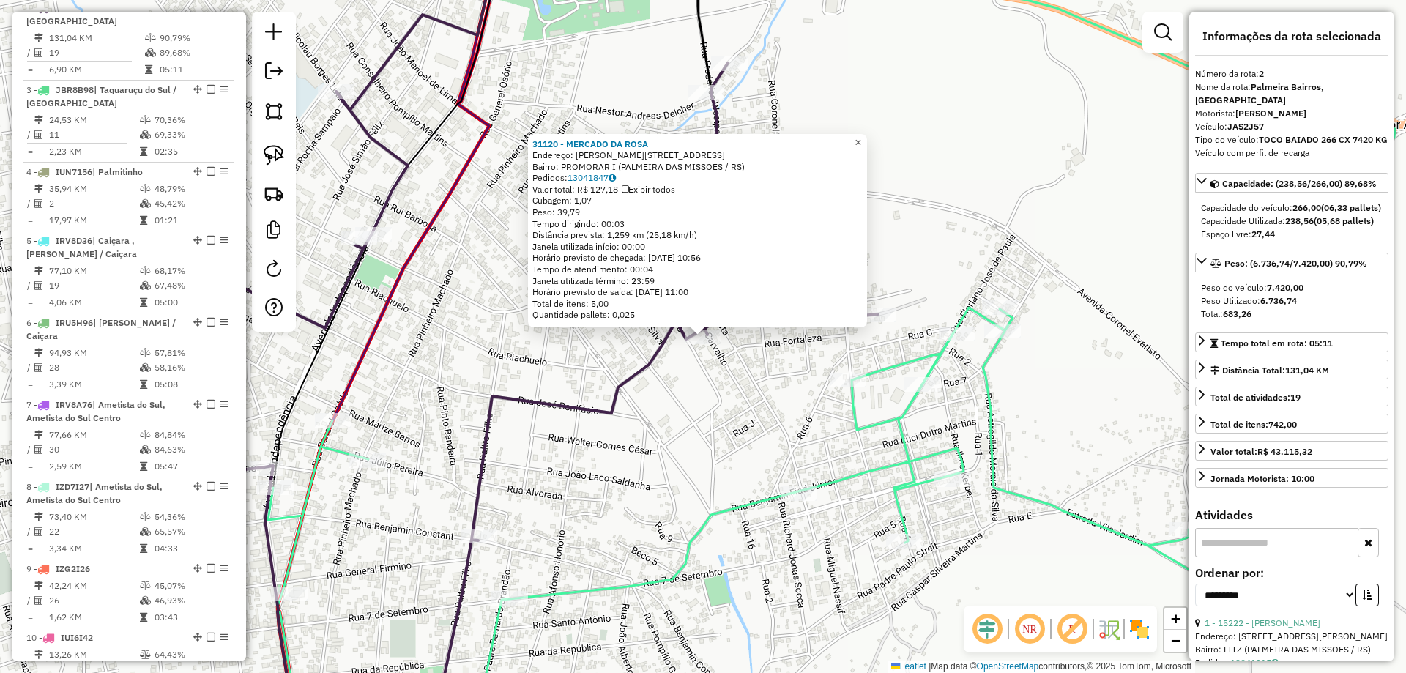
click at [867, 134] on link "×" at bounding box center [858, 143] width 18 height 18
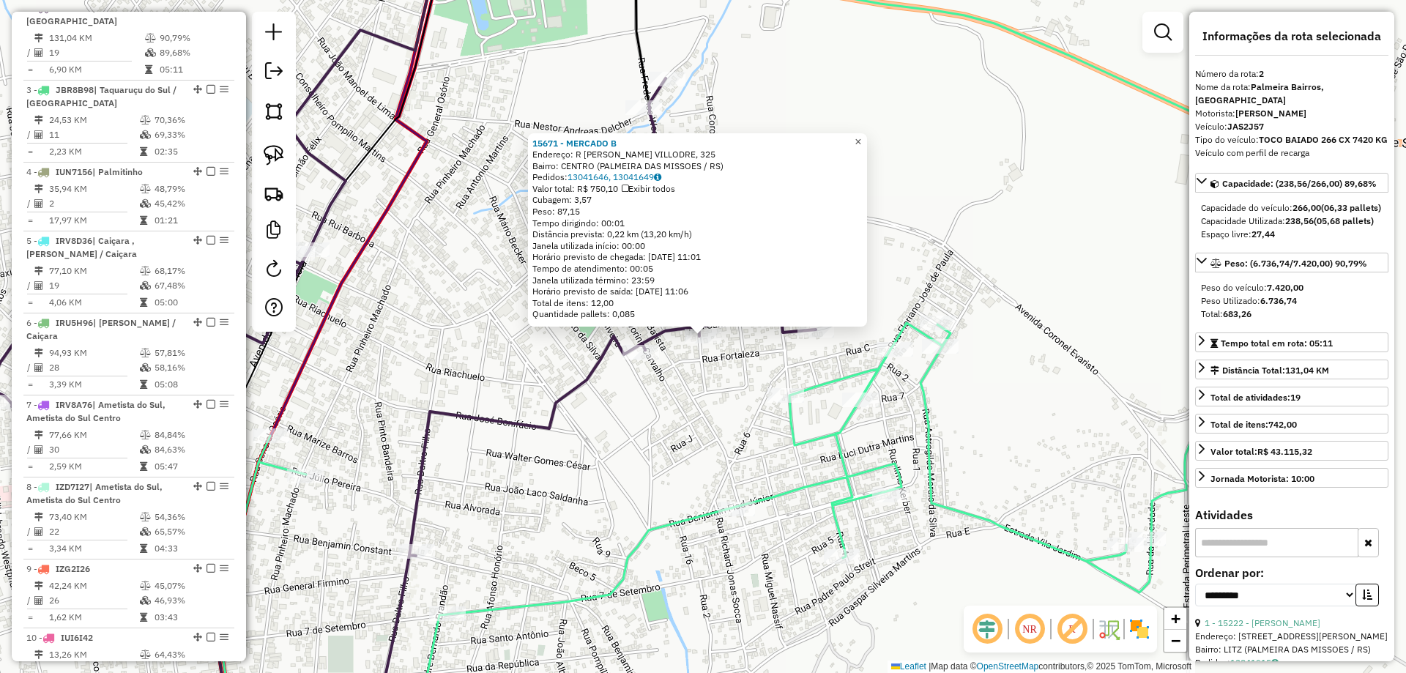
click at [863, 133] on link "×" at bounding box center [858, 142] width 18 height 18
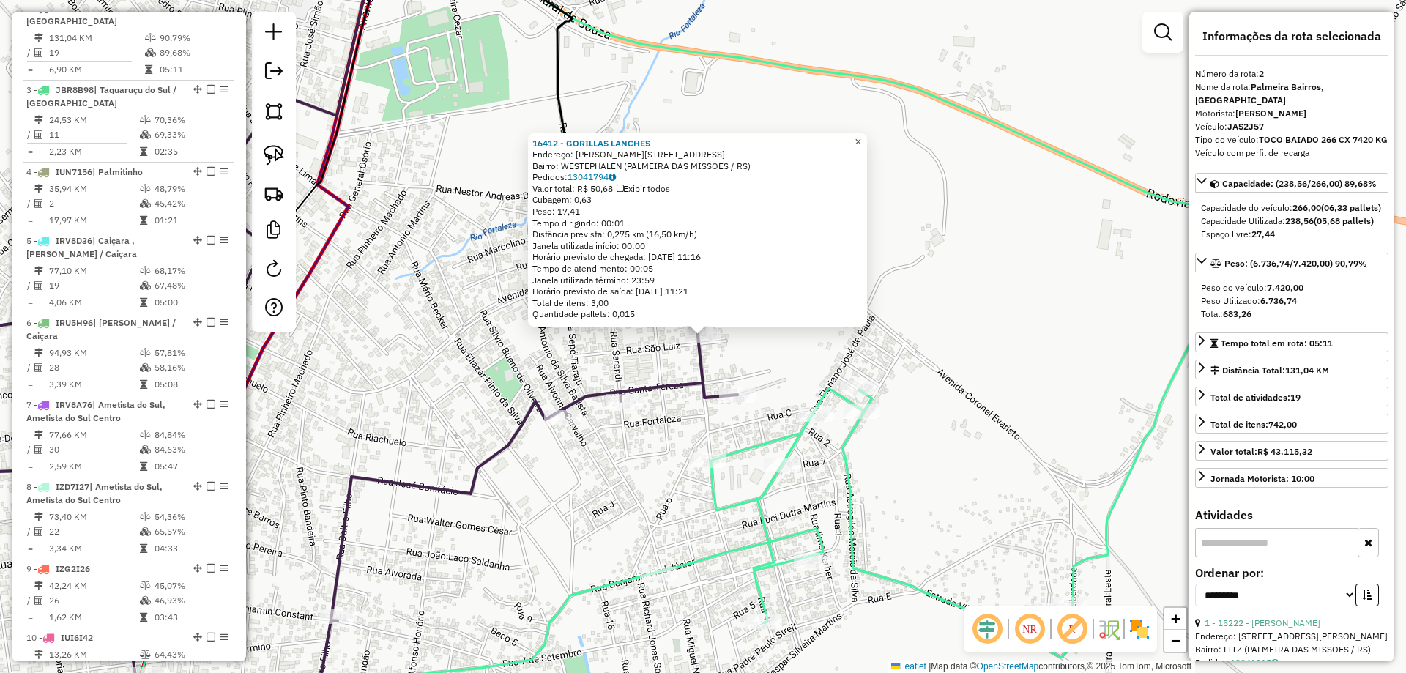
drag, startPoint x: 867, startPoint y: 135, endPoint x: 787, endPoint y: 230, distance: 124.2
click at [861, 135] on span "×" at bounding box center [858, 141] width 7 height 12
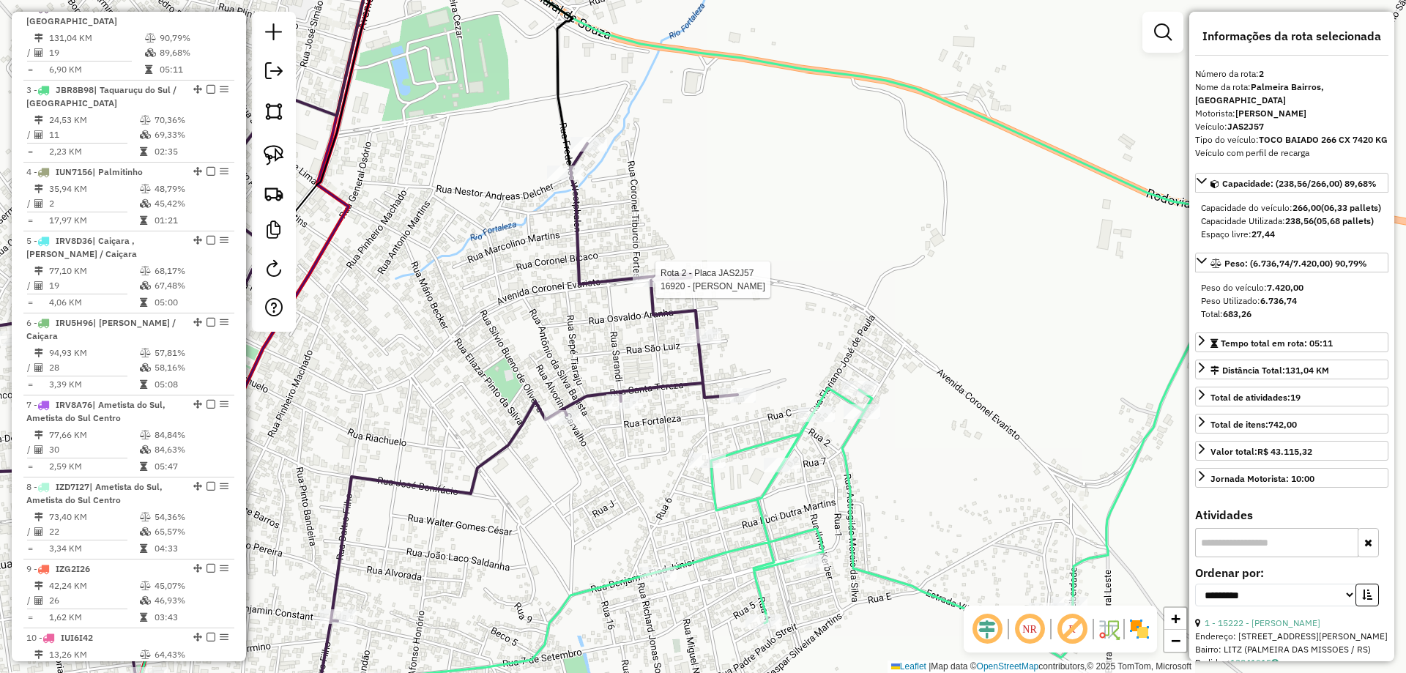
click at [661, 287] on div at bounding box center [651, 279] width 37 height 15
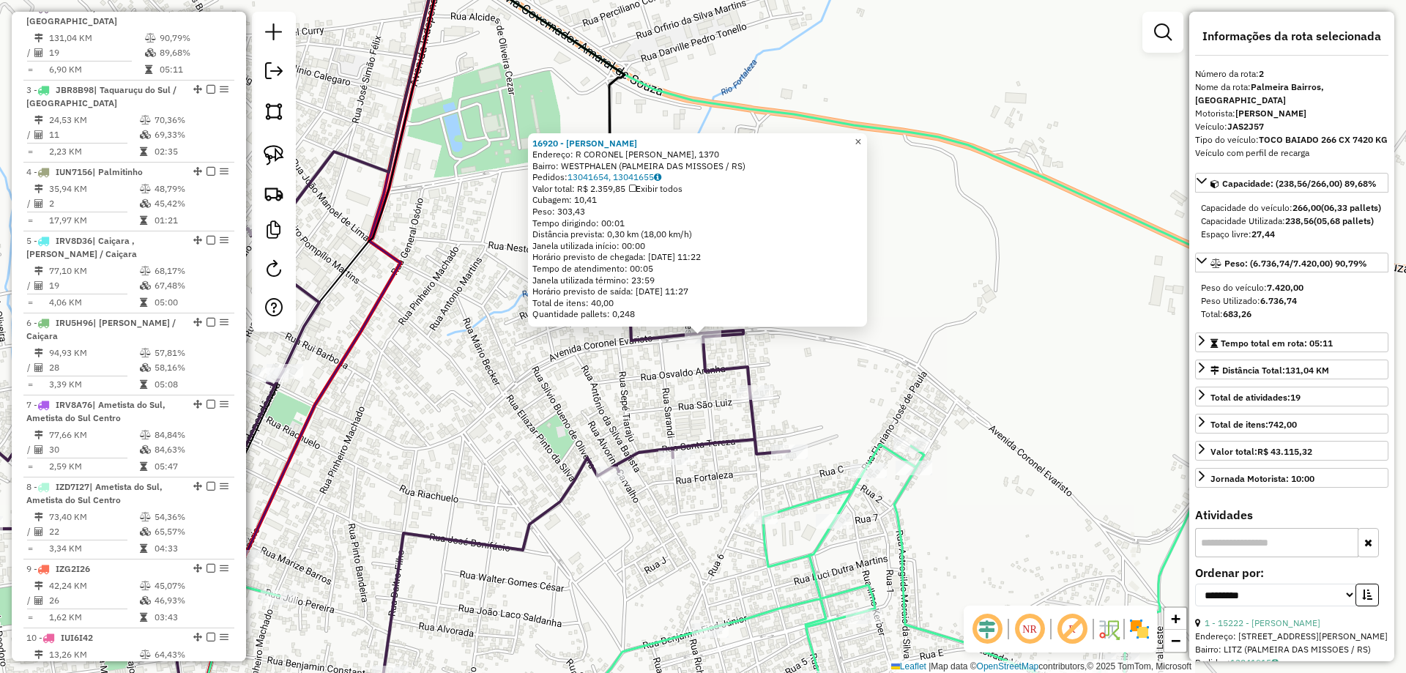
click at [861, 137] on span "×" at bounding box center [858, 141] width 7 height 12
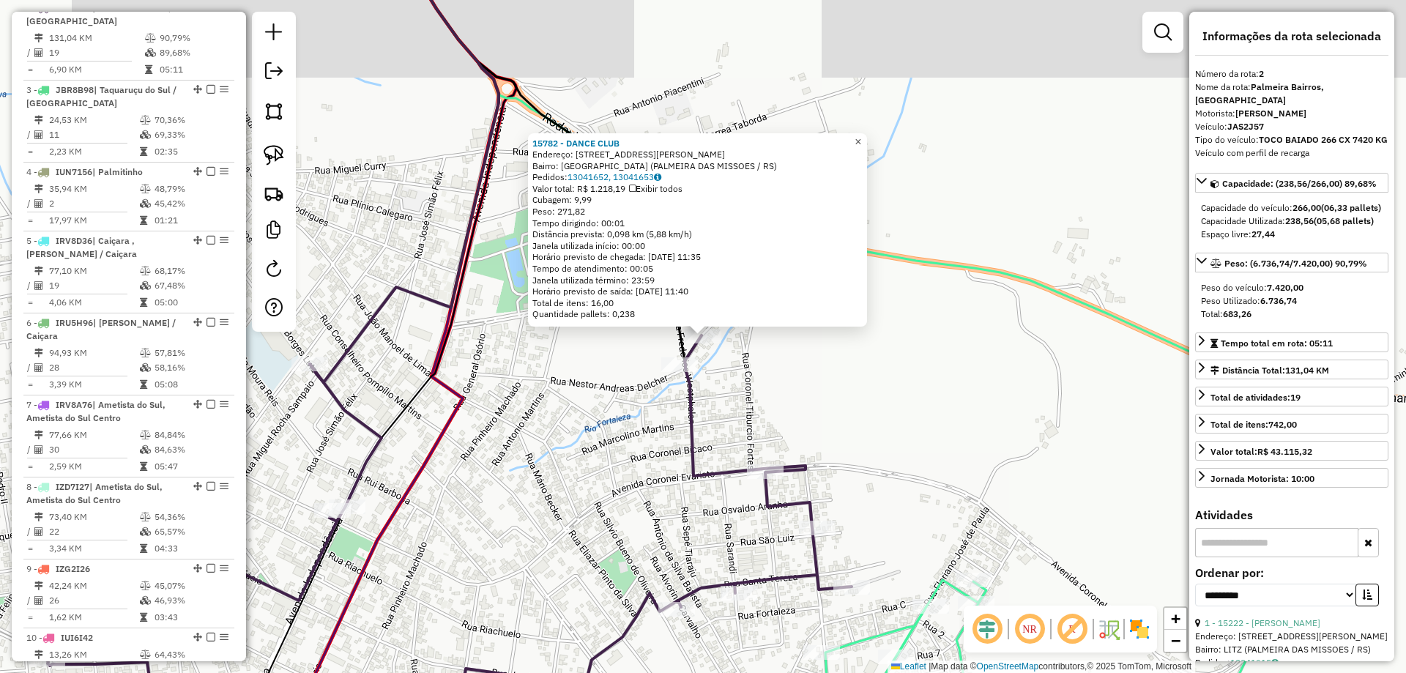
click at [861, 141] on span "×" at bounding box center [858, 141] width 7 height 12
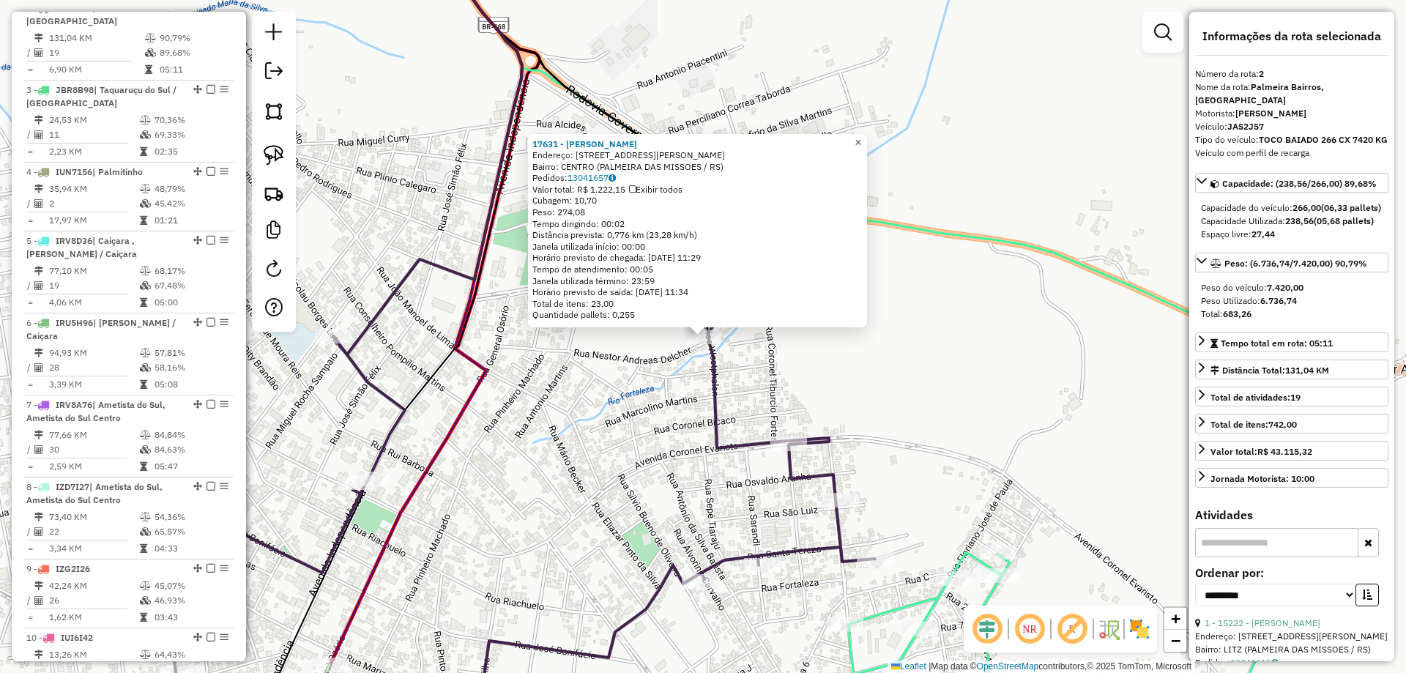
click at [861, 138] on span "×" at bounding box center [858, 142] width 7 height 12
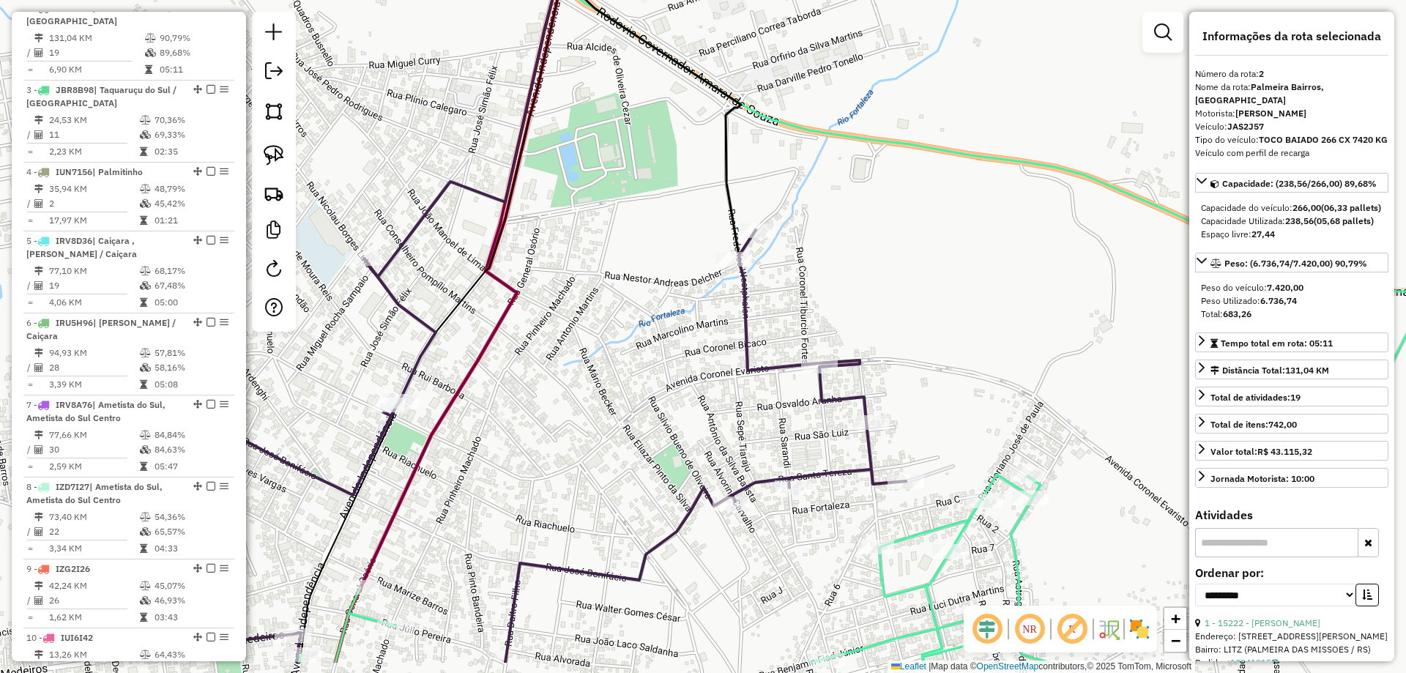
drag, startPoint x: 740, startPoint y: 537, endPoint x: 736, endPoint y: 458, distance: 78.4
click at [770, 459] on div "Janela de atendimento Grade de atendimento Capacidade Transportadoras Veículos …" at bounding box center [703, 336] width 1406 height 673
click at [280, 163] on img at bounding box center [274, 155] width 21 height 21
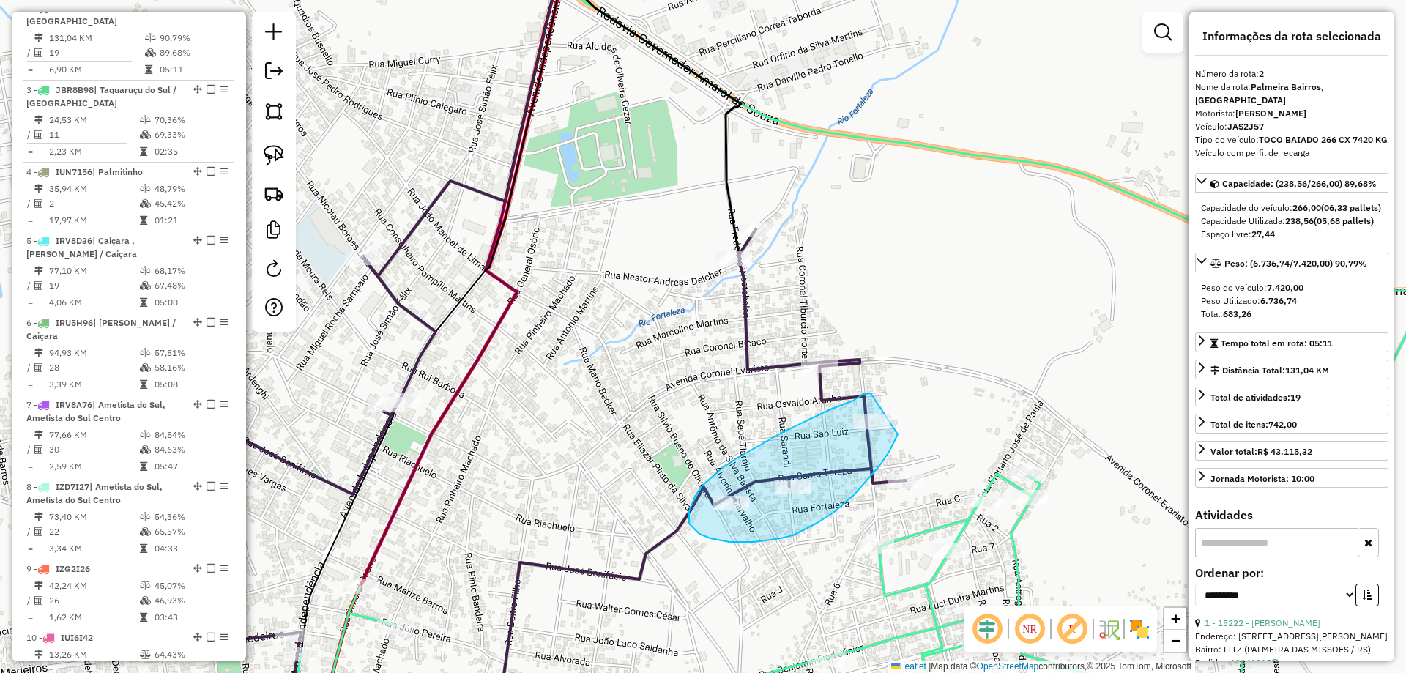
drag, startPoint x: 871, startPoint y: 393, endPoint x: 907, endPoint y: 425, distance: 48.3
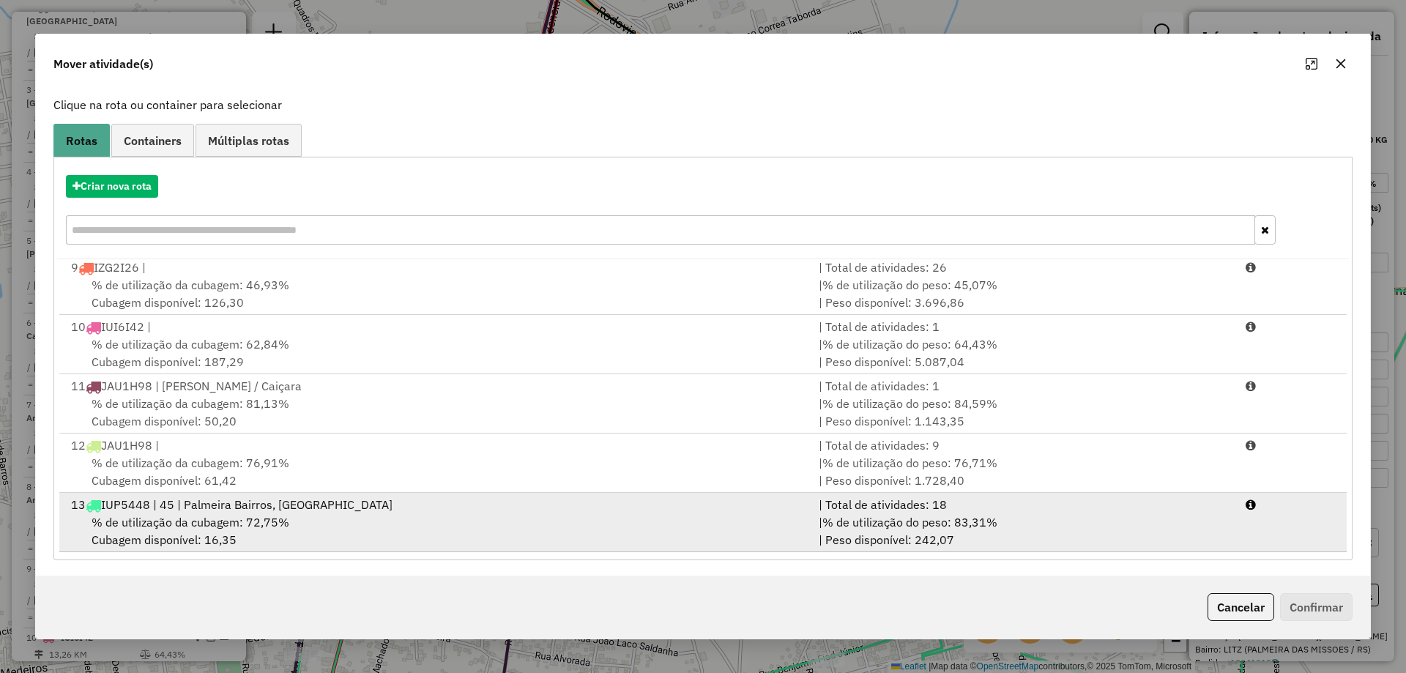
scroll to position [86, 0]
click at [651, 539] on div "% de utilização da cubagem: 72,75% Cubagem disponível: 16,35" at bounding box center [436, 528] width 748 height 35
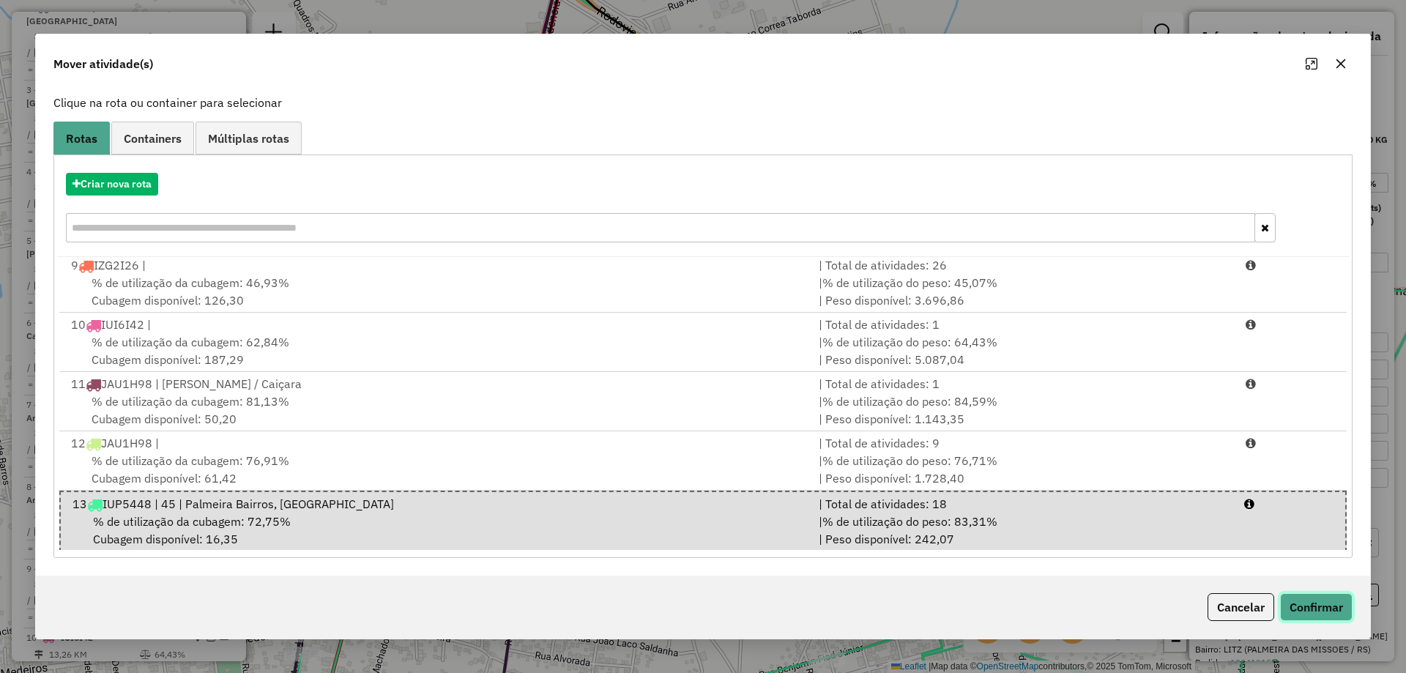
click at [1317, 610] on button "Confirmar" at bounding box center [1316, 607] width 72 height 28
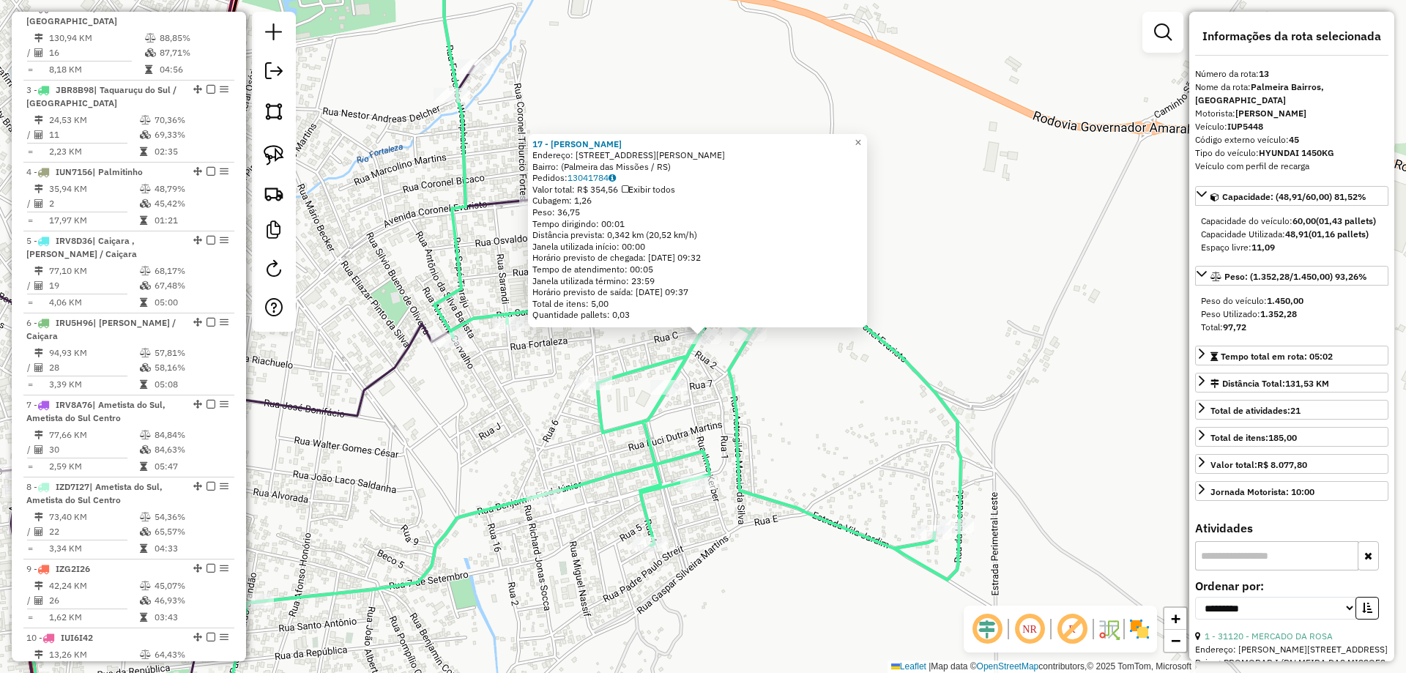
scroll to position [1224, 0]
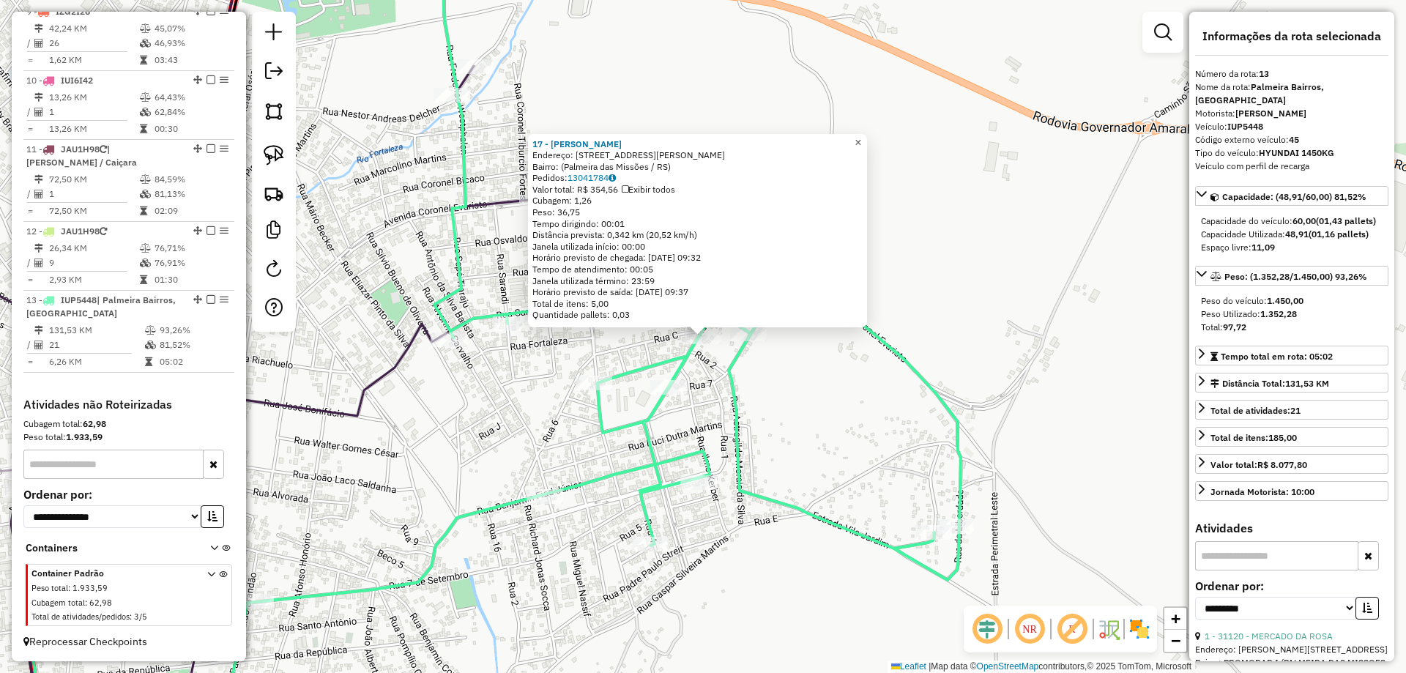
click at [861, 136] on span "×" at bounding box center [858, 142] width 7 height 12
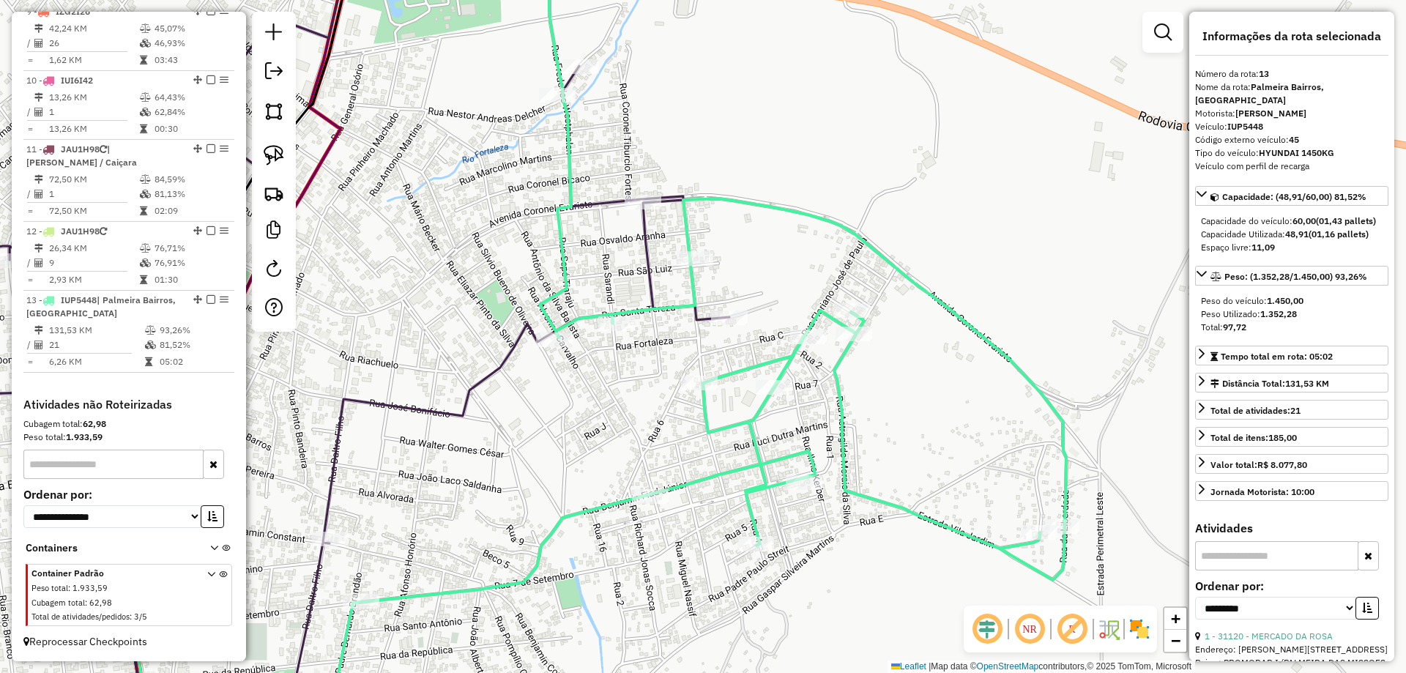
drag, startPoint x: 677, startPoint y: 271, endPoint x: 970, endPoint y: 284, distance: 293.9
click at [983, 288] on div "Janela de atendimento Grade de atendimento Capacidade Transportadoras Veículos …" at bounding box center [703, 336] width 1406 height 673
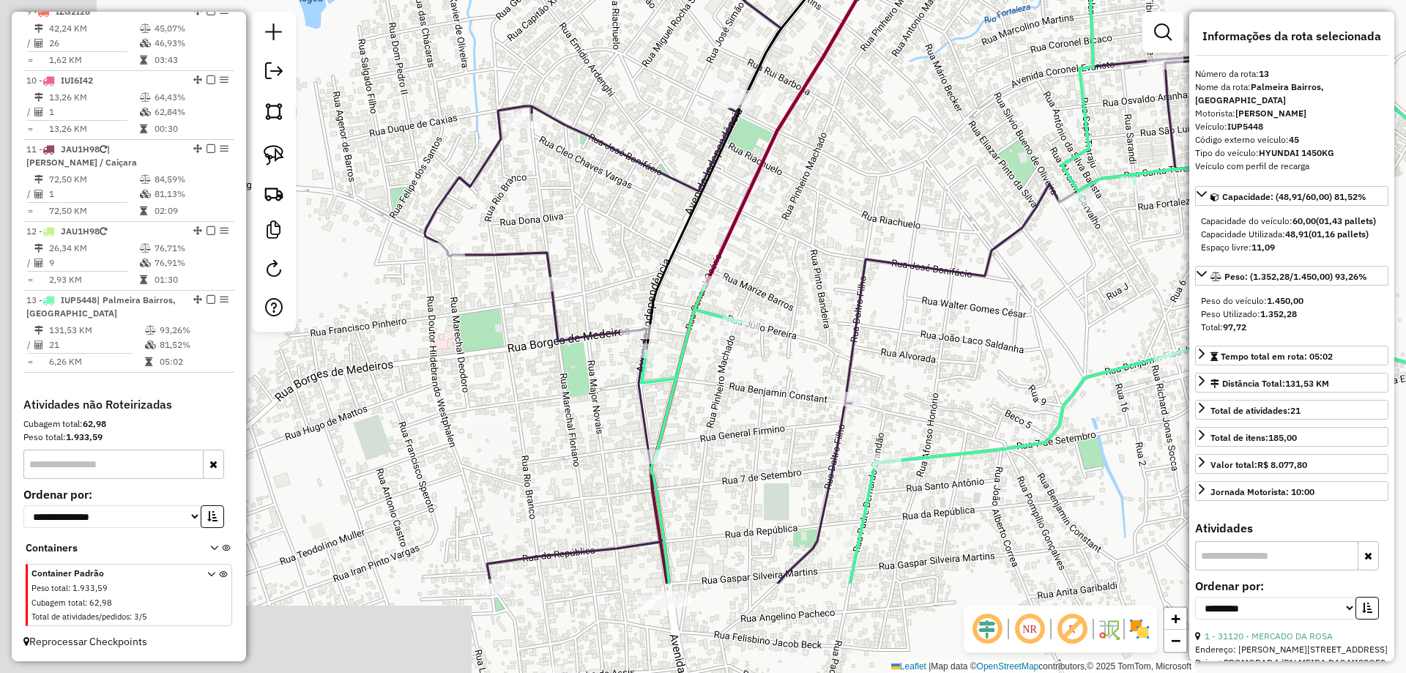
drag, startPoint x: 435, startPoint y: 507, endPoint x: 688, endPoint y: 323, distance: 312.4
click at [693, 326] on icon at bounding box center [1114, 321] width 947 height 525
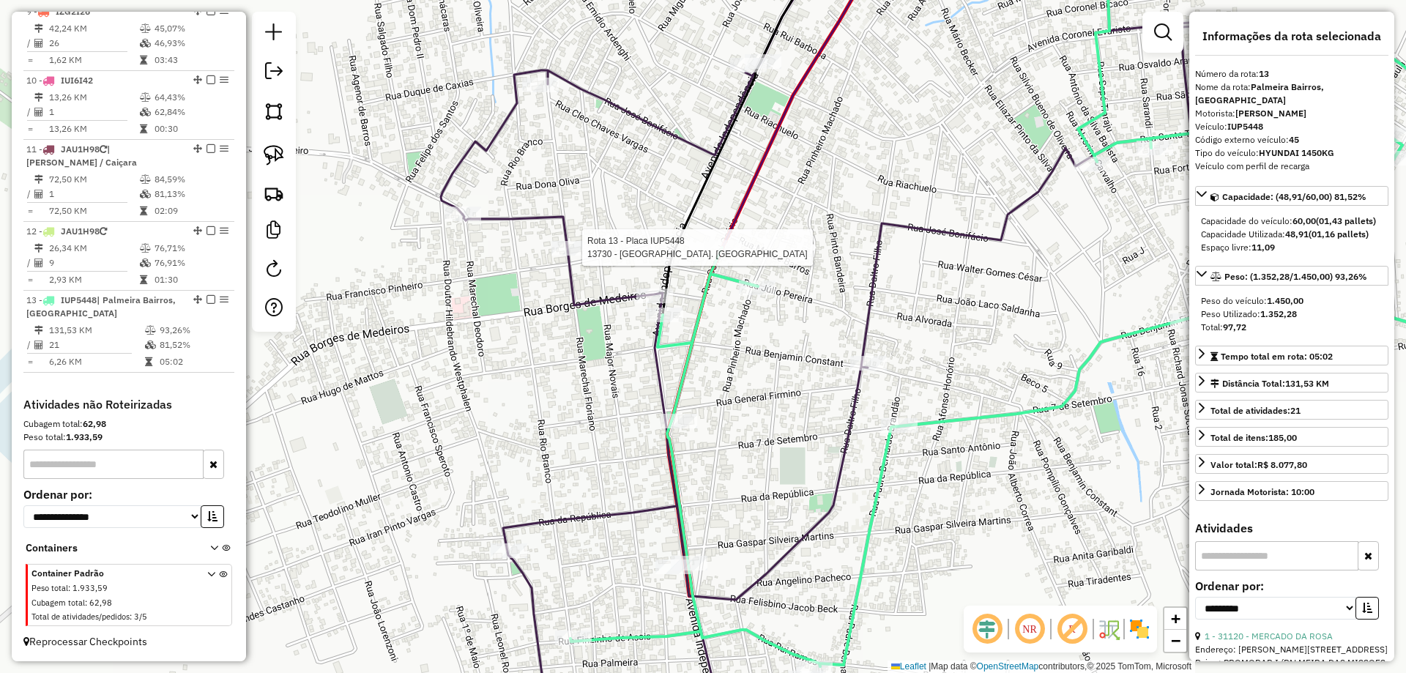
click at [723, 255] on div at bounding box center [722, 247] width 37 height 15
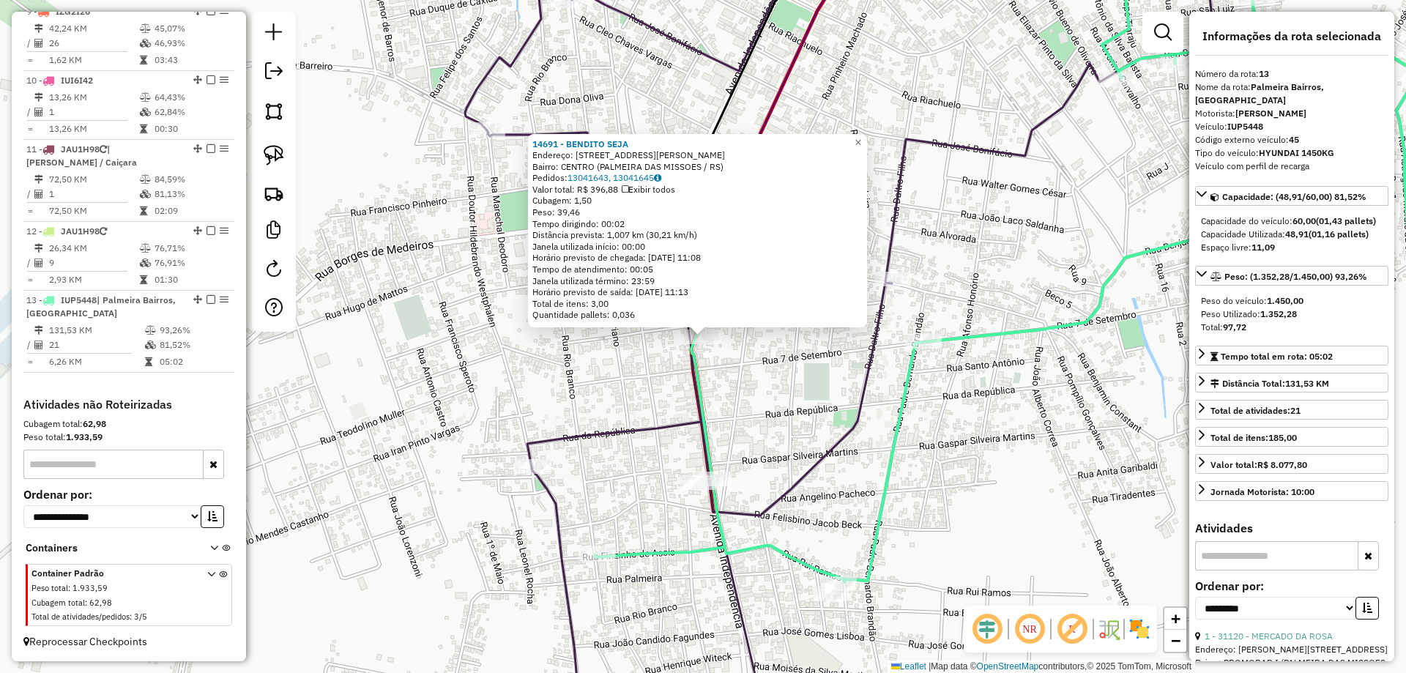
click at [748, 355] on div "14691 - BENDITO SEJA Endereço: R GENERAL OSORIO, 40 Bairro: CENTRO (PALMEIRA DA…" at bounding box center [703, 336] width 1406 height 673
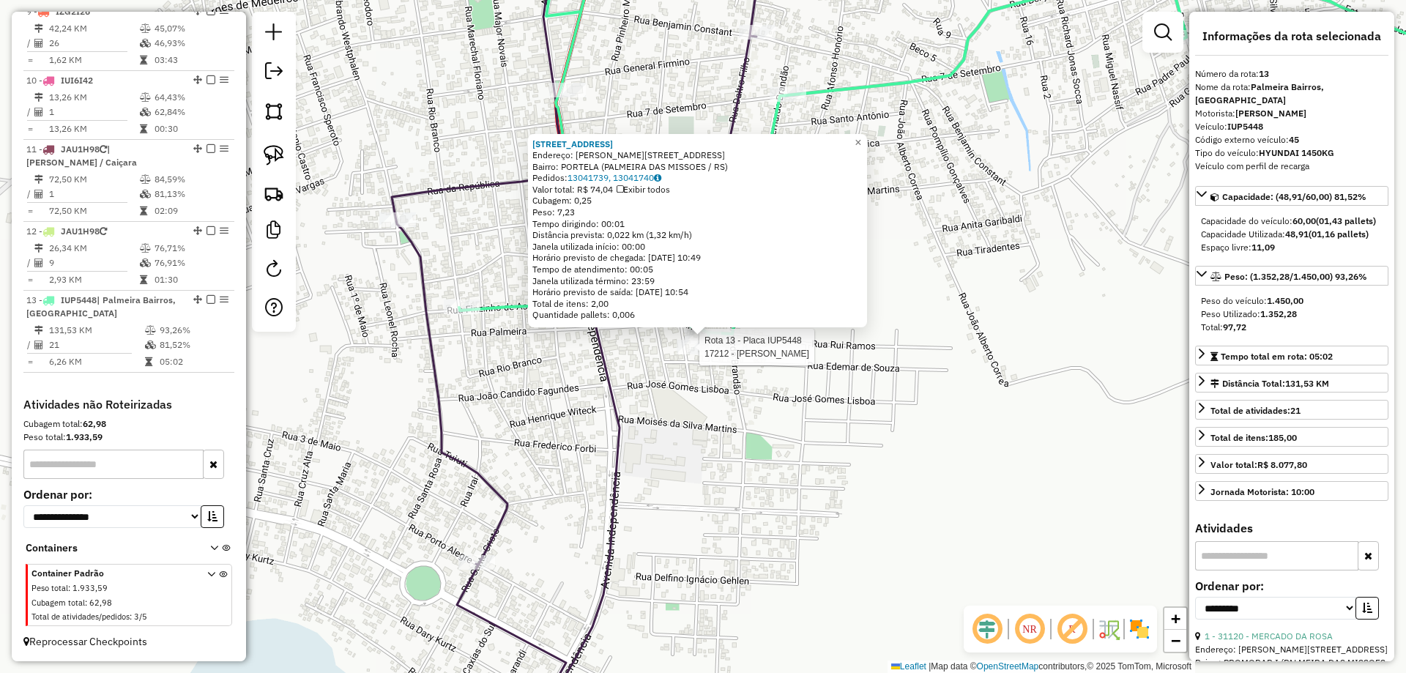
click at [697, 354] on div at bounding box center [695, 347] width 37 height 15
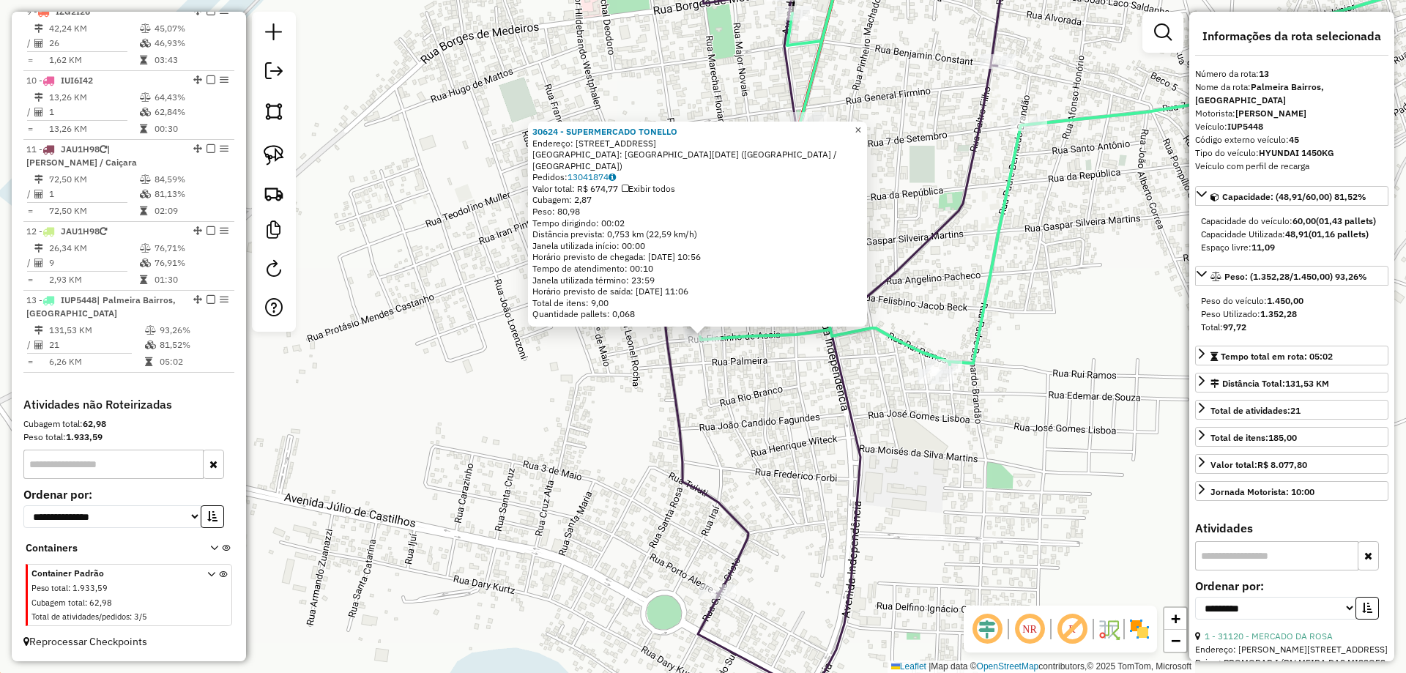
click at [867, 139] on link "×" at bounding box center [858, 131] width 18 height 18
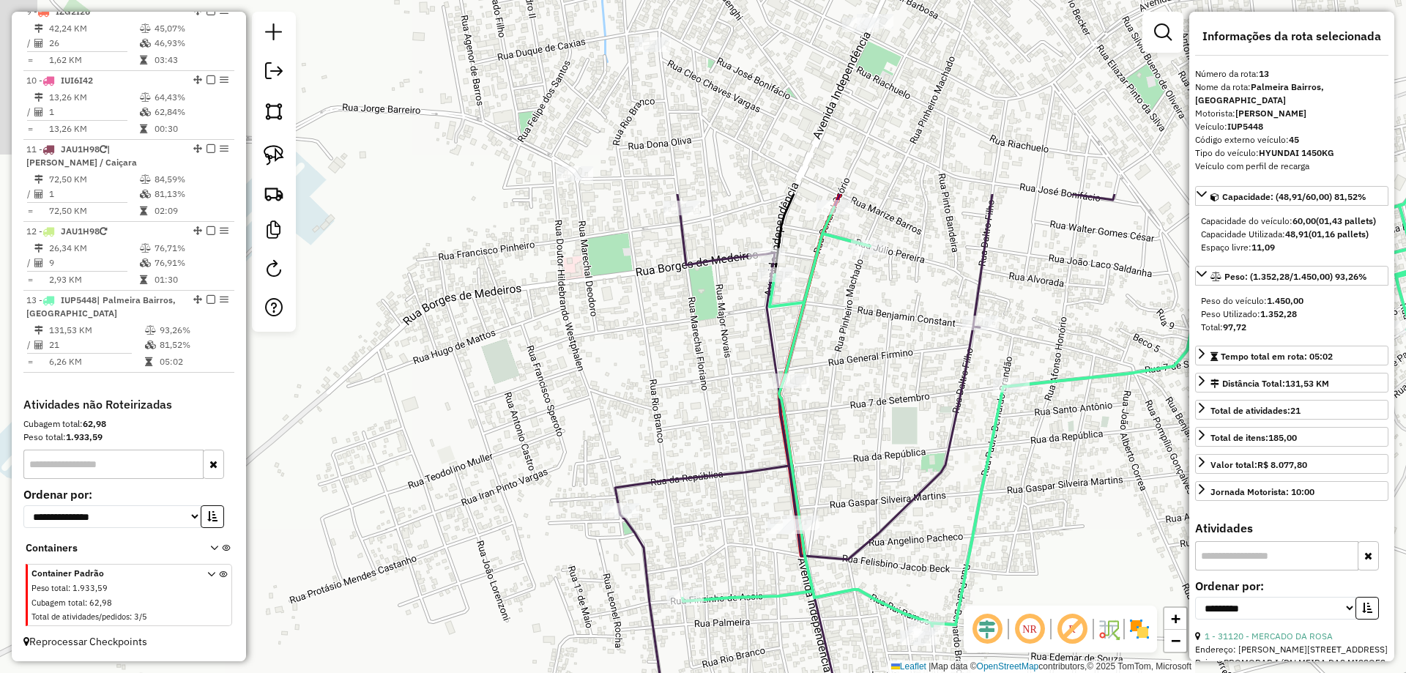
drag, startPoint x: 880, startPoint y: 318, endPoint x: 838, endPoint y: 507, distance: 193.5
click at [842, 507] on div "Janela de atendimento Grade de atendimento Capacidade Transportadoras Veículos …" at bounding box center [703, 336] width 1406 height 673
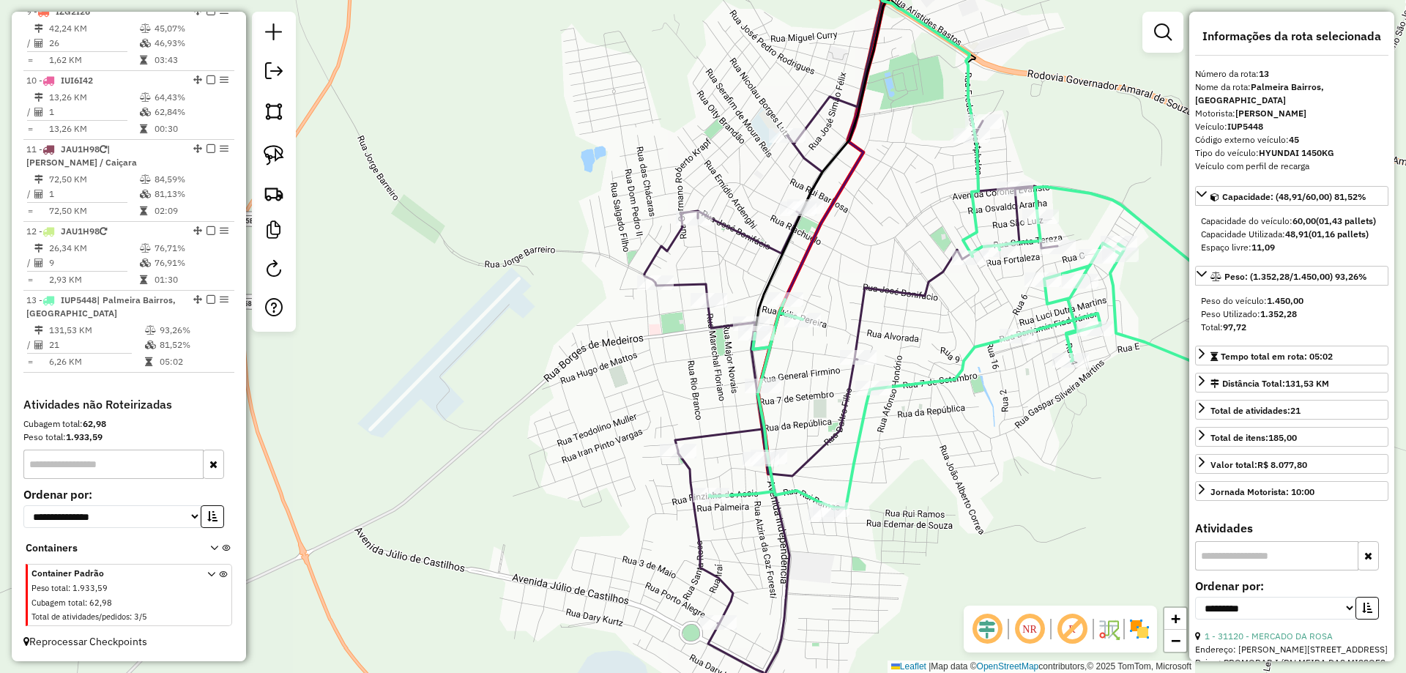
drag, startPoint x: 917, startPoint y: 341, endPoint x: 793, endPoint y: 308, distance: 128.1
click at [793, 308] on div "Janela de atendimento Grade de atendimento Capacidade Transportadoras Veículos …" at bounding box center [703, 336] width 1406 height 673
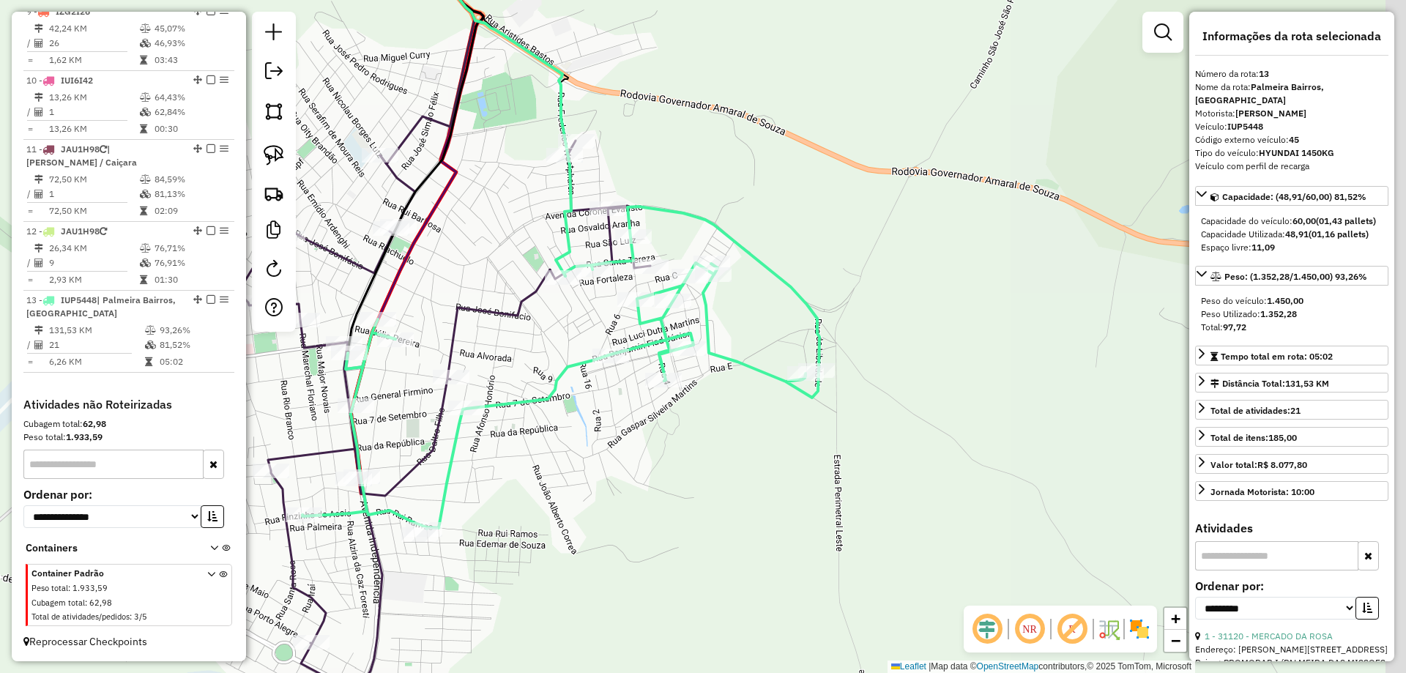
drag, startPoint x: 1025, startPoint y: 373, endPoint x: 735, endPoint y: 377, distance: 290.0
click at [715, 385] on div "Janela de atendimento Grade de atendimento Capacidade Transportadoras Veículos …" at bounding box center [703, 336] width 1406 height 673
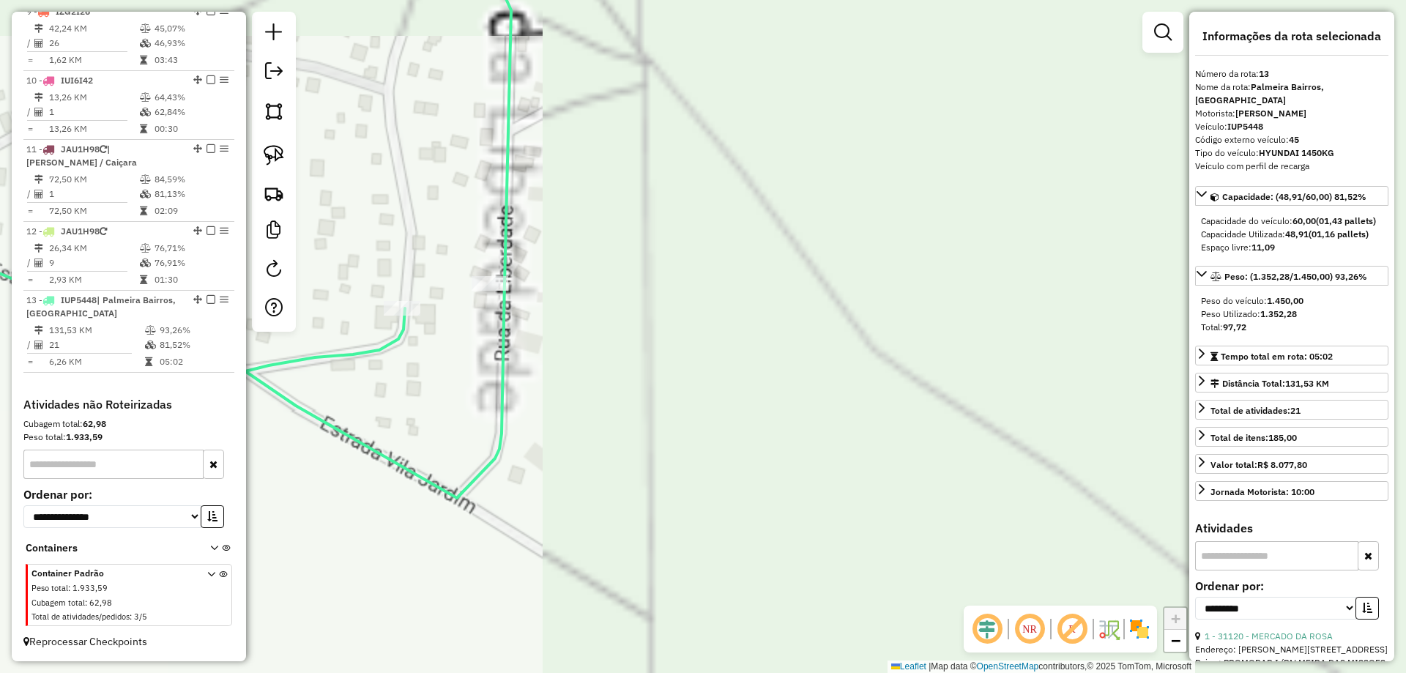
drag, startPoint x: 505, startPoint y: 289, endPoint x: 548, endPoint y: 322, distance: 54.9
click at [639, 352] on div "Janela de atendimento Grade de atendimento Capacidade Transportadoras Veículos …" at bounding box center [703, 336] width 1406 height 673
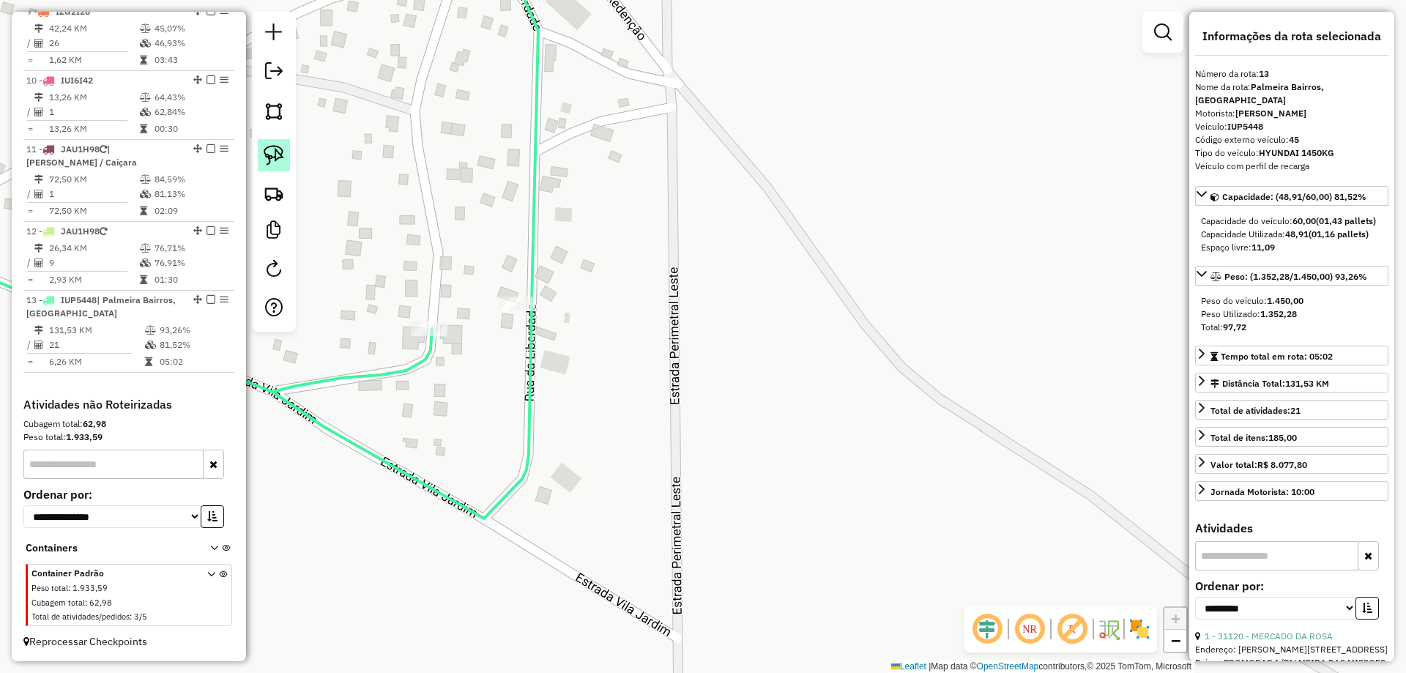
click at [275, 155] on img at bounding box center [274, 155] width 21 height 21
drag, startPoint x: 518, startPoint y: 286, endPoint x: 578, endPoint y: 303, distance: 63.1
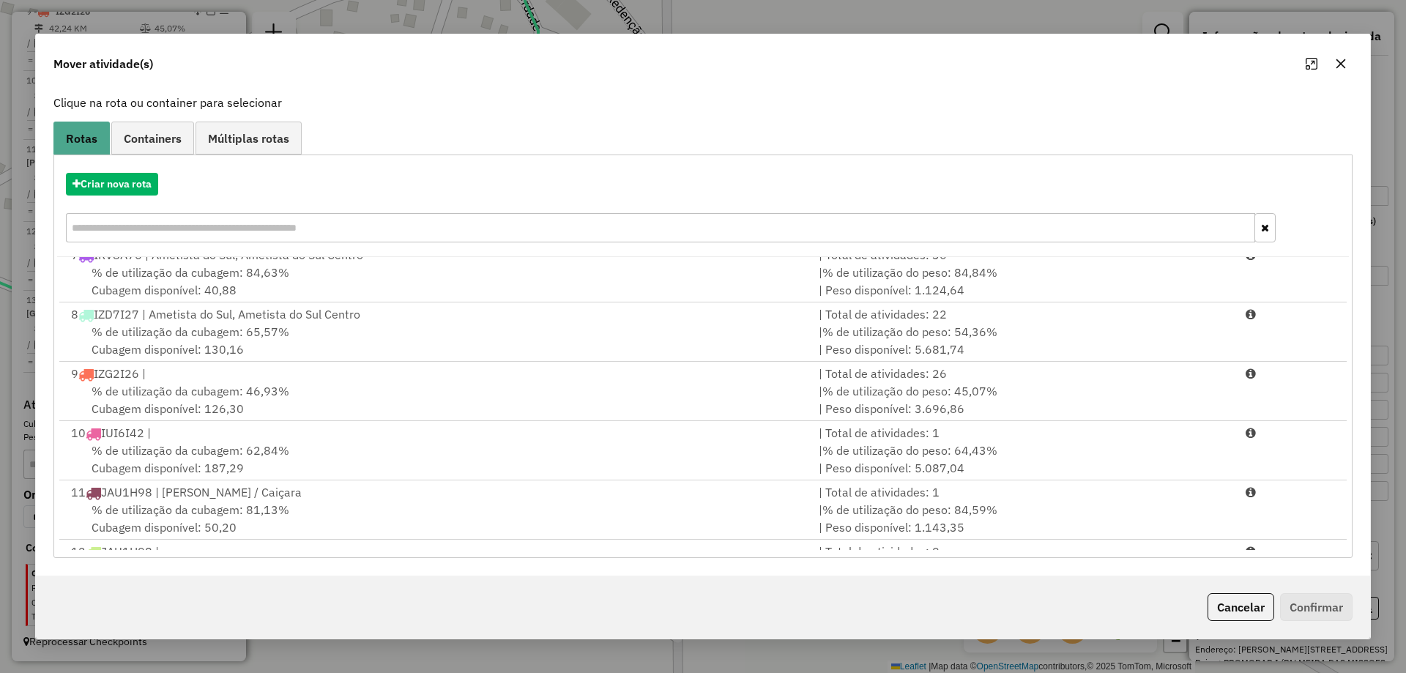
scroll to position [346, 0]
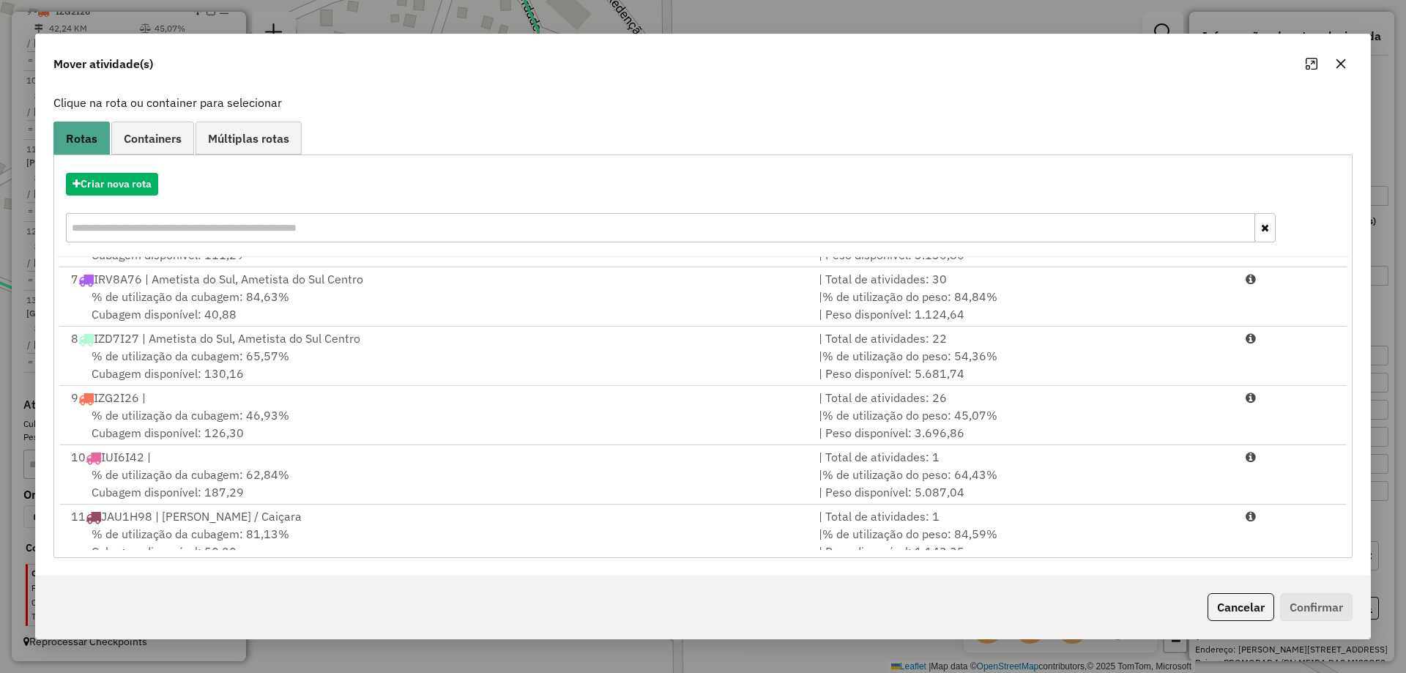
click at [1336, 61] on icon "button" at bounding box center [1341, 64] width 12 height 12
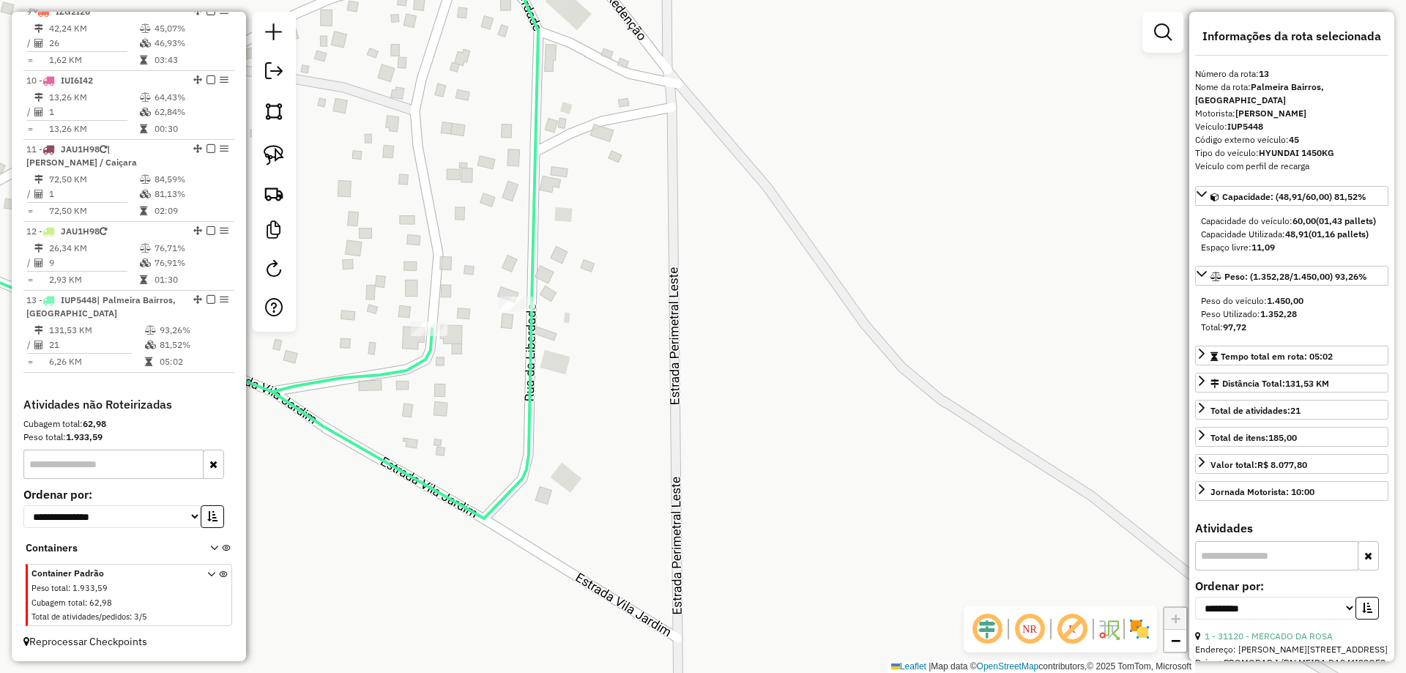
drag, startPoint x: 681, startPoint y: 338, endPoint x: 808, endPoint y: 386, distance: 135.6
click at [789, 384] on div "Janela de atendimento Grade de atendimento Capacidade Transportadoras Veículos …" at bounding box center [703, 336] width 1406 height 673
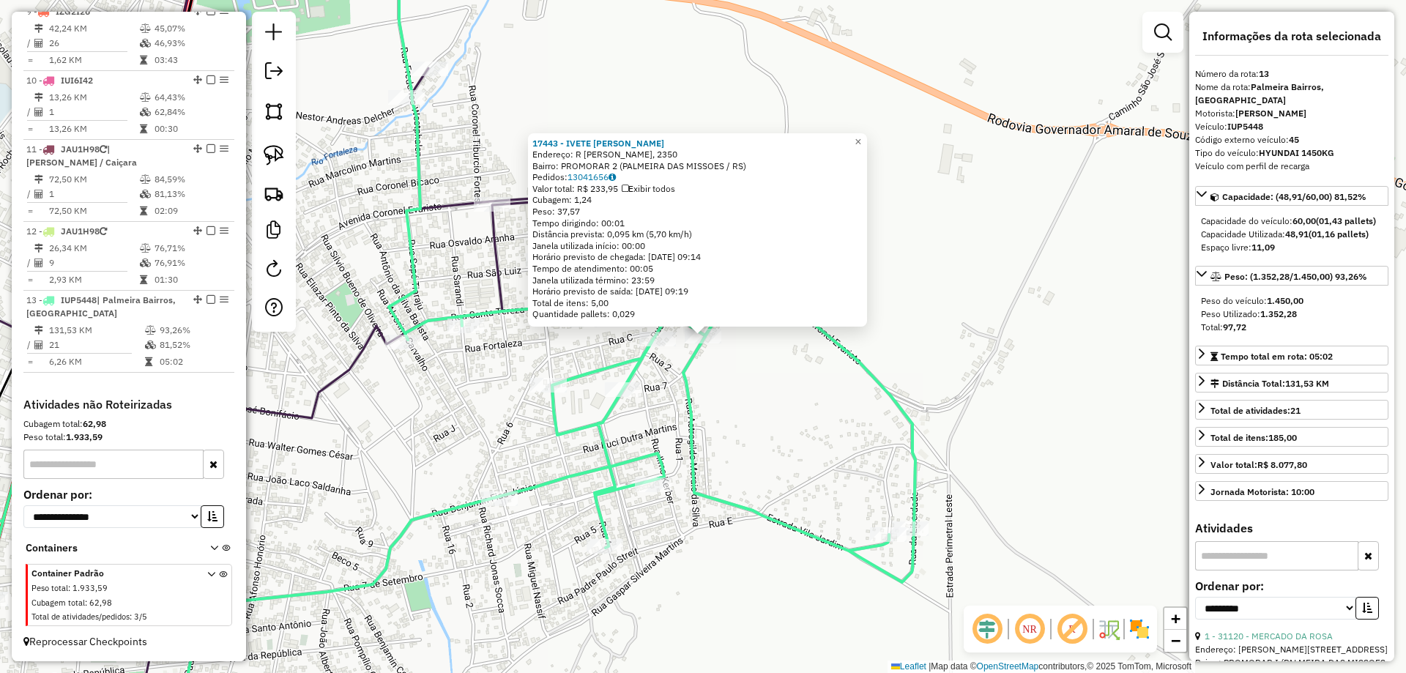
drag, startPoint x: 485, startPoint y: 283, endPoint x: 610, endPoint y: 267, distance: 126.2
click at [610, 267] on div "17443 - IVETE IGNACIO FARIAS Endereço: R ASTROGILDO MORAIS DA SILVA, 2350 Bairr…" at bounding box center [703, 336] width 1406 height 673
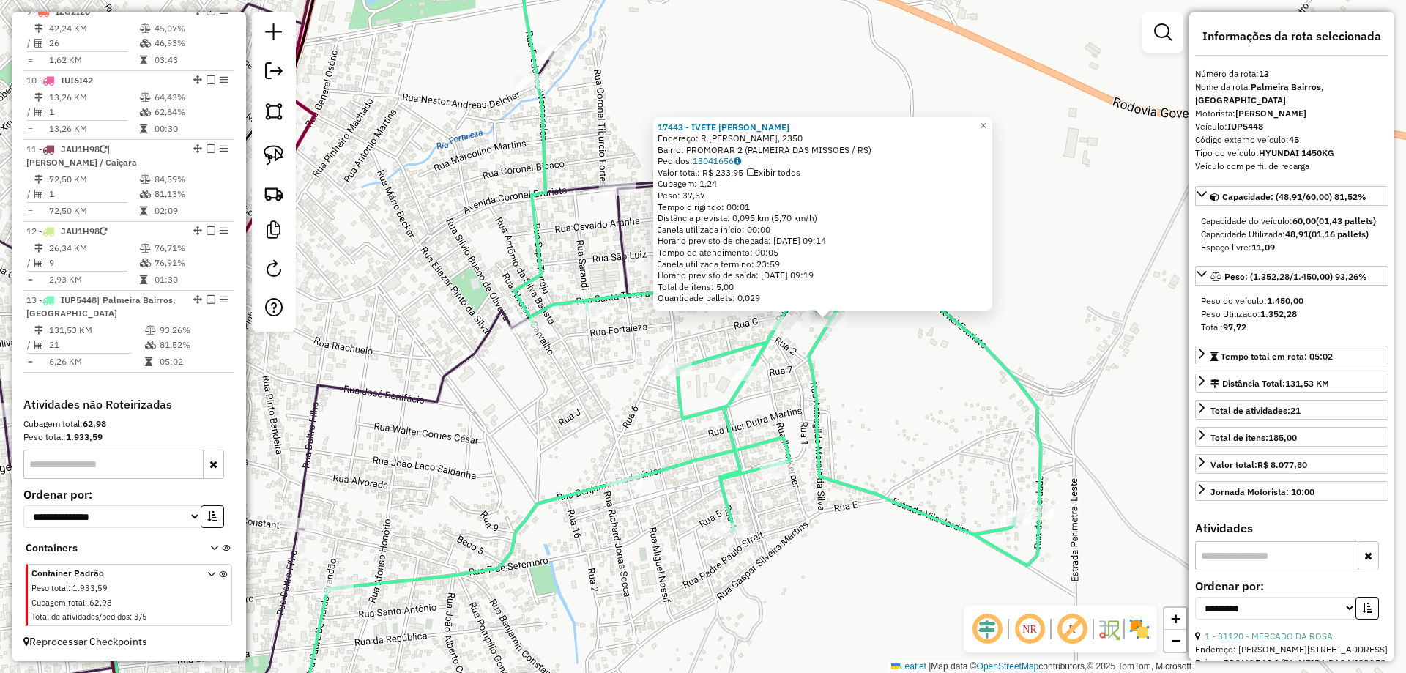
click at [586, 302] on icon at bounding box center [567, 463] width 947 height 556
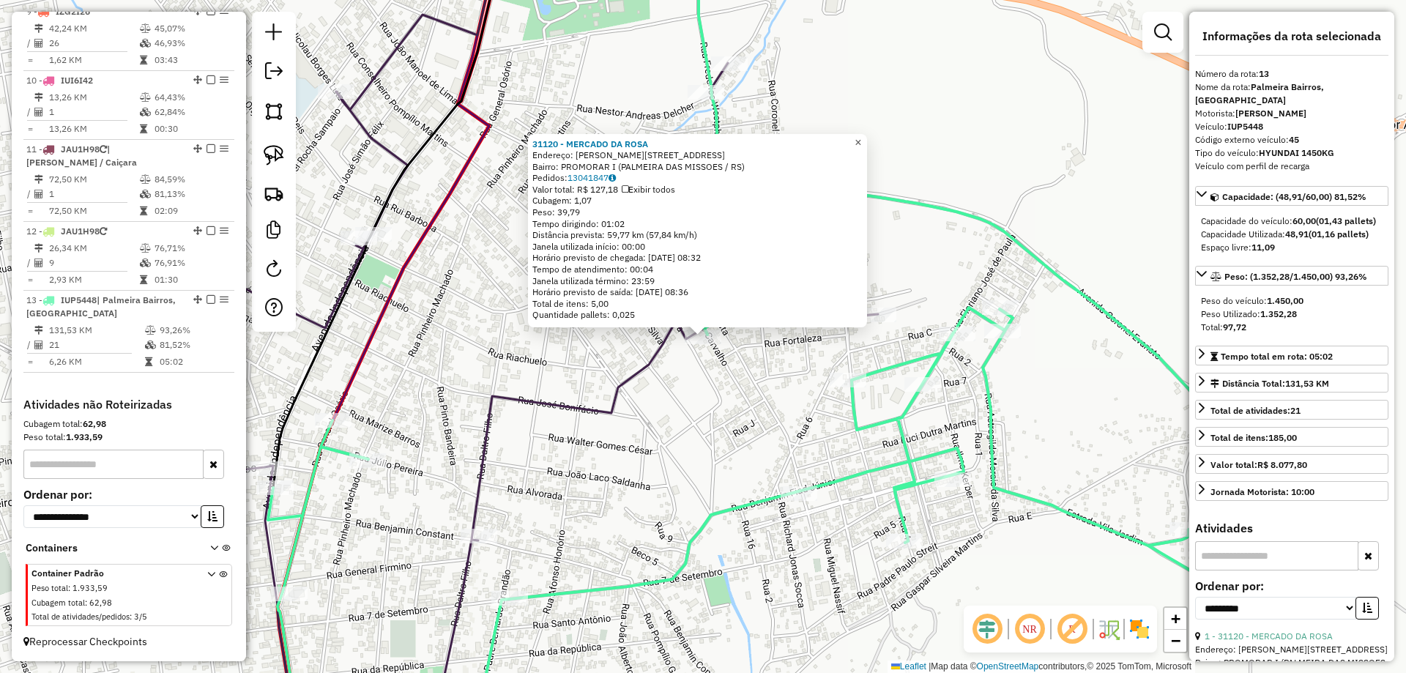
click at [861, 136] on span "×" at bounding box center [858, 142] width 7 height 12
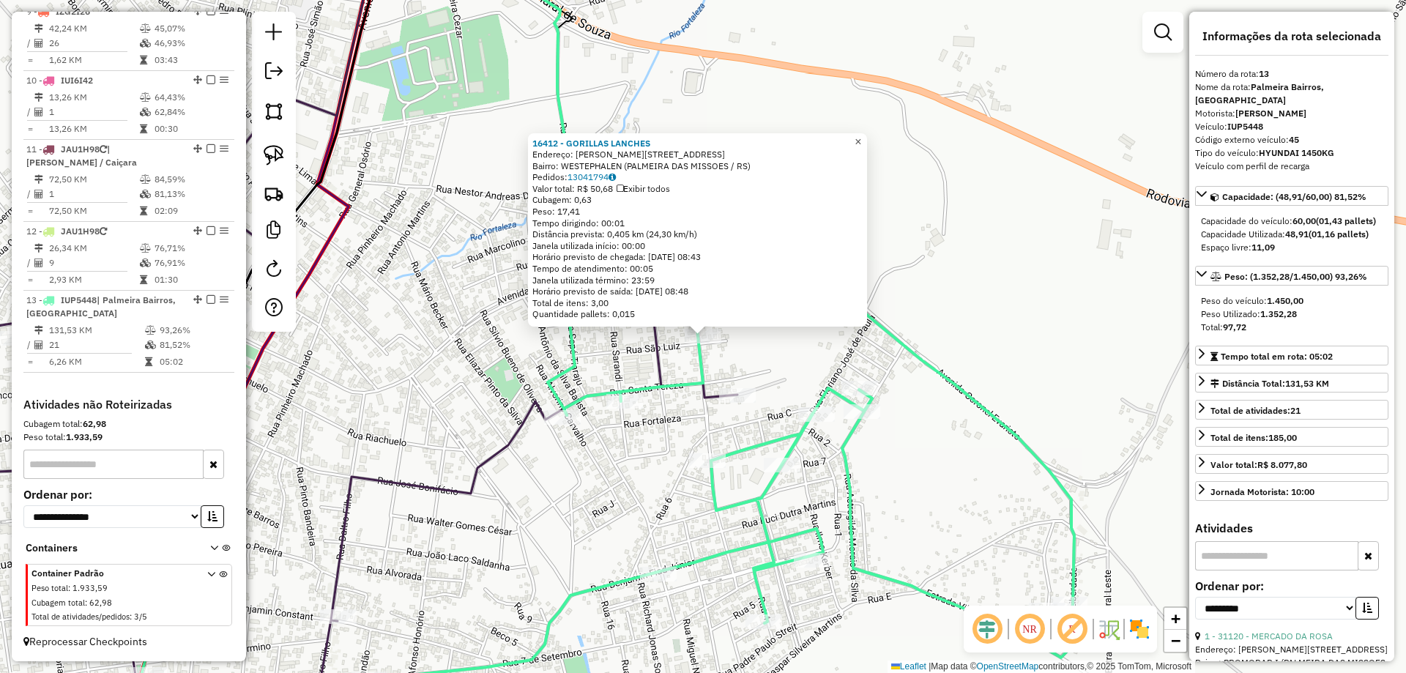
click at [861, 135] on span "×" at bounding box center [858, 141] width 7 height 12
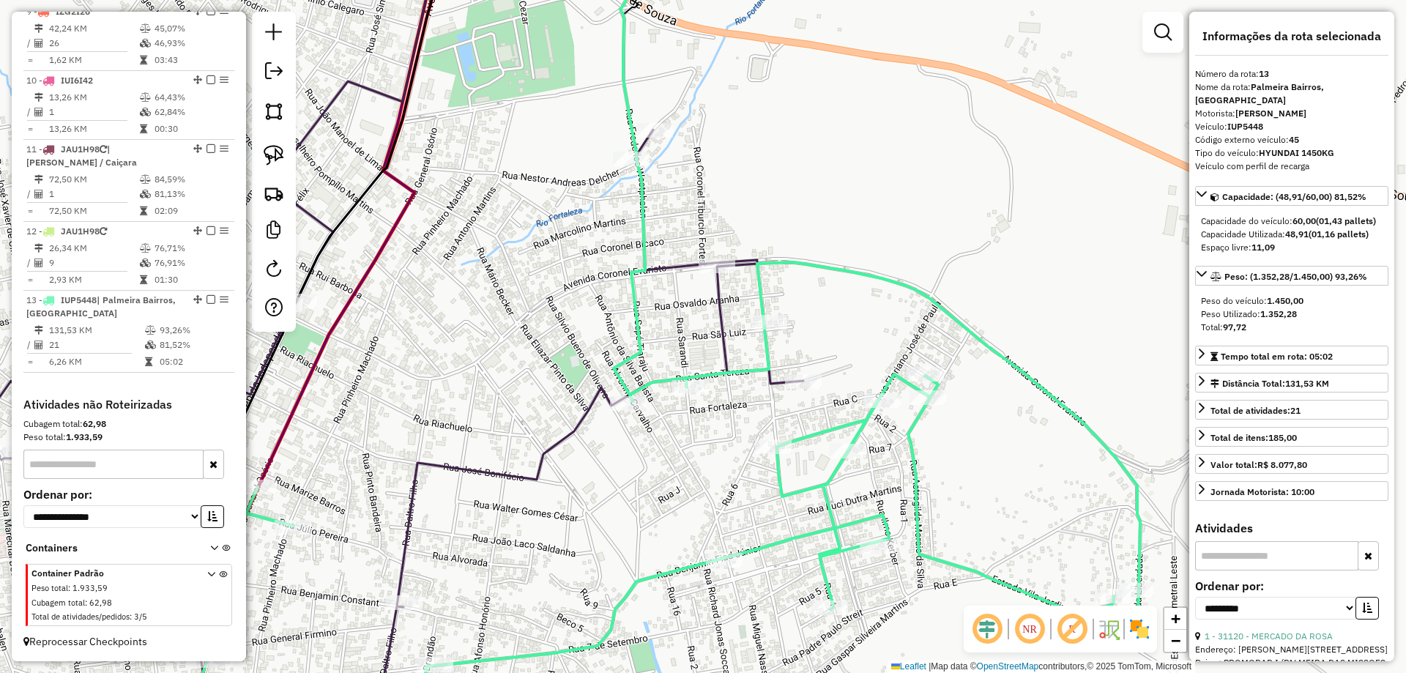
drag, startPoint x: 489, startPoint y: 308, endPoint x: 950, endPoint y: 149, distance: 487.0
click at [971, 127] on div "Janela de atendimento Grade de atendimento Capacidade Transportadoras Veículos …" at bounding box center [703, 336] width 1406 height 673
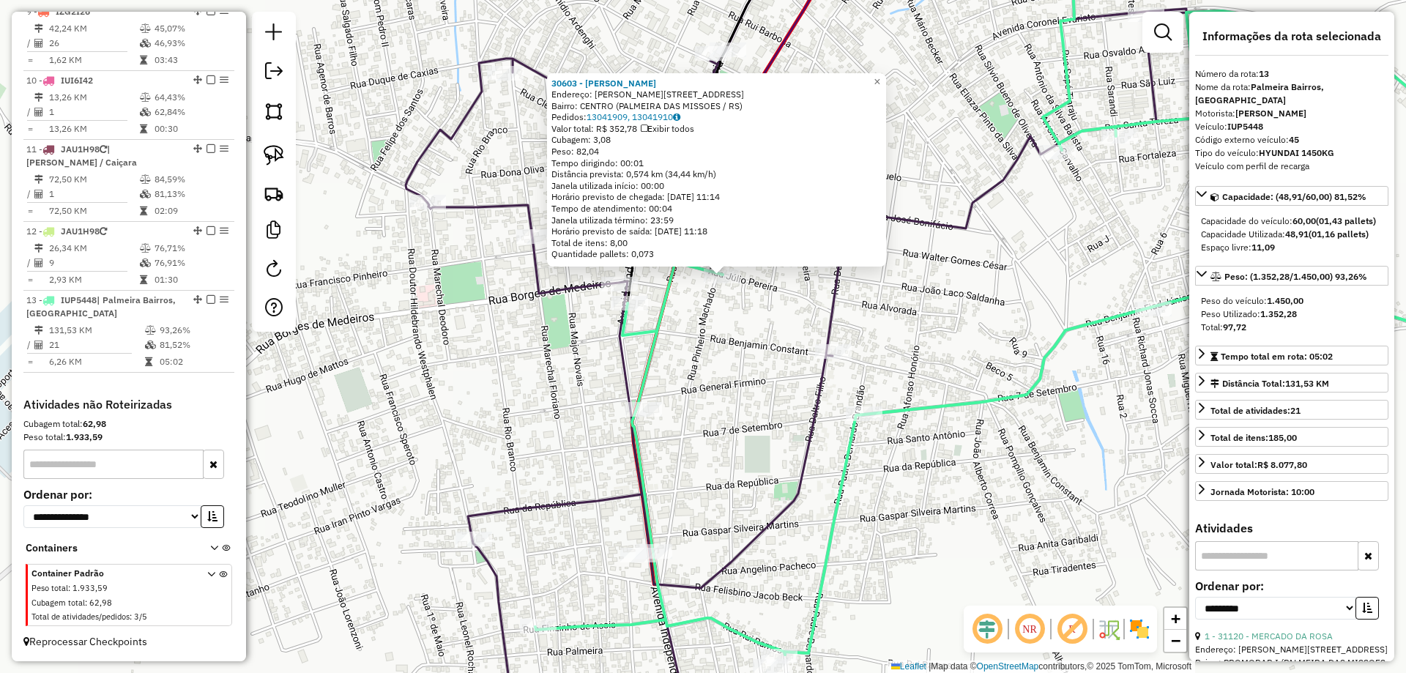
drag, startPoint x: 744, startPoint y: 436, endPoint x: 715, endPoint y: 351, distance: 90.5
click at [786, 321] on div "30603 - MERCADO DINHO Endereço: R PINHEIRO MACHADO, 890 Bairro: CENTRO (PALMEIR…" at bounding box center [703, 336] width 1406 height 673
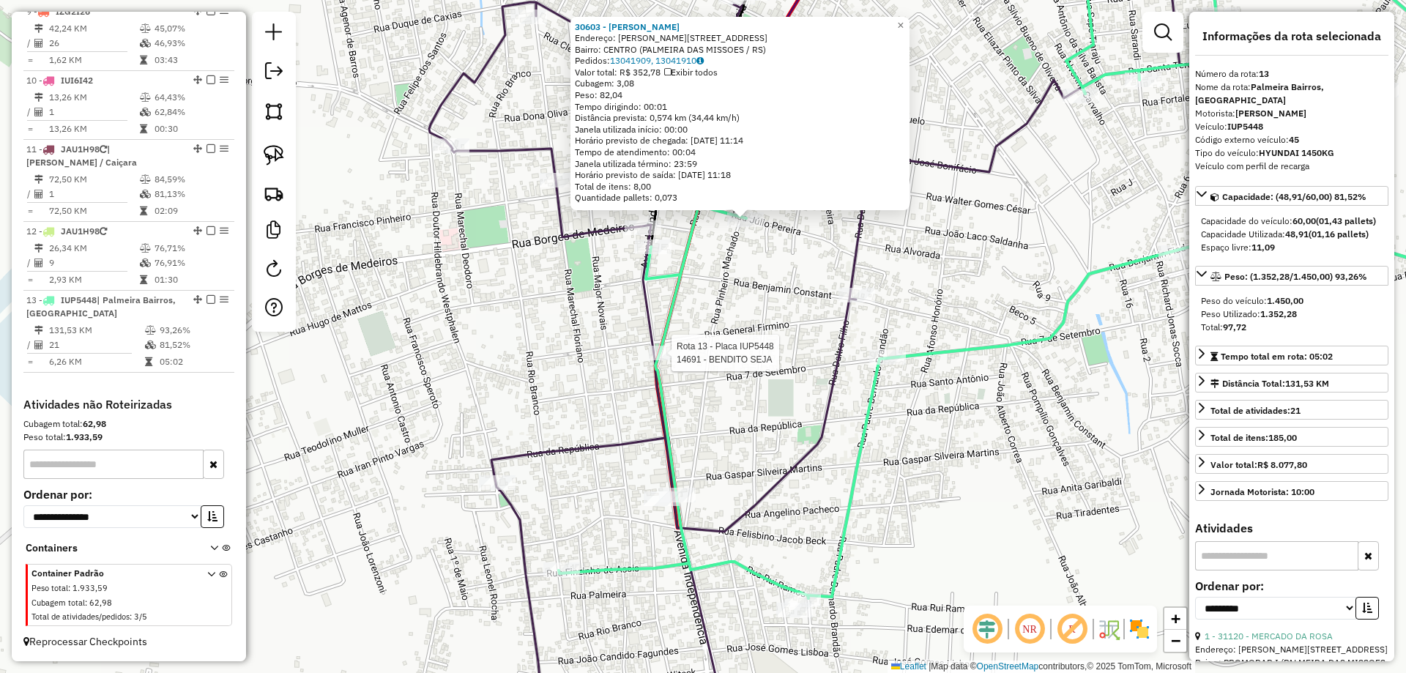
click at [670, 360] on div at bounding box center [667, 353] width 37 height 15
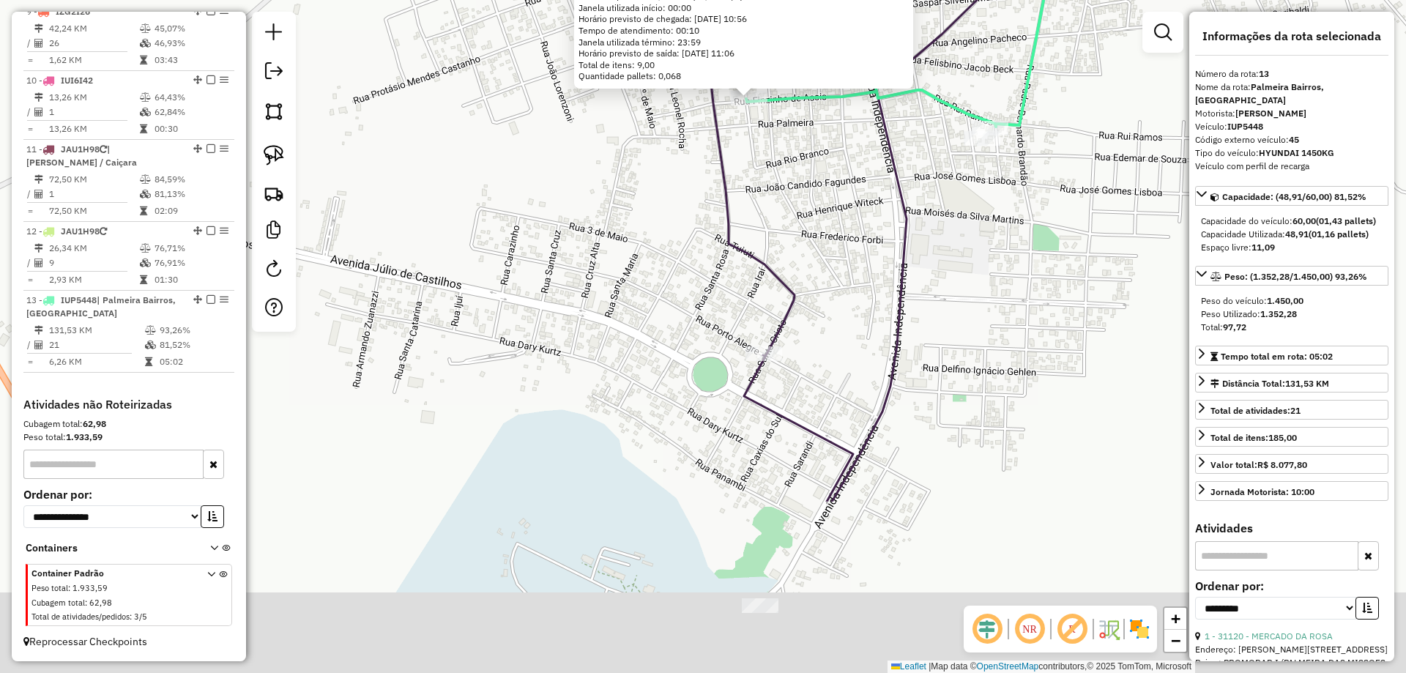
drag, startPoint x: 729, startPoint y: 554, endPoint x: 789, endPoint y: 230, distance: 329.2
click at [784, 272] on div "30624 - SUPERMERCADO TONELLO Endereço: R RIO BRANCO, 75 Bairro: BAIRRO 6 DE MAI…" at bounding box center [703, 336] width 1406 height 673
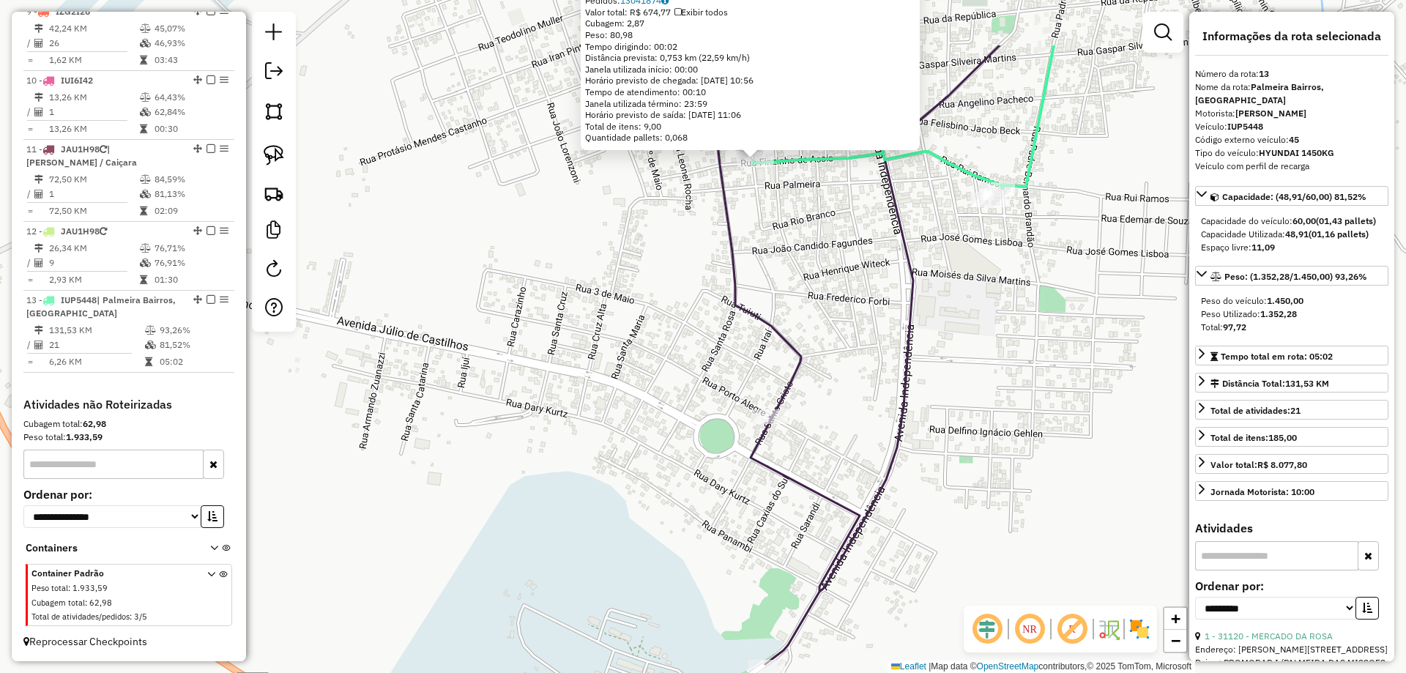
drag, startPoint x: 834, startPoint y: 198, endPoint x: 785, endPoint y: 396, distance: 203.7
click at [807, 405] on div "30624 - SUPERMERCADO TONELLO Endereço: R RIO BRANCO, 75 Bairro: BAIRRO 6 DE MAI…" at bounding box center [703, 336] width 1406 height 673
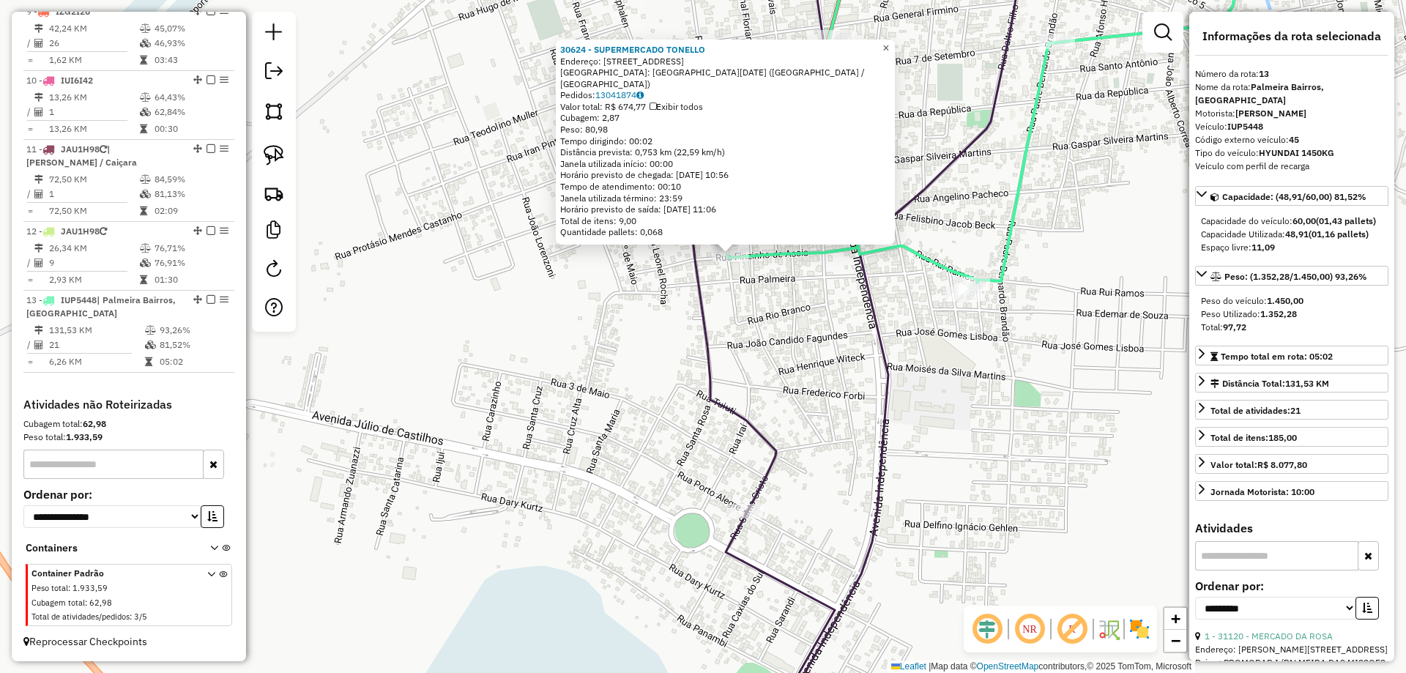
click at [889, 53] on span "×" at bounding box center [885, 48] width 7 height 12
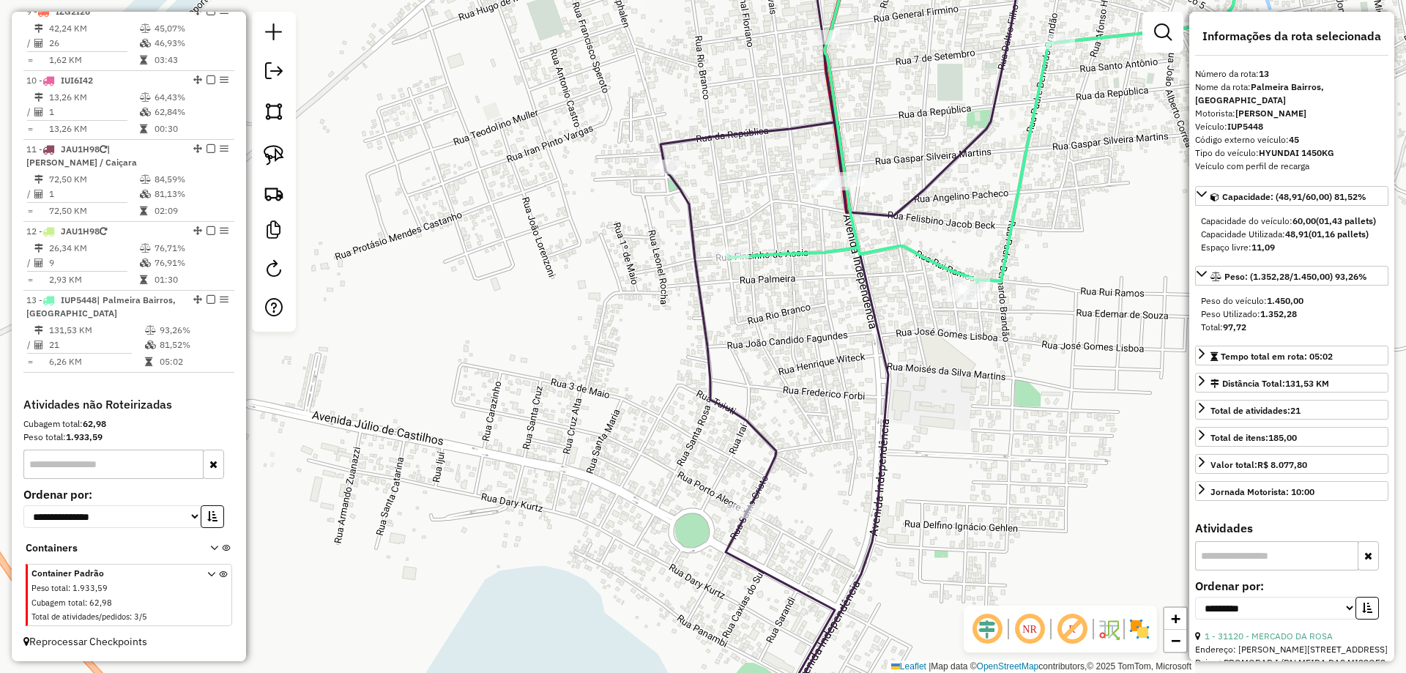
drag, startPoint x: 274, startPoint y: 155, endPoint x: 376, endPoint y: 184, distance: 105.9
click at [274, 155] on img at bounding box center [274, 155] width 21 height 21
drag, startPoint x: 718, startPoint y: 241, endPoint x: 762, endPoint y: 245, distance: 44.1
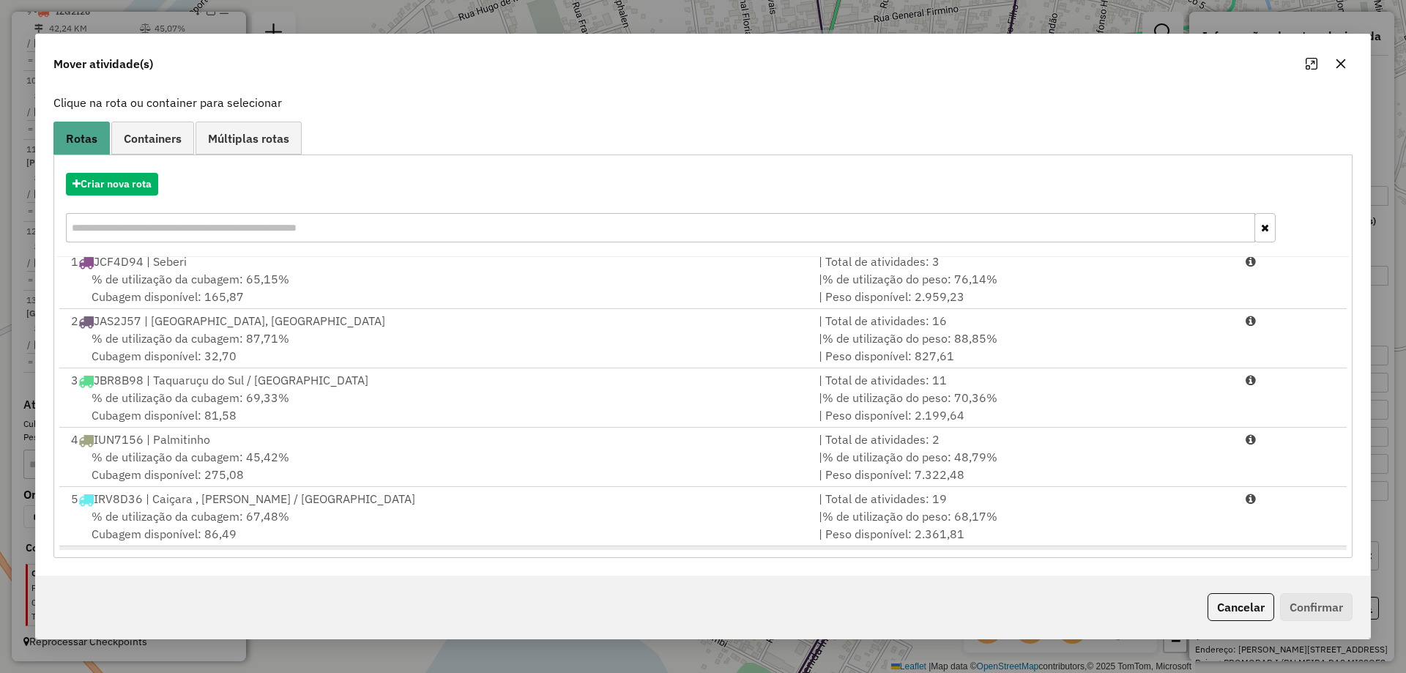
scroll to position [0, 0]
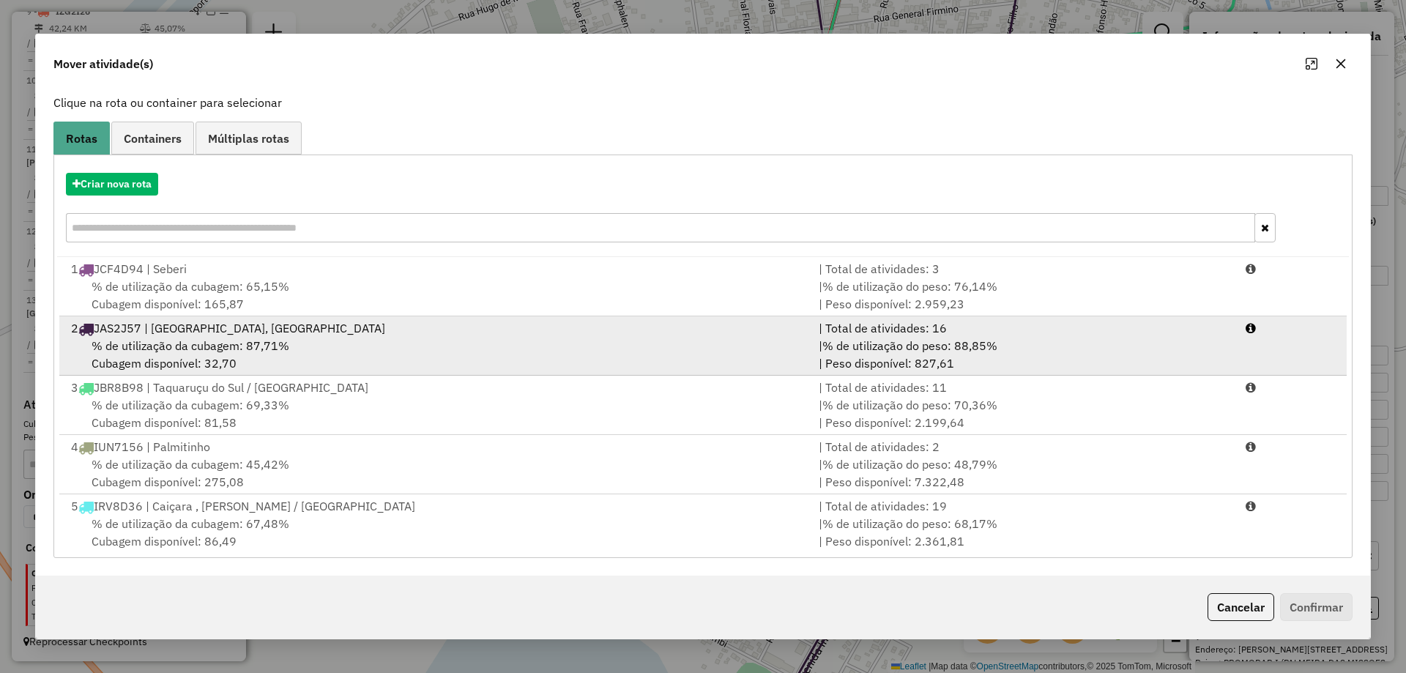
click at [396, 354] on div "% de utilização da cubagem: 87,71% Cubagem disponível: 32,70" at bounding box center [436, 354] width 748 height 35
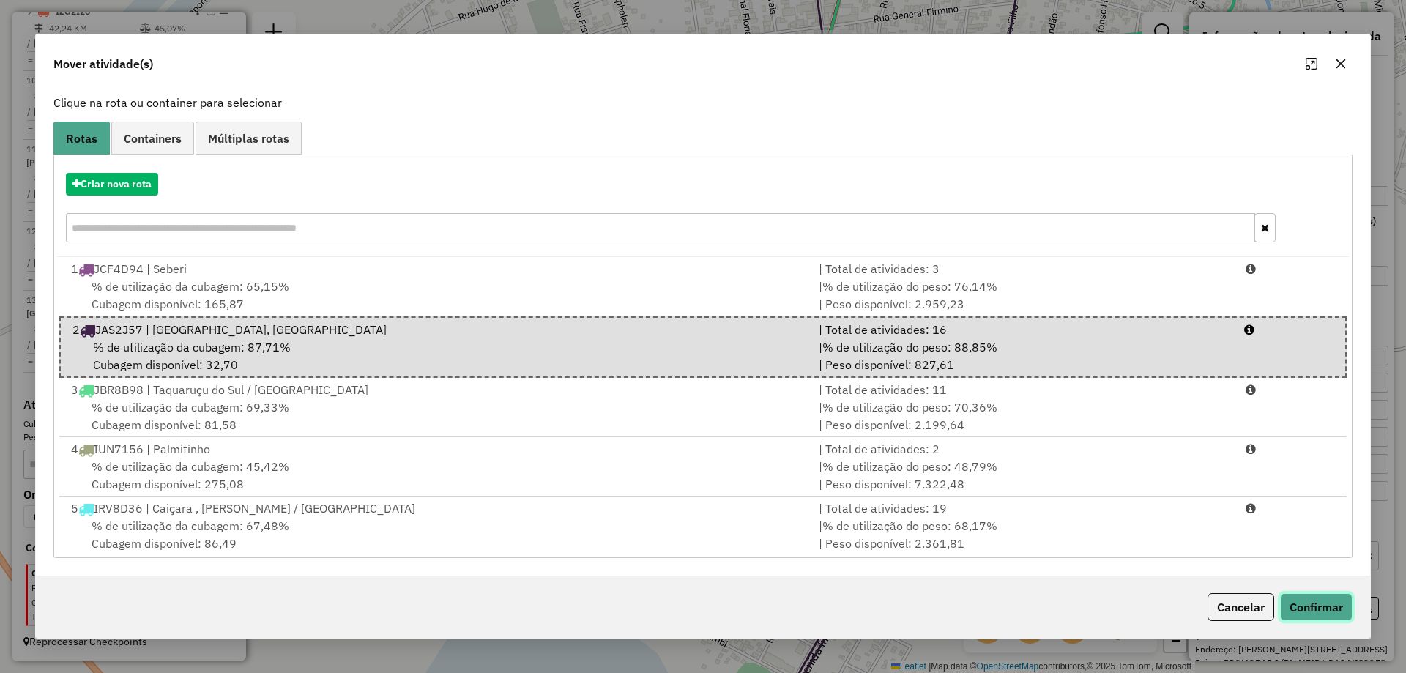
click at [1302, 599] on button "Confirmar" at bounding box center [1316, 607] width 72 height 28
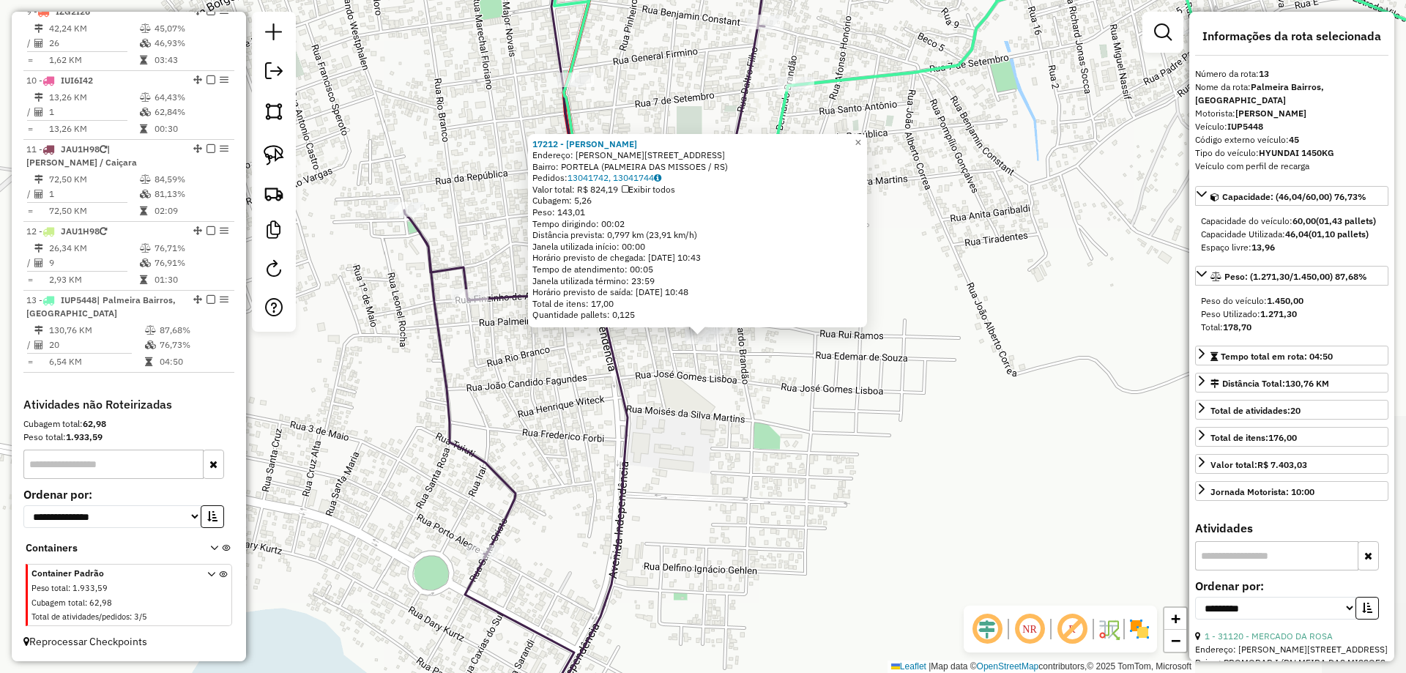
scroll to position [1224, 0]
drag, startPoint x: 873, startPoint y: 139, endPoint x: 841, endPoint y: 139, distance: 31.5
click at [867, 139] on link "×" at bounding box center [858, 143] width 18 height 18
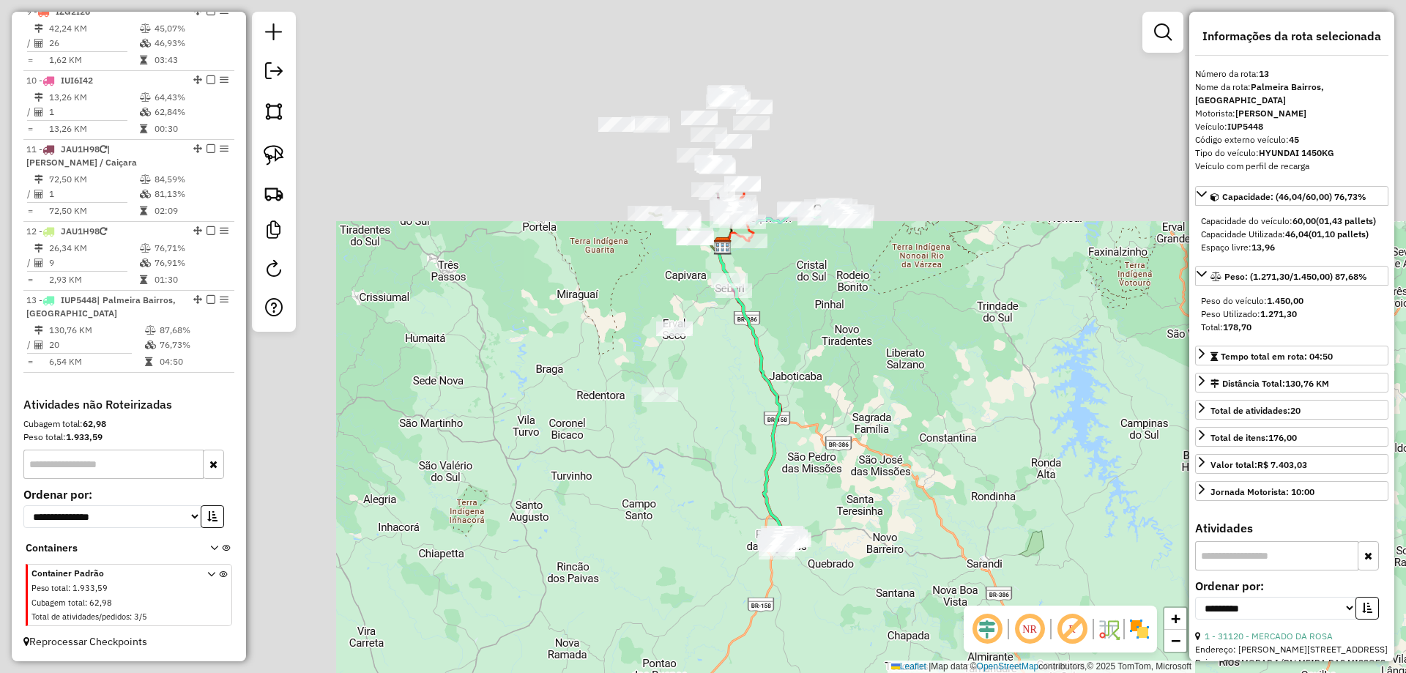
drag, startPoint x: 465, startPoint y: 182, endPoint x: 688, endPoint y: 423, distance: 328.5
click at [880, 500] on div "Janela de atendimento Grade de atendimento Capacidade Transportadoras Veículos …" at bounding box center [703, 336] width 1406 height 673
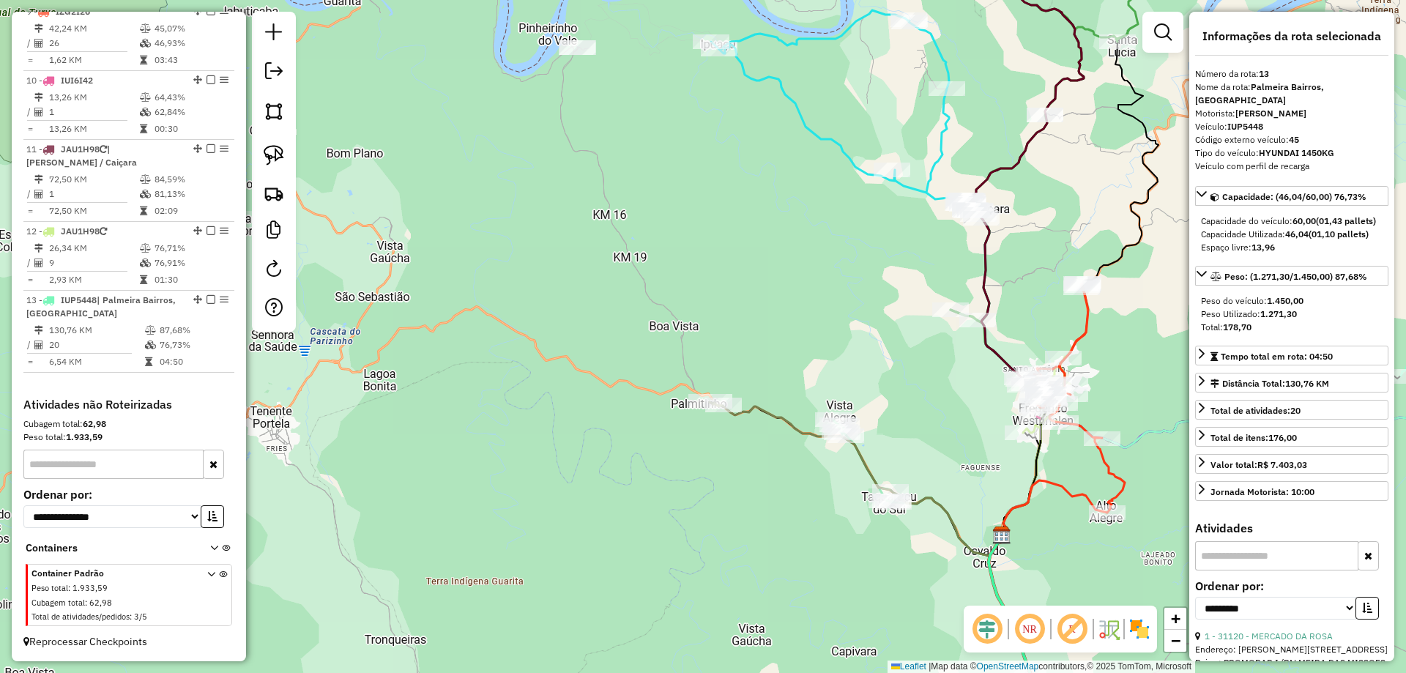
drag, startPoint x: 773, startPoint y: 234, endPoint x: 719, endPoint y: 425, distance: 199.2
click at [722, 442] on div "Janela de atendimento Grade de atendimento Capacidade Transportadoras Veículos …" at bounding box center [703, 336] width 1406 height 673
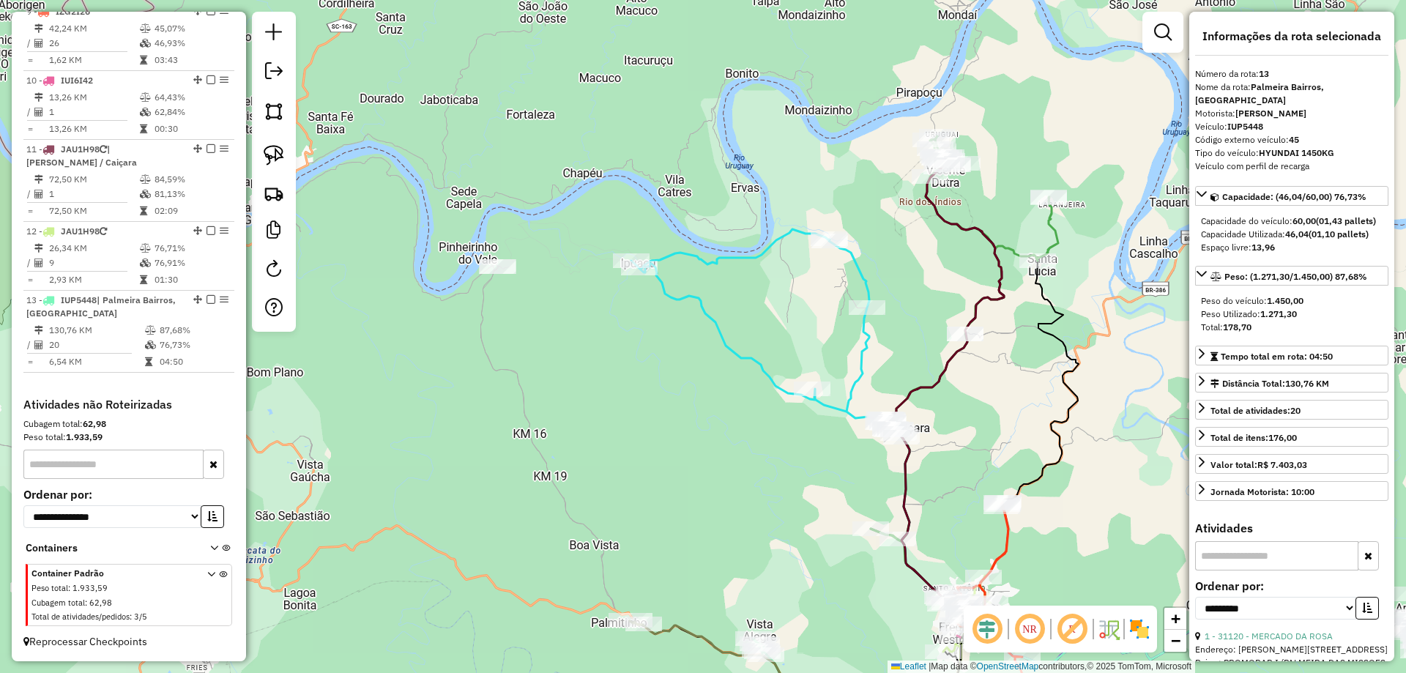
drag, startPoint x: 703, startPoint y: 242, endPoint x: 431, endPoint y: 324, distance: 283.8
click at [431, 324] on div "Janela de atendimento Grade de atendimento Capacidade Transportadoras Veículos …" at bounding box center [703, 336] width 1406 height 673
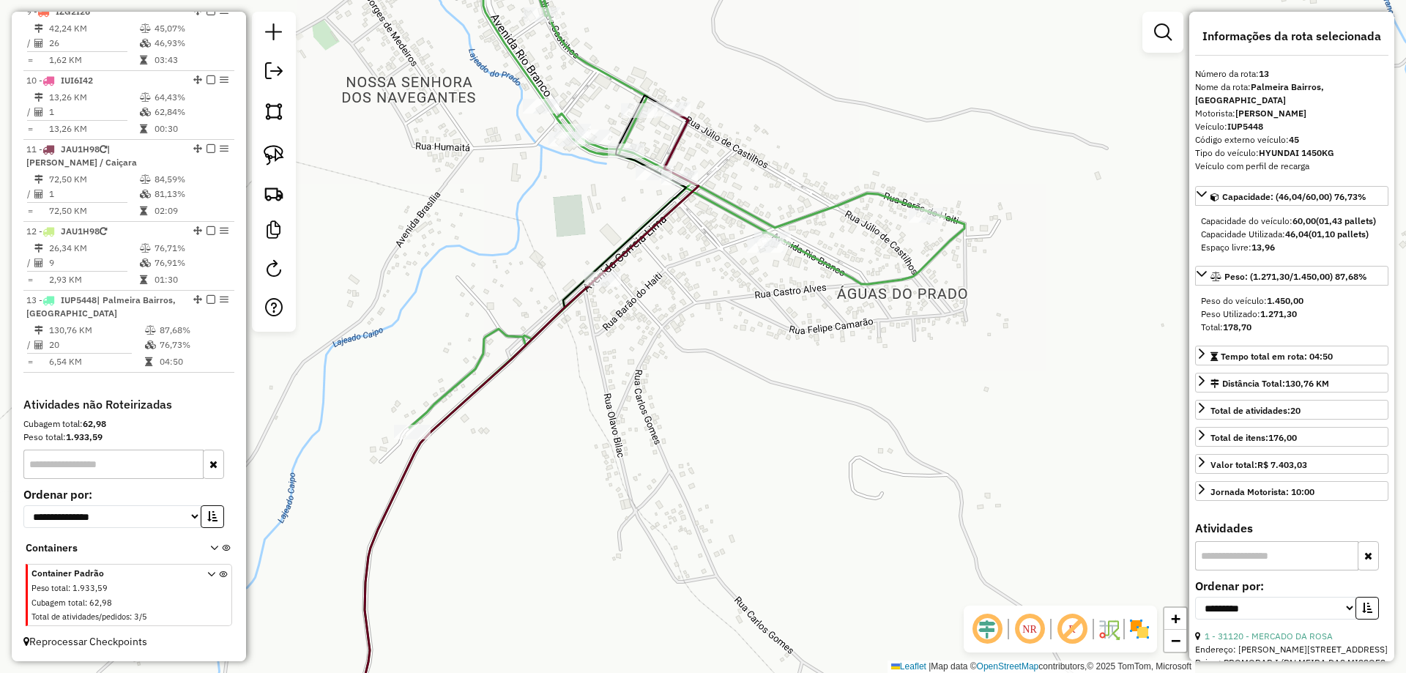
click at [745, 233] on div "Rota 5 - Placa IRV8D36 30134 - MERCADO APOLLO LTDA Janela de atendimento Grade …" at bounding box center [703, 336] width 1406 height 673
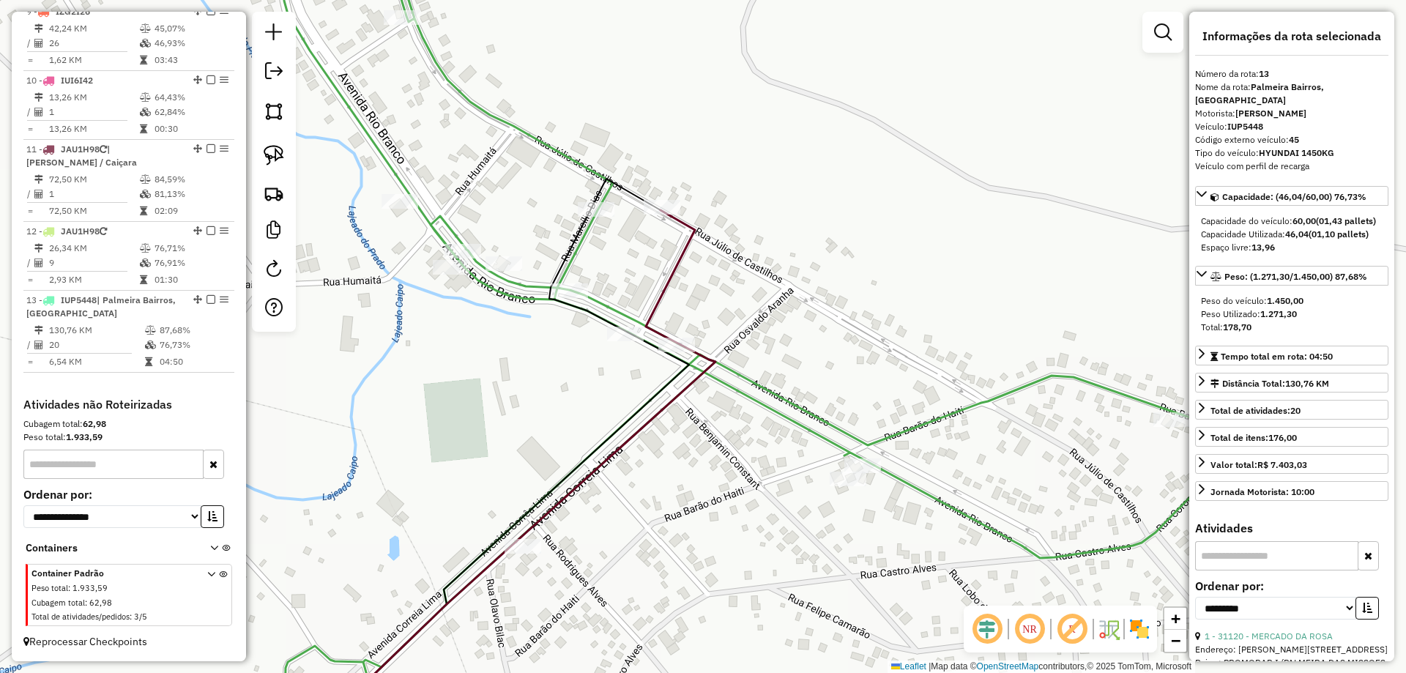
drag, startPoint x: 272, startPoint y: 154, endPoint x: 484, endPoint y: 154, distance: 211.6
click at [272, 155] on img at bounding box center [274, 155] width 21 height 21
drag, startPoint x: 657, startPoint y: 187, endPoint x: 709, endPoint y: 206, distance: 55.4
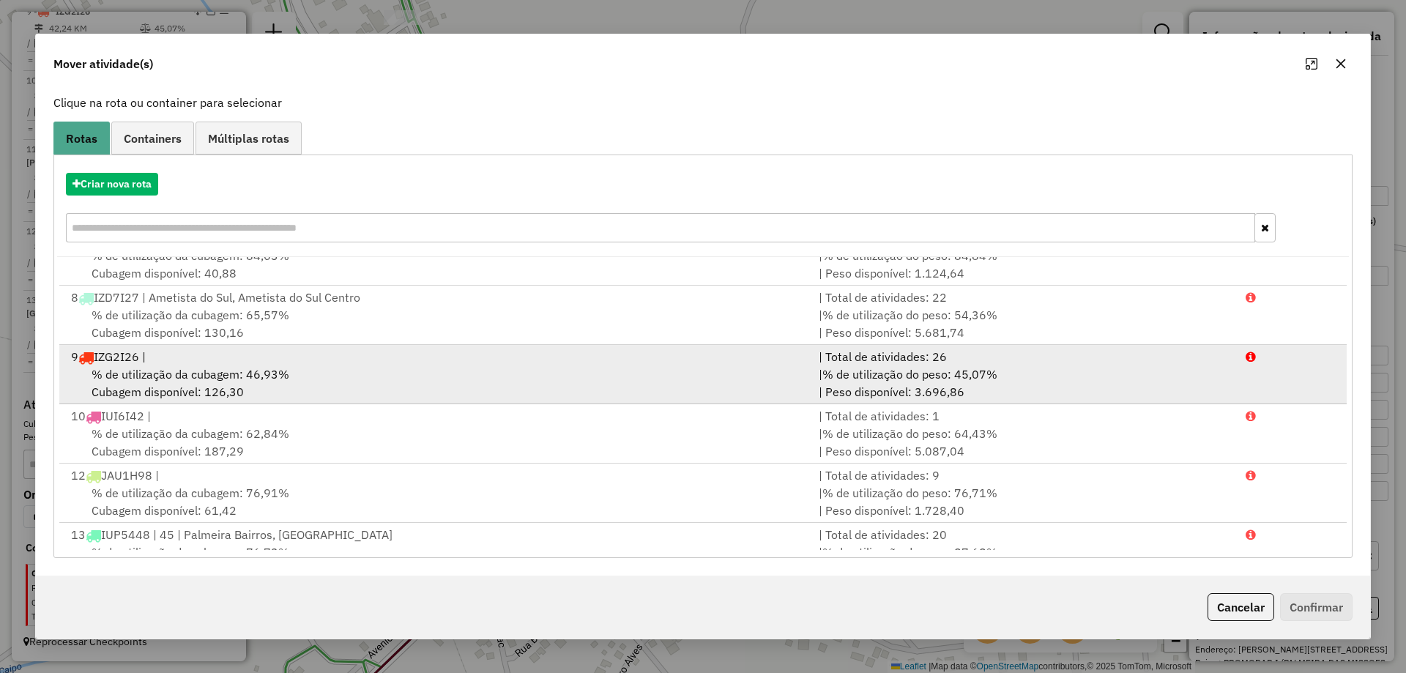
scroll to position [419, 0]
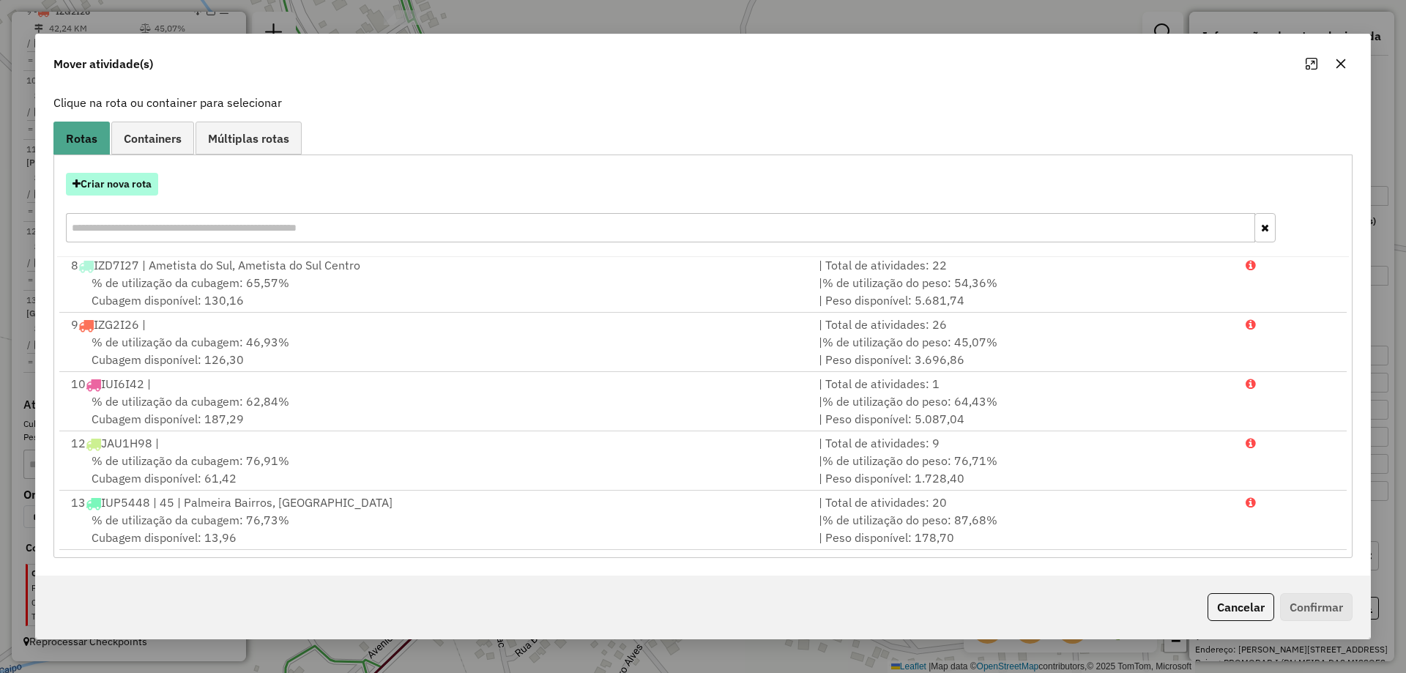
click at [122, 185] on button "Criar nova rota" at bounding box center [112, 184] width 92 height 23
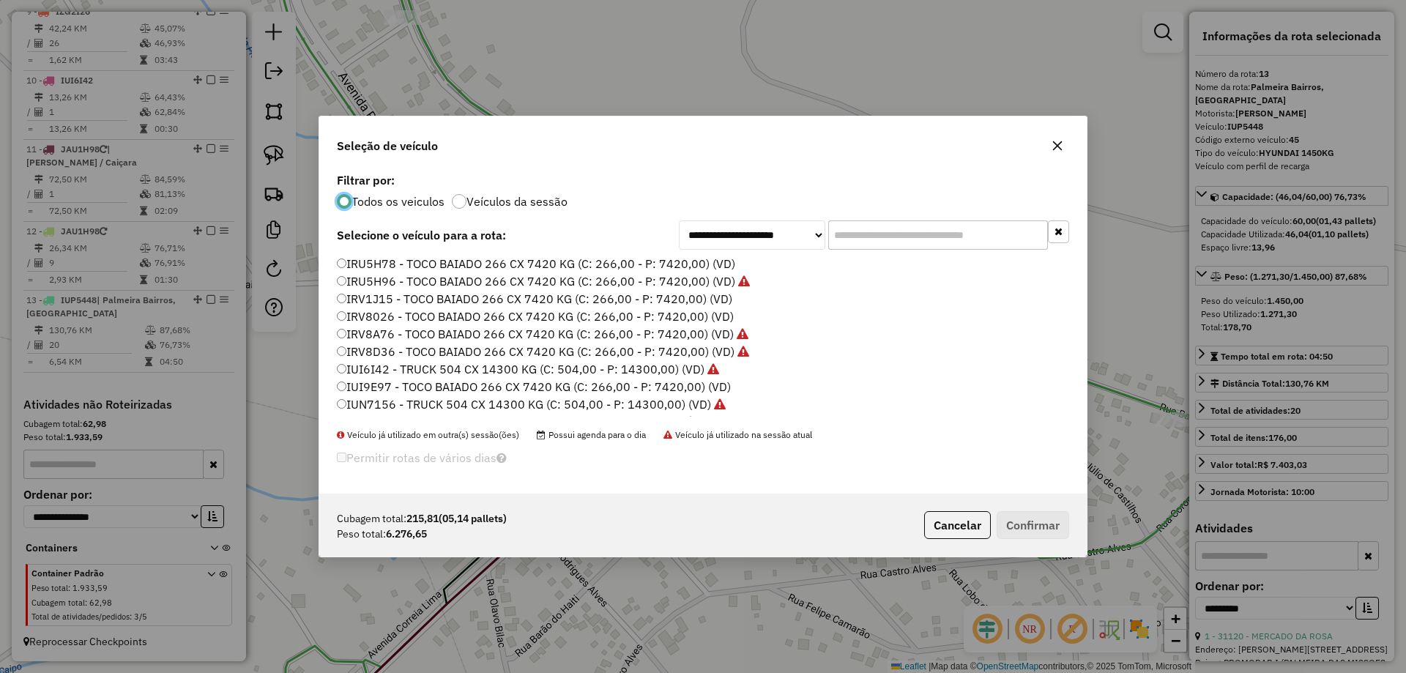
scroll to position [8, 4]
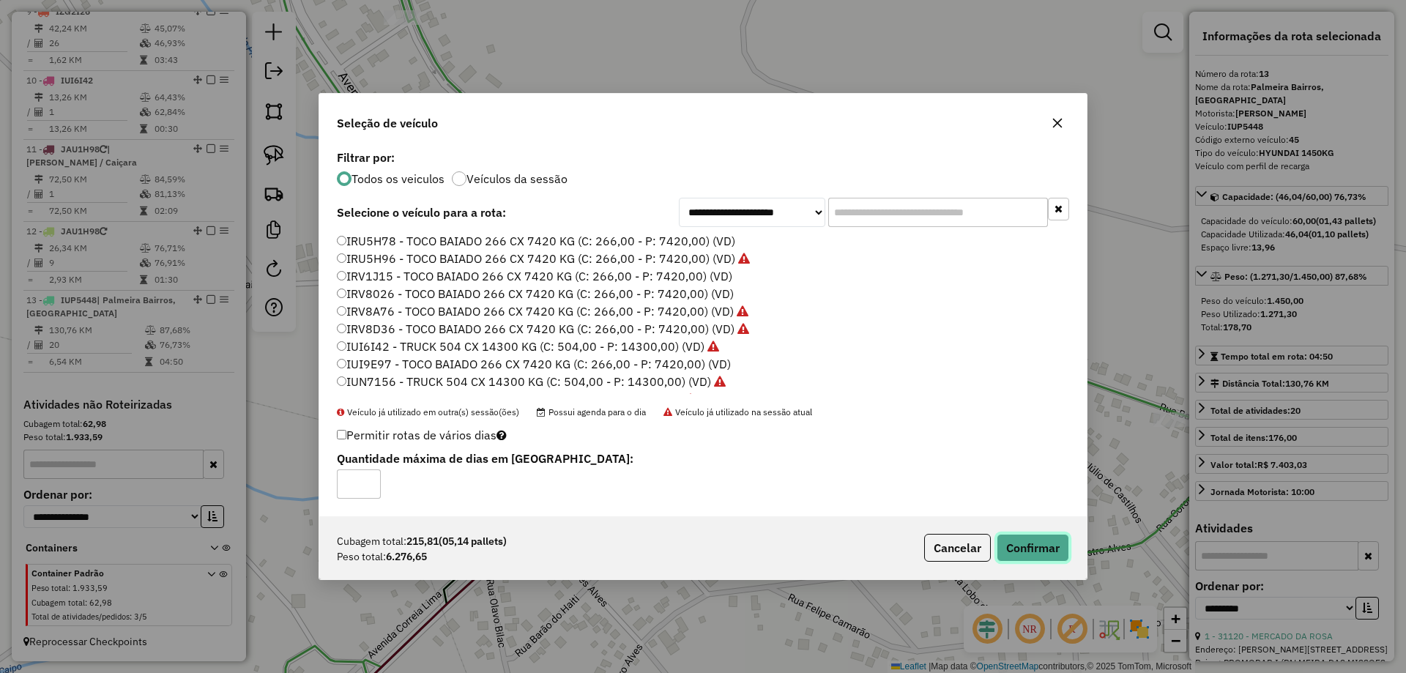
click at [1029, 540] on button "Confirmar" at bounding box center [1033, 548] width 72 height 28
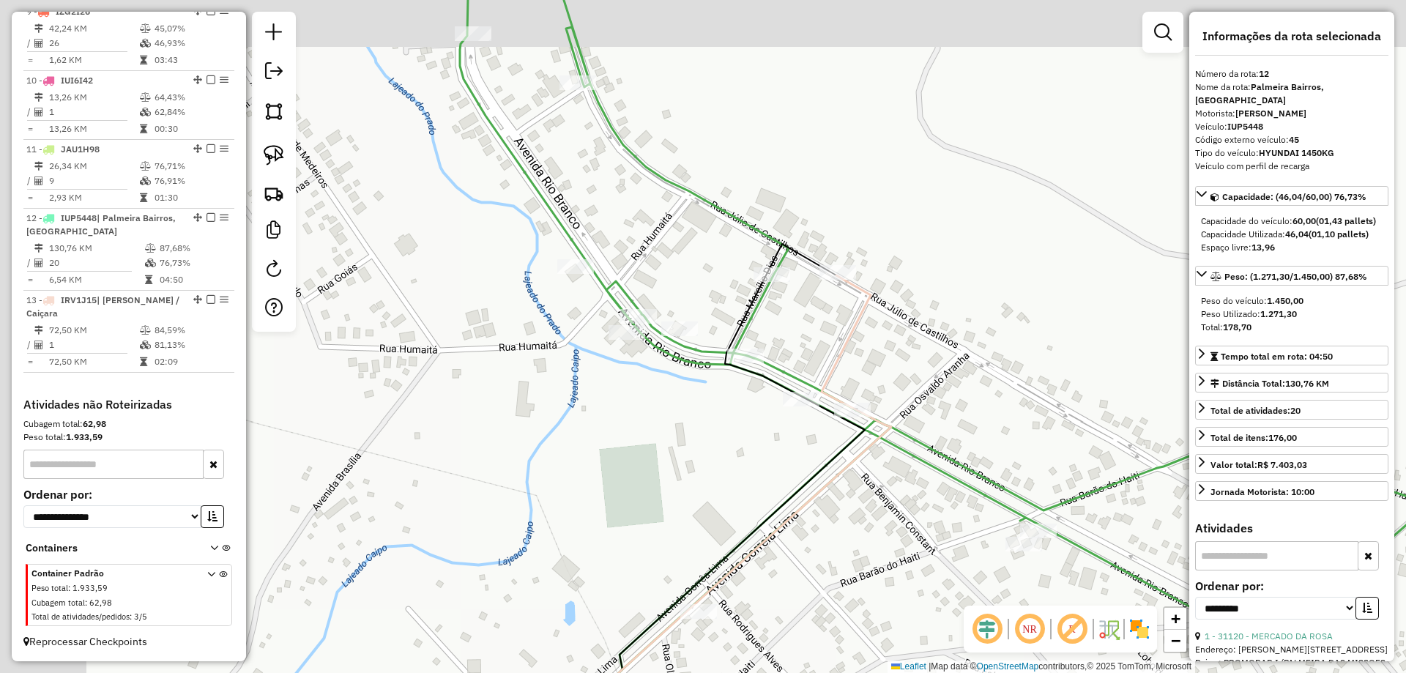
drag, startPoint x: 831, startPoint y: 209, endPoint x: 976, endPoint y: 257, distance: 152.6
click at [976, 257] on div "Rota 5 - Placa IRV8D36 30134 - MERCADO APOLLO LTDA Janela de atendimento Grade …" at bounding box center [703, 336] width 1406 height 673
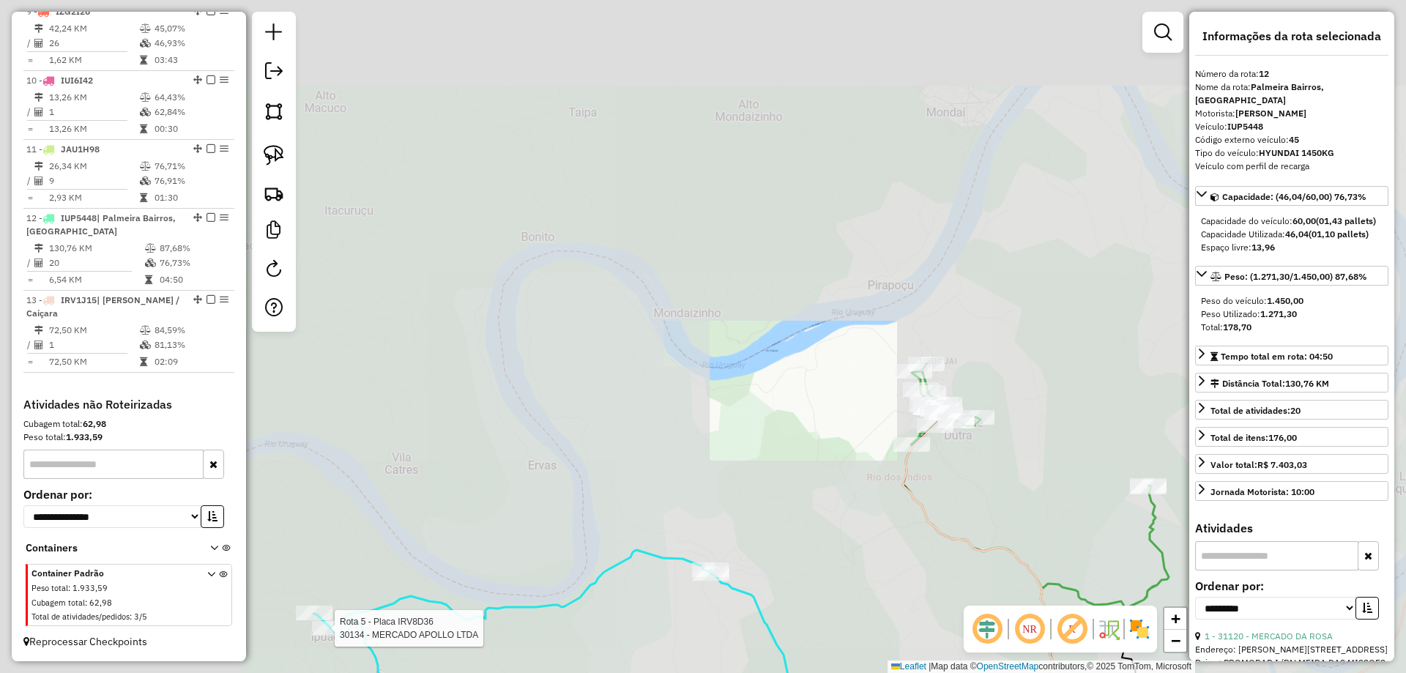
click at [911, 25] on div "Rota 5 - Placa IRV8D36 30134 - MERCADO APOLLO LTDA Janela de atendimento Grade …" at bounding box center [703, 336] width 1406 height 673
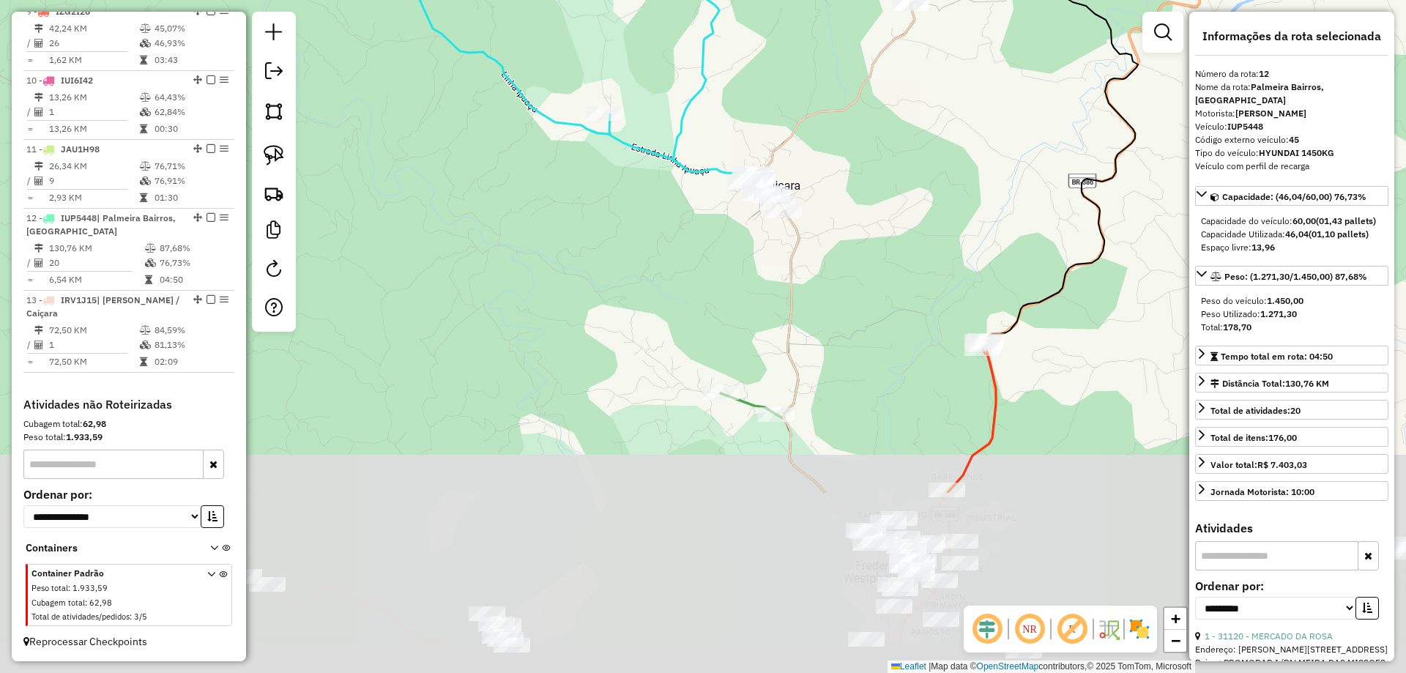
drag, startPoint x: 915, startPoint y: 291, endPoint x: 914, endPoint y: 173, distance: 118.6
click at [915, 173] on div "Rota 5 - Placa IRV8D36 30134 - MERCADO APOLLO LTDA Janela de atendimento Grade …" at bounding box center [703, 336] width 1406 height 673
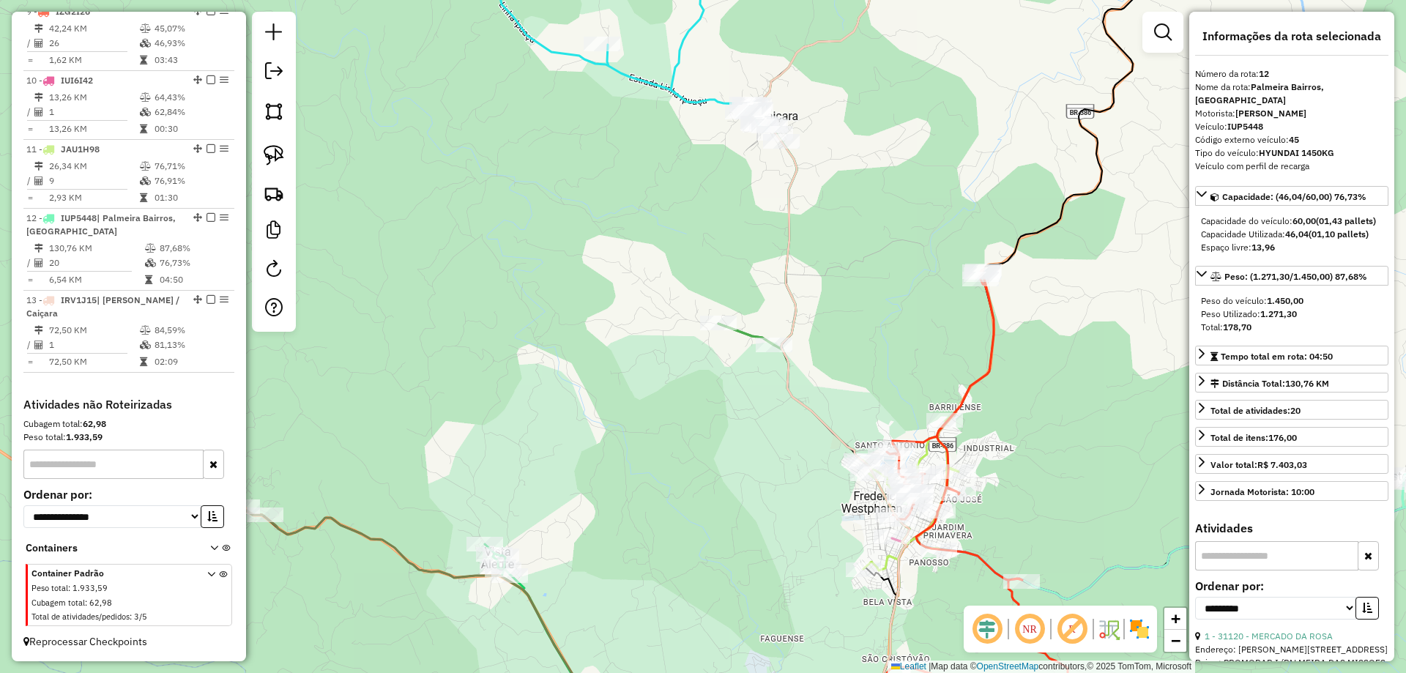
drag, startPoint x: 893, startPoint y: 261, endPoint x: 930, endPoint y: 140, distance: 126.5
click at [928, 141] on div "Rota 5 - Placa IRV8D36 30134 - MERCADO APOLLO LTDA Janela de atendimento Grade …" at bounding box center [703, 336] width 1406 height 673
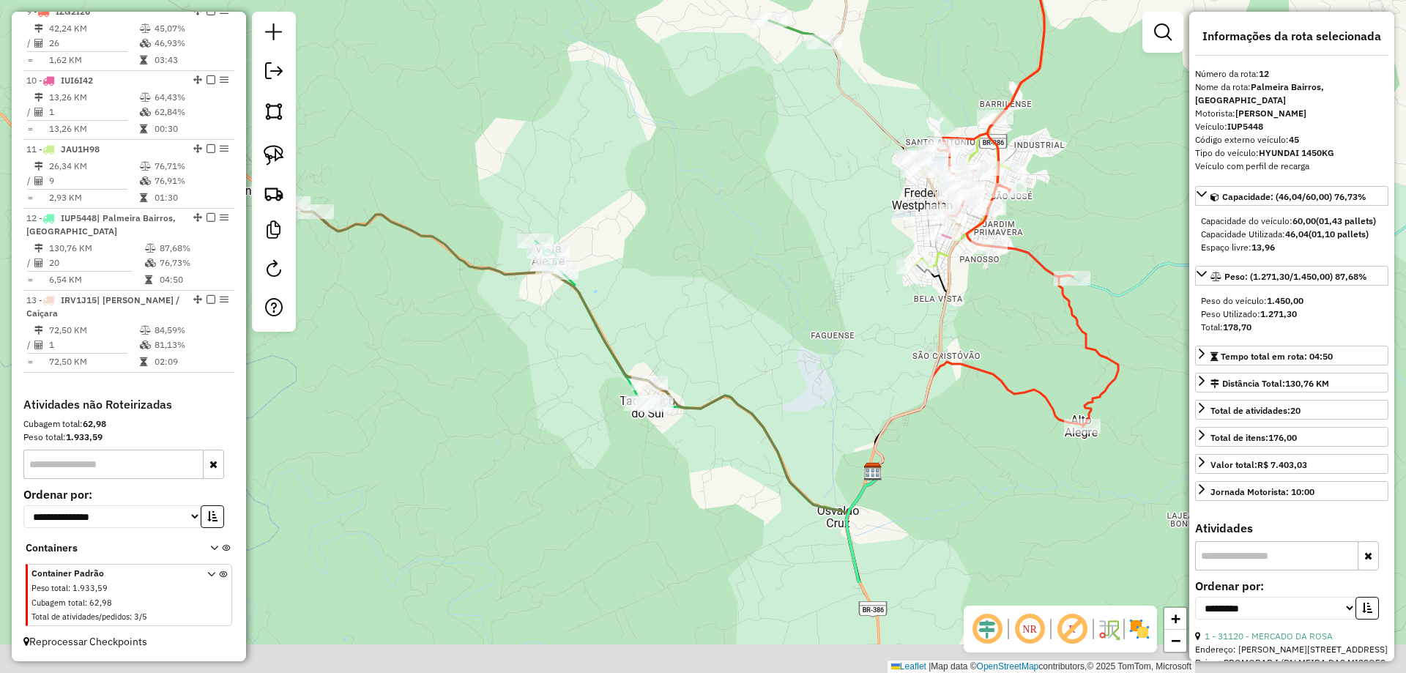
drag, startPoint x: 834, startPoint y: 589, endPoint x: 859, endPoint y: 198, distance: 391.8
click at [847, 202] on div "Rota 5 - Placa IRV8D36 30134 - MERCADO APOLLO LTDA Janela de atendimento Grade …" at bounding box center [703, 336] width 1406 height 673
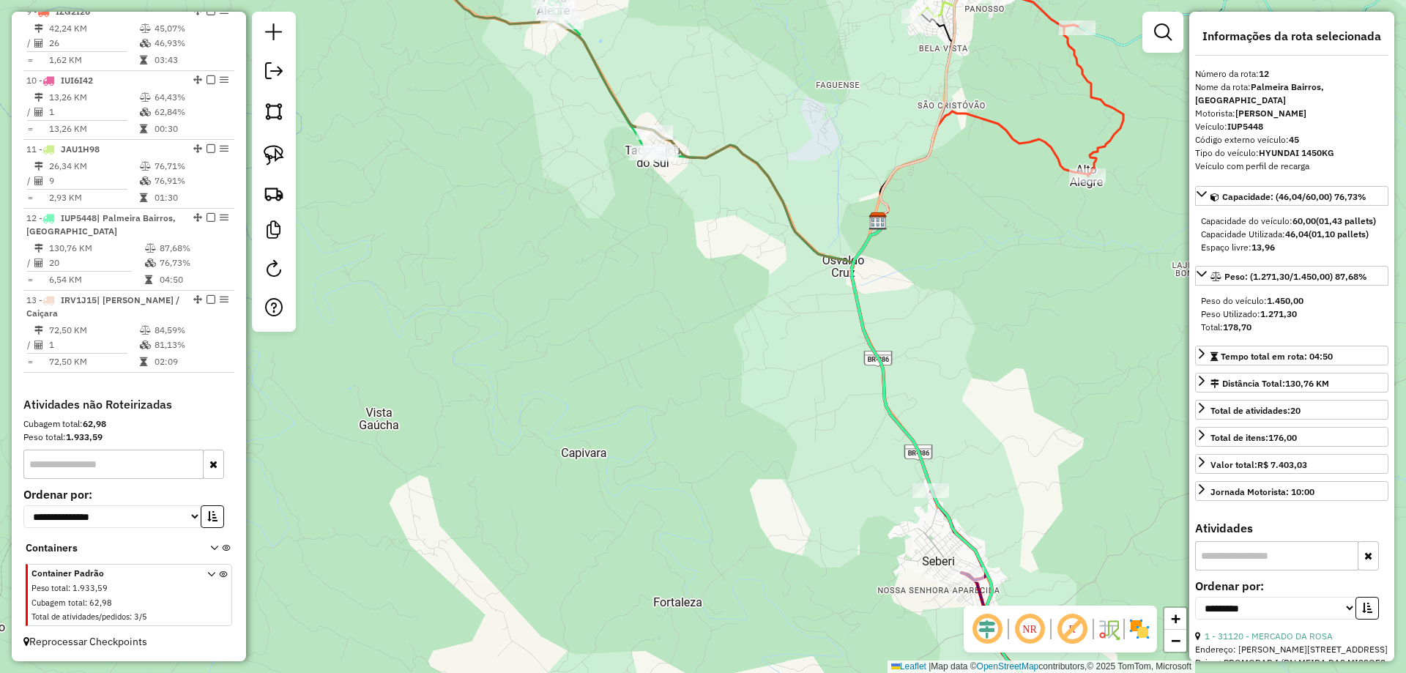
drag, startPoint x: 970, startPoint y: 423, endPoint x: 953, endPoint y: 56, distance: 366.5
click at [961, 78] on div "Rota 5 - Placa IRV8D36 30134 - MERCADO APOLLO LTDA Janela de atendimento Grade …" at bounding box center [703, 336] width 1406 height 673
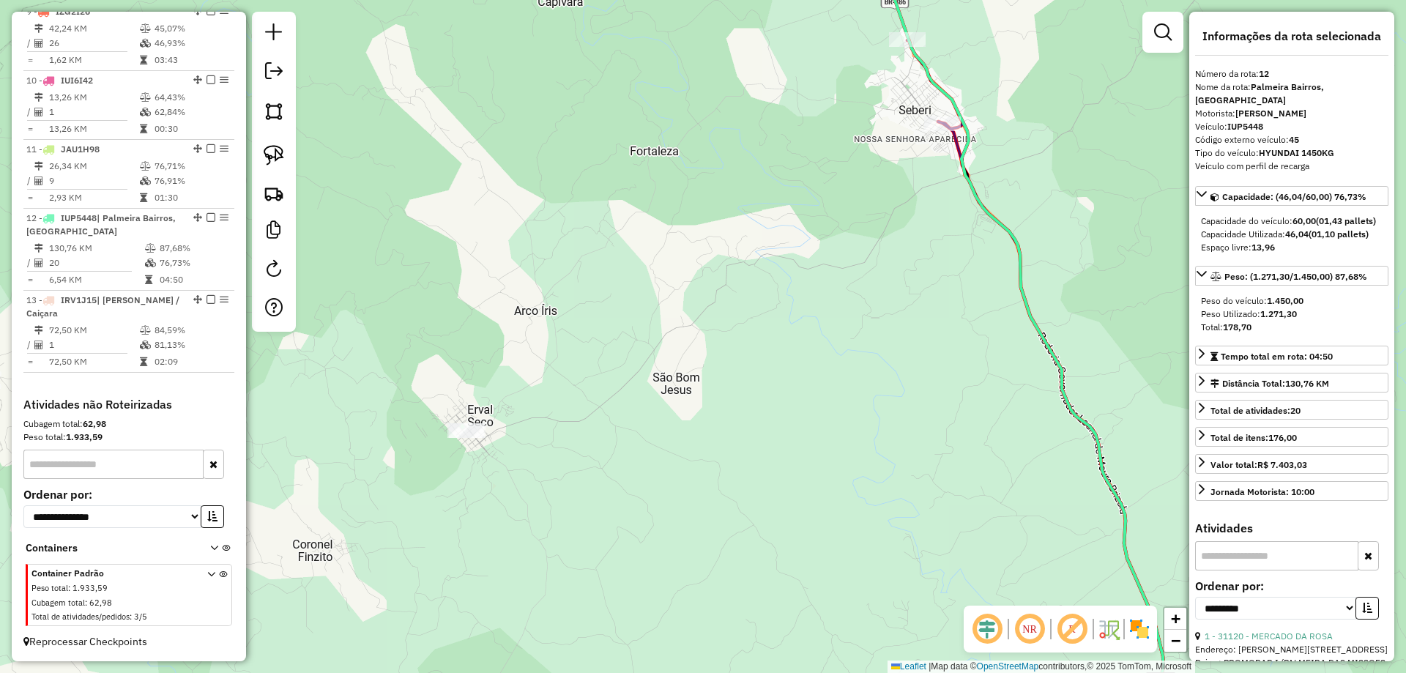
drag, startPoint x: 965, startPoint y: 334, endPoint x: 908, endPoint y: 37, distance: 302.7
click at [916, 49] on div "Rota 5 - Placa IRV8D36 30134 - MERCADO APOLLO LTDA Janela de atendimento Grade …" at bounding box center [703, 336] width 1406 height 673
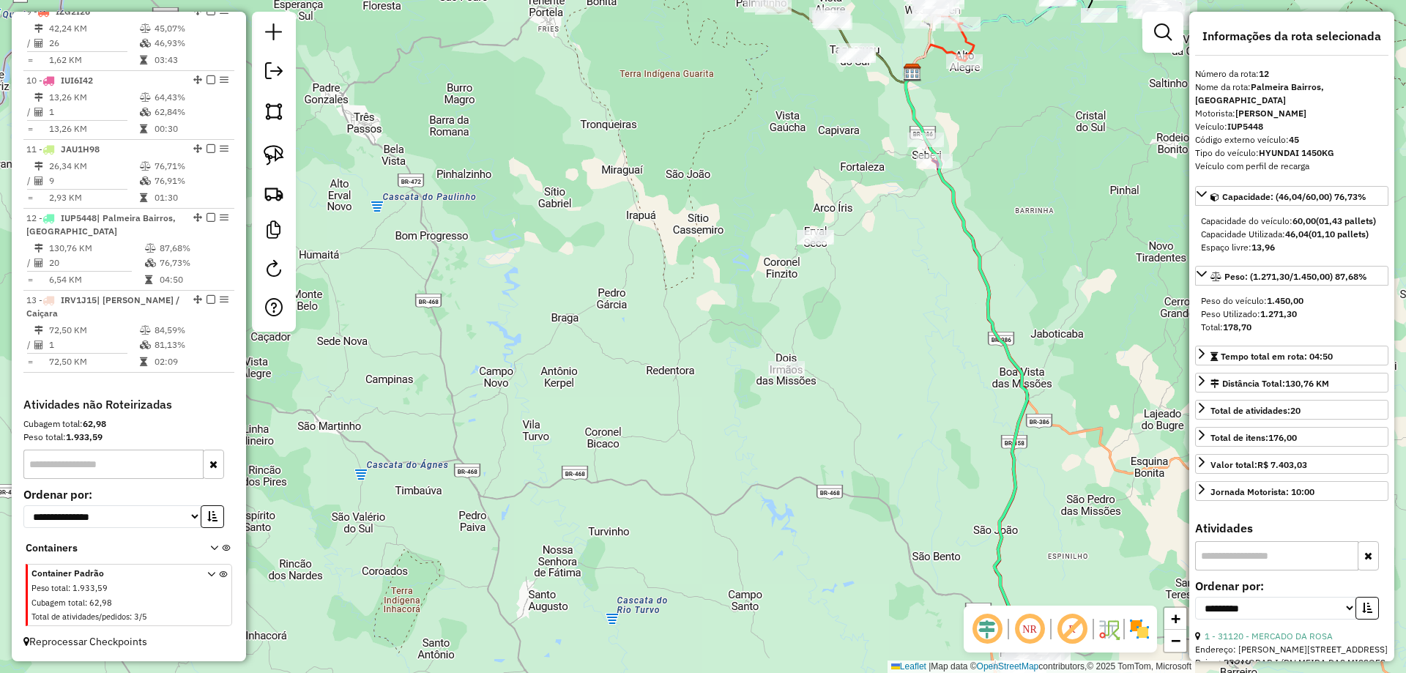
drag, startPoint x: 1008, startPoint y: 461, endPoint x: 734, endPoint y: 84, distance: 465.0
click at [906, 108] on icon at bounding box center [971, 362] width 131 height 581
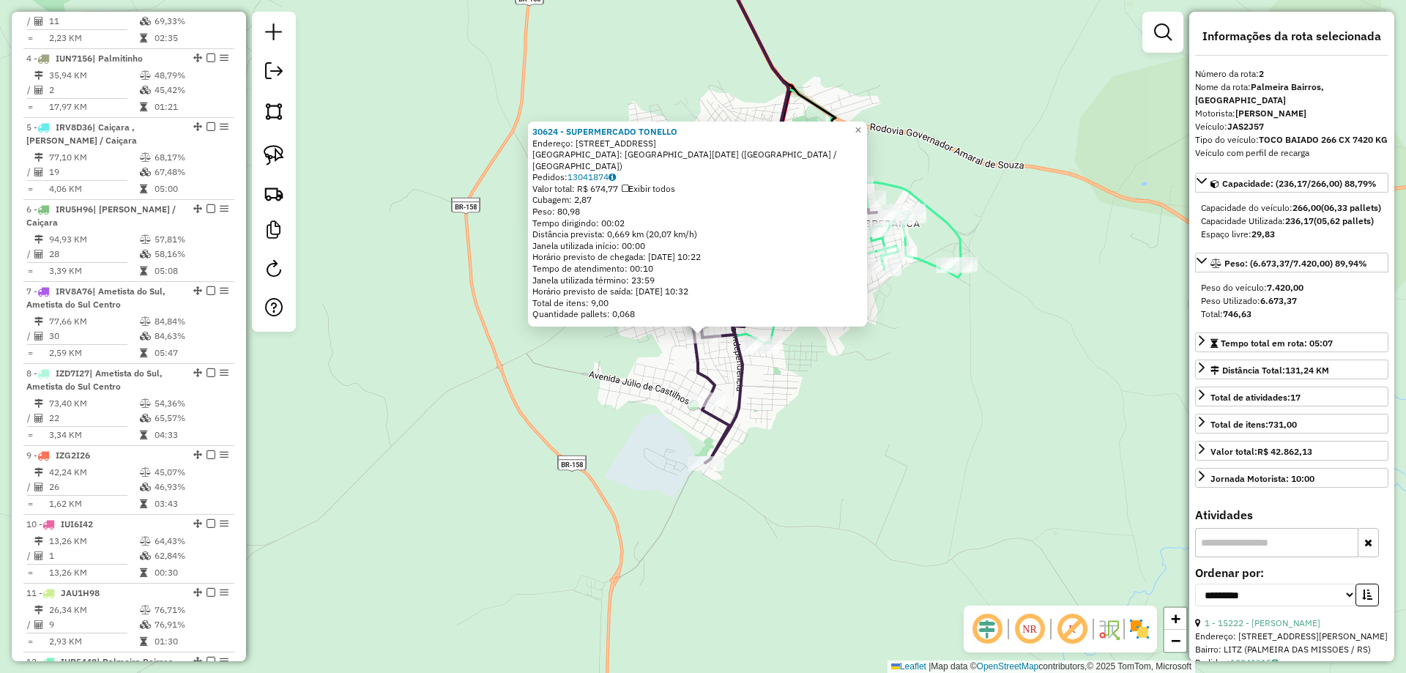
scroll to position [654, 0]
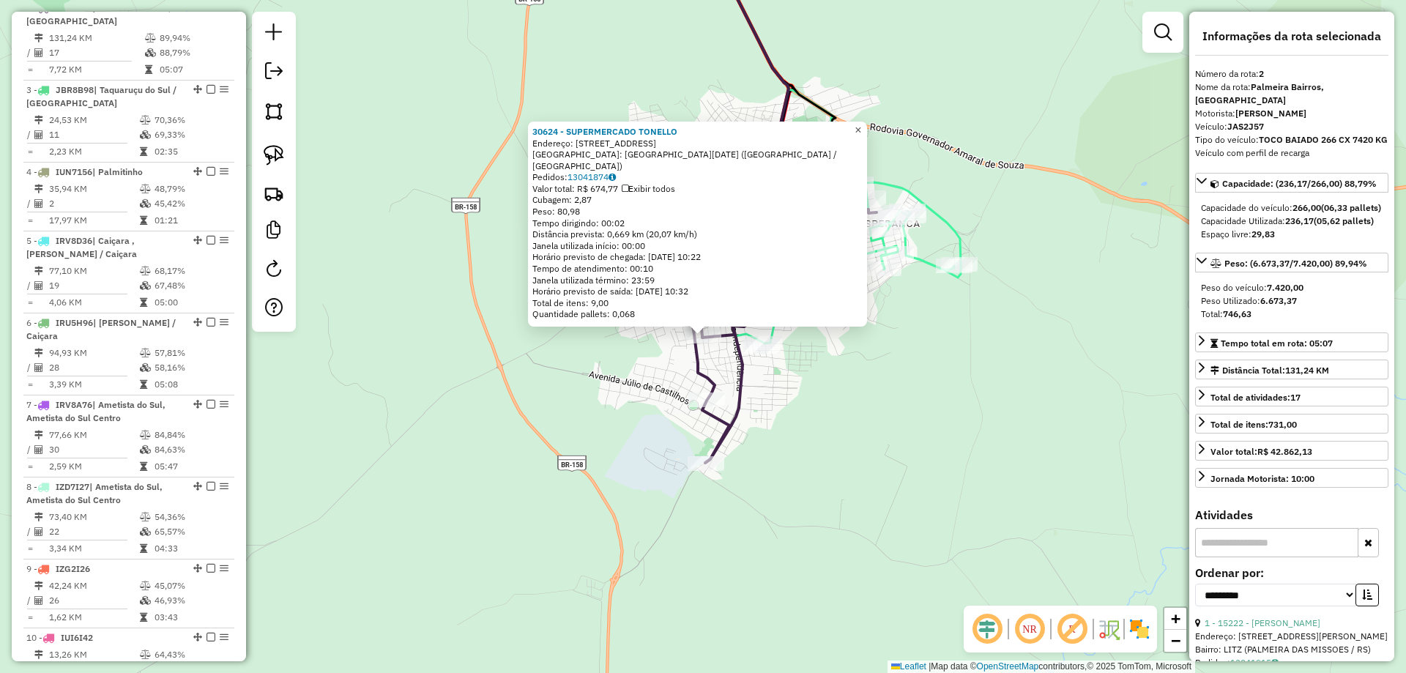
click at [862, 135] on link "×" at bounding box center [858, 131] width 18 height 18
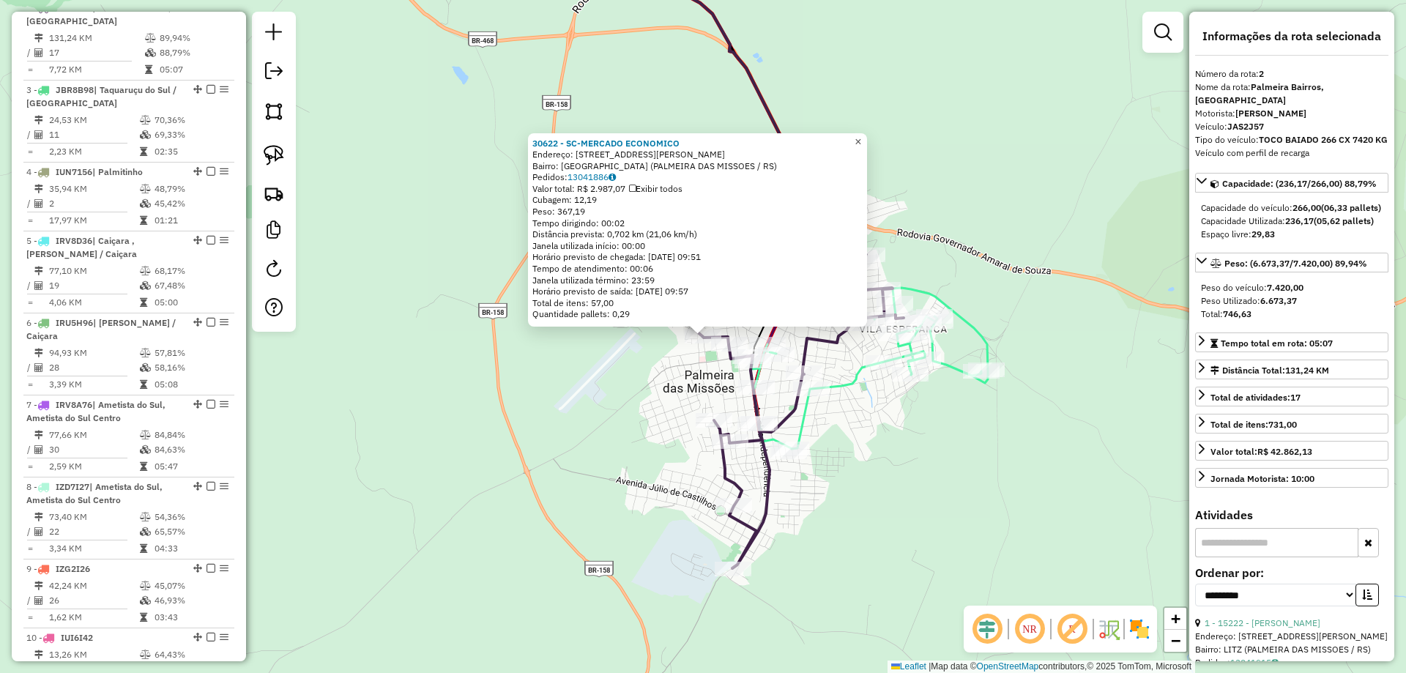
click at [861, 137] on span "×" at bounding box center [858, 141] width 7 height 12
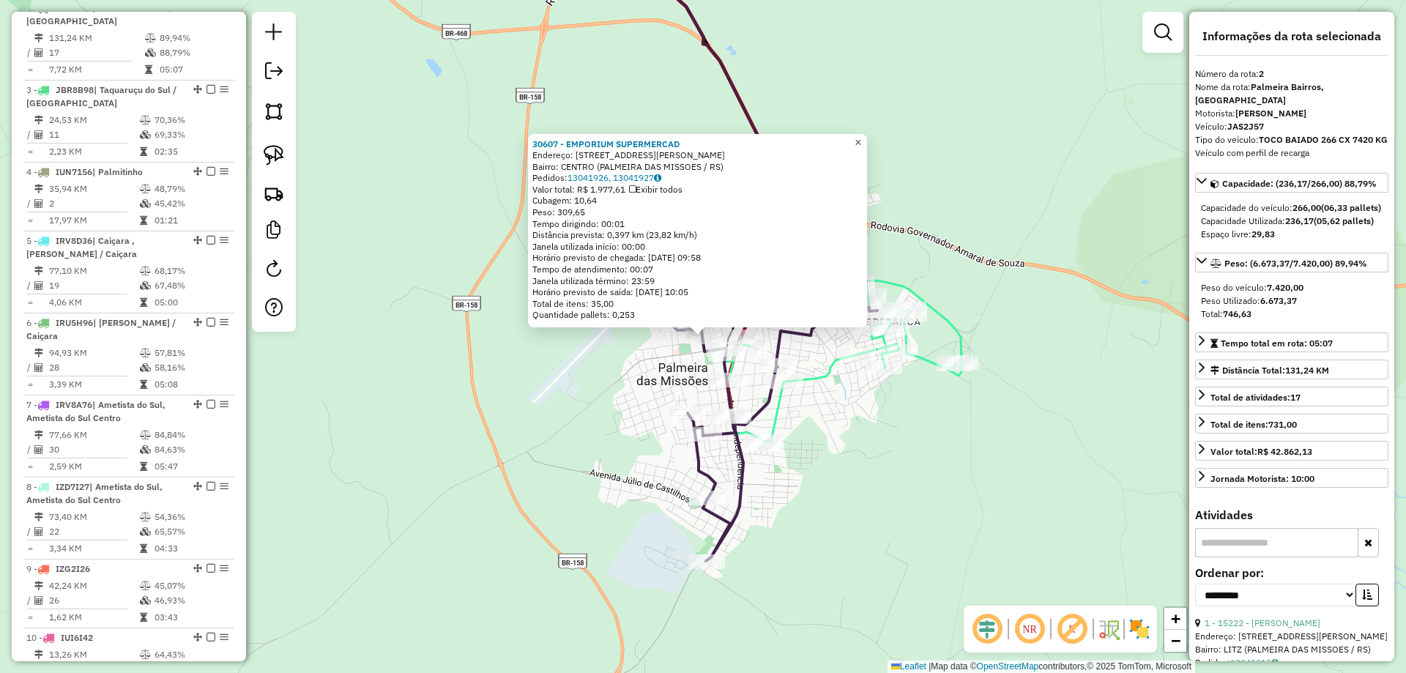
click at [861, 137] on span "×" at bounding box center [858, 142] width 7 height 12
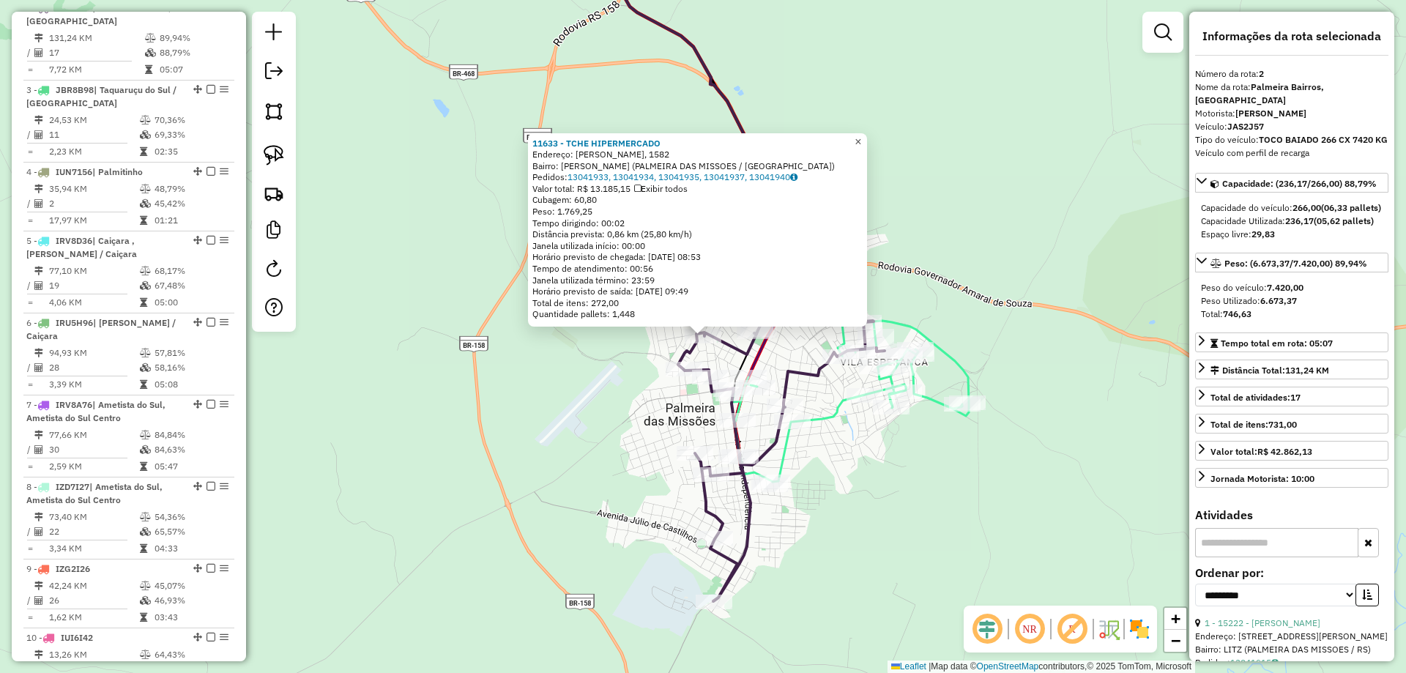
click at [861, 135] on span "×" at bounding box center [858, 141] width 7 height 12
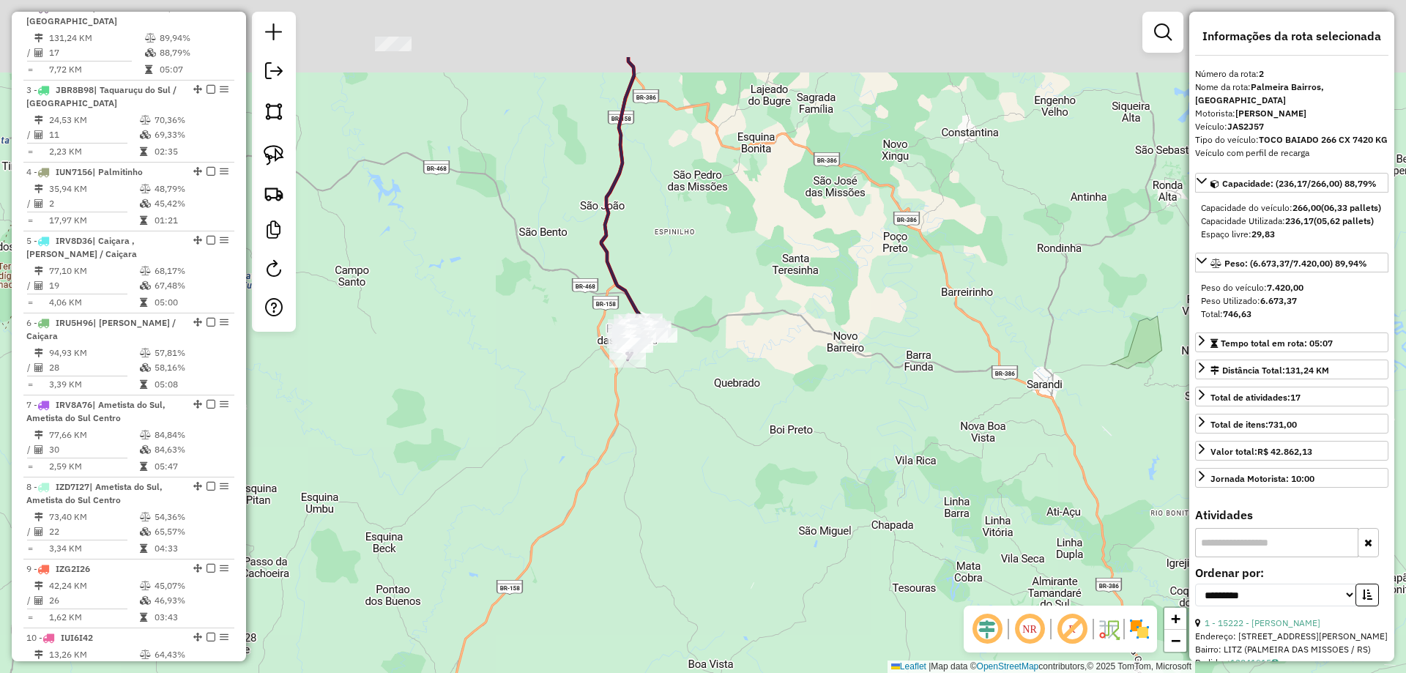
drag, startPoint x: 554, startPoint y: 276, endPoint x: 568, endPoint y: 492, distance: 216.5
click at [577, 582] on div "Janela de atendimento Grade de atendimento Capacidade Transportadoras Veículos …" at bounding box center [703, 336] width 1406 height 673
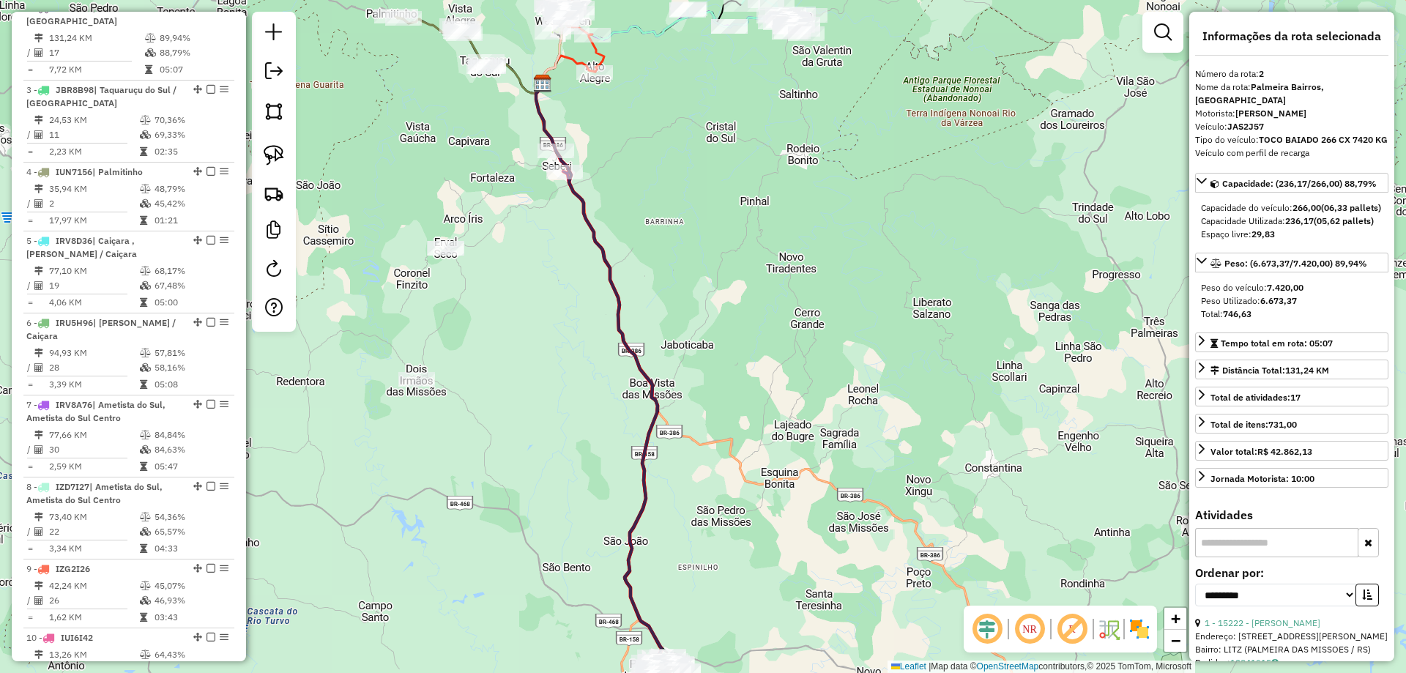
drag, startPoint x: 586, startPoint y: 250, endPoint x: 576, endPoint y: 488, distance: 238.2
click at [592, 554] on div "Janela de atendimento Grade de atendimento Capacidade Transportadoras Veículos …" at bounding box center [703, 336] width 1406 height 673
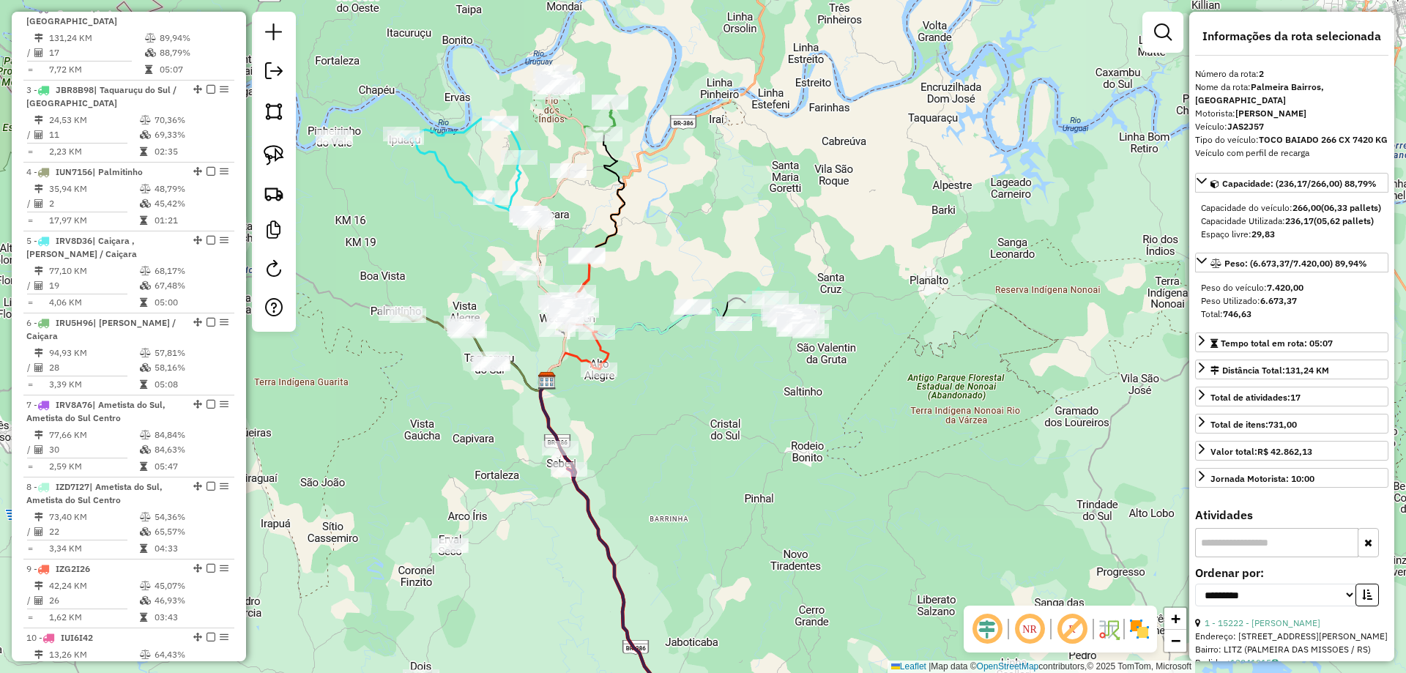
drag, startPoint x: 447, startPoint y: 225, endPoint x: 470, endPoint y: 426, distance: 202.7
click at [470, 426] on div "Janela de atendimento Grade de atendimento Capacidade Transportadoras Veículos …" at bounding box center [703, 336] width 1406 height 673
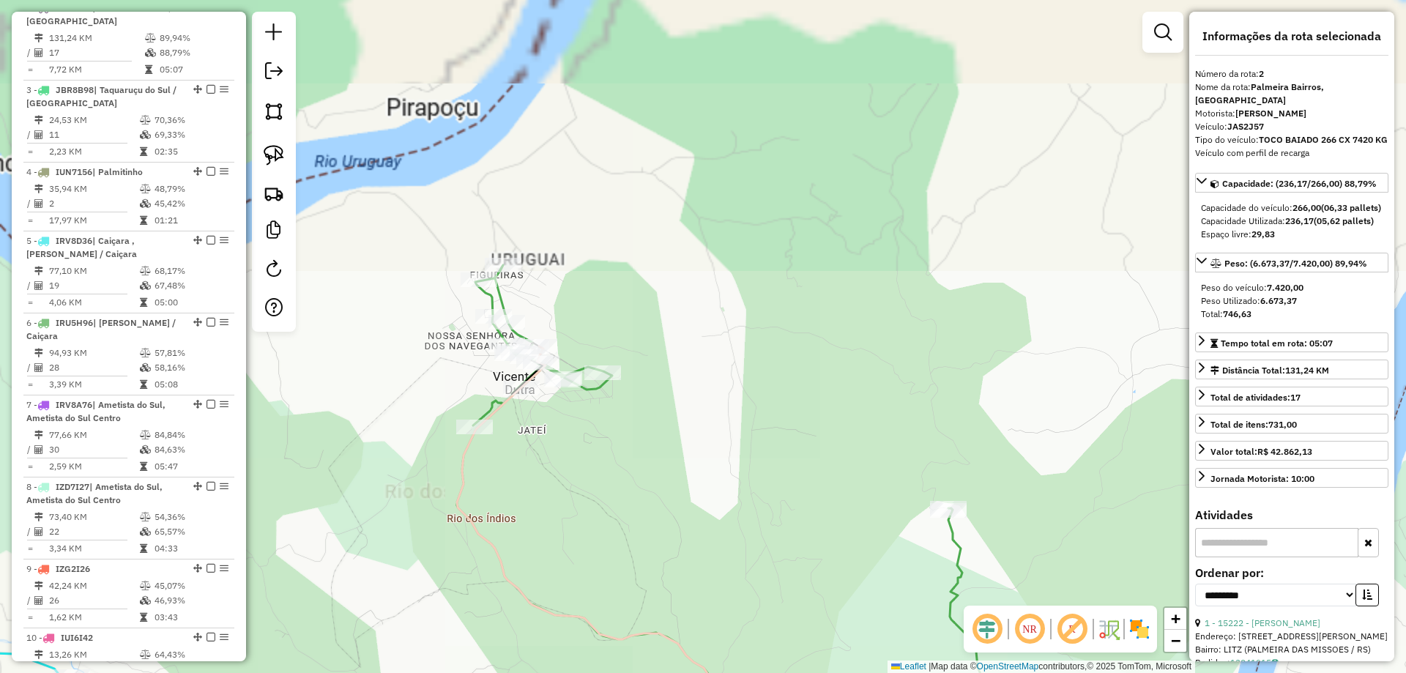
drag, startPoint x: 592, startPoint y: 152, endPoint x: 614, endPoint y: 434, distance: 282.7
click at [661, 456] on div "Janela de atendimento Grade de atendimento Capacidade Transportadoras Veículos …" at bounding box center [703, 336] width 1406 height 673
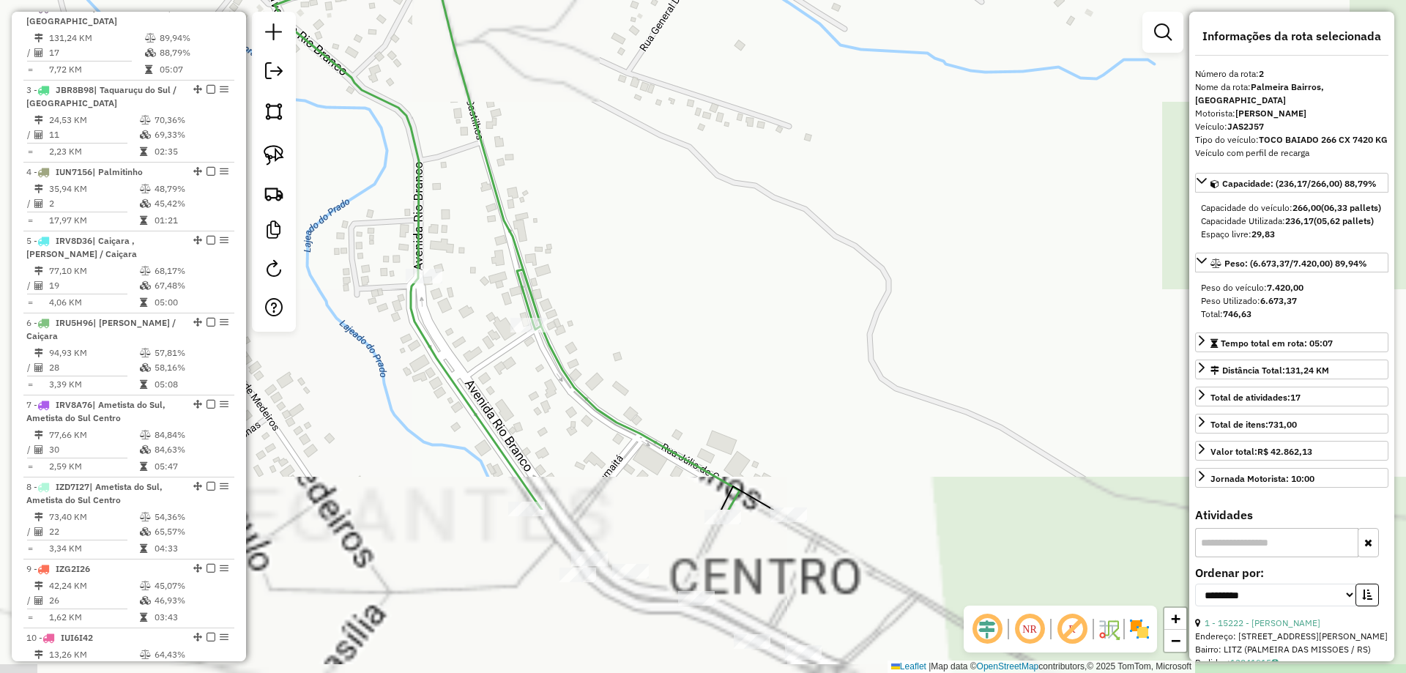
drag, startPoint x: 699, startPoint y: 477, endPoint x: 663, endPoint y: 192, distance: 287.9
click at [668, 206] on div "Janela de atendimento Grade de atendimento Capacidade Transportadoras Veículos …" at bounding box center [703, 336] width 1406 height 673
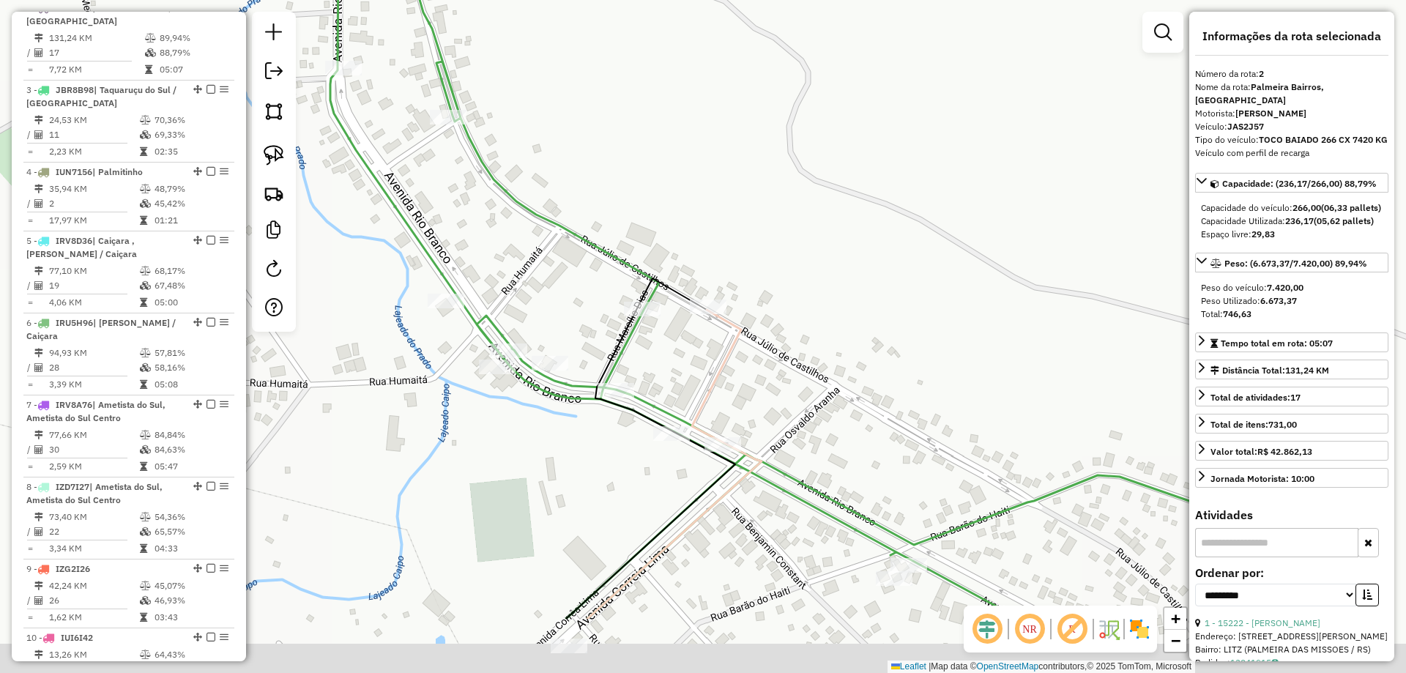
drag, startPoint x: 699, startPoint y: 223, endPoint x: 469, endPoint y: 152, distance: 240.0
click at [621, 165] on div "Janela de atendimento Grade de atendimento Capacidade Transportadoras Veículos …" at bounding box center [703, 336] width 1406 height 673
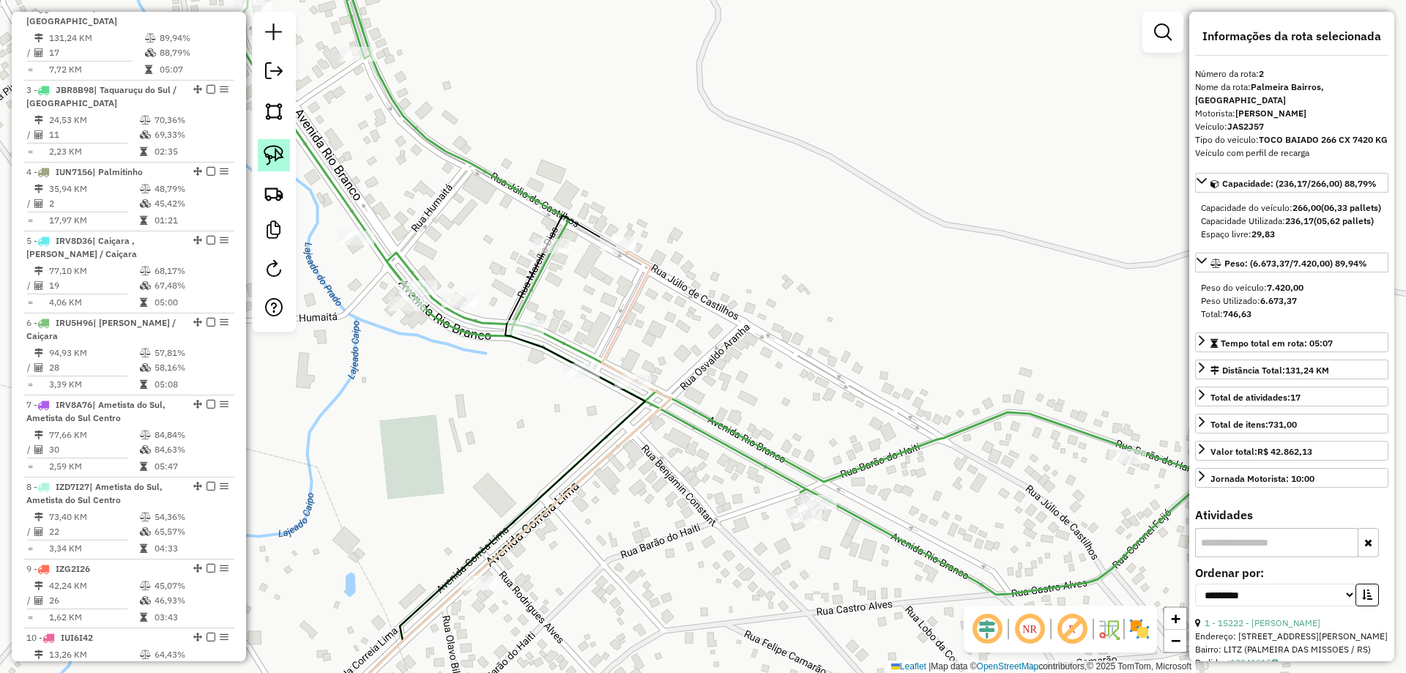
click at [275, 157] on img at bounding box center [274, 155] width 21 height 21
drag, startPoint x: 598, startPoint y: 228, endPoint x: 665, endPoint y: 243, distance: 68.4
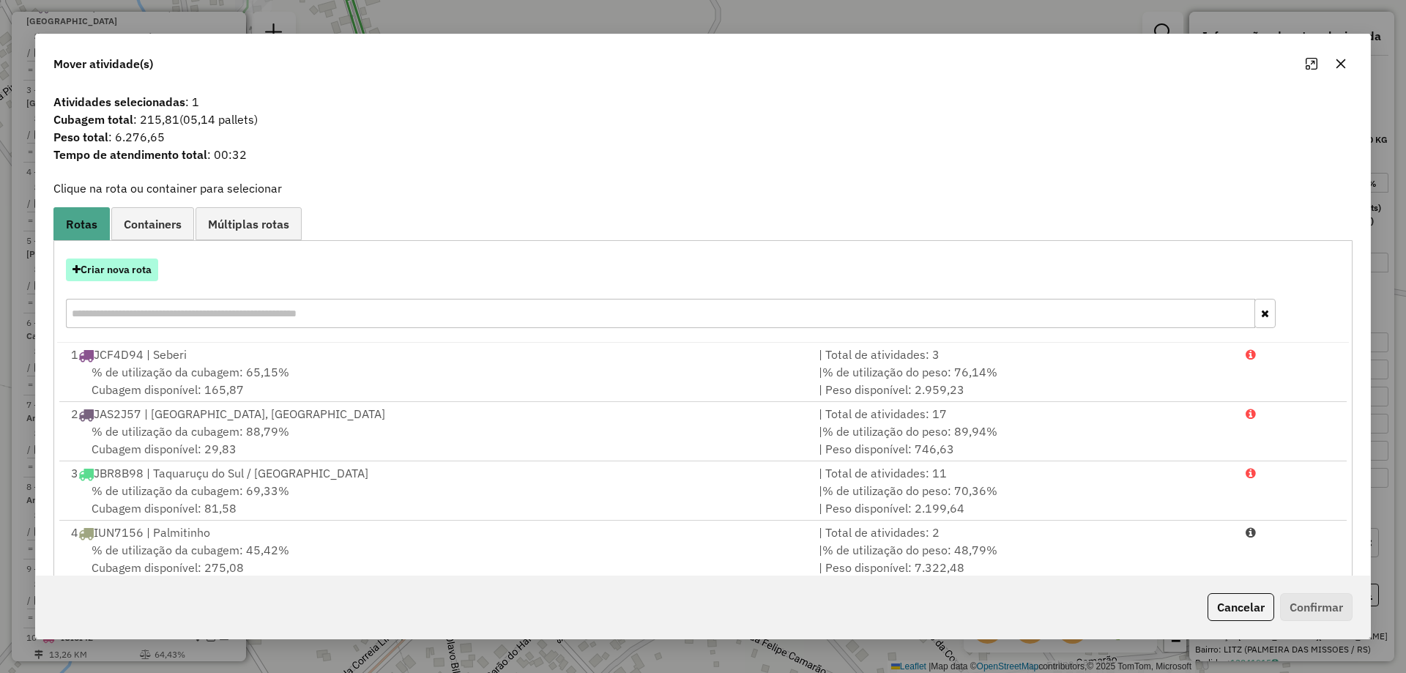
click at [133, 272] on button "Criar nova rota" at bounding box center [112, 269] width 92 height 23
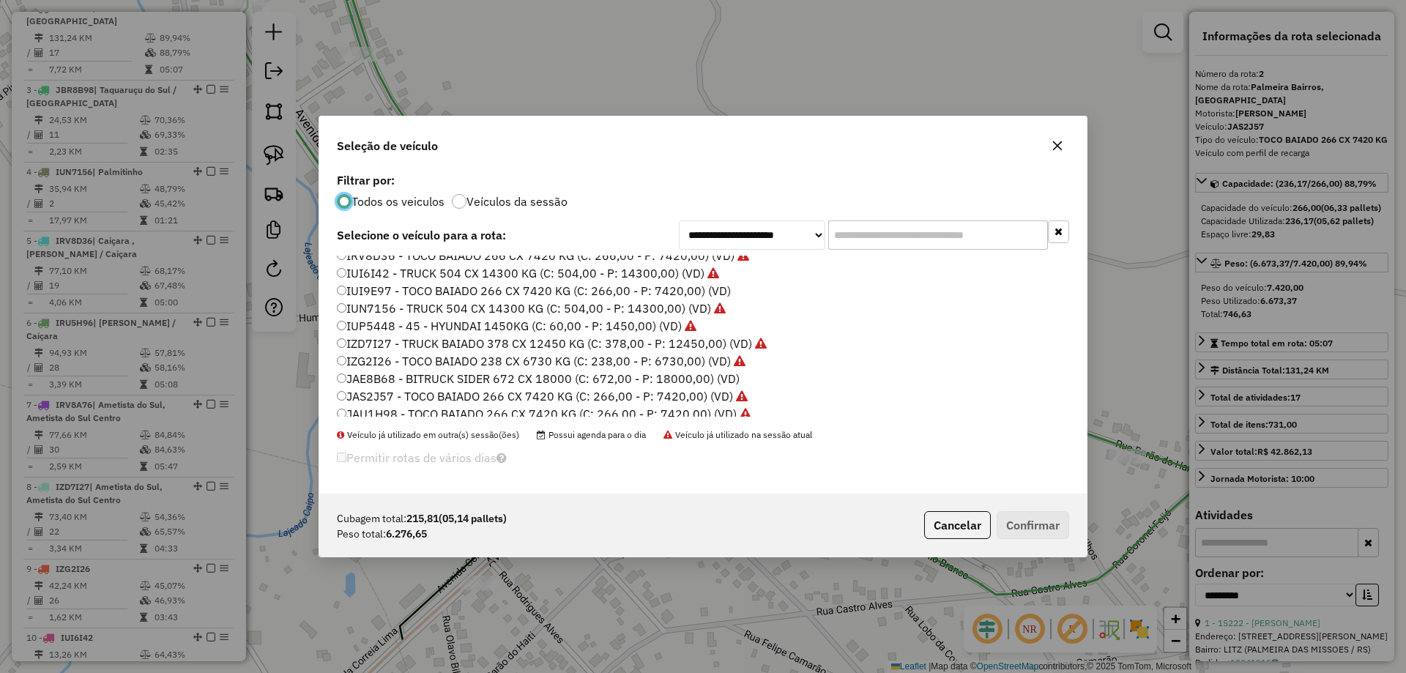
scroll to position [73, 0]
drag, startPoint x: 397, startPoint y: 331, endPoint x: 420, endPoint y: 341, distance: 25.3
click at [398, 331] on label "IUN7156 - TRUCK 504 CX 14300 KG (C: 504,00 - P: 14300,00) (VD)" at bounding box center [531, 331] width 389 height 18
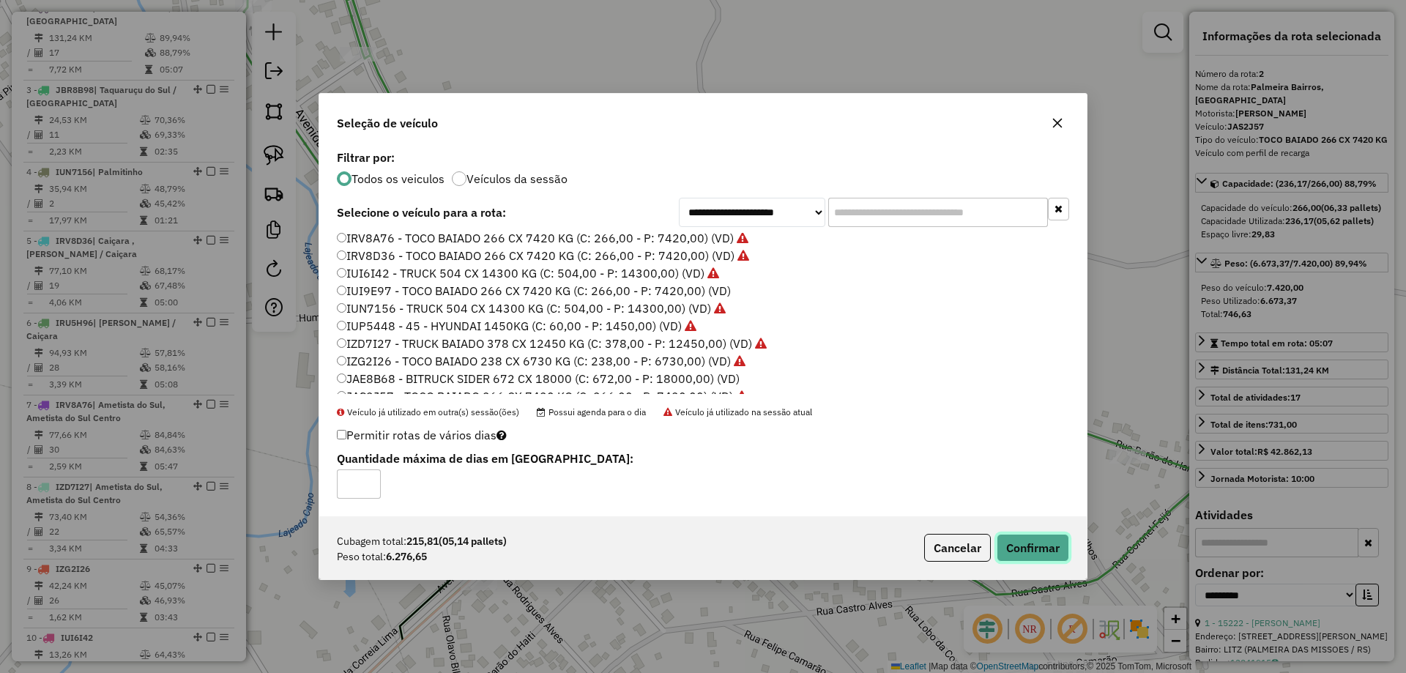
click at [1047, 553] on button "Confirmar" at bounding box center [1033, 548] width 72 height 28
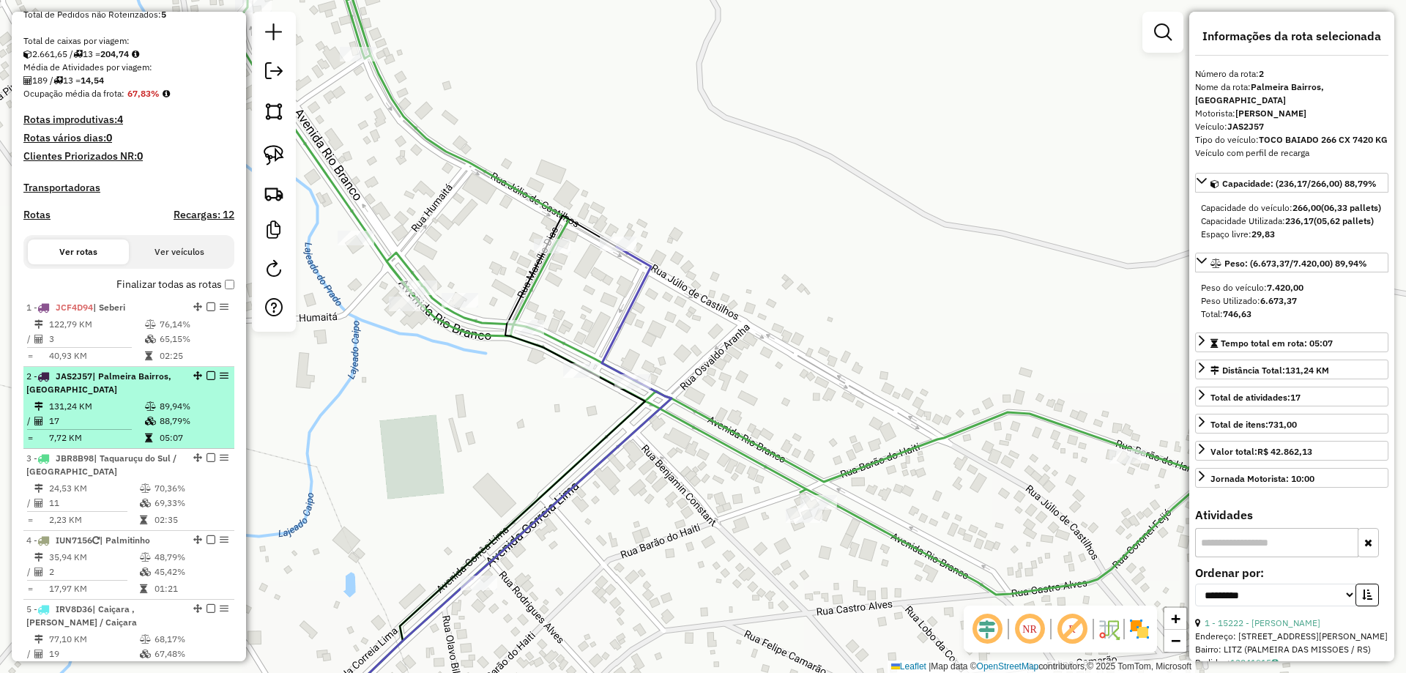
scroll to position [0, 0]
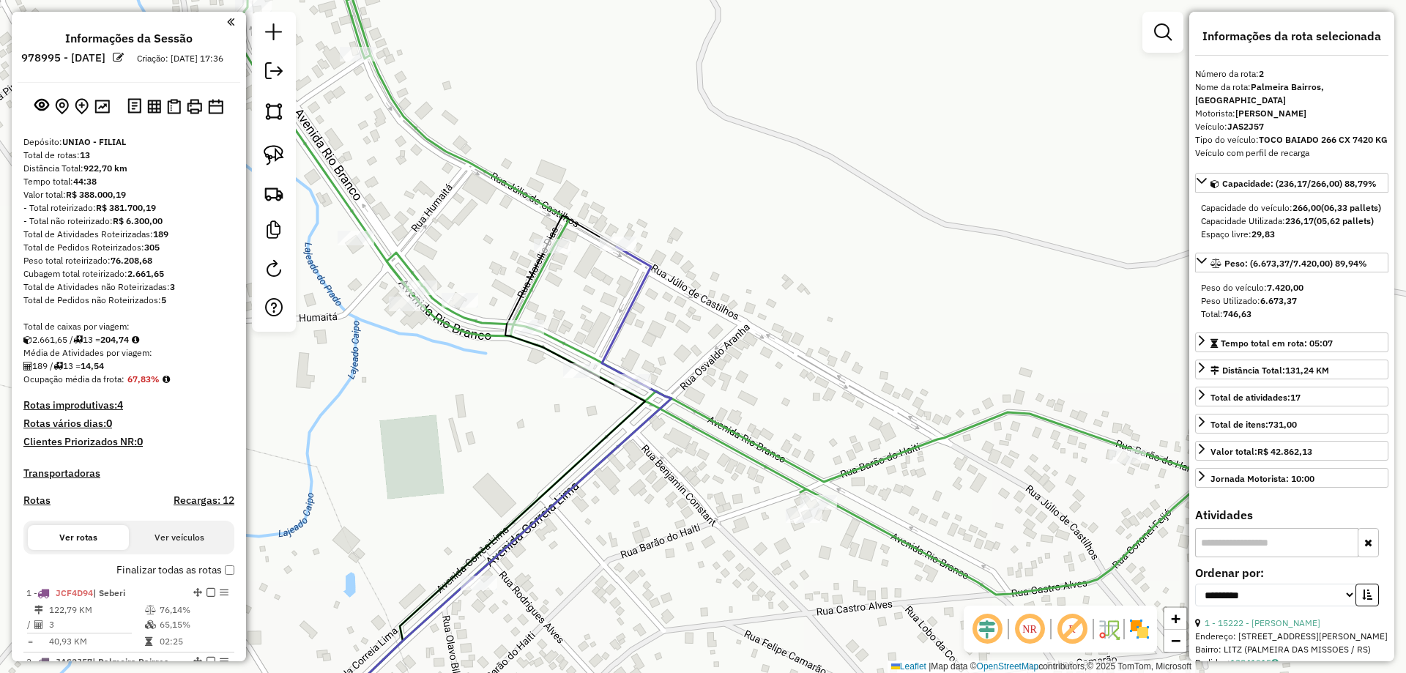
drag, startPoint x: 361, startPoint y: 455, endPoint x: 812, endPoint y: 371, distance: 458.9
click at [805, 377] on div "Janela de atendimento Grade de atendimento Capacidade Transportadoras Veículos …" at bounding box center [703, 336] width 1406 height 673
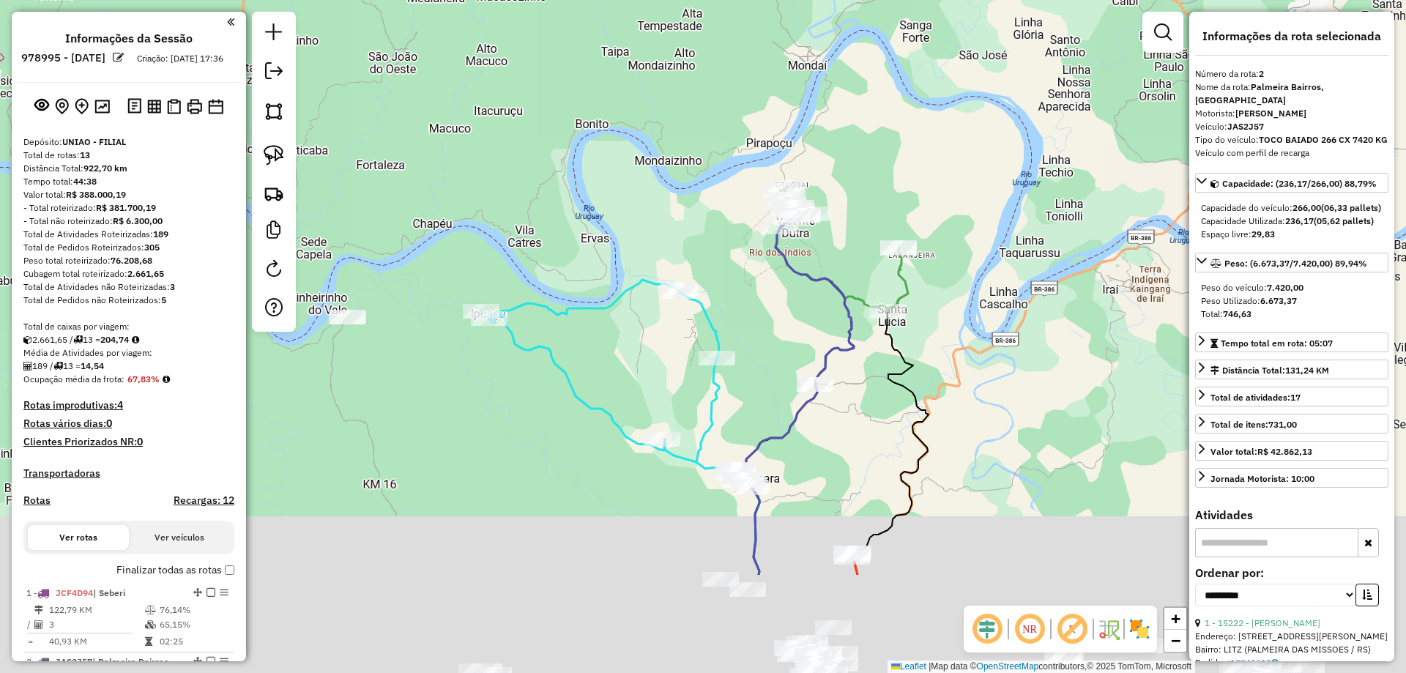
drag, startPoint x: 766, startPoint y: 507, endPoint x: 776, endPoint y: 333, distance: 174.6
click at [776, 333] on div "Janela de atendimento Grade de atendimento Capacidade Transportadoras Veículos …" at bounding box center [703, 336] width 1406 height 673
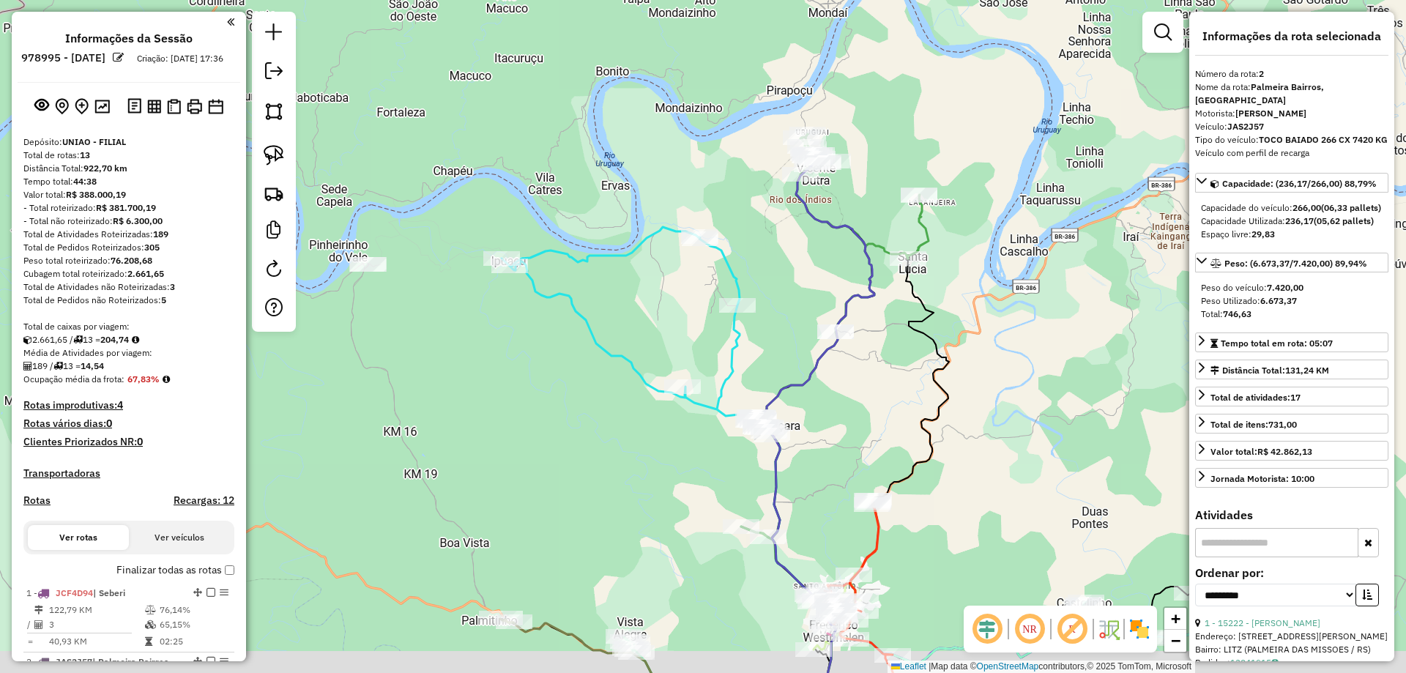
drag, startPoint x: 515, startPoint y: 505, endPoint x: 610, endPoint y: 294, distance: 231.4
click at [607, 289] on div "Janela de atendimento Grade de atendimento Capacidade Transportadoras Veículos …" at bounding box center [703, 336] width 1406 height 673
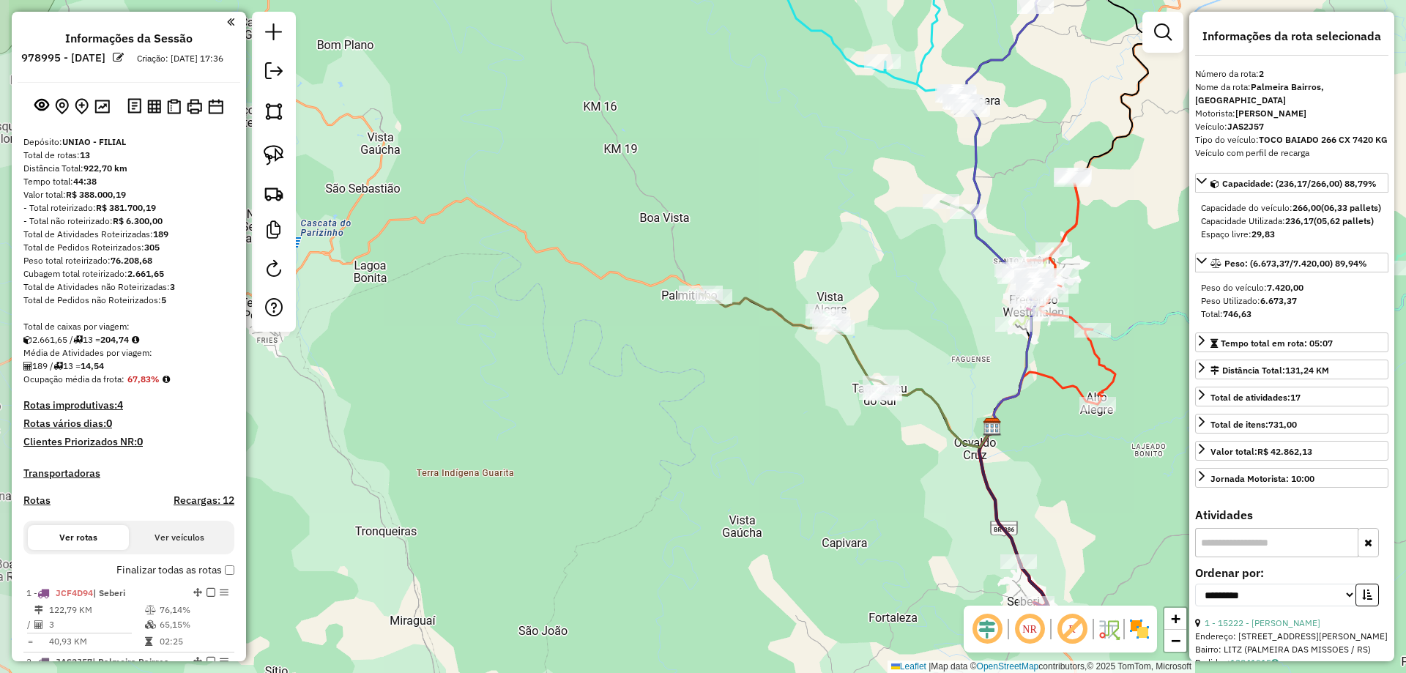
drag, startPoint x: 474, startPoint y: 332, endPoint x: 560, endPoint y: 109, distance: 239.5
click at [559, 98] on div "Janela de atendimento Grade de atendimento Capacidade Transportadoras Veículos …" at bounding box center [703, 336] width 1406 height 673
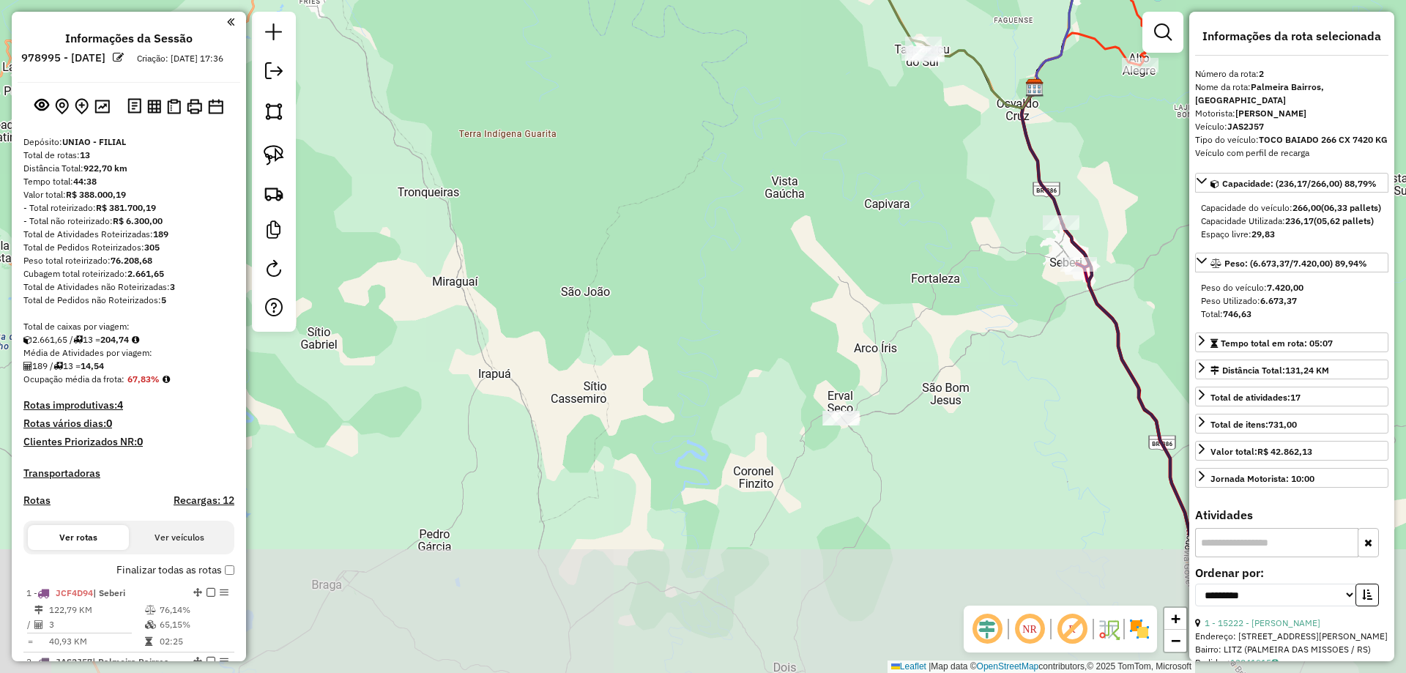
drag, startPoint x: 685, startPoint y: 471, endPoint x: 722, endPoint y: 266, distance: 208.4
click at [722, 266] on div "Janela de atendimento Grade de atendimento Capacidade Transportadoras Veículos …" at bounding box center [703, 336] width 1406 height 673
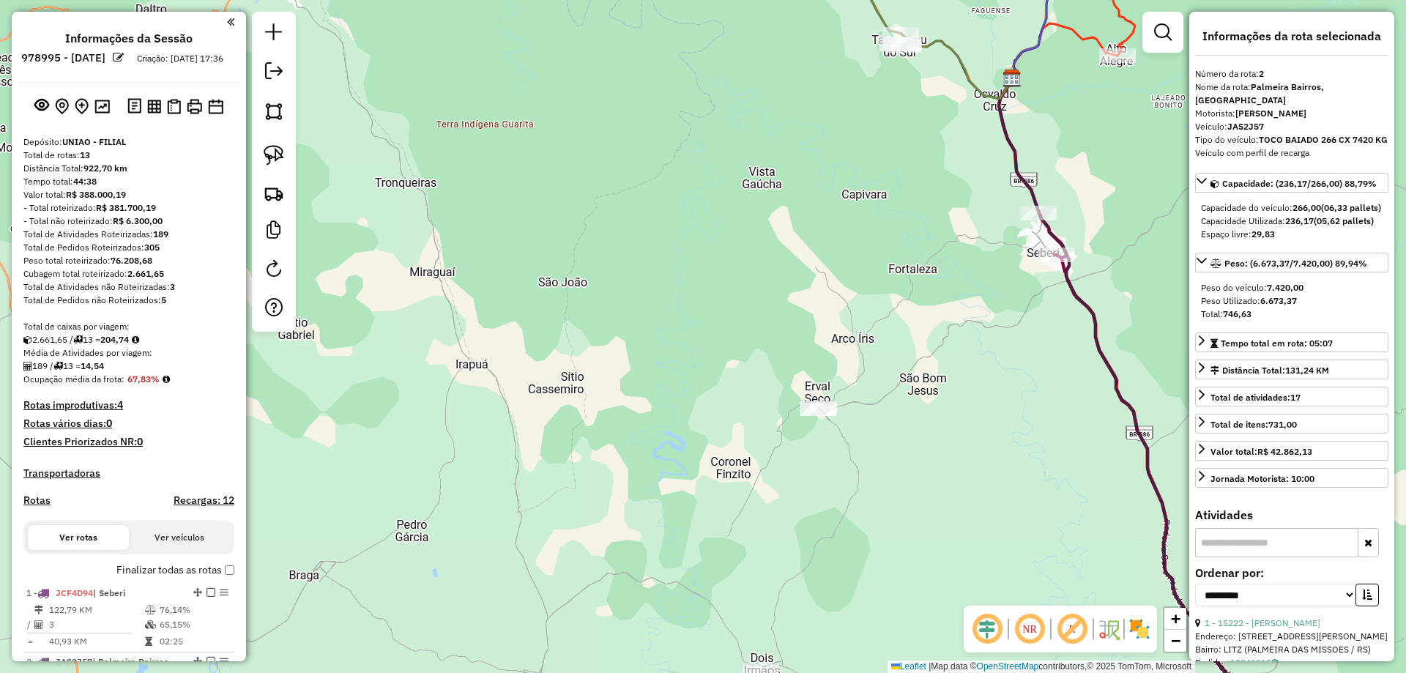
drag, startPoint x: 843, startPoint y: 351, endPoint x: 691, endPoint y: 160, distance: 245.0
click at [691, 160] on div "Janela de atendimento Grade de atendimento Capacidade Transportadoras Veículos …" at bounding box center [703, 336] width 1406 height 673
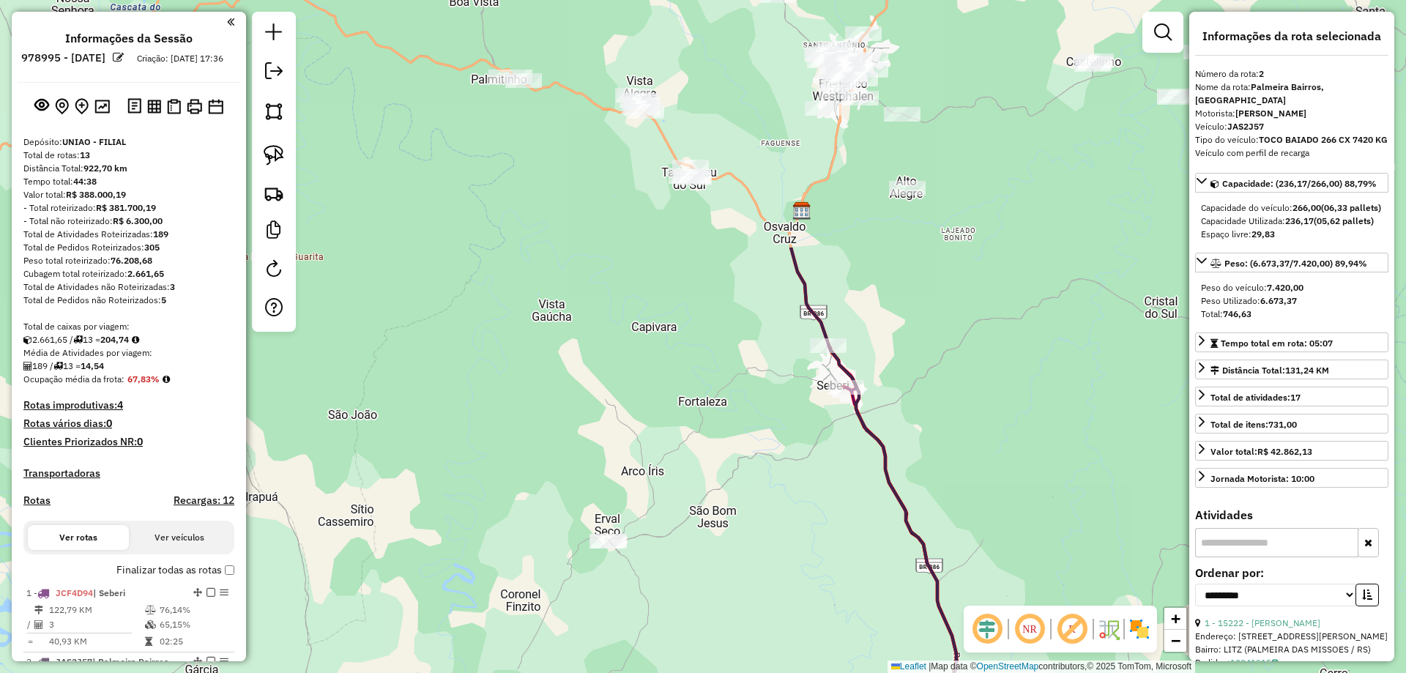
drag, startPoint x: 698, startPoint y: 206, endPoint x: 710, endPoint y: 425, distance: 219.3
click at [608, 533] on div "Janela de atendimento Grade de atendimento Capacidade Transportadoras Veículos …" at bounding box center [703, 336] width 1406 height 673
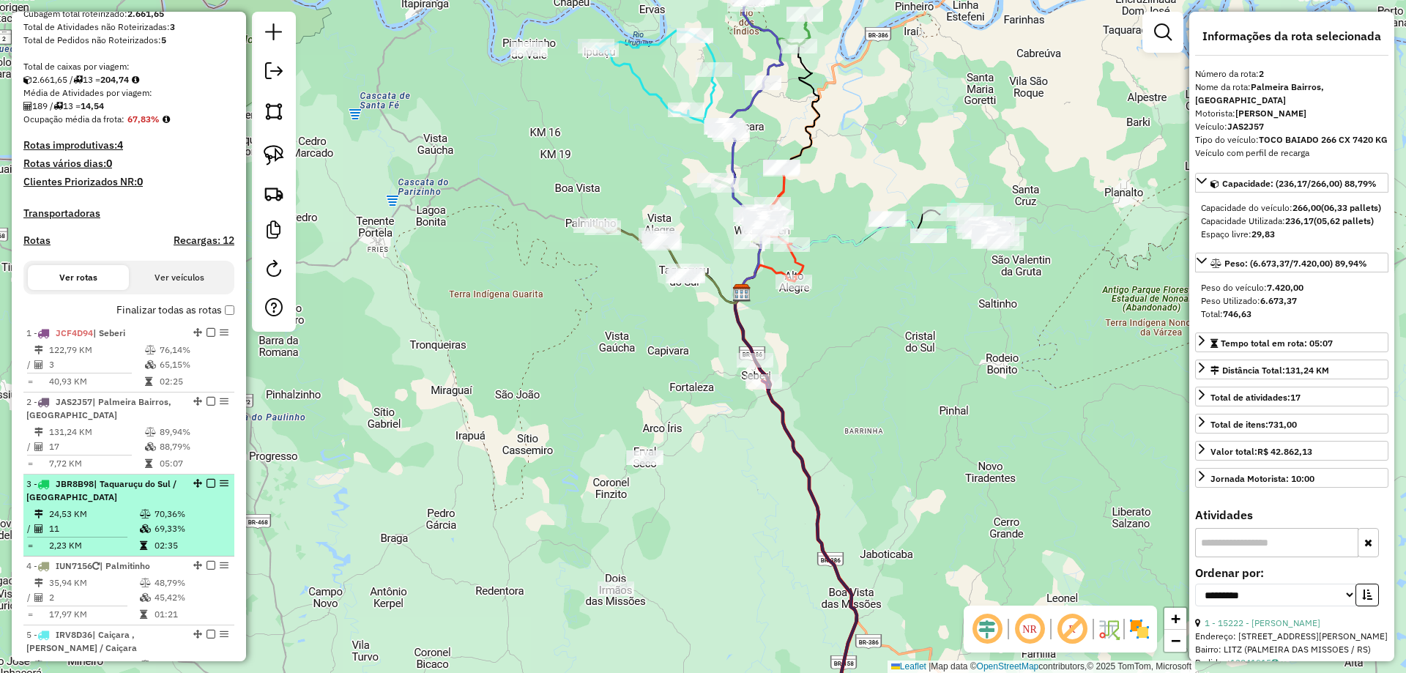
scroll to position [293, 0]
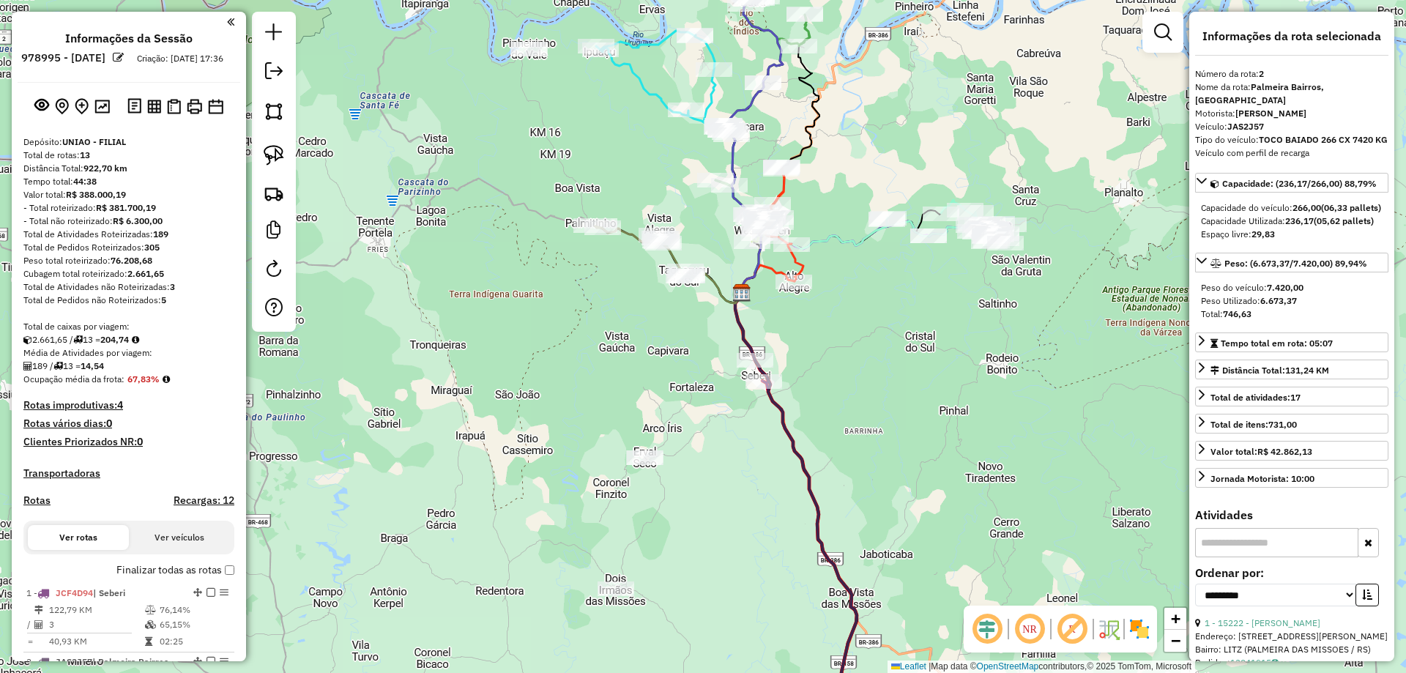
select select "**********"
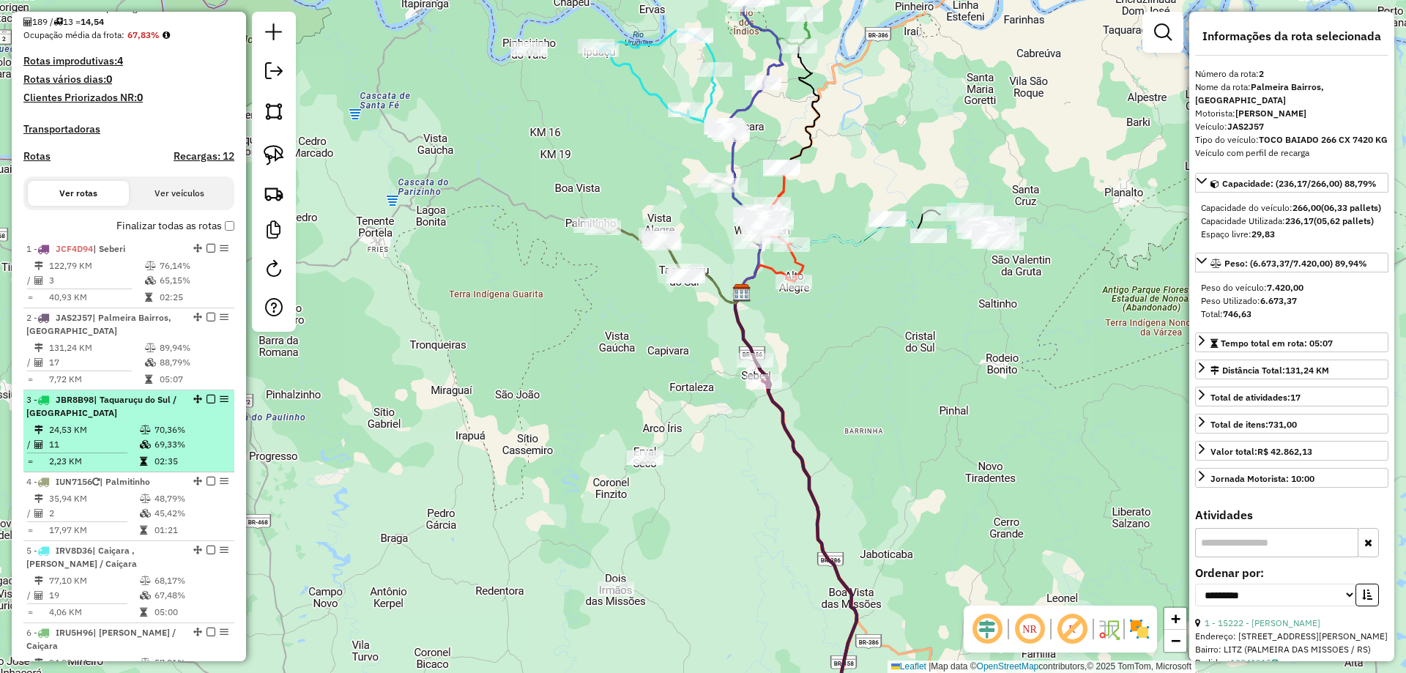
scroll to position [366, 0]
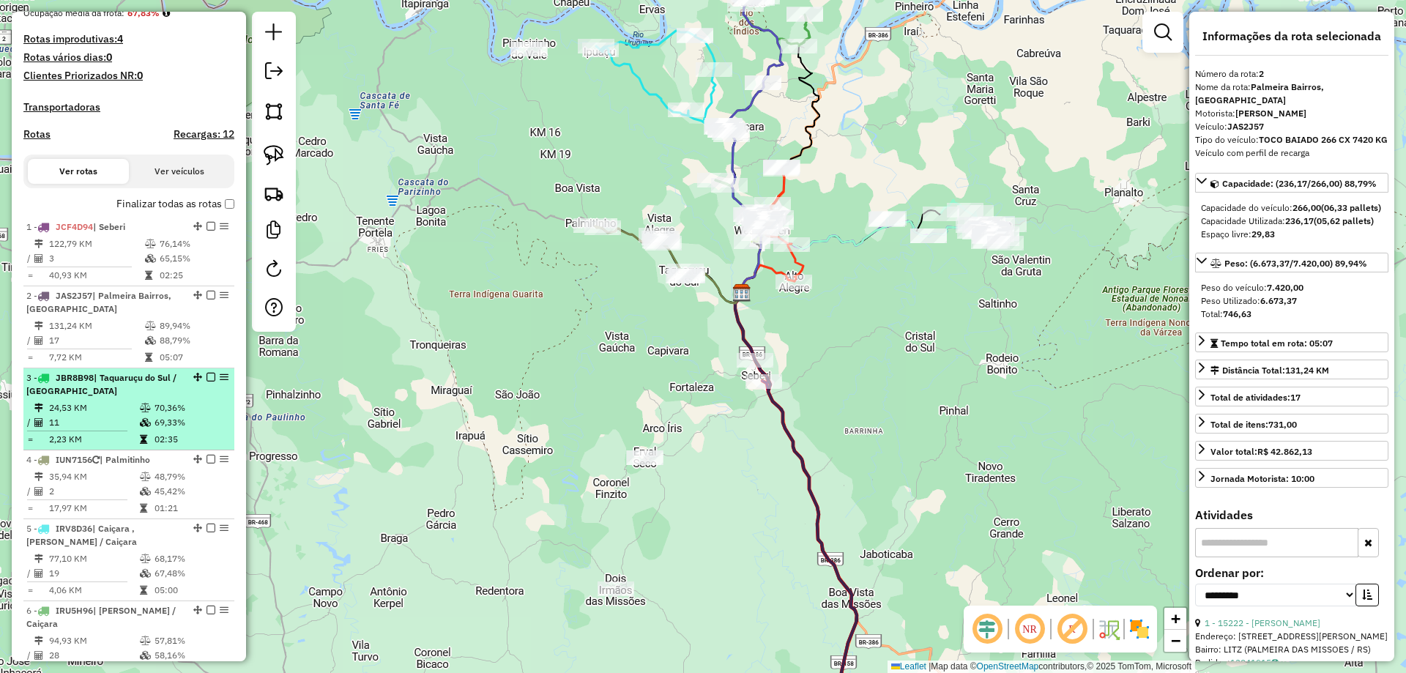
click at [113, 415] on td "24,53 KM" at bounding box center [93, 408] width 91 height 15
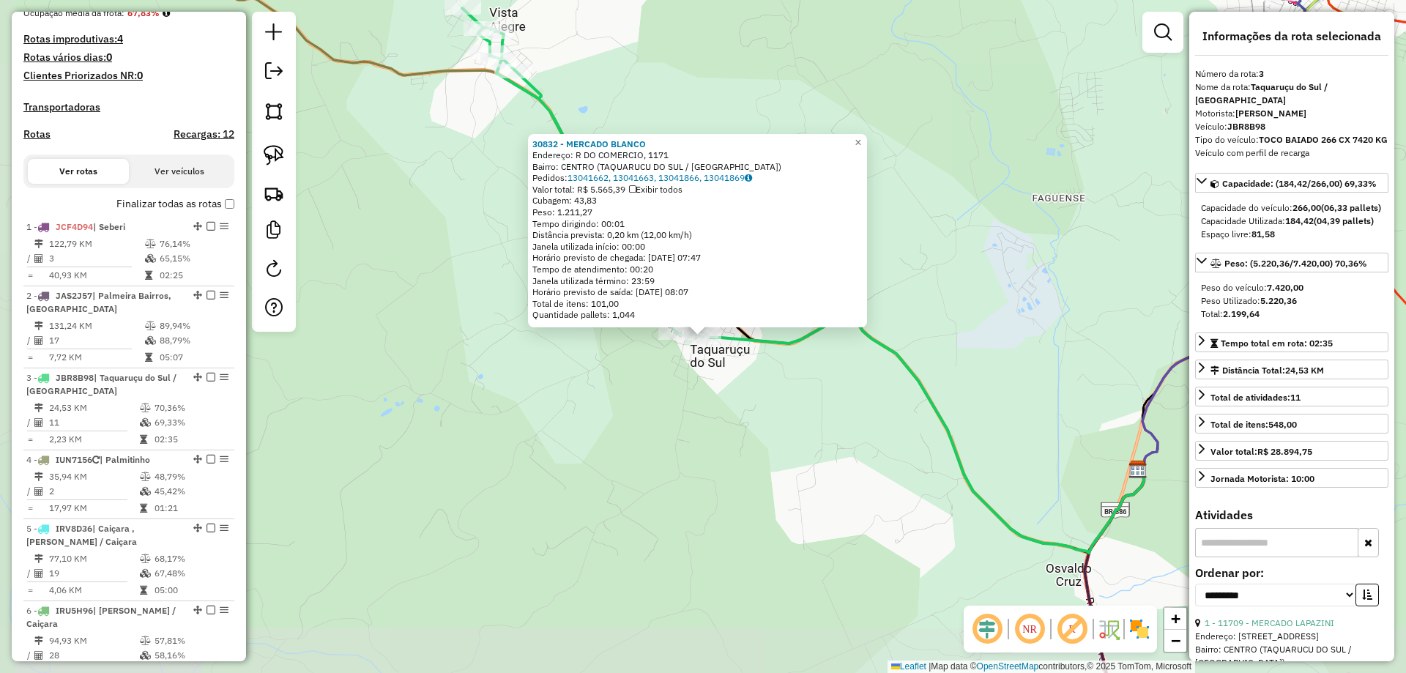
scroll to position [736, 0]
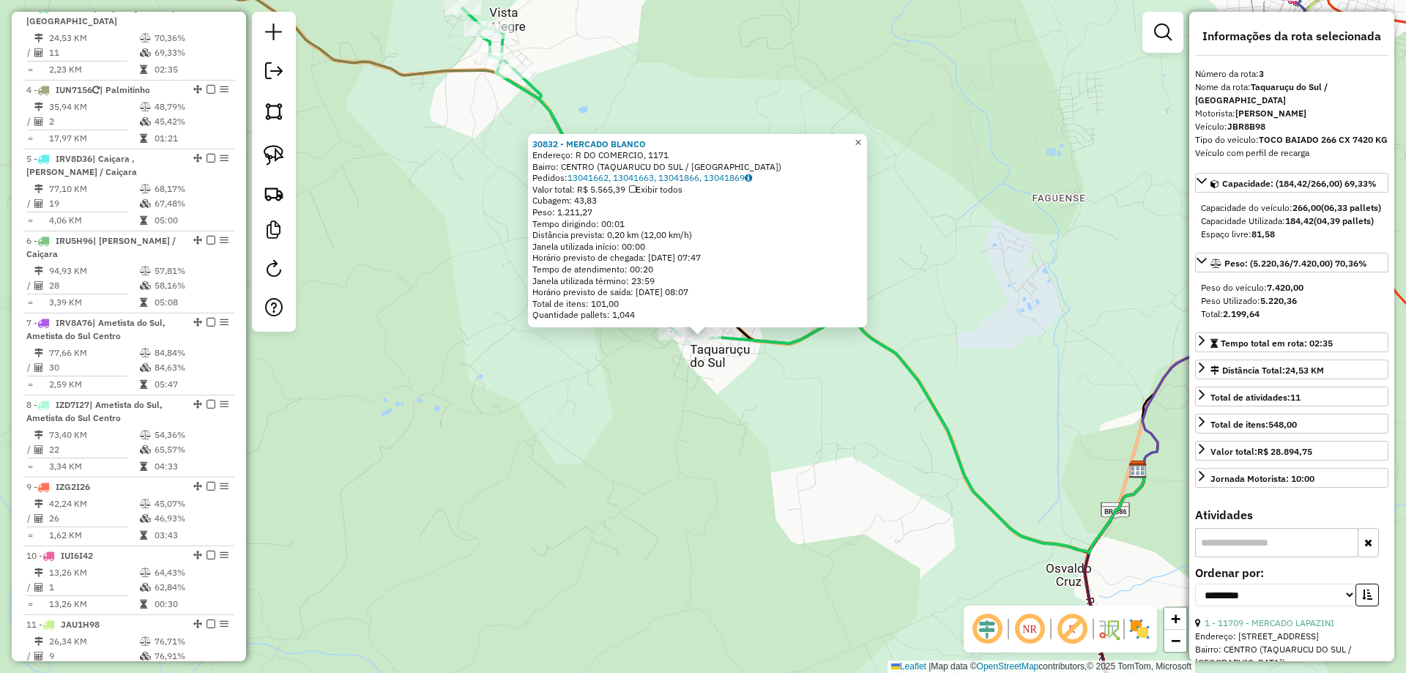
drag, startPoint x: 869, startPoint y: 141, endPoint x: 830, endPoint y: 160, distance: 43.9
click at [861, 141] on span "×" at bounding box center [858, 142] width 7 height 12
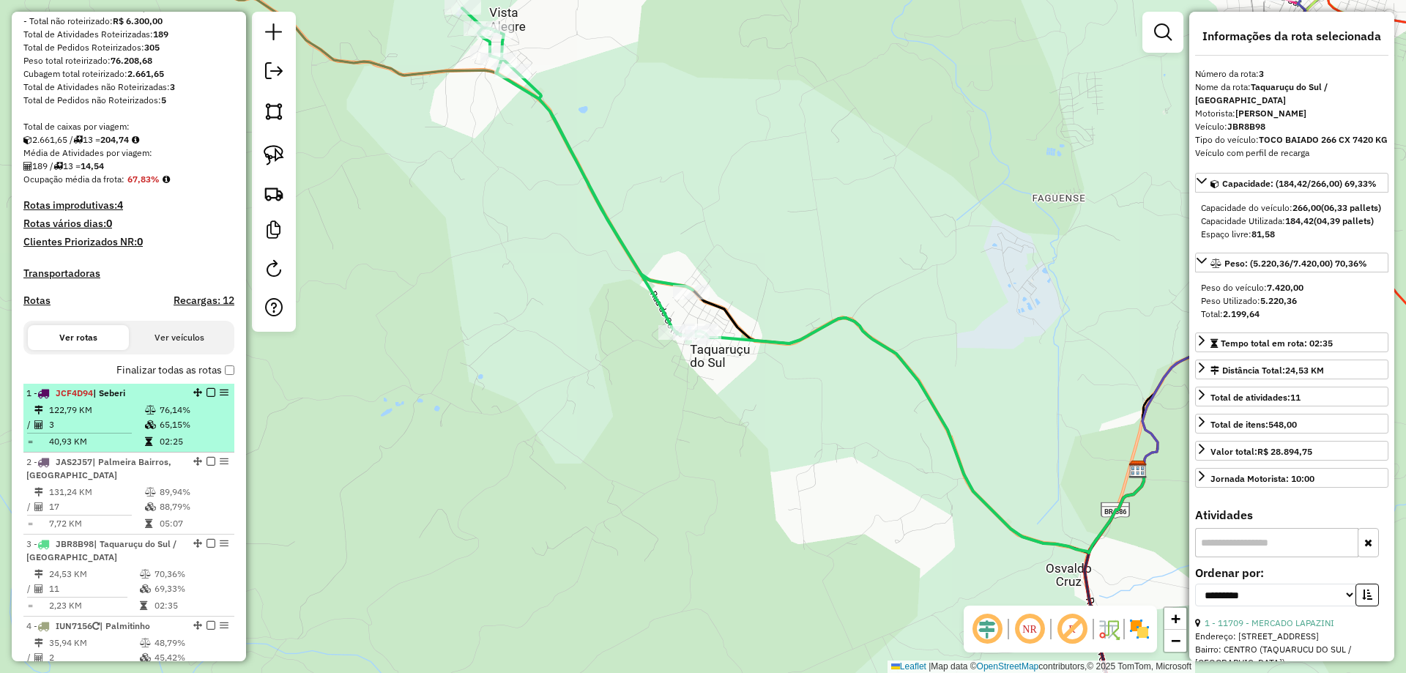
scroll to position [220, 0]
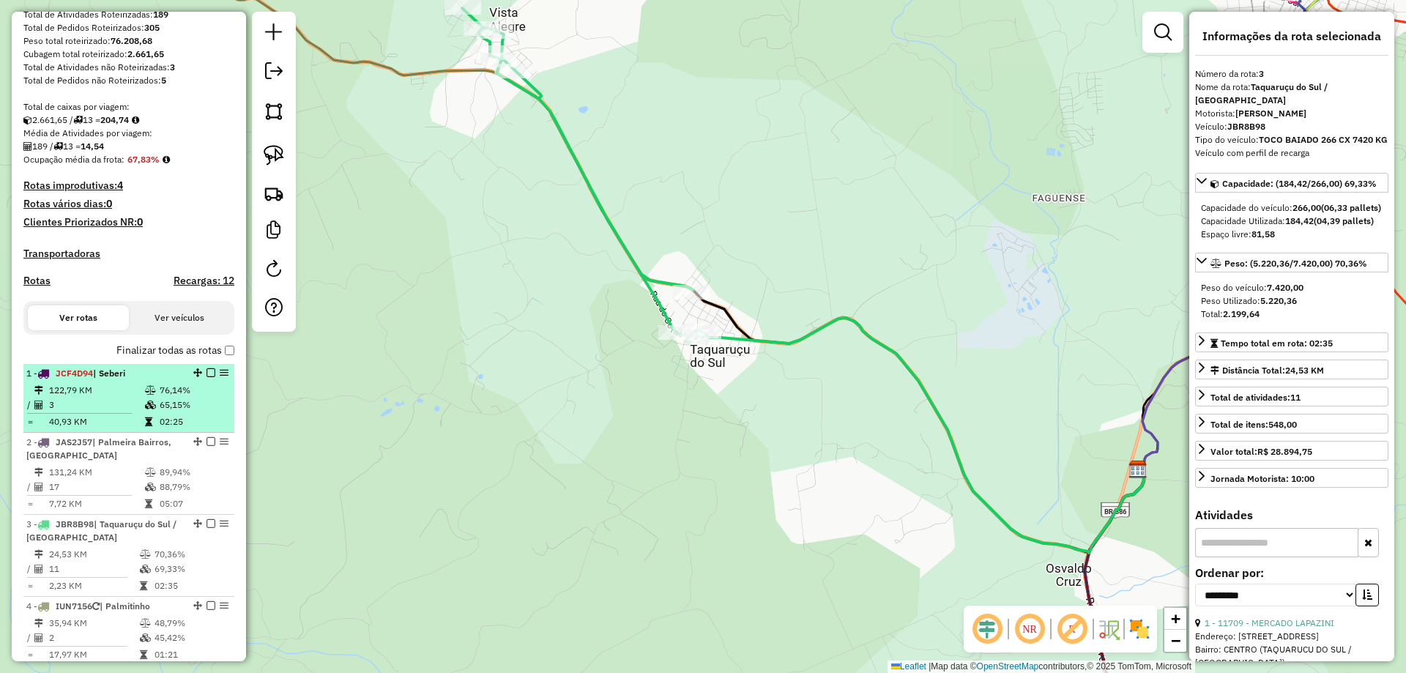
click at [120, 398] on td "122,79 KM" at bounding box center [96, 390] width 96 height 15
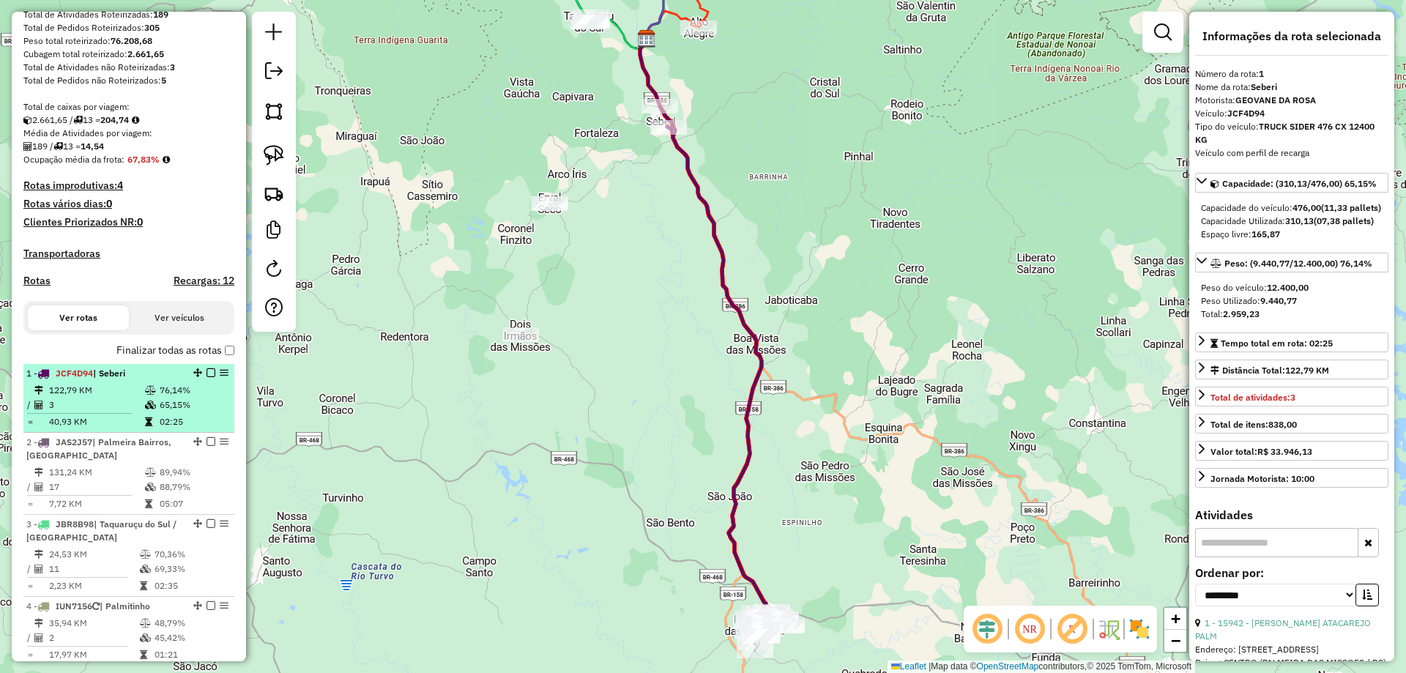
scroll to position [293, 0]
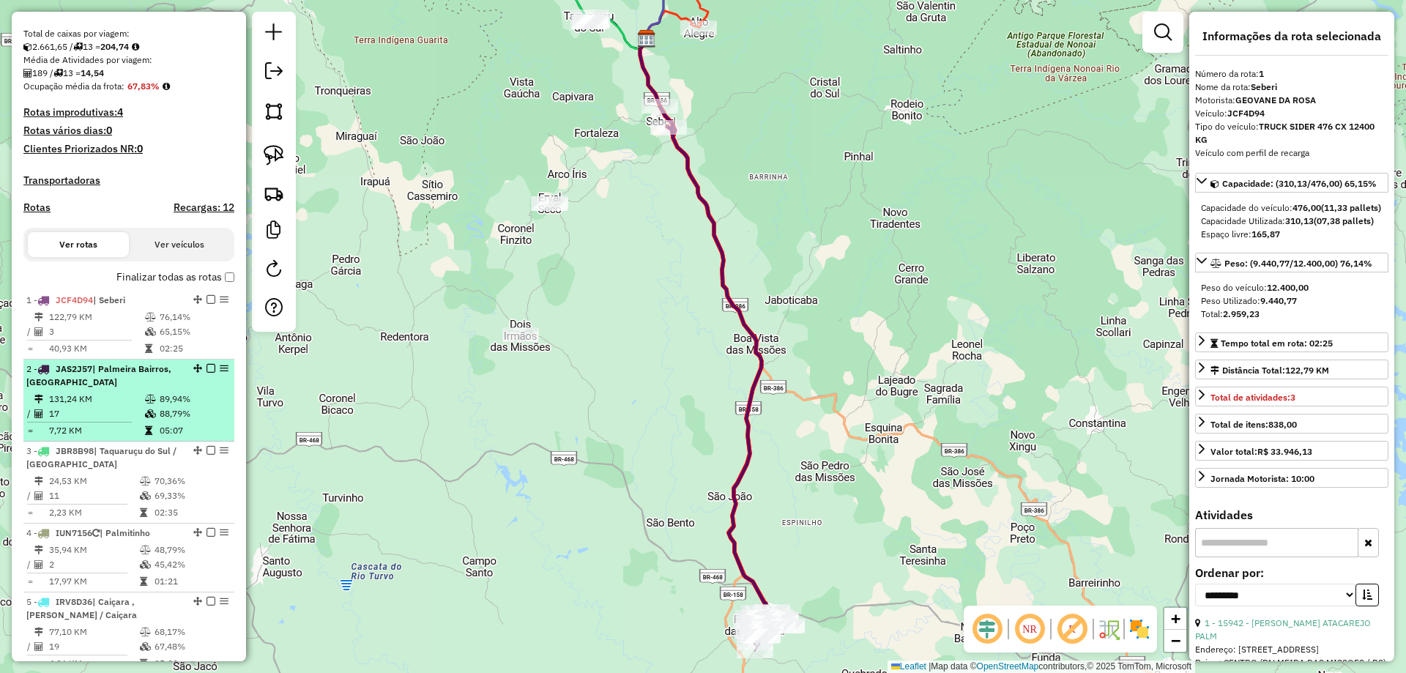
click at [117, 406] on td "131,24 KM" at bounding box center [96, 399] width 96 height 15
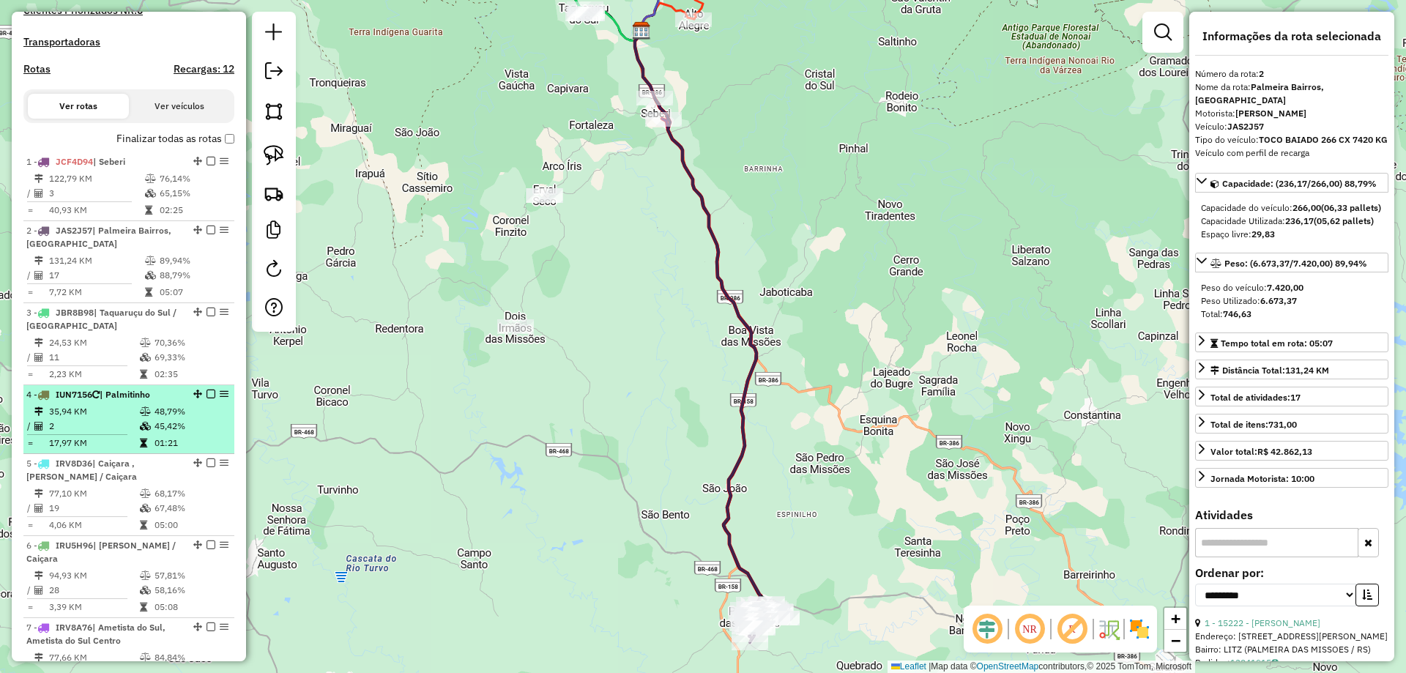
scroll to position [439, 0]
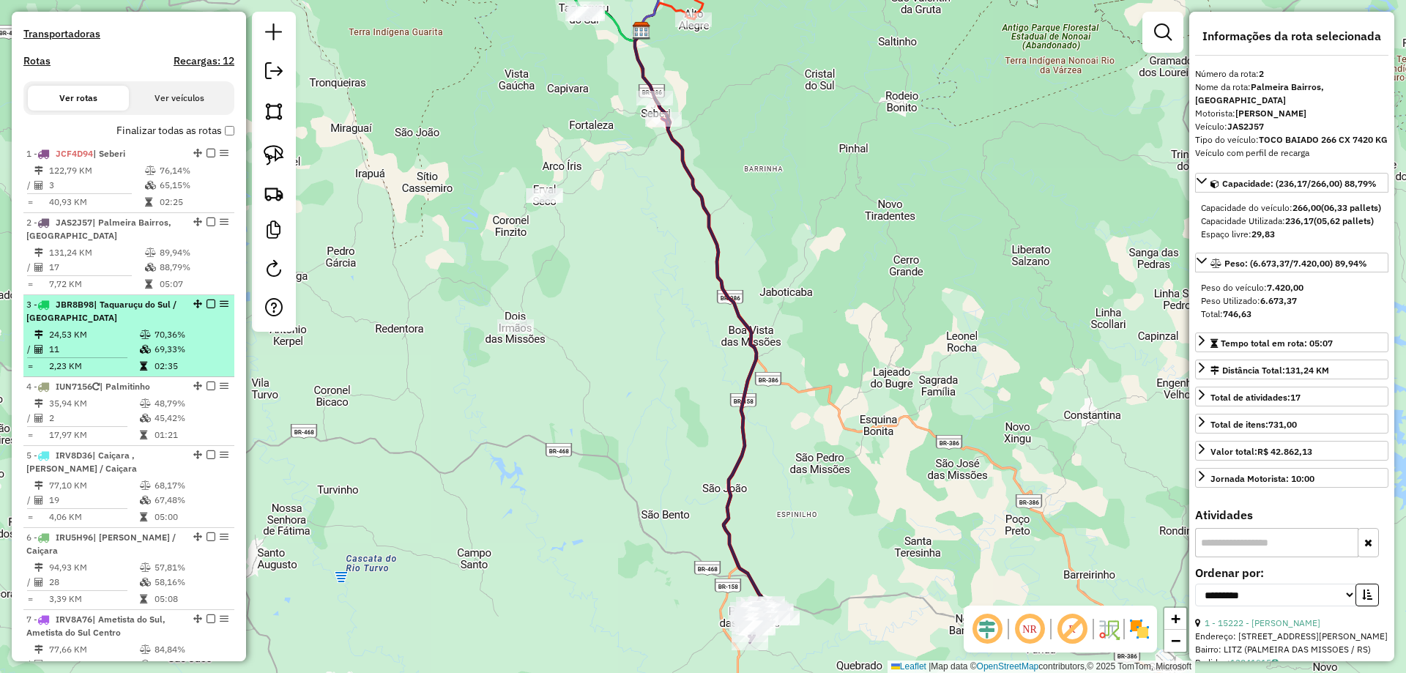
click at [113, 355] on td "11" at bounding box center [93, 349] width 91 height 15
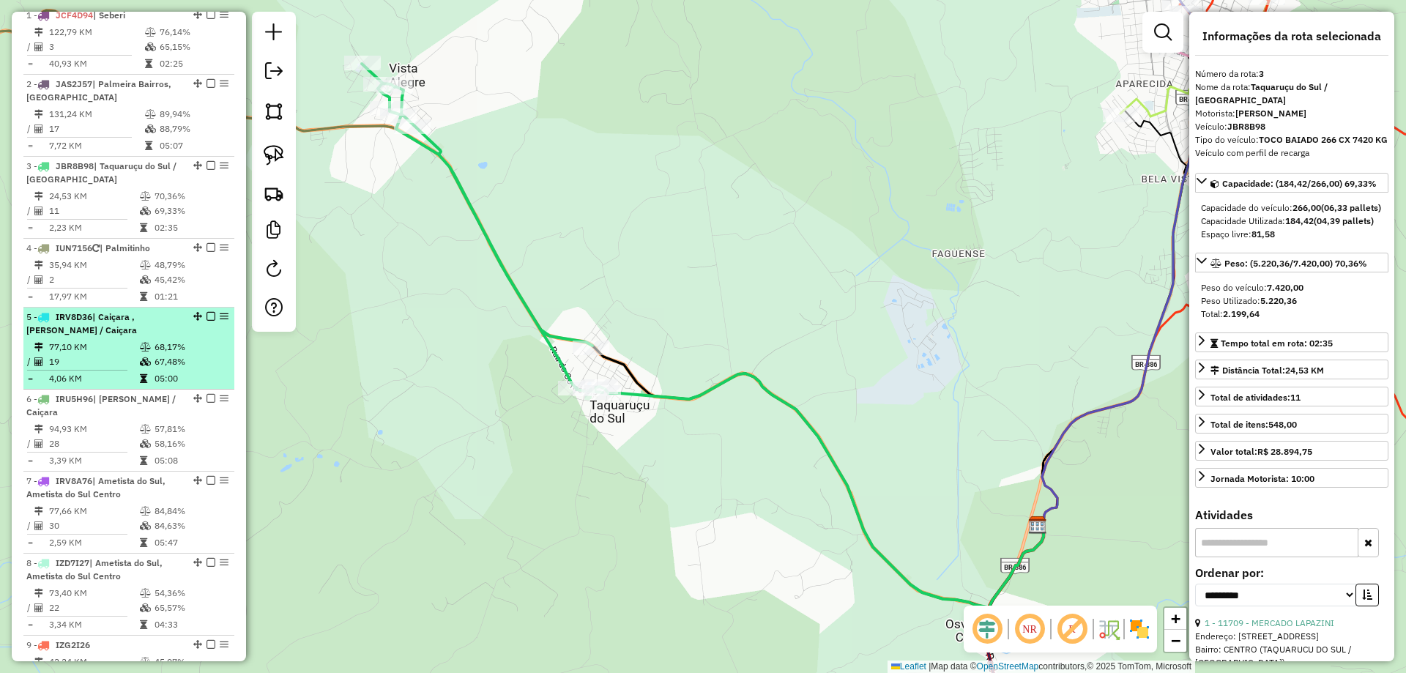
scroll to position [586, 0]
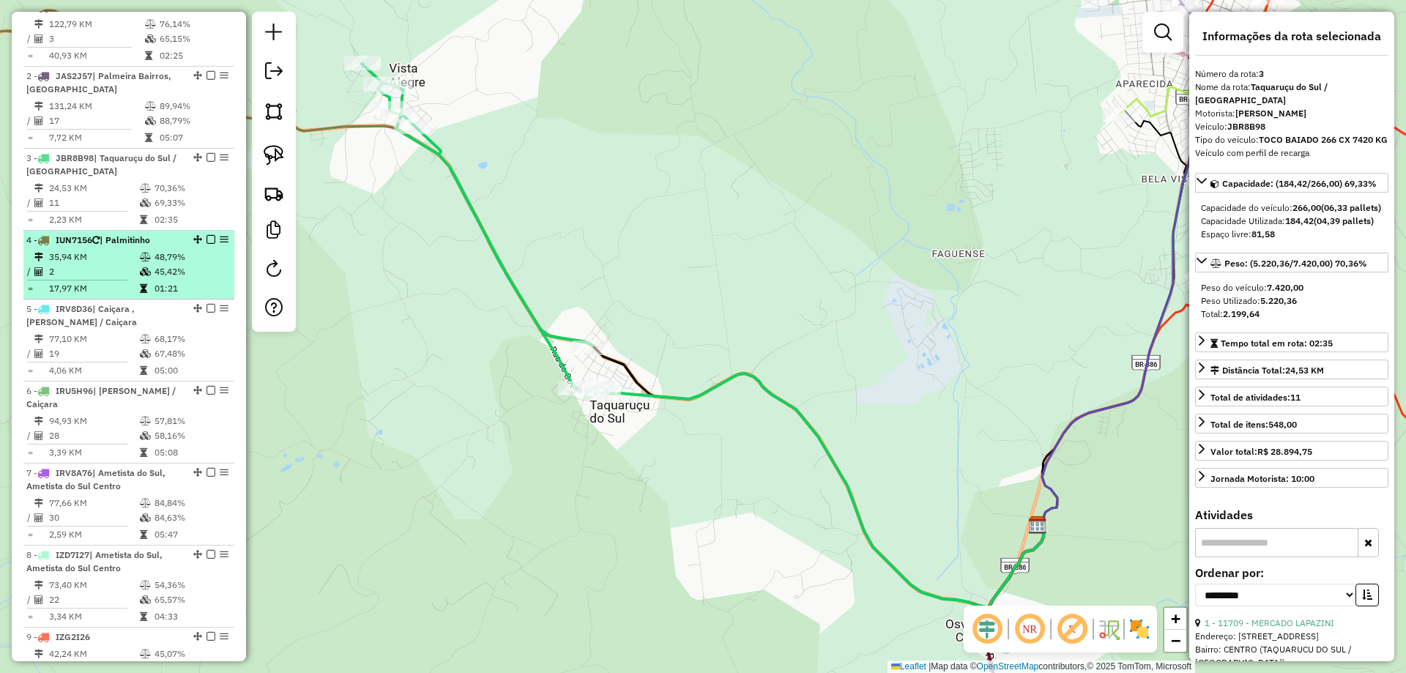
click at [122, 279] on td "2" at bounding box center [93, 271] width 91 height 15
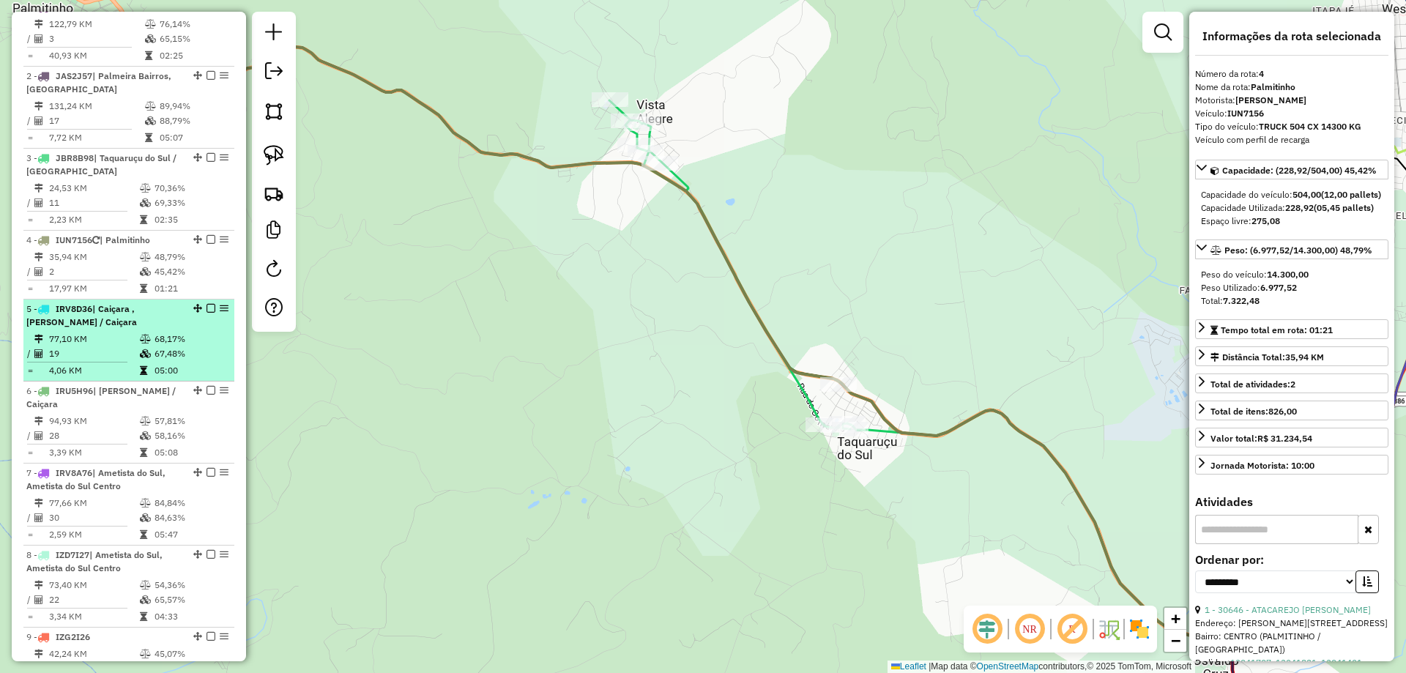
click at [128, 329] on div "5 - IRV8D36 | [PERSON_NAME] / [GEOGRAPHIC_DATA]" at bounding box center [103, 315] width 155 height 26
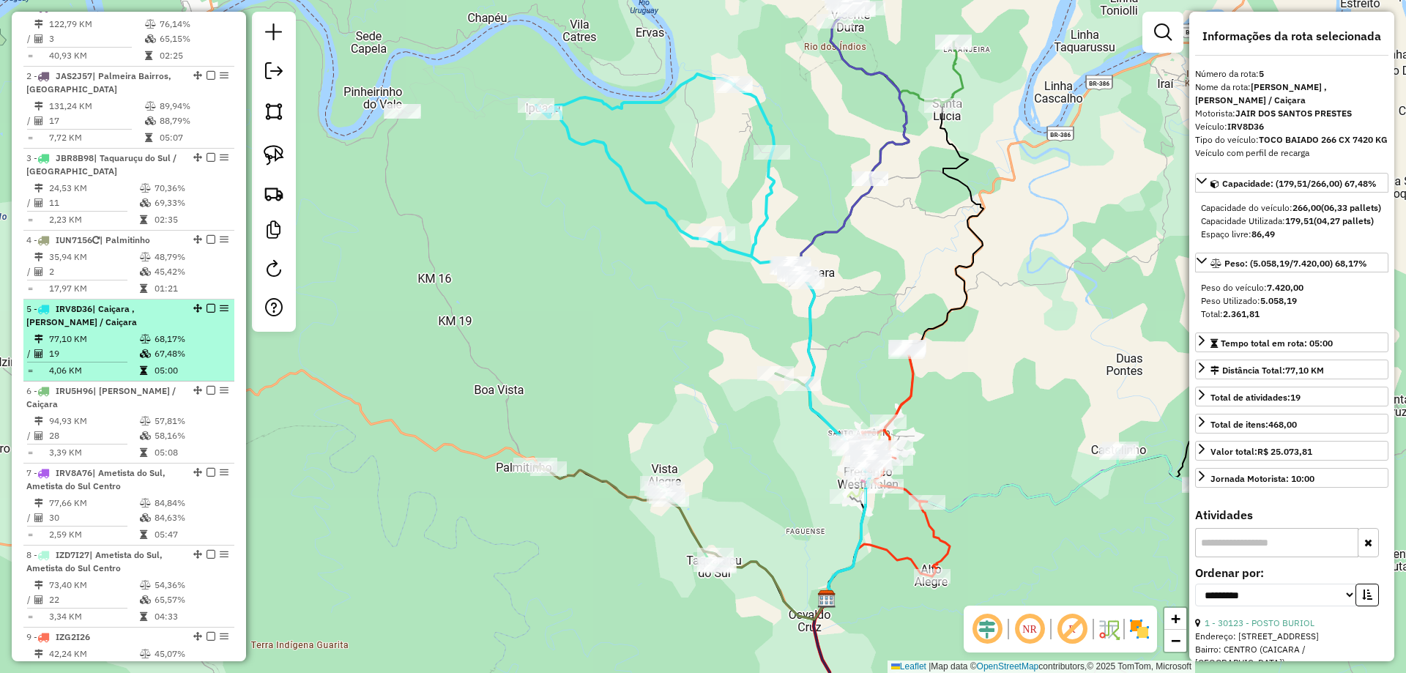
scroll to position [659, 0]
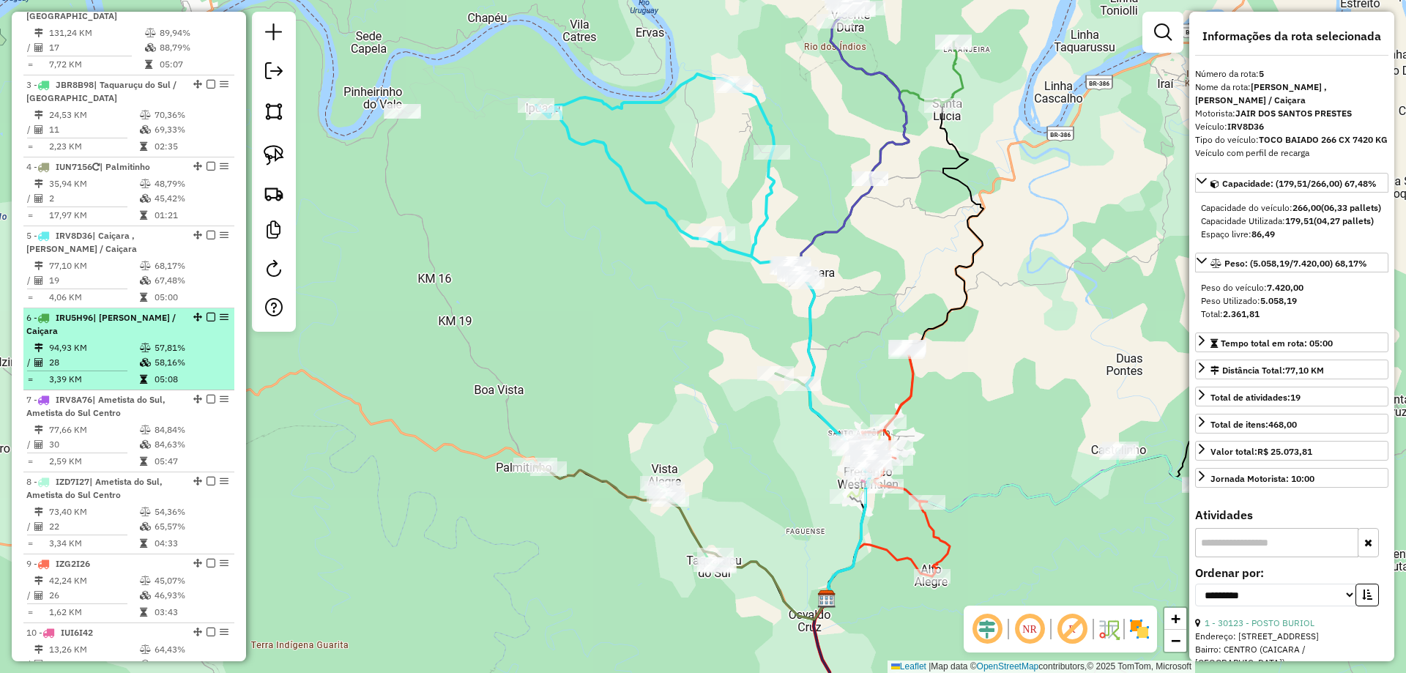
click at [130, 338] on div "6 - IRU5H96 | [PERSON_NAME] / [GEOGRAPHIC_DATA]" at bounding box center [103, 324] width 155 height 26
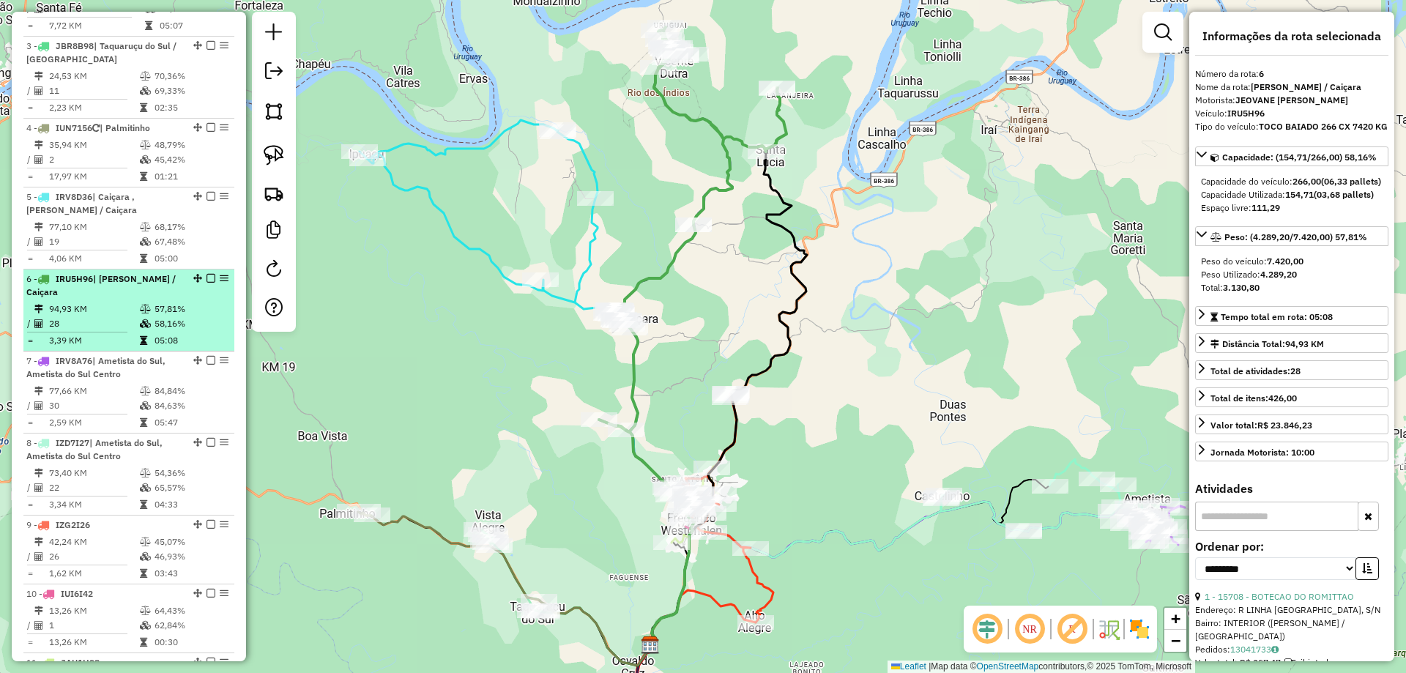
scroll to position [732, 0]
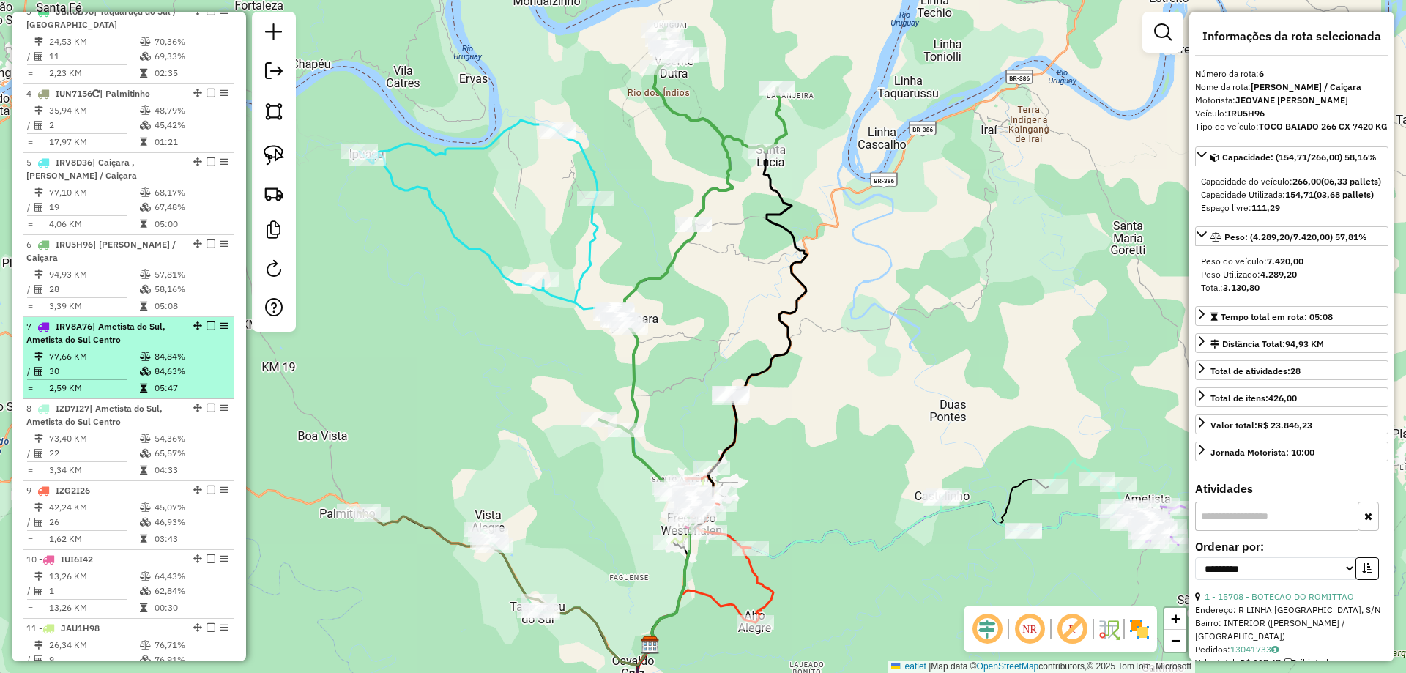
click at [124, 346] on div "7 - IRV8A76 | Ametista do Sul, Ametista do Sul Centro" at bounding box center [103, 333] width 155 height 26
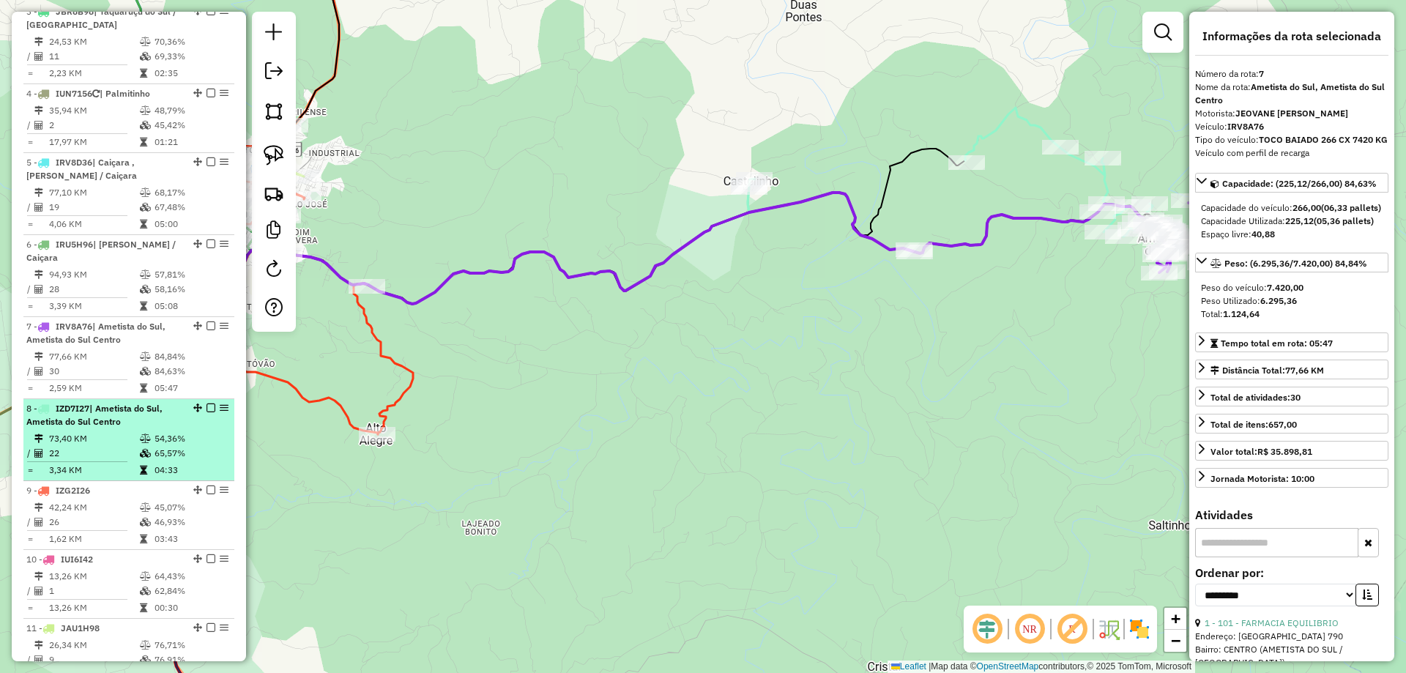
click at [102, 427] on span "| Ametista do Sul, Ametista do Sul Centro" at bounding box center [94, 415] width 136 height 24
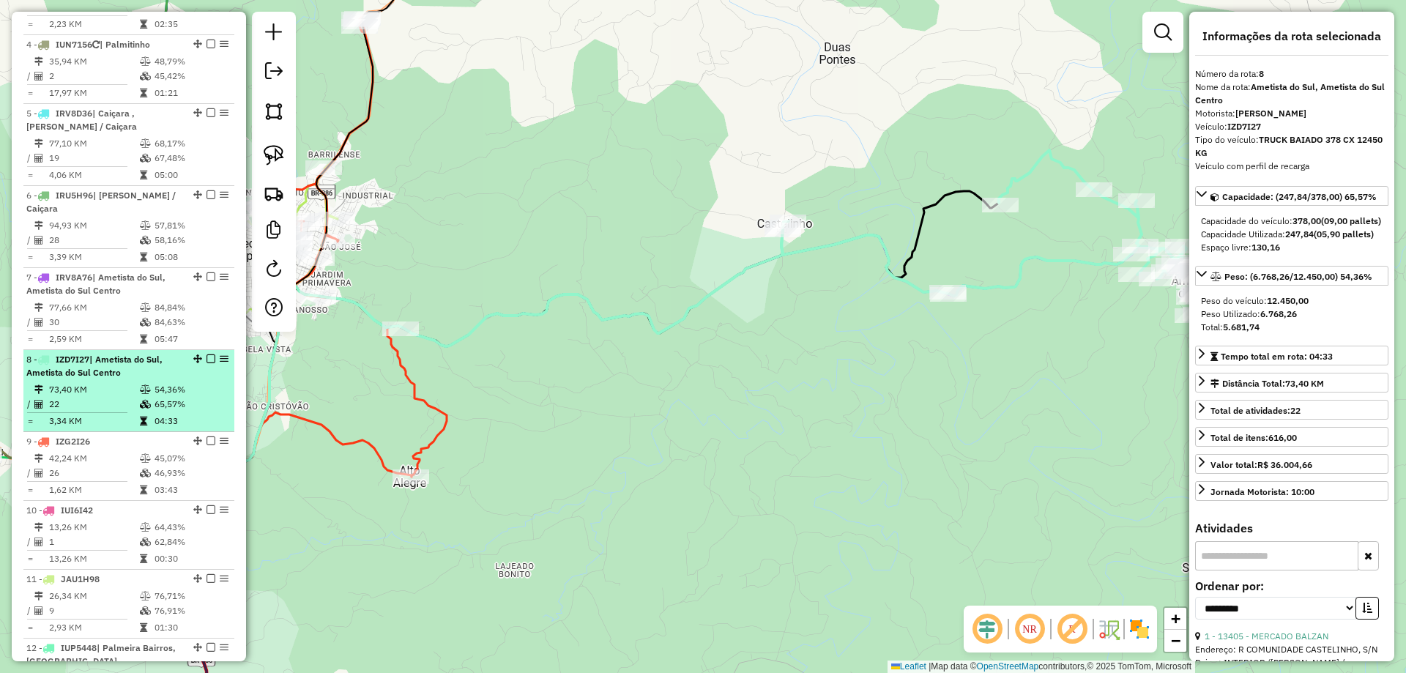
scroll to position [805, 0]
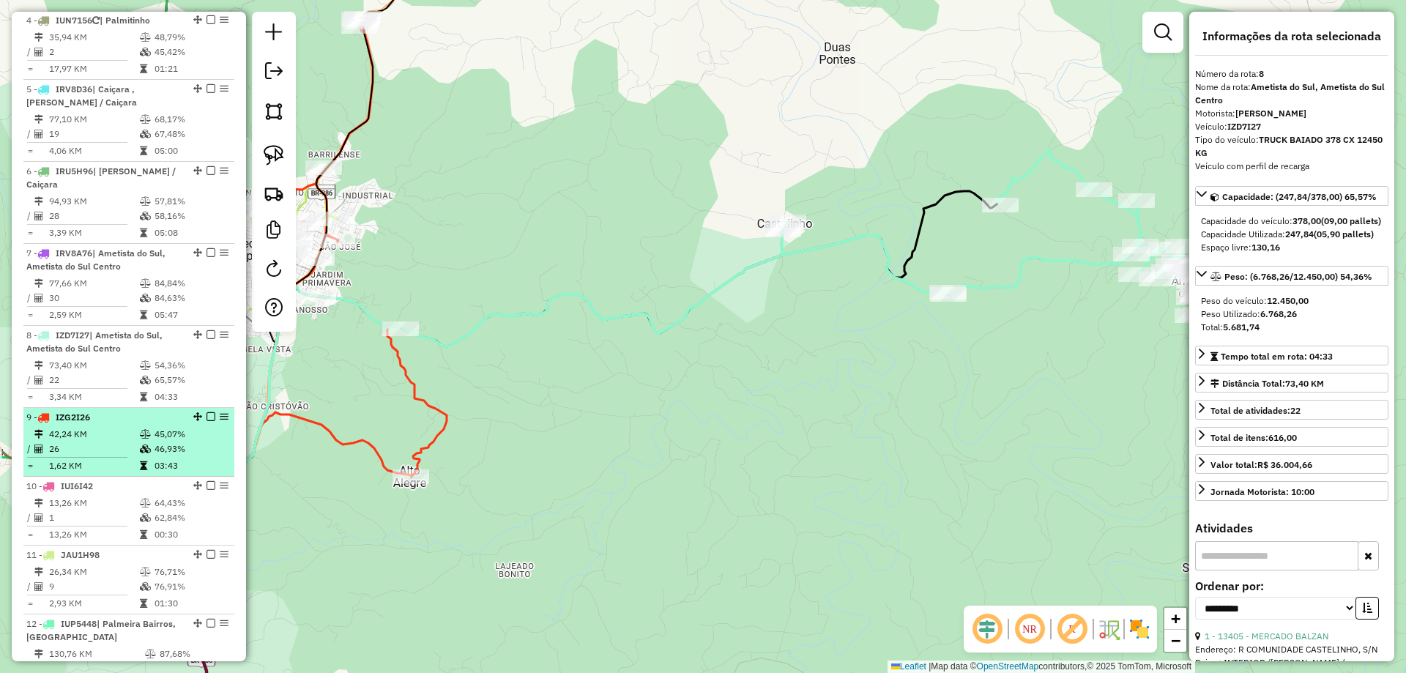
click at [112, 456] on td "26" at bounding box center [93, 449] width 91 height 15
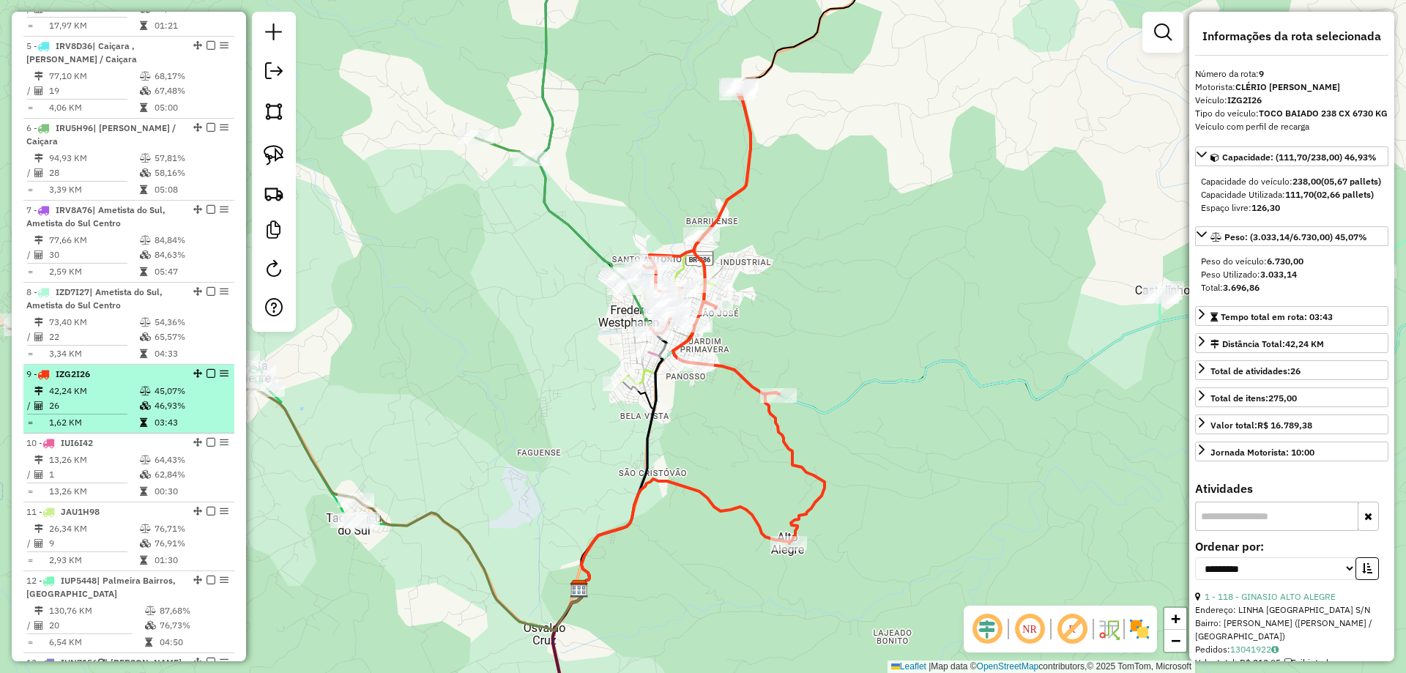
scroll to position [879, 0]
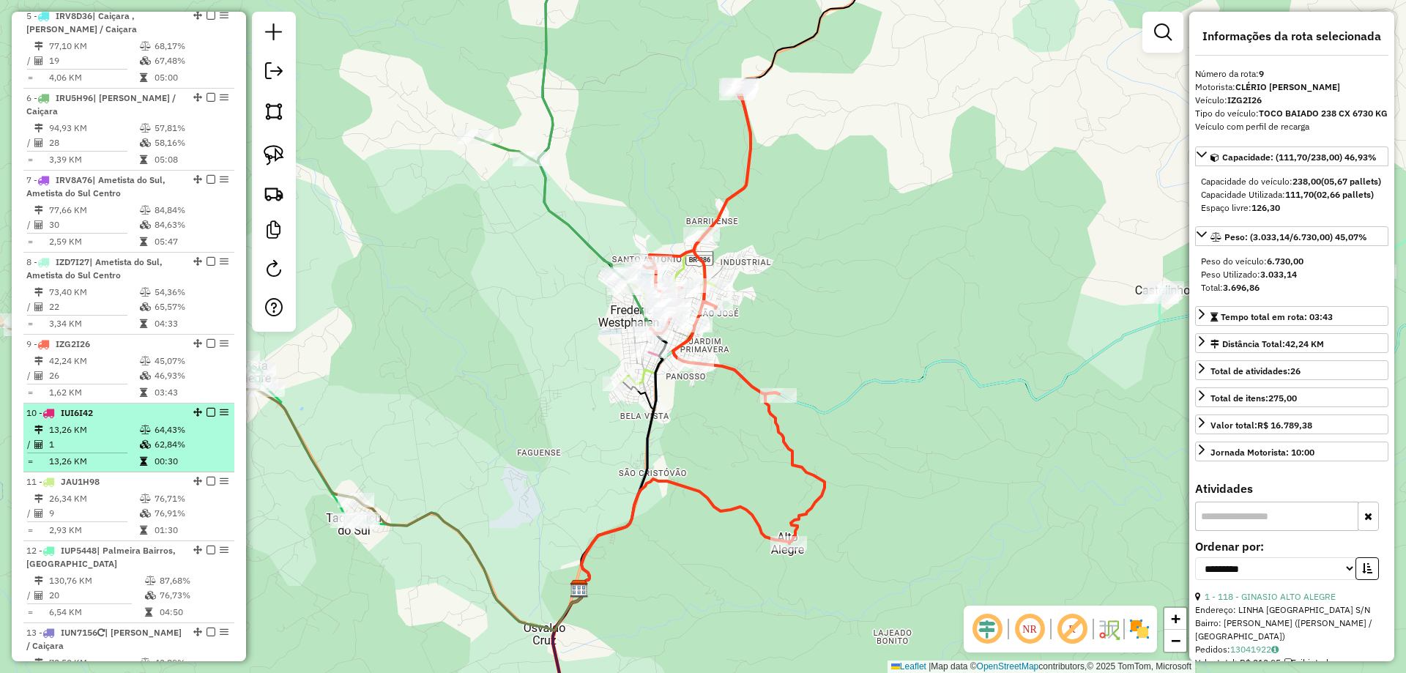
click at [121, 437] on td "13,26 KM" at bounding box center [93, 430] width 91 height 15
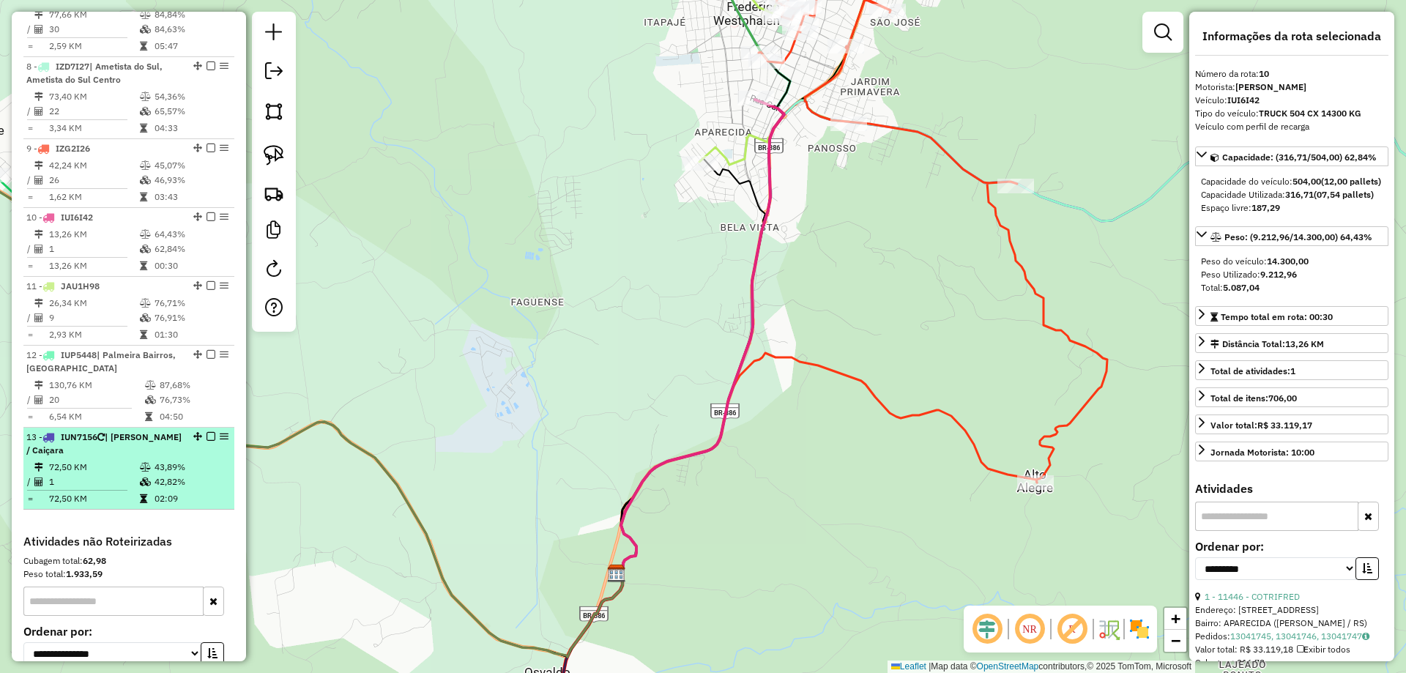
scroll to position [1098, 0]
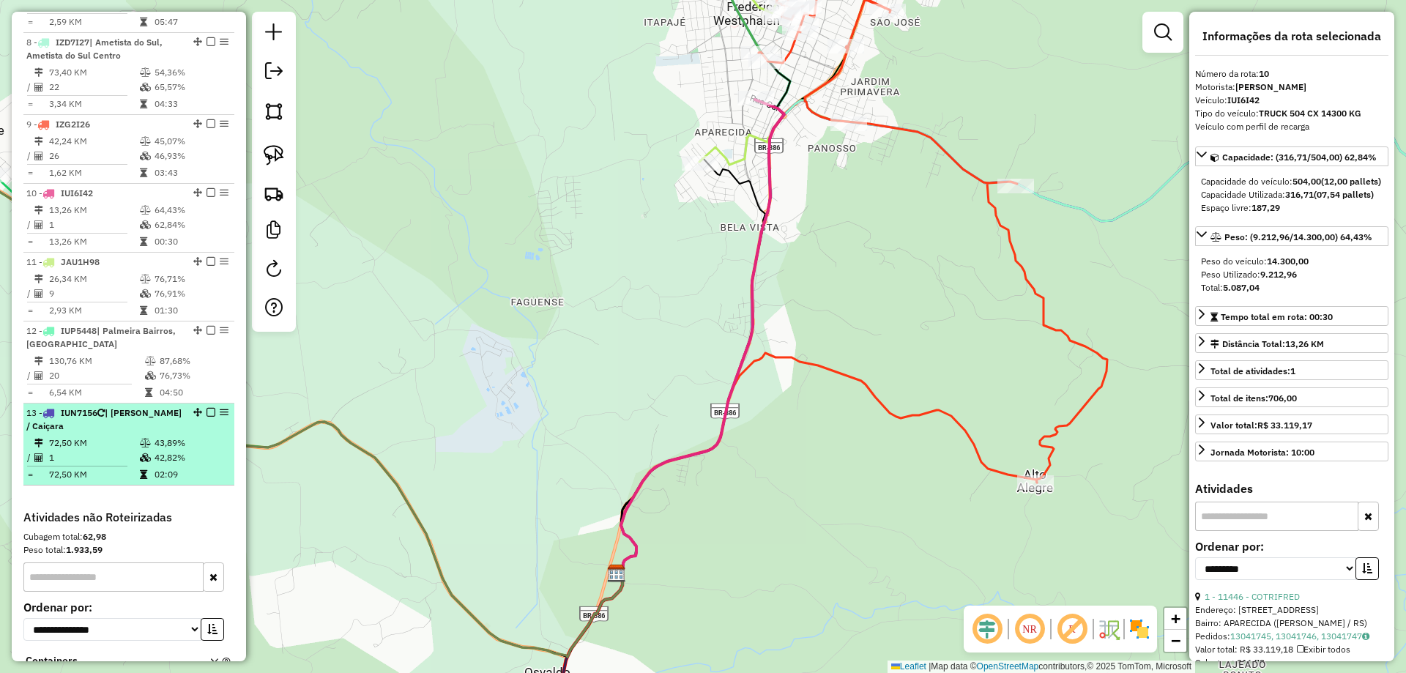
click at [102, 465] on td "1" at bounding box center [93, 457] width 91 height 15
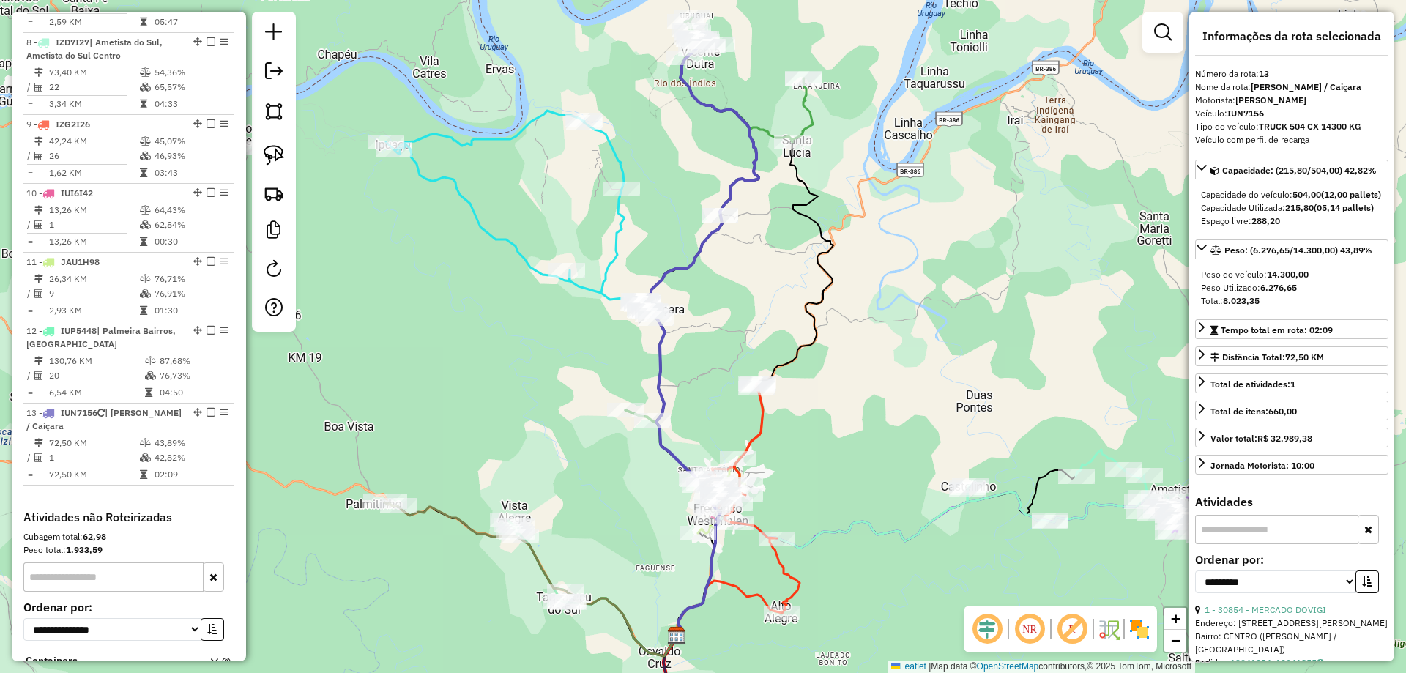
click at [411, 324] on div "Janela de atendimento Grade de atendimento Capacidade Transportadoras Veículos …" at bounding box center [703, 336] width 1406 height 673
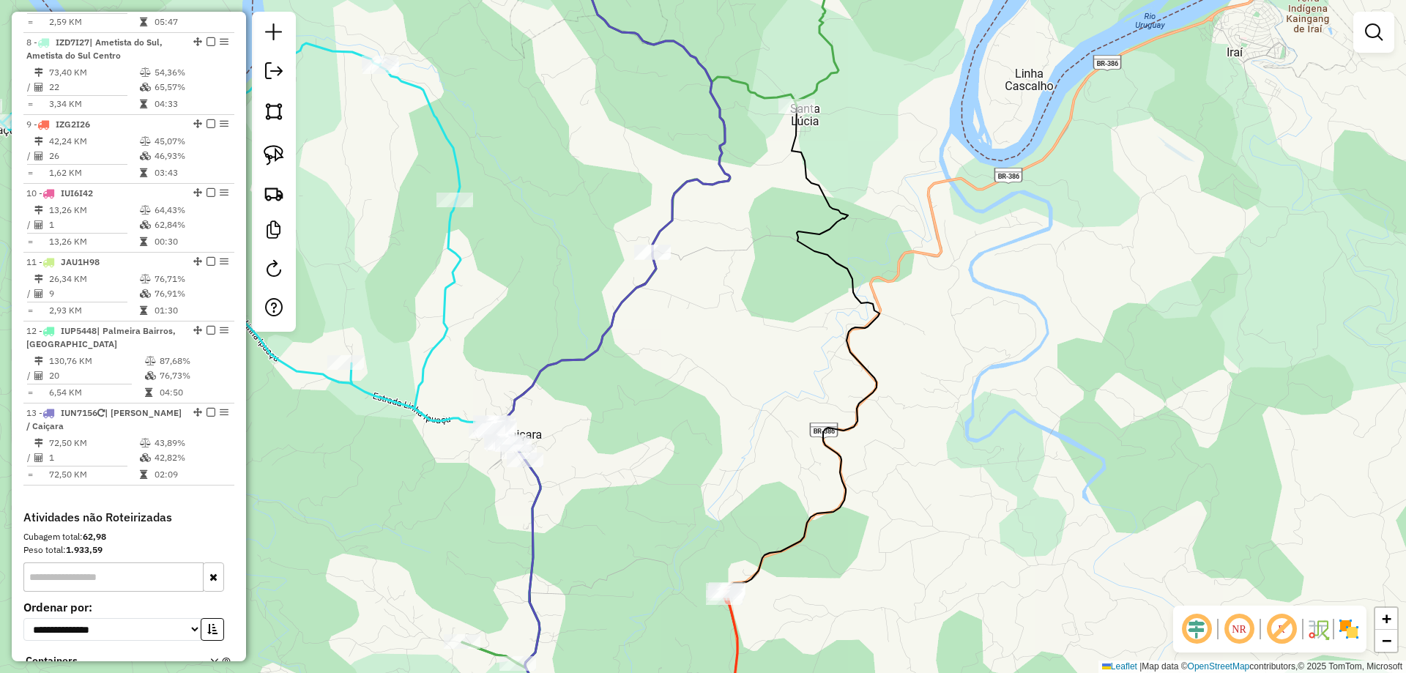
drag, startPoint x: 508, startPoint y: 343, endPoint x: 617, endPoint y: 358, distance: 110.1
click at [617, 358] on div "Janela de atendimento Grade de atendimento Capacidade Transportadoras Veículos …" at bounding box center [703, 336] width 1406 height 673
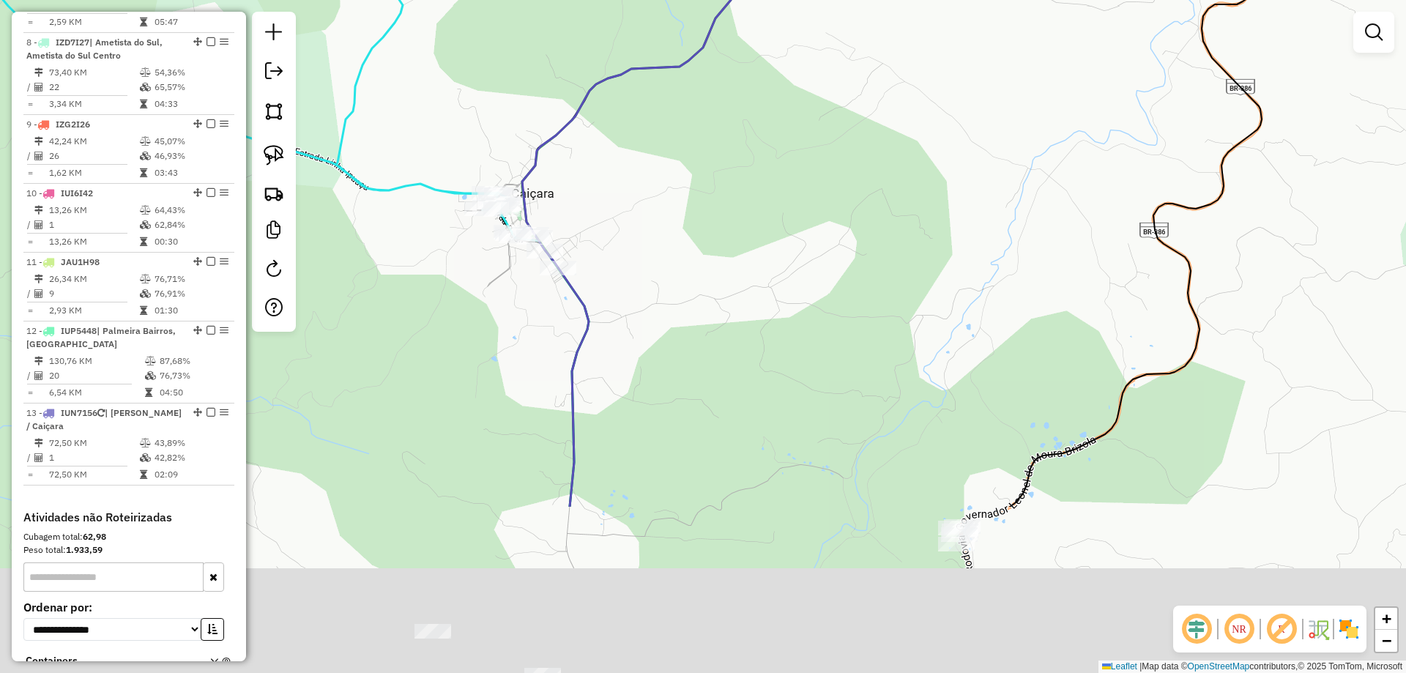
drag, startPoint x: 609, startPoint y: 345, endPoint x: 586, endPoint y: 77, distance: 269.0
click at [586, 80] on div "Janela de atendimento Grade de atendimento Capacidade Transportadoras Veículos …" at bounding box center [703, 336] width 1406 height 673
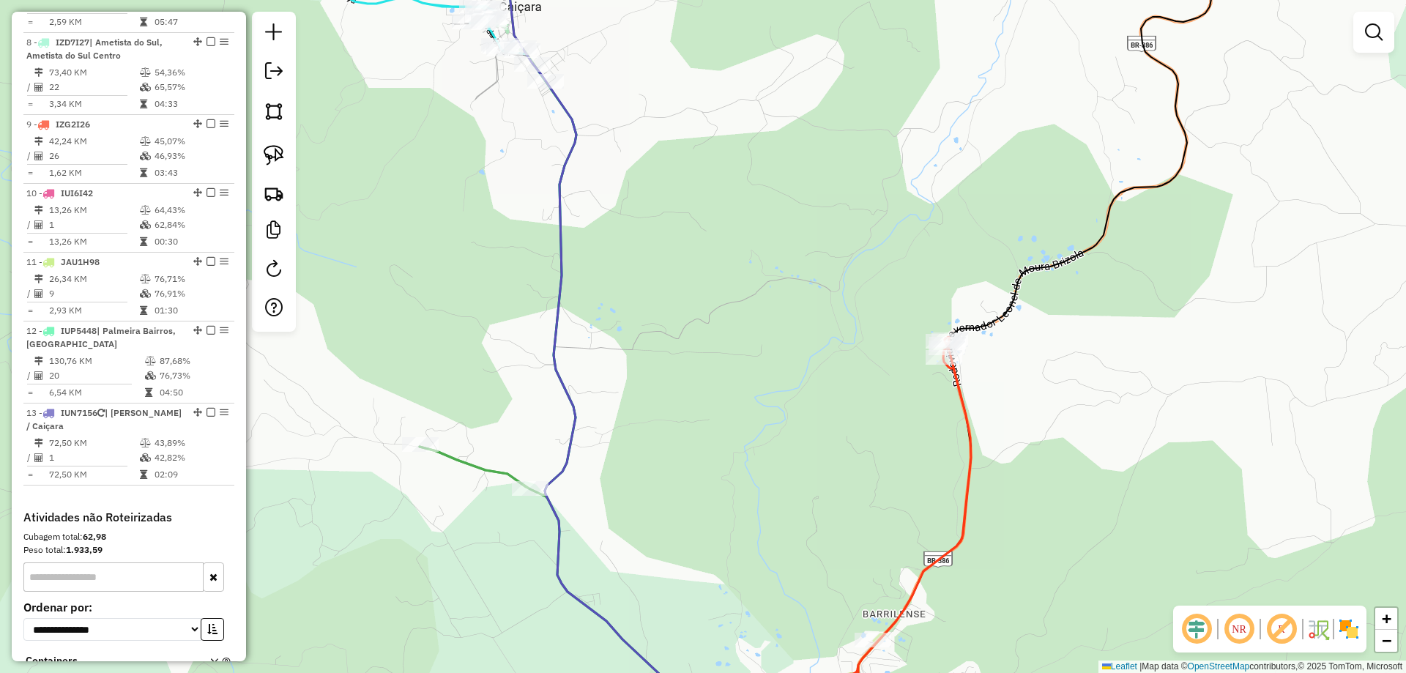
drag, startPoint x: 630, startPoint y: 207, endPoint x: 629, endPoint y: 176, distance: 30.8
click at [630, 184] on div "Janela de atendimento Grade de atendimento Capacidade Transportadoras Veículos …" at bounding box center [703, 336] width 1406 height 673
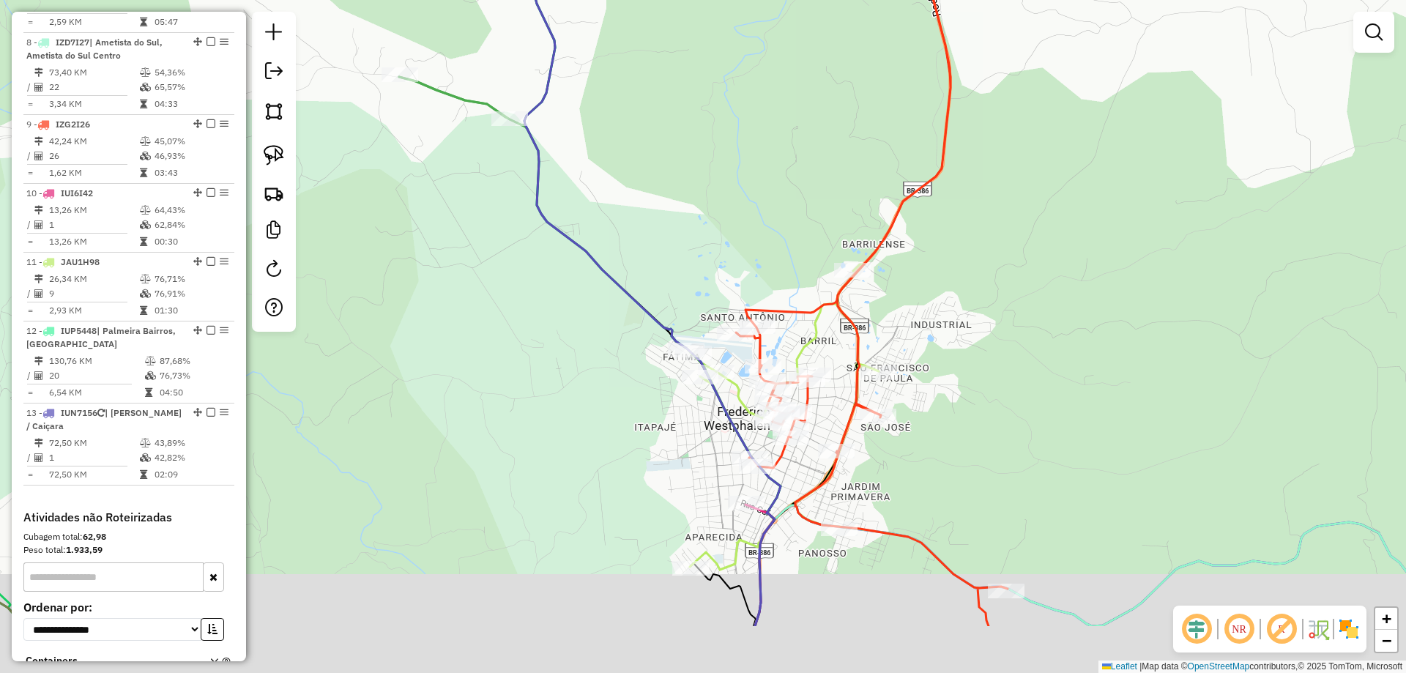
drag, startPoint x: 712, startPoint y: 304, endPoint x: 650, endPoint y: 145, distance: 170.7
click at [650, 146] on div "Janela de atendimento Grade de atendimento Capacidade Transportadoras Veículos …" at bounding box center [703, 336] width 1406 height 673
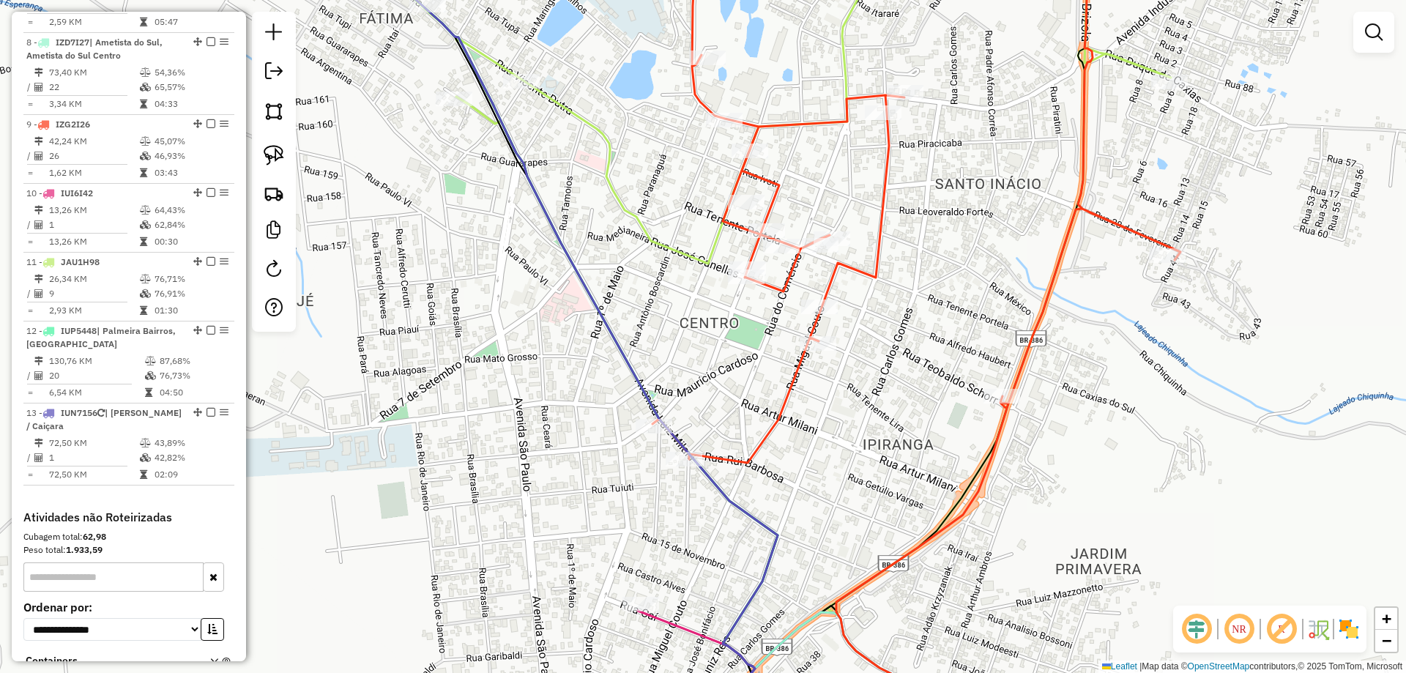
drag, startPoint x: 749, startPoint y: 442, endPoint x: 727, endPoint y: 225, distance: 217.9
click at [727, 225] on div "Janela de atendimento Grade de atendimento Capacidade Transportadoras Veículos …" at bounding box center [703, 336] width 1406 height 673
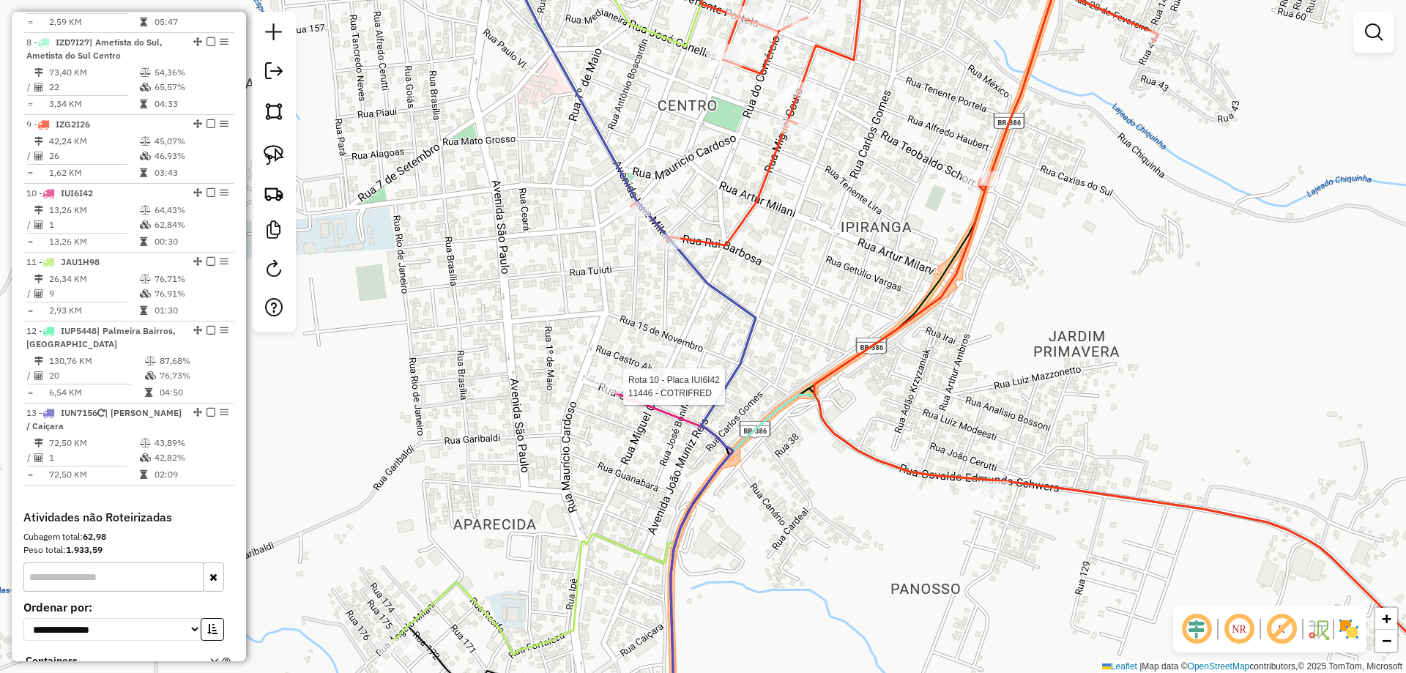
select select "**********"
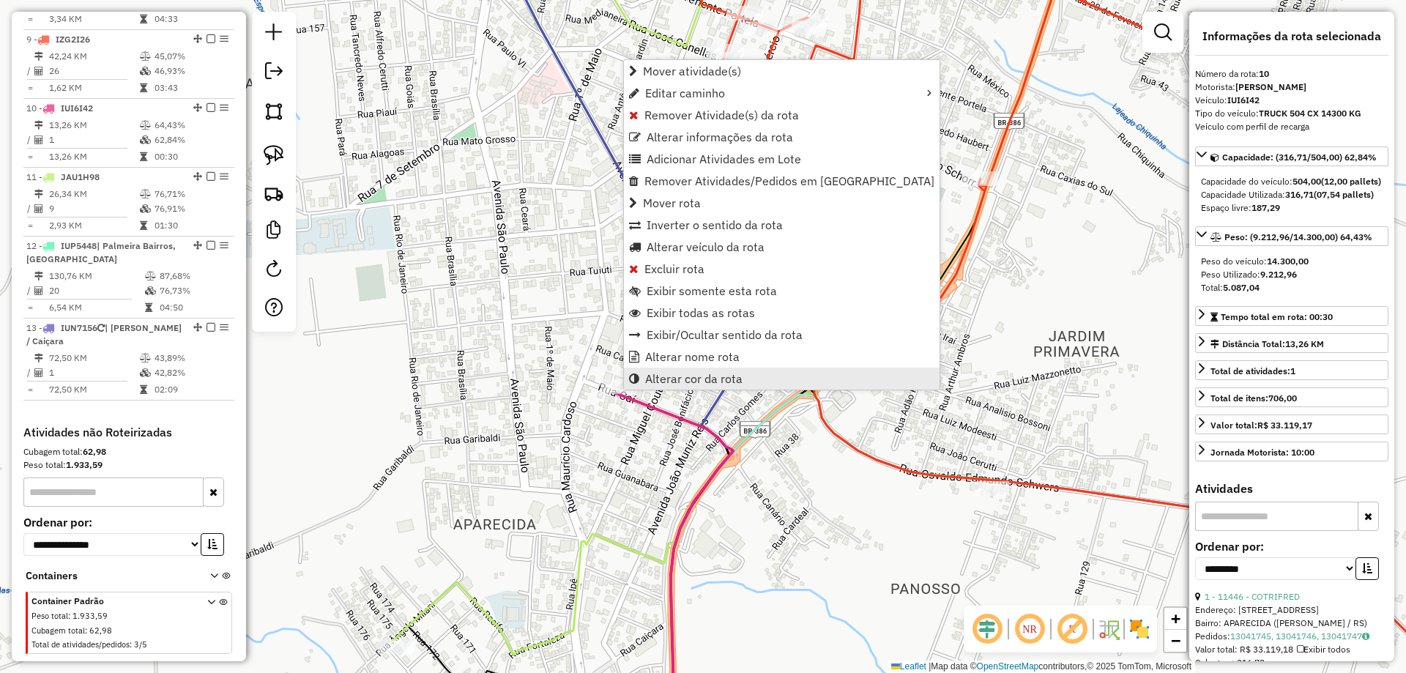
scroll to position [1224, 0]
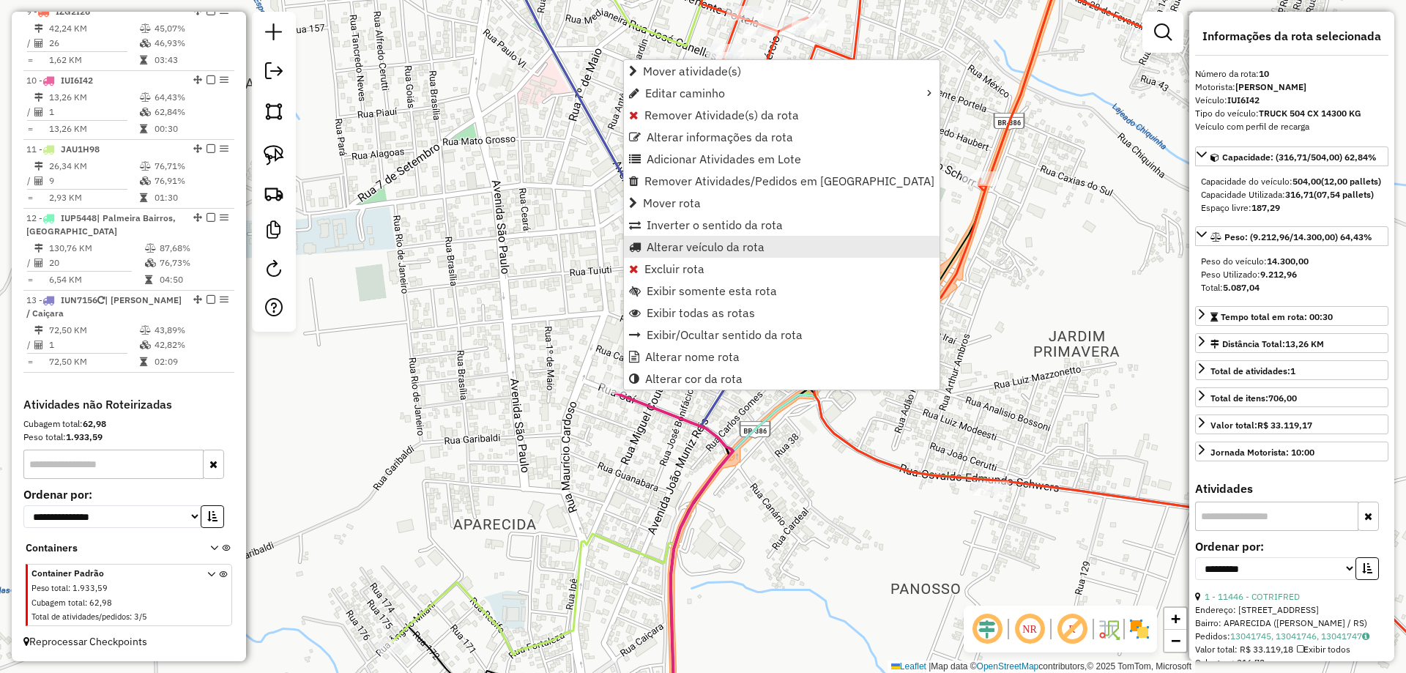
click at [691, 242] on span "Alterar veículo da rota" at bounding box center [706, 247] width 118 height 12
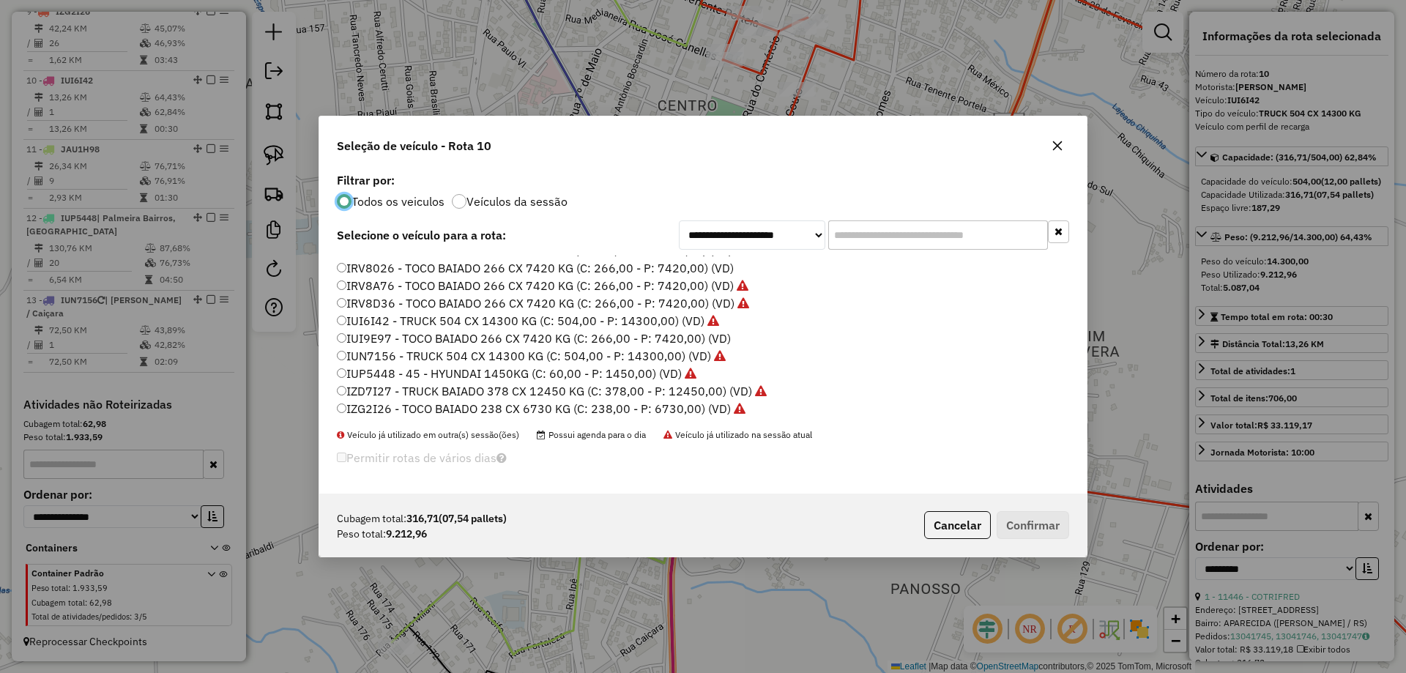
scroll to position [73, 0]
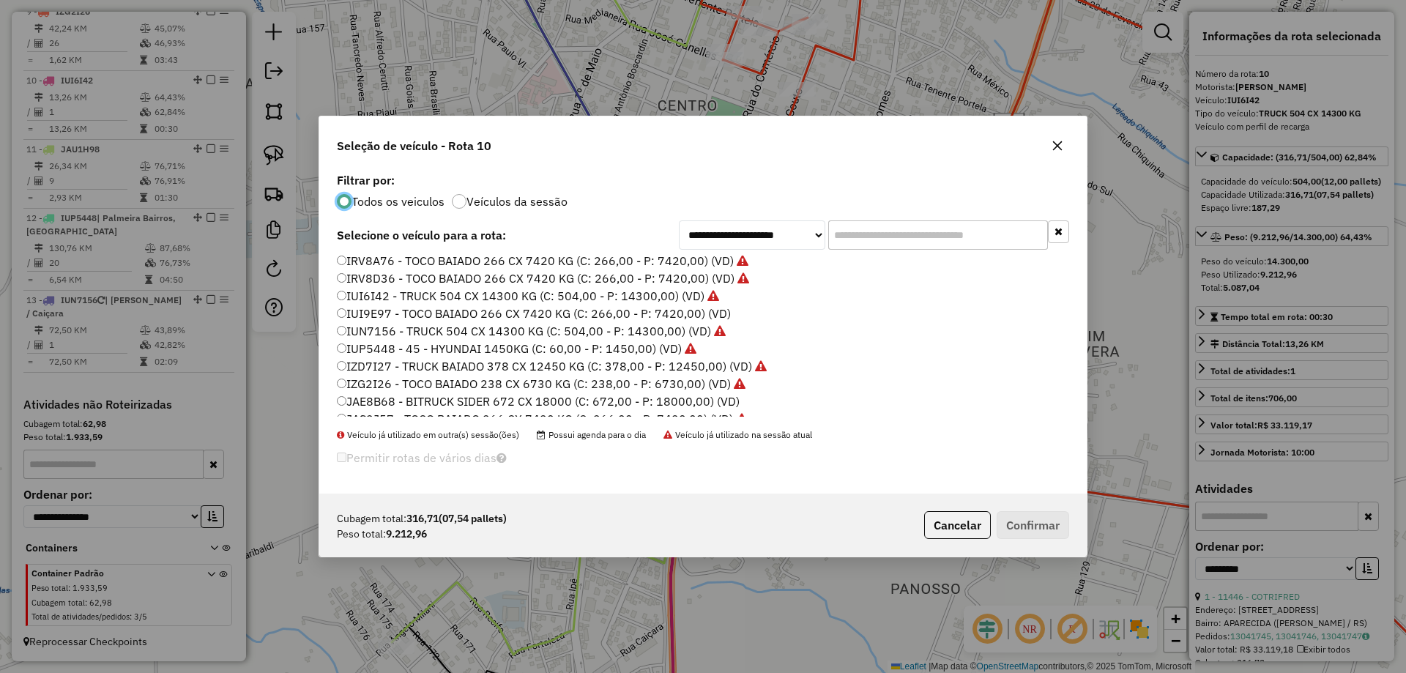
click at [390, 330] on label "IUN7156 - TRUCK 504 CX 14300 KG (C: 504,00 - P: 14300,00) (VD)" at bounding box center [531, 331] width 389 height 18
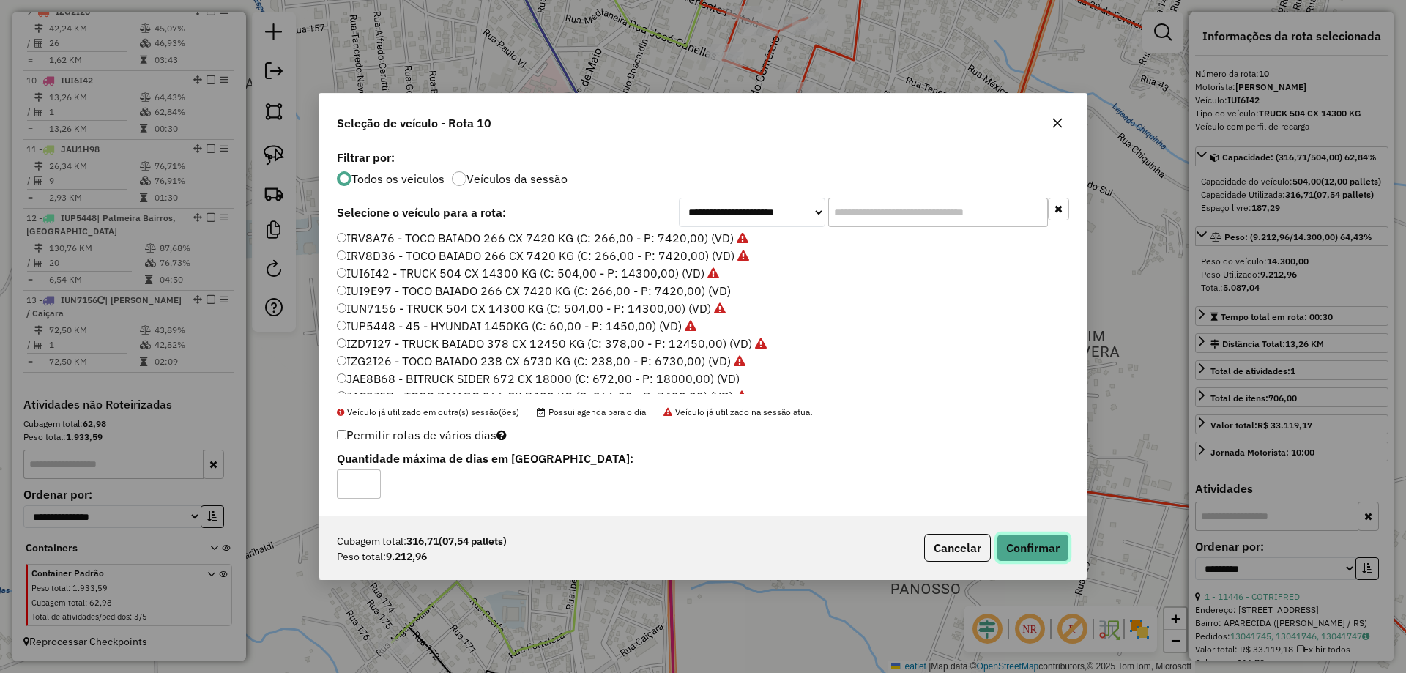
click at [1021, 549] on button "Confirmar" at bounding box center [1033, 548] width 72 height 28
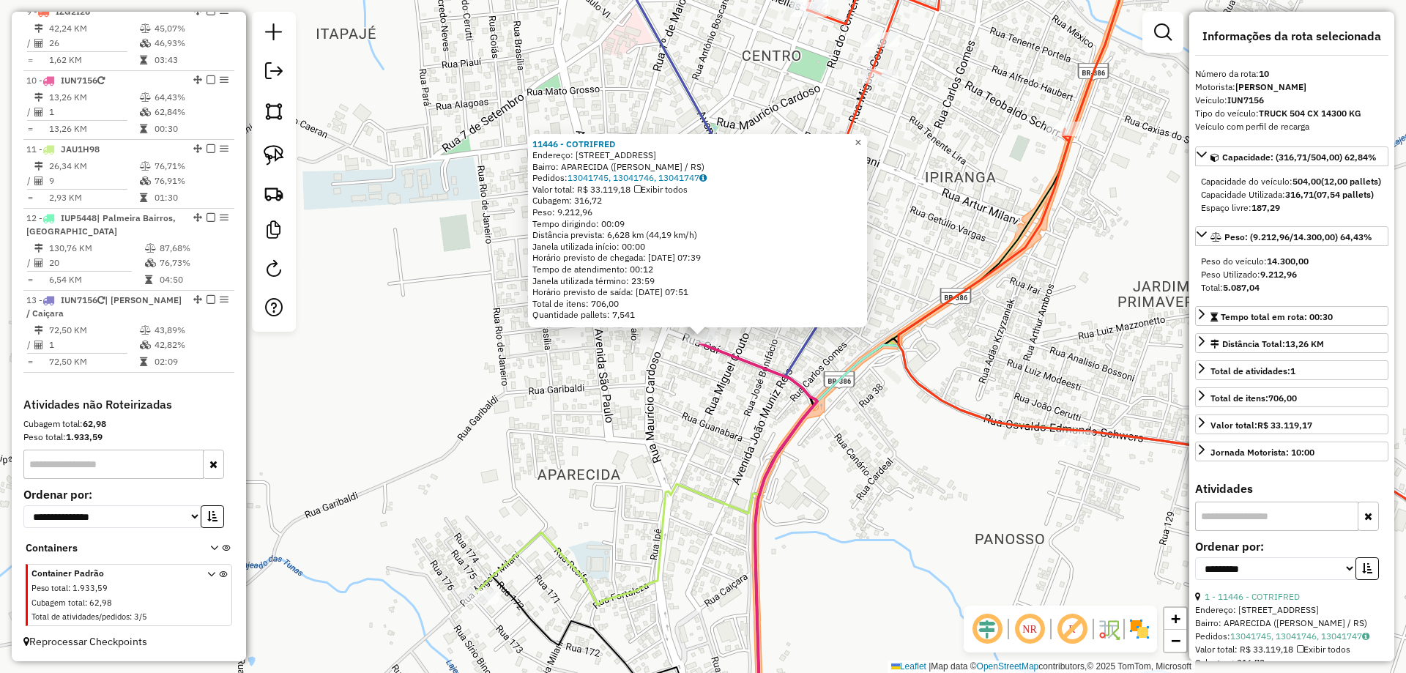
drag, startPoint x: 866, startPoint y: 141, endPoint x: 856, endPoint y: 147, distance: 12.2
click at [861, 141] on span "×" at bounding box center [858, 142] width 7 height 12
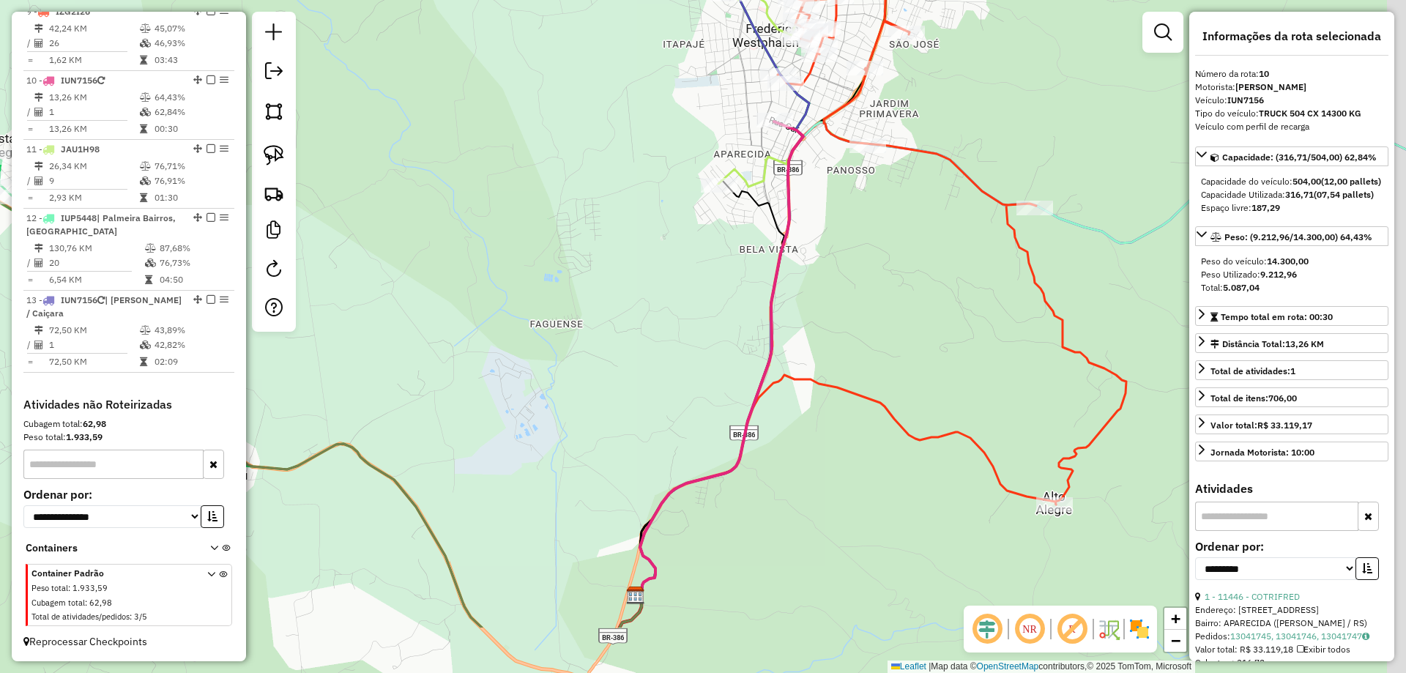
drag, startPoint x: 803, startPoint y: 354, endPoint x: 664, endPoint y: 495, distance: 197.8
click at [666, 494] on icon at bounding box center [721, 359] width 163 height 474
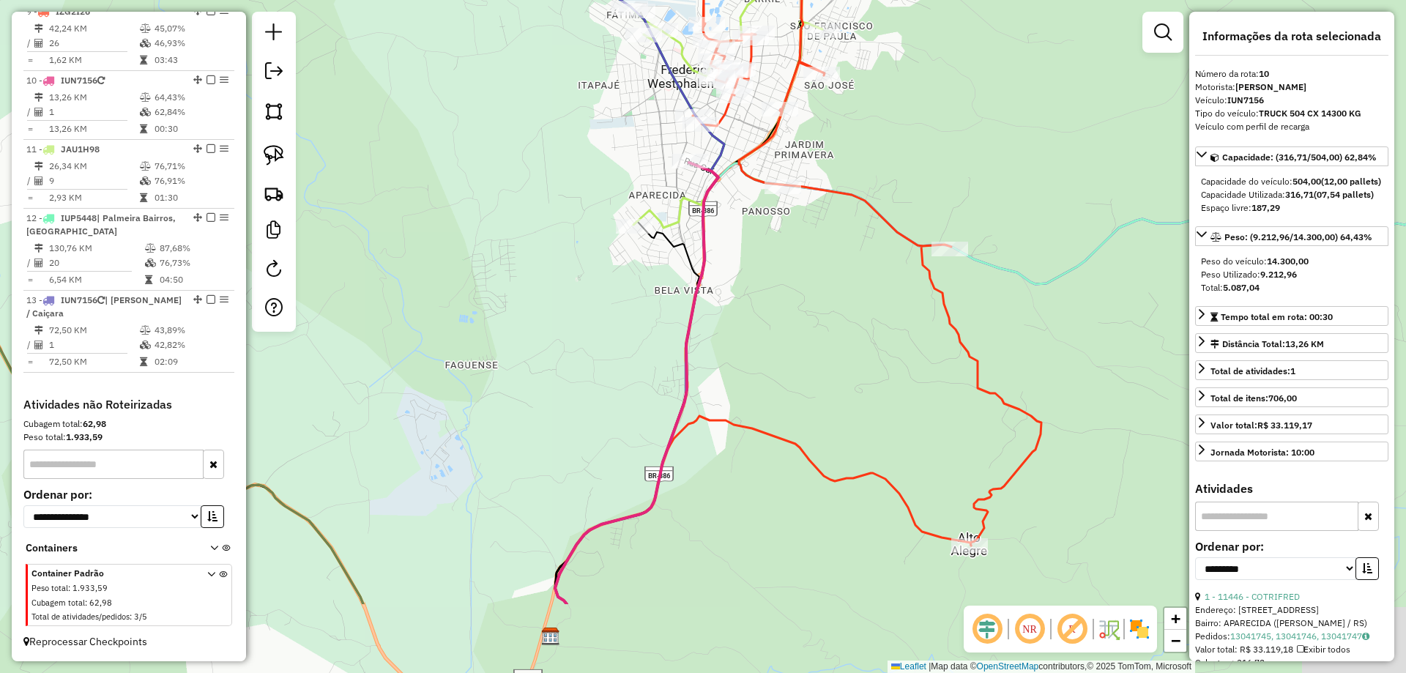
drag, startPoint x: 707, startPoint y: 270, endPoint x: 707, endPoint y: 217, distance: 52.7
click at [707, 217] on icon at bounding box center [636, 384] width 163 height 442
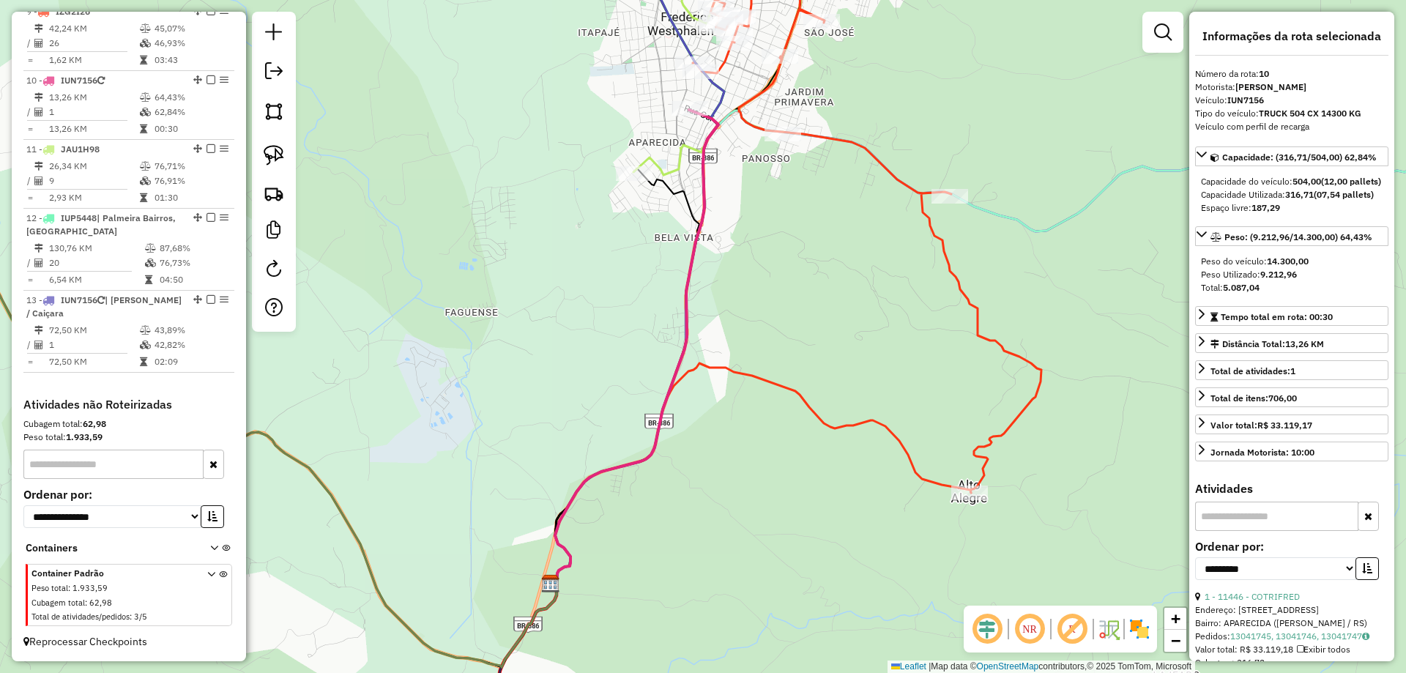
drag, startPoint x: 699, startPoint y: 189, endPoint x: 697, endPoint y: 149, distance: 39.6
click at [697, 149] on icon at bounding box center [636, 347] width 163 height 474
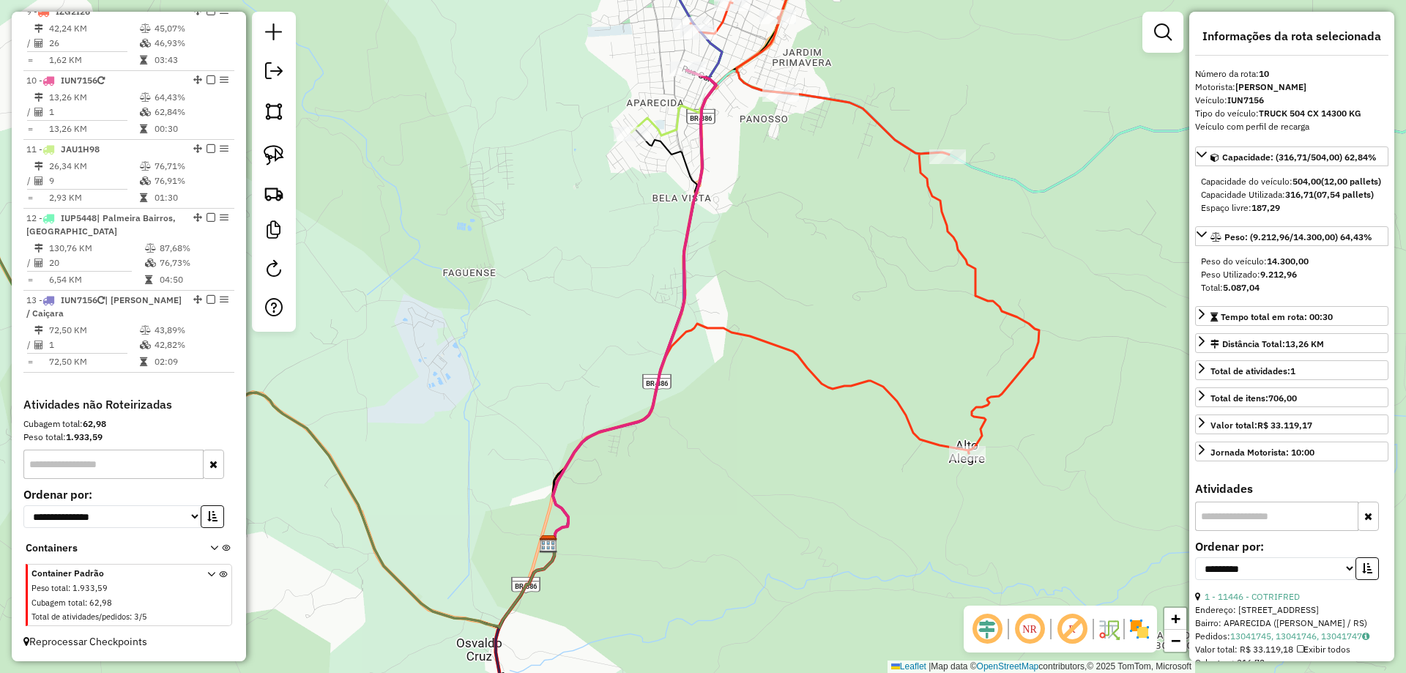
drag, startPoint x: 673, startPoint y: 538, endPoint x: 769, endPoint y: 146, distance: 404.0
click at [768, 147] on div "Janela de atendimento Grade de atendimento Capacidade Transportadoras Veículos …" at bounding box center [703, 336] width 1406 height 673
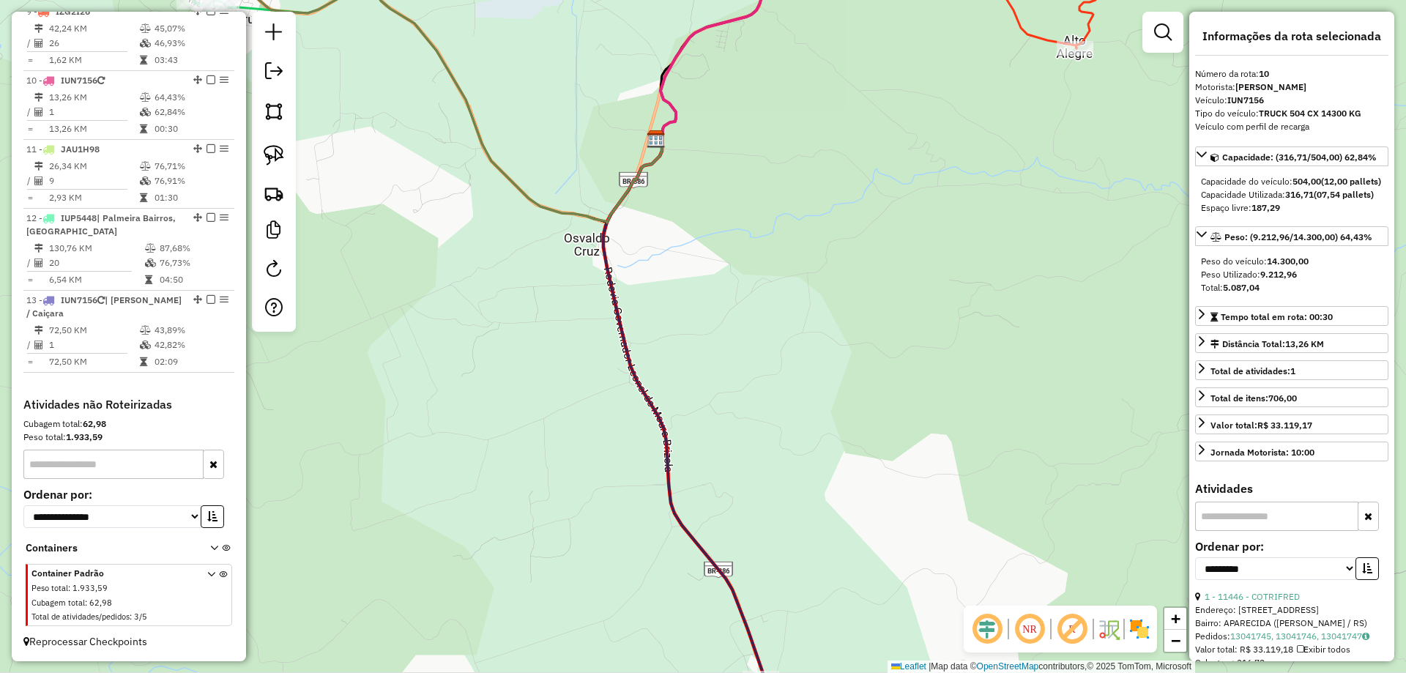
drag, startPoint x: 459, startPoint y: 446, endPoint x: 1098, endPoint y: 356, distance: 644.9
click at [1102, 359] on div "Janela de atendimento Grade de atendimento Capacidade Transportadoras Veículos …" at bounding box center [703, 336] width 1406 height 673
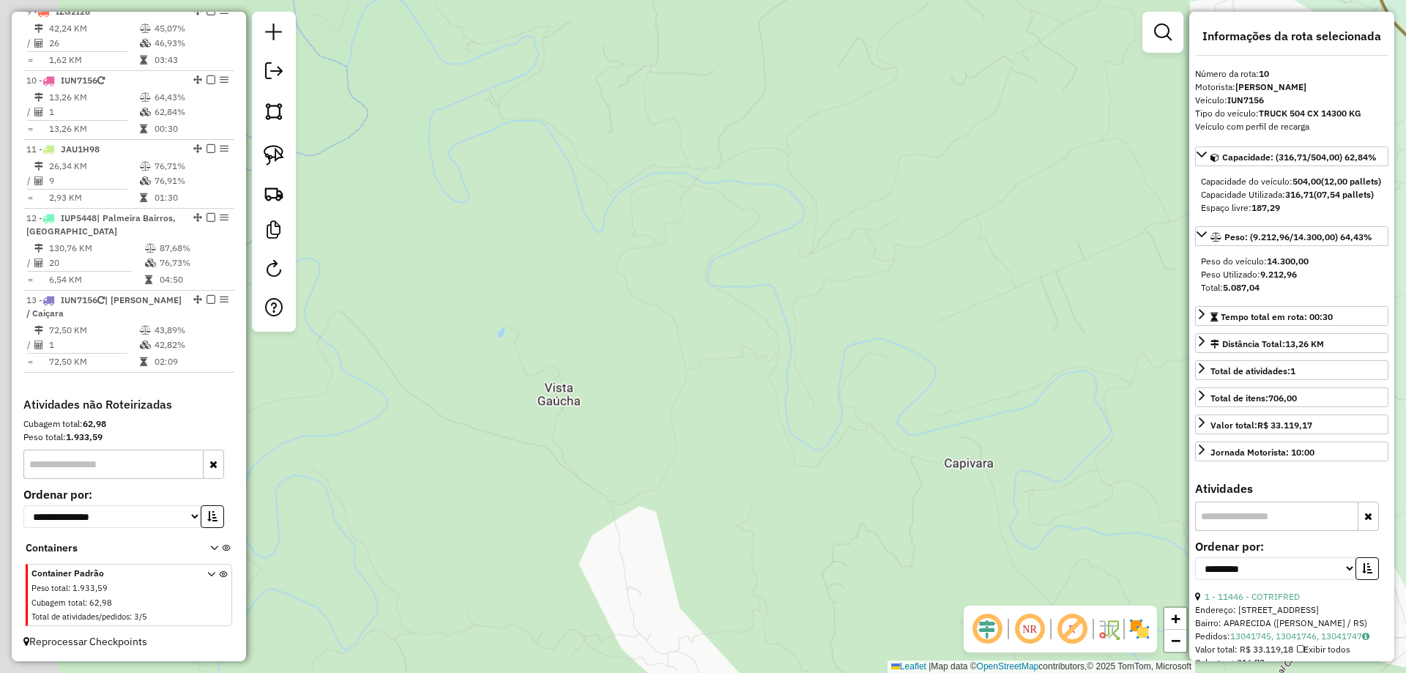
click at [797, 302] on div "Janela de atendimento Grade de atendimento Capacidade Transportadoras Veículos …" at bounding box center [703, 336] width 1406 height 673
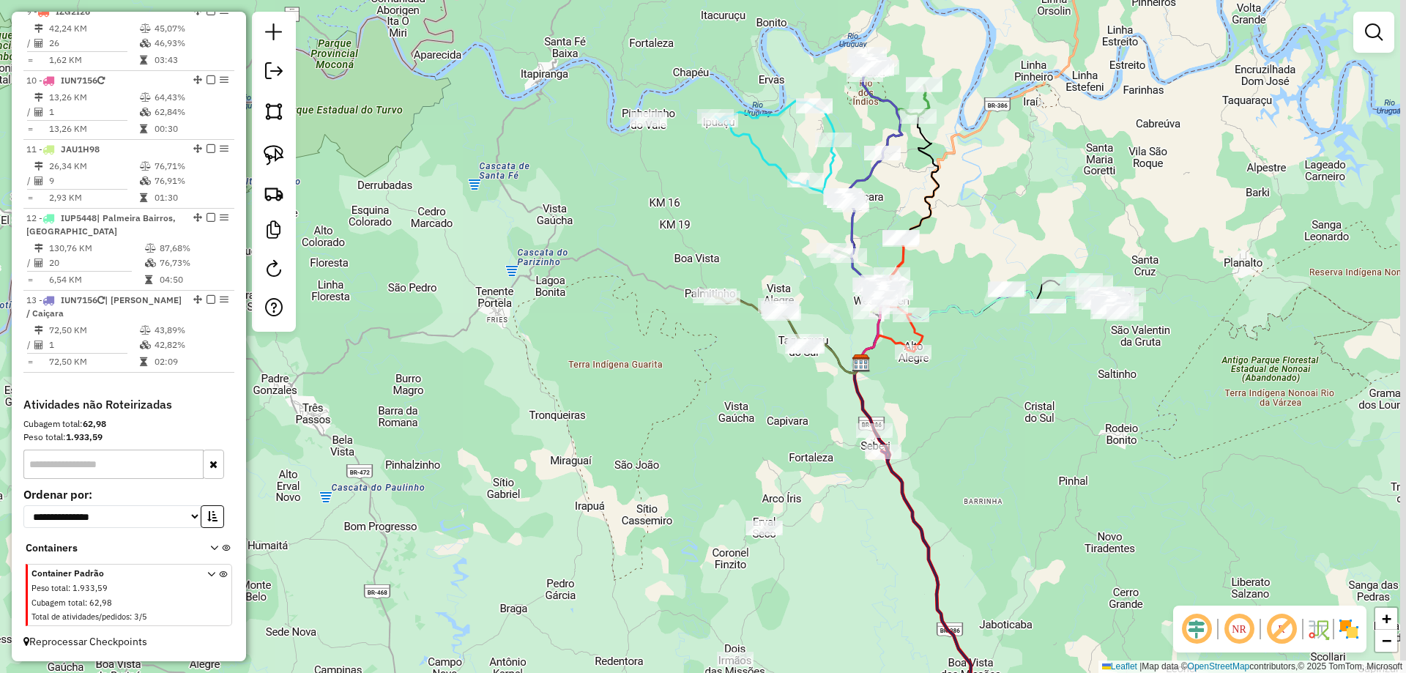
drag, startPoint x: 748, startPoint y: 362, endPoint x: 764, endPoint y: 322, distance: 42.7
click at [745, 363] on div "Janela de atendimento Grade de atendimento Capacidade Transportadoras Veículos …" at bounding box center [703, 336] width 1406 height 673
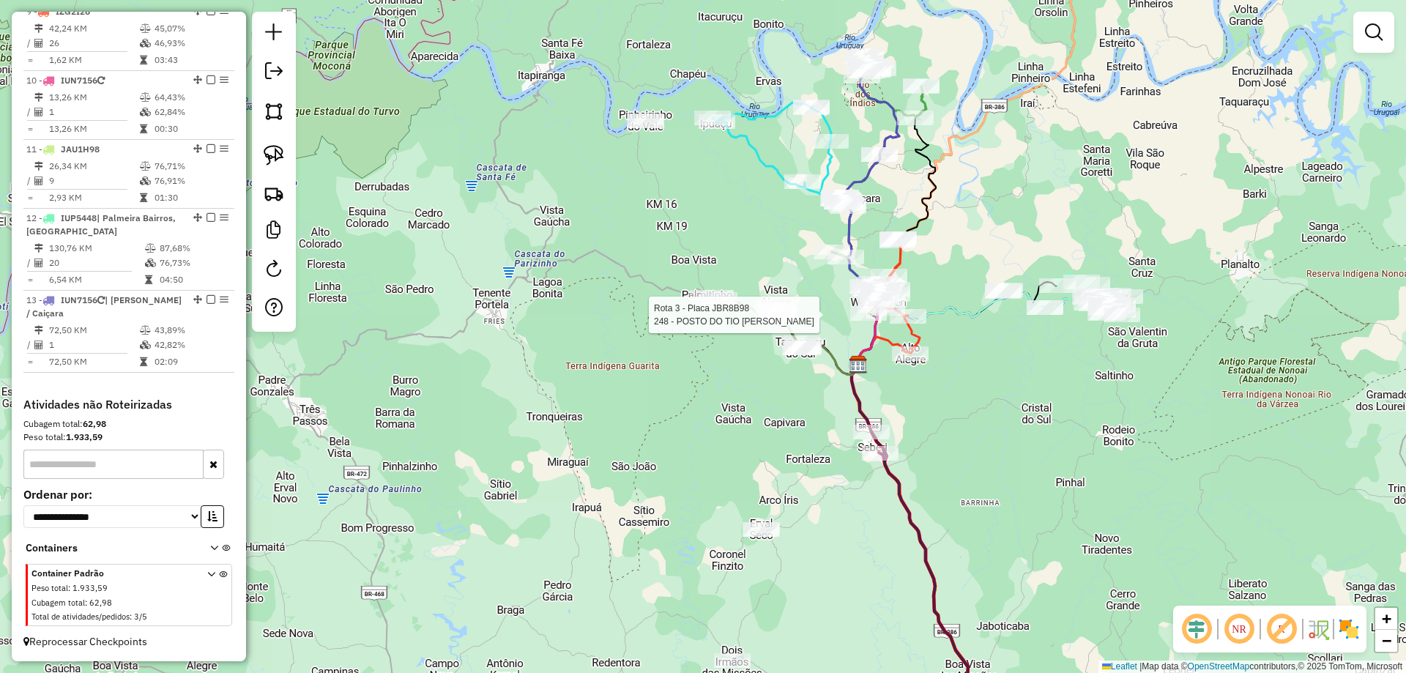
select select "**********"
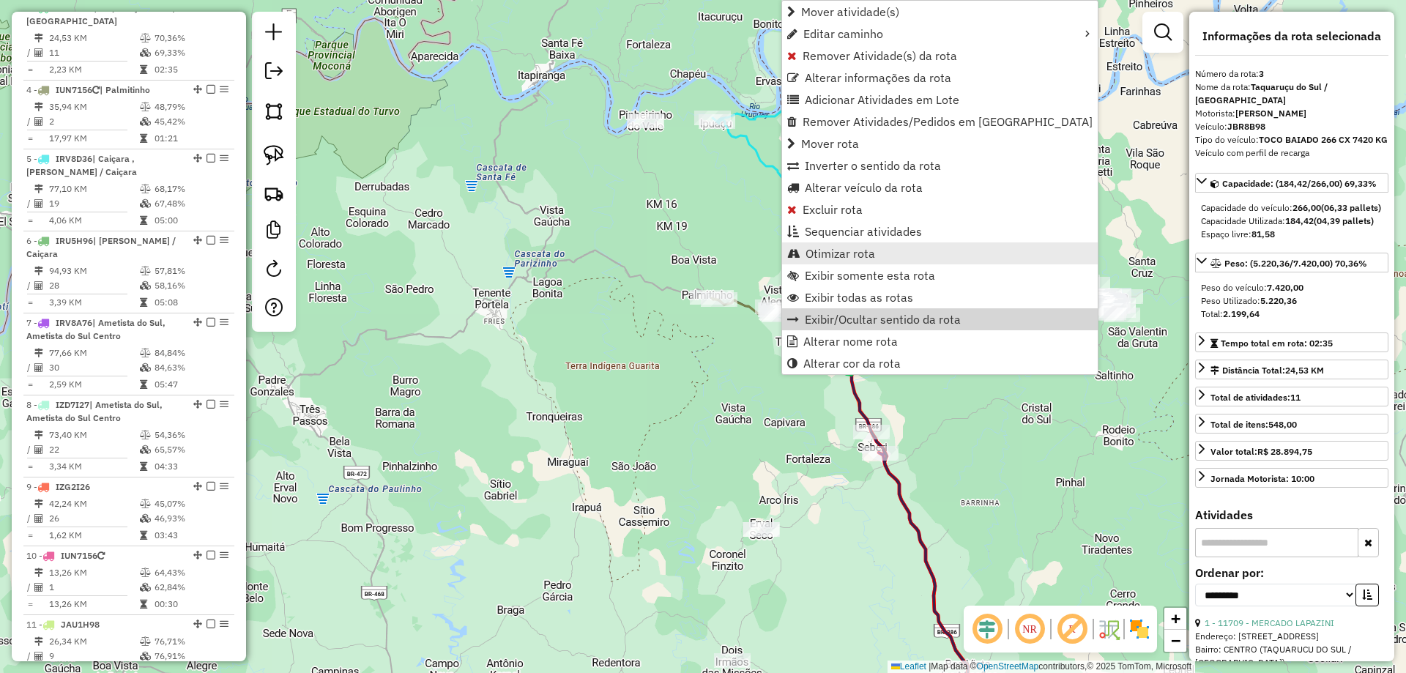
scroll to position [736, 0]
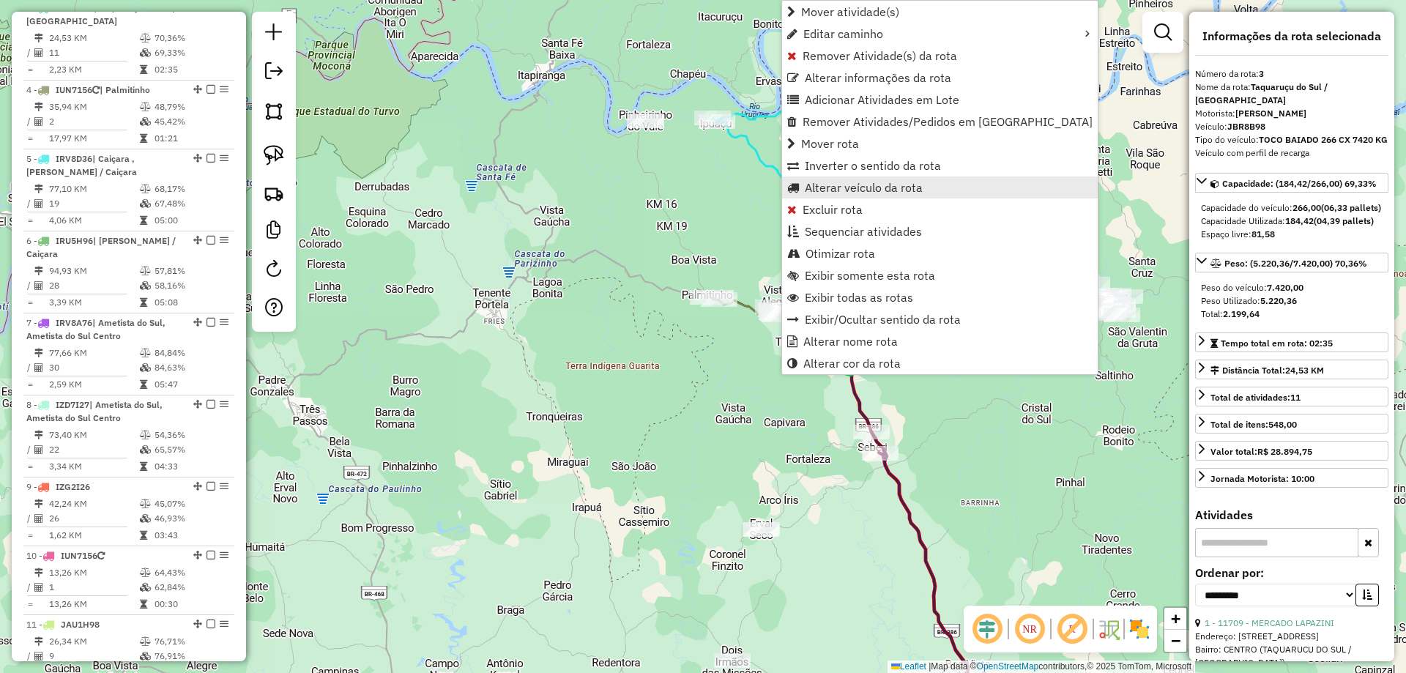
click at [831, 187] on span "Alterar veículo da rota" at bounding box center [864, 188] width 118 height 12
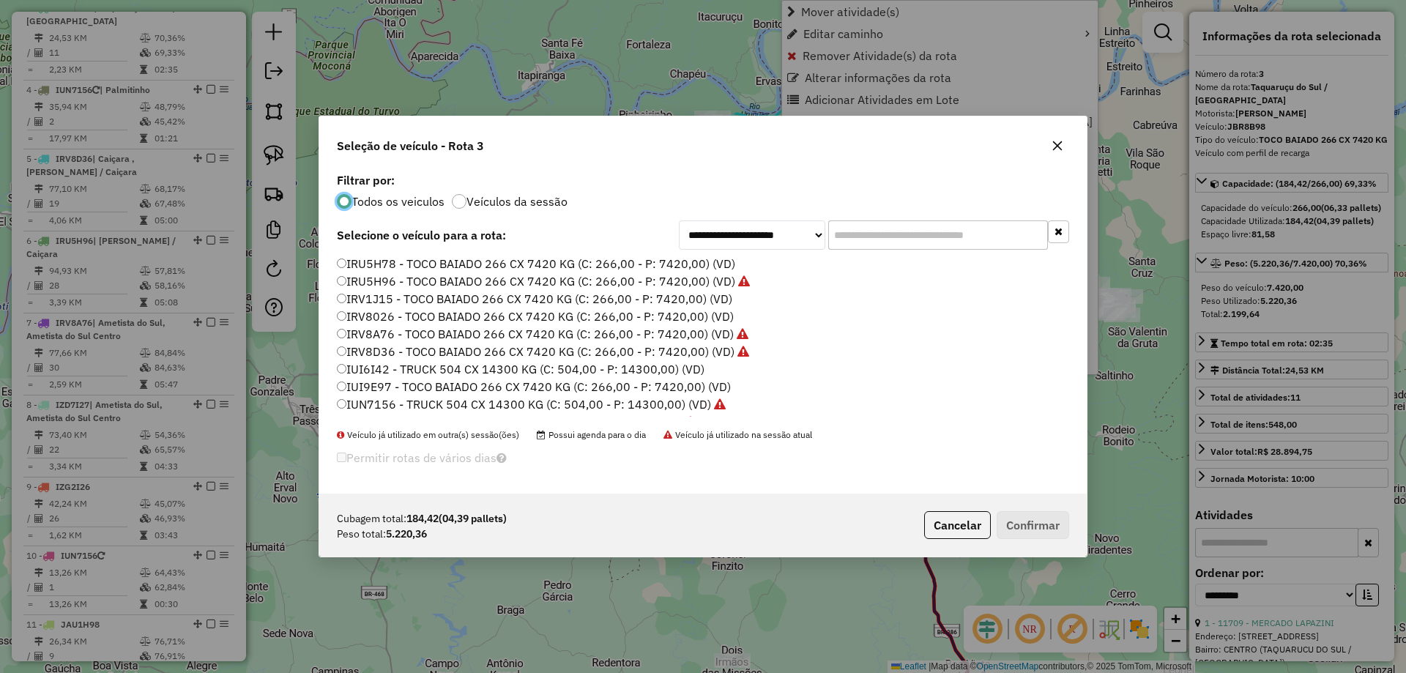
scroll to position [8, 4]
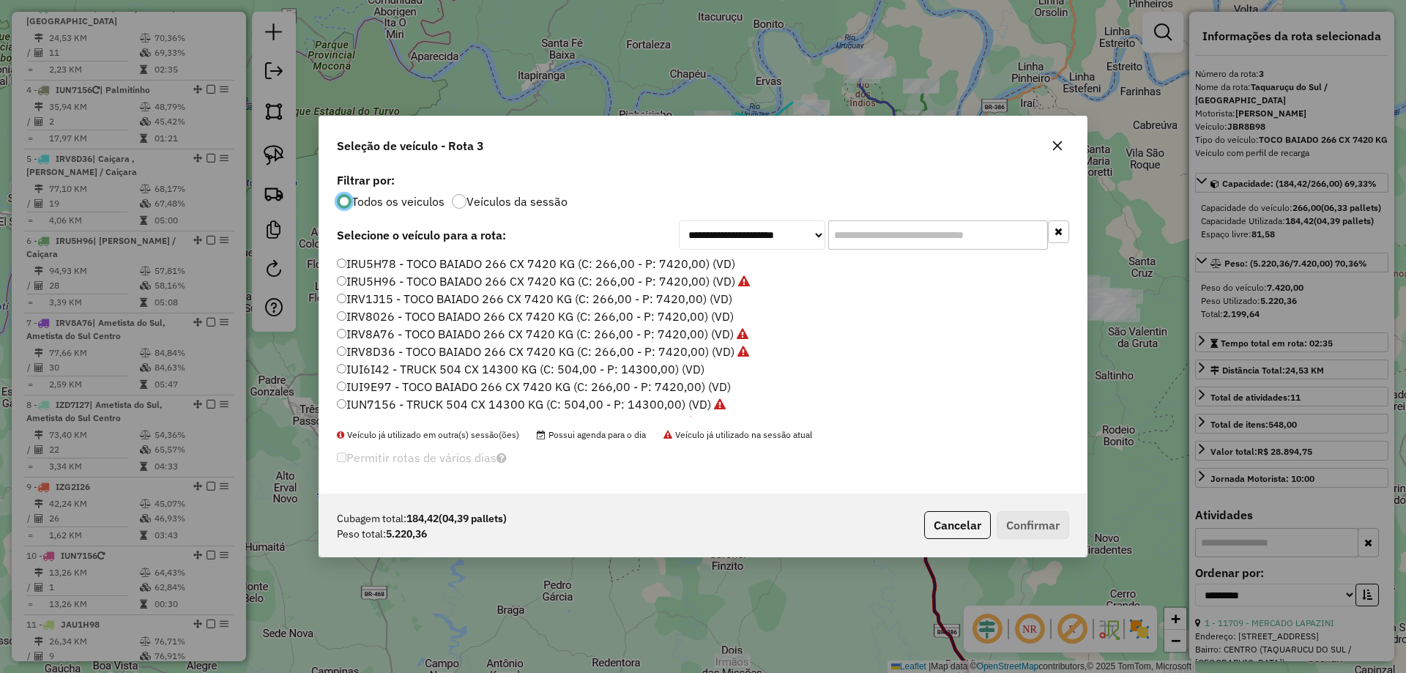
click at [336, 300] on div "IRU5H78 - TOCO BAIADO 266 CX 7420 KG (C: 266,00 - P: 7420,00) (VD) IRU5H96 - TO…" at bounding box center [703, 342] width 750 height 173
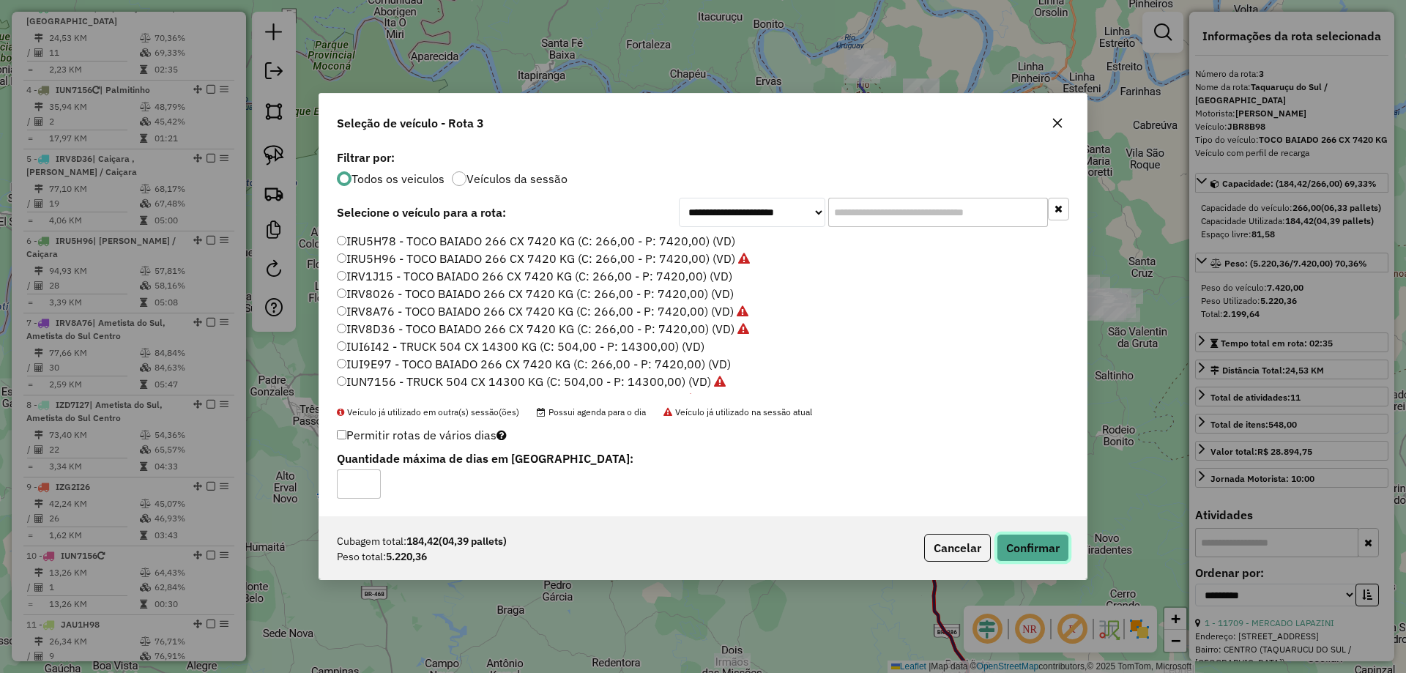
click at [1022, 542] on button "Confirmar" at bounding box center [1033, 548] width 72 height 28
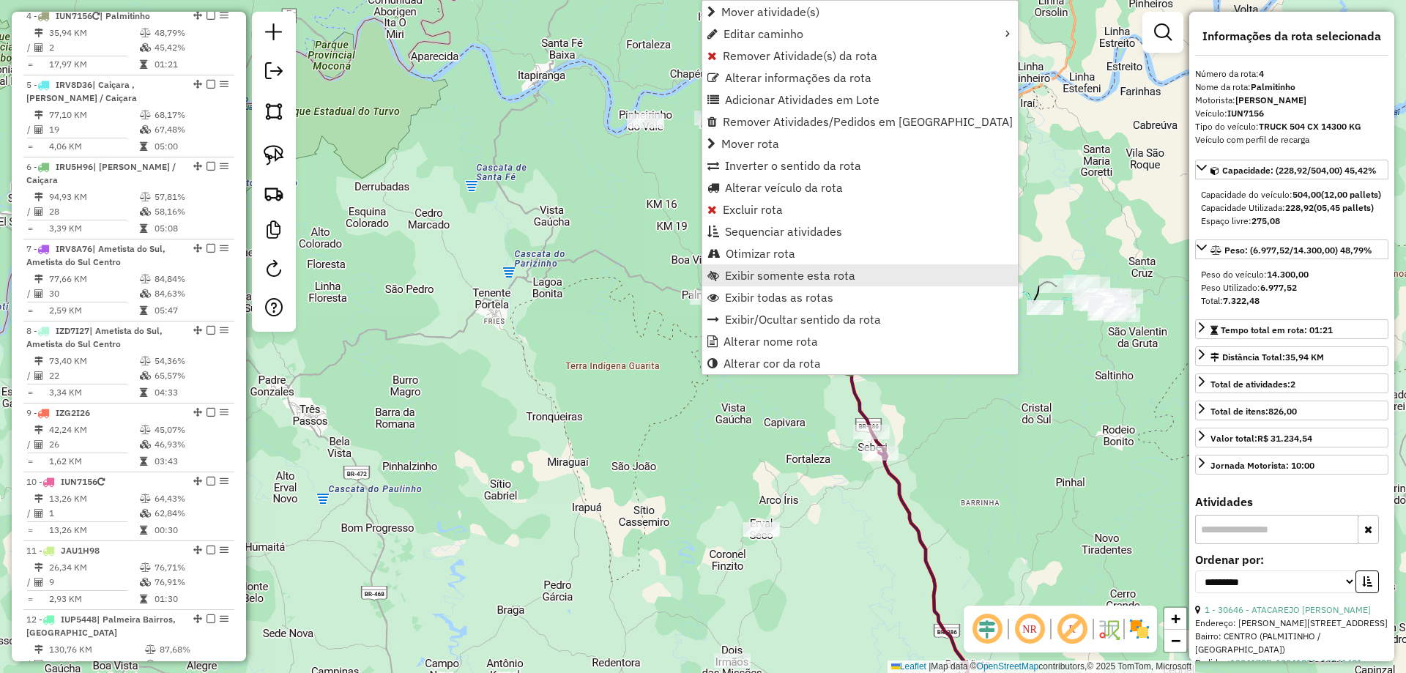
scroll to position [818, 0]
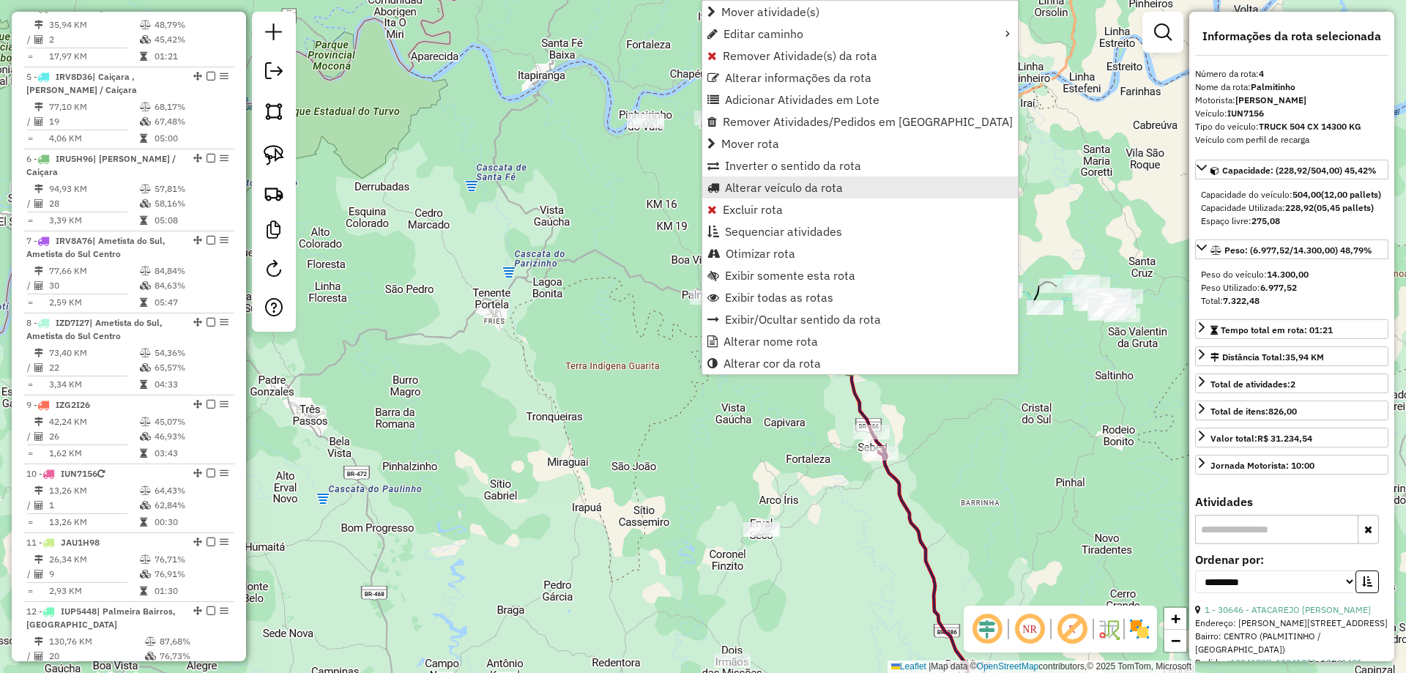
click at [749, 185] on span "Alterar veículo da rota" at bounding box center [784, 188] width 118 height 12
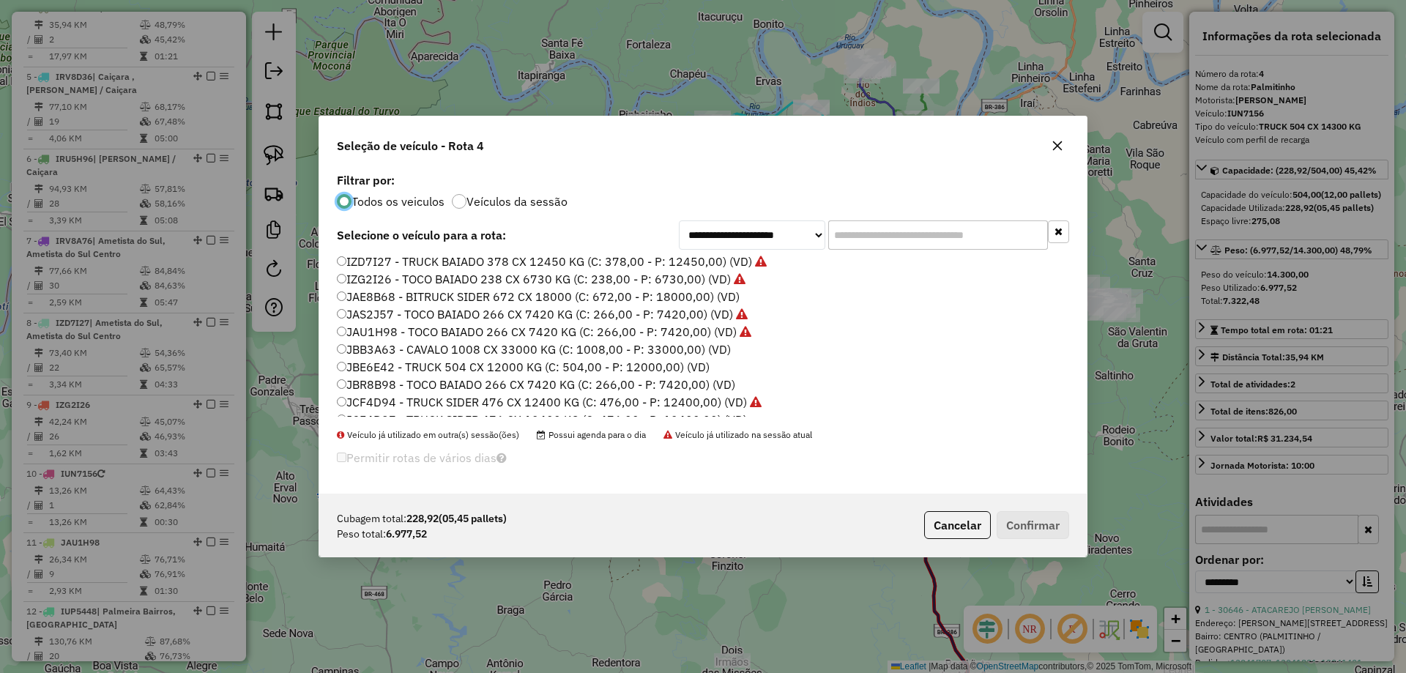
scroll to position [190, 0]
click at [398, 373] on label "JBR8B98 - TOCO BAIADO 266 CX 7420 KG (C: 266,00 - P: 7420,00) (VD)" at bounding box center [536, 372] width 398 height 18
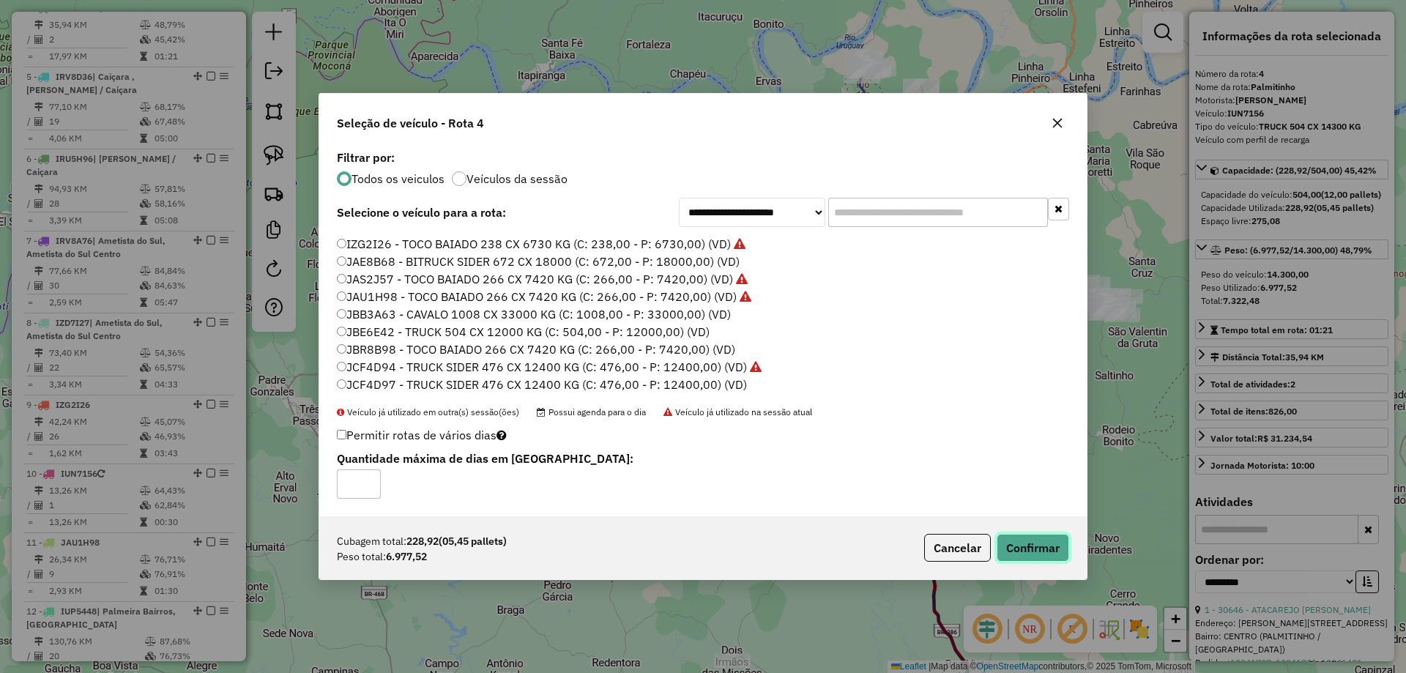
click at [1036, 535] on button "Confirmar" at bounding box center [1033, 548] width 72 height 28
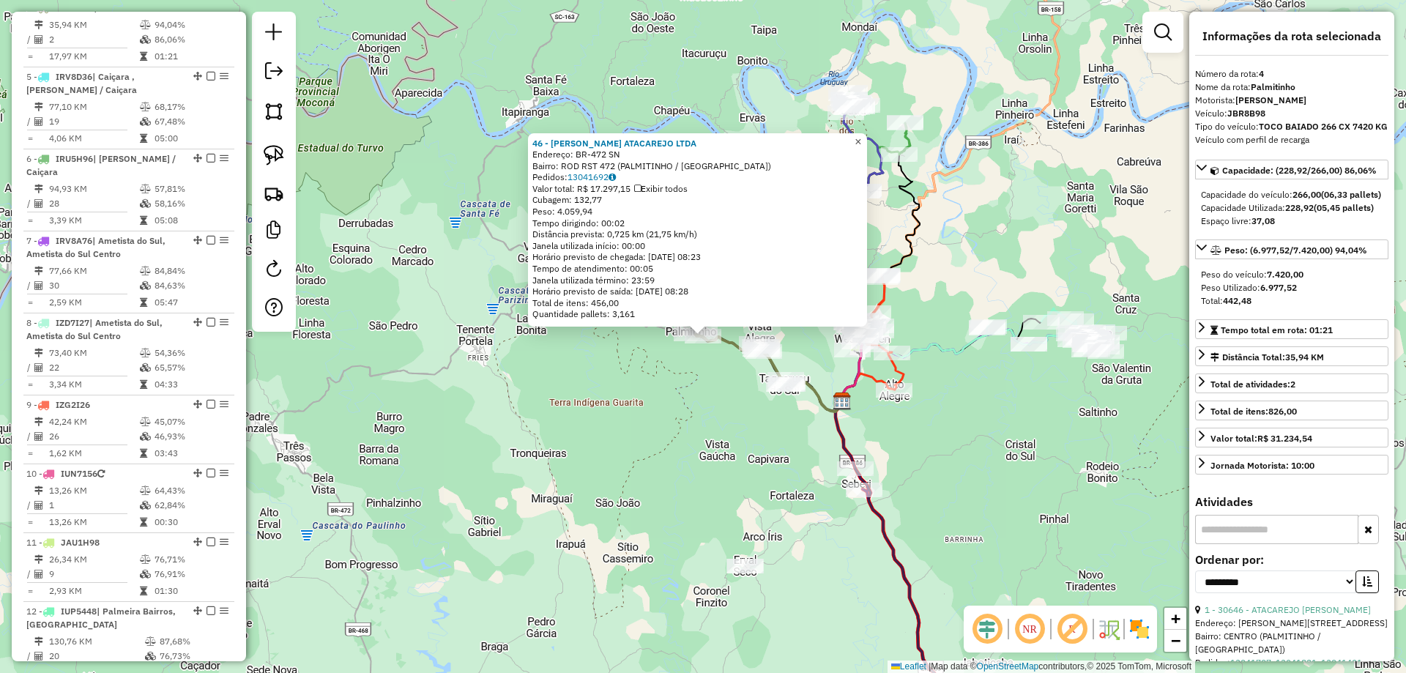
click at [861, 138] on span "×" at bounding box center [858, 141] width 7 height 12
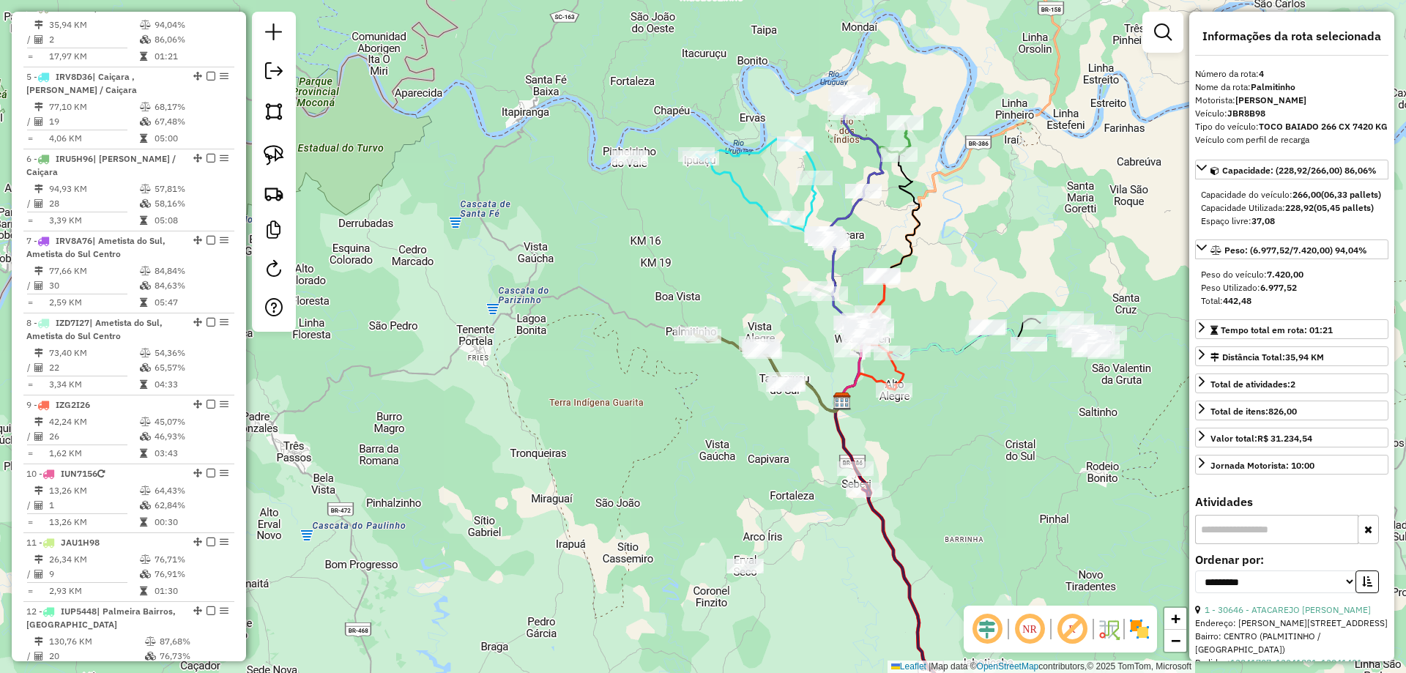
scroll to position [1111, 0]
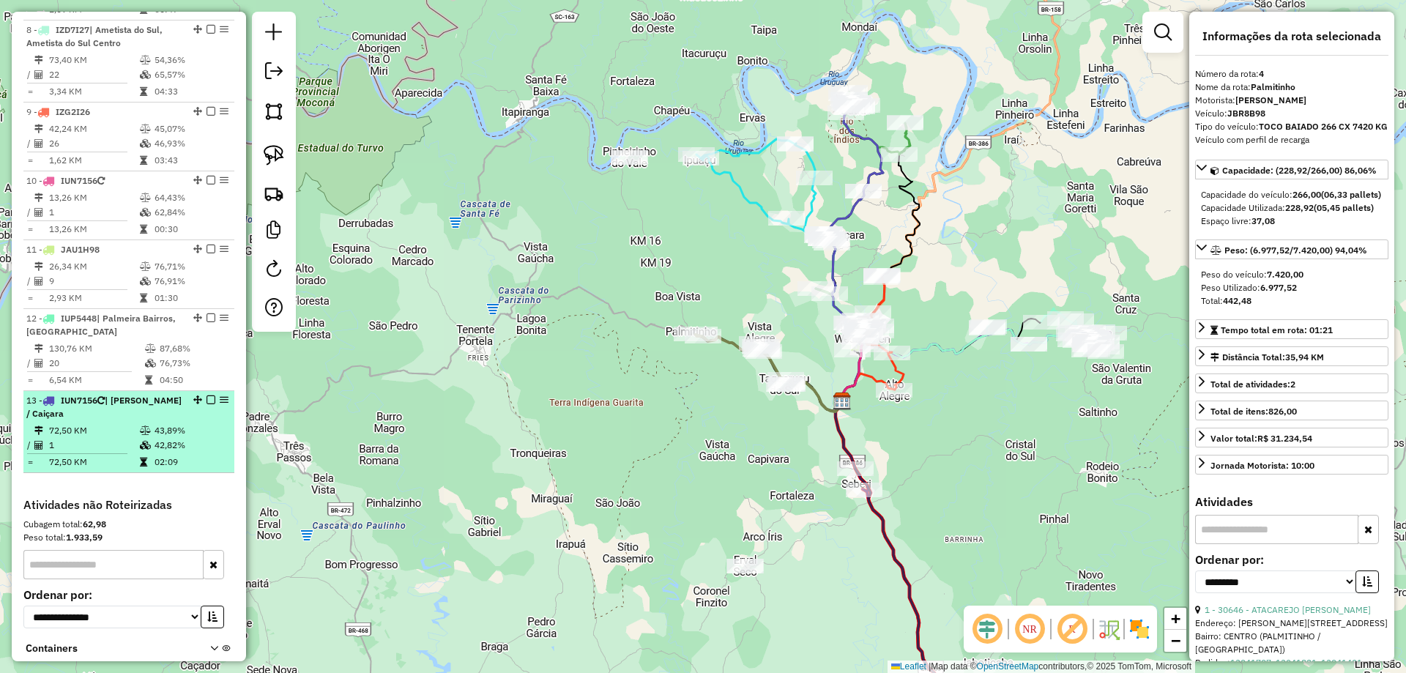
click at [119, 420] on div "13 - IUN7156 | [PERSON_NAME] / Caiçara" at bounding box center [103, 407] width 155 height 26
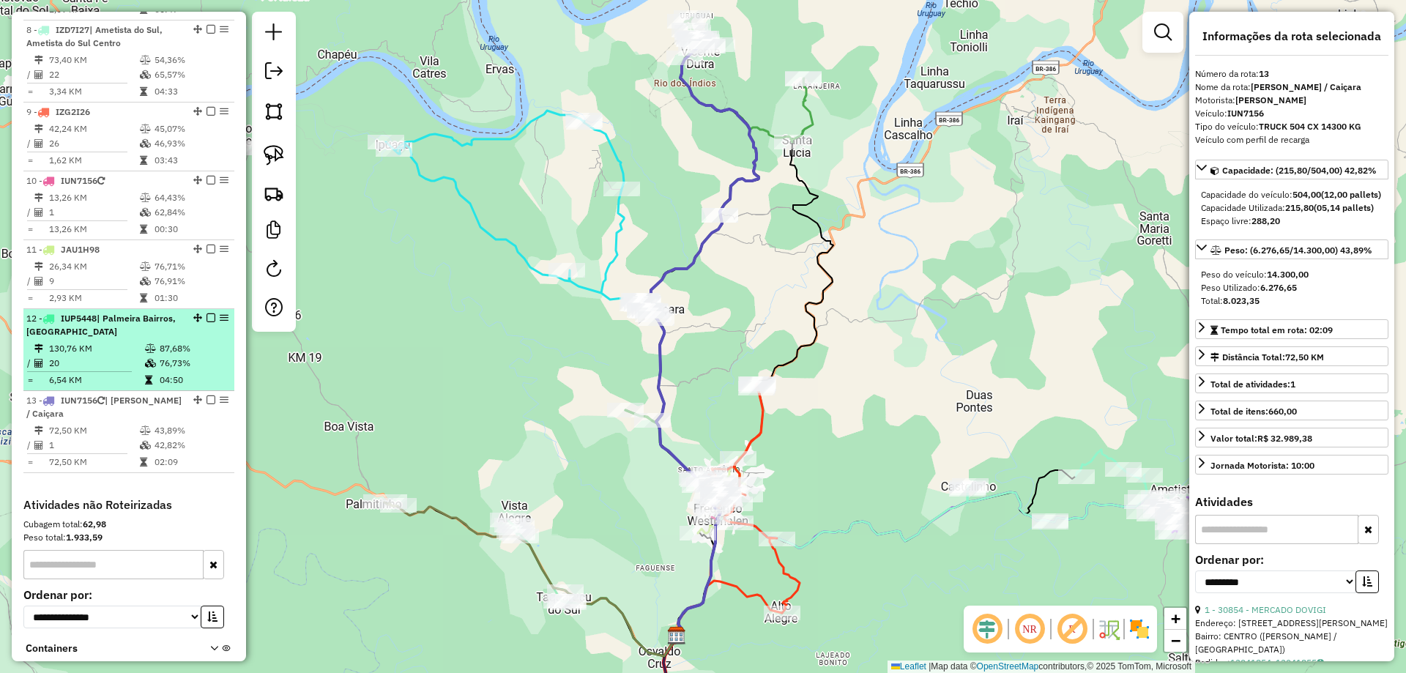
click at [102, 370] on td "20" at bounding box center [96, 363] width 96 height 15
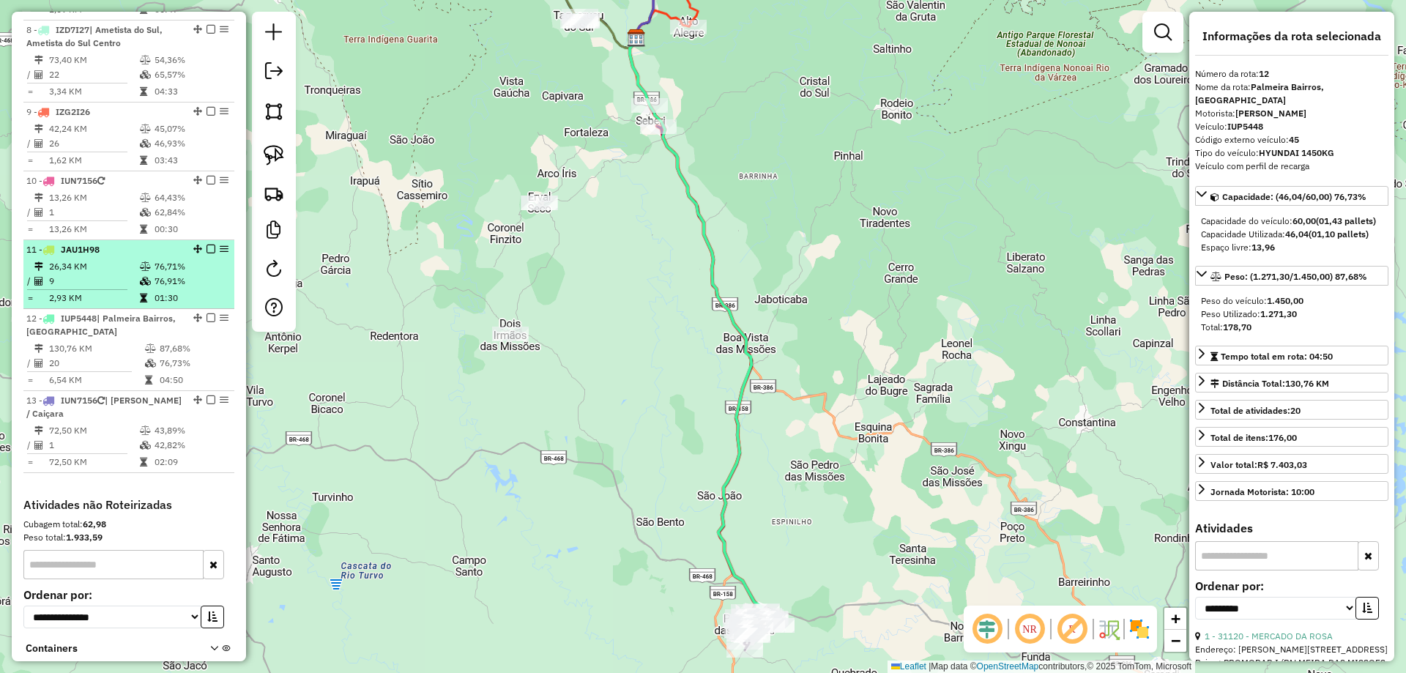
click at [111, 289] on td "9" at bounding box center [93, 281] width 91 height 15
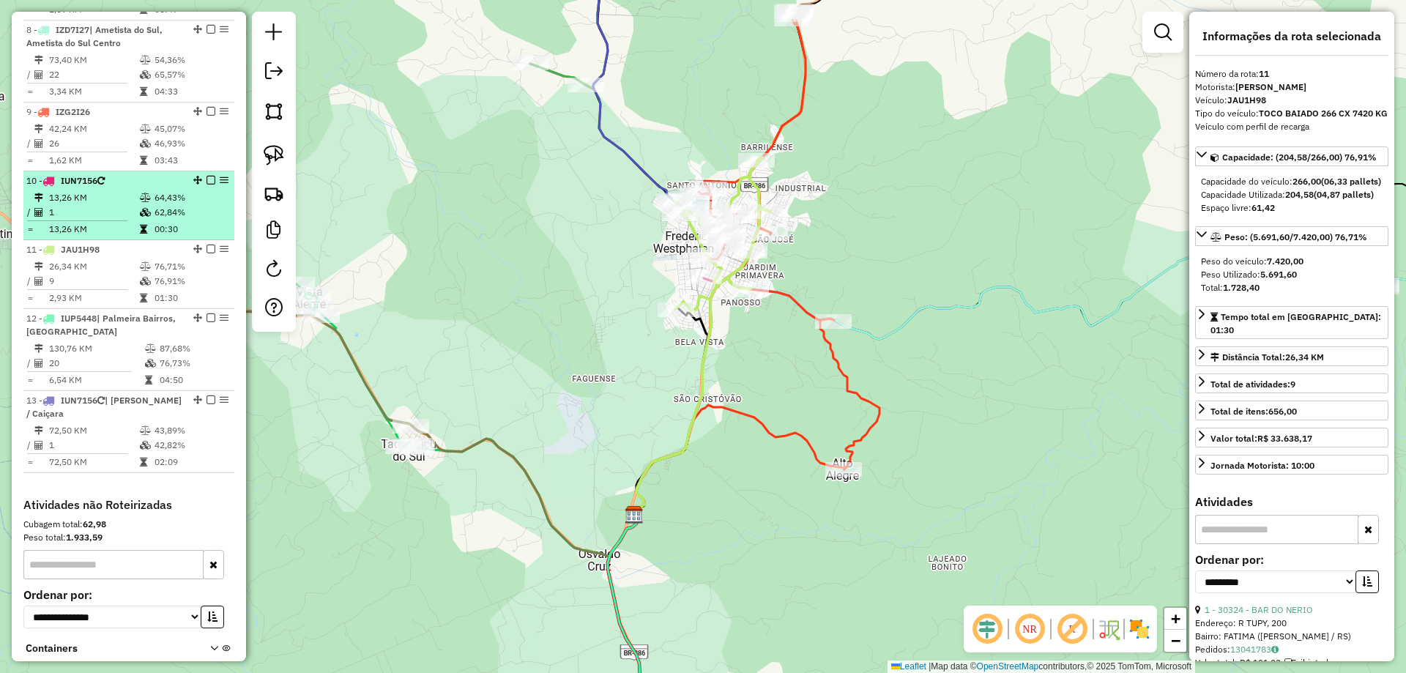
click at [120, 205] on td "13,26 KM" at bounding box center [93, 197] width 91 height 15
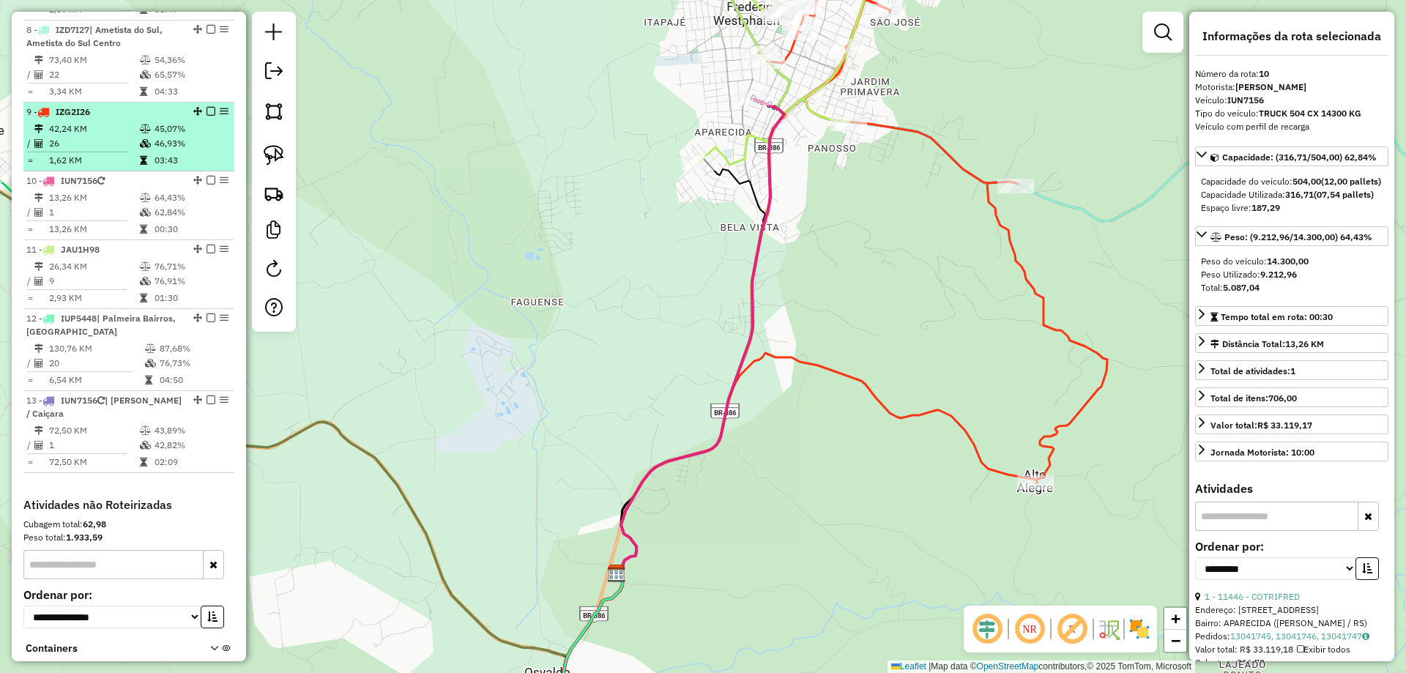
click at [120, 151] on td "26" at bounding box center [93, 143] width 91 height 15
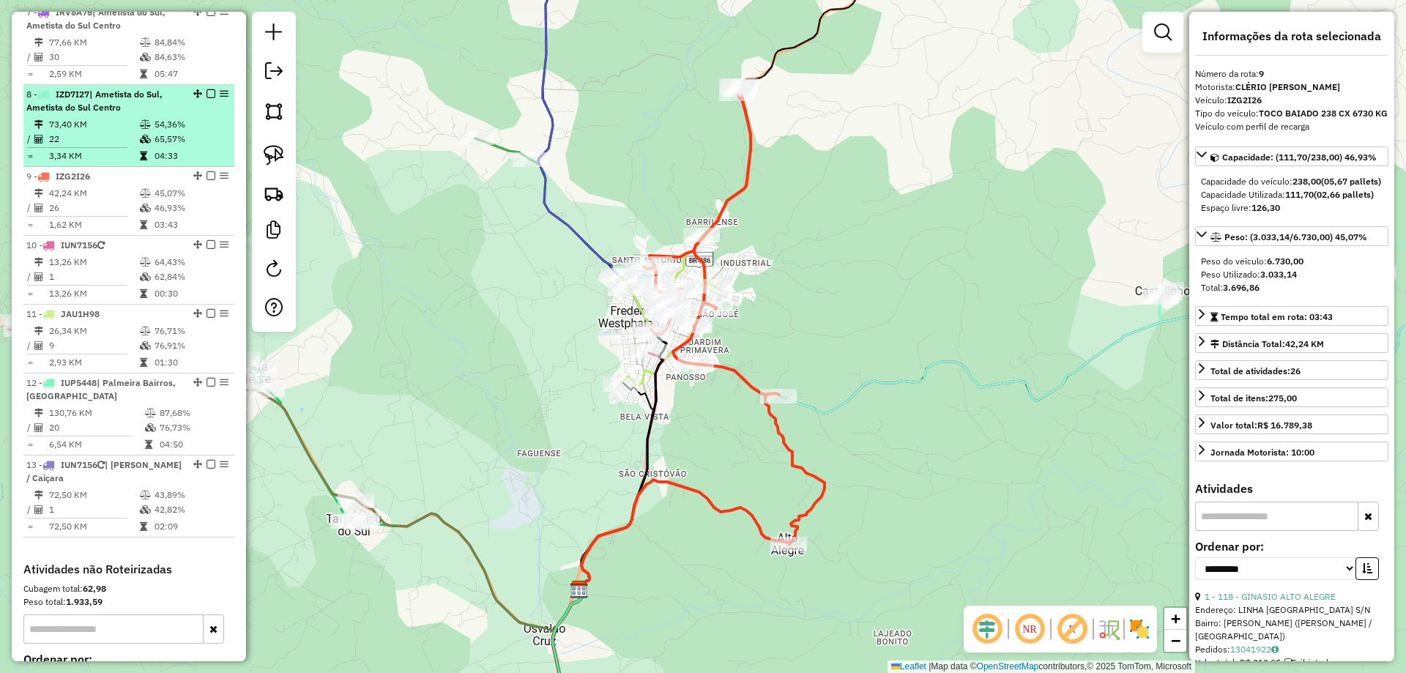
scroll to position [964, 0]
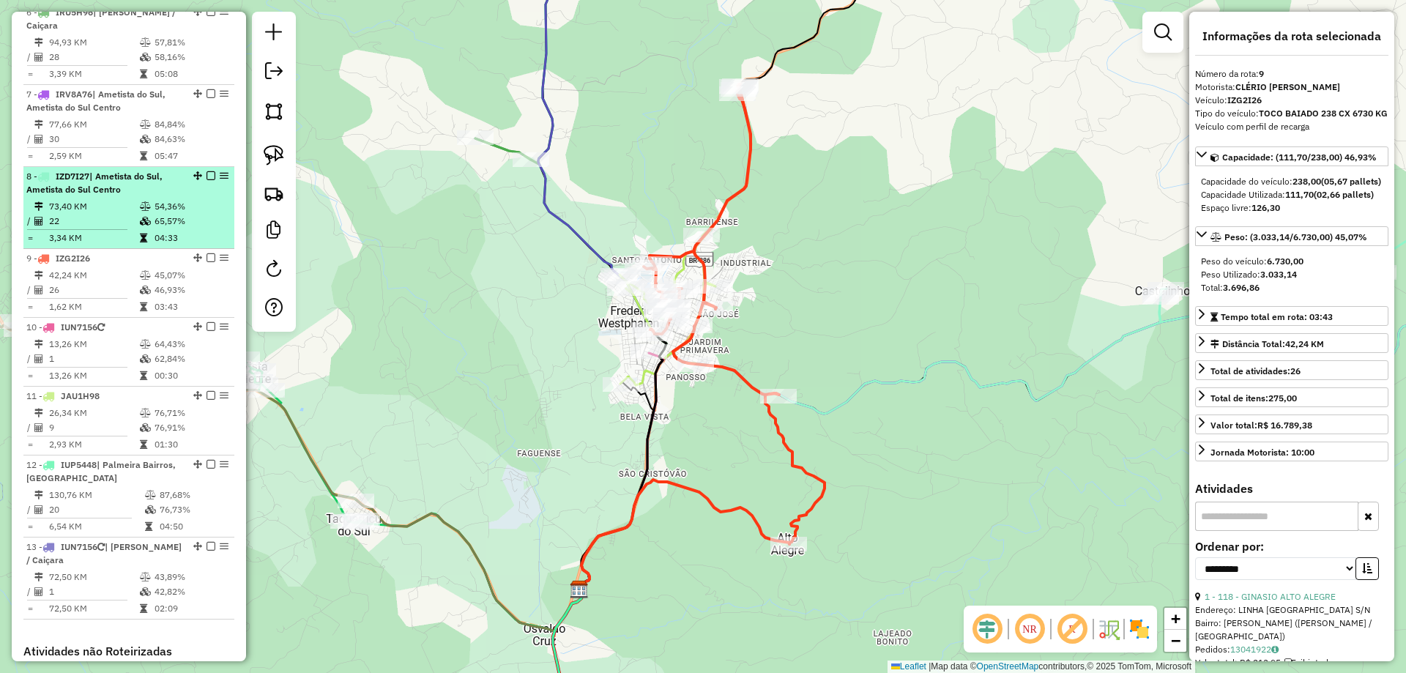
click at [139, 214] on td at bounding box center [146, 206] width 15 height 15
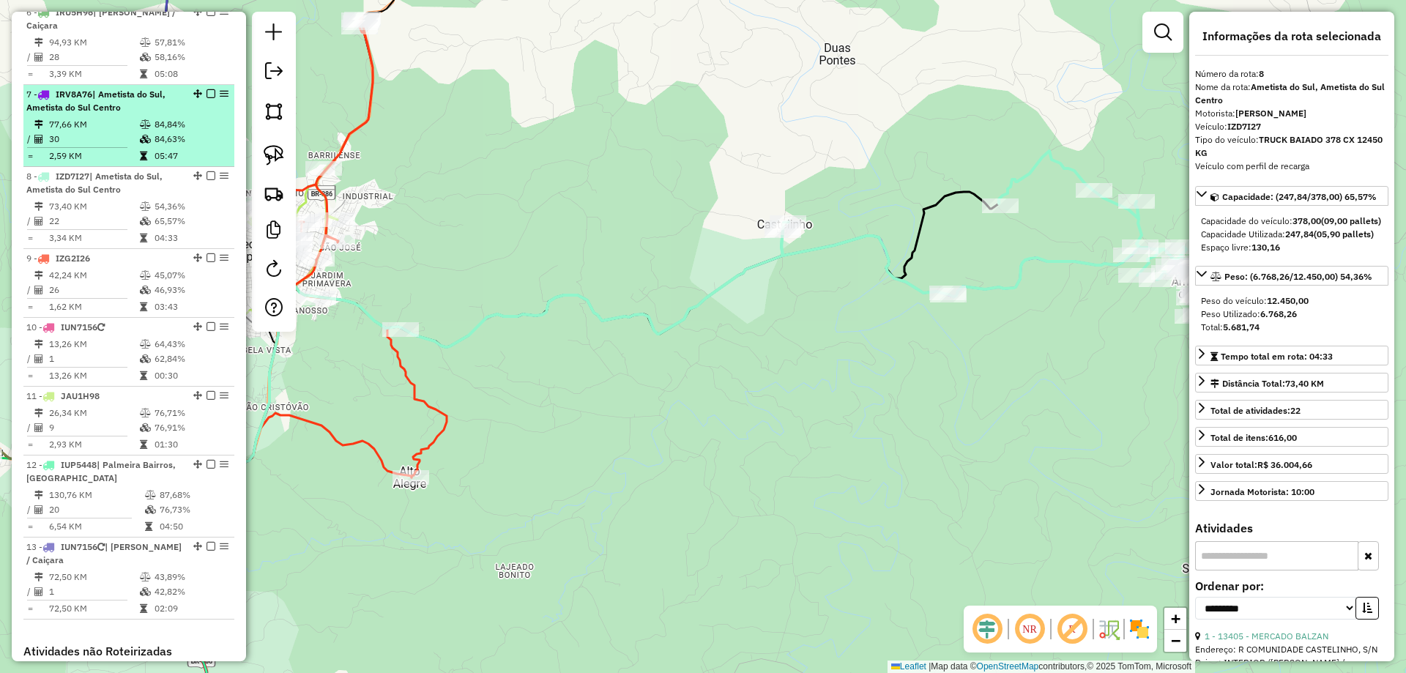
click at [119, 146] on td "30" at bounding box center [93, 139] width 91 height 15
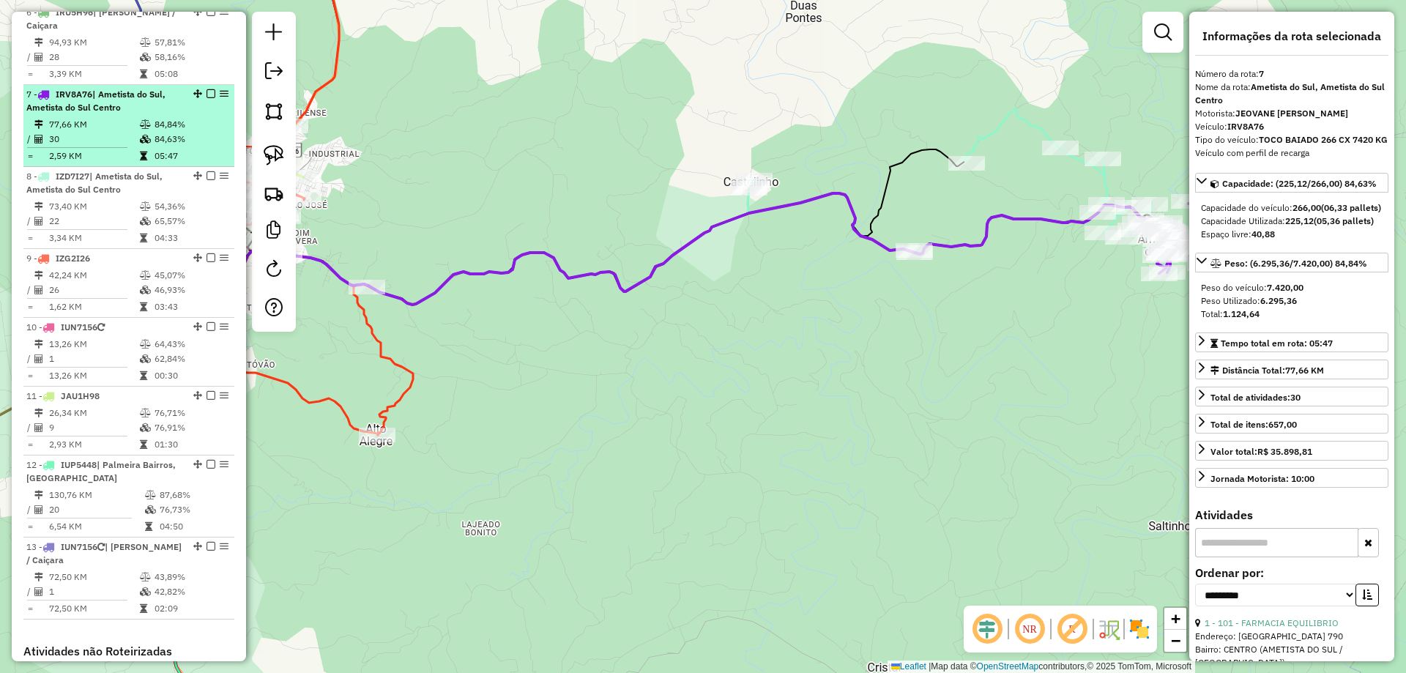
scroll to position [891, 0]
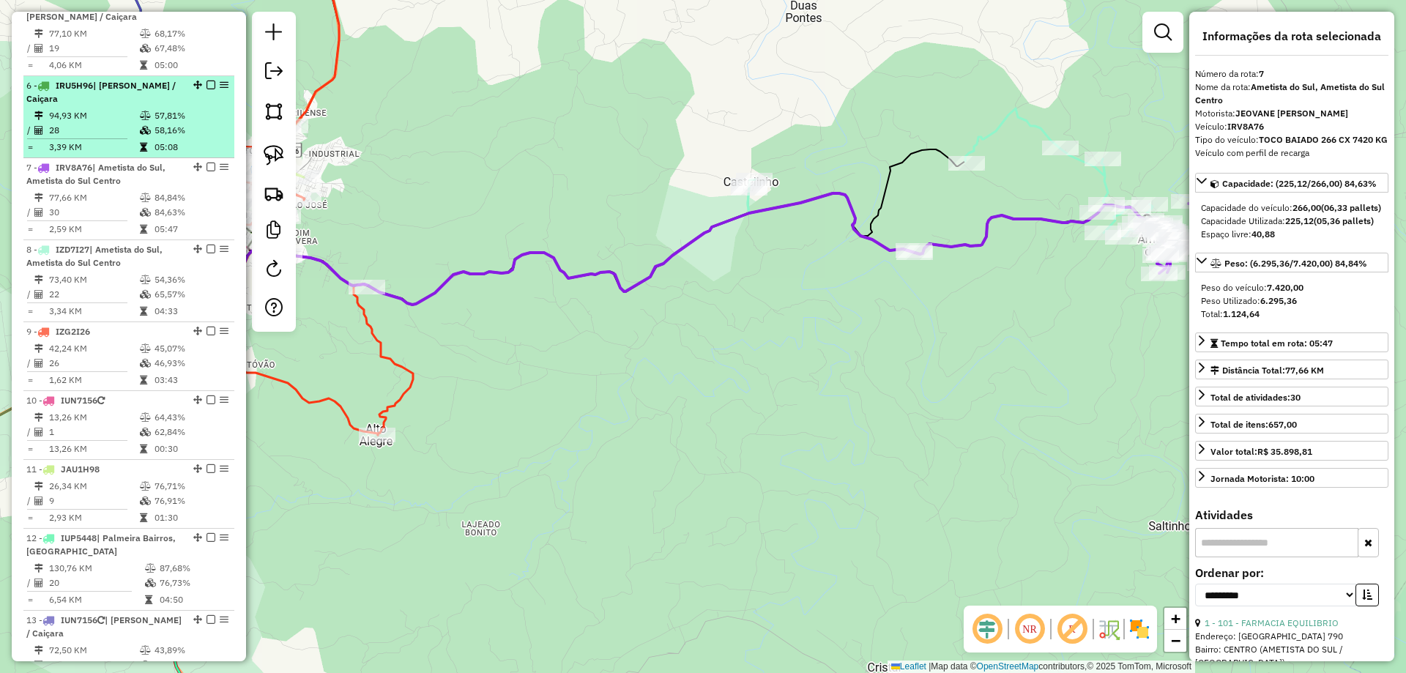
click at [101, 121] on li "6 - IRU5H96 | [PERSON_NAME] / [GEOGRAPHIC_DATA] 94,93 KM 57,81% / 28 58,16% = 3…" at bounding box center [128, 117] width 211 height 82
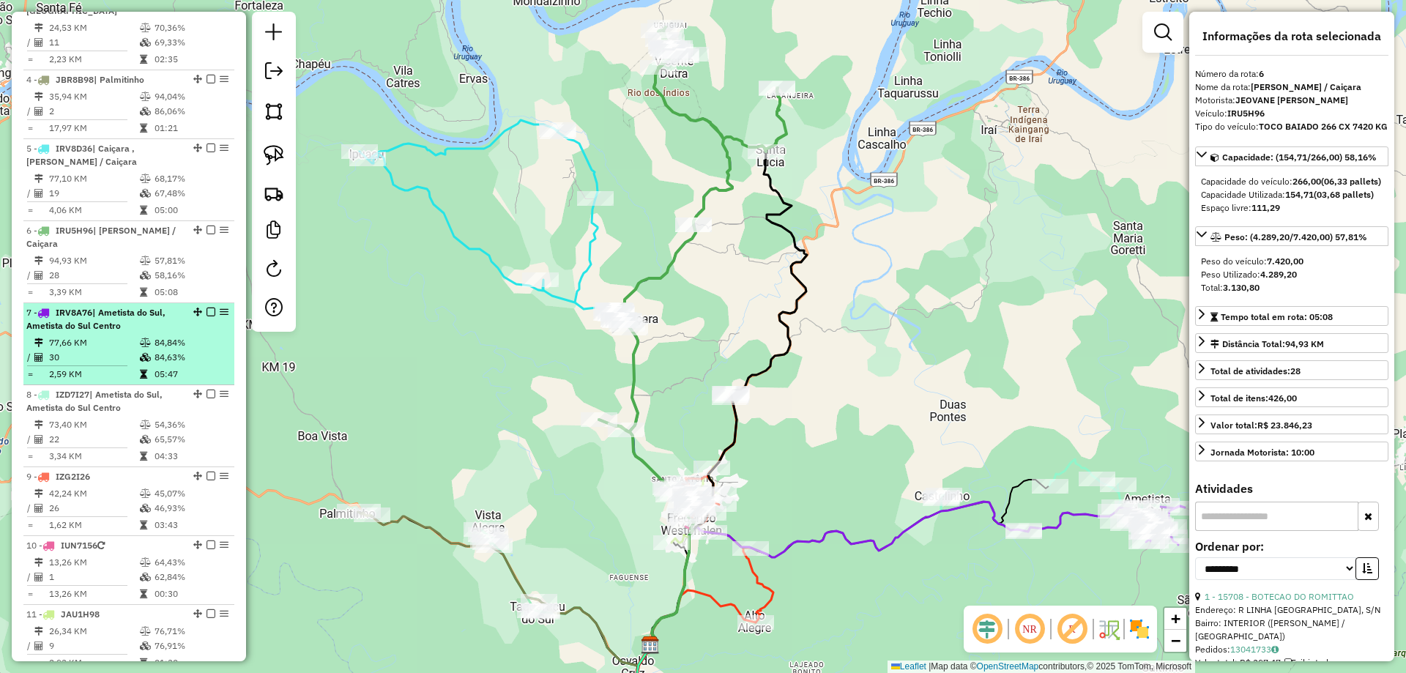
scroll to position [745, 0]
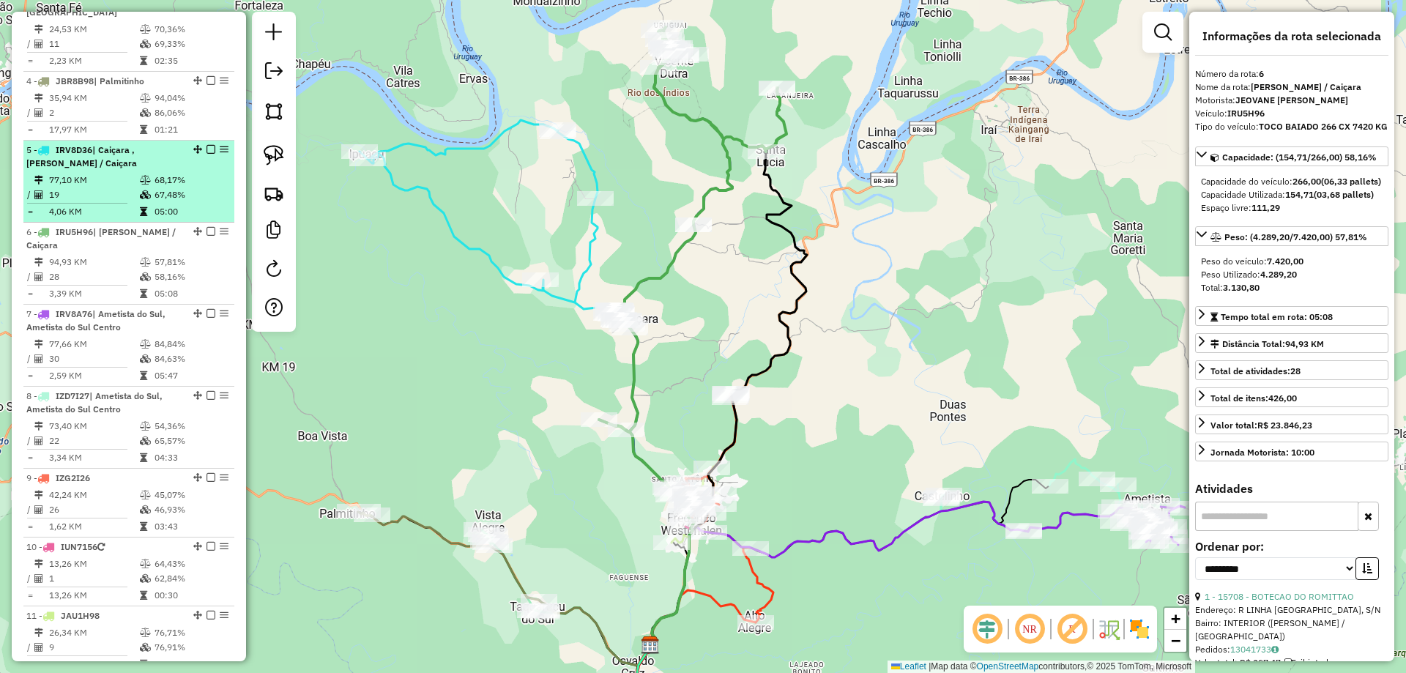
click at [111, 186] on td "77,10 KM" at bounding box center [93, 180] width 91 height 15
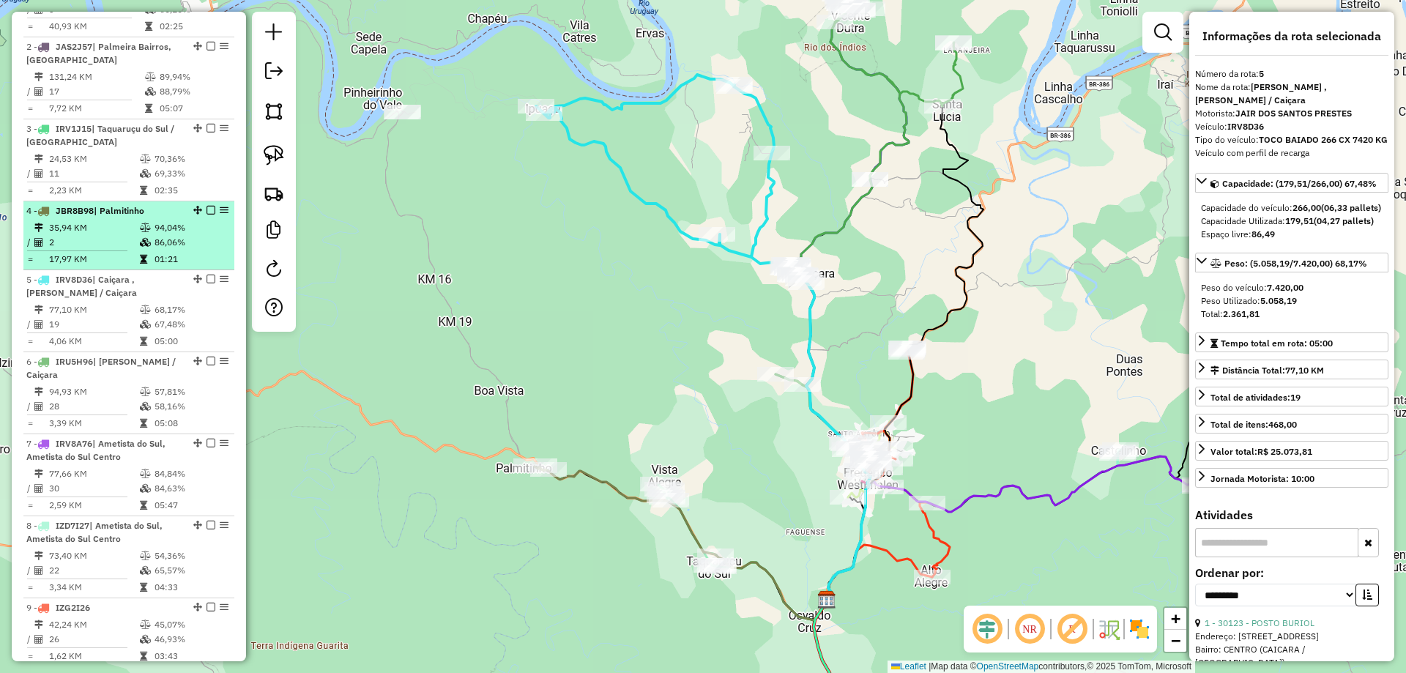
scroll to position [598, 0]
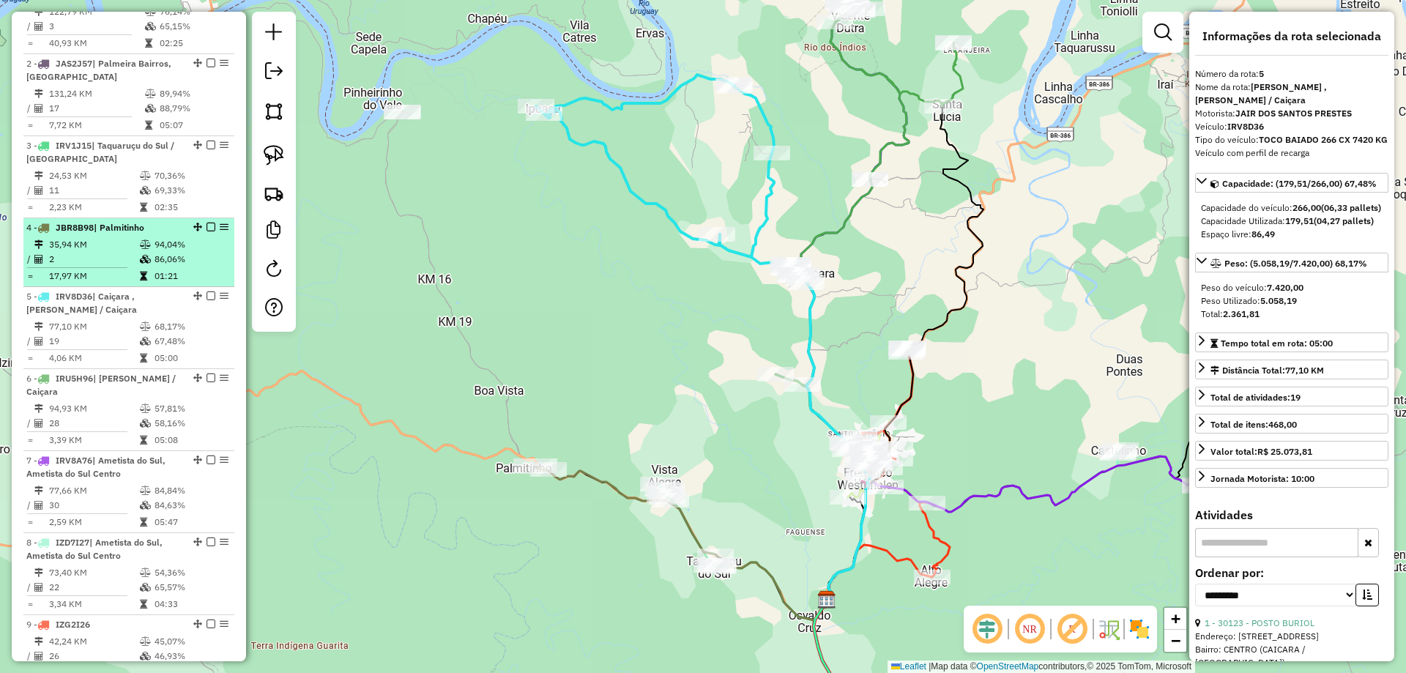
click at [83, 267] on td "2" at bounding box center [93, 259] width 91 height 15
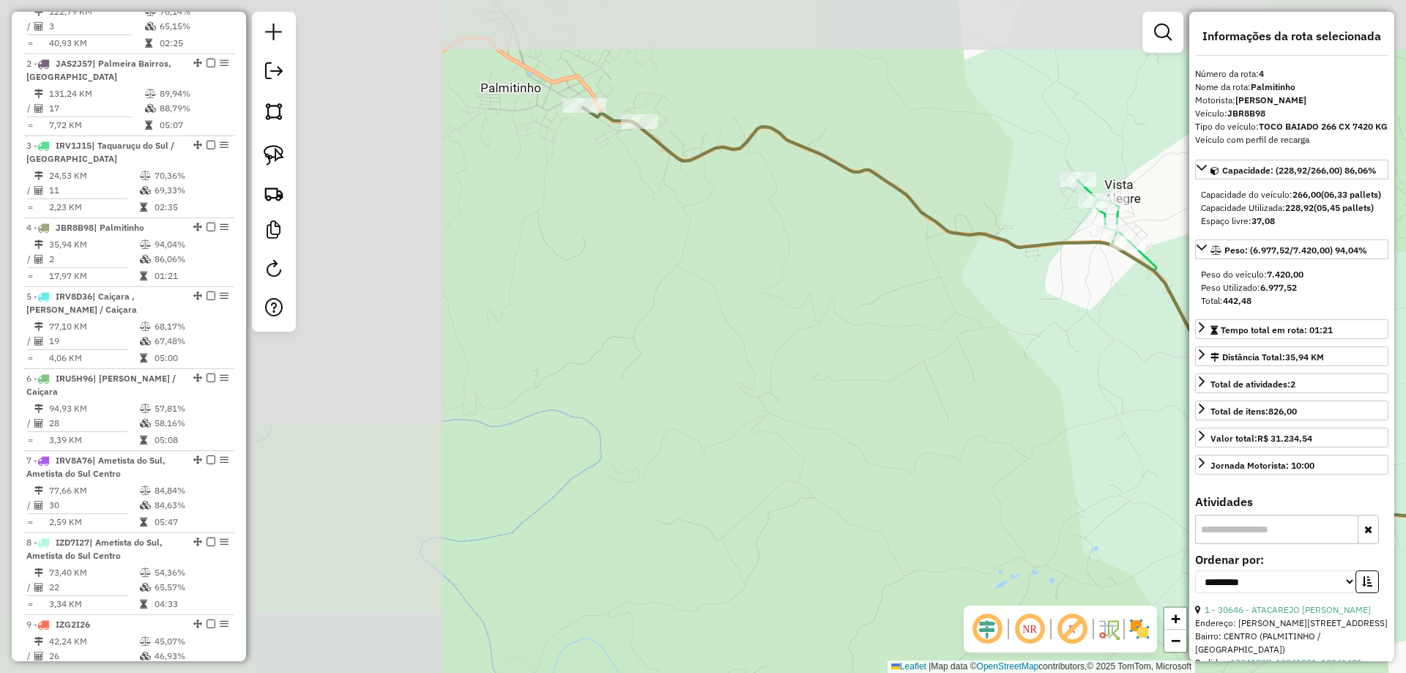
drag, startPoint x: 944, startPoint y: 293, endPoint x: 1123, endPoint y: 323, distance: 181.2
click at [1144, 331] on div "Janela de atendimento Grade de atendimento Capacidade Transportadoras Veículos …" at bounding box center [703, 336] width 1406 height 673
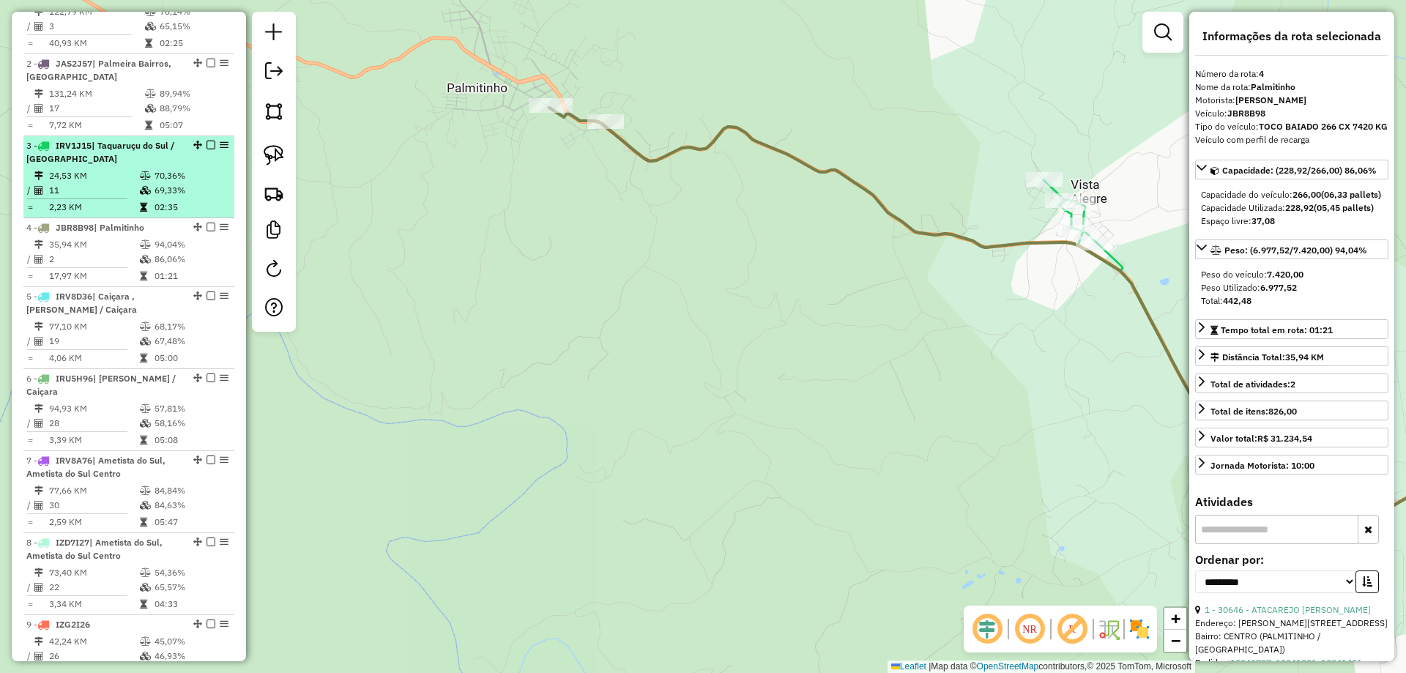
click at [122, 196] on td "11" at bounding box center [93, 190] width 91 height 15
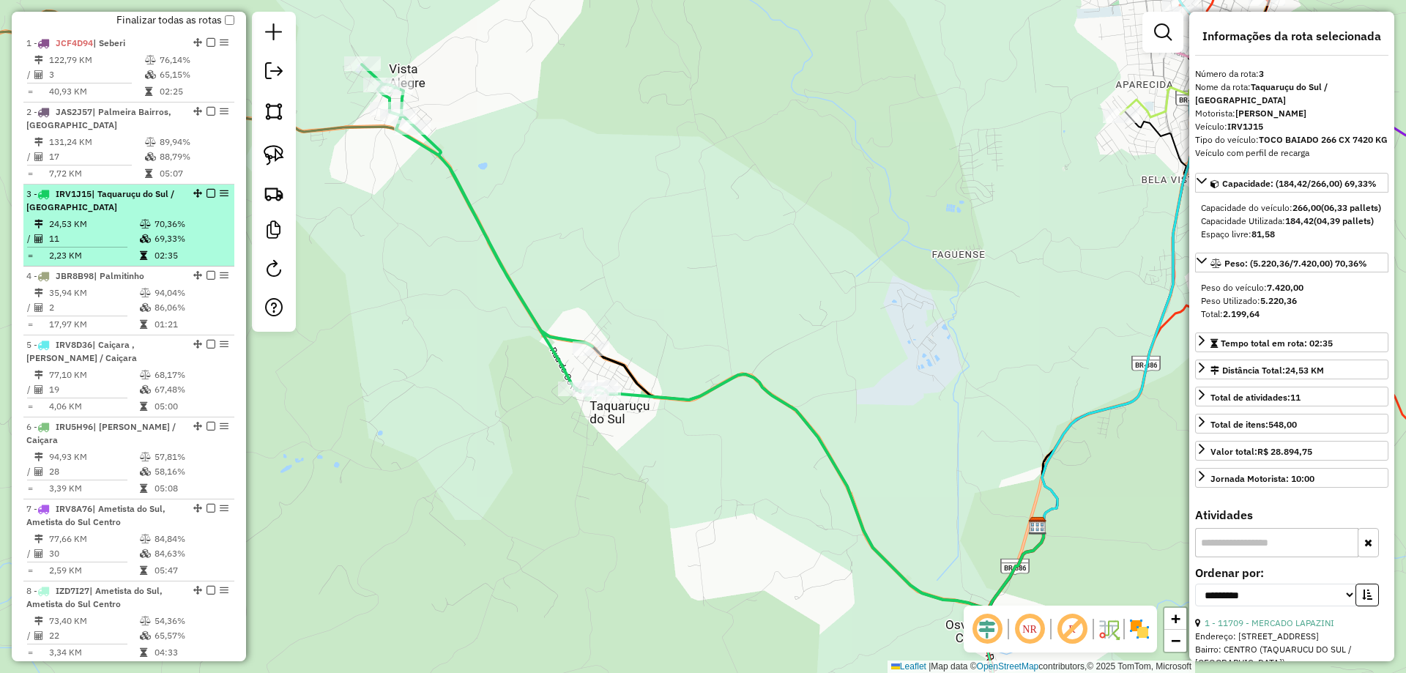
scroll to position [525, 0]
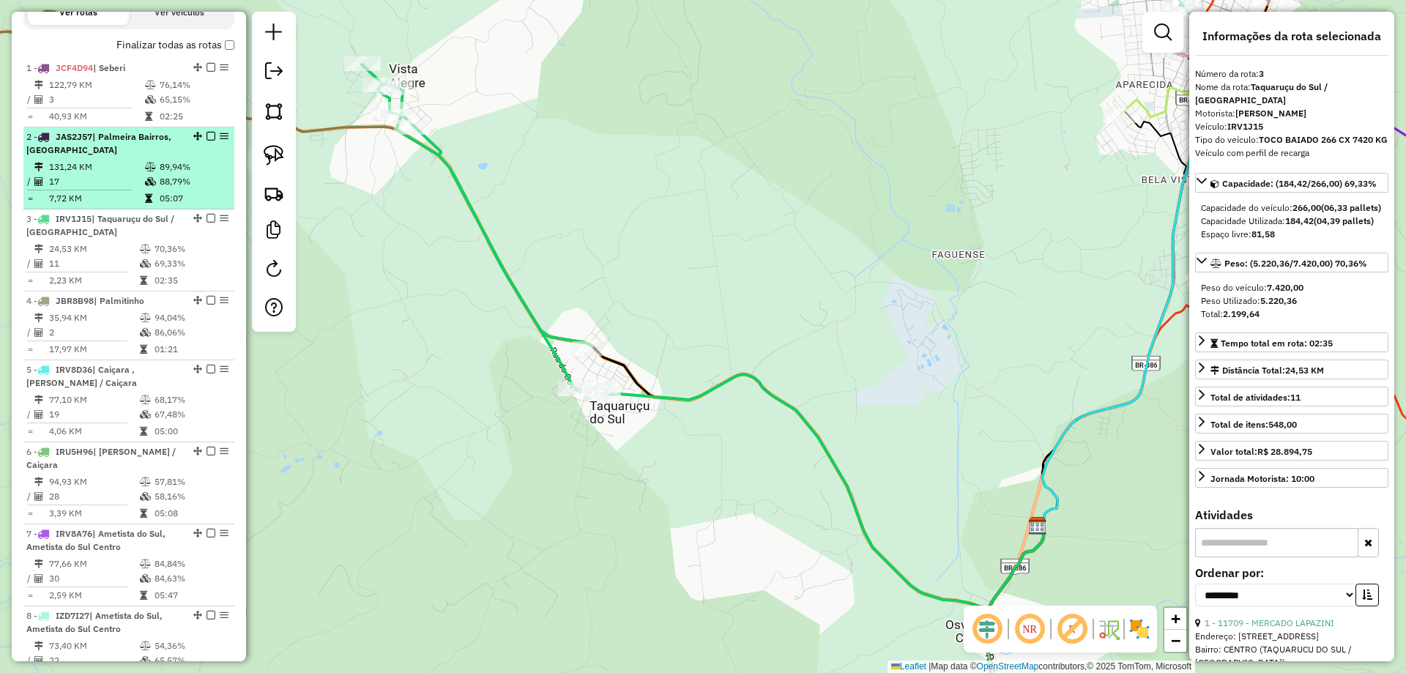
click at [109, 189] on td "17" at bounding box center [96, 181] width 96 height 15
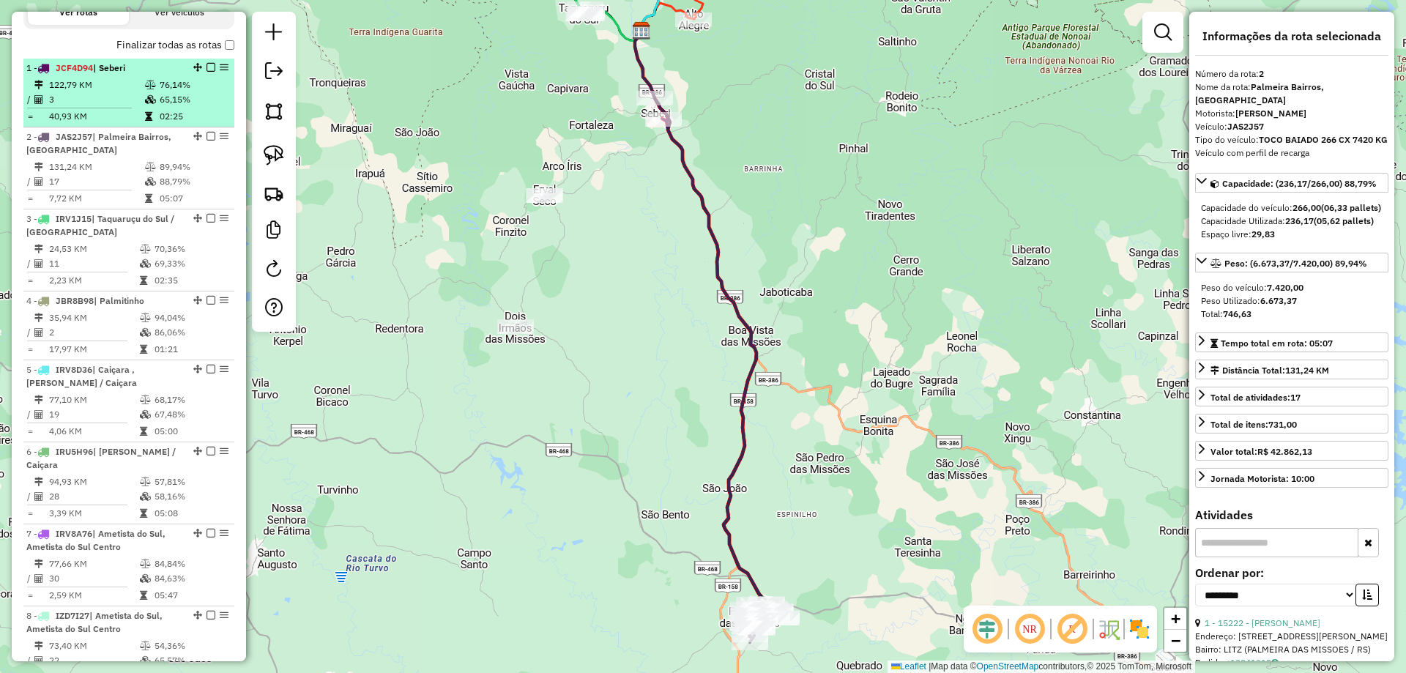
click at [120, 107] on td "3" at bounding box center [96, 99] width 96 height 15
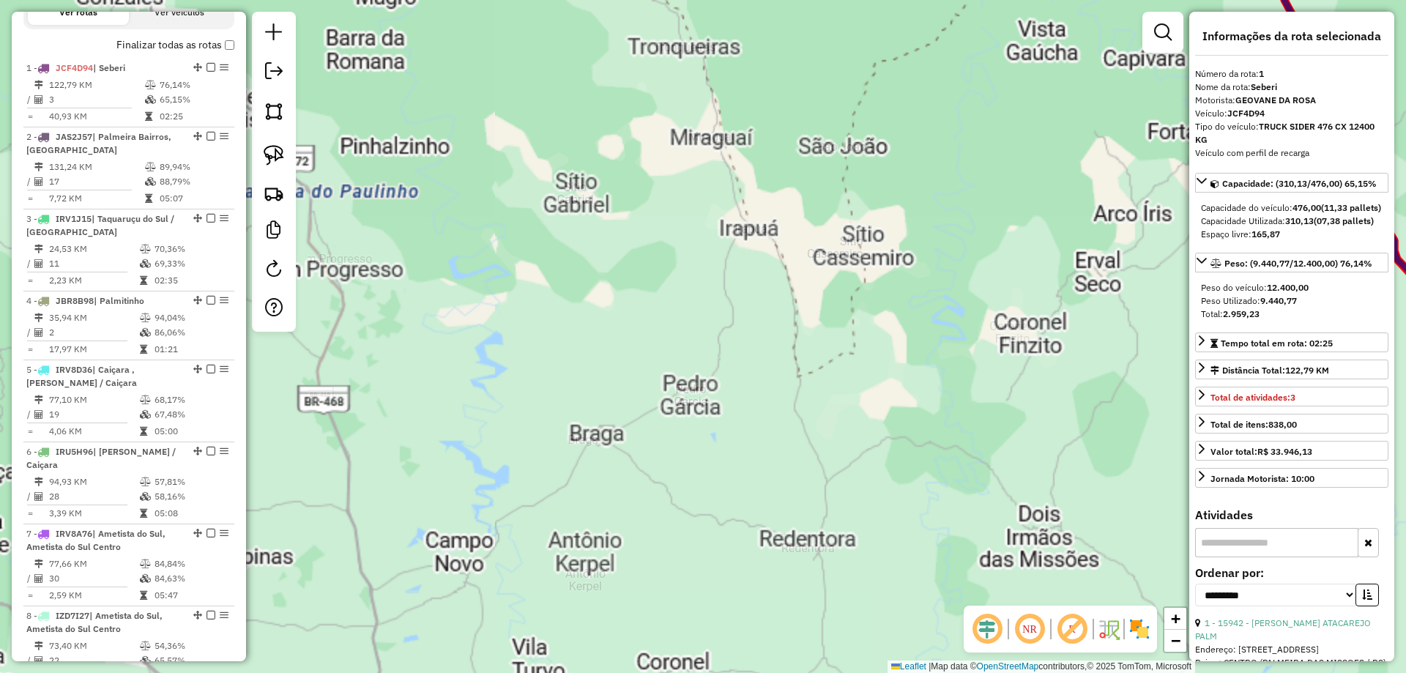
scroll to position [452, 0]
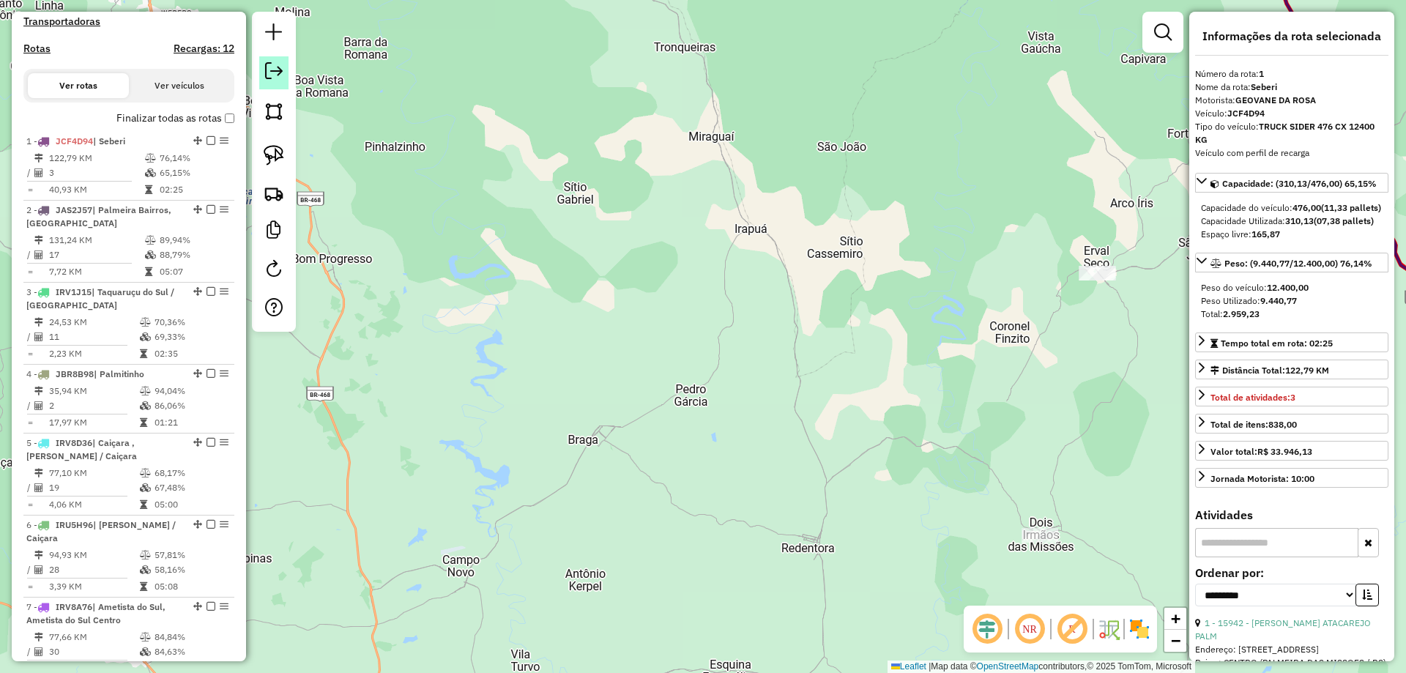
click at [275, 68] on em at bounding box center [274, 71] width 18 height 18
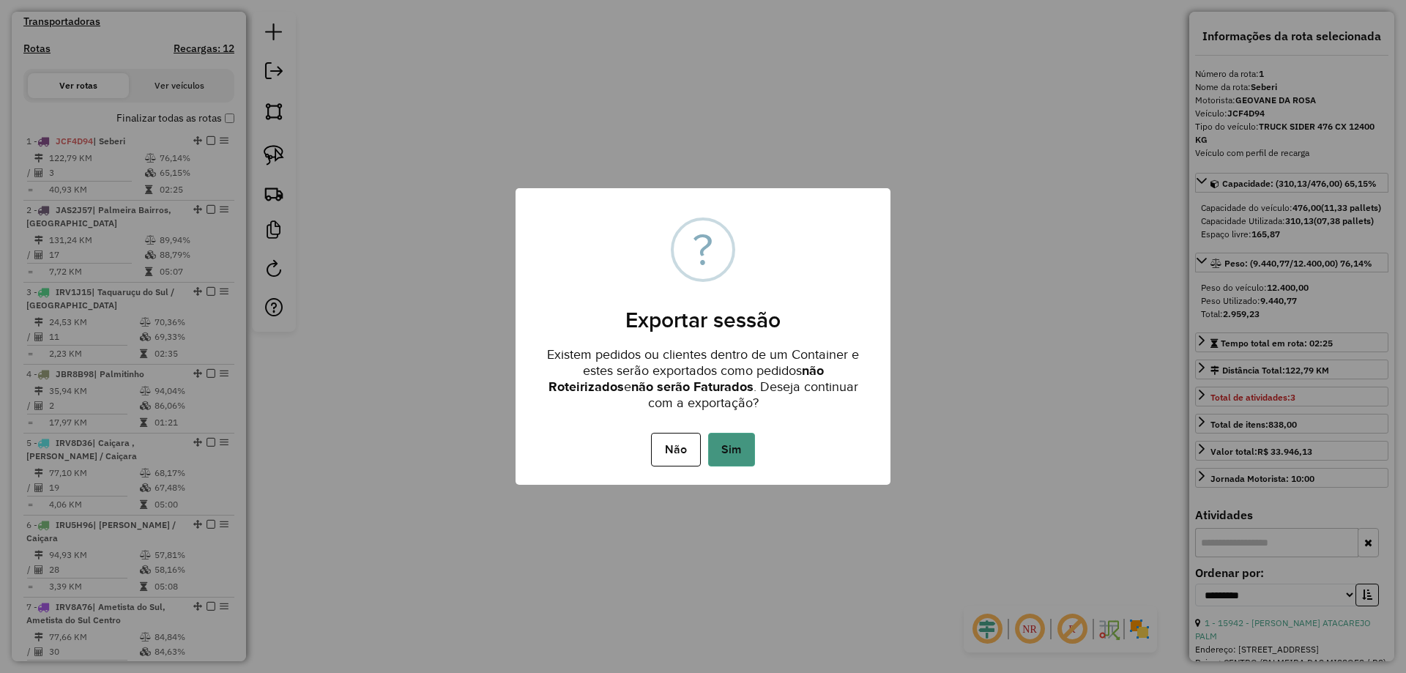
click at [738, 460] on button "Sim" at bounding box center [731, 450] width 47 height 34
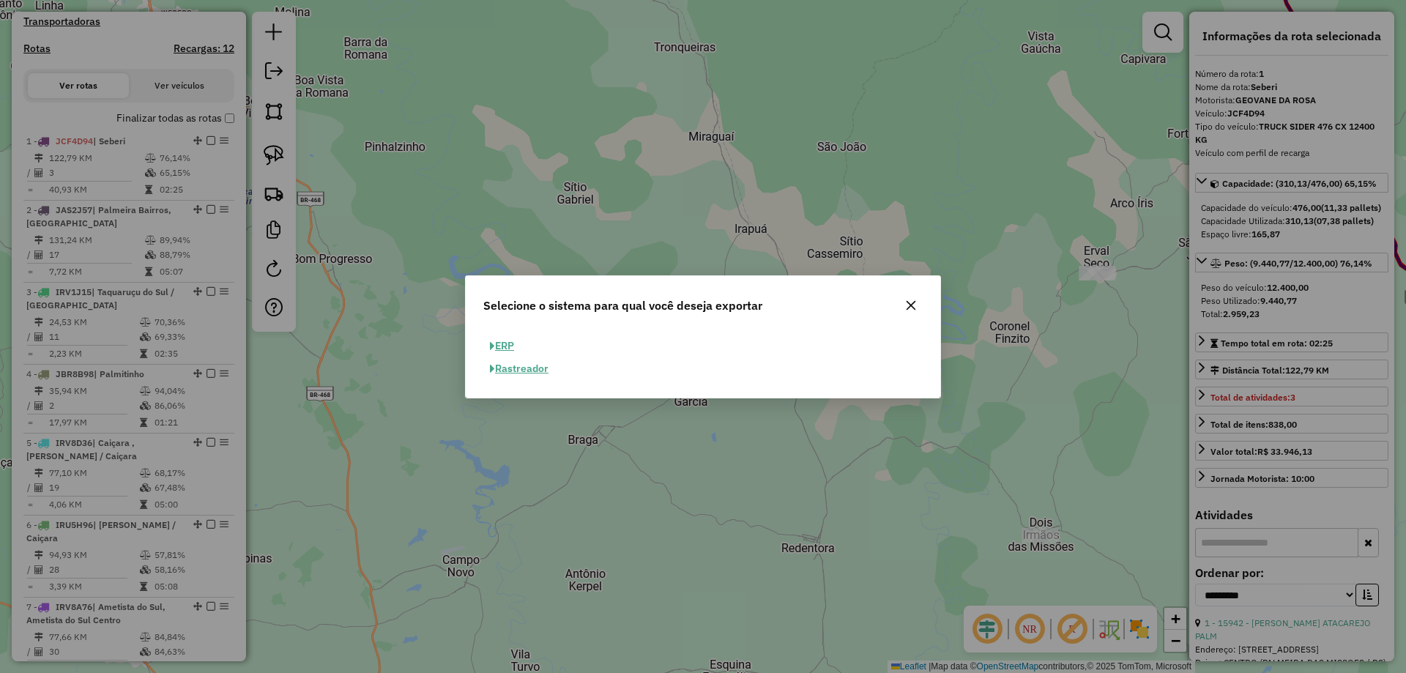
click at [516, 340] on button "ERP" at bounding box center [501, 346] width 37 height 23
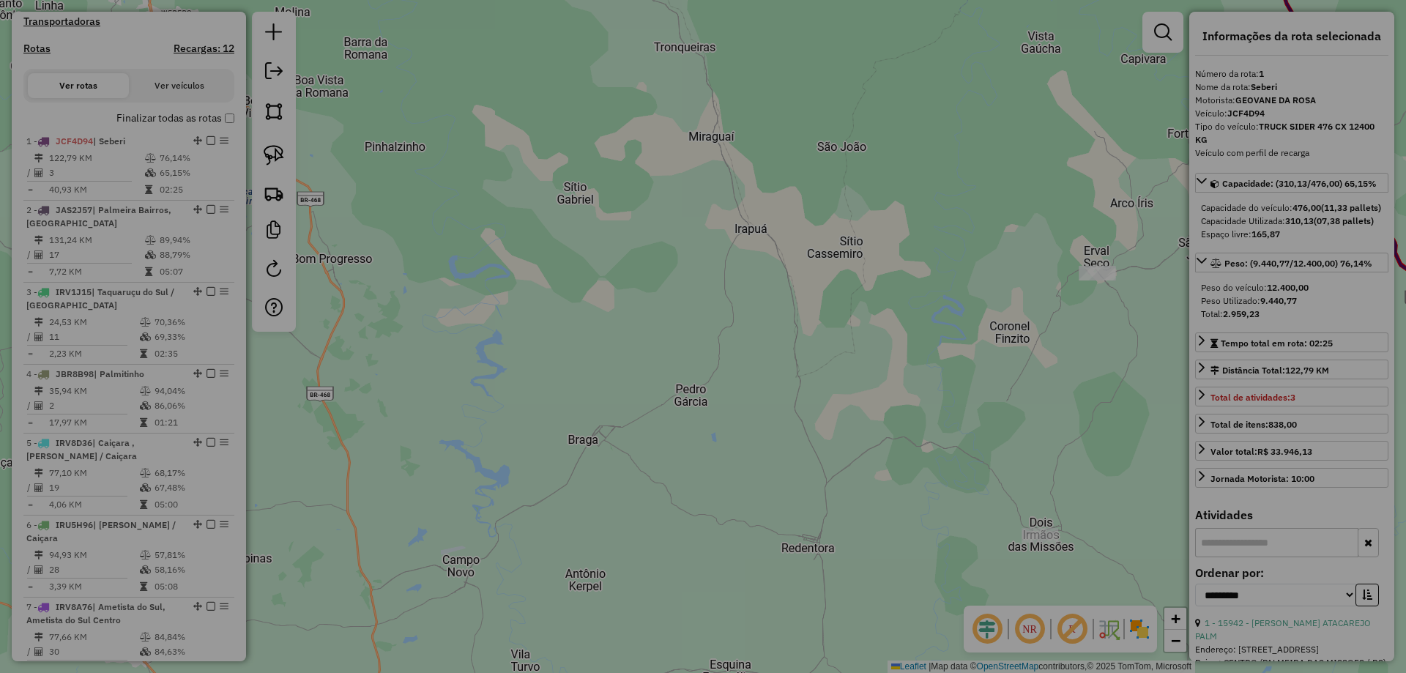
select select "**"
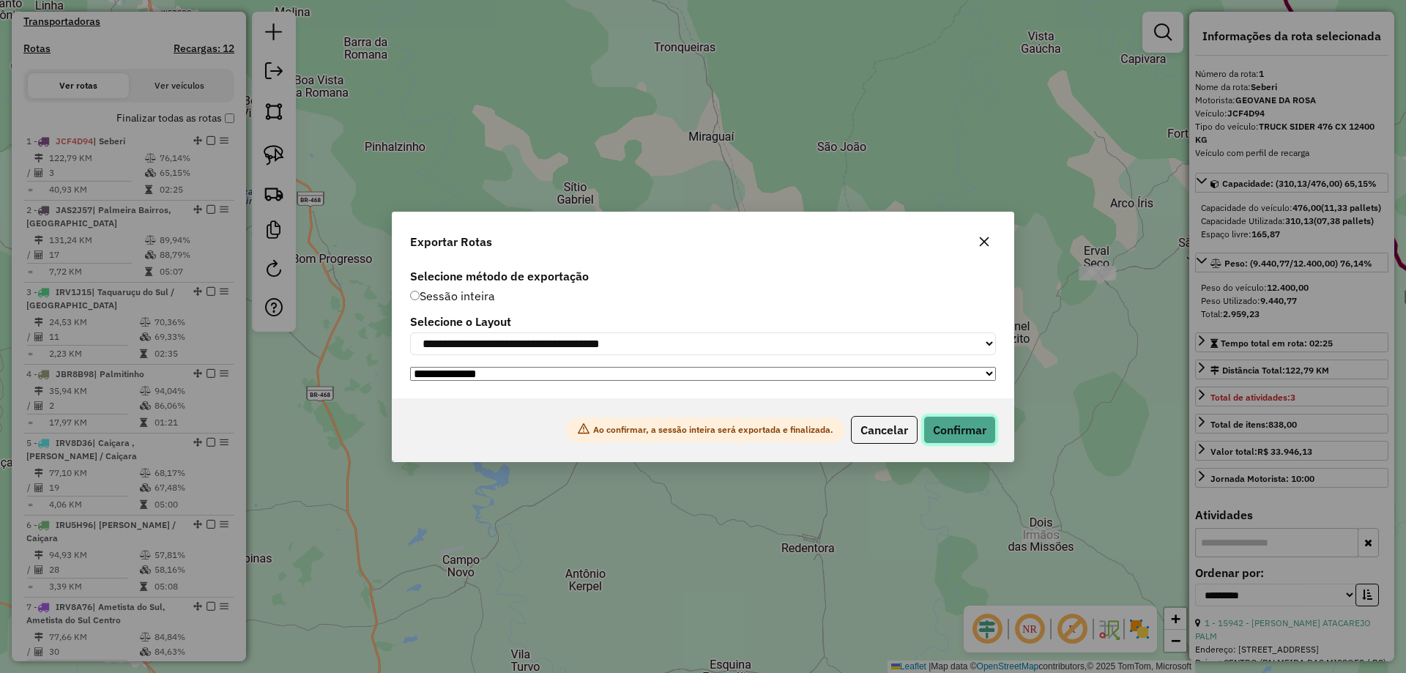
click at [958, 424] on button "Confirmar" at bounding box center [959, 430] width 72 height 28
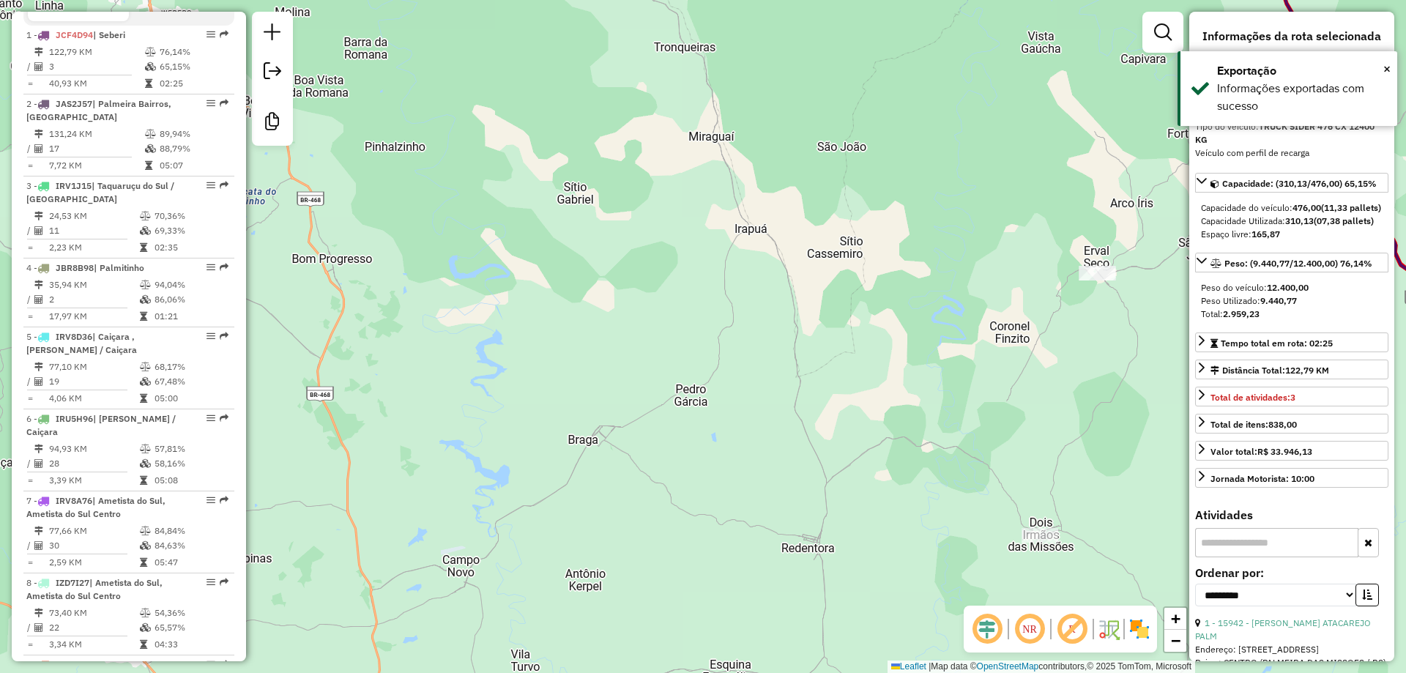
scroll to position [595, 0]
